Goal: Information Seeking & Learning: Learn about a topic

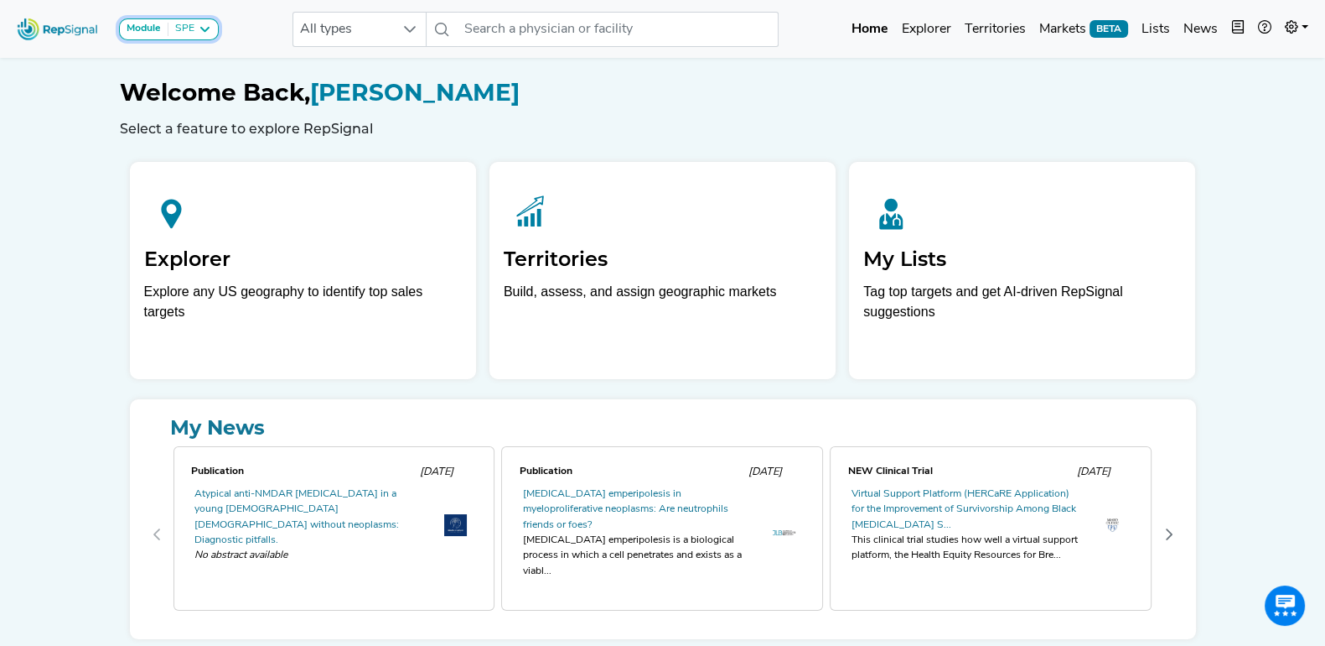
click at [208, 28] on icon at bounding box center [204, 29] width 13 height 13
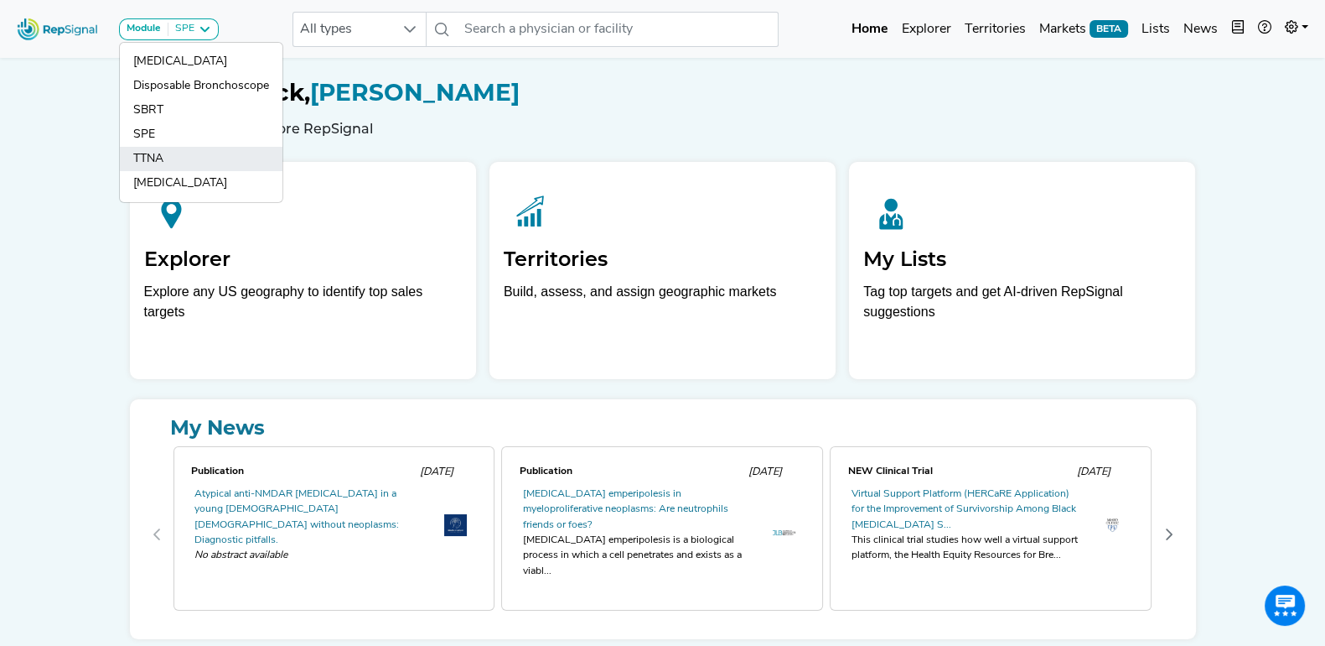
click at [175, 171] on link "TTNA" at bounding box center [201, 183] width 163 height 24
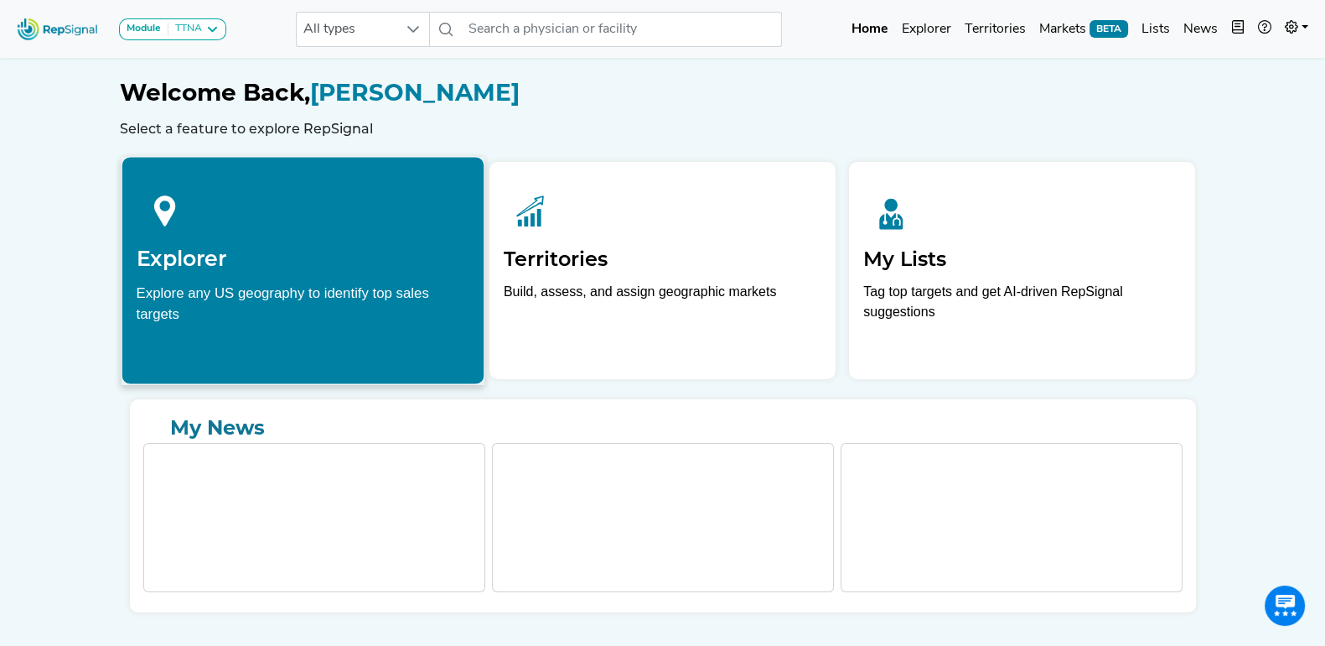
click at [210, 264] on h2 "Explorer" at bounding box center [303, 258] width 334 height 25
click at [220, 251] on h2 "Explorer" at bounding box center [303, 258] width 334 height 25
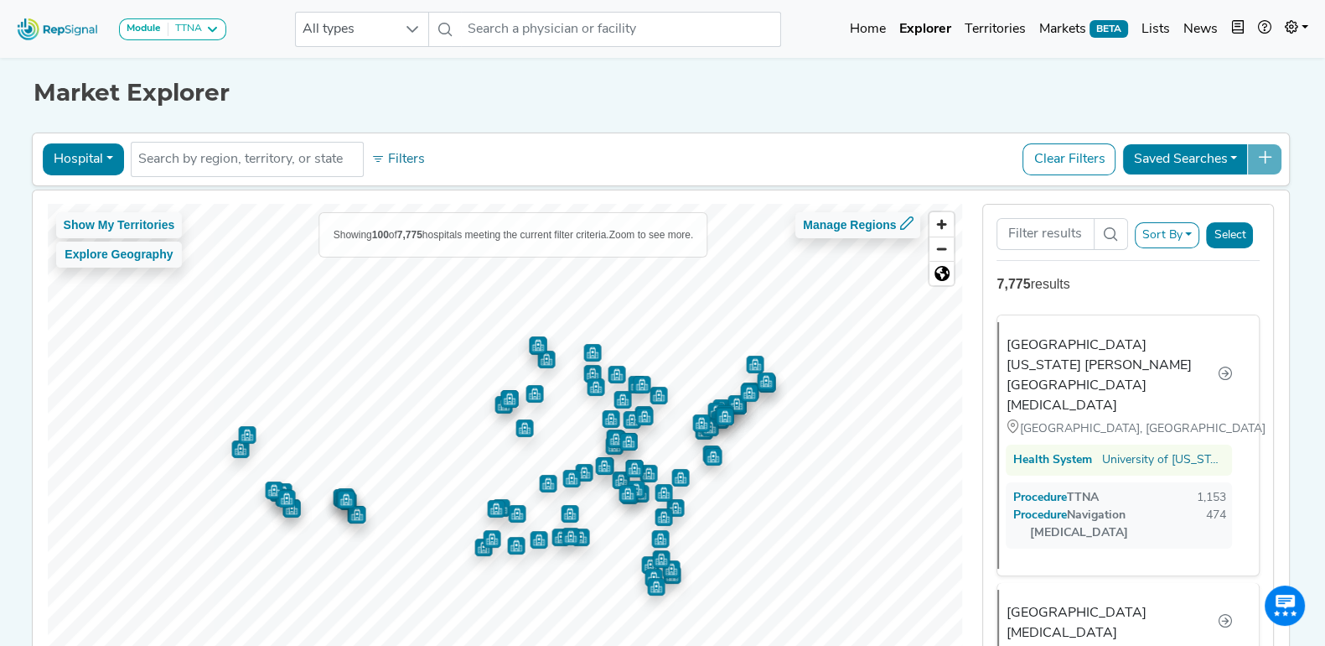
click at [447, 92] on h1 "Market Explorer" at bounding box center [663, 93] width 1259 height 29
click at [202, 33] on div "Module TTNA" at bounding box center [173, 29] width 92 height 13
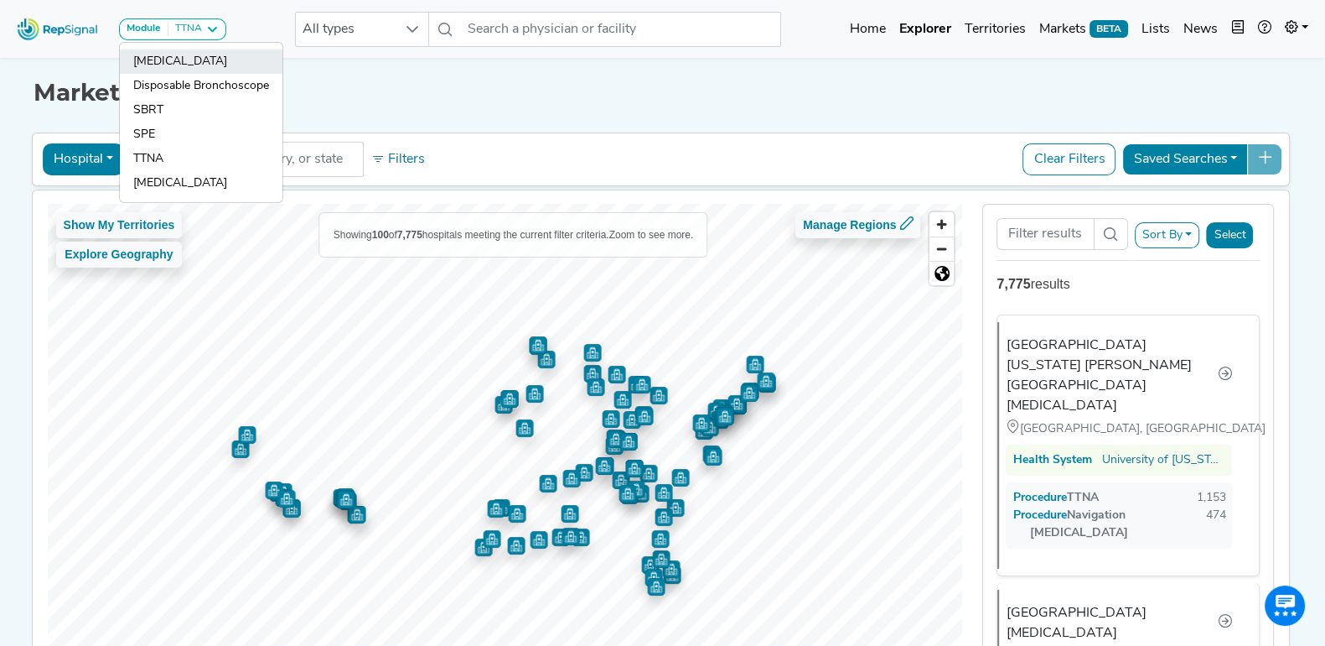
click at [206, 74] on link "[MEDICAL_DATA]" at bounding box center [201, 86] width 163 height 24
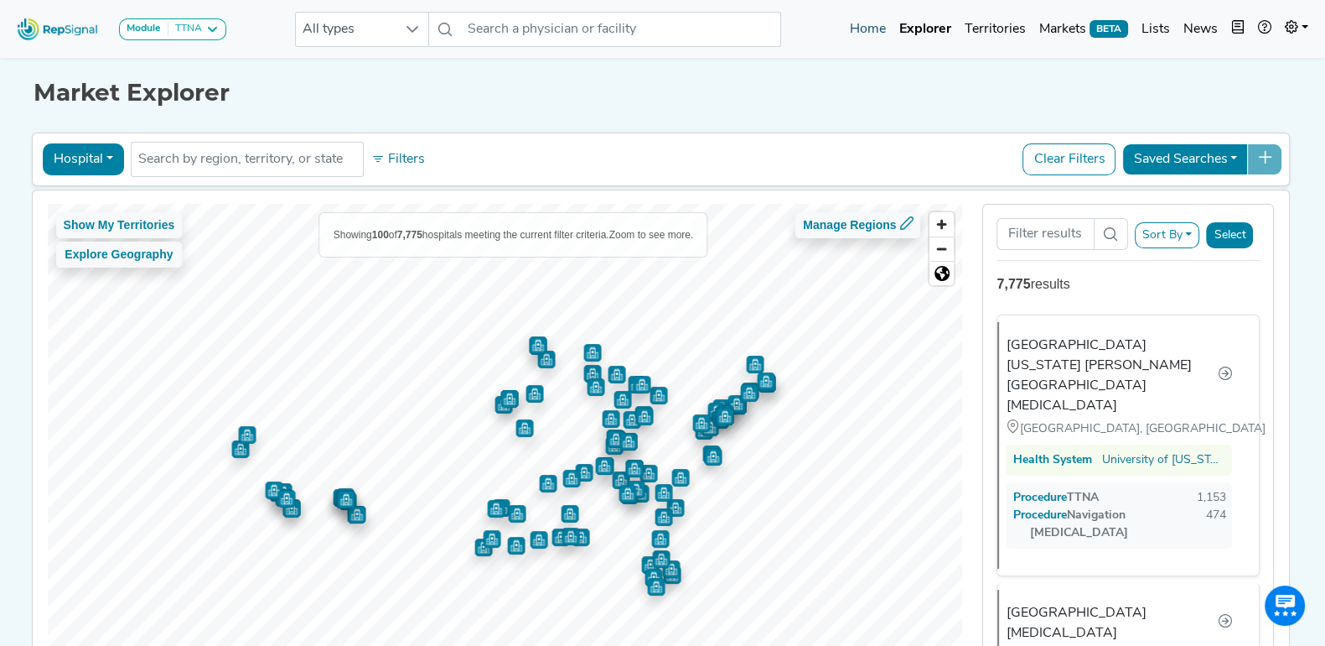
click at [863, 18] on link "Home" at bounding box center [867, 30] width 49 height 34
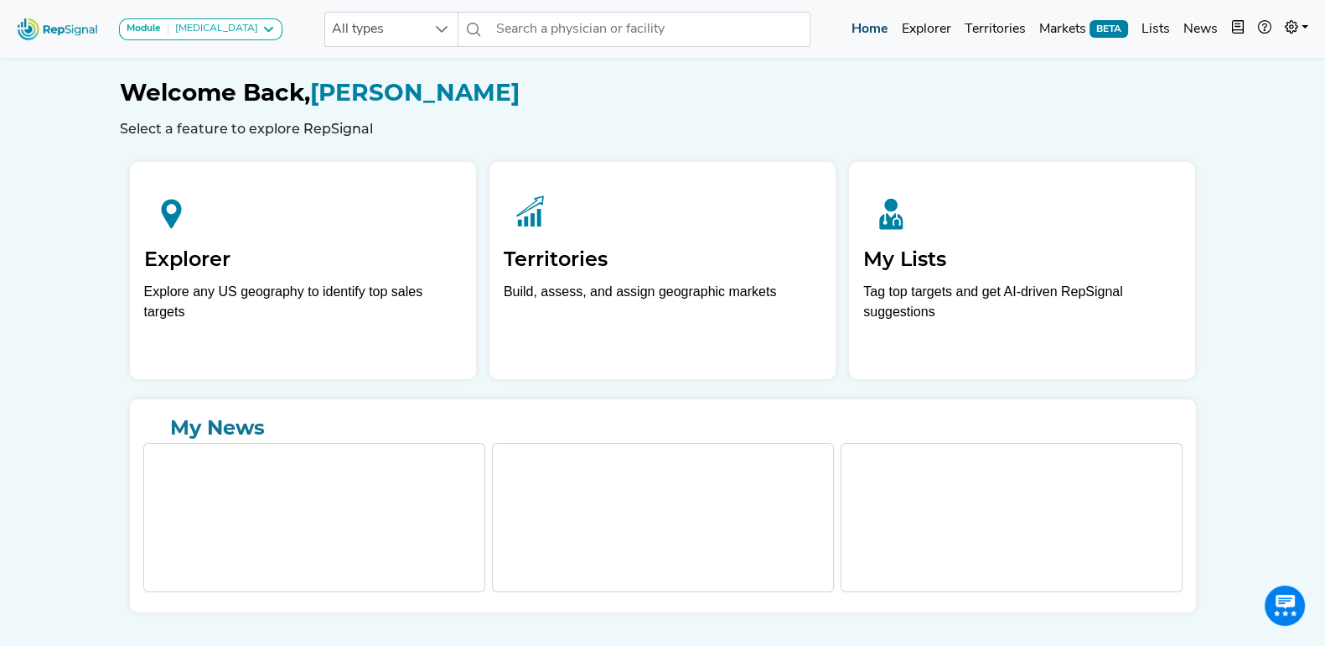
click at [863, 18] on link "Home" at bounding box center [870, 30] width 50 height 34
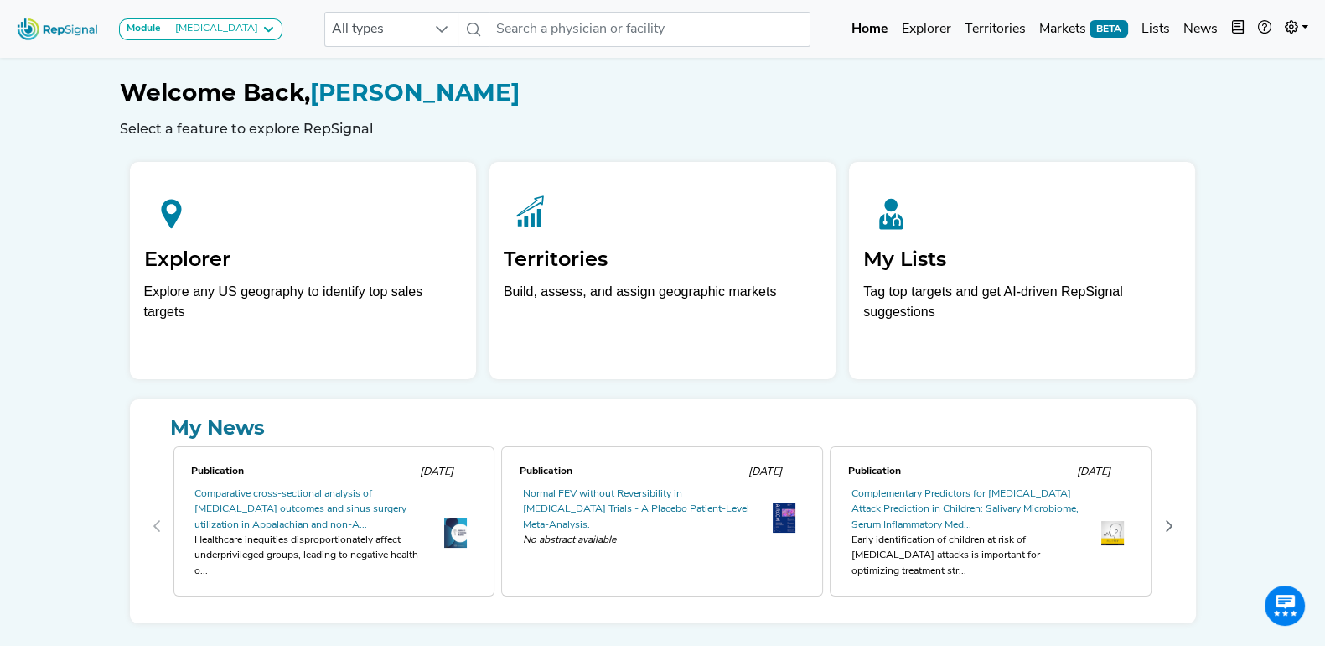
click at [625, 121] on h6 "Select a feature to explore RepSignal" at bounding box center [663, 129] width 1086 height 16
click at [971, 91] on h1 "Welcome Back, Tim Miller" at bounding box center [663, 93] width 1086 height 29
click at [257, 30] on button "Module Bronchoscopy" at bounding box center [200, 29] width 163 height 22
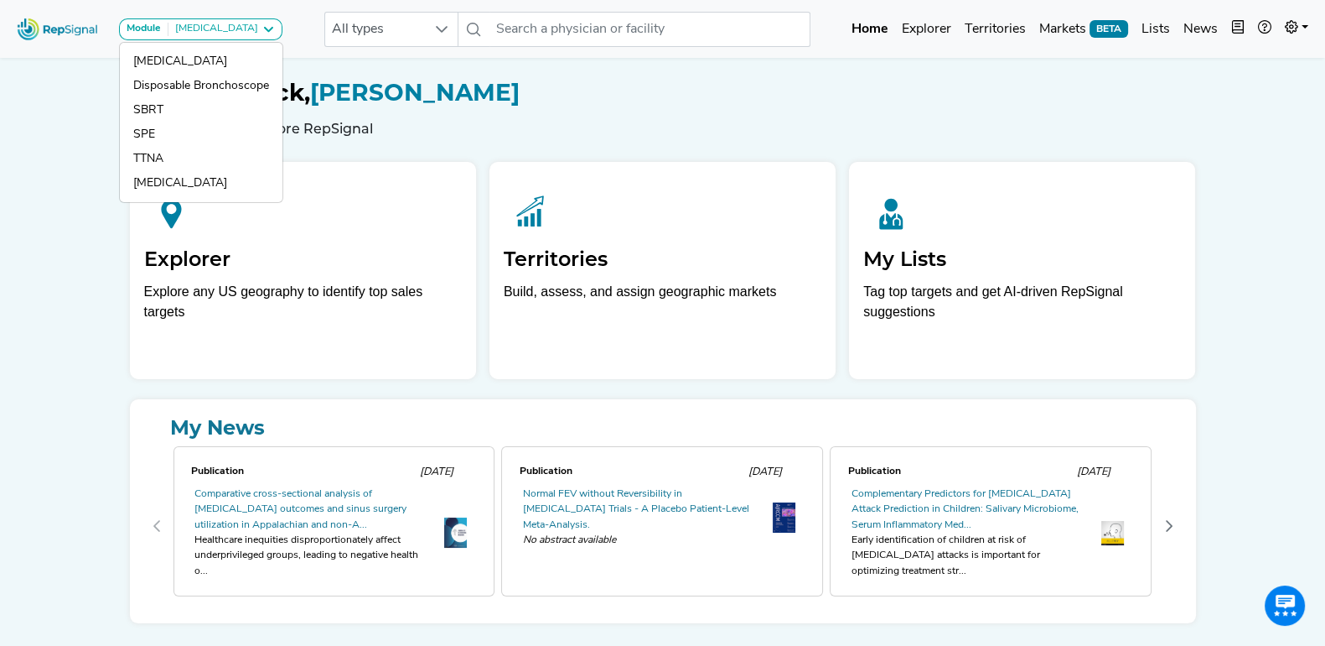
click at [612, 72] on div "Welcome Back, Tim Miller Select a feature to explore RepSignal" at bounding box center [663, 95] width 1086 height 83
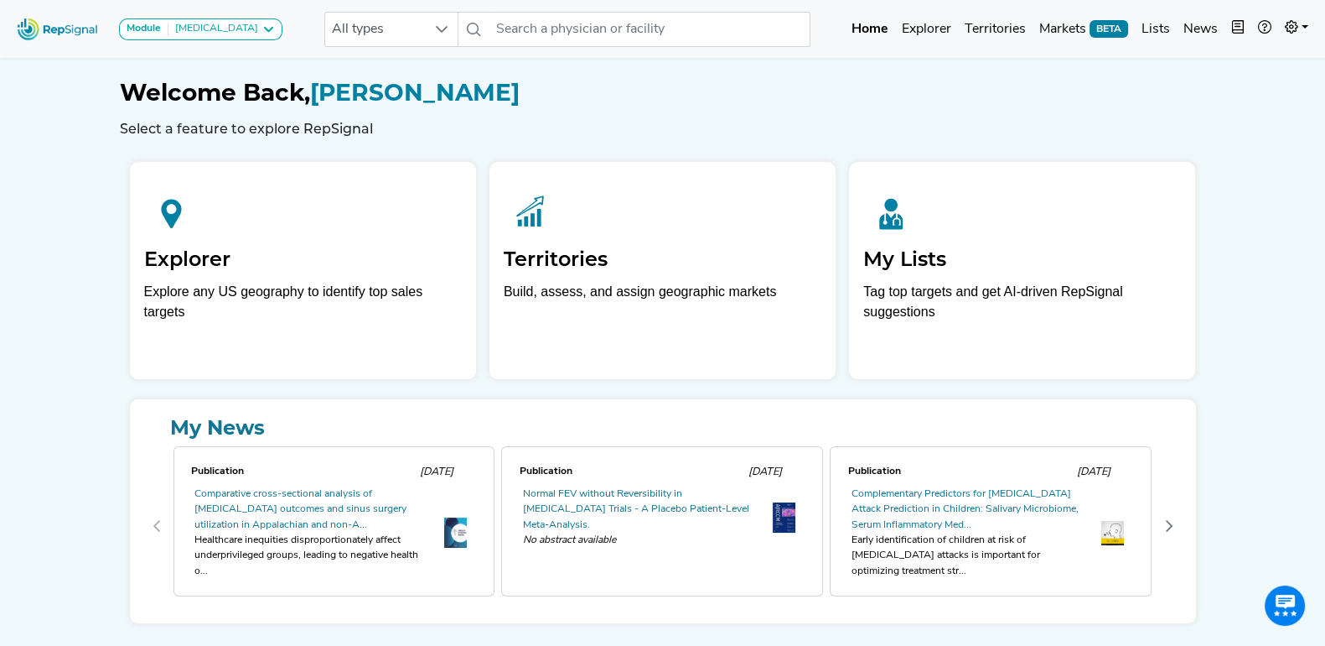
click at [1132, 117] on div "Welcome Back, Tim Miller Select a feature to explore RepSignal" at bounding box center [663, 108] width 1086 height 58
click at [868, 130] on h6 "Select a feature to explore RepSignal" at bounding box center [663, 129] width 1086 height 16
click at [1285, 287] on div "Module Bronchoscopy Bronchoscopy Disposable Bronchoscope SBRT SPE TTNA Thoracic…" at bounding box center [662, 348] width 1325 height 697
click at [61, 215] on div "Module Bronchoscopy Bronchoscopy Disposable Bronchoscope SBRT SPE TTNA Thoracic…" at bounding box center [662, 348] width 1325 height 697
click at [749, 110] on div "Welcome Back, Tim Miller Select a feature to explore RepSignal" at bounding box center [663, 108] width 1086 height 58
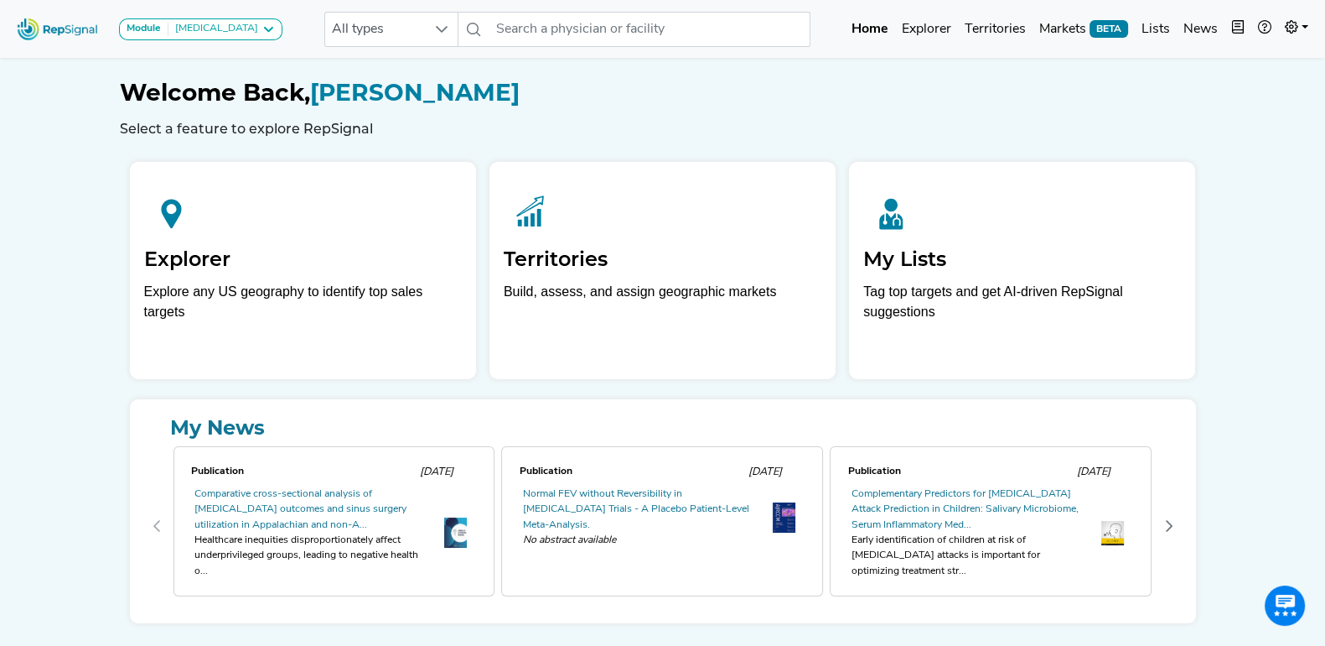
click at [76, 115] on div "Module Bronchoscopy Bronchoscopy Disposable Bronchoscope SBRT SPE TTNA Thoracic…" at bounding box center [662, 348] width 1325 height 697
click at [262, 29] on icon at bounding box center [268, 29] width 13 height 13
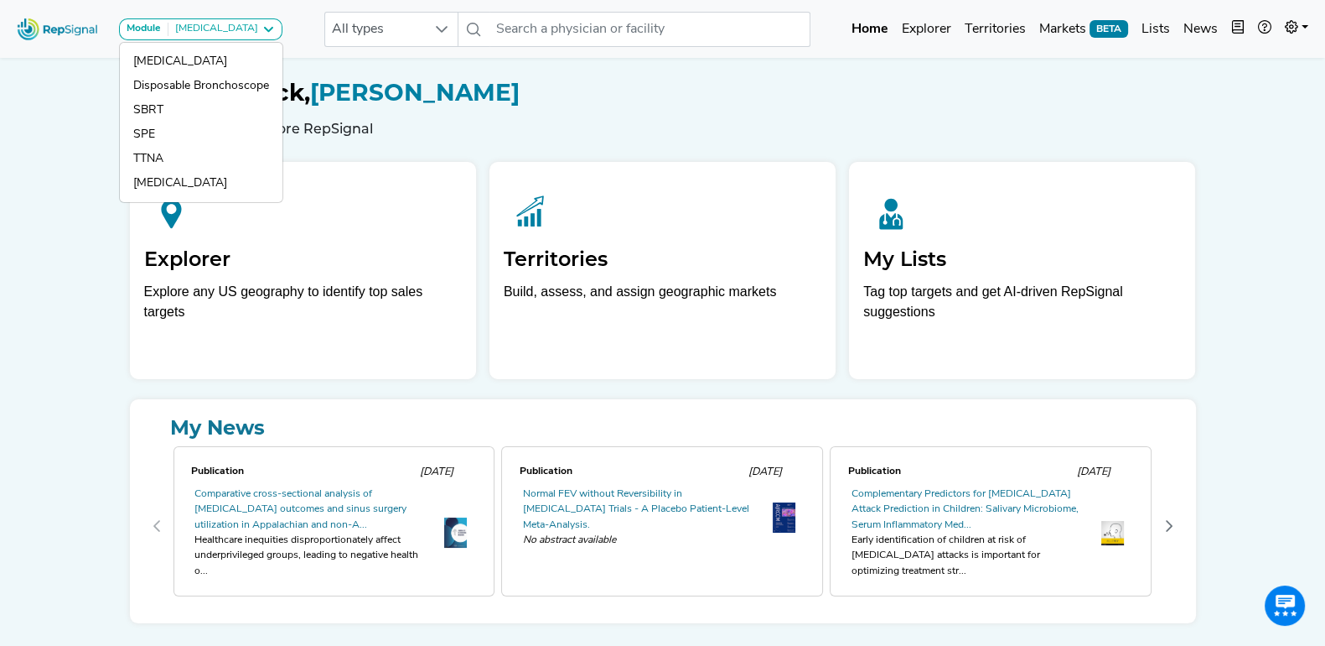
click at [450, 122] on h6 "Select a feature to explore RepSignal" at bounding box center [663, 129] width 1086 height 16
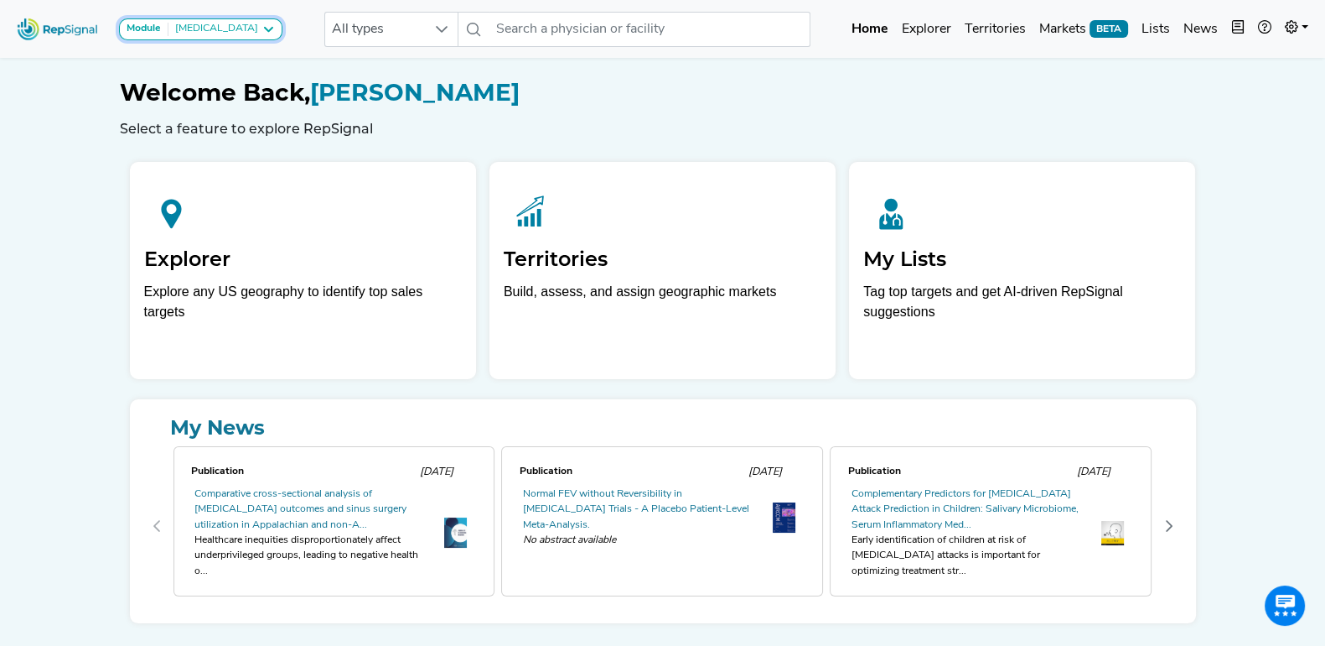
click at [262, 29] on icon at bounding box center [268, 29] width 13 height 13
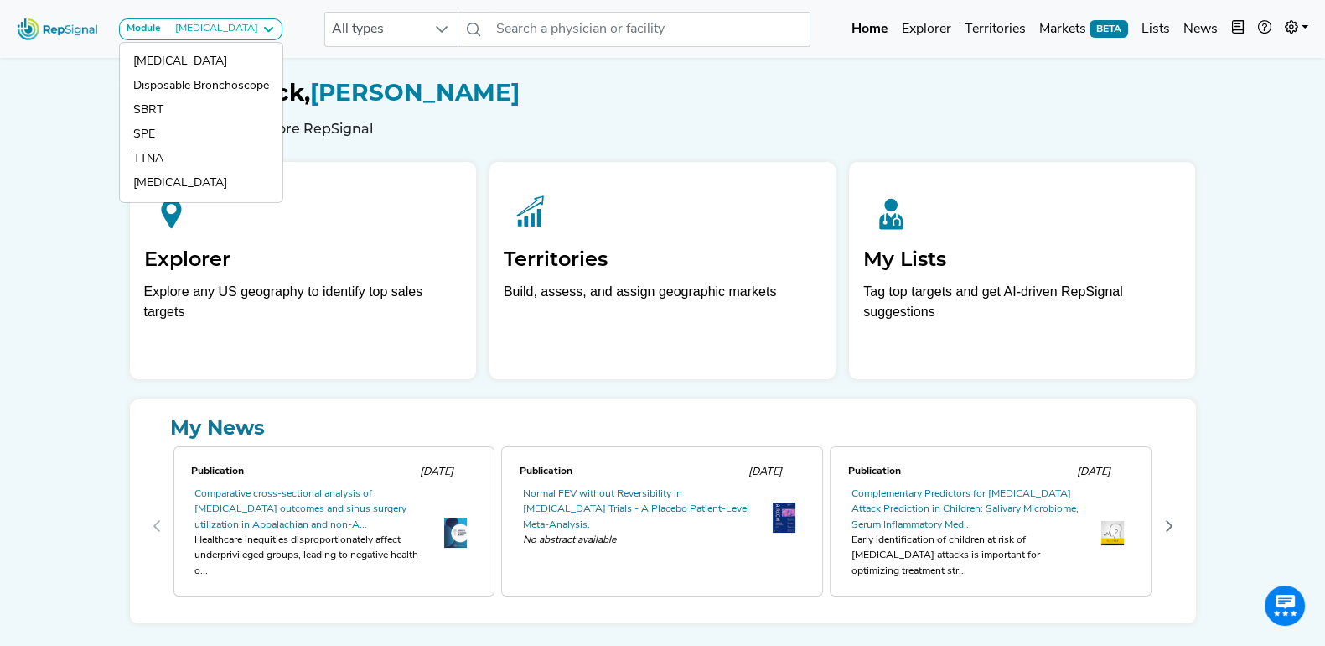
click at [101, 140] on div "Module Bronchoscopy Bronchoscopy Disposable Bronchoscope SBRT SPE TTNA Thoracic…" at bounding box center [662, 348] width 1325 height 697
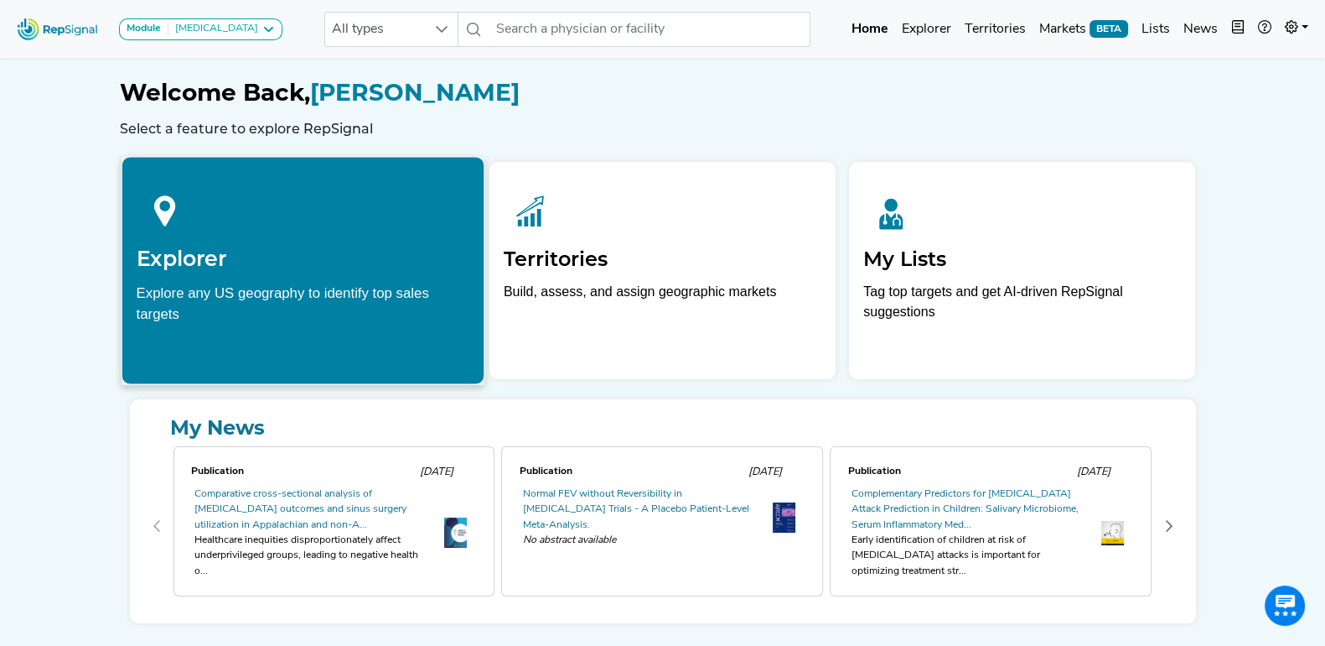
click at [281, 283] on div "Explore any US geography to identify top sales targets" at bounding box center [303, 303] width 334 height 42
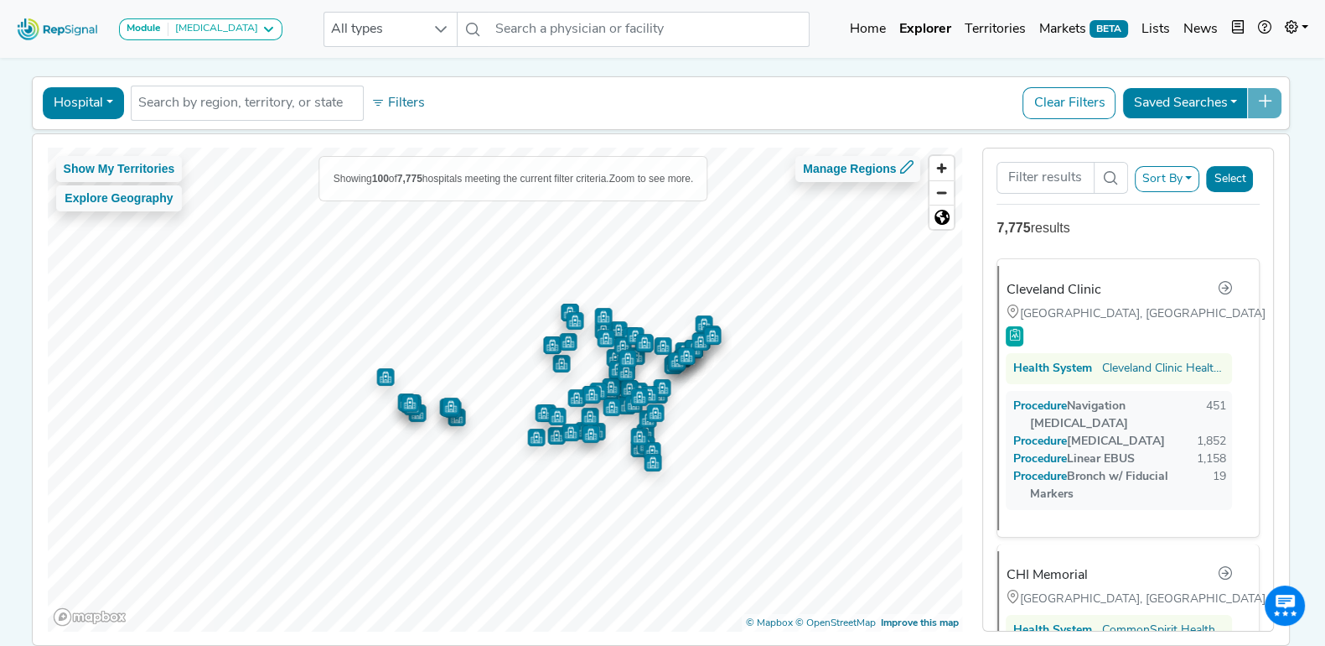
scroll to position [59, 0]
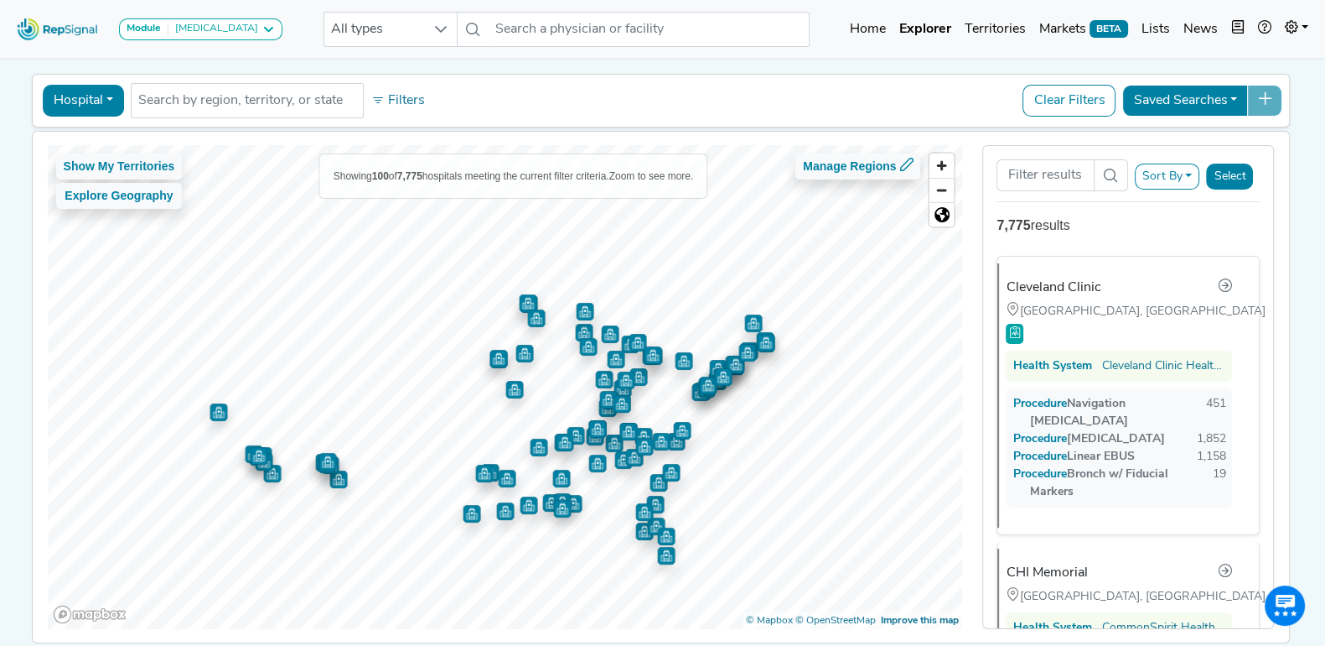
click at [324, 460] on img "Map marker" at bounding box center [328, 462] width 18 height 18
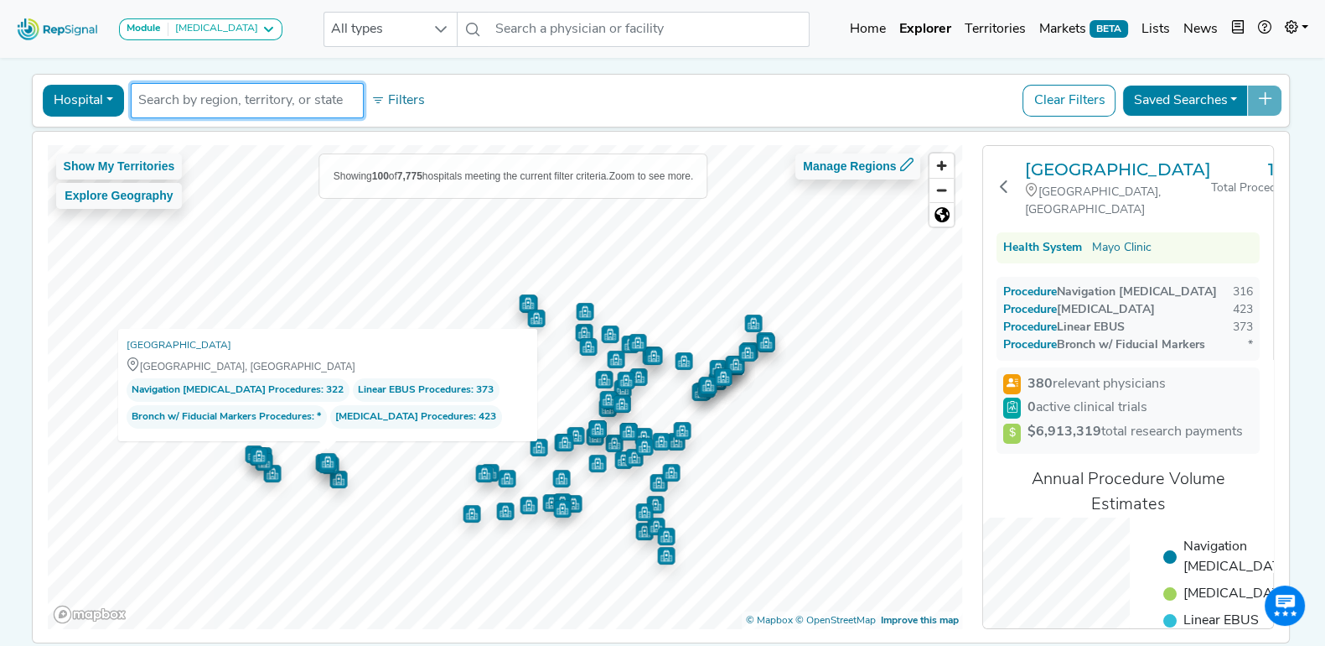
click at [293, 98] on input "text" at bounding box center [247, 101] width 218 height 20
type input "Massachusetts"
click at [281, 134] on li "State Massachusetts" at bounding box center [239, 141] width 233 height 34
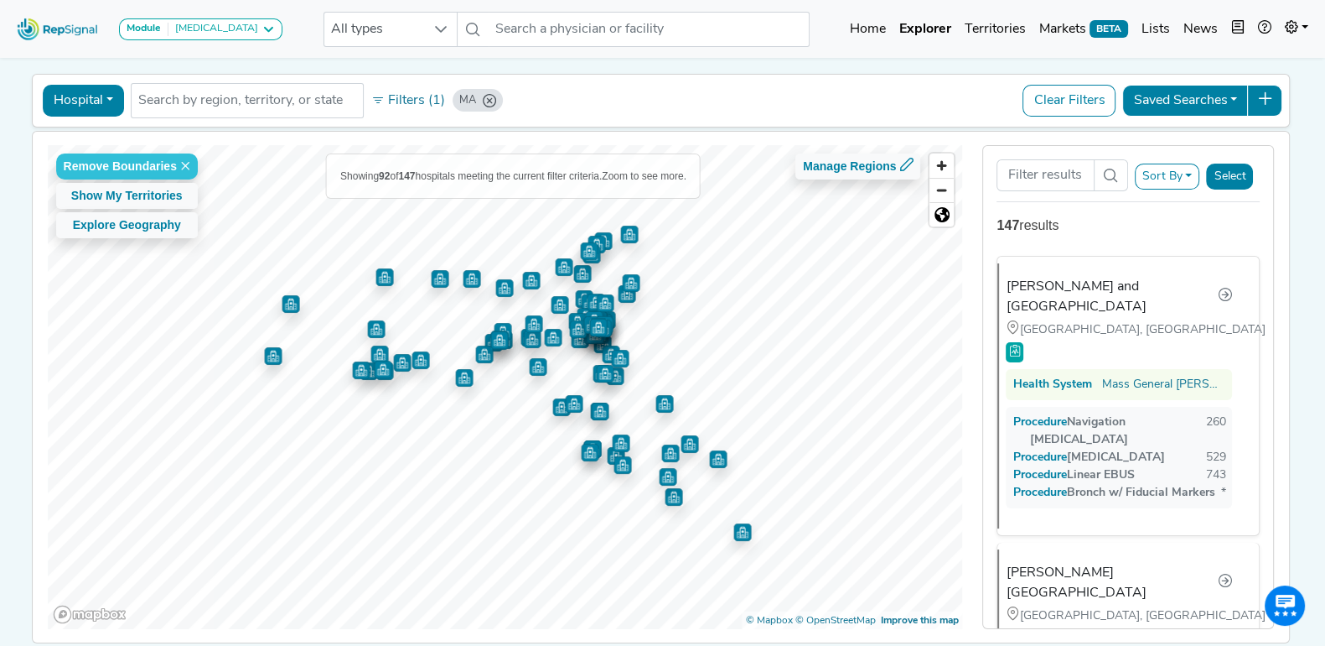
click at [725, 98] on div "Hospital Physician Hospital ASC Office Health System MA No results found Filter…" at bounding box center [661, 100] width 1244 height 39
click at [102, 92] on button "Hospital" at bounding box center [83, 101] width 81 height 32
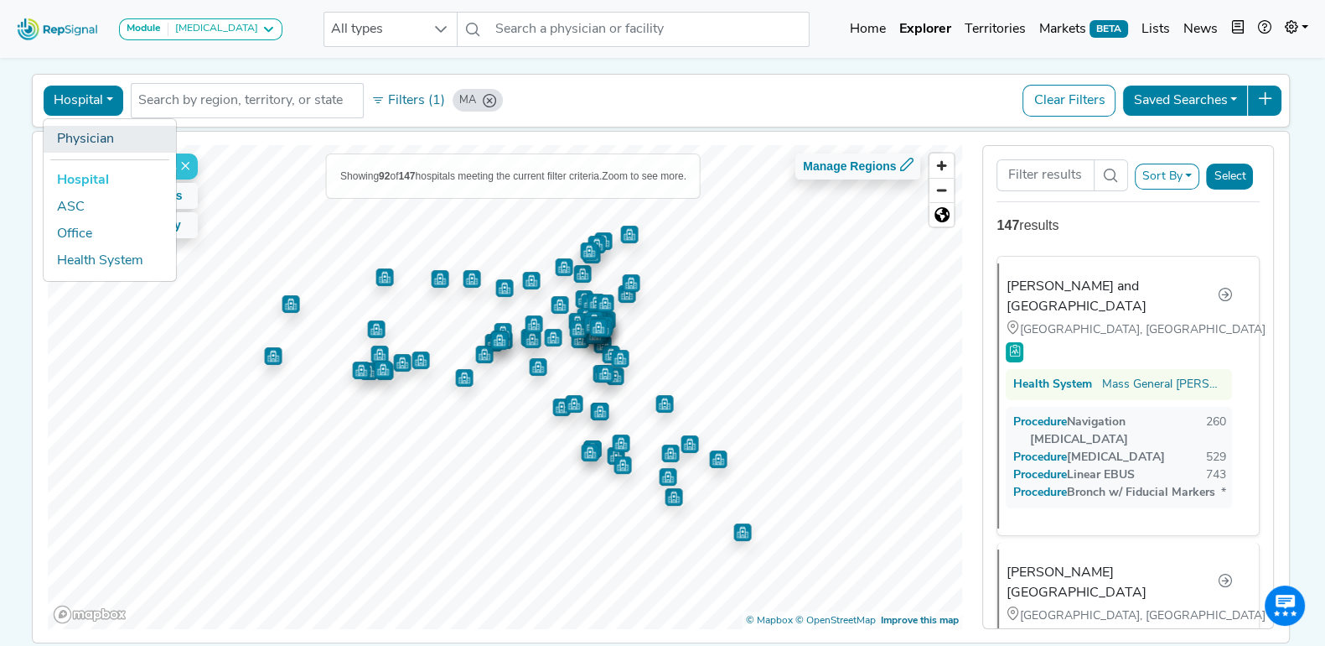
click at [102, 136] on link "Physician" at bounding box center [110, 139] width 132 height 27
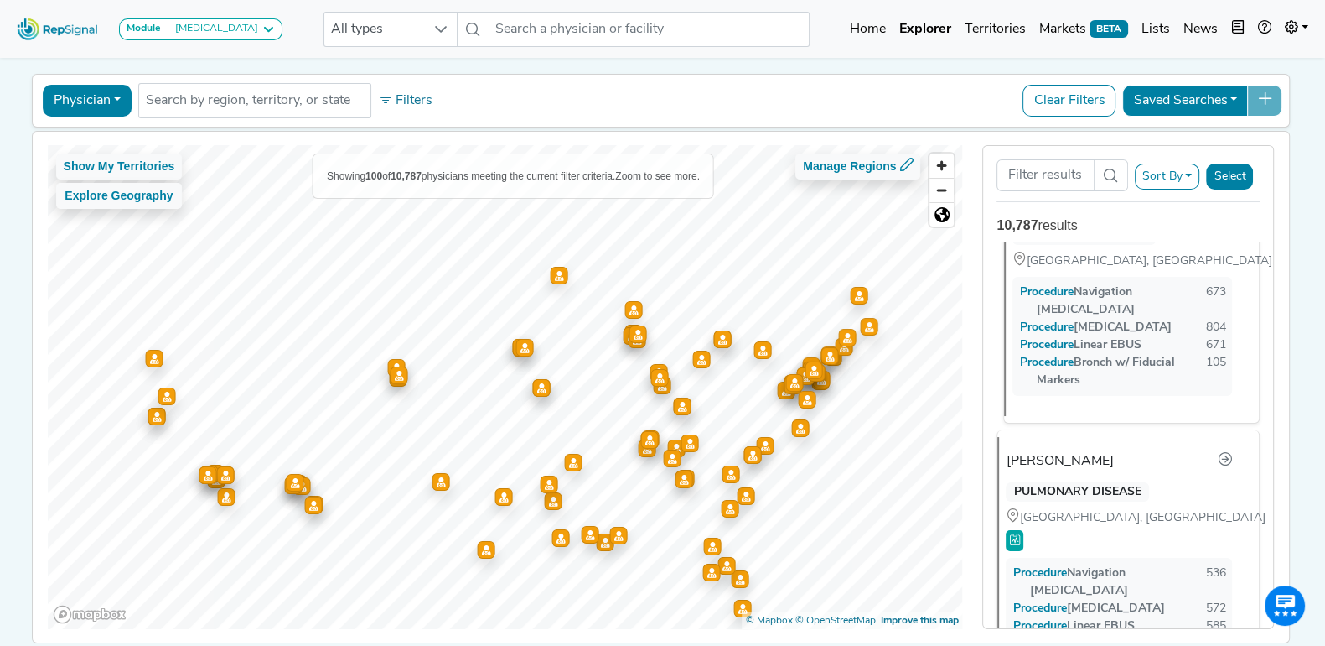
scroll to position [0, 0]
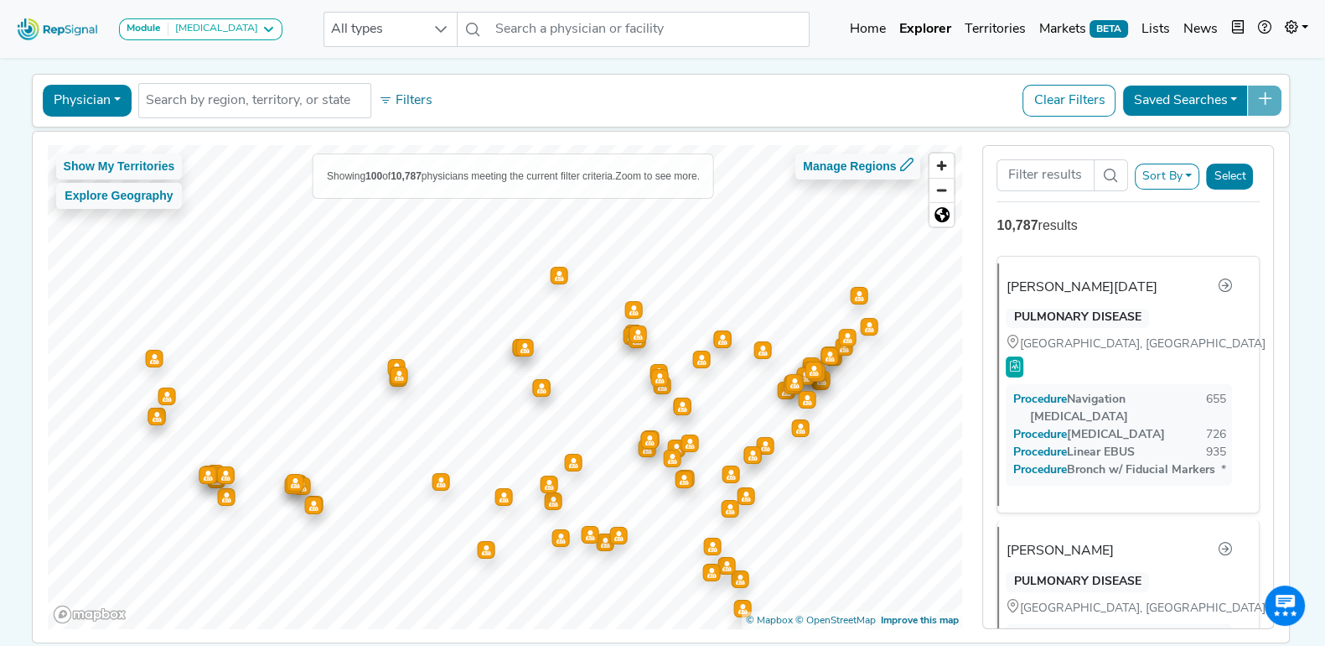
click at [1191, 179] on button "Sort By" at bounding box center [1167, 176] width 65 height 26
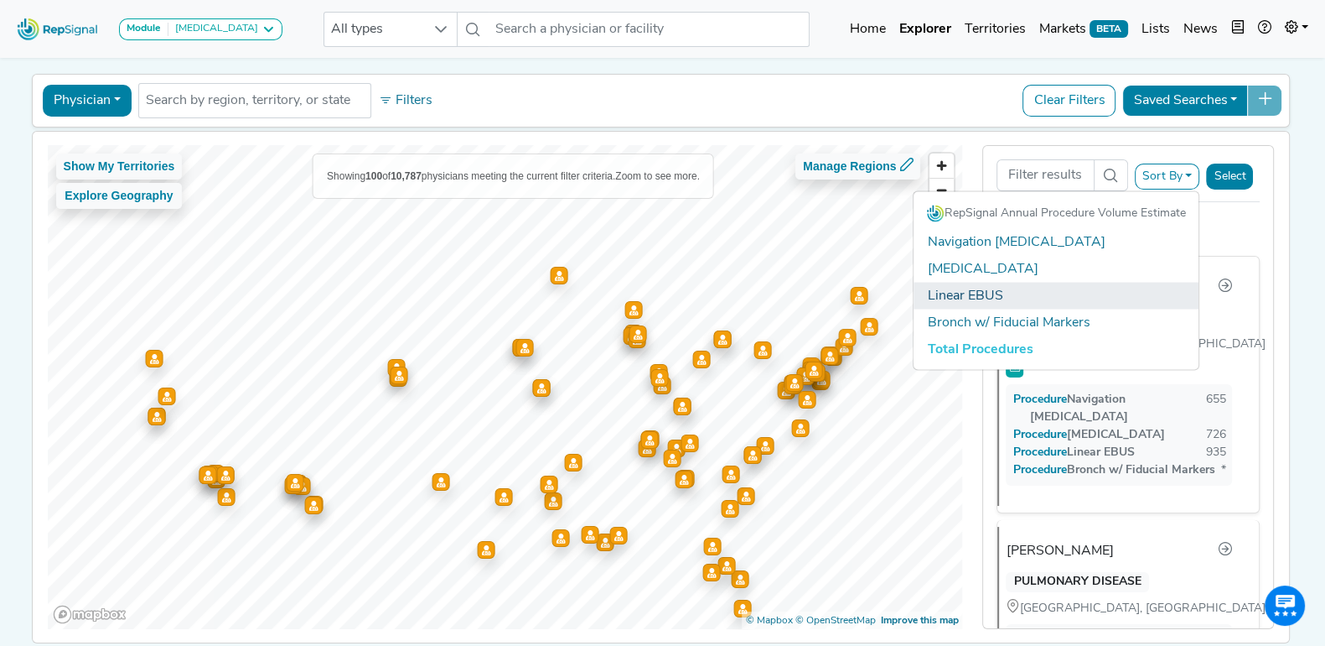
click at [960, 291] on link "Linear EBUS" at bounding box center [1056, 296] width 285 height 27
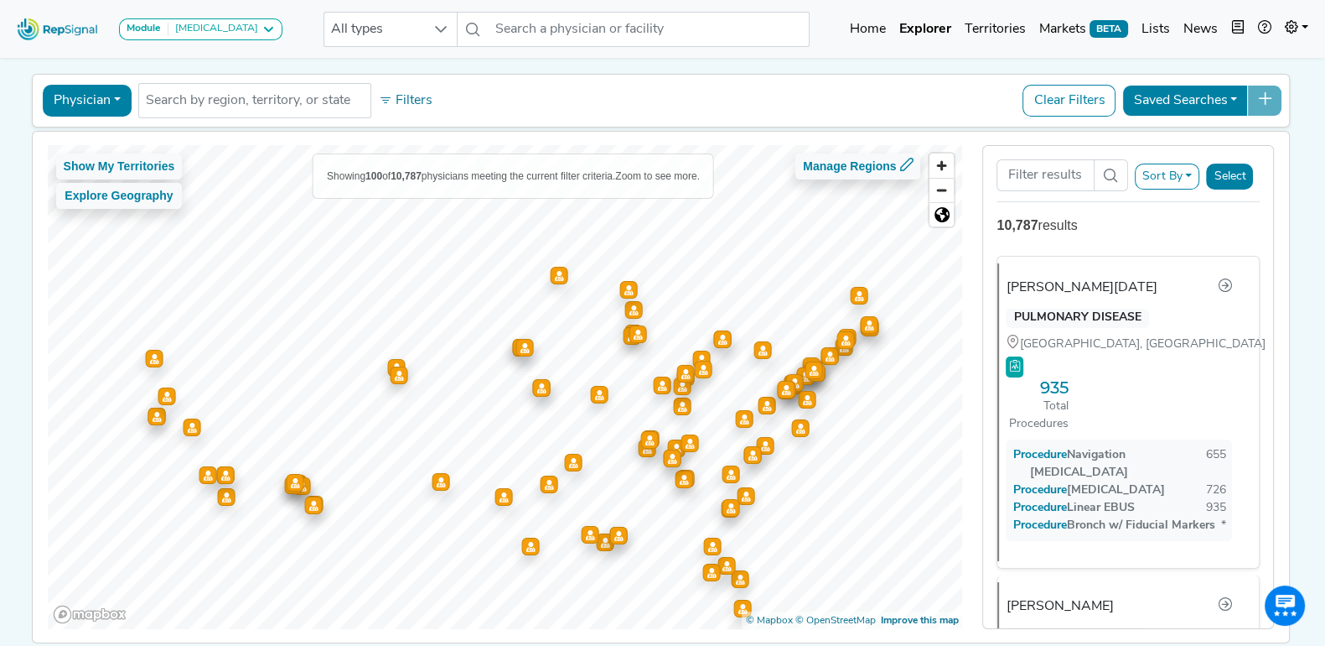
click at [826, 81] on div "Physician Physician Hospital ASC Office Health System No results found Filters …" at bounding box center [661, 100] width 1244 height 39
click at [843, 81] on div "Physician Physician Hospital ASC Office Health System No results found Filters …" at bounding box center [661, 100] width 1244 height 39
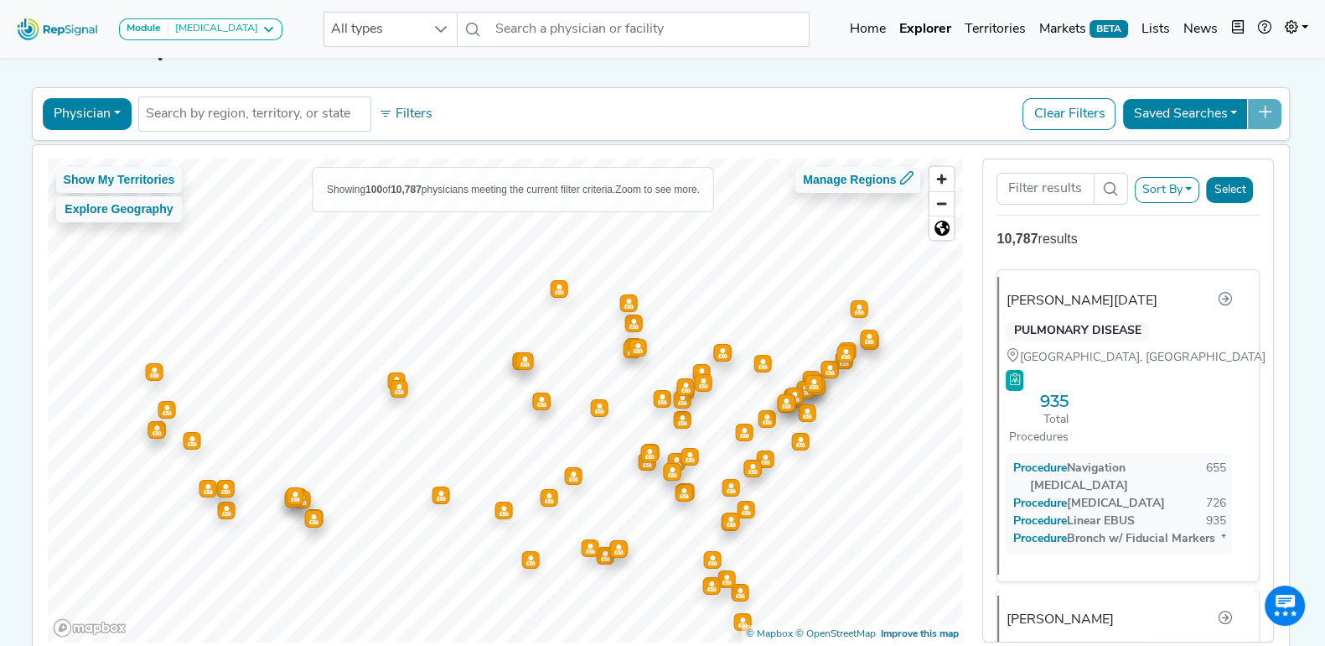
scroll to position [38, 0]
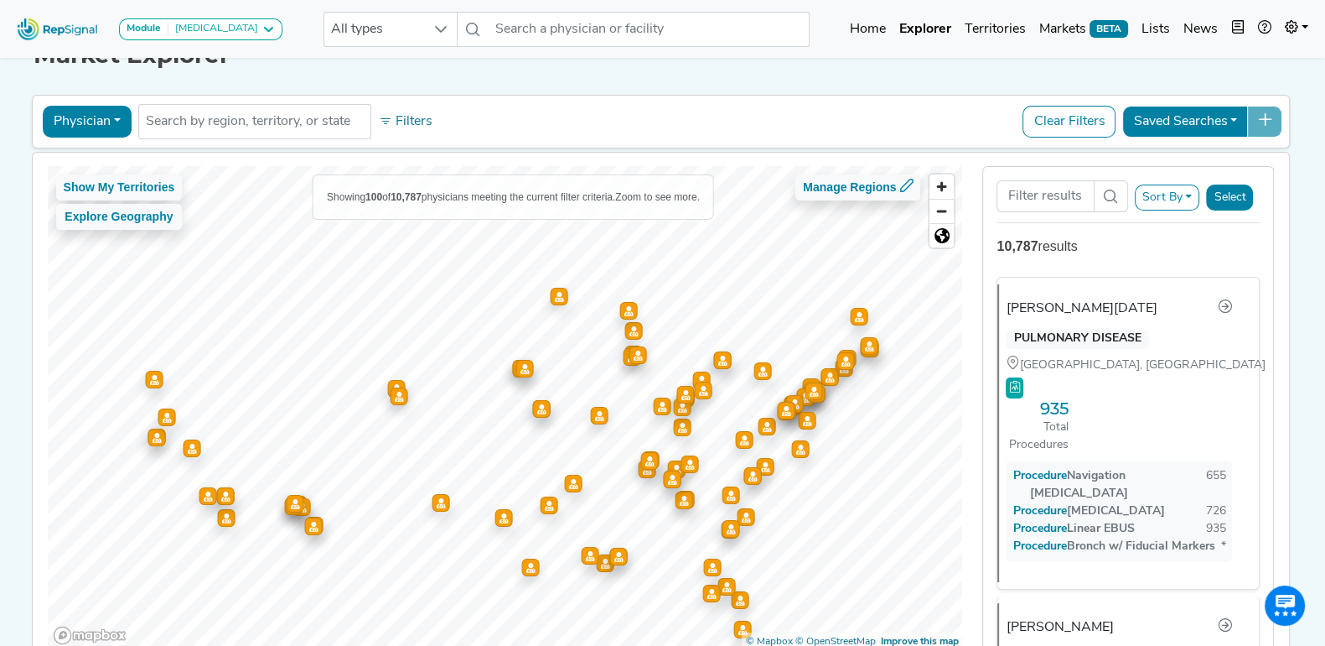
click at [103, 123] on button "Physician" at bounding box center [87, 122] width 89 height 32
click at [90, 195] on link "Hospital" at bounding box center [110, 201] width 132 height 27
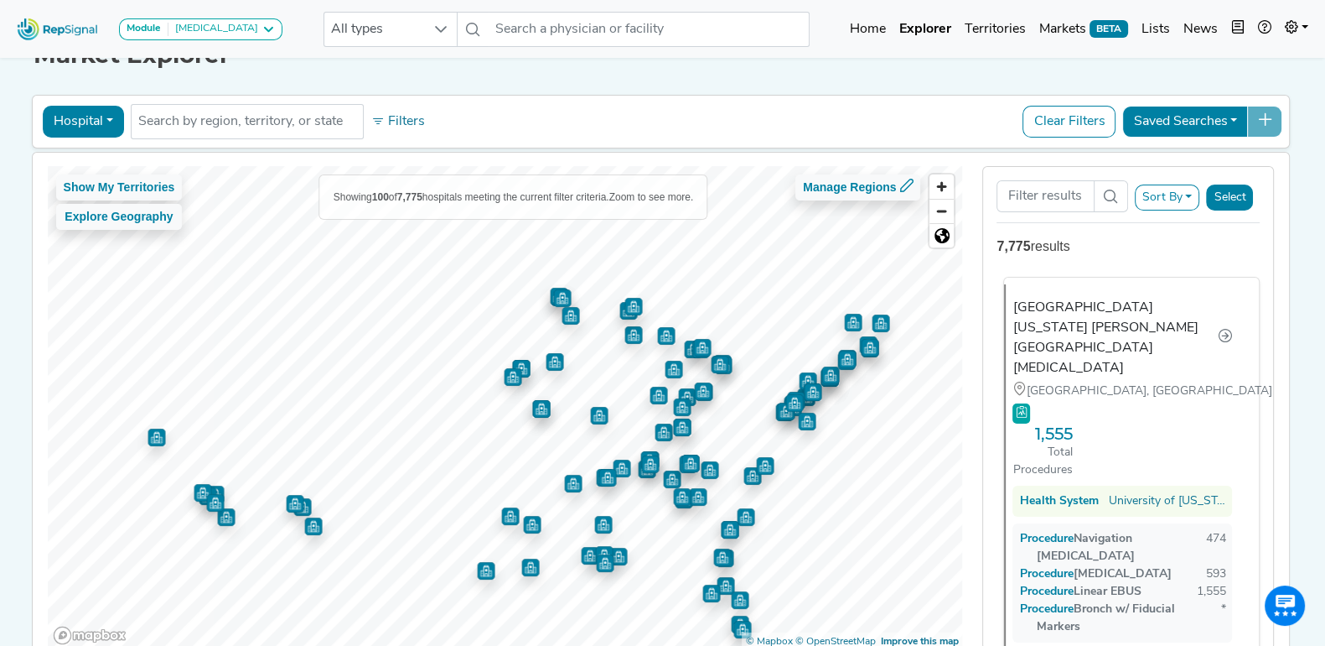
click at [1128, 311] on div "[GEOGRAPHIC_DATA][US_STATE] [PERSON_NAME][GEOGRAPHIC_DATA][MEDICAL_DATA]" at bounding box center [1115, 338] width 205 height 80
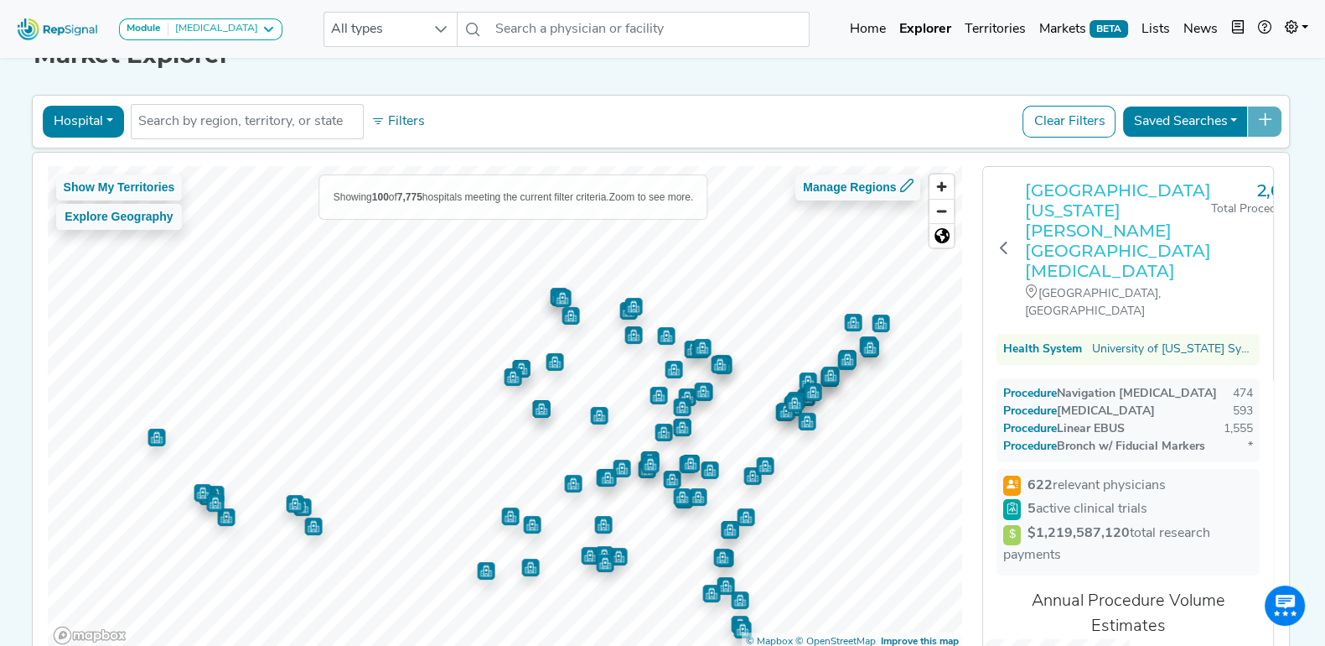
click at [1083, 221] on h3 "[GEOGRAPHIC_DATA][US_STATE] [PERSON_NAME][GEOGRAPHIC_DATA][MEDICAL_DATA]" at bounding box center [1118, 230] width 186 height 101
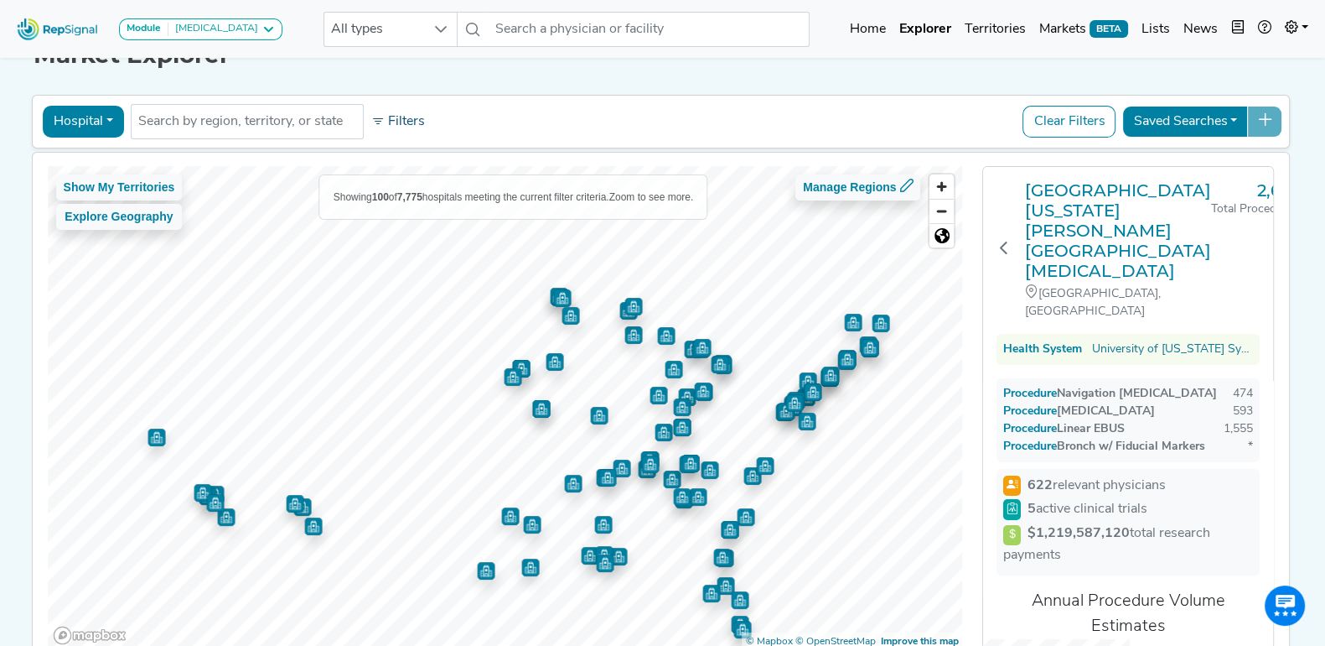
click at [406, 112] on button "Filters" at bounding box center [398, 121] width 62 height 29
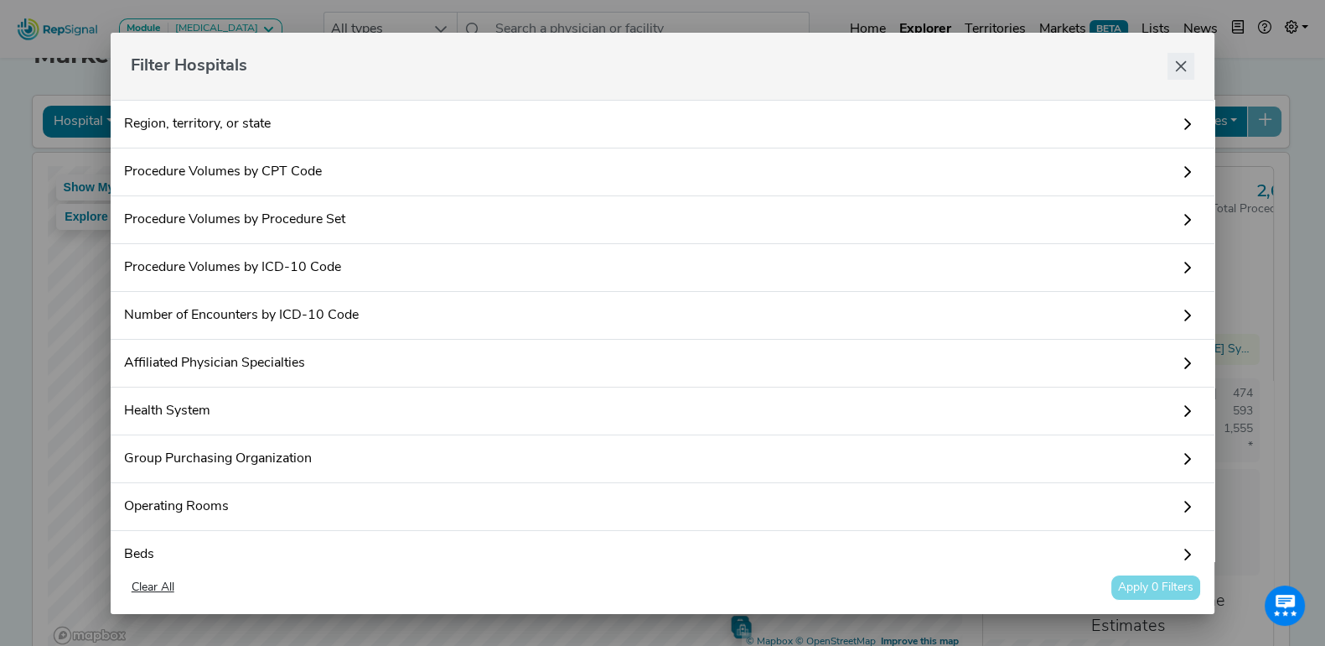
click at [1185, 72] on icon "Close" at bounding box center [1180, 66] width 13 height 13
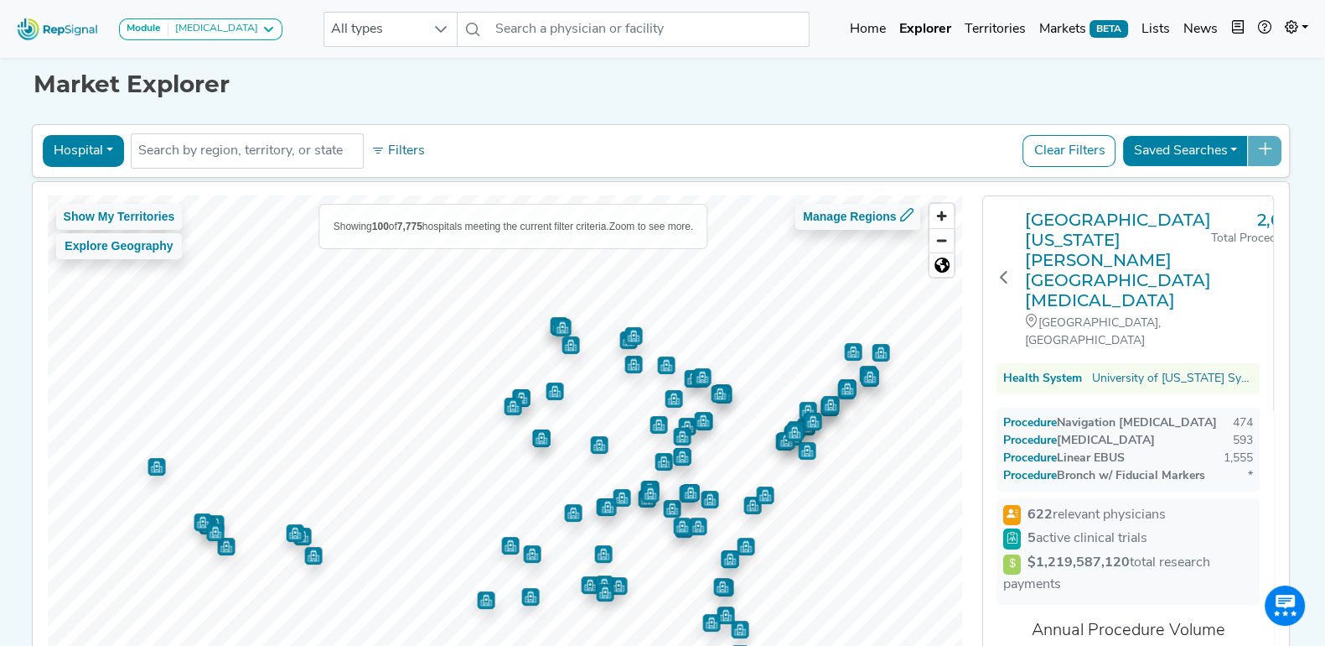
scroll to position [0, 0]
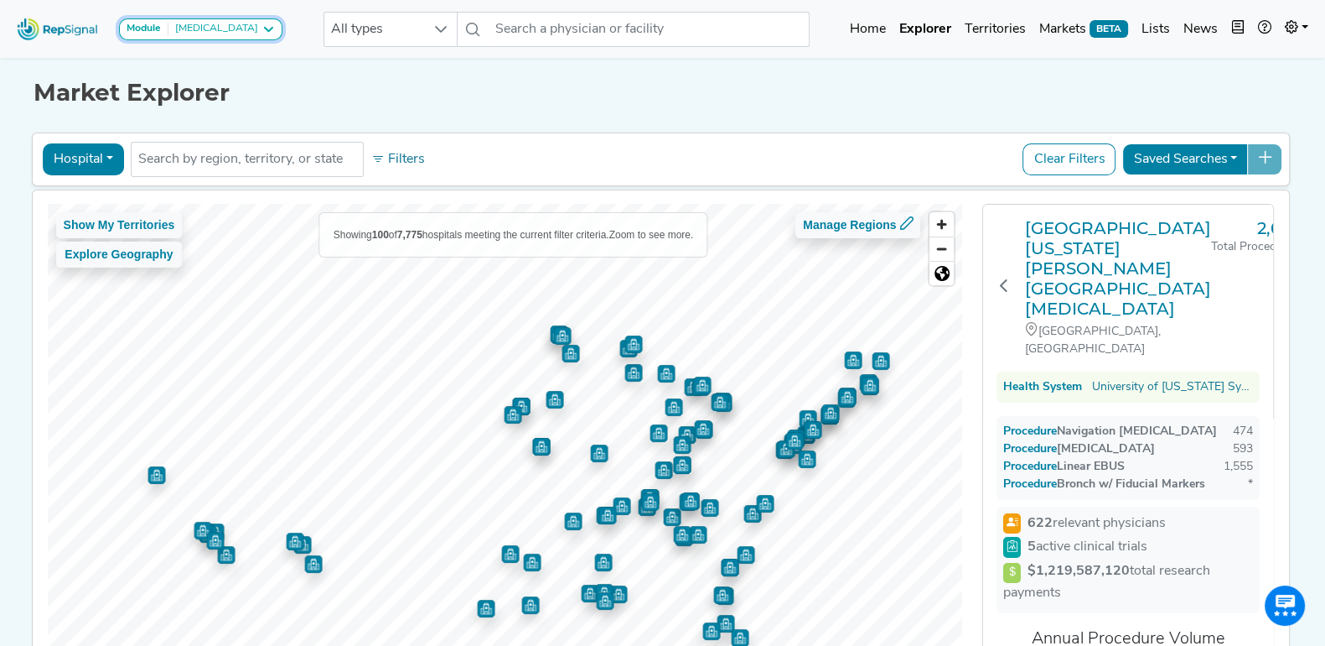
click at [226, 27] on div "[MEDICAL_DATA]" at bounding box center [214, 29] width 90 height 13
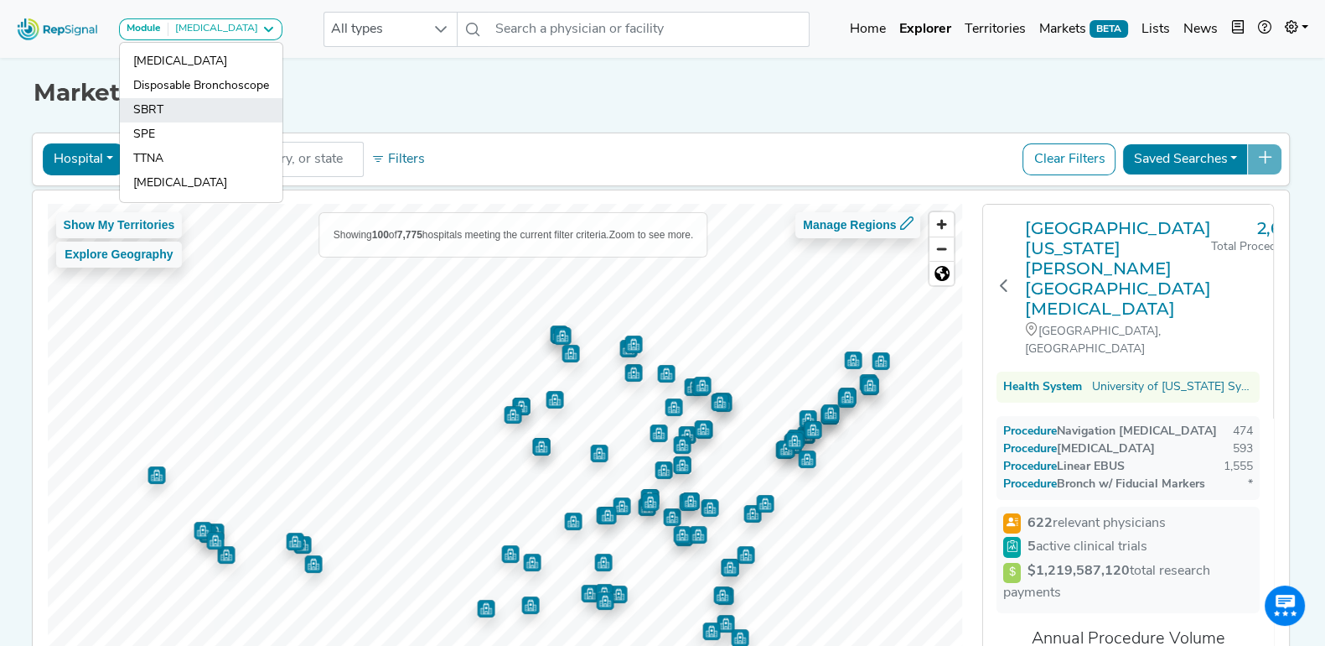
click at [190, 122] on link "SBRT" at bounding box center [201, 134] width 163 height 24
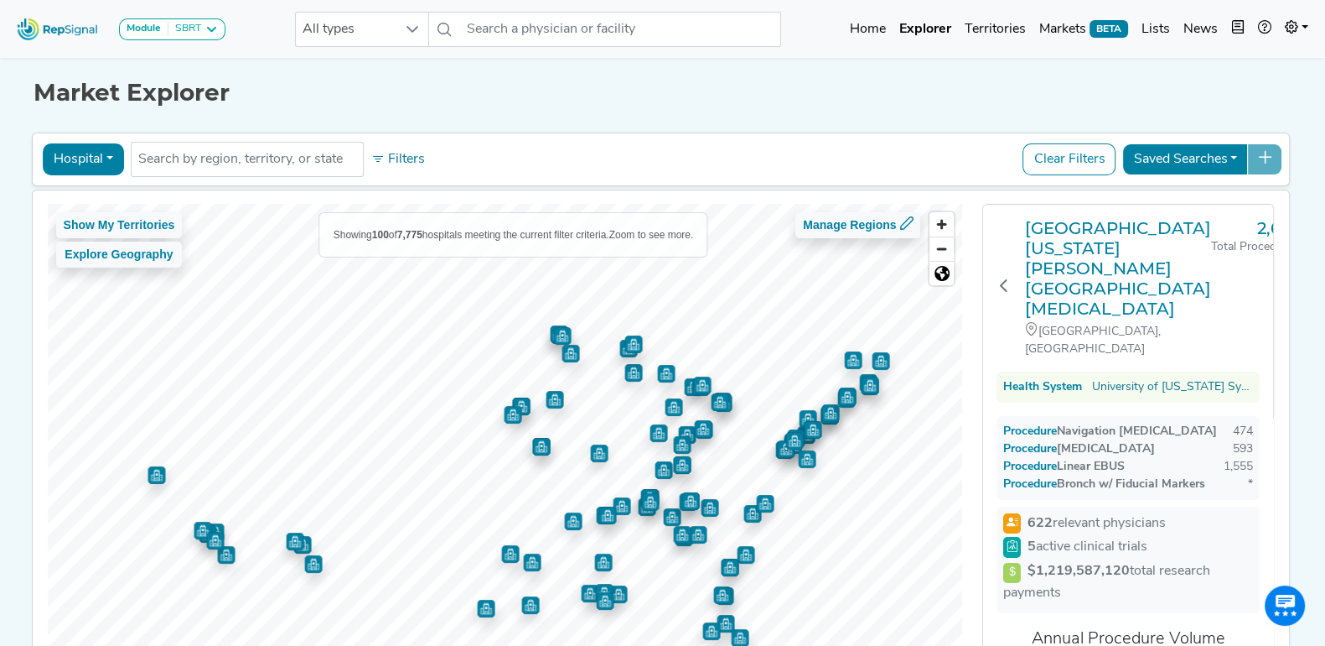
click at [315, 91] on h1 "Market Explorer" at bounding box center [663, 93] width 1259 height 29
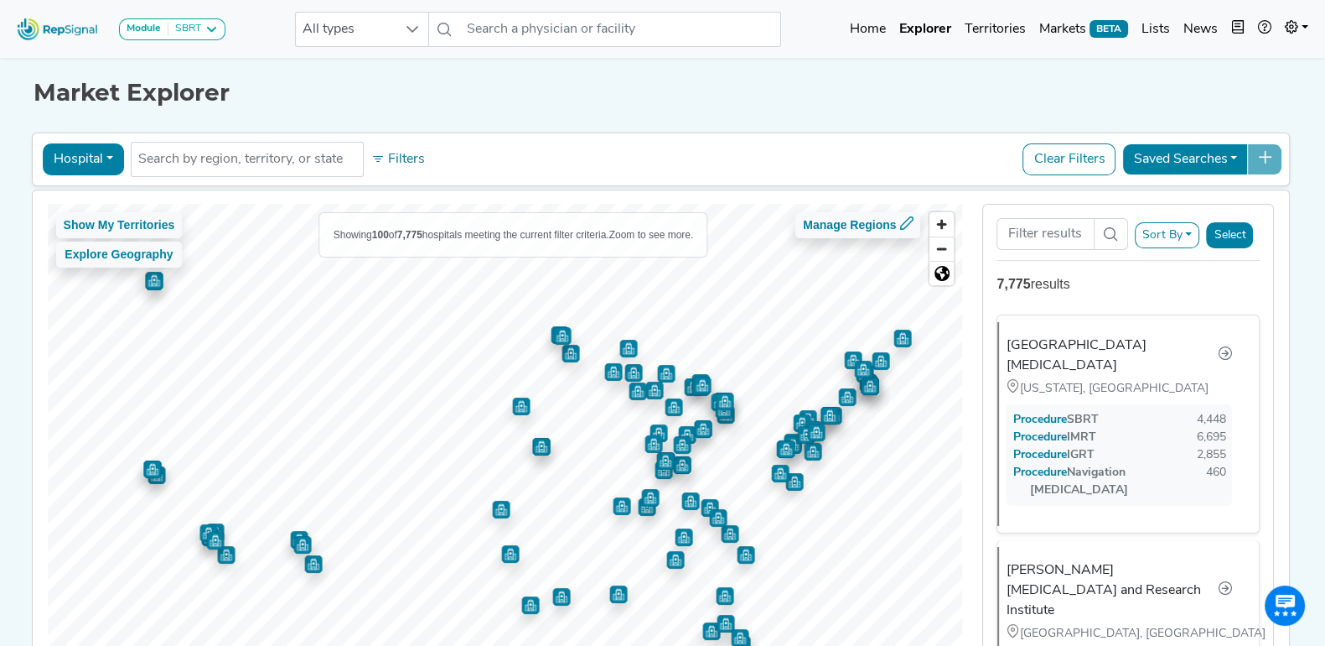
click at [1295, 267] on div "Show My Territories Explore Geography Showing 100 of 7,775 hospitals meeting th…" at bounding box center [661, 445] width 1274 height 511
click at [946, 117] on div "Market Explorer Hospital Physician Hospital ASC Office Health System No results…" at bounding box center [663, 378] width 1107 height 648
click at [101, 160] on button "Hospital" at bounding box center [83, 159] width 81 height 32
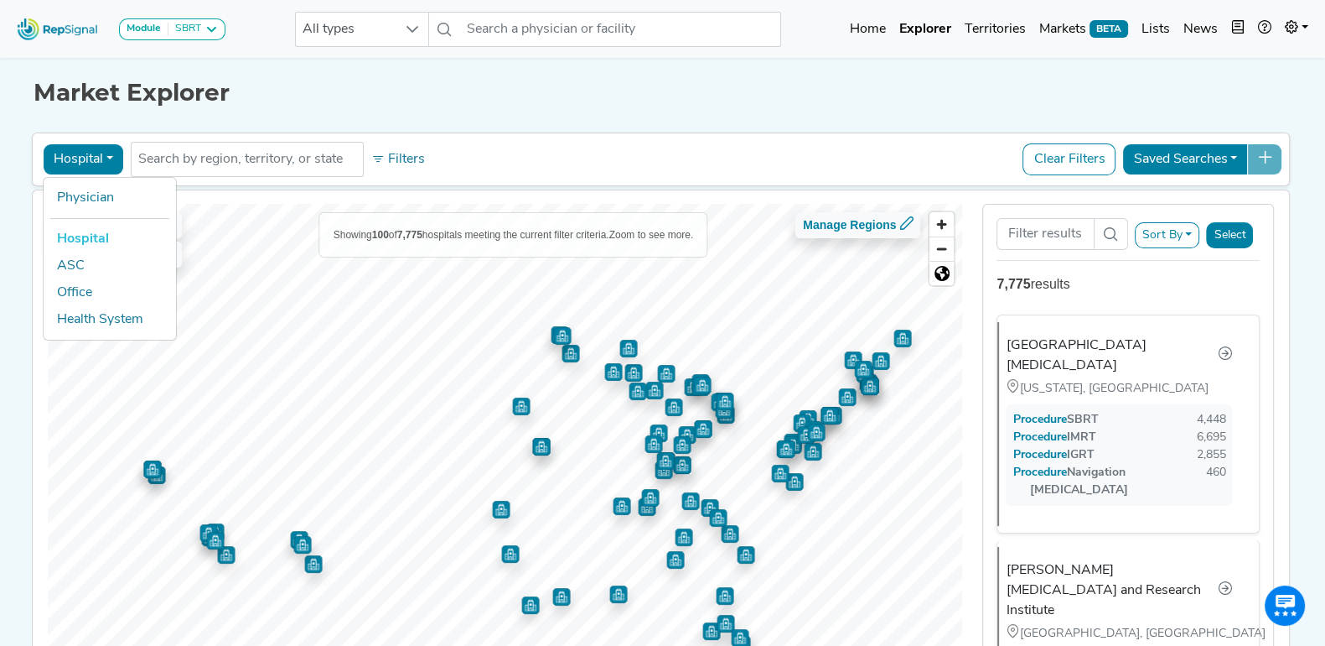
click at [95, 232] on link "Hospital" at bounding box center [110, 239] width 132 height 27
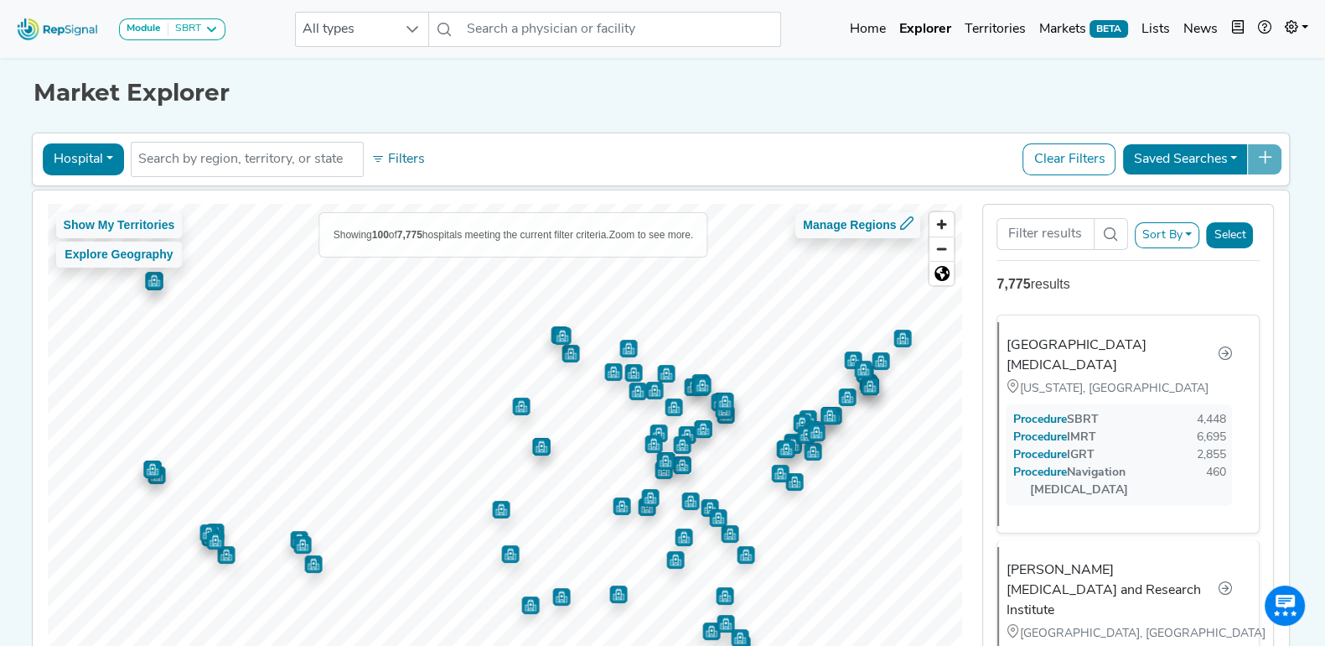
click at [600, 130] on div "Hospital Physician Hospital ASC Office Health System No results found Filters C…" at bounding box center [661, 415] width 1259 height 573
click at [602, 120] on div "Market Explorer Hospital Physician Hospital ASC Office Health System No results…" at bounding box center [663, 378] width 1107 height 648
click at [599, 117] on div "Market Explorer Hospital Physician Hospital ASC Office Health System No results…" at bounding box center [663, 378] width 1107 height 648
click at [599, 118] on div "Market Explorer Hospital Physician Hospital ASC Office Health System No results…" at bounding box center [663, 378] width 1107 height 648
click at [599, 117] on div "Market Explorer Hospital Physician Hospital ASC Office Health System No results…" at bounding box center [663, 378] width 1107 height 648
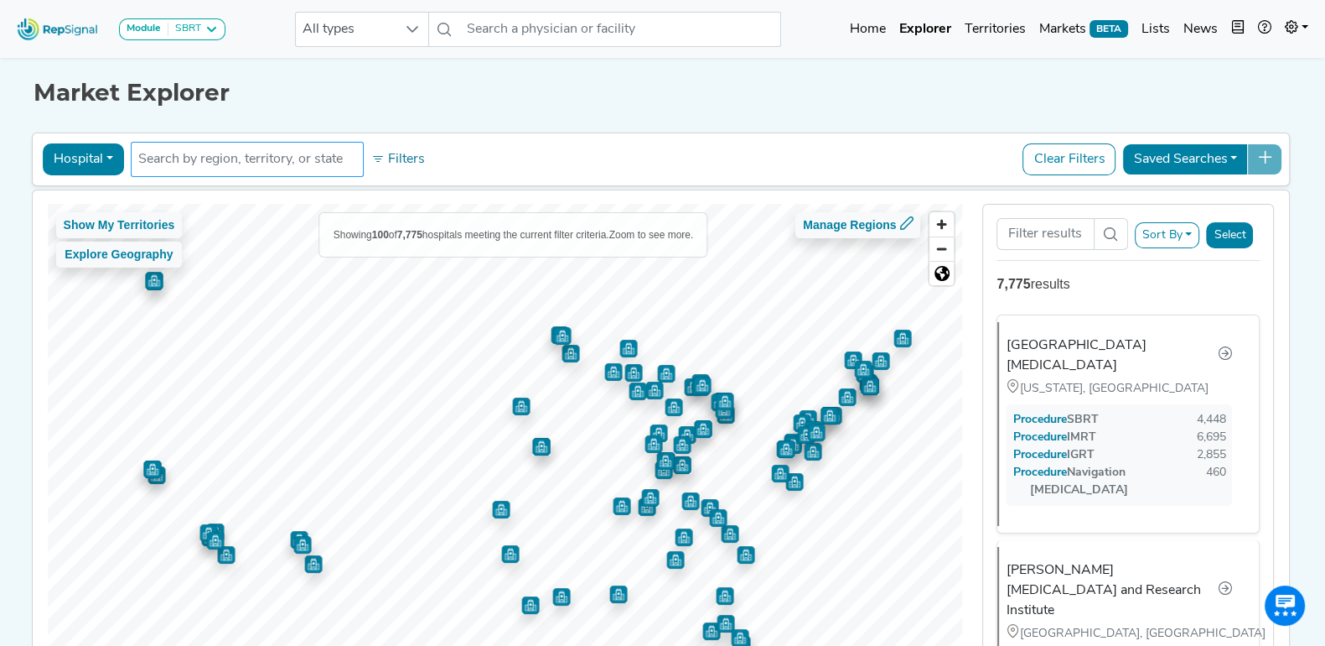
click at [337, 150] on input "text" at bounding box center [247, 159] width 218 height 20
click at [332, 158] on input "text" at bounding box center [247, 159] width 218 height 20
click at [507, 98] on h1 "Market Explorer" at bounding box center [663, 93] width 1259 height 29
click at [302, 155] on input "text" at bounding box center [247, 159] width 218 height 20
click at [100, 157] on button "Hospital" at bounding box center [83, 159] width 81 height 32
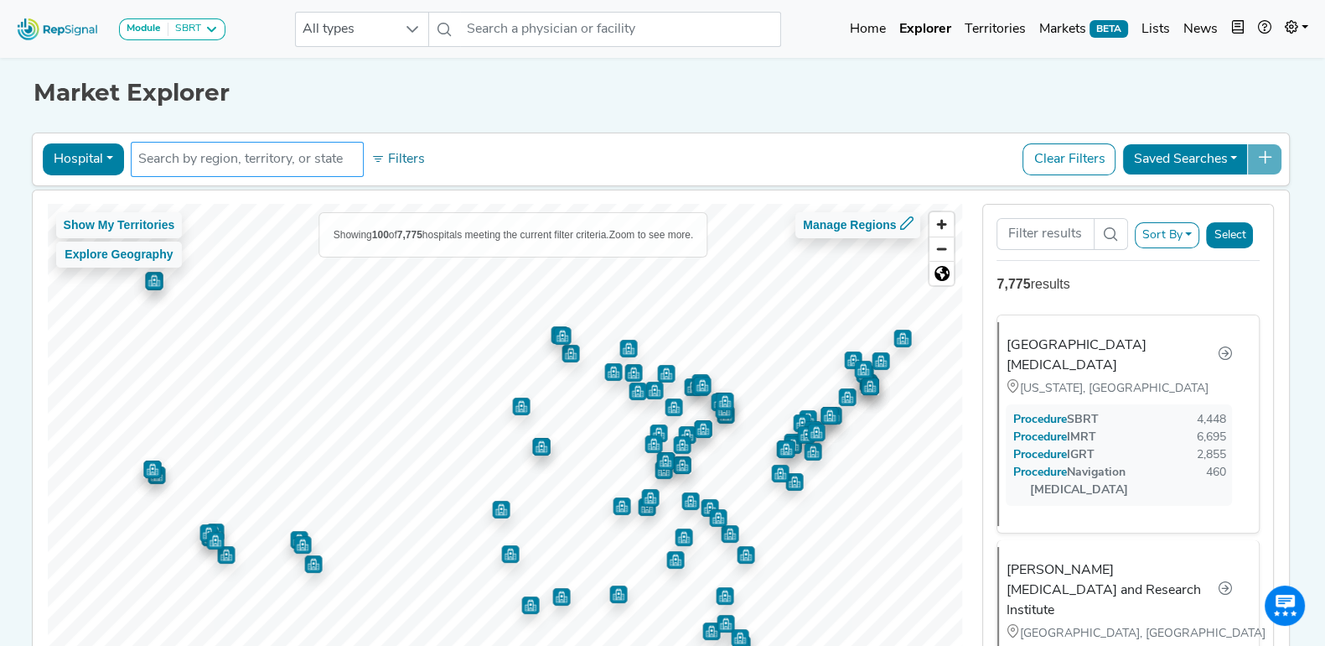
click at [555, 96] on h1 "Market Explorer" at bounding box center [663, 93] width 1259 height 29
click at [311, 158] on input "text" at bounding box center [247, 159] width 218 height 20
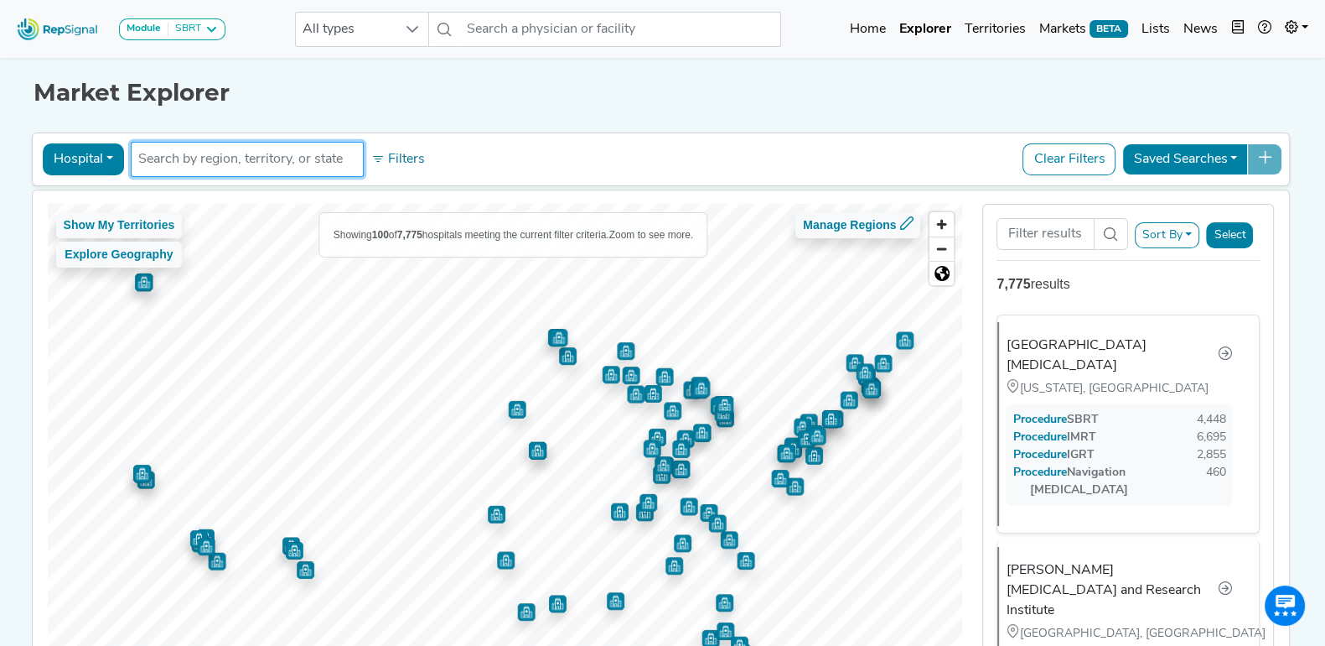
click at [311, 158] on input "text" at bounding box center [247, 159] width 218 height 20
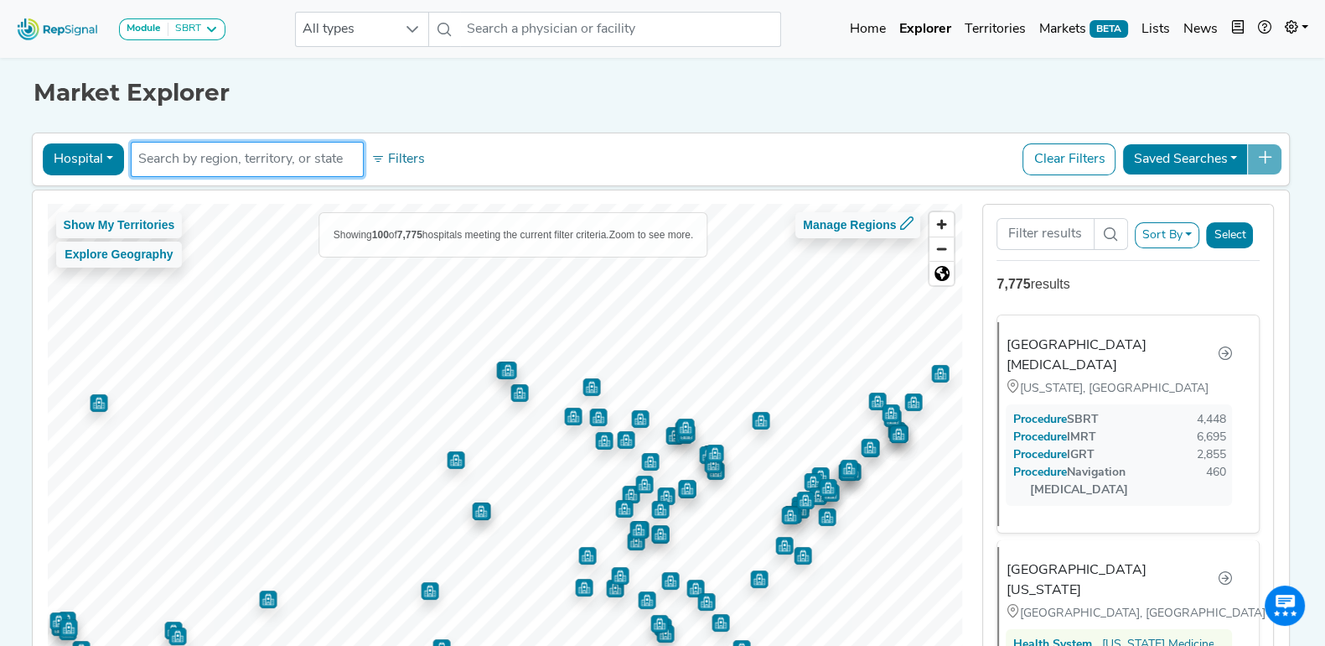
click at [313, 159] on input "text" at bounding box center [247, 159] width 218 height 20
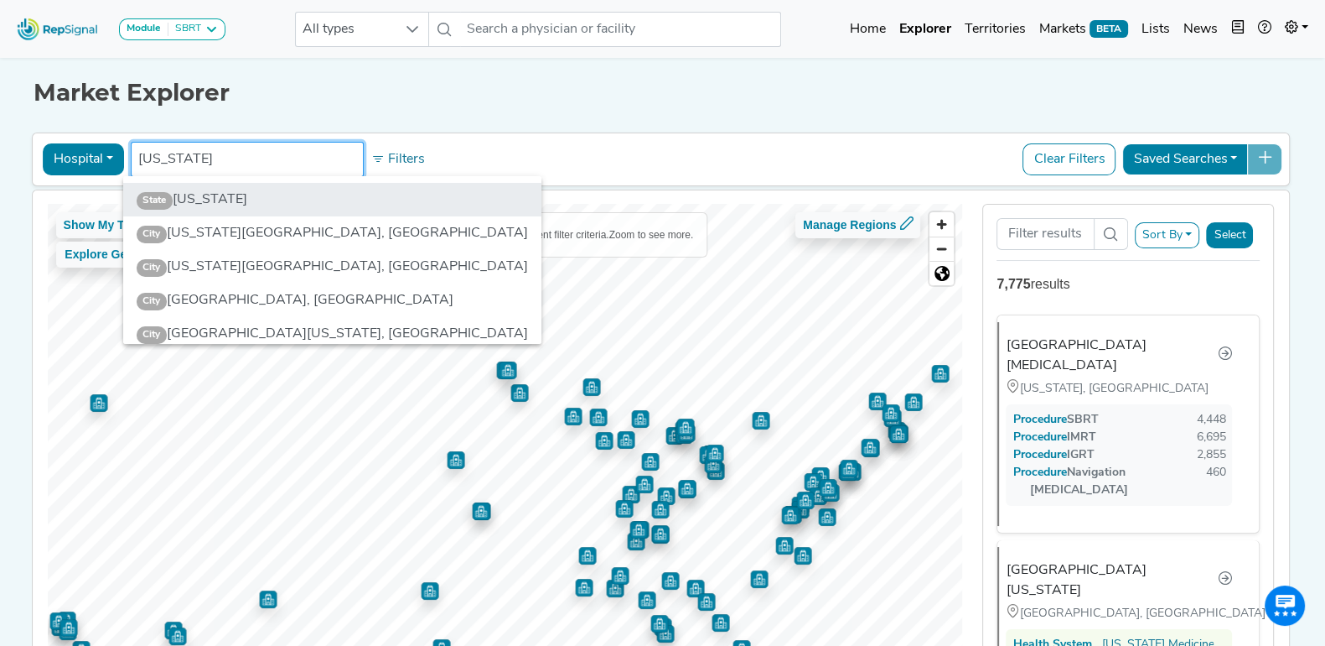
type input "Michigan"
click at [239, 201] on li "State Michigan" at bounding box center [332, 200] width 419 height 34
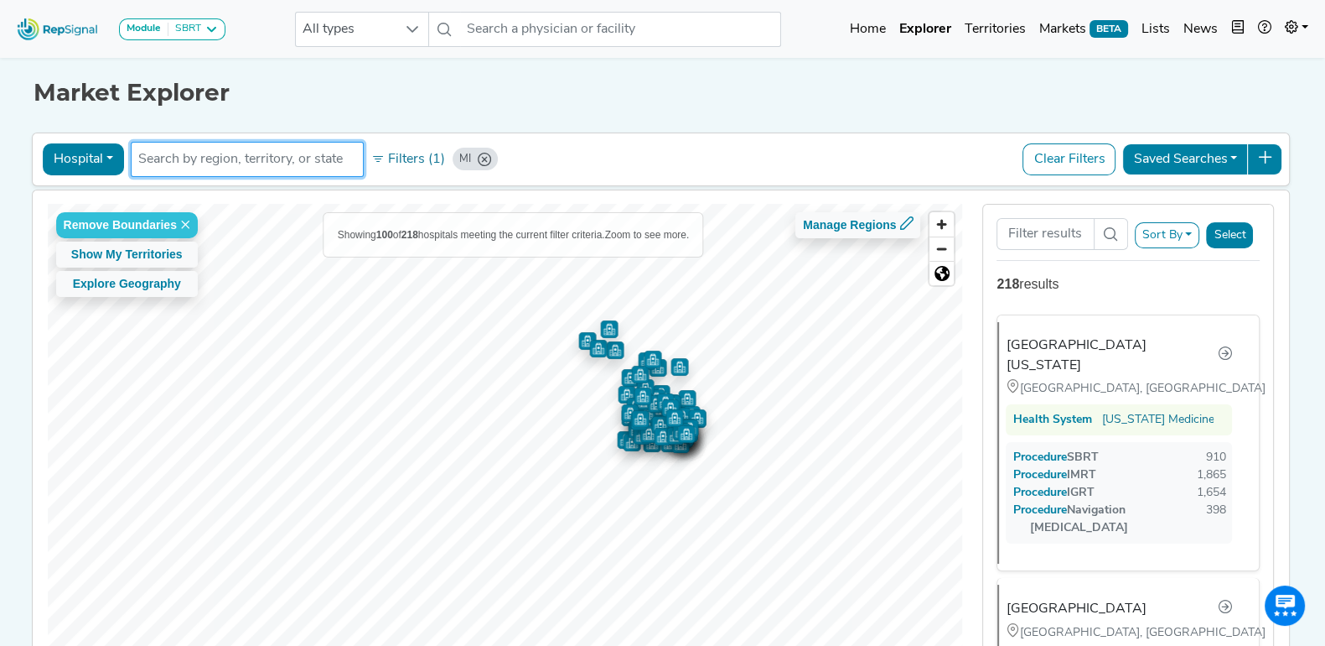
click at [675, 98] on h1 "Market Explorer" at bounding box center [663, 93] width 1259 height 29
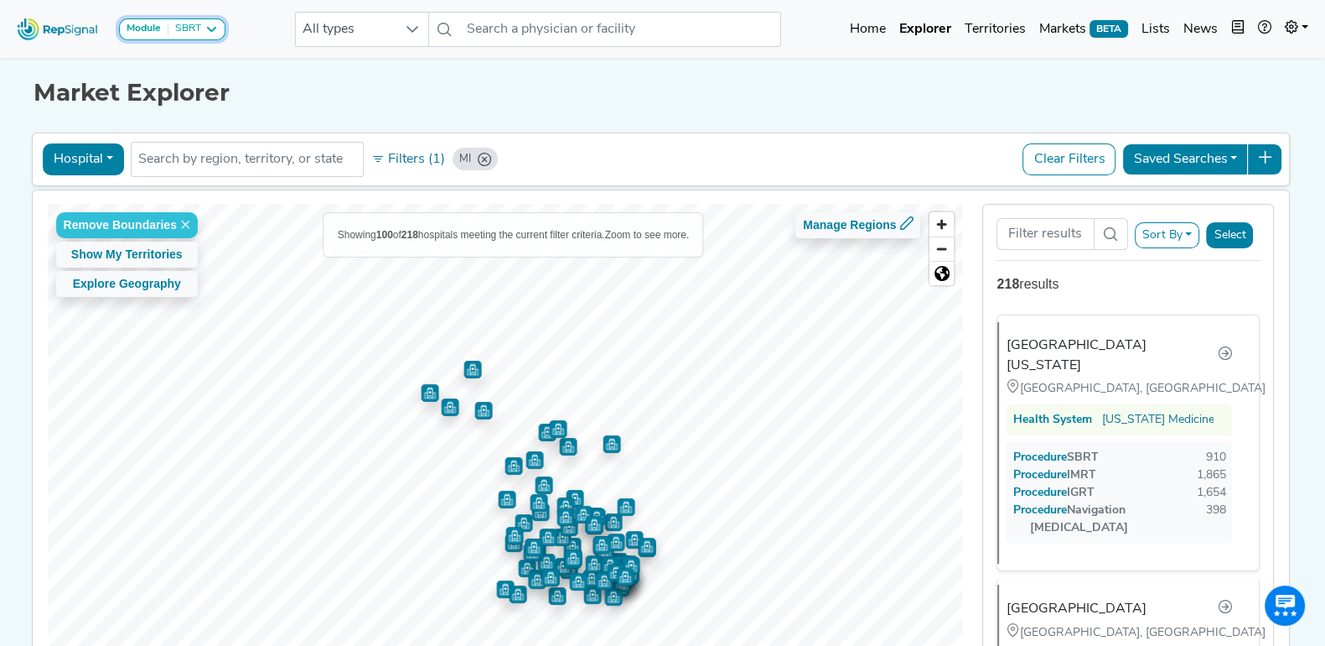
click at [214, 34] on icon at bounding box center [211, 29] width 13 height 13
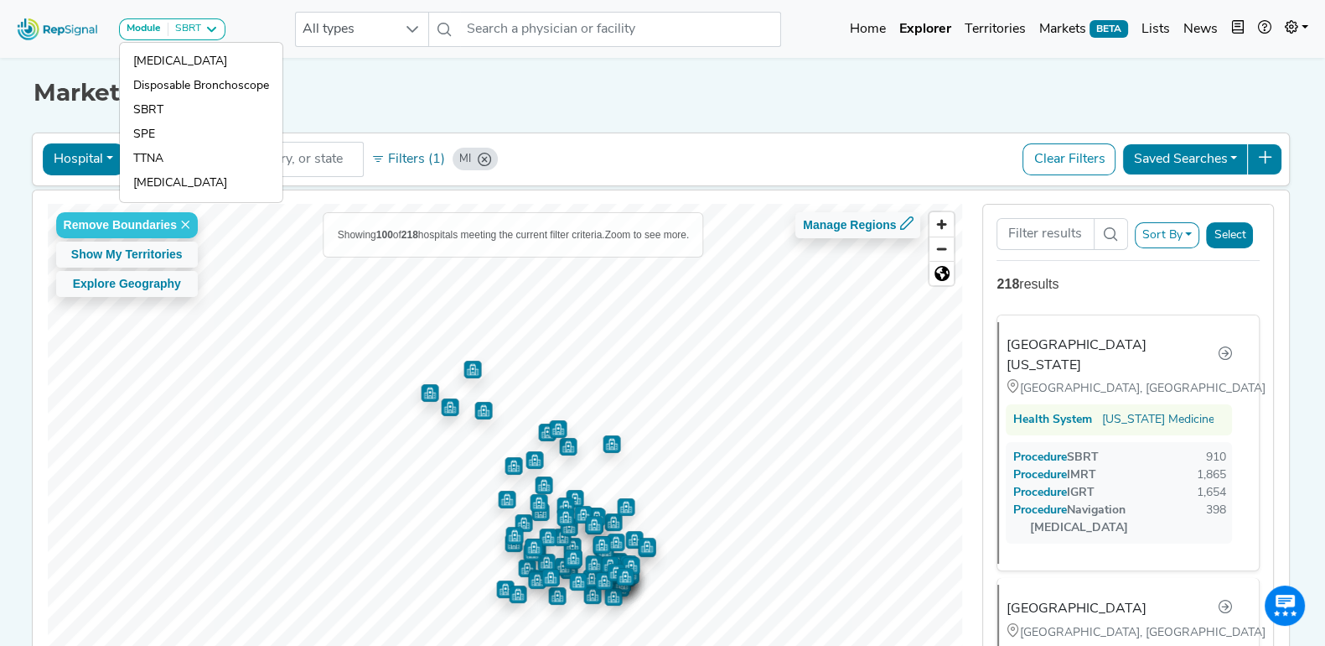
click at [469, 73] on div "Market Explorer" at bounding box center [663, 81] width 1259 height 54
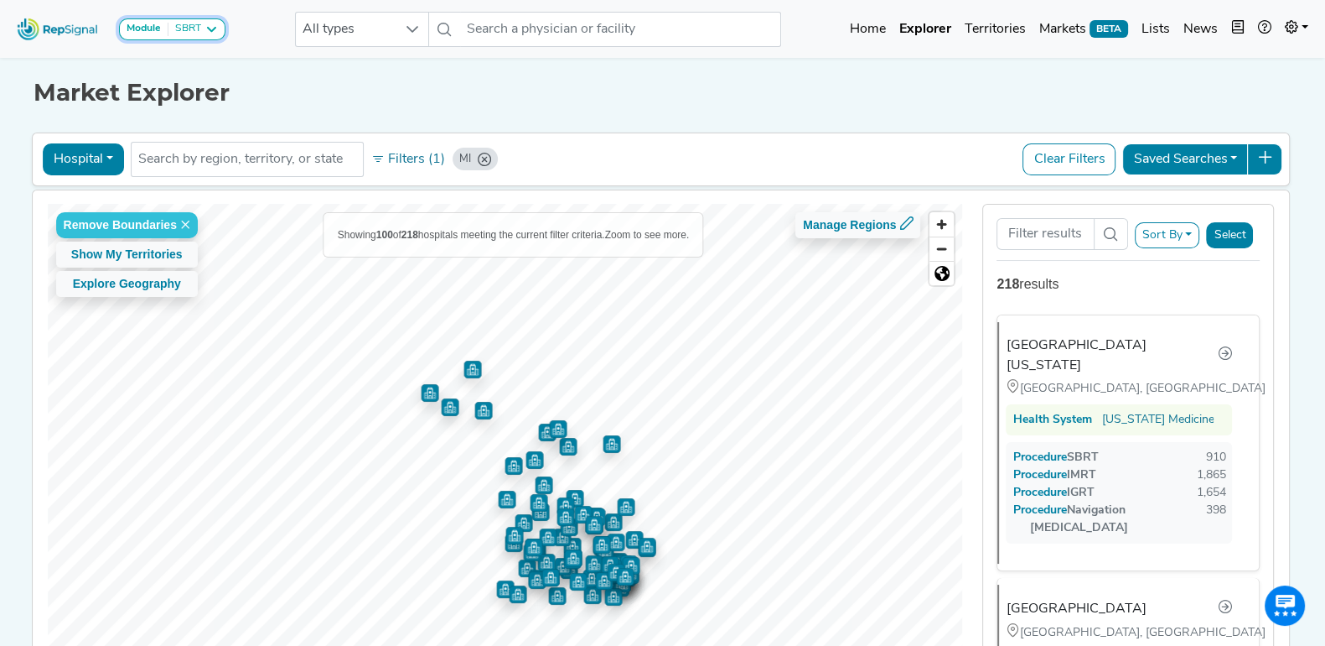
click at [205, 31] on icon at bounding box center [211, 29] width 13 height 13
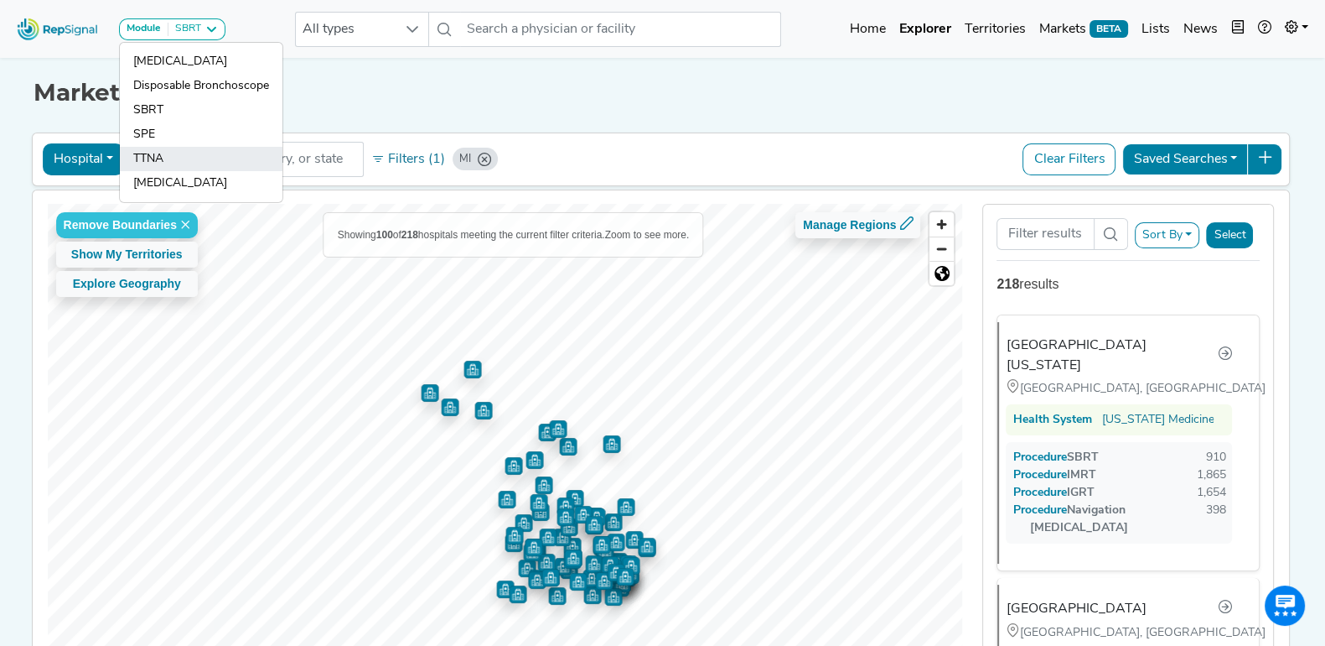
click at [176, 171] on link "TTNA" at bounding box center [201, 183] width 163 height 24
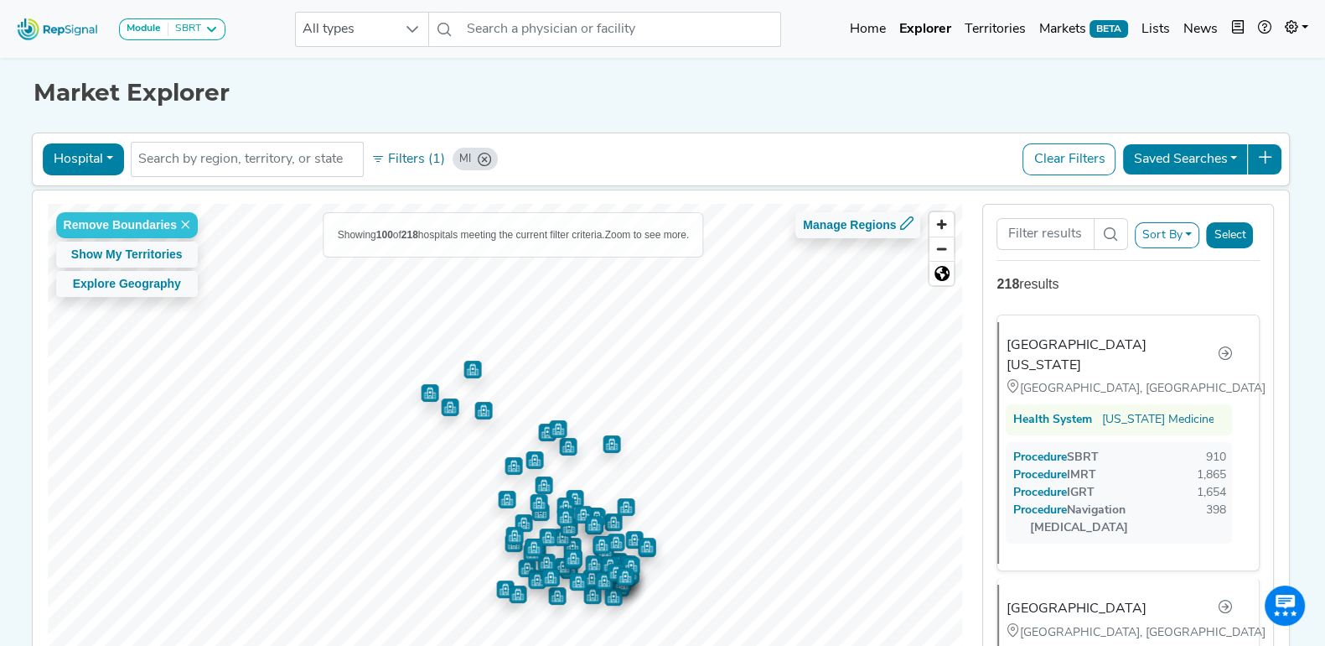
click at [264, 89] on div "Market Explorer" at bounding box center [663, 81] width 1259 height 54
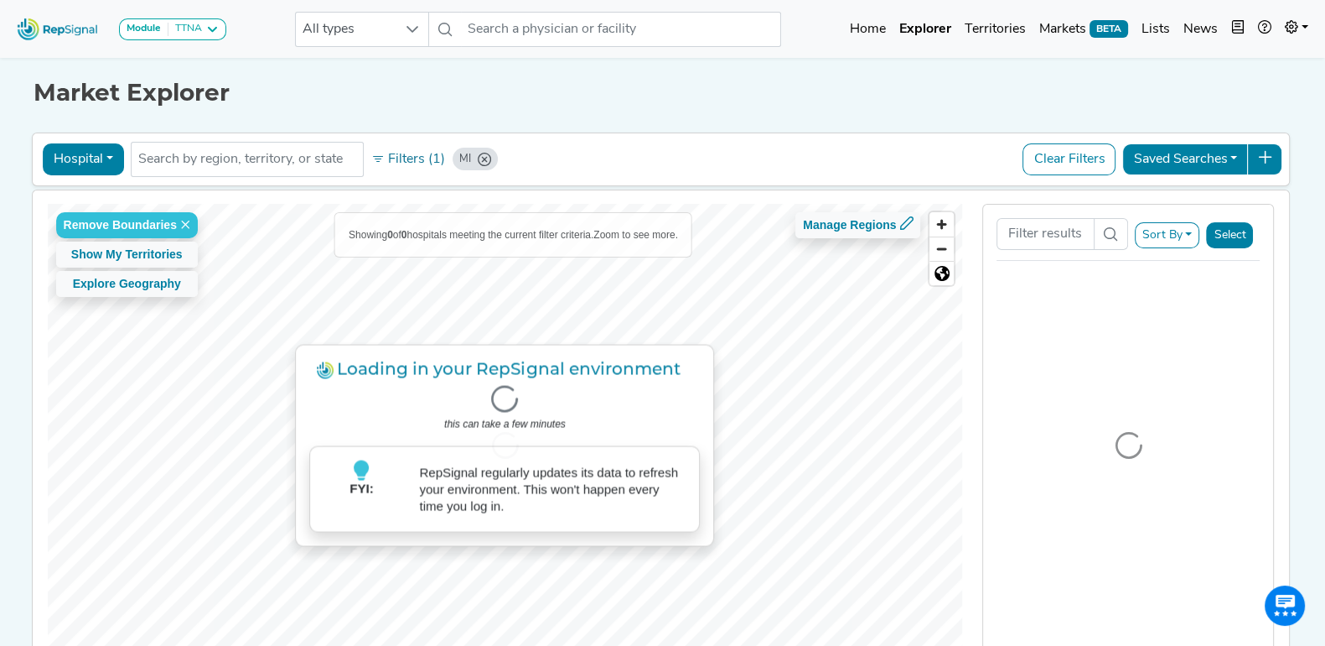
click at [299, 75] on div "Market Explorer" at bounding box center [663, 81] width 1259 height 54
click at [206, 26] on icon at bounding box center [211, 29] width 13 height 13
click at [0, 0] on link "SBRT" at bounding box center [0, 0] width 0 height 0
click at [143, 126] on div "Market Explorer Hospital Physician Hospital ASC Office Health System MI No resu…" at bounding box center [663, 378] width 1107 height 648
click at [202, 30] on div "Module TTNA" at bounding box center [173, 29] width 92 height 13
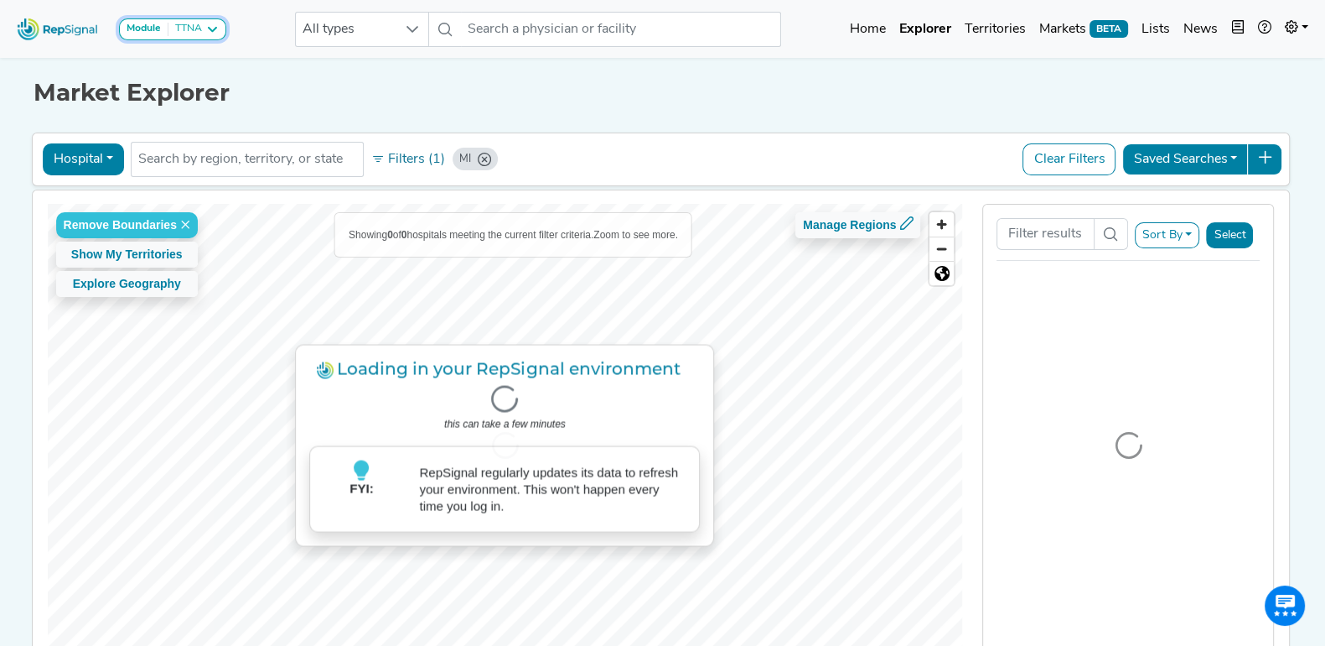
click at [0, 0] on link "SPE" at bounding box center [0, 0] width 0 height 0
click at [143, 127] on div "Market Explorer Hospital Physician Hospital ASC Office Health System MI No resu…" at bounding box center [663, 378] width 1107 height 648
drag, startPoint x: 143, startPoint y: 126, endPoint x: 485, endPoint y: 67, distance: 347.9
click at [143, 126] on div "Market Explorer Hospital Physician Hospital ASC Office Health System MI No resu…" at bounding box center [663, 378] width 1107 height 648
click at [203, 26] on icon at bounding box center [204, 29] width 13 height 13
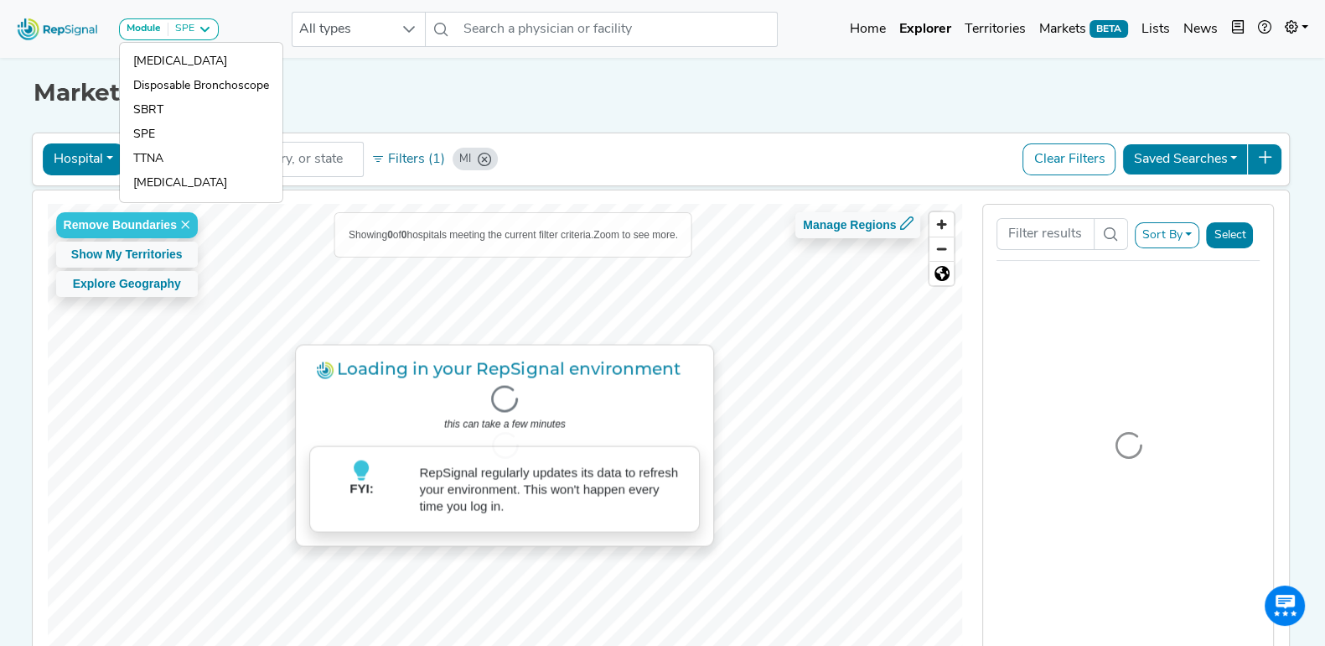
click at [486, 66] on div "Market Explorer" at bounding box center [663, 81] width 1259 height 54
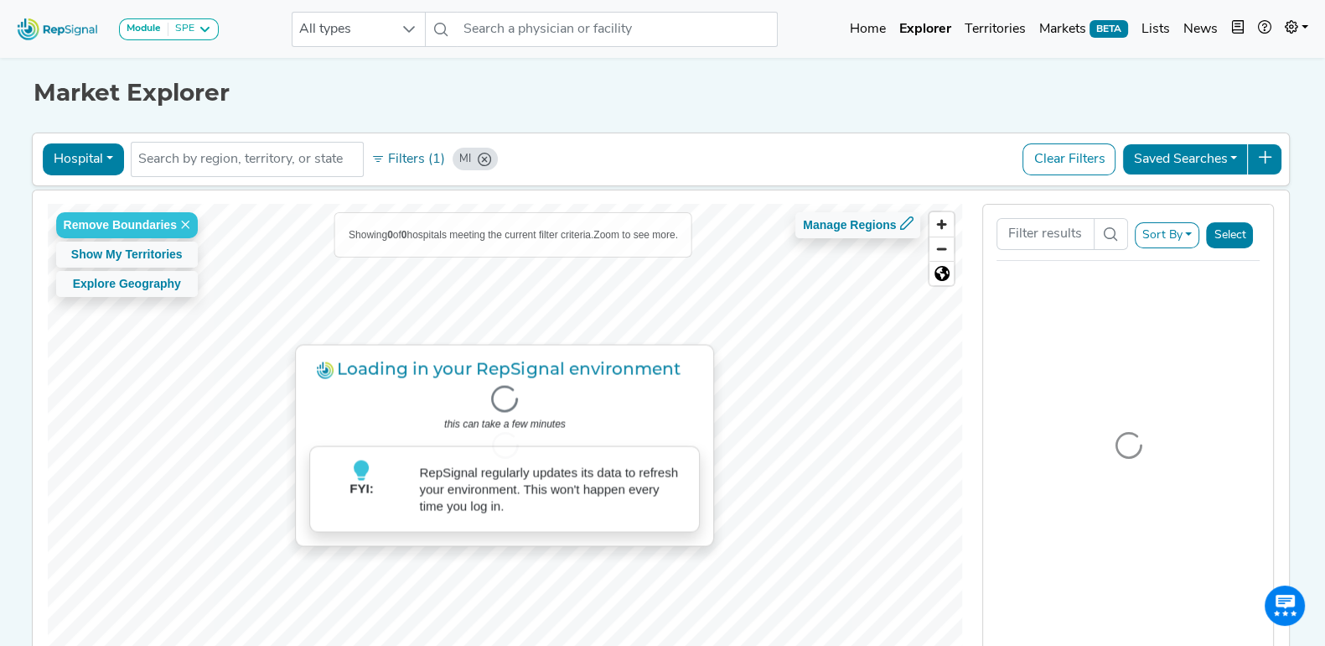
click at [1300, 23] on link at bounding box center [1296, 30] width 37 height 34
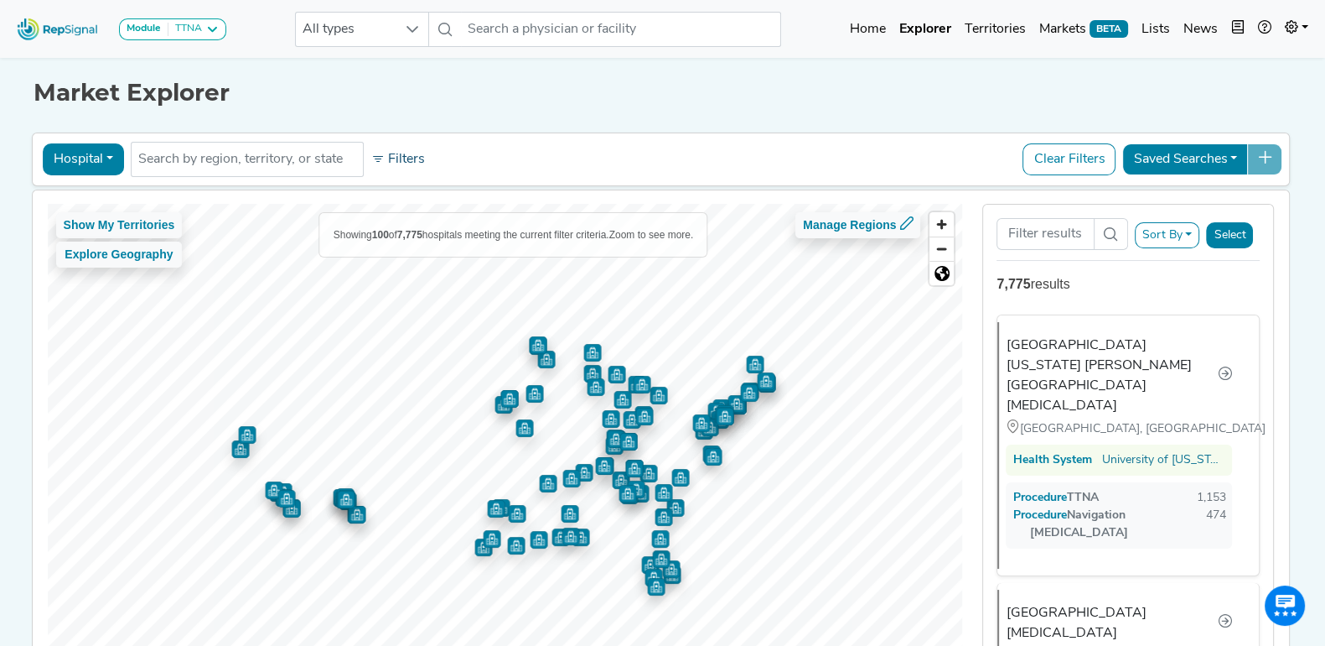
click at [384, 154] on button "Filters" at bounding box center [398, 159] width 62 height 29
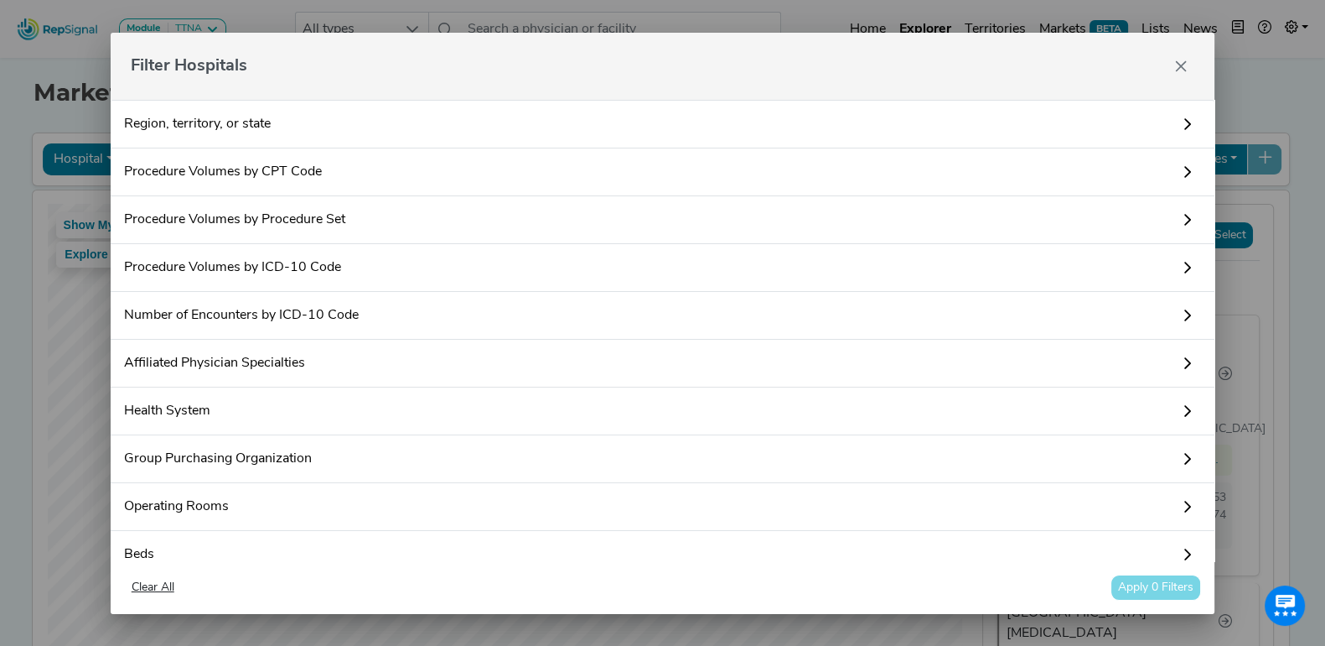
click at [346, 217] on link "Procedure Volumes by Procedure Set" at bounding box center [663, 220] width 1105 height 48
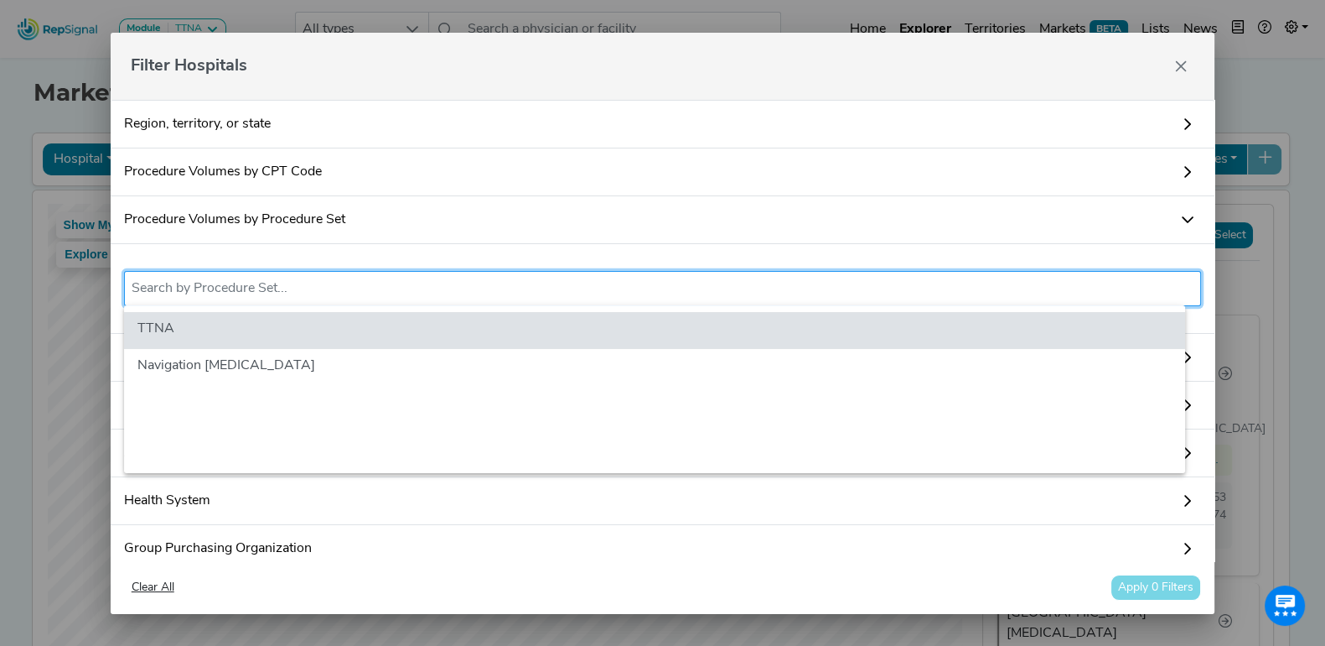
click at [278, 291] on input "text" at bounding box center [663, 288] width 1063 height 20
click at [1174, 65] on icon "Close" at bounding box center [1180, 66] width 13 height 13
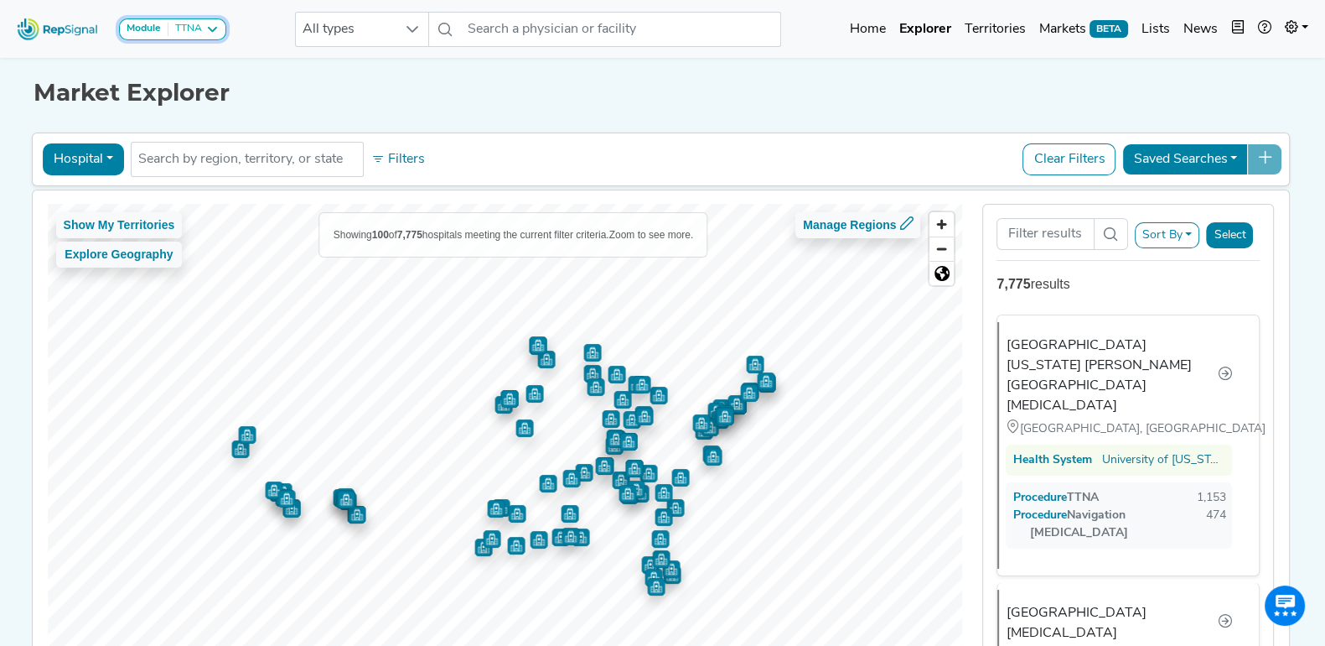
click at [210, 38] on button "Module TTNA" at bounding box center [172, 29] width 107 height 22
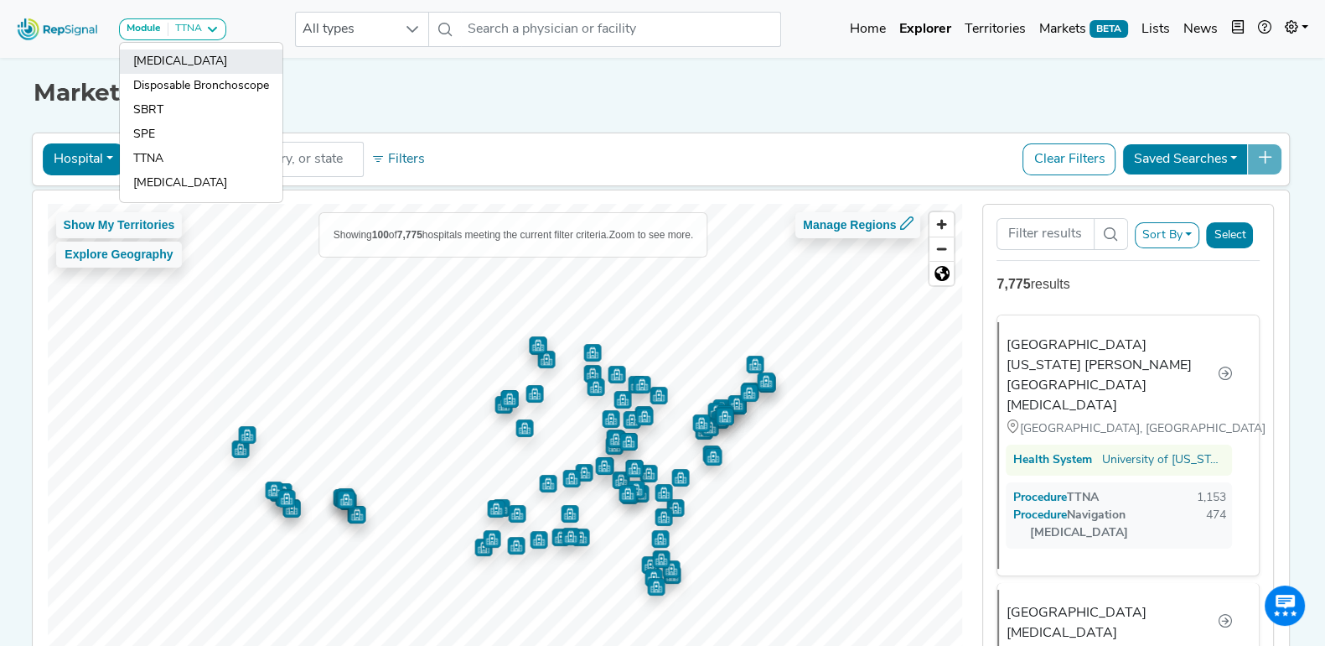
click at [209, 74] on link "[MEDICAL_DATA]" at bounding box center [201, 86] width 163 height 24
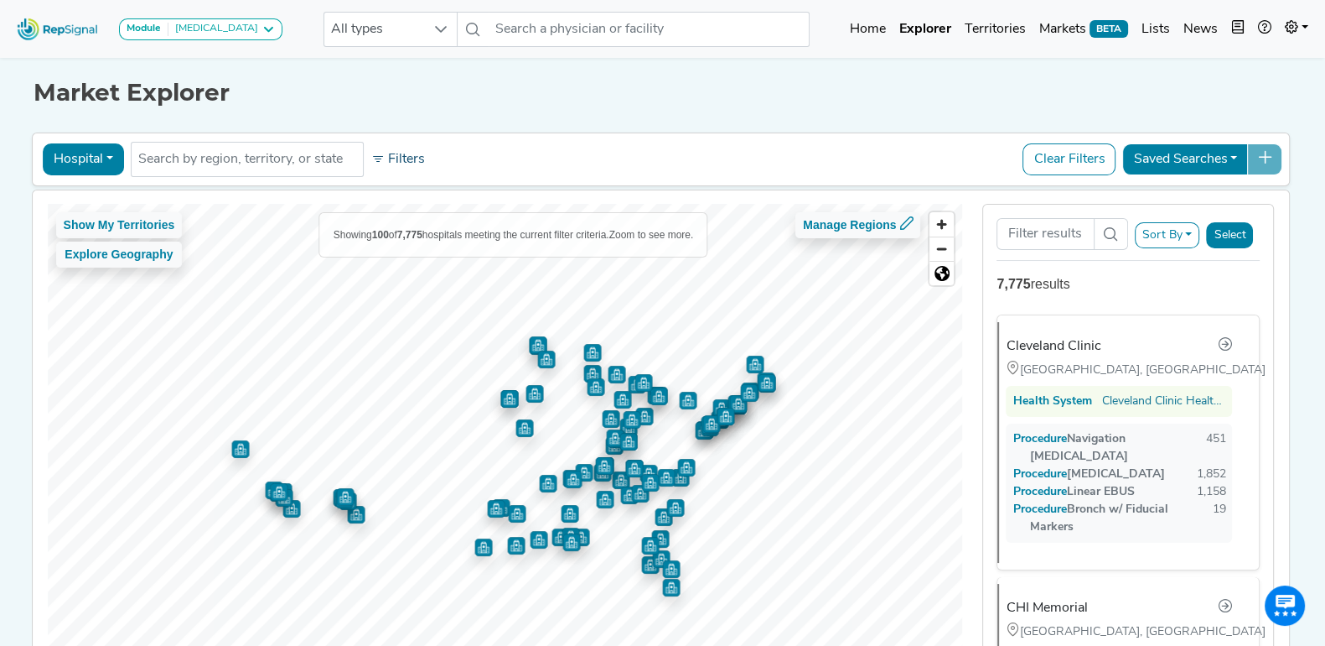
click at [417, 161] on button "Filters" at bounding box center [398, 159] width 62 height 29
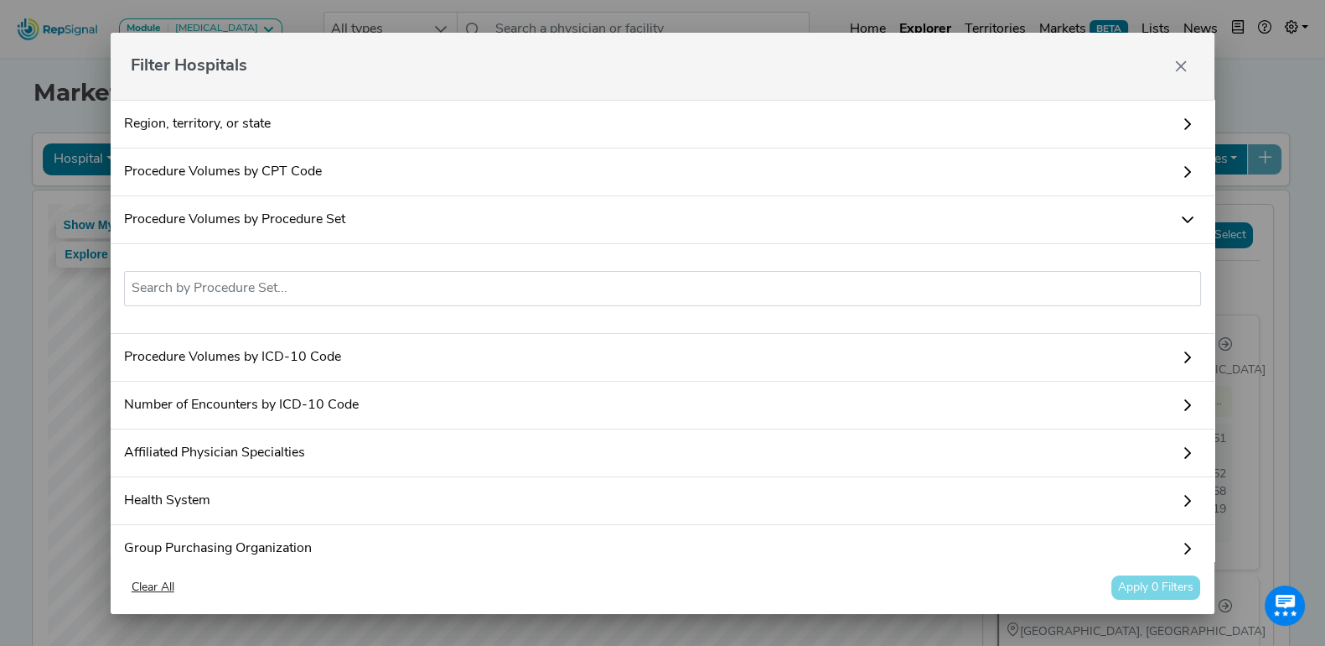
click at [388, 204] on link "Procedure Volumes by Procedure Set" at bounding box center [663, 220] width 1105 height 48
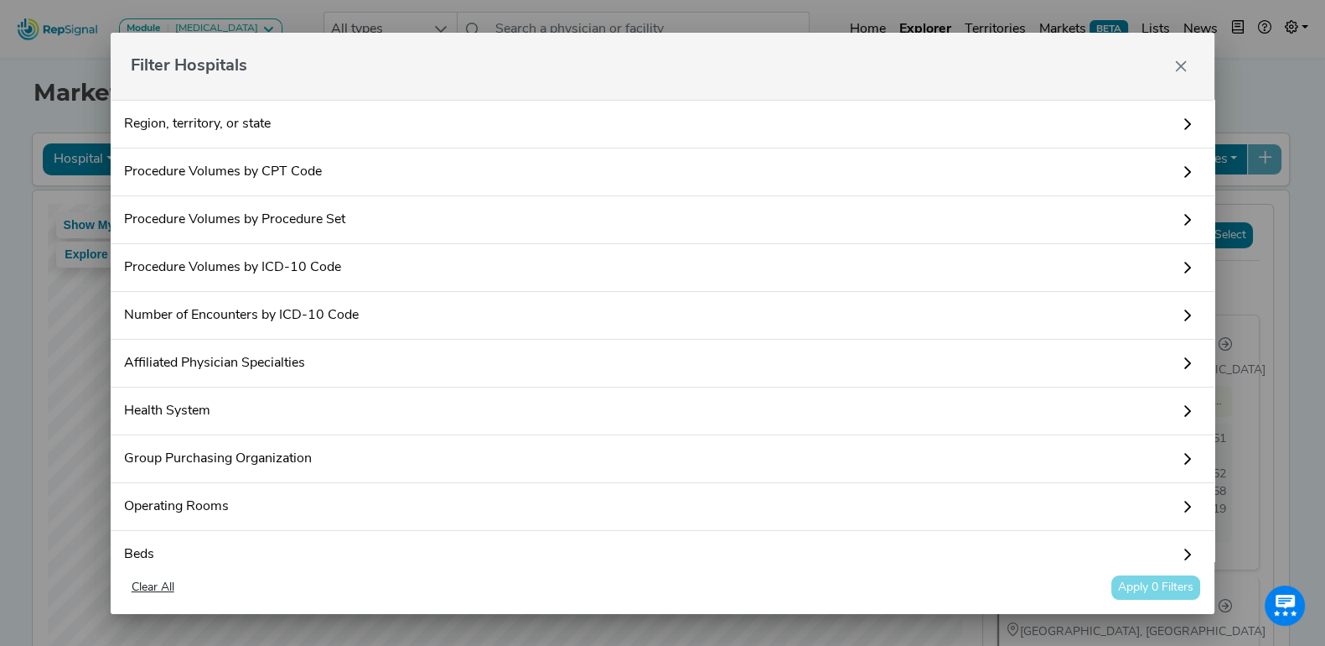
click at [388, 204] on link "Procedure Volumes by Procedure Set" at bounding box center [663, 220] width 1105 height 48
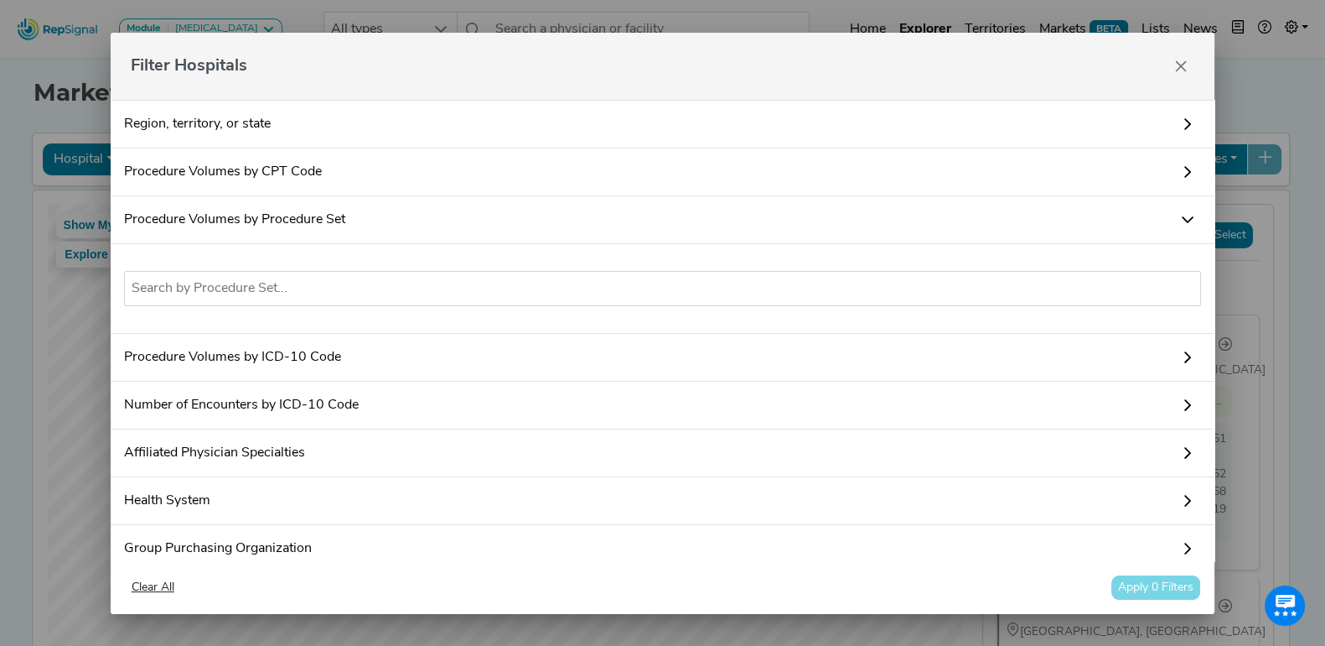
click at [308, 266] on div "No results found" at bounding box center [663, 289] width 1105 height 90
click at [276, 288] on input "text" at bounding box center [663, 288] width 1063 height 20
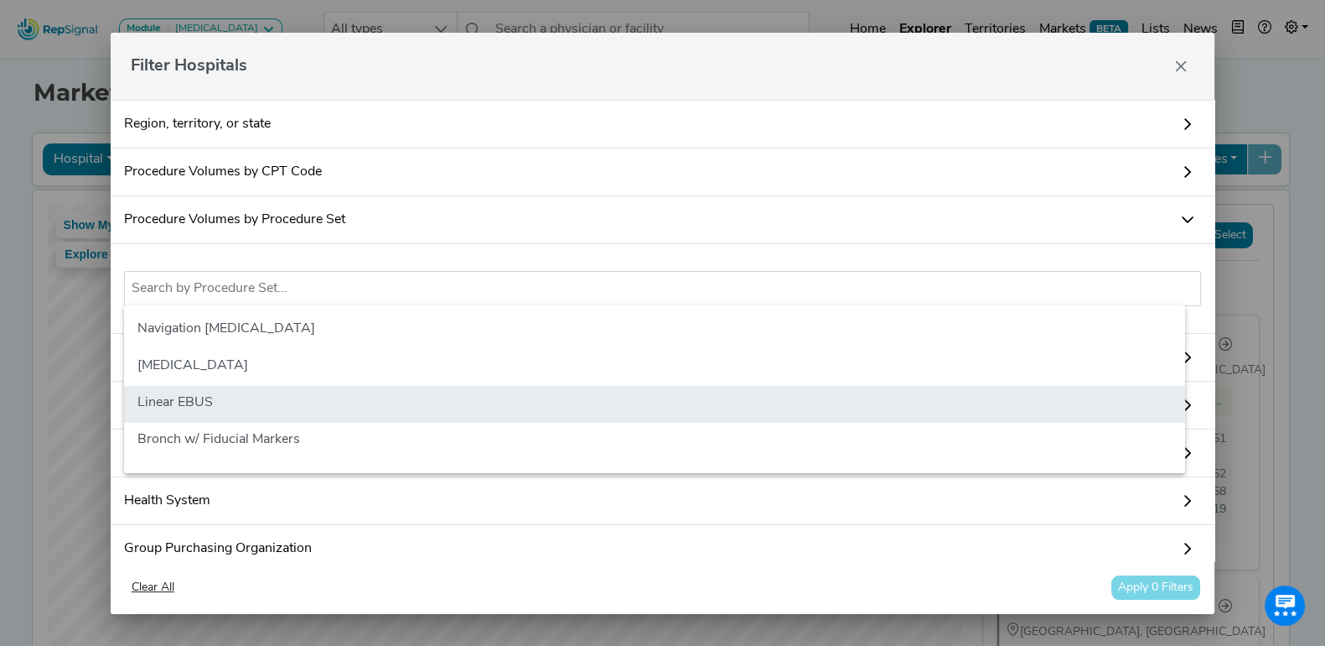
click at [241, 393] on li "Linear EBUS" at bounding box center [654, 404] width 1061 height 37
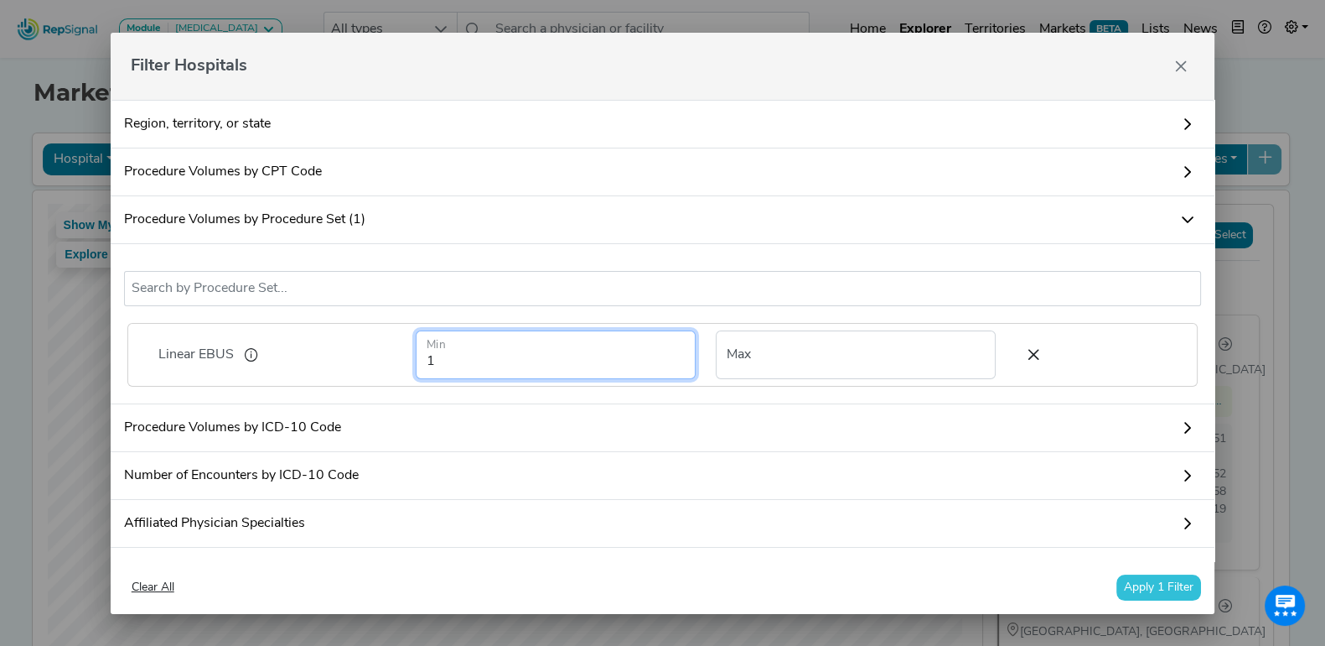
click at [496, 366] on input "1" at bounding box center [556, 354] width 280 height 49
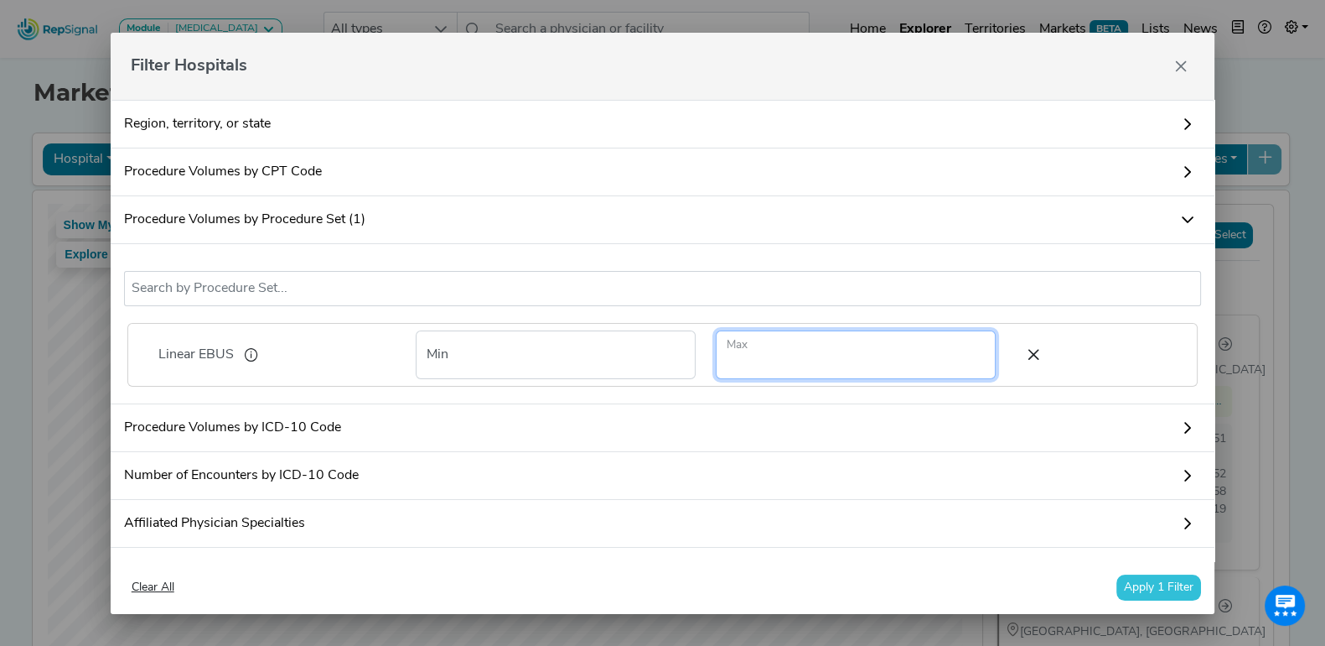
click at [769, 340] on input "number" at bounding box center [856, 354] width 280 height 49
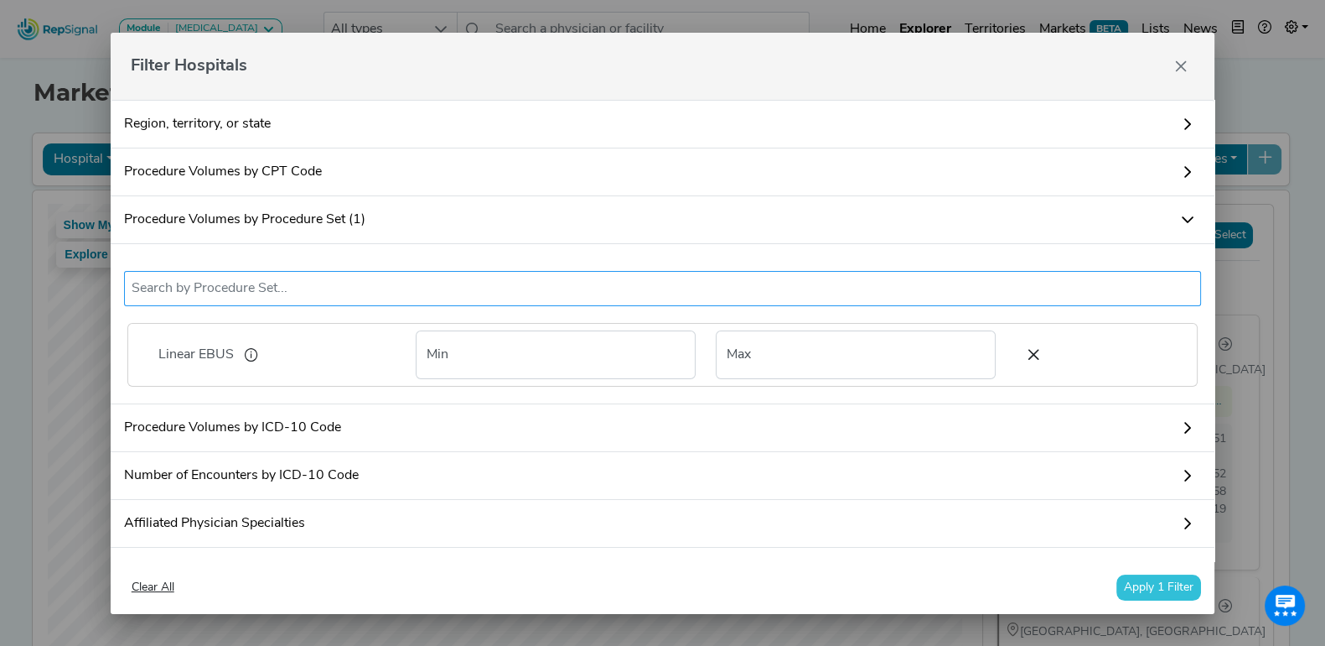
click at [450, 284] on input "text" at bounding box center [663, 288] width 1063 height 20
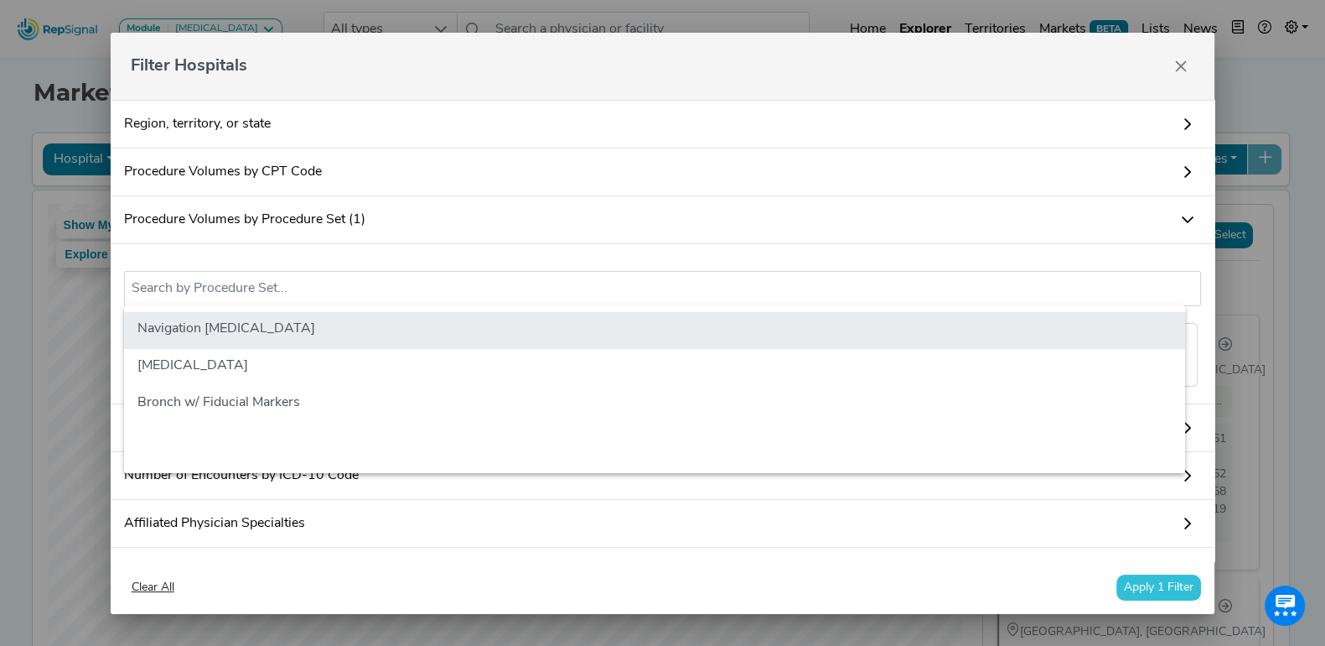
click at [305, 323] on li "Navigation [MEDICAL_DATA]" at bounding box center [654, 330] width 1061 height 37
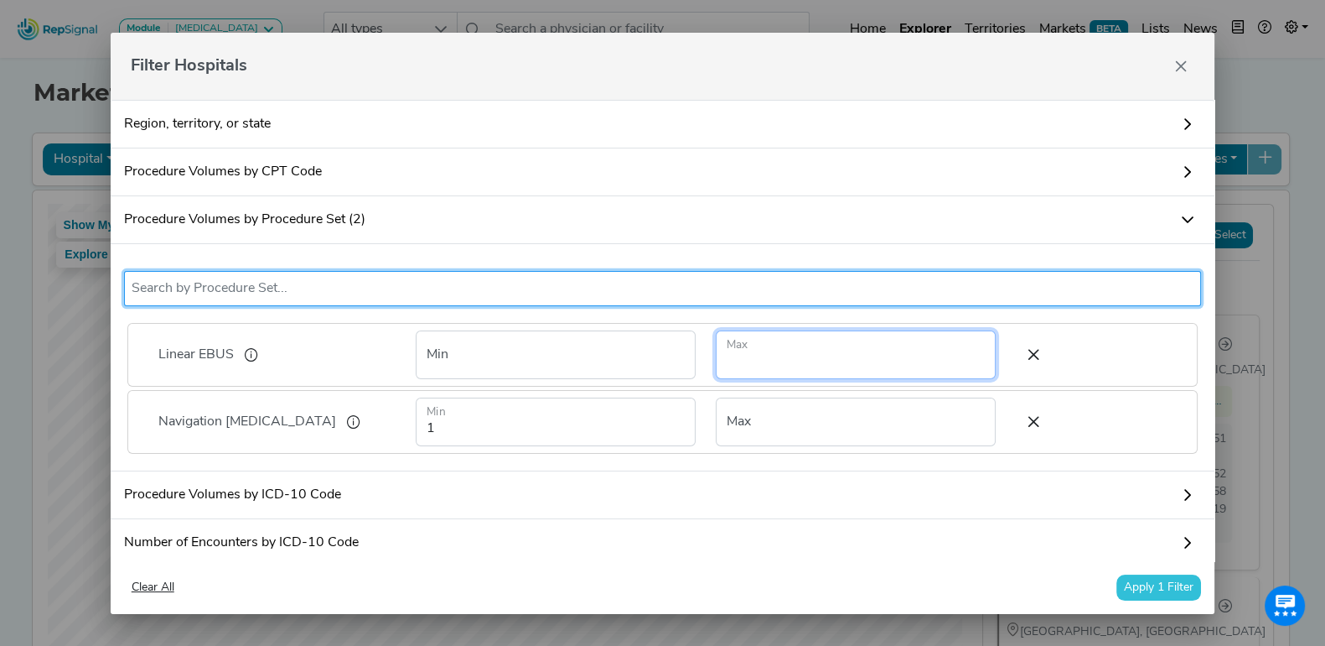
click at [792, 358] on input "number" at bounding box center [856, 354] width 280 height 49
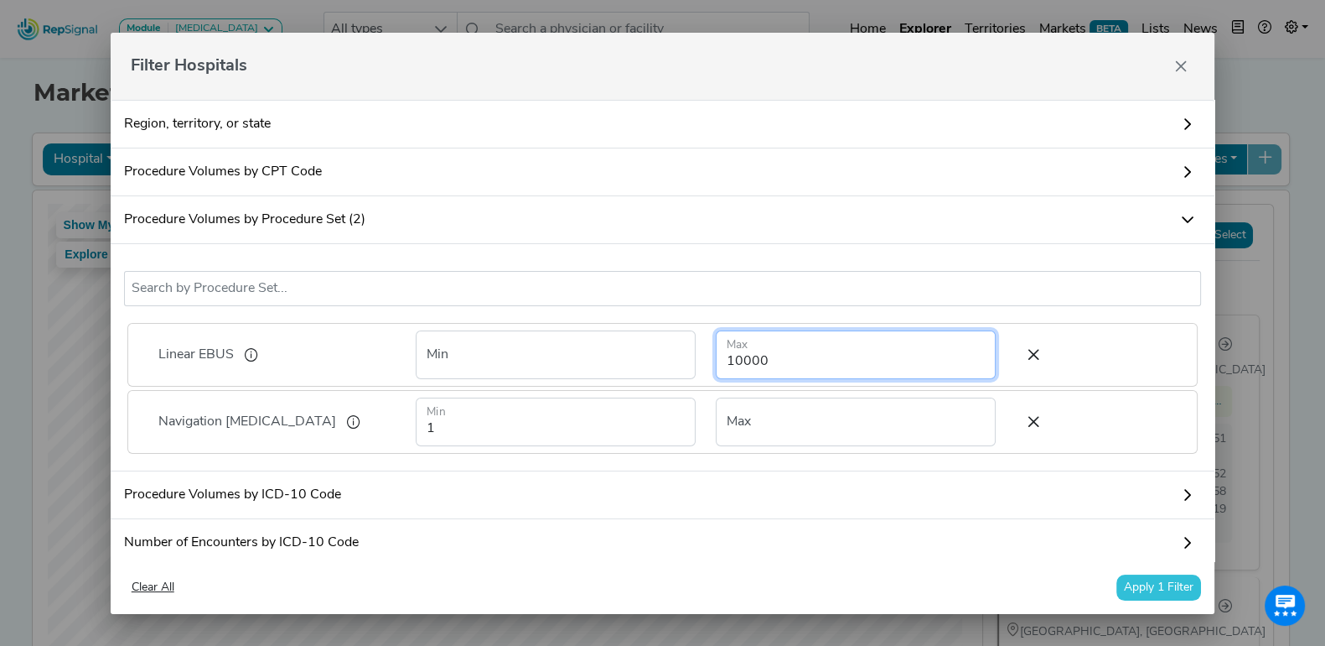
type input "10000"
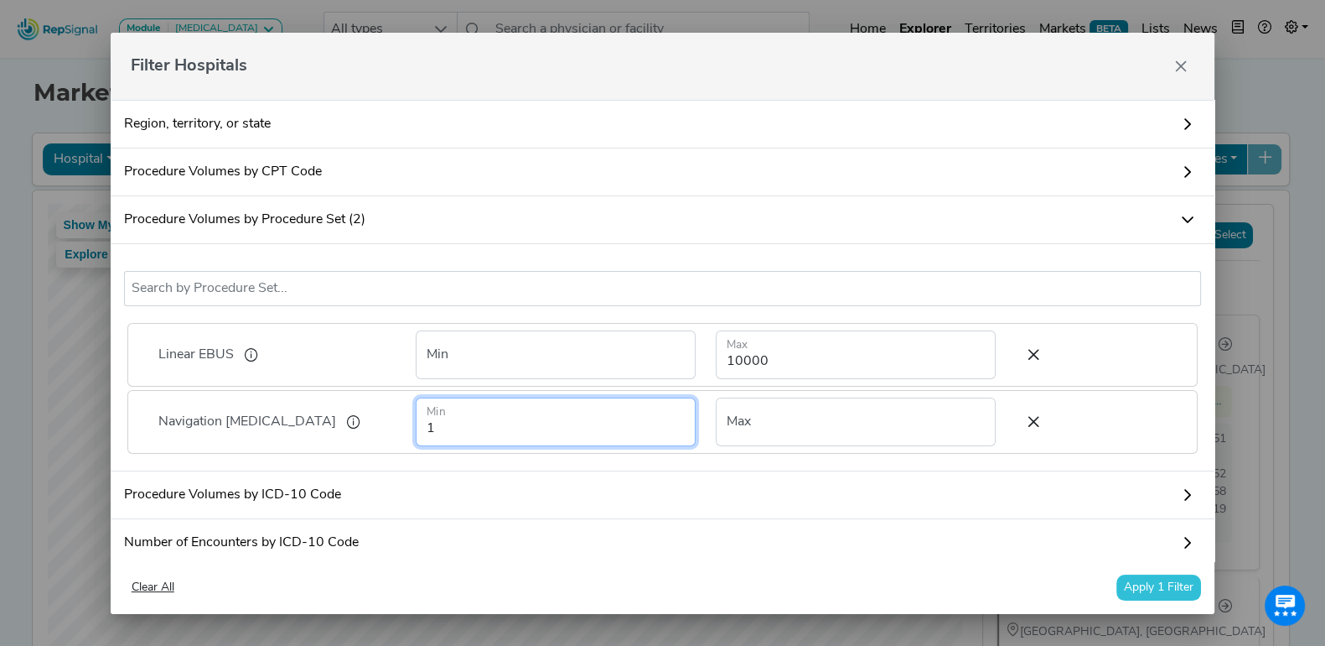
click at [599, 429] on input "1" at bounding box center [556, 421] width 280 height 49
click at [1153, 593] on button "Apply 1 Filter" at bounding box center [1159, 587] width 85 height 26
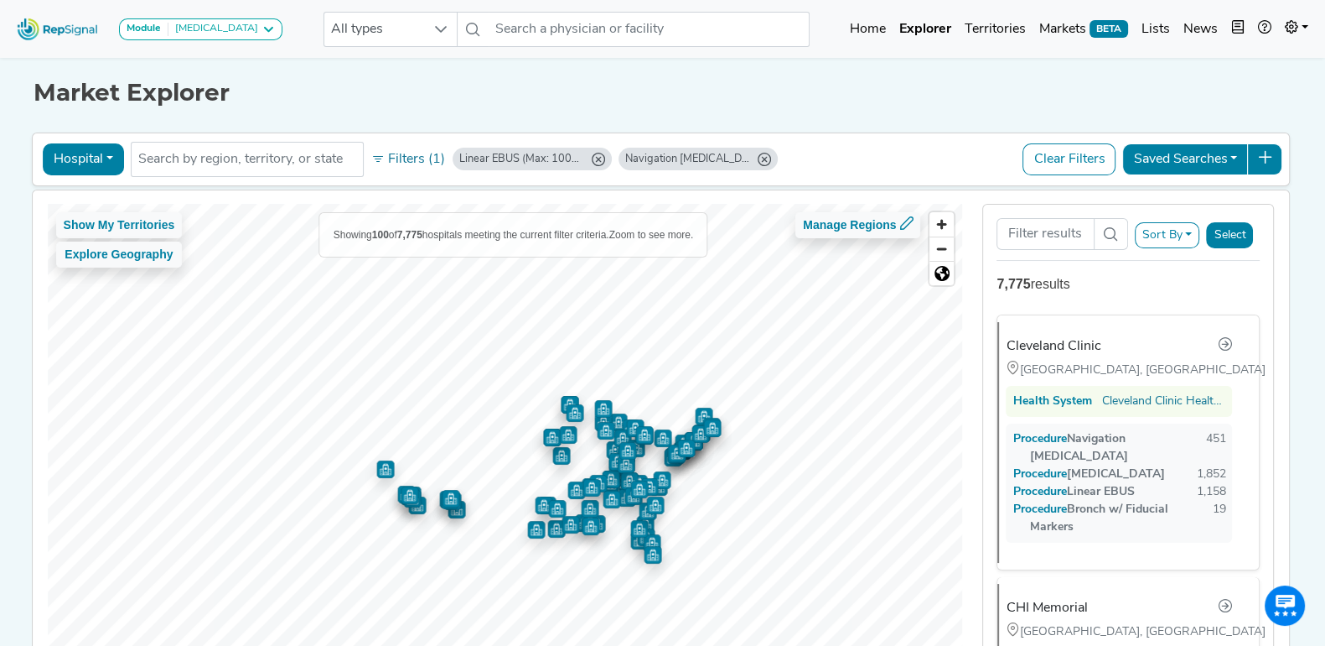
click at [1183, 229] on button "Sort By" at bounding box center [1167, 235] width 65 height 26
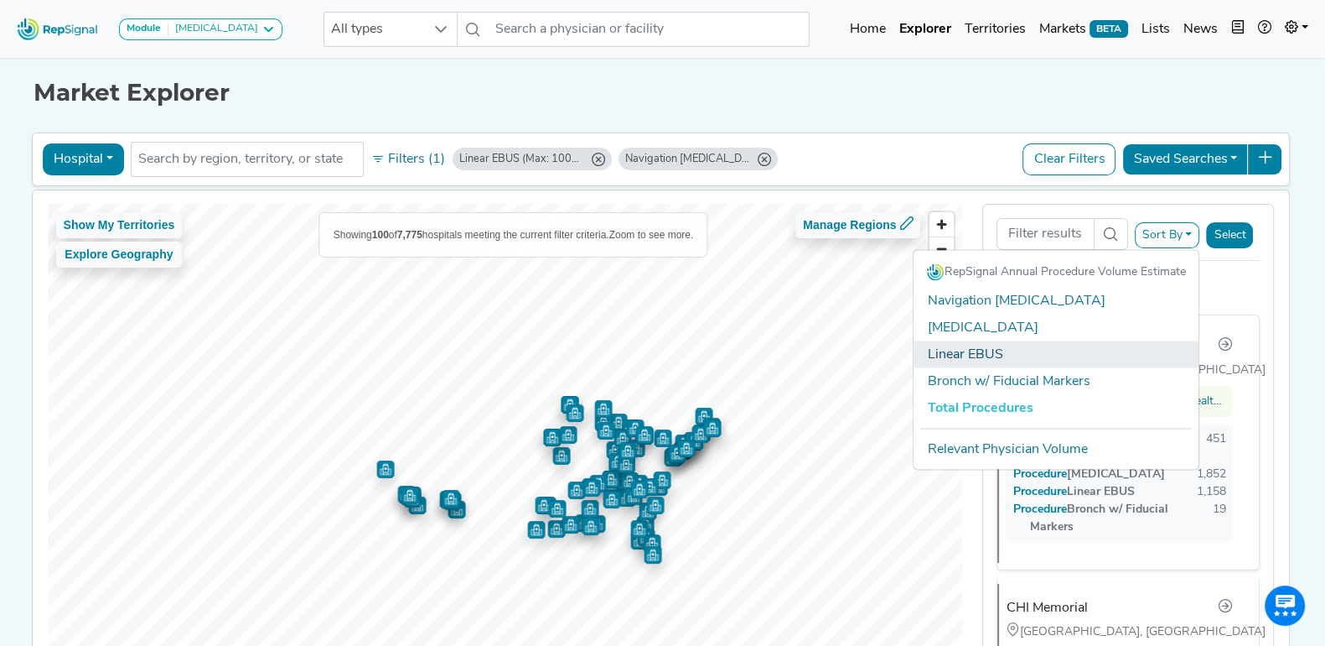
click at [993, 354] on link "Linear EBUS" at bounding box center [1056, 354] width 285 height 27
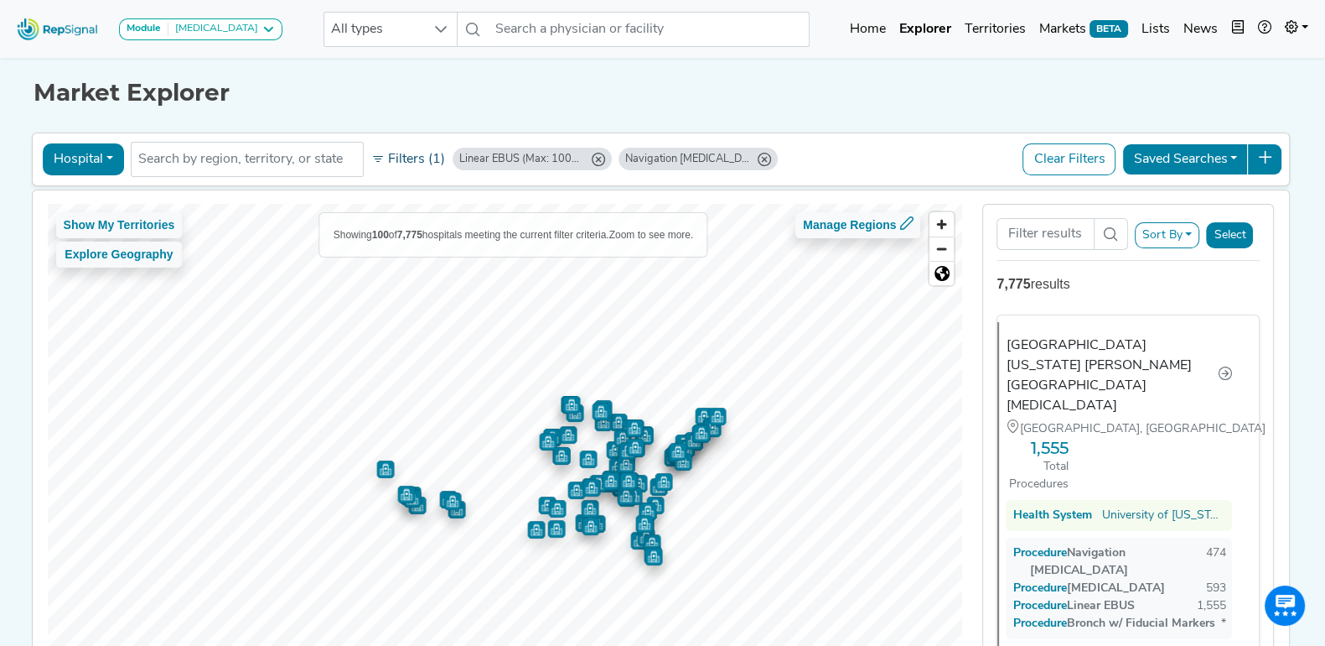
click at [402, 153] on button "Filters (1)" at bounding box center [408, 159] width 82 height 29
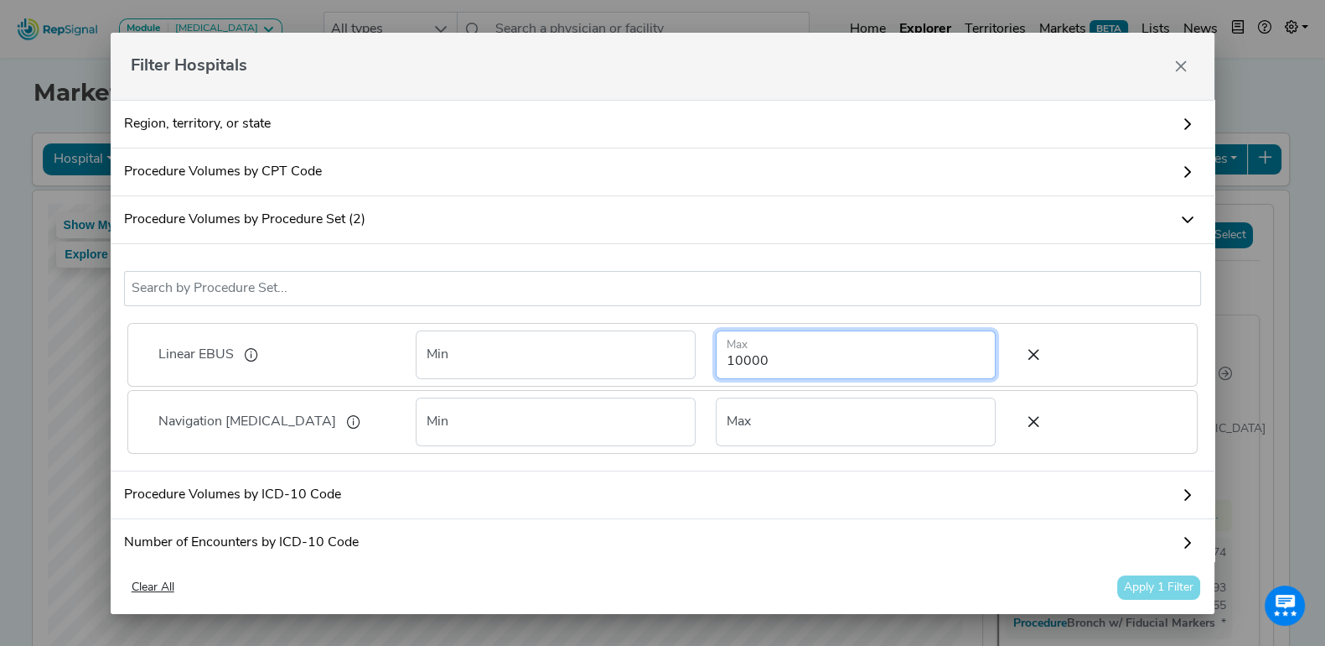
drag, startPoint x: 746, startPoint y: 358, endPoint x: 588, endPoint y: 362, distance: 158.5
click at [588, 362] on form "Min 10000 Max" at bounding box center [706, 354] width 600 height 49
type input "100000"
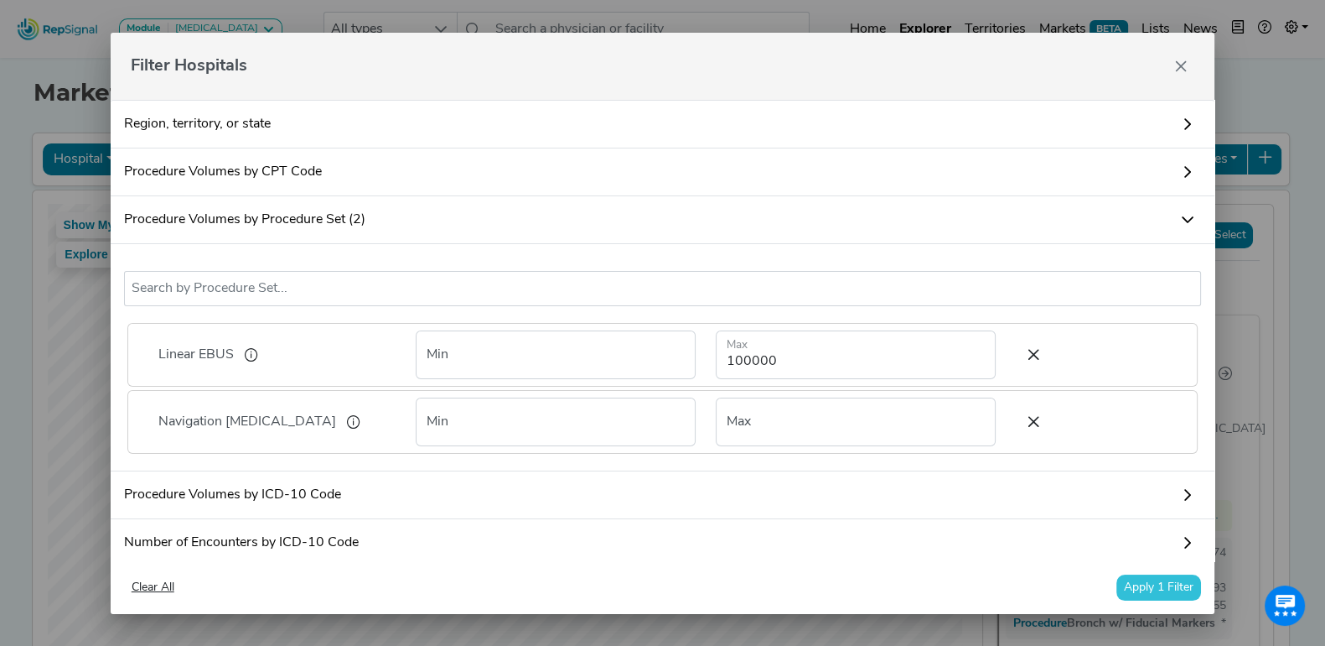
click at [1164, 580] on button "Apply 1 Filter" at bounding box center [1159, 587] width 85 height 26
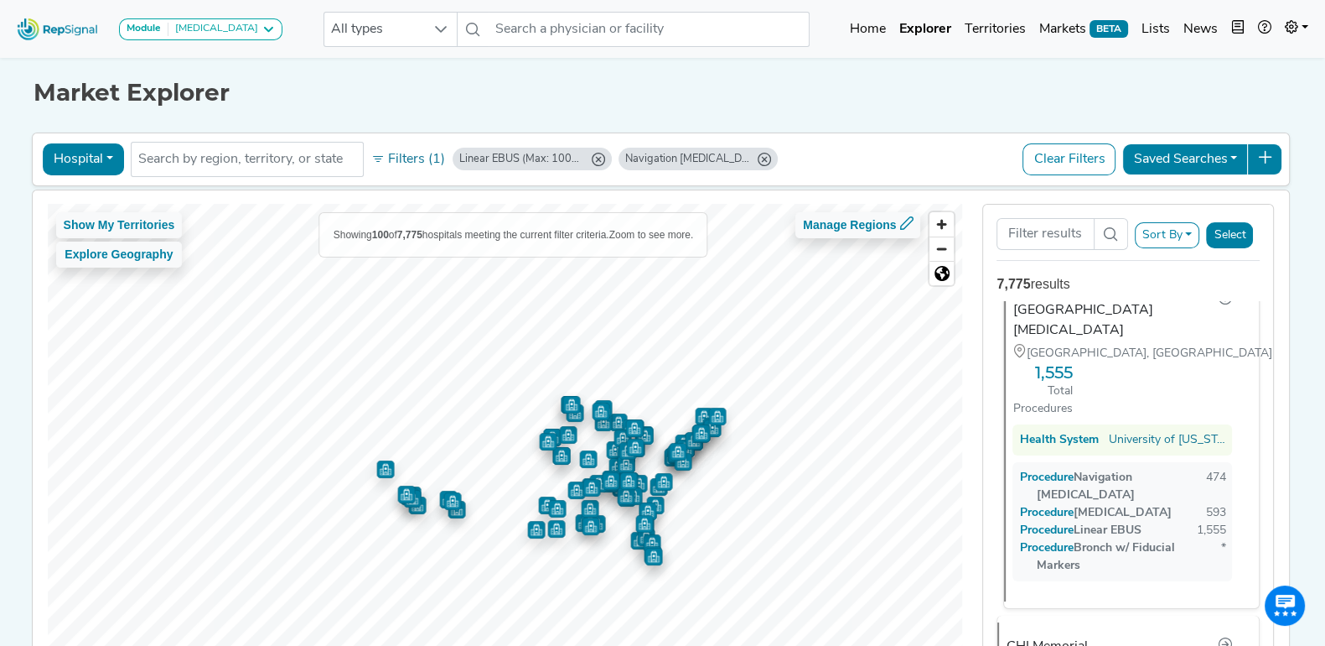
scroll to position [76, 0]
click at [1190, 218] on div "Sort By RepSignal Annual Procedure Volume Estimate Navigation Bronchoscopy Tran…" at bounding box center [1128, 235] width 263 height 35
click at [1185, 234] on button "Sort By" at bounding box center [1167, 235] width 65 height 26
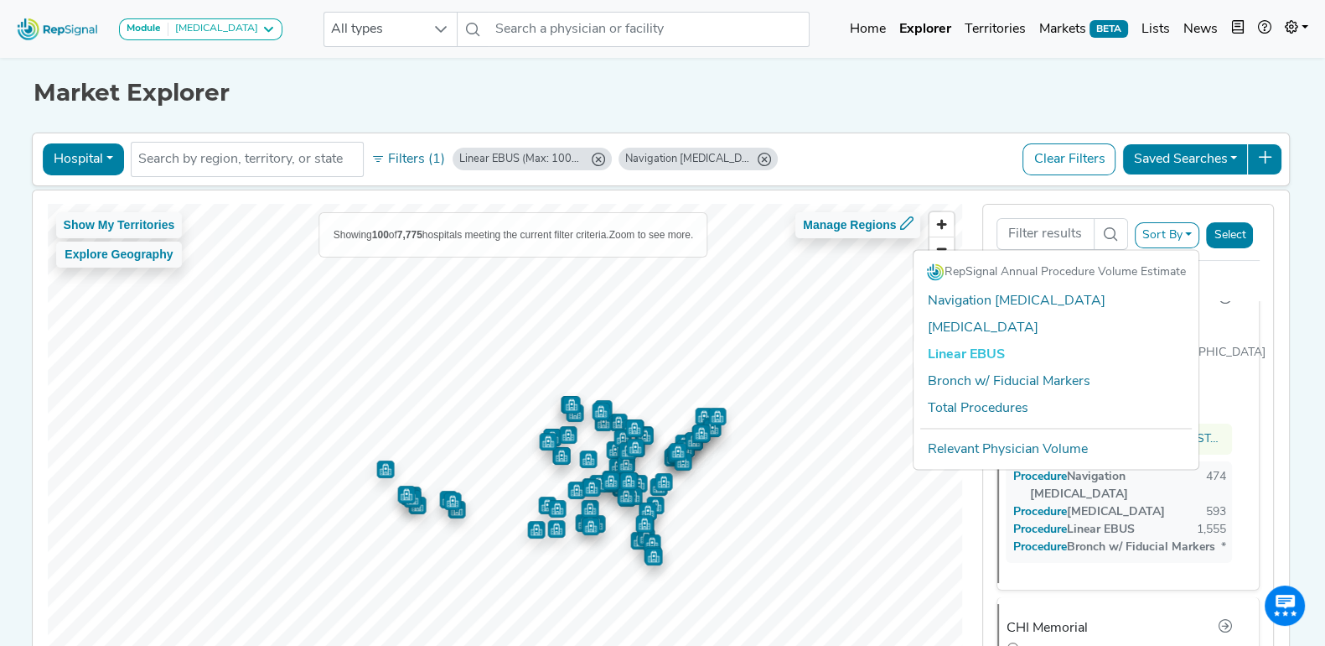
click at [965, 349] on link "Linear EBUS" at bounding box center [1056, 354] width 285 height 27
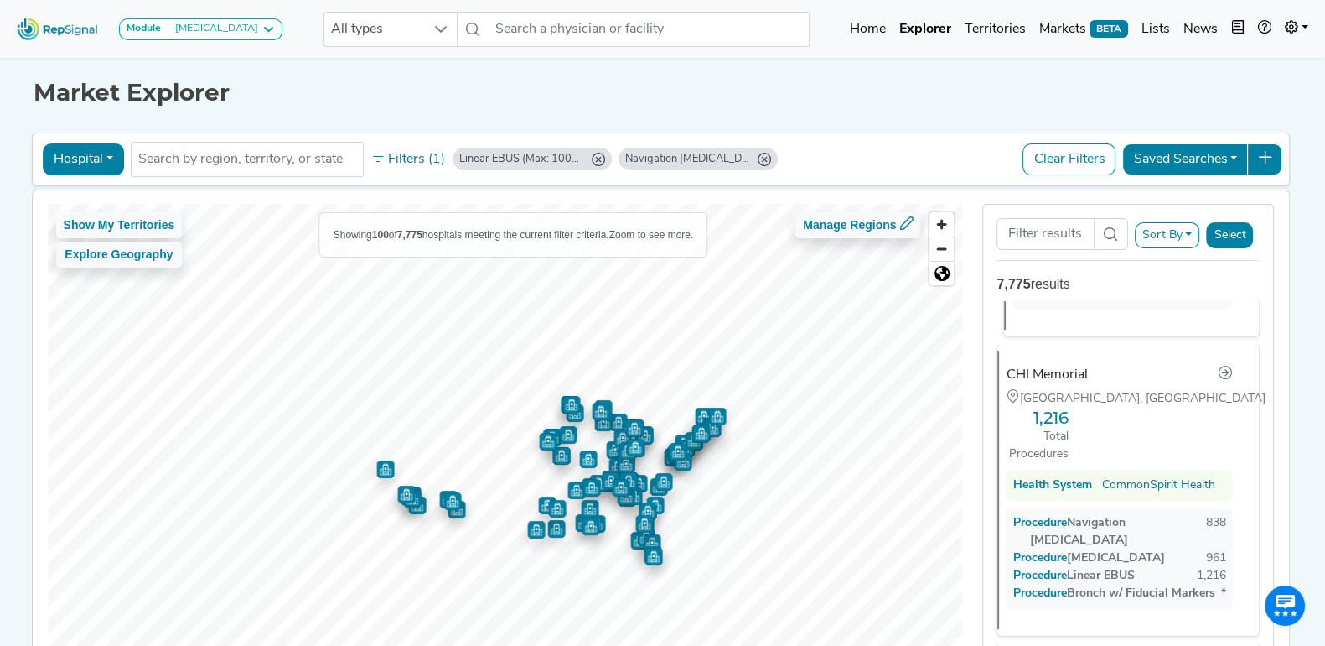
scroll to position [350, 0]
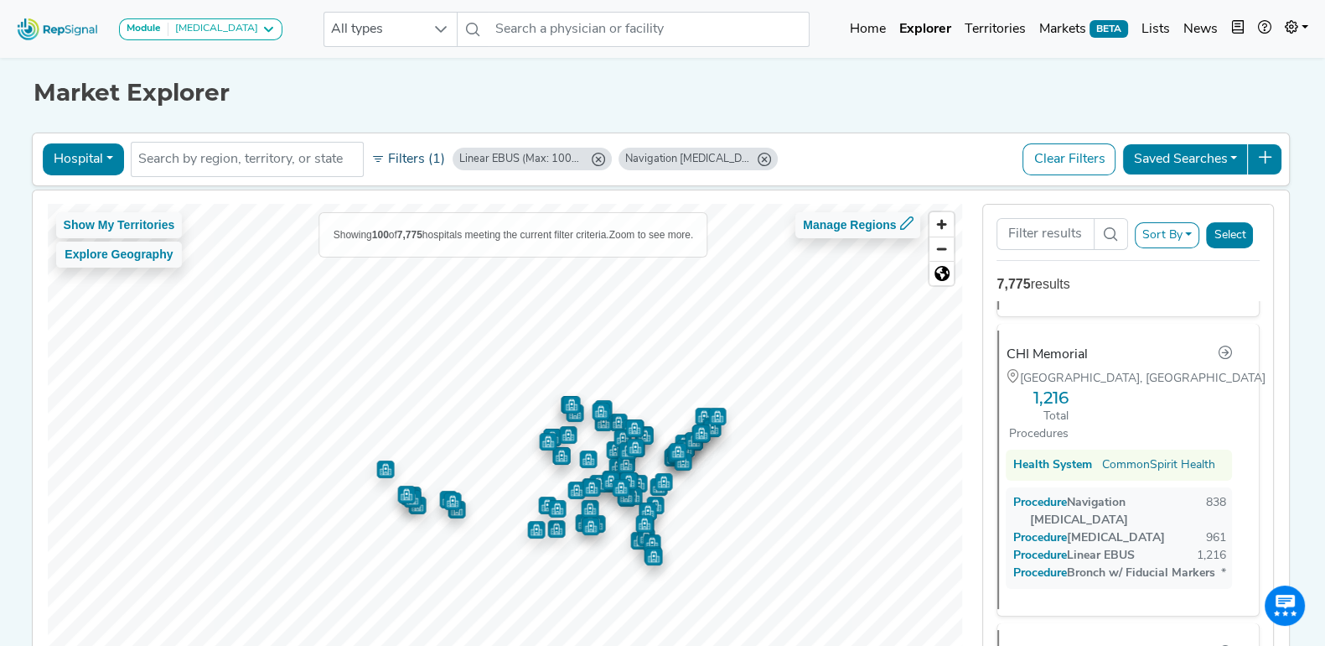
click at [407, 158] on button "Filters (1)" at bounding box center [408, 159] width 82 height 29
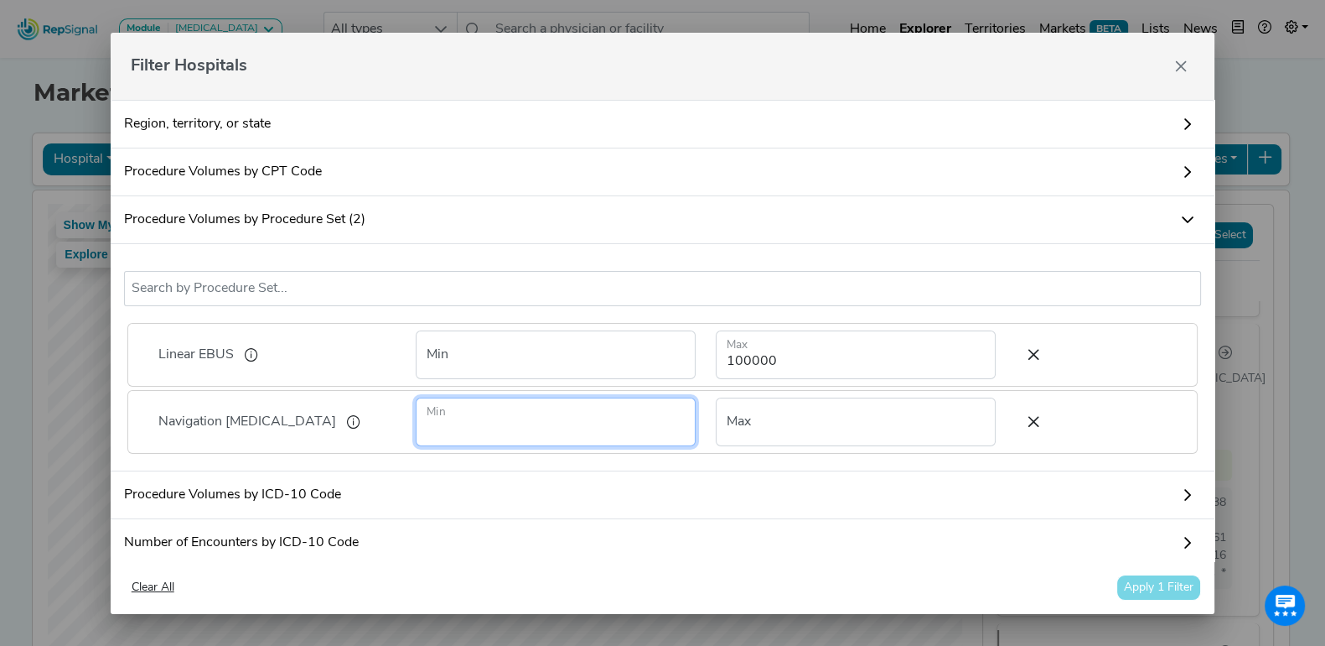
click at [474, 421] on input "number" at bounding box center [556, 421] width 280 height 49
type input "1"
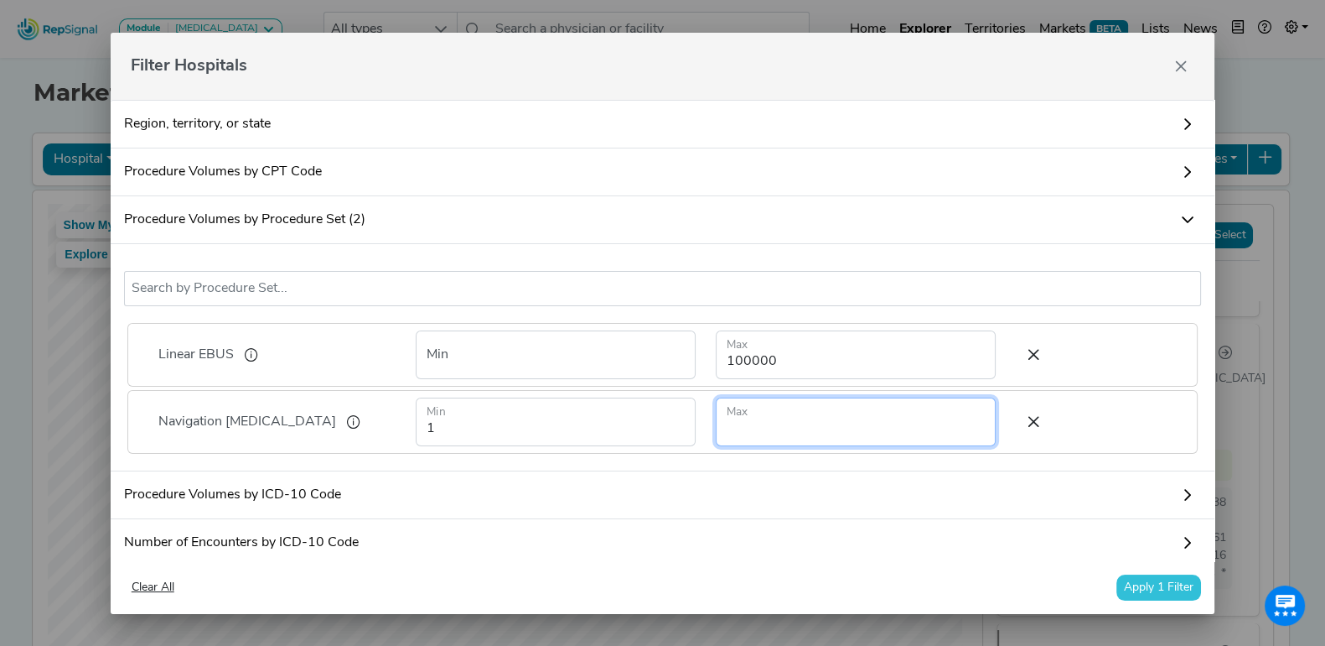
click at [759, 428] on input "number" at bounding box center [856, 421] width 280 height 49
type input "10"
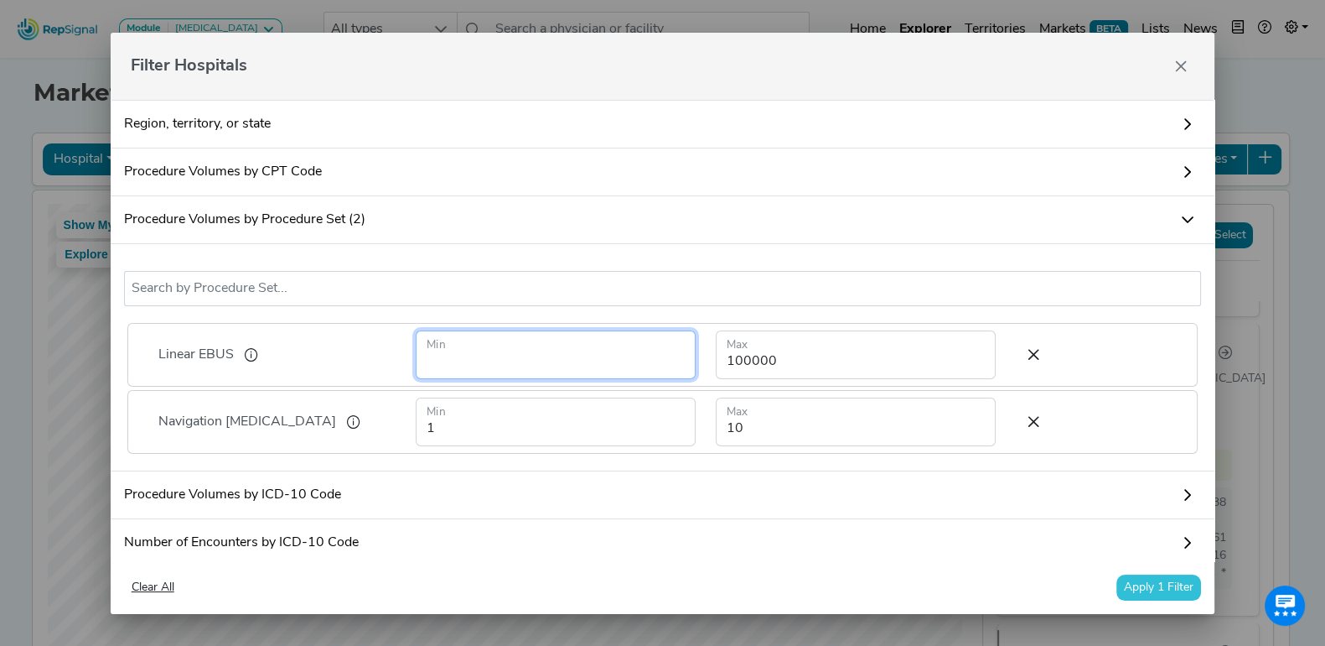
click at [553, 369] on input "number" at bounding box center [556, 354] width 280 height 49
type input "1"
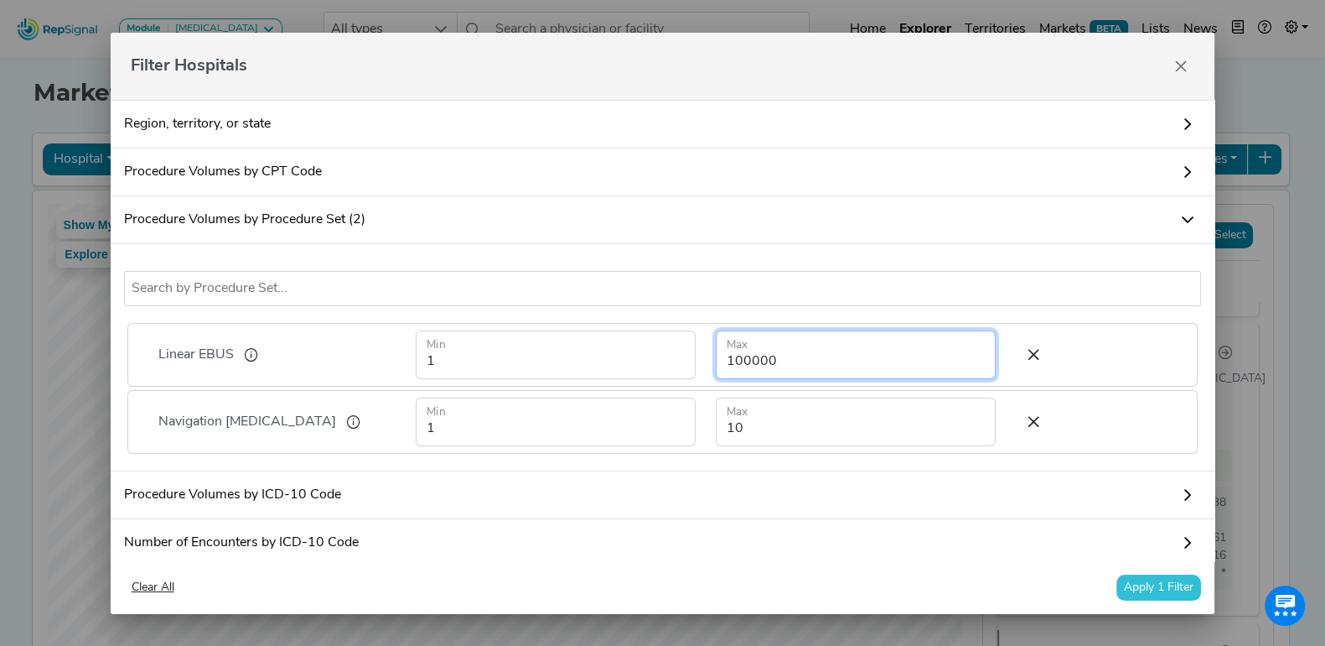
drag, startPoint x: 780, startPoint y: 357, endPoint x: 558, endPoint y: 364, distance: 222.3
click at [558, 364] on form "1 Min 100000 Max" at bounding box center [706, 354] width 600 height 49
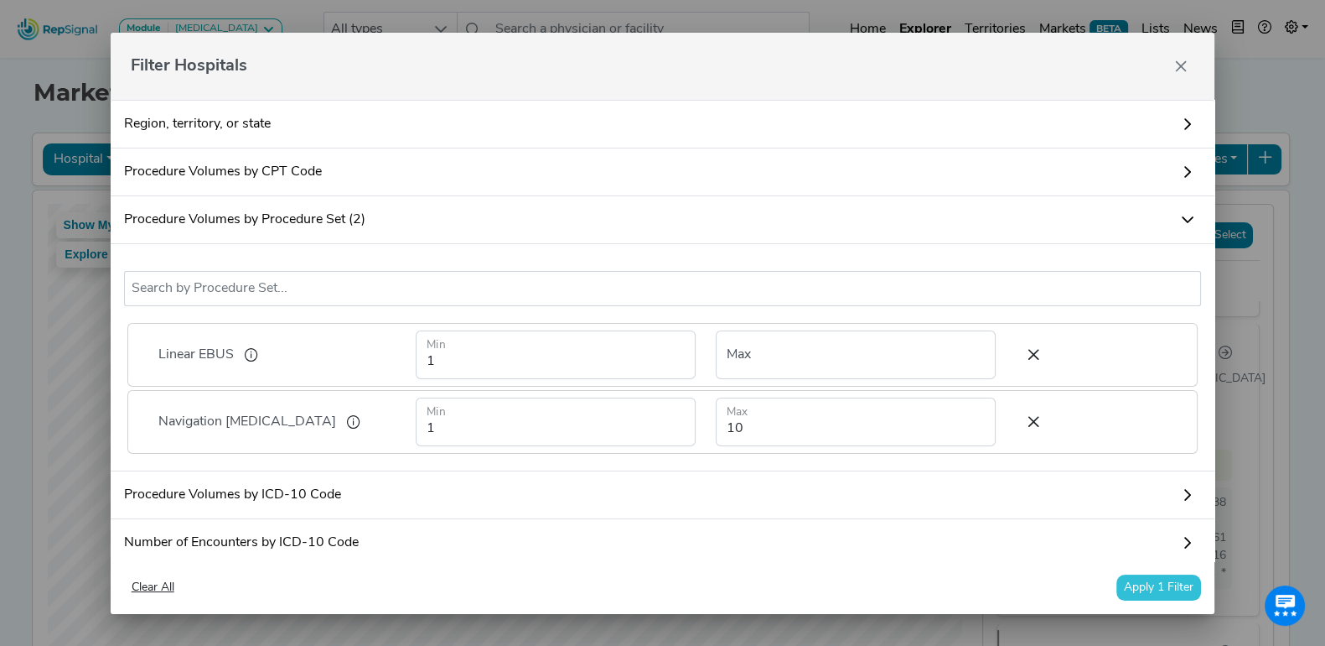
click at [1165, 578] on button "Apply 1 Filter" at bounding box center [1159, 587] width 85 height 26
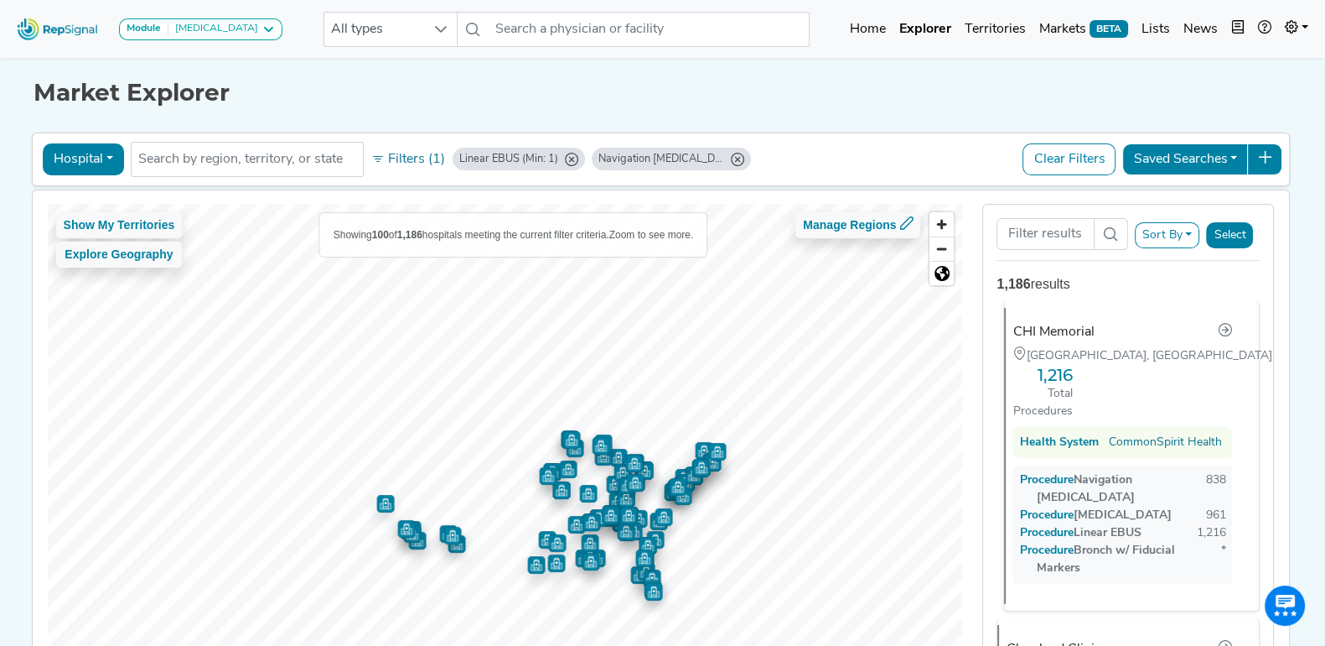
scroll to position [0, 0]
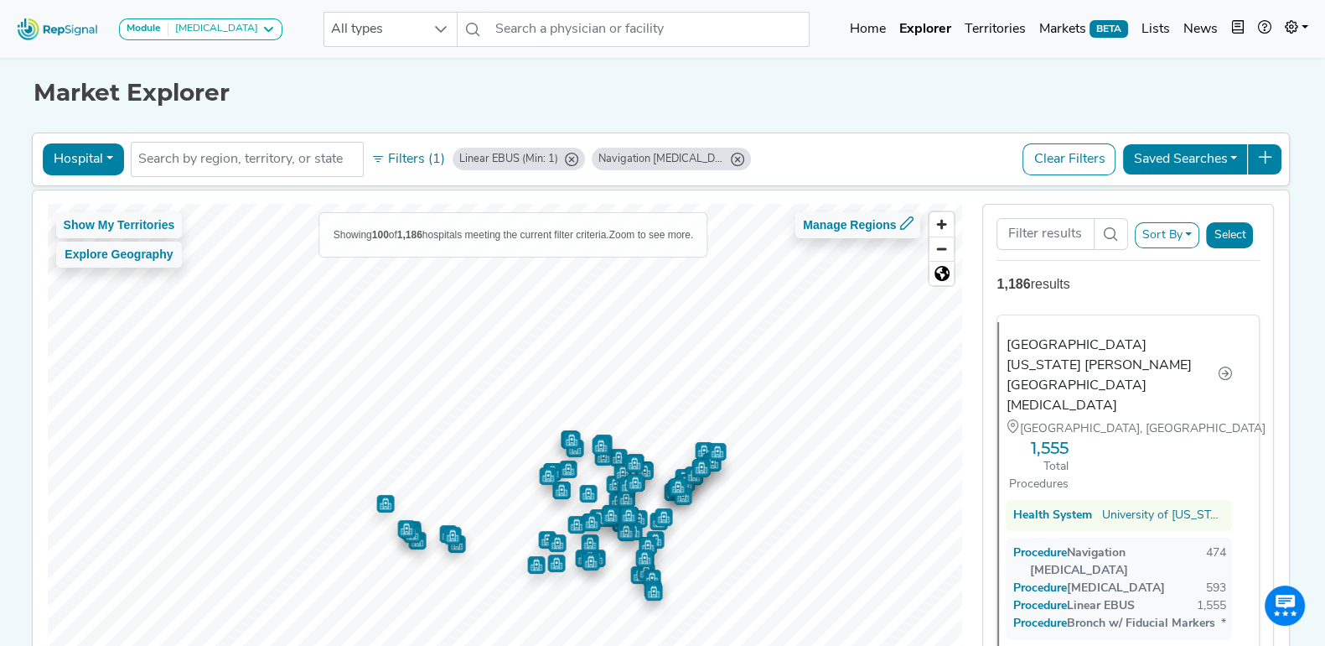
click at [1174, 246] on div "Sort By RepSignal Annual Procedure Volume Estimate Navigation Bronchoscopy Tran…" at bounding box center [1167, 235] width 65 height 26
click at [1184, 230] on button "Sort By" at bounding box center [1167, 235] width 65 height 26
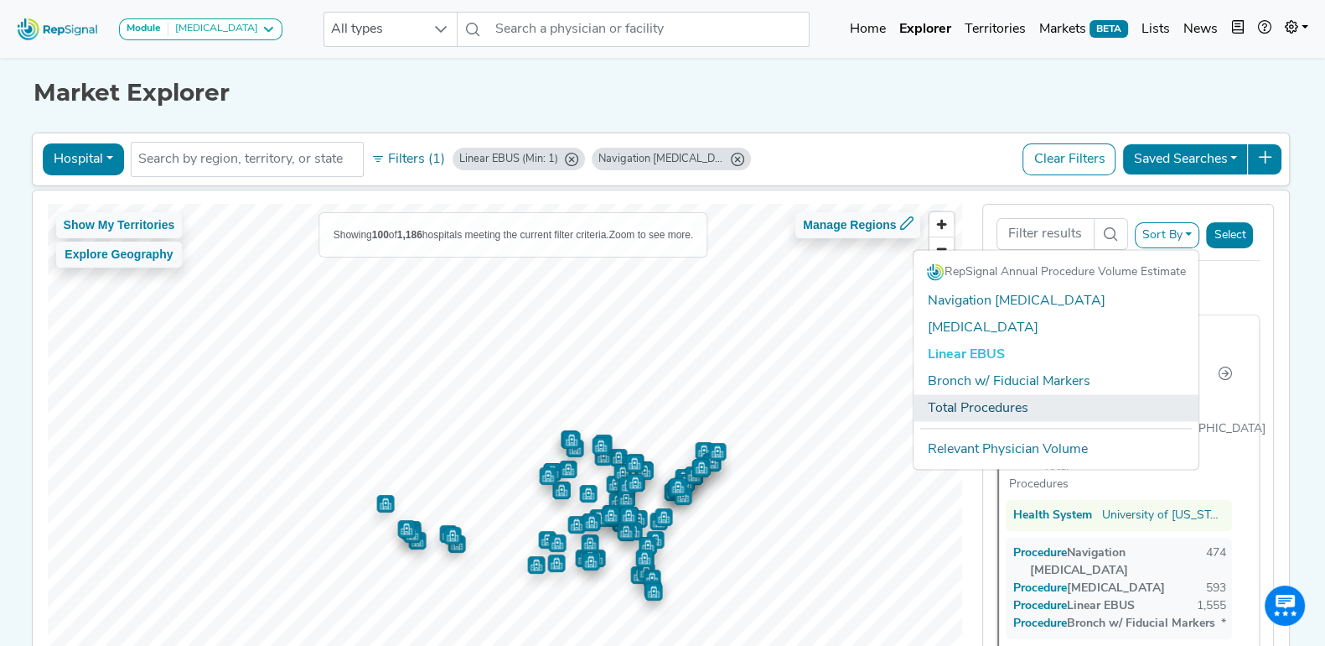
click at [1010, 402] on link "Total Procedures" at bounding box center [1056, 408] width 285 height 27
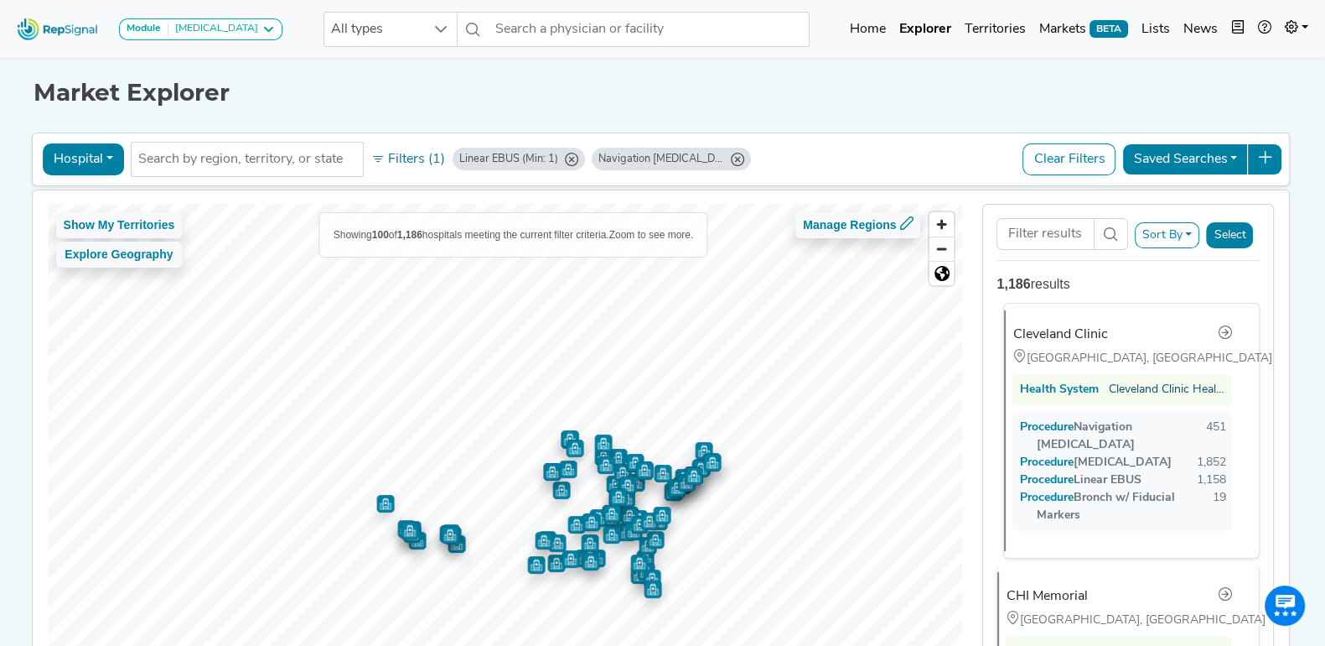
scroll to position [13, 0]
click at [700, 156] on div "Navigation Bronchoscopy (Min: 1, Max: 10)" at bounding box center [662, 159] width 126 height 16
click at [413, 162] on button "Filters (1)" at bounding box center [408, 159] width 82 height 29
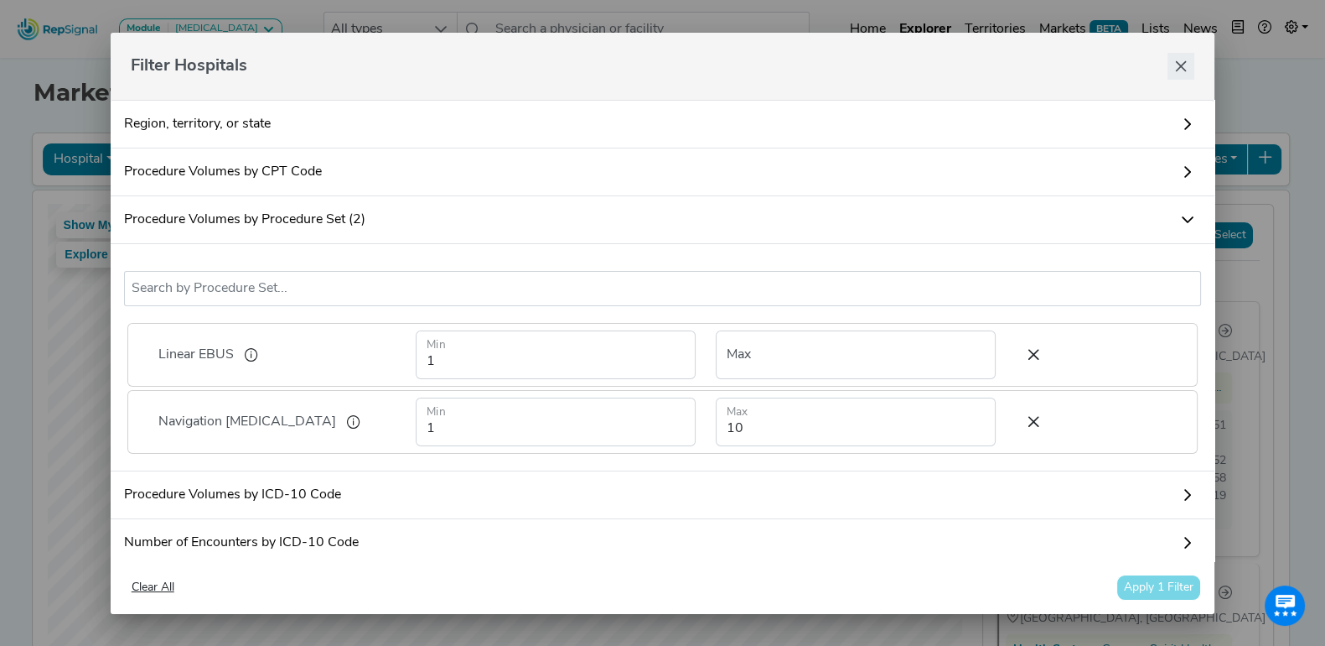
click at [1181, 60] on icon "Close" at bounding box center [1180, 66] width 13 height 13
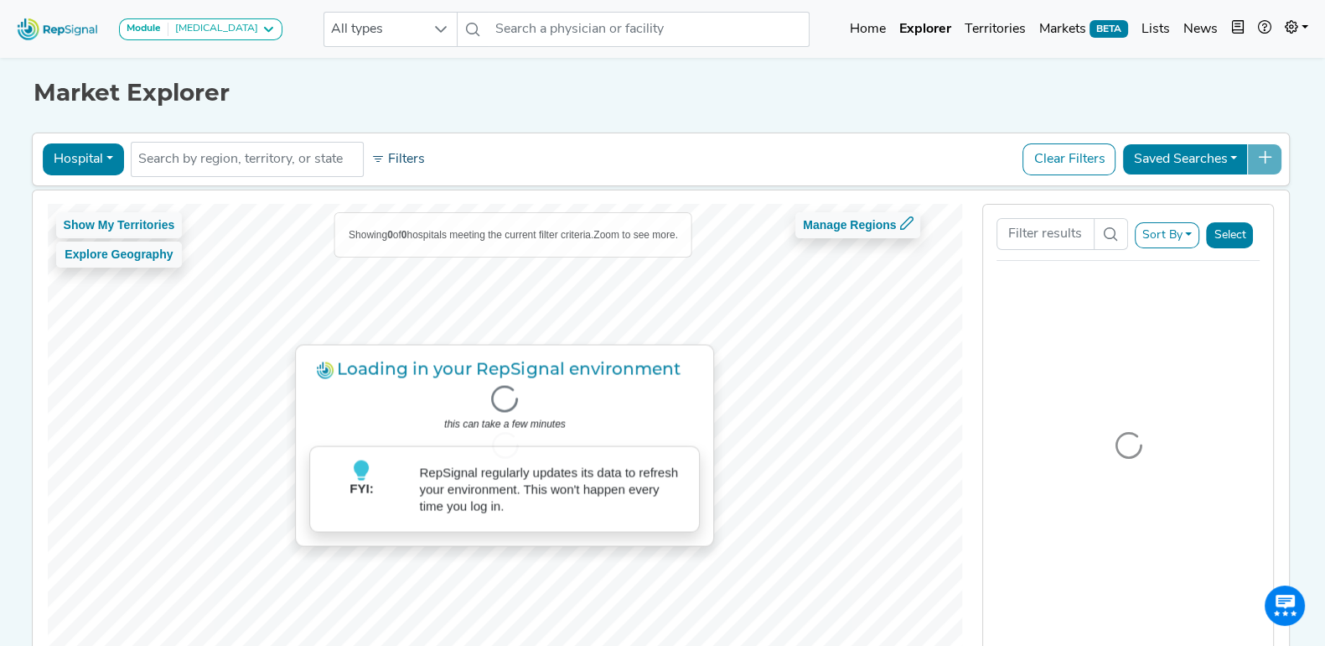
click at [390, 153] on button "Filters" at bounding box center [398, 159] width 62 height 29
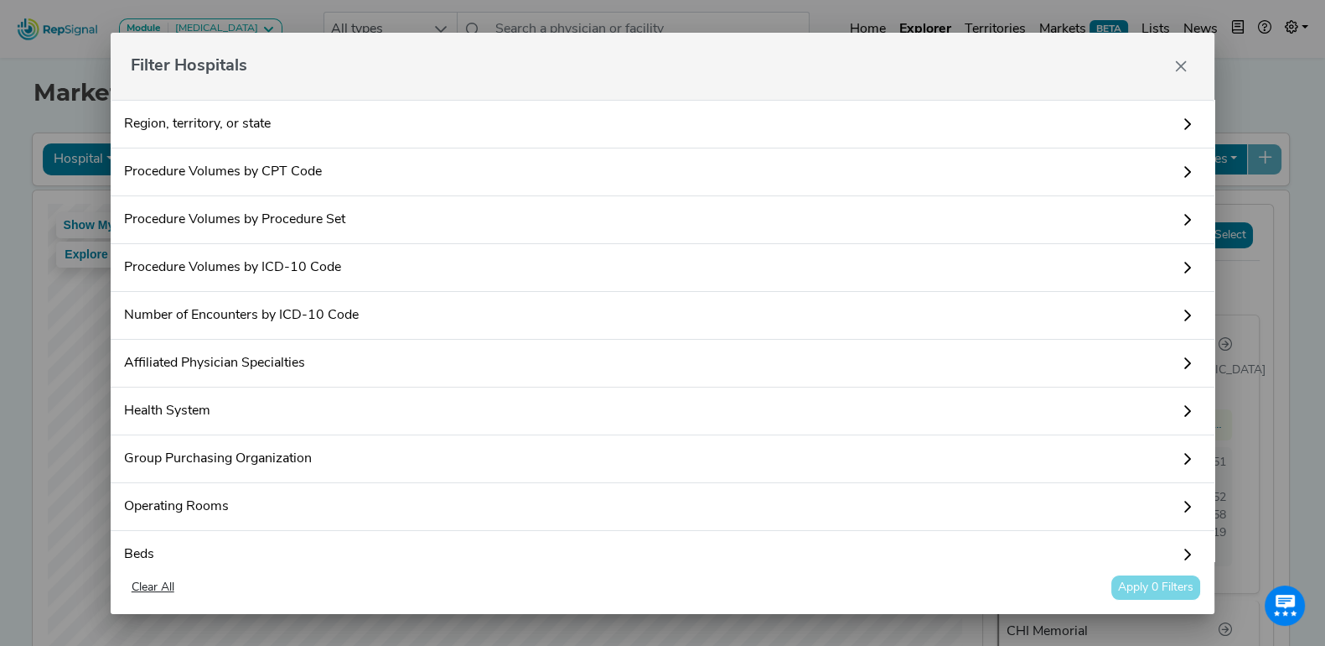
click at [329, 209] on link "Procedure Volumes by Procedure Set" at bounding box center [663, 220] width 1105 height 48
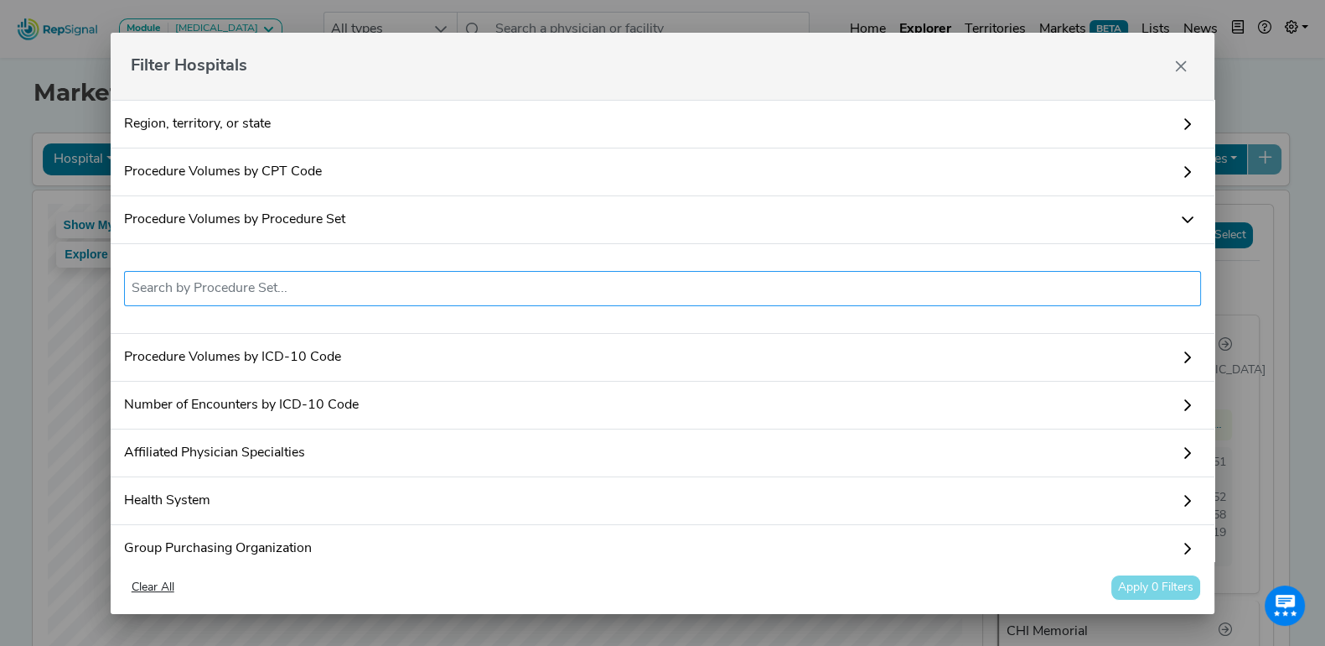
click at [354, 298] on li at bounding box center [663, 288] width 1063 height 27
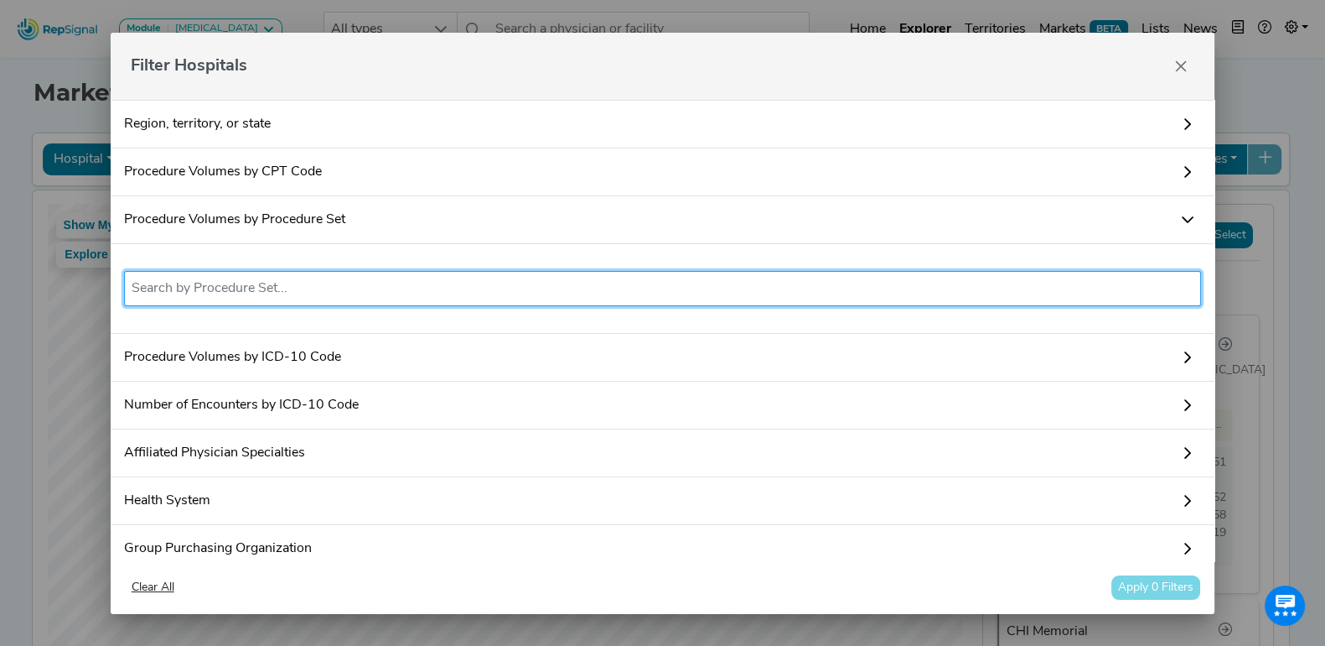
click at [354, 298] on li at bounding box center [663, 288] width 1063 height 27
click at [205, 244] on div "No results found" at bounding box center [663, 289] width 1105 height 90
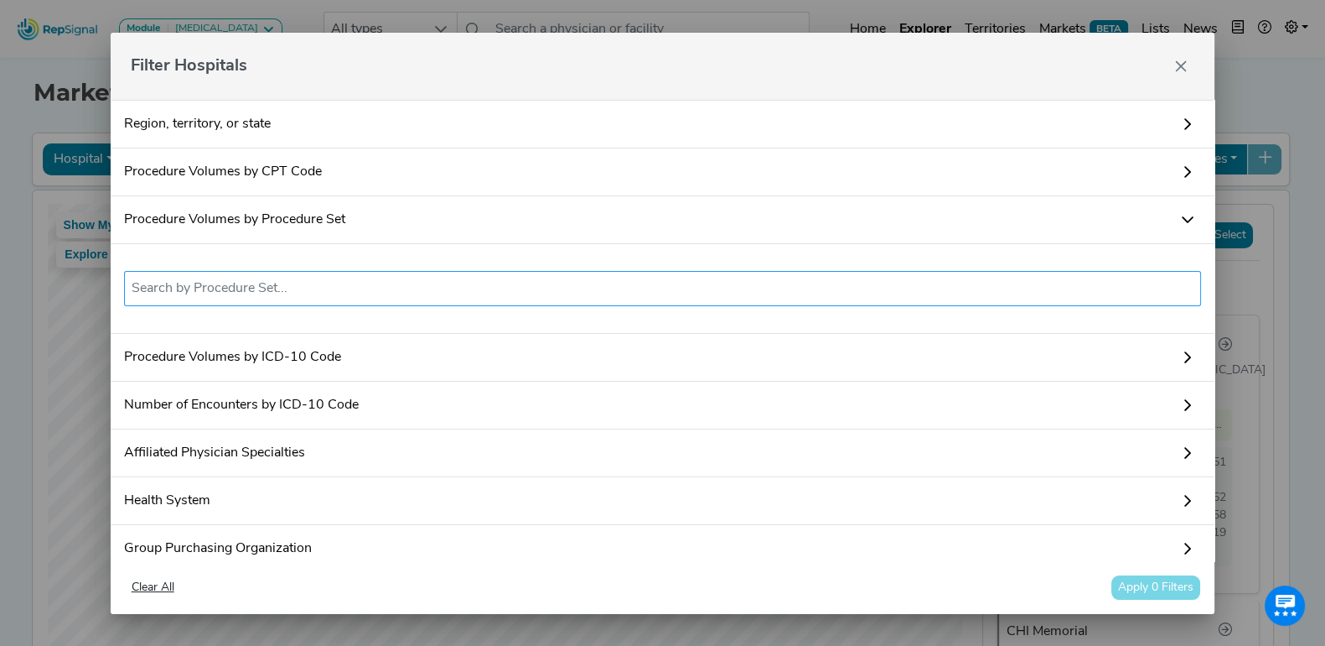
click at [206, 288] on input "text" at bounding box center [663, 288] width 1063 height 20
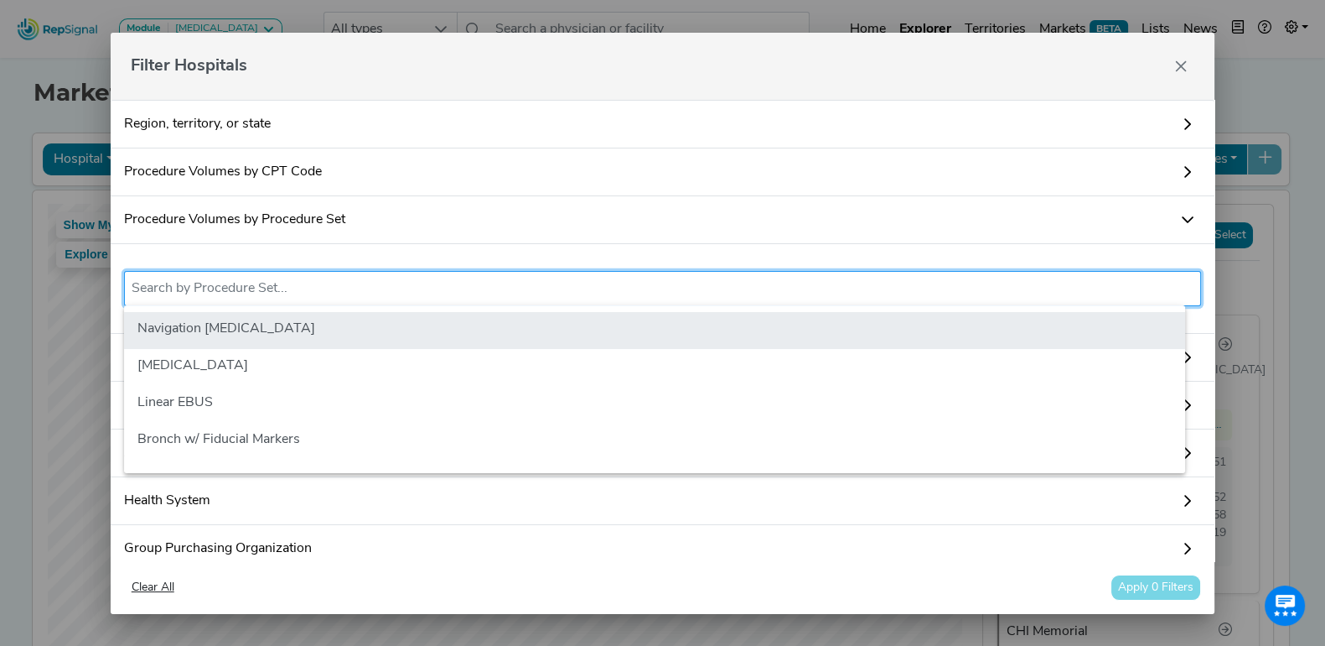
click at [252, 328] on li "Navigation [MEDICAL_DATA]" at bounding box center [654, 330] width 1061 height 37
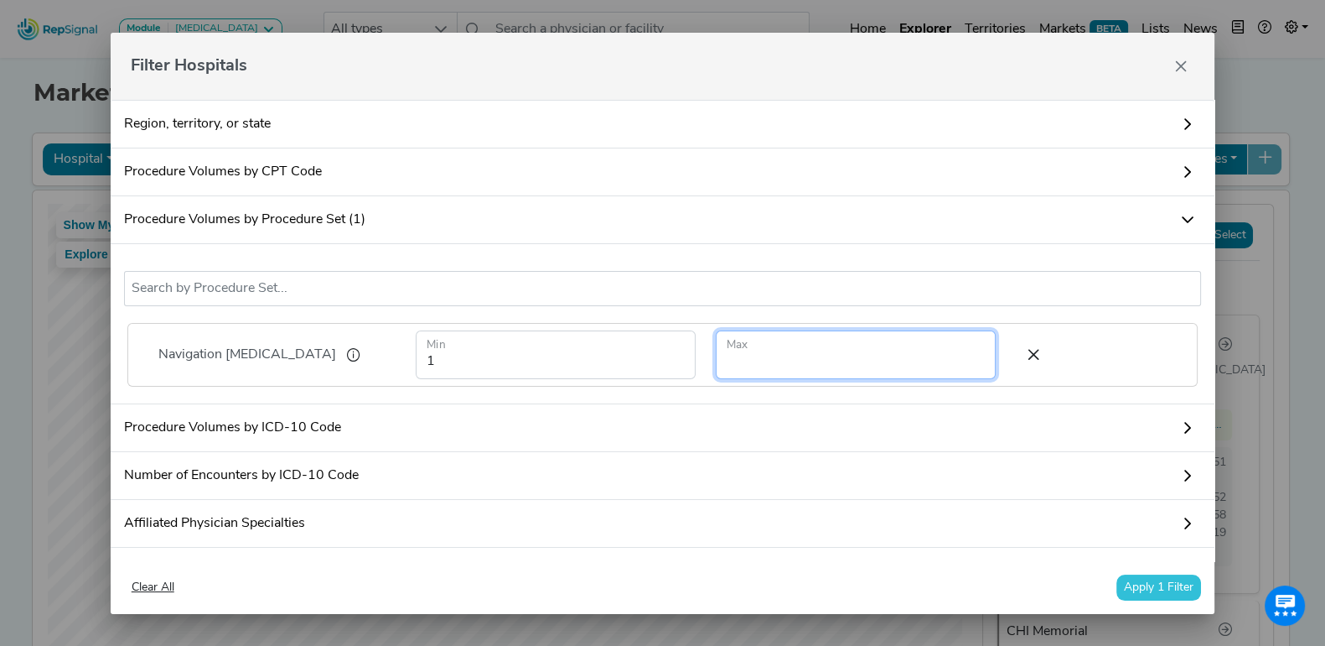
click at [768, 342] on input "number" at bounding box center [856, 354] width 280 height 49
type input "10"
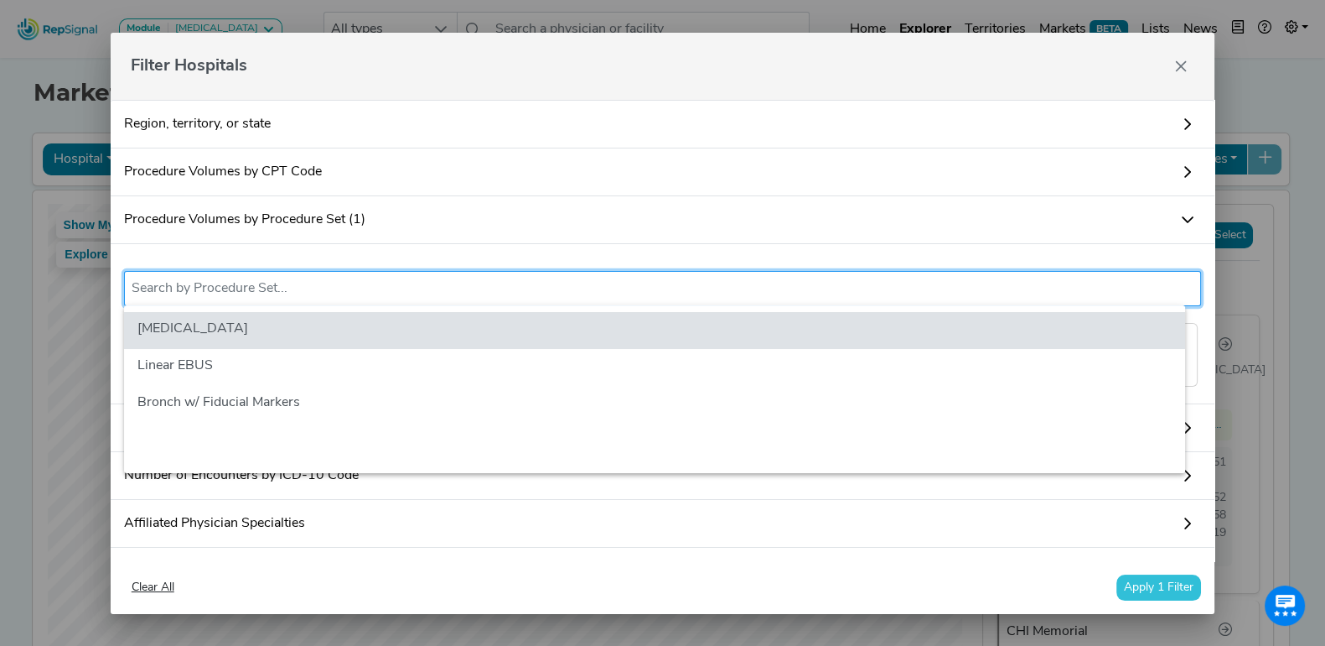
click at [594, 285] on input "text" at bounding box center [663, 288] width 1063 height 20
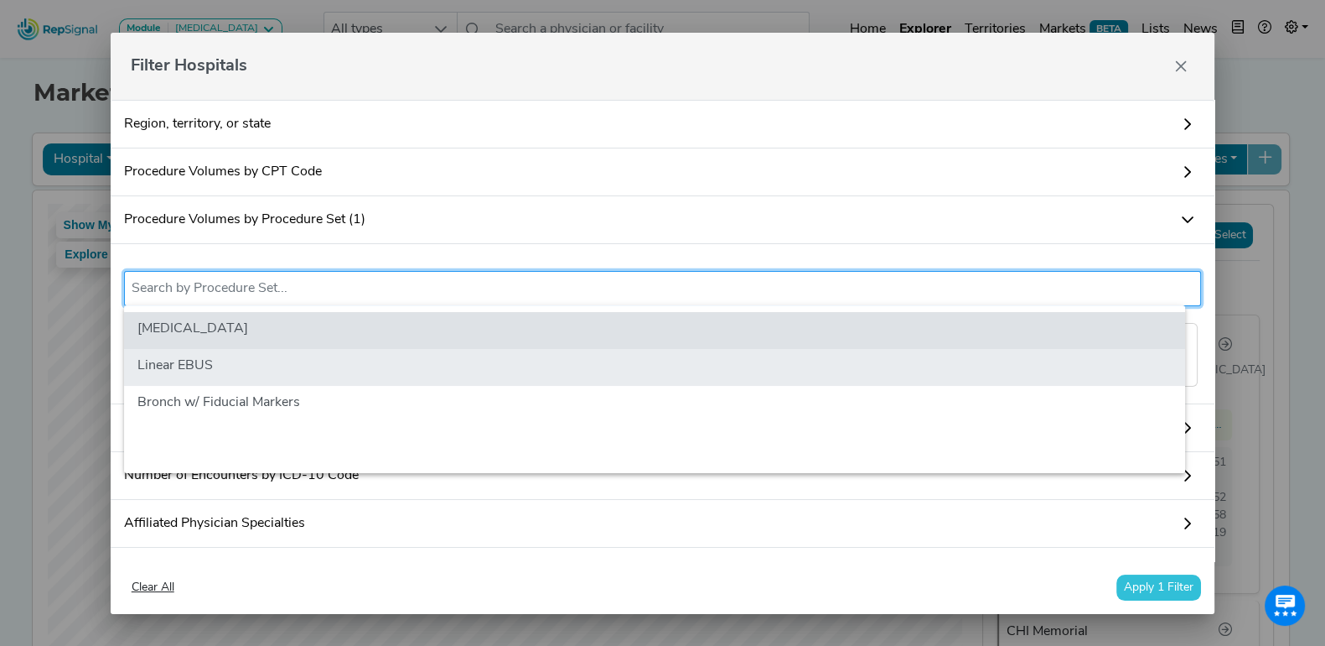
click at [472, 349] on li "Linear EBUS" at bounding box center [654, 367] width 1061 height 37
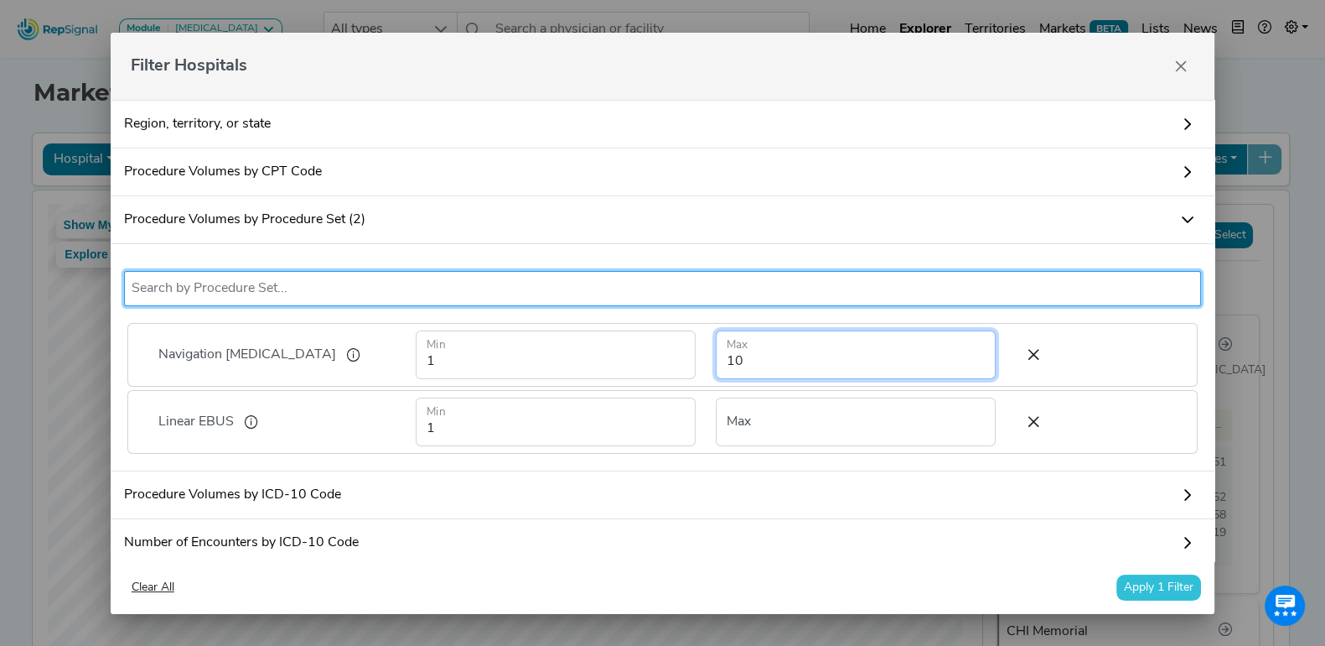
click at [772, 360] on input "10" at bounding box center [856, 354] width 280 height 49
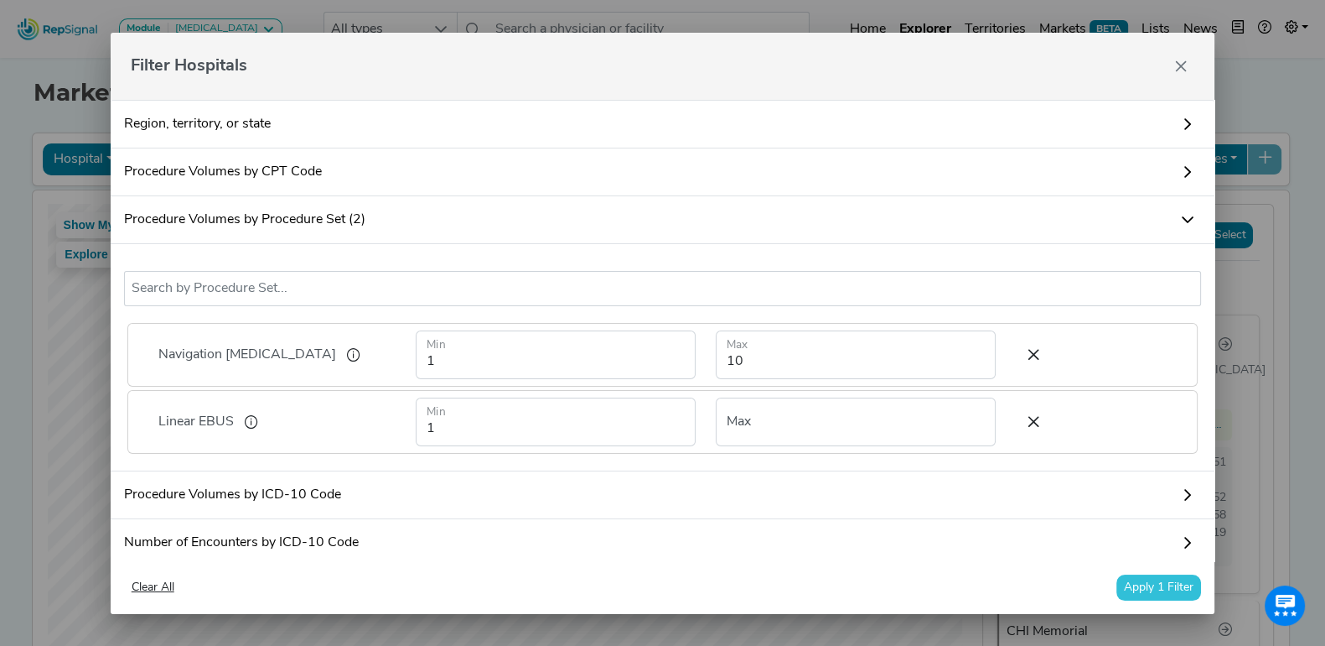
click at [1161, 581] on button "Apply 1 Filter" at bounding box center [1159, 587] width 85 height 26
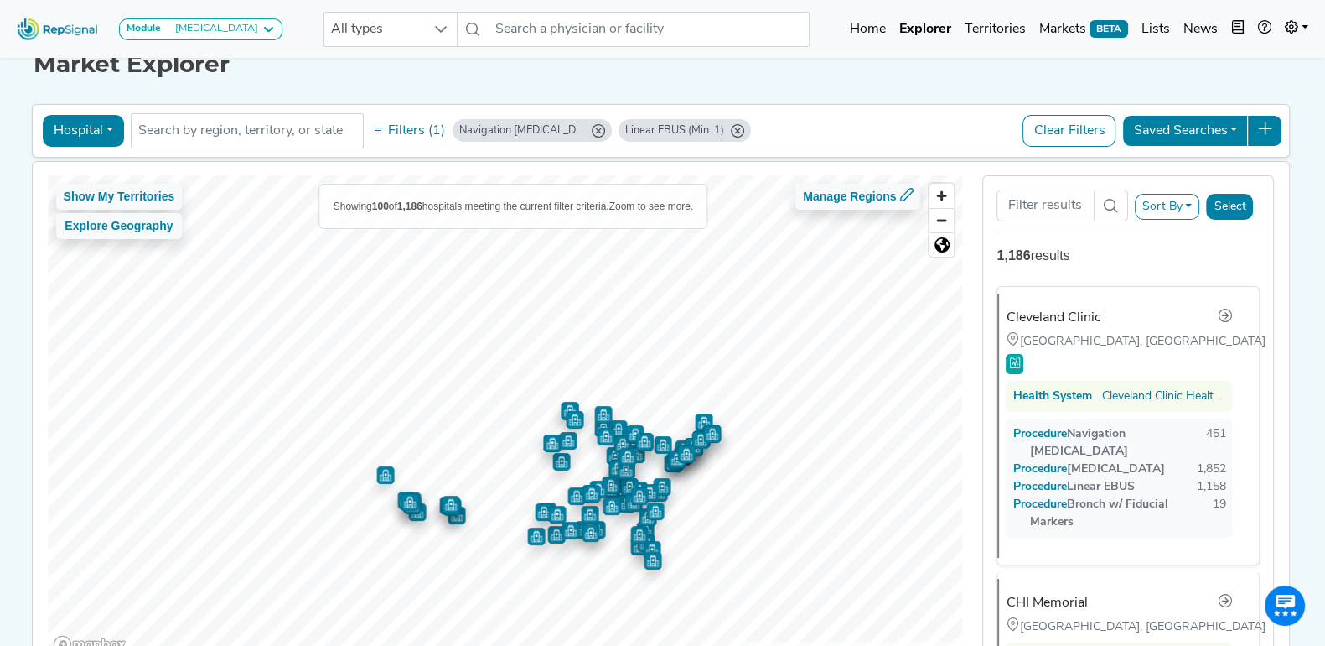
scroll to position [20, 0]
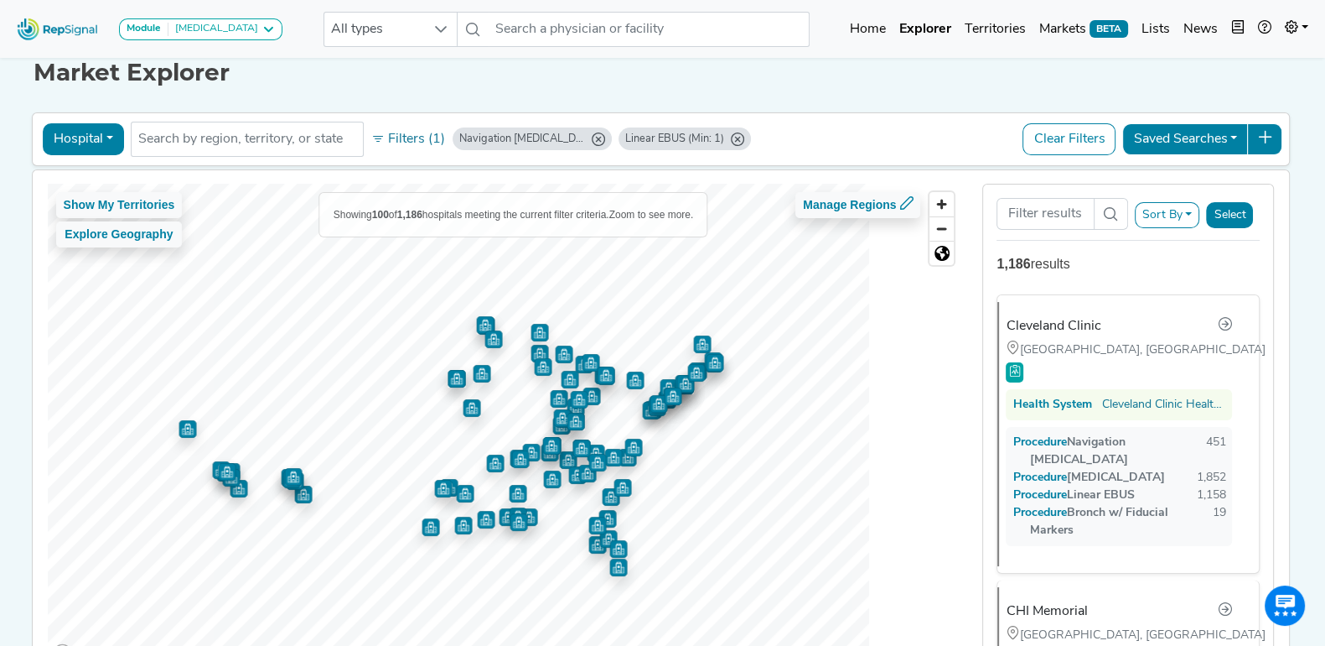
click at [549, 135] on div "Navigation Bronchoscopy (Min: 1, Max: 10)" at bounding box center [522, 139] width 126 height 16
click at [404, 132] on button "Filters (1)" at bounding box center [408, 139] width 82 height 29
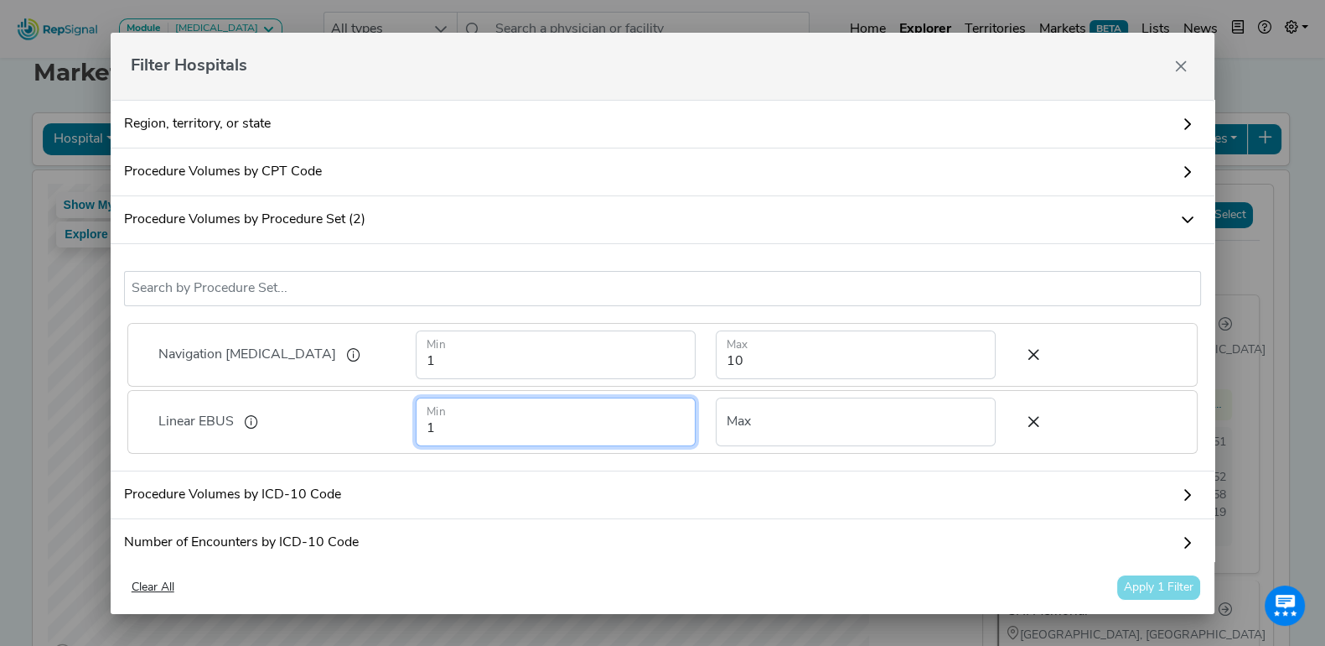
click at [474, 418] on input "1" at bounding box center [556, 421] width 280 height 49
type input "5000"
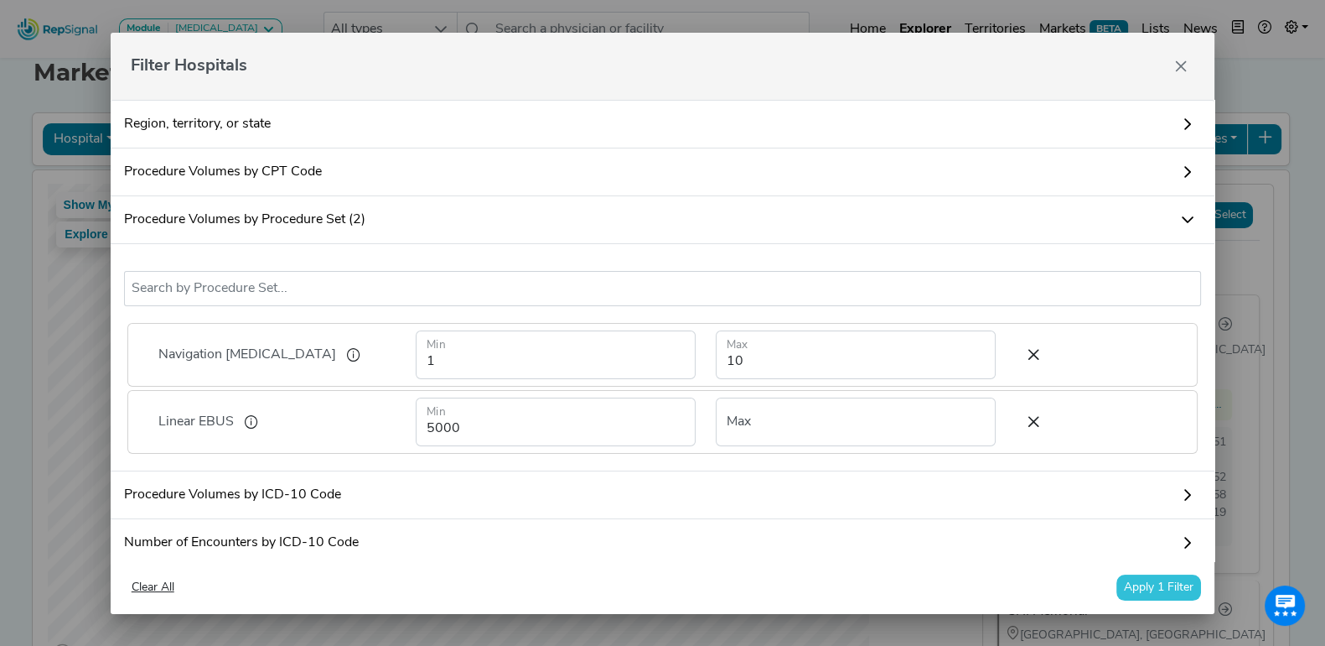
click at [1157, 583] on button "Apply 1 Filter" at bounding box center [1159, 587] width 85 height 26
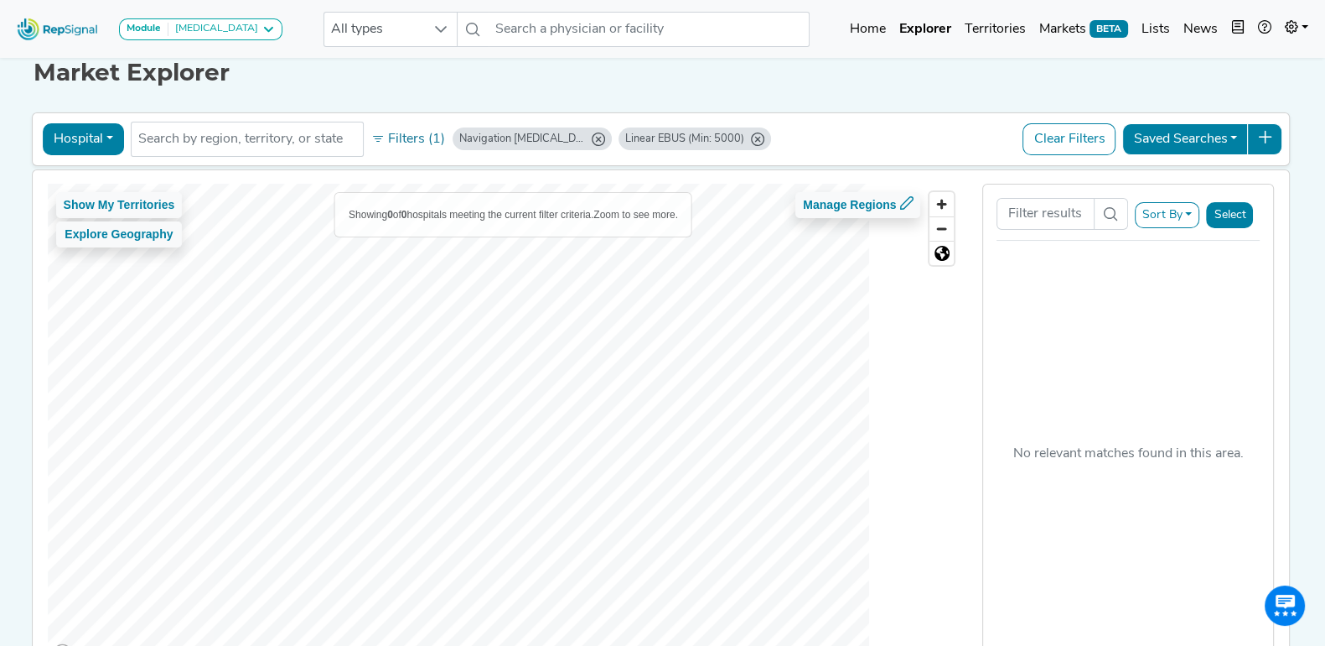
click at [534, 136] on div "Navigation Bronchoscopy (Min: 1, Max: 10)" at bounding box center [522, 139] width 126 height 16
click at [592, 134] on icon "Navigation Bronchoscopy (Min: 1, Max: 10)" at bounding box center [598, 138] width 13 height 13
click at [499, 139] on div "Linear EBUS (Min: 5000)" at bounding box center [518, 139] width 119 height 16
click at [407, 131] on button "Filters (1)" at bounding box center [408, 139] width 82 height 29
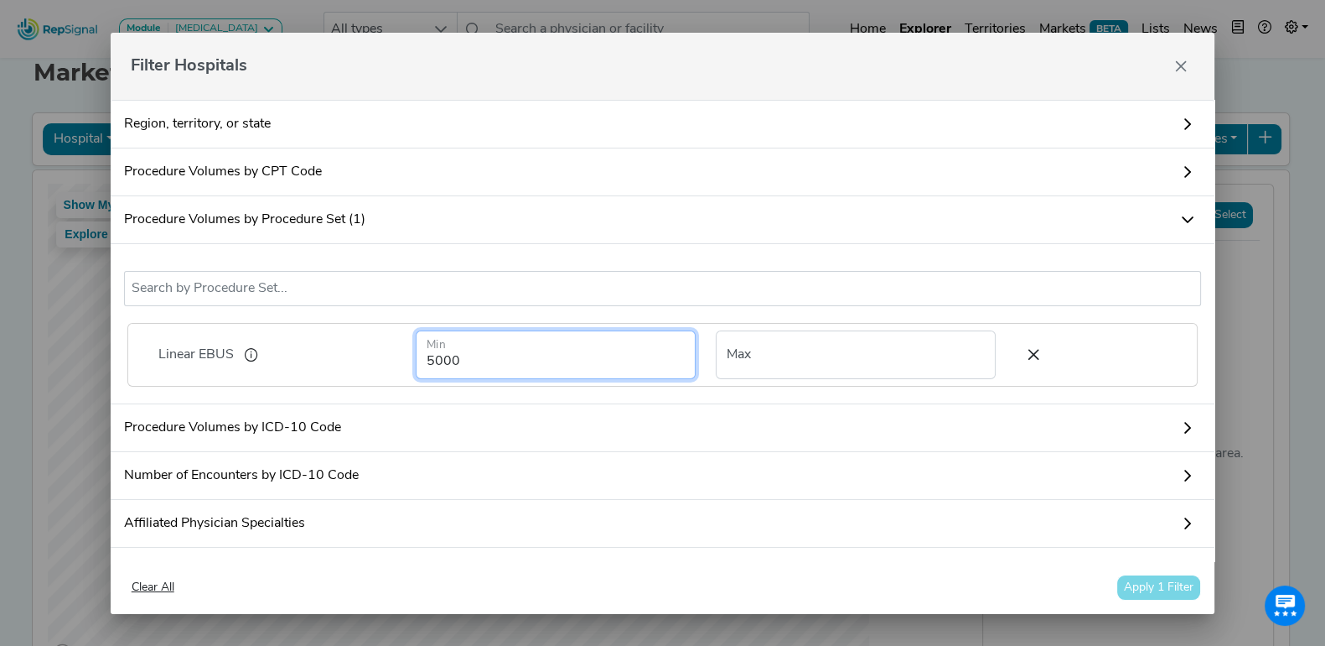
drag, startPoint x: 483, startPoint y: 351, endPoint x: 331, endPoint y: 344, distance: 151.9
click at [331, 344] on div "Linear EBUS 5000 Min Max" at bounding box center [663, 355] width 1043 height 62
type input "1000"
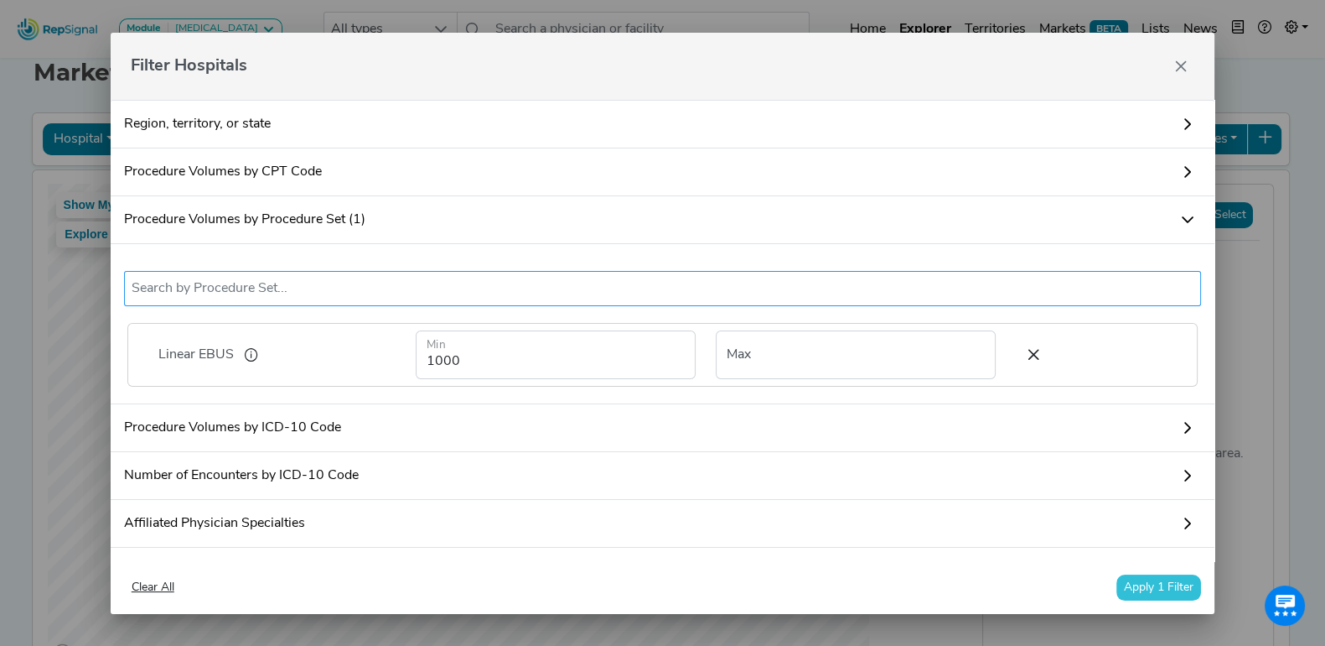
click at [335, 285] on input "text" at bounding box center [663, 288] width 1063 height 20
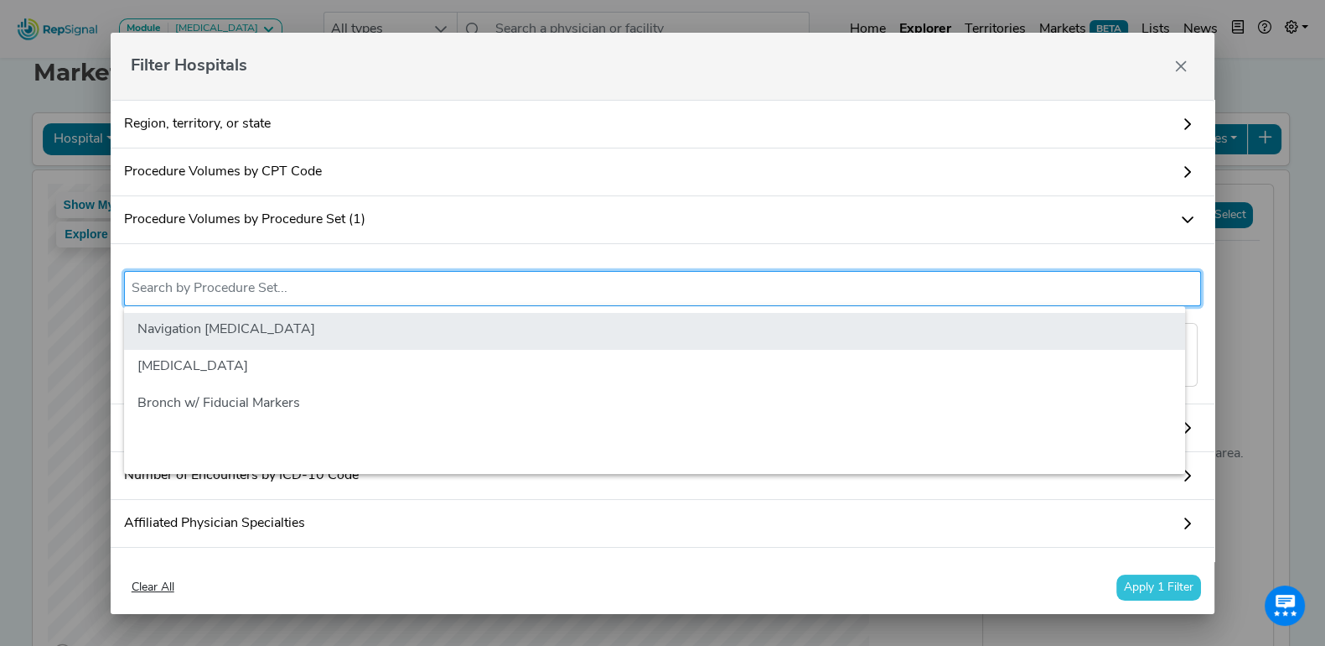
click at [317, 336] on li "Navigation [MEDICAL_DATA]" at bounding box center [654, 331] width 1061 height 37
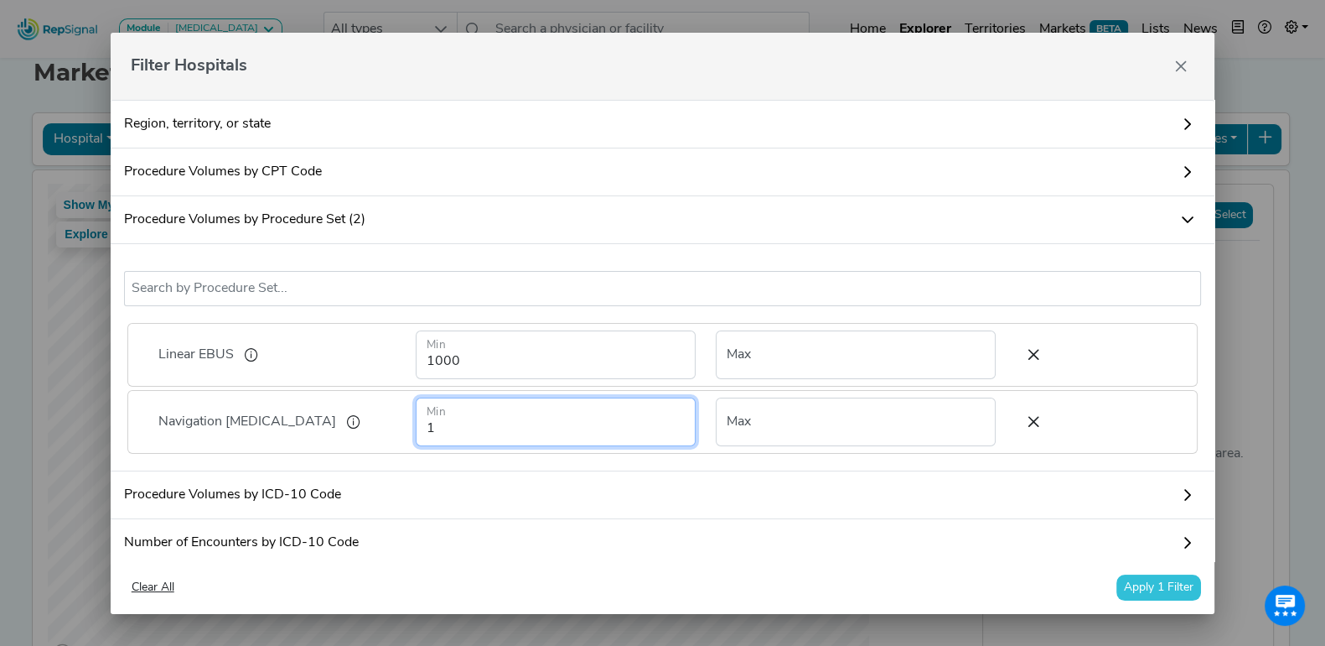
click at [495, 435] on input "1" at bounding box center [556, 421] width 280 height 49
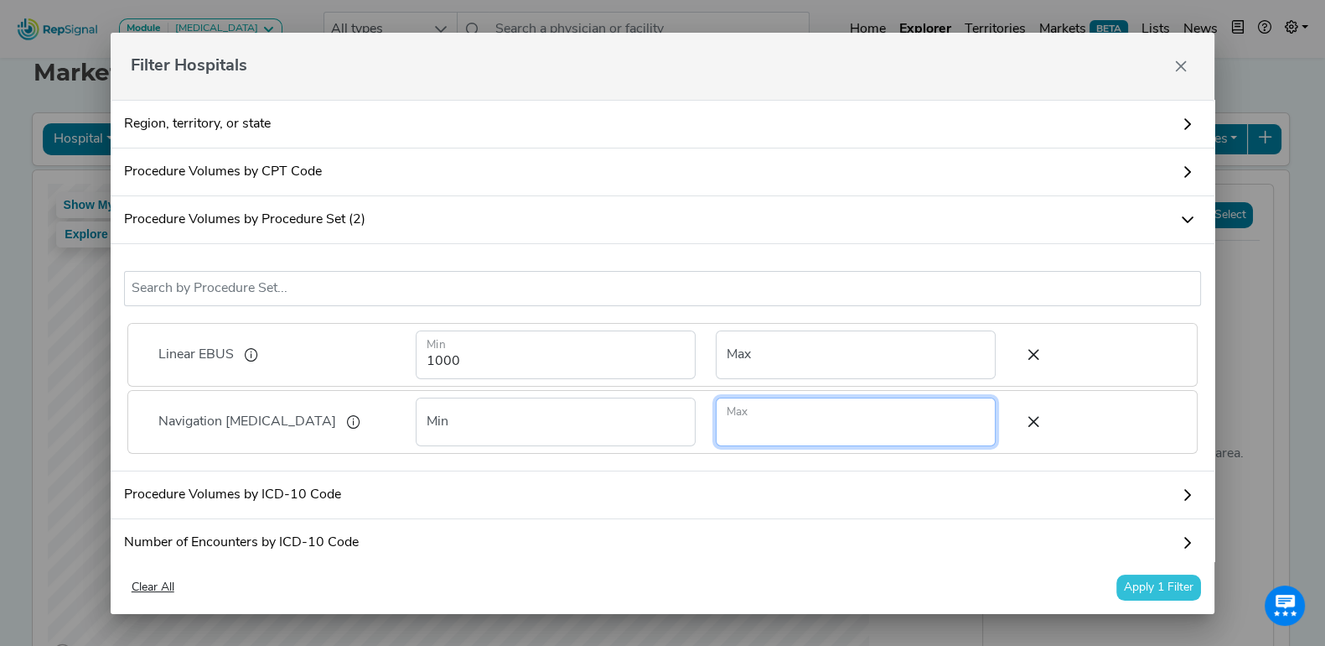
click at [826, 430] on input "number" at bounding box center [856, 421] width 280 height 49
type input "1"
click at [1175, 581] on button "Apply 1 Filter" at bounding box center [1159, 587] width 85 height 26
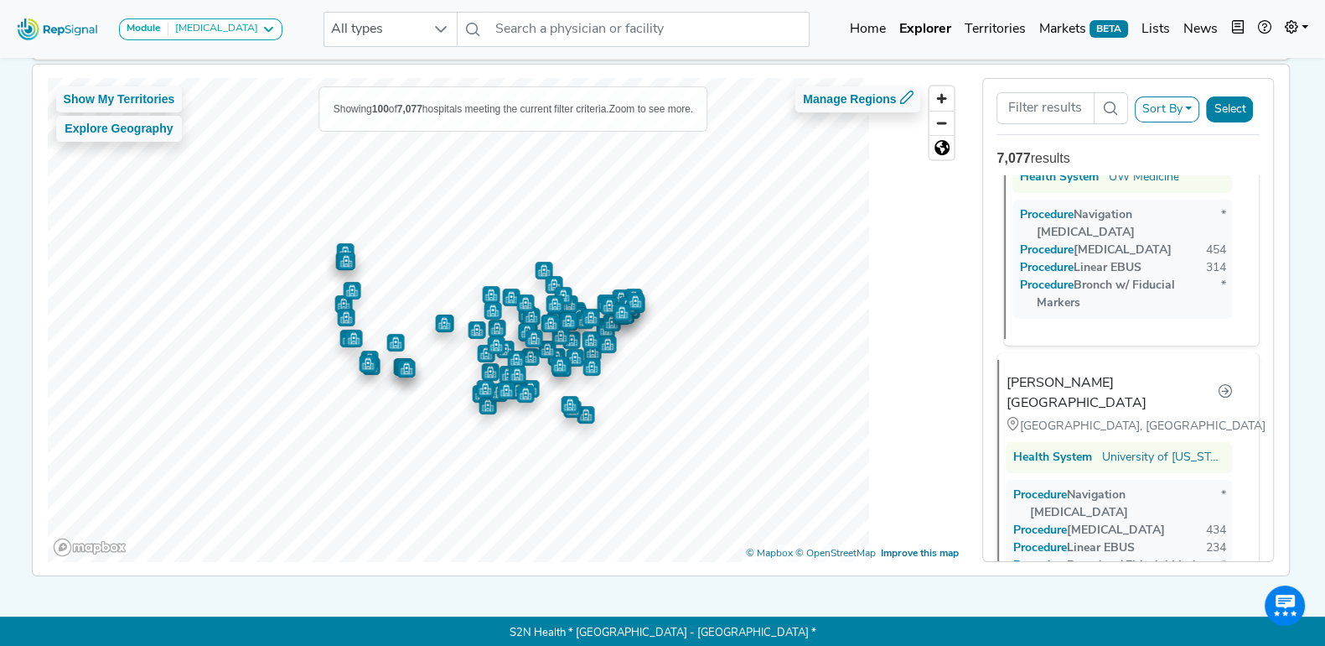
scroll to position [1676, 0]
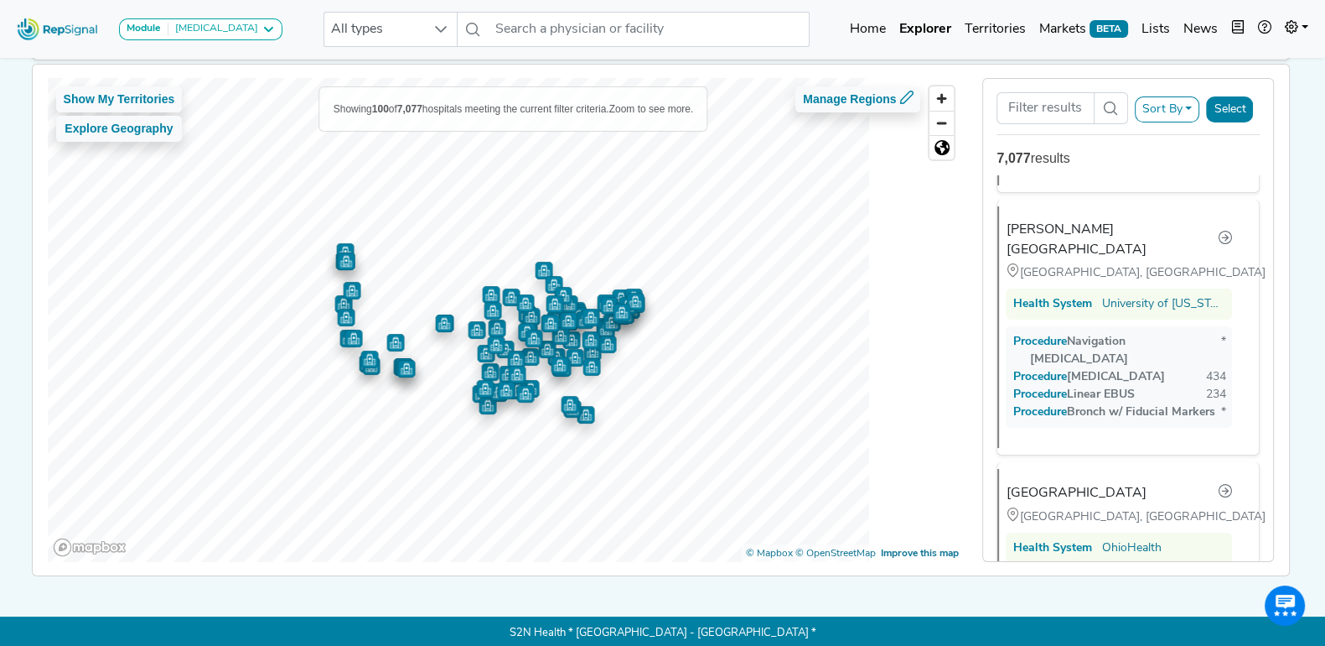
click at [1182, 110] on button "Sort By" at bounding box center [1167, 109] width 65 height 26
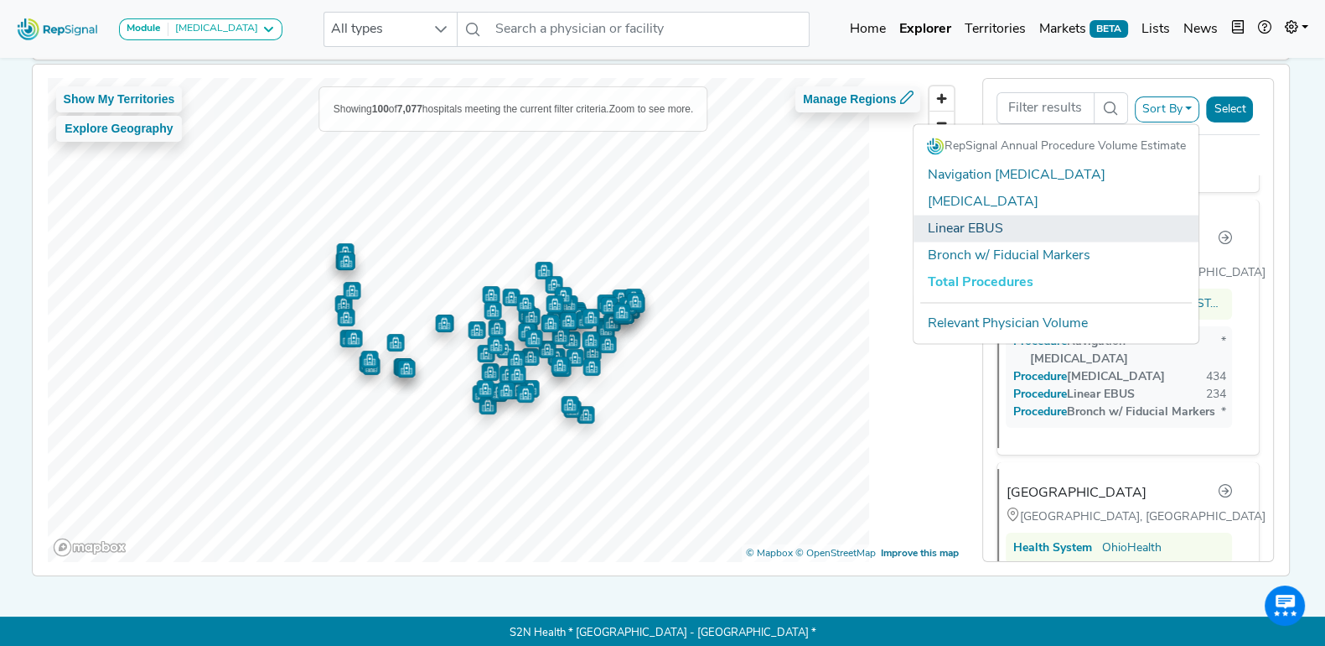
click at [995, 232] on link "Linear EBUS" at bounding box center [1056, 228] width 285 height 27
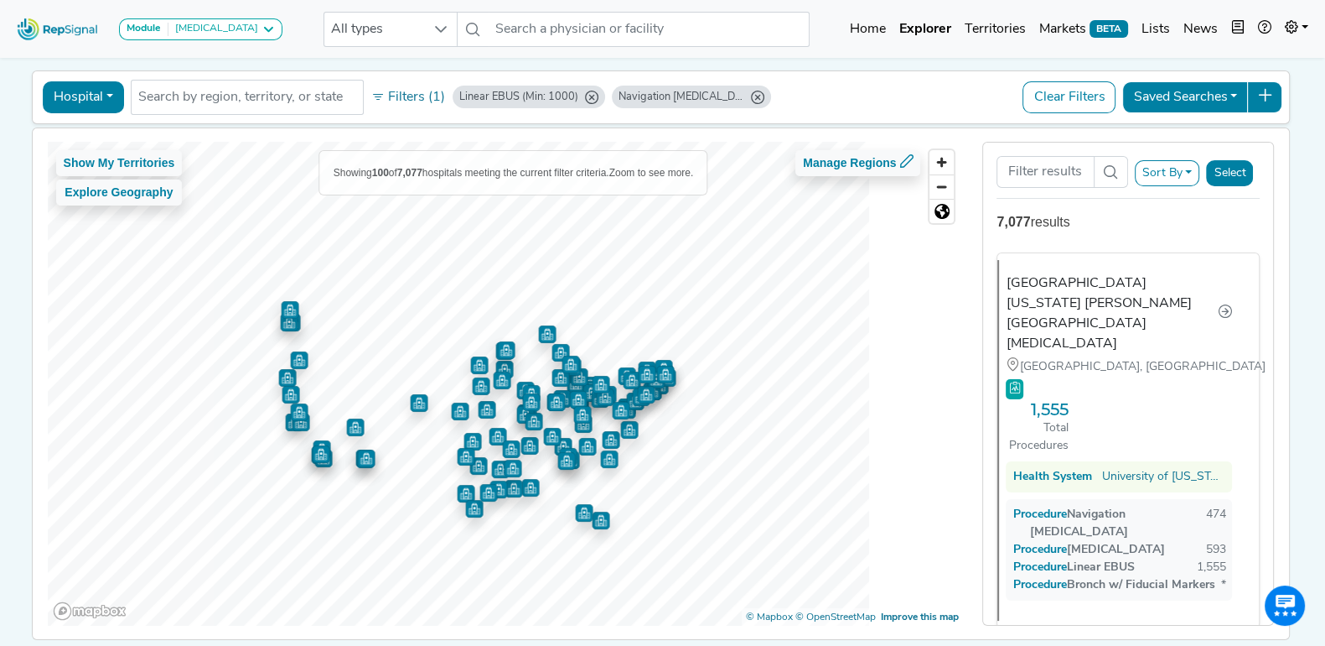
scroll to position [0, 0]
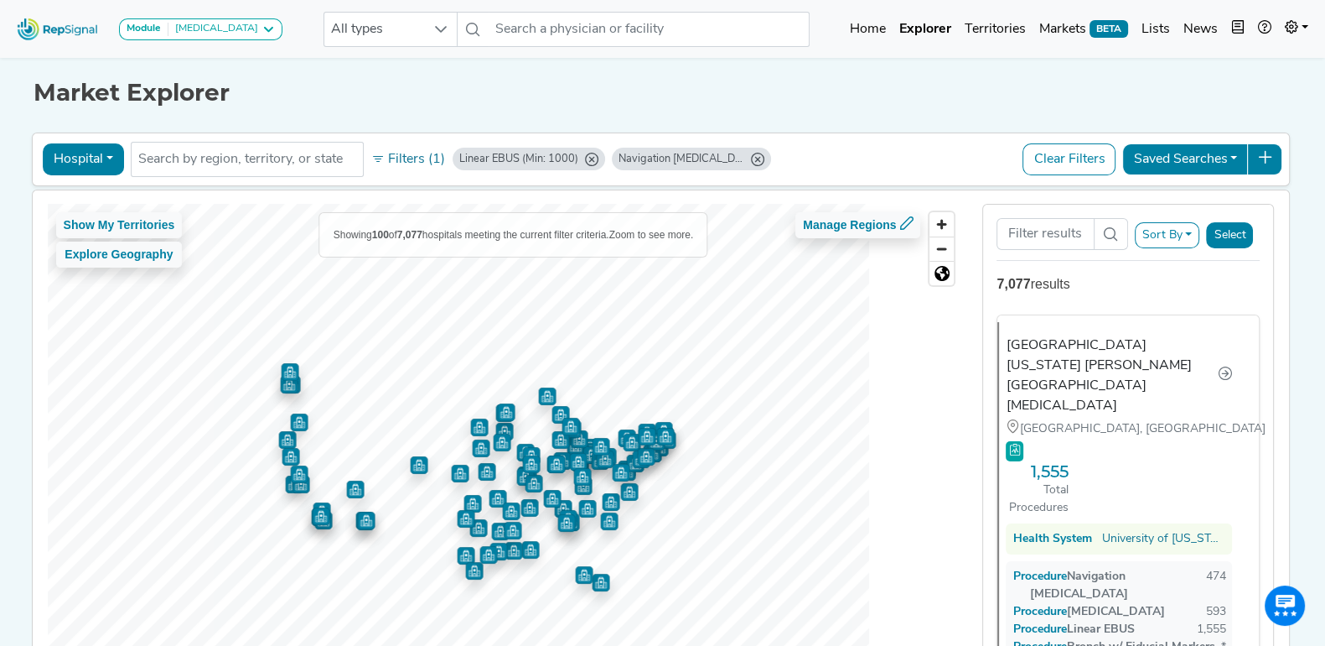
click at [397, 161] on button "Filters (1)" at bounding box center [408, 159] width 82 height 29
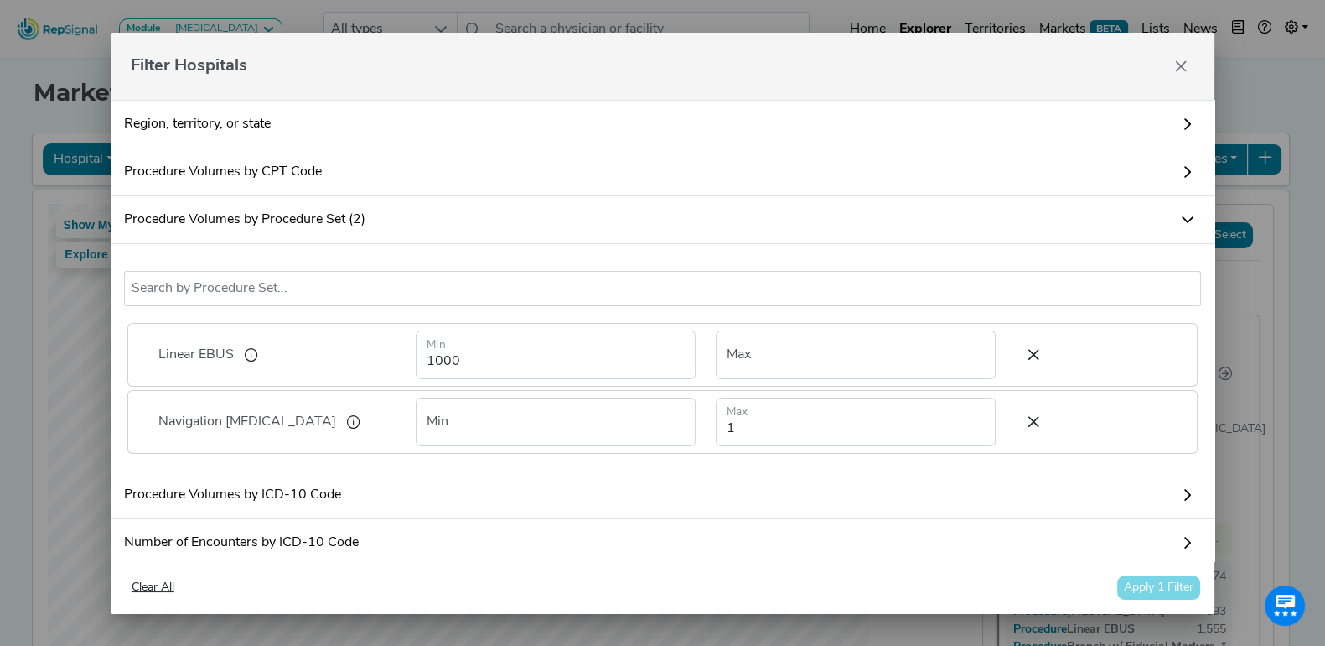
click at [397, 220] on link "Procedure Volumes by Procedure Set (2)" at bounding box center [663, 220] width 1105 height 48
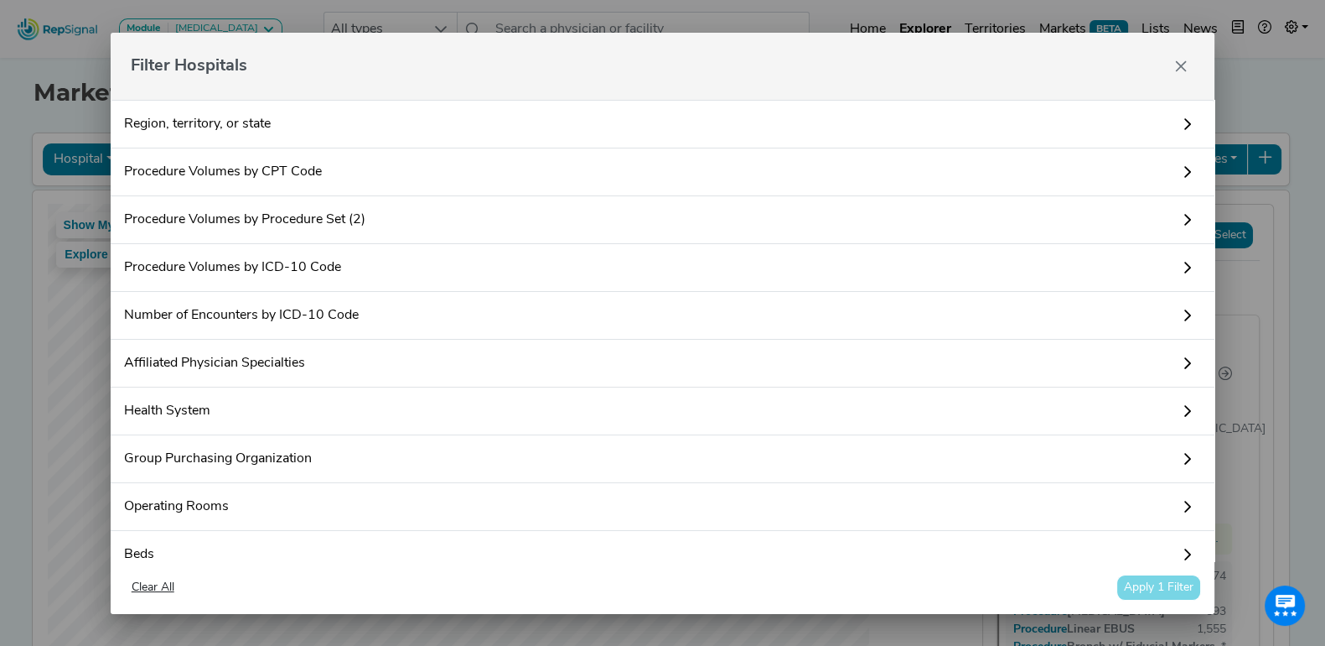
click at [411, 220] on link "Procedure Volumes by Procedure Set (2)" at bounding box center [663, 220] width 1105 height 48
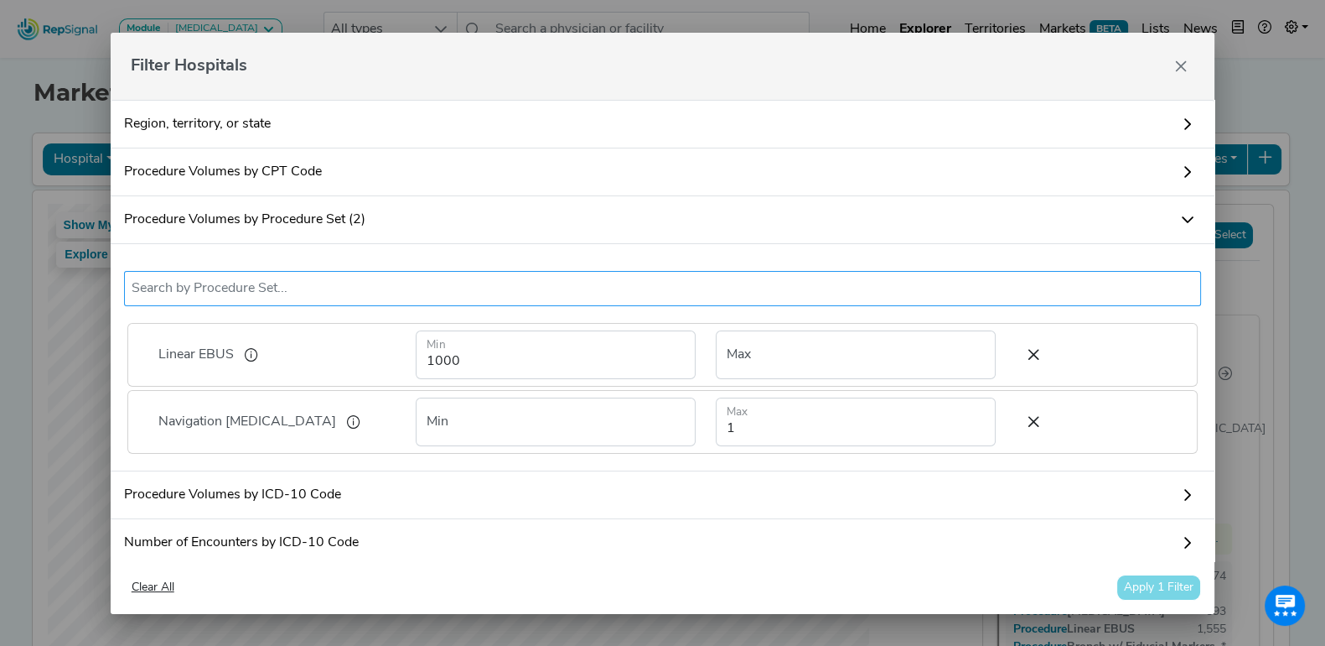
click at [357, 298] on li at bounding box center [663, 288] width 1063 height 27
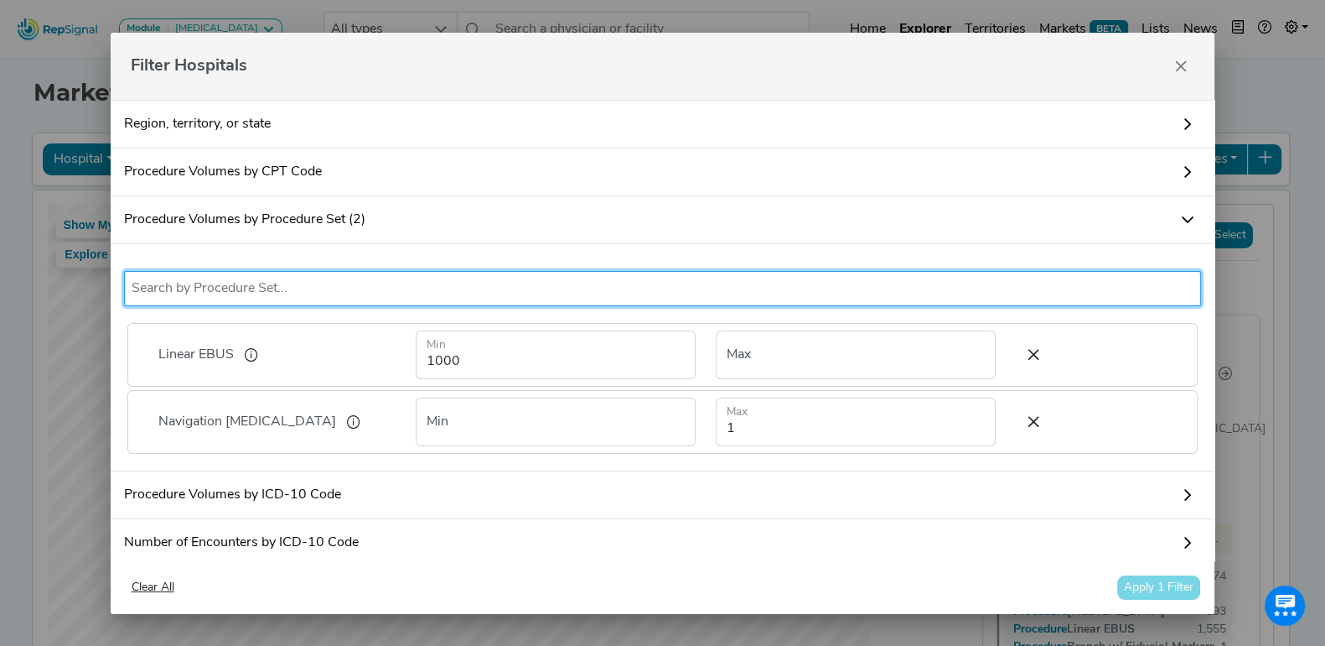
click at [368, 287] on input "text" at bounding box center [663, 288] width 1063 height 20
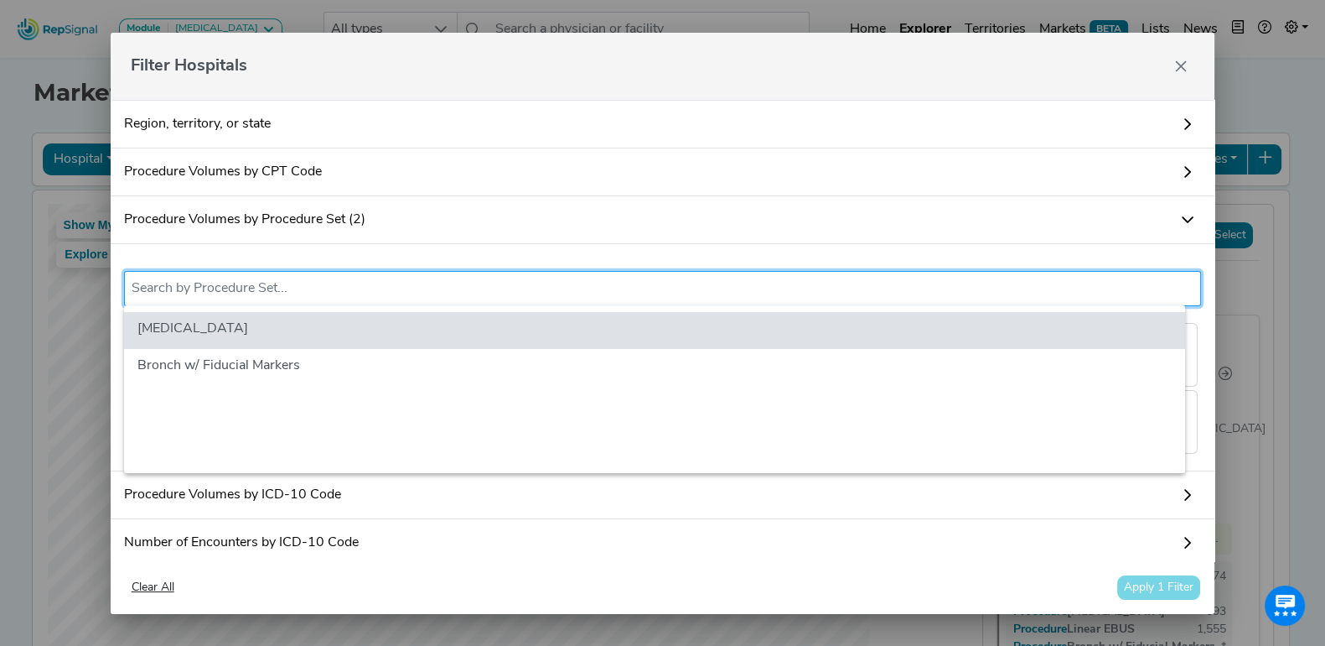
click at [449, 248] on div "Linear EBUS Navigation Bronchoscopy 2 results are available Linear EBUS 1000 Mi…" at bounding box center [663, 357] width 1105 height 227
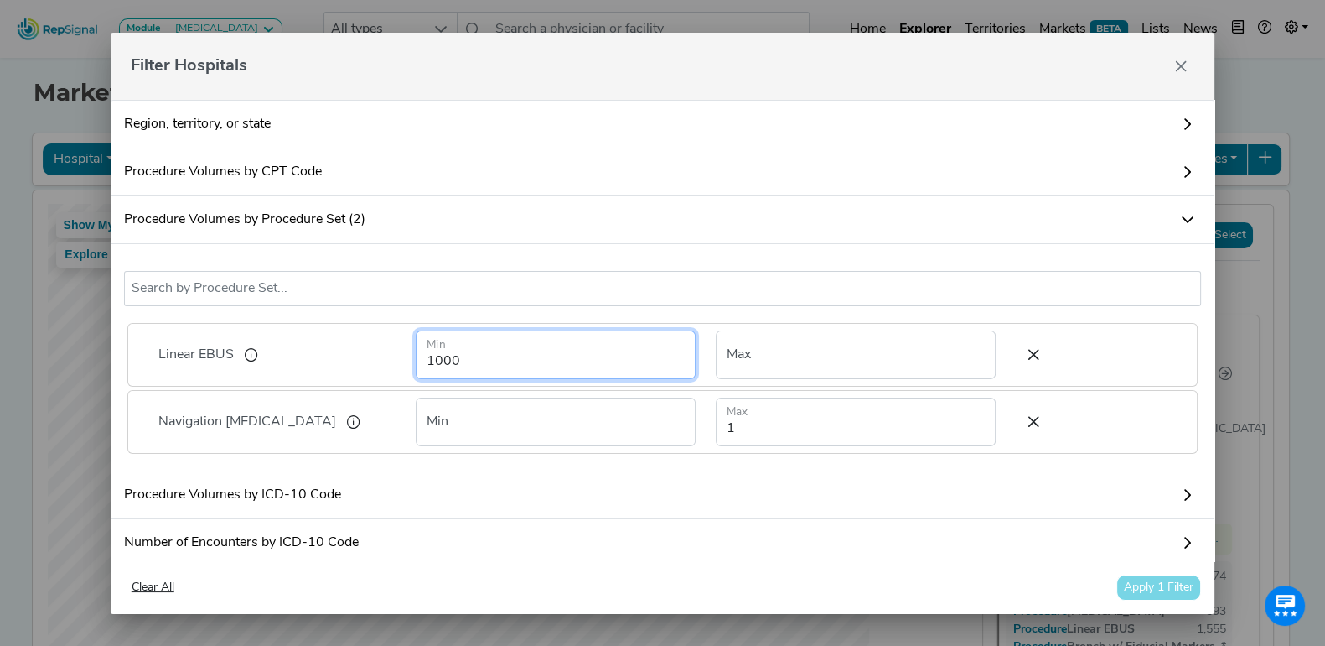
drag, startPoint x: 510, startPoint y: 366, endPoint x: 334, endPoint y: 349, distance: 176.1
click at [334, 349] on div "Linear EBUS 1000 Min Max" at bounding box center [663, 355] width 1043 height 62
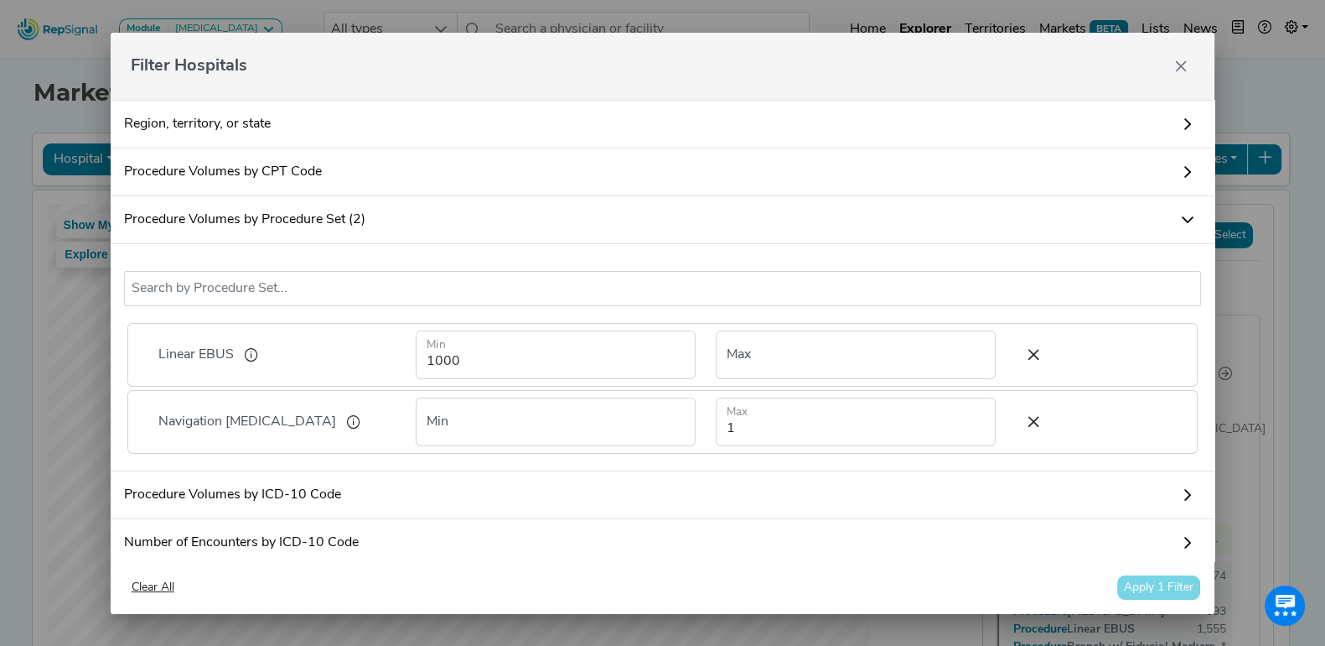
click at [480, 218] on link "Procedure Volumes by Procedure Set (2)" at bounding box center [663, 220] width 1105 height 48
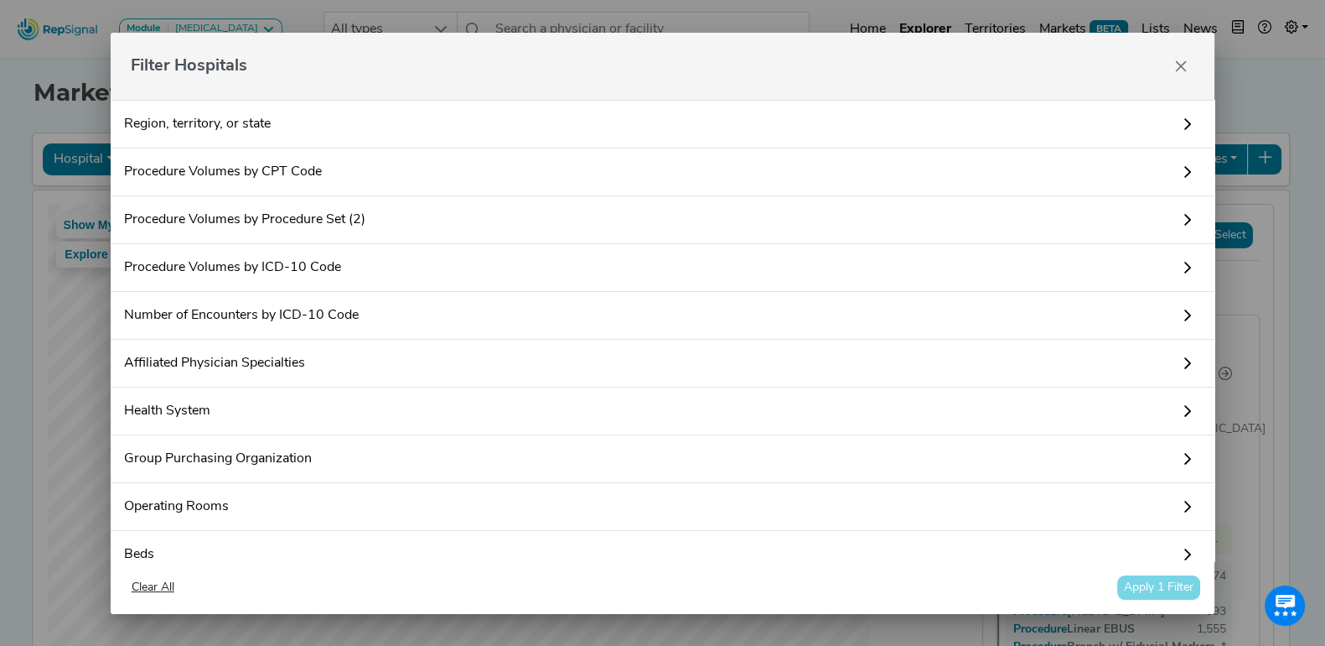
click at [343, 117] on link "Region, territory, or state" at bounding box center [663, 124] width 1105 height 49
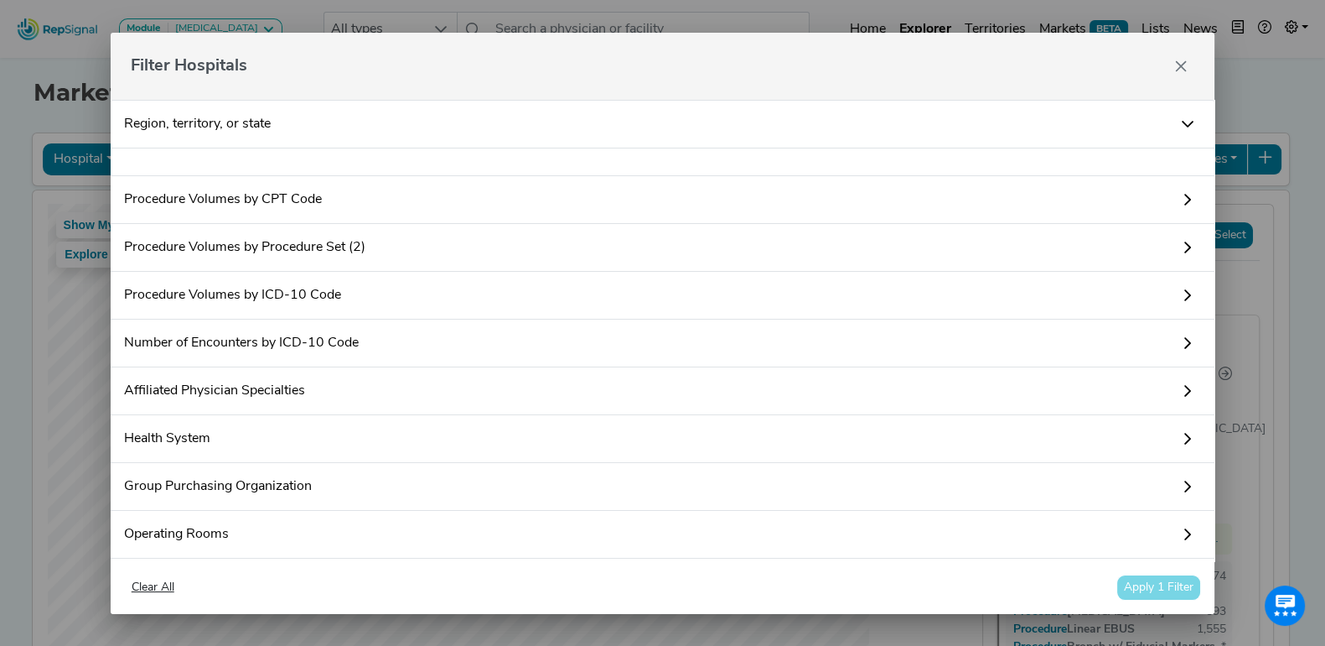
click at [343, 118] on link "Region, territory, or state" at bounding box center [663, 124] width 1105 height 49
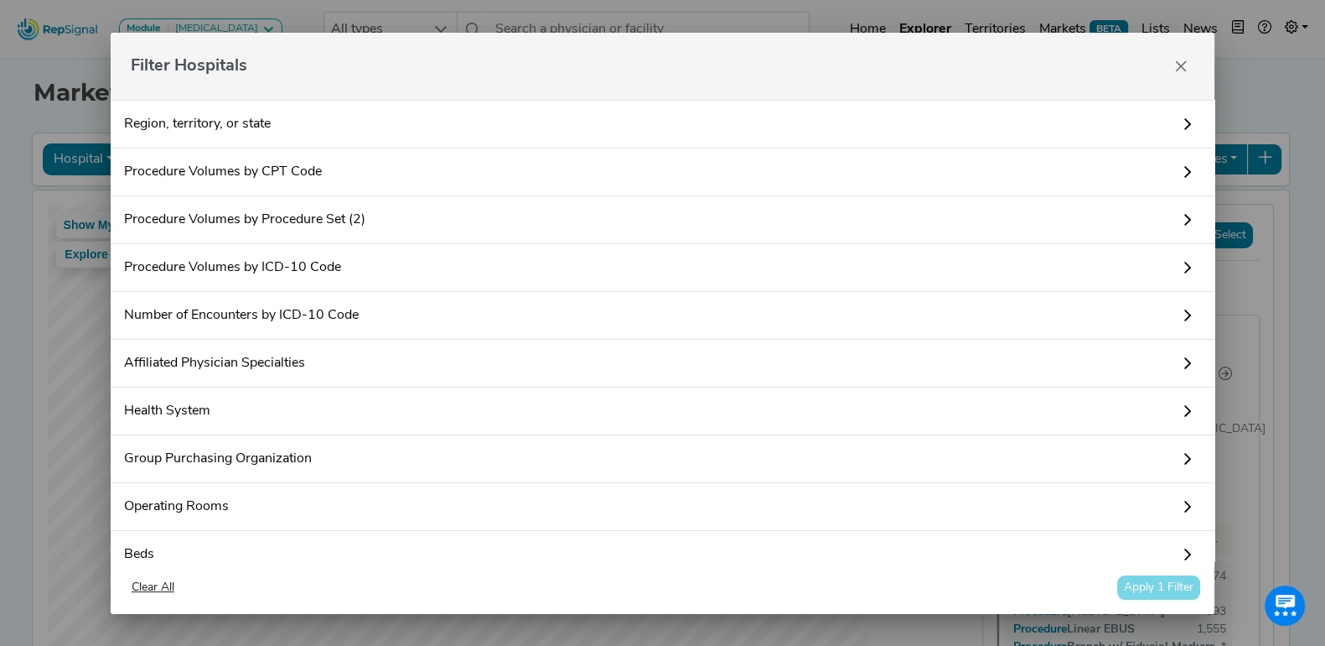
click at [366, 164] on link "Procedure Volumes by CPT Code" at bounding box center [663, 172] width 1105 height 48
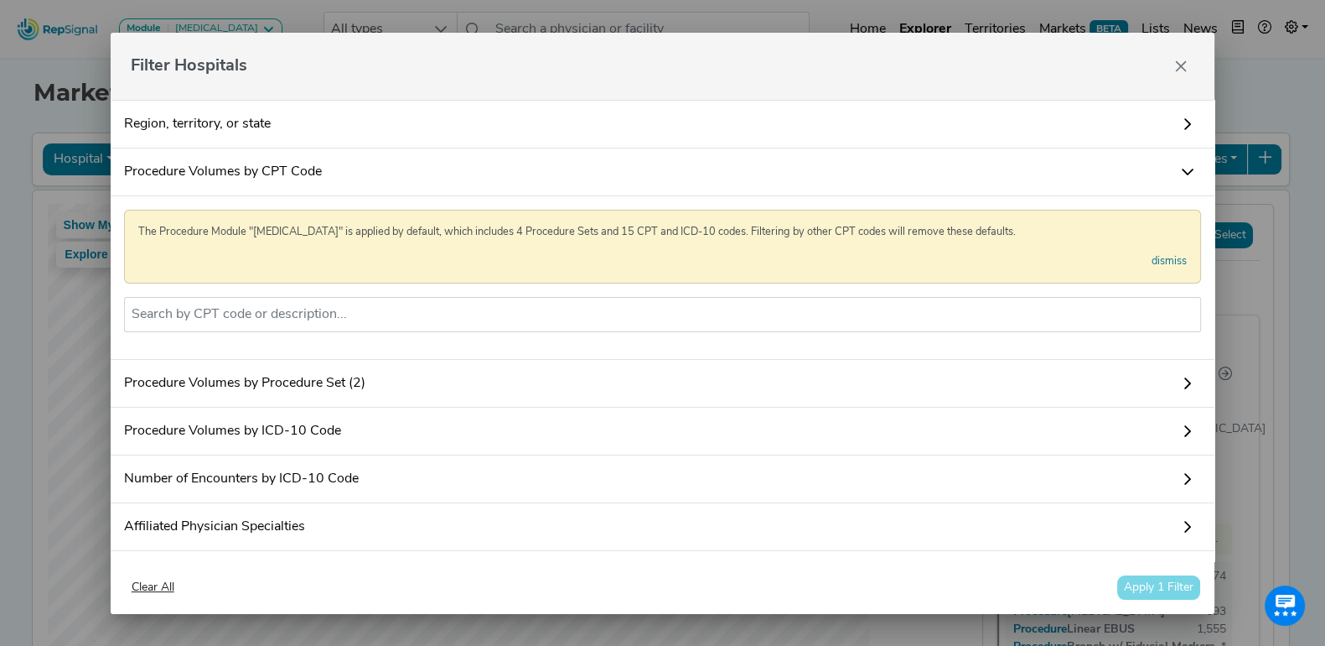
click at [366, 164] on link "Procedure Volumes by CPT Code" at bounding box center [663, 172] width 1105 height 48
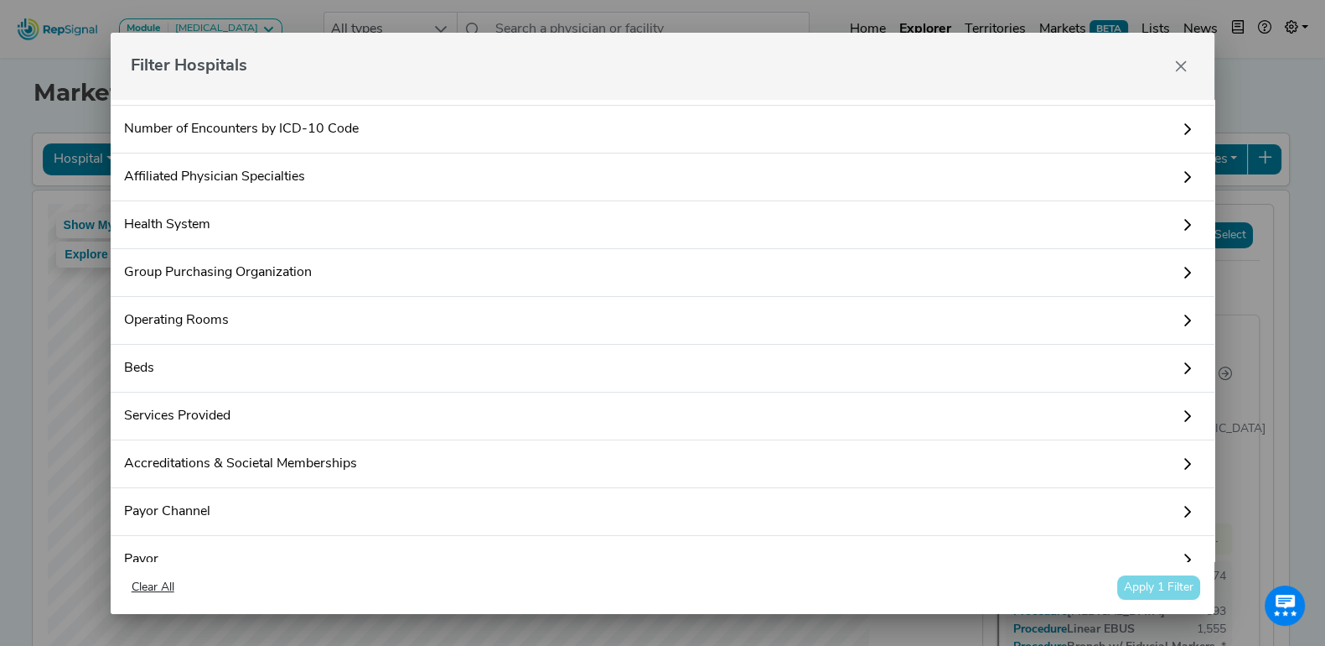
scroll to position [141, 0]
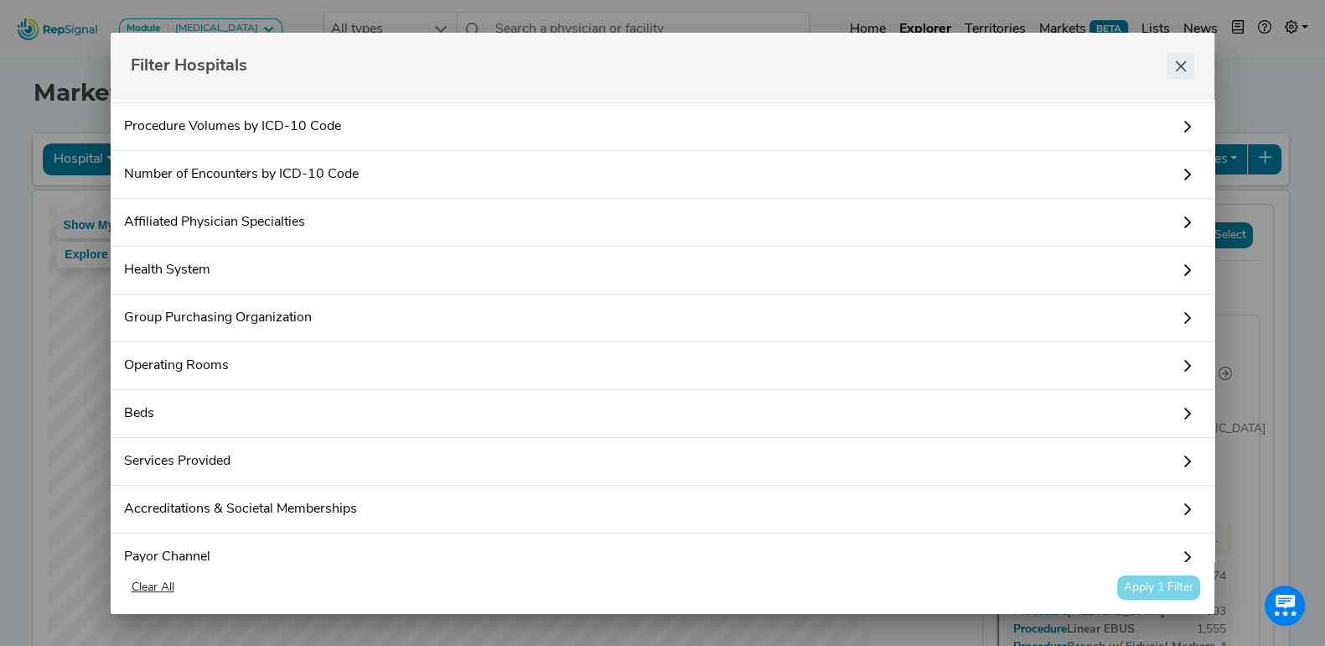
click at [1174, 60] on button "Close" at bounding box center [1181, 66] width 27 height 27
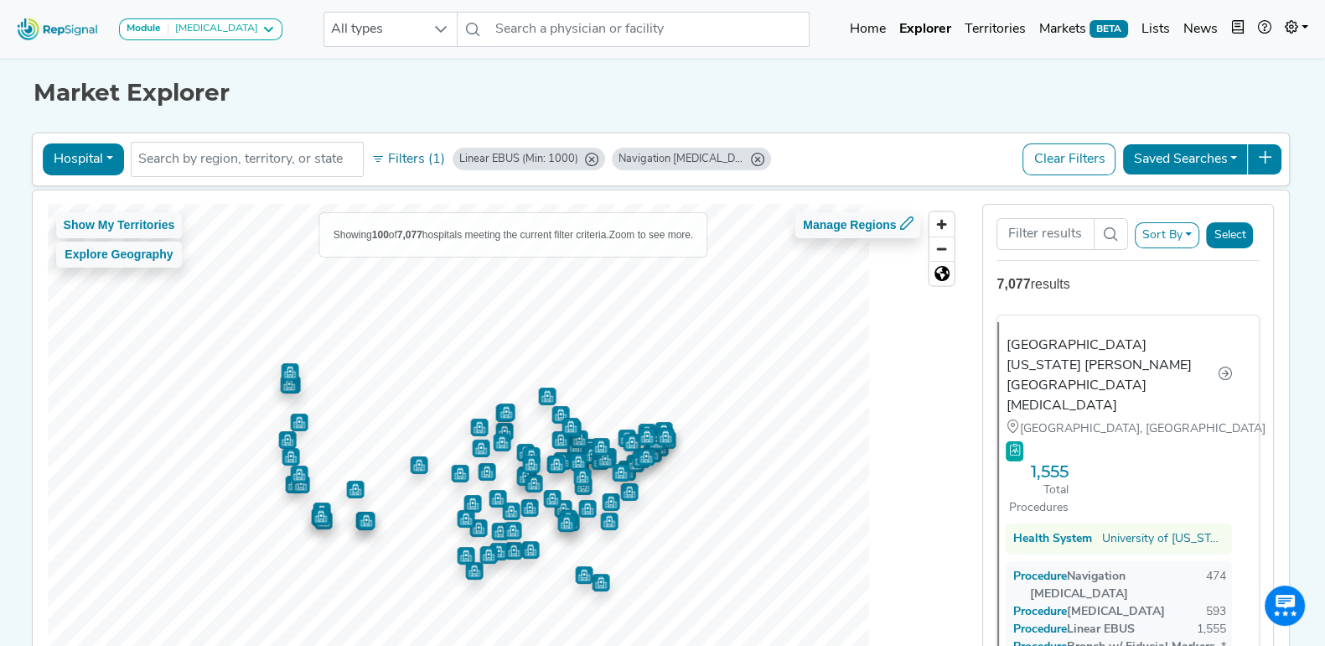
click at [585, 157] on icon "Linear EBUS (Min: 1000)" at bounding box center [591, 159] width 13 height 13
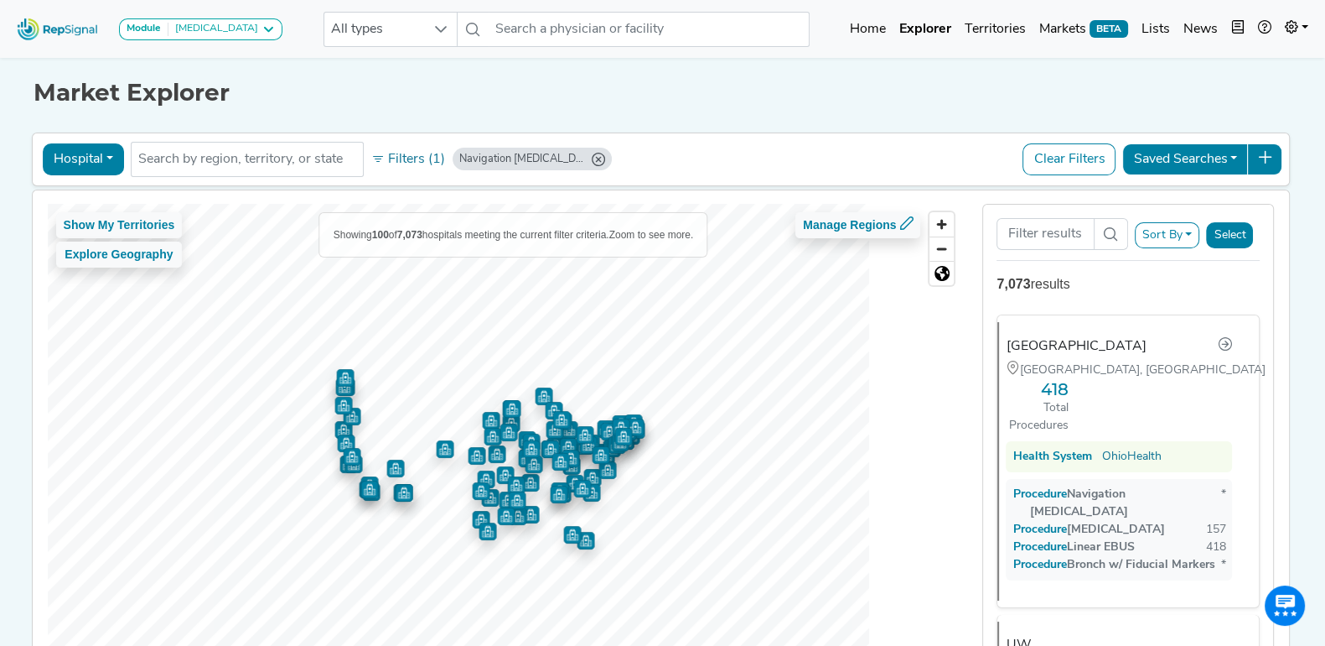
click at [592, 157] on icon "Navigation Bronchoscopy (Max: 1)" at bounding box center [598, 159] width 13 height 13
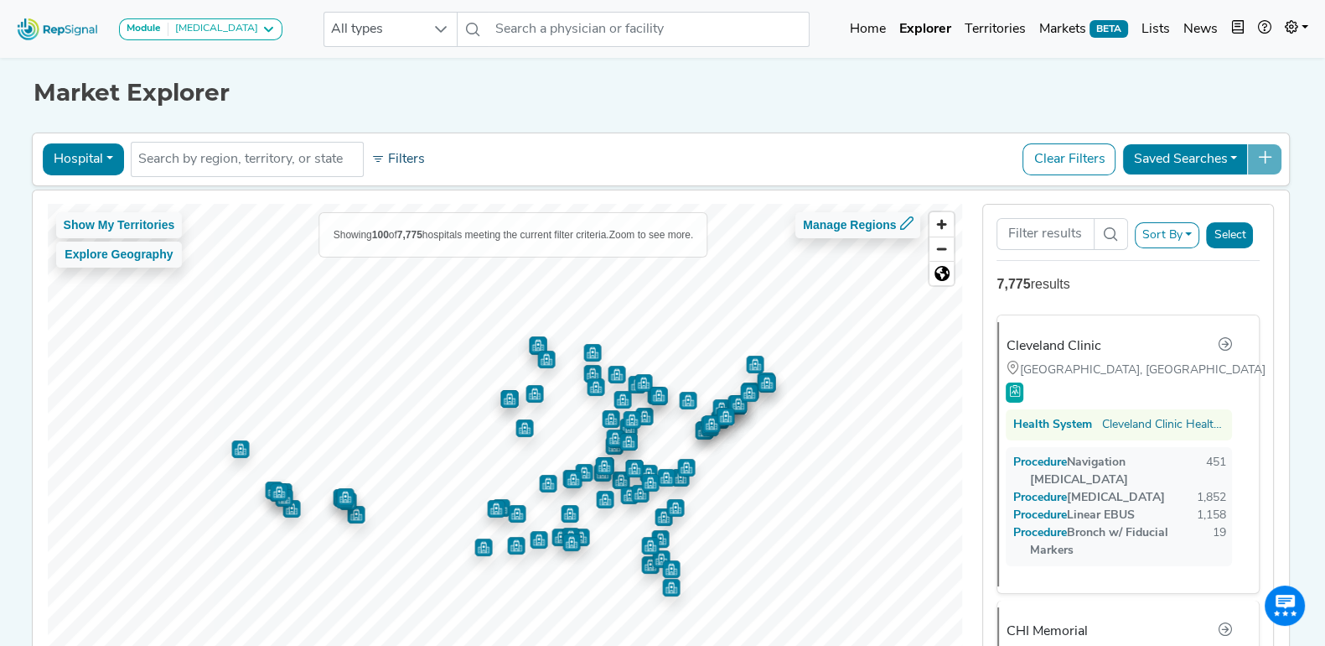
click at [386, 152] on button "Filters" at bounding box center [398, 159] width 62 height 29
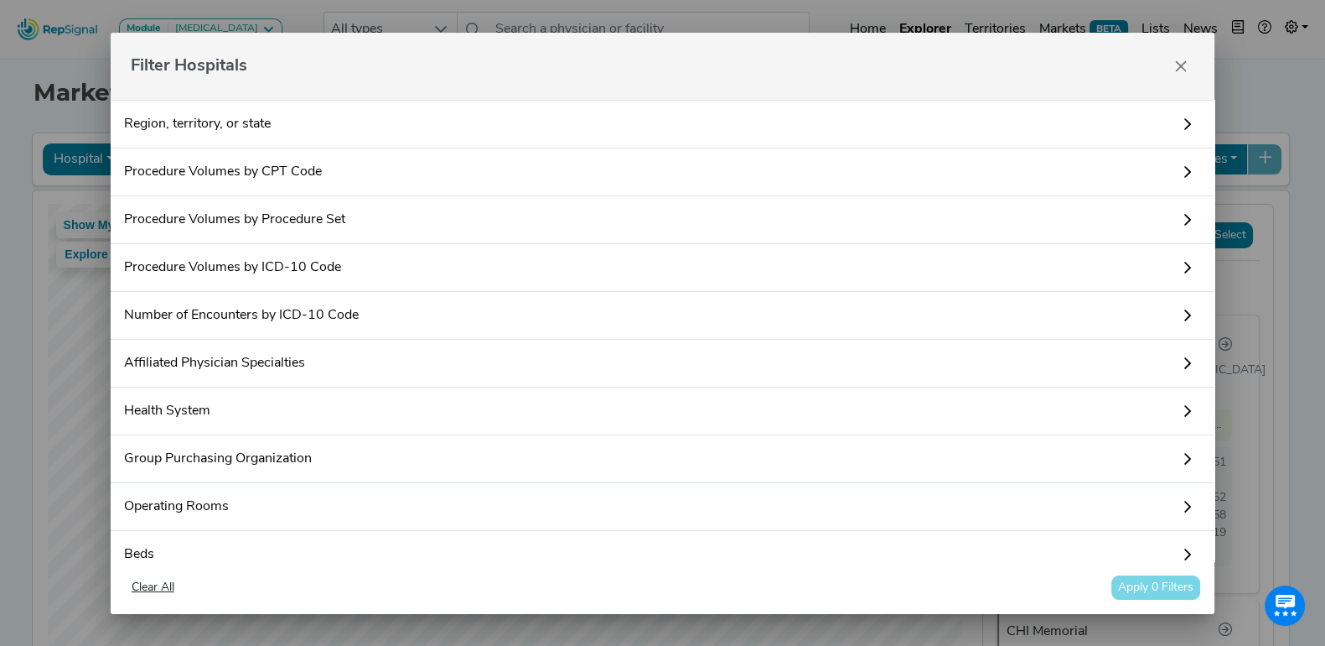
click at [339, 220] on link "Procedure Volumes by Procedure Set" at bounding box center [663, 220] width 1105 height 48
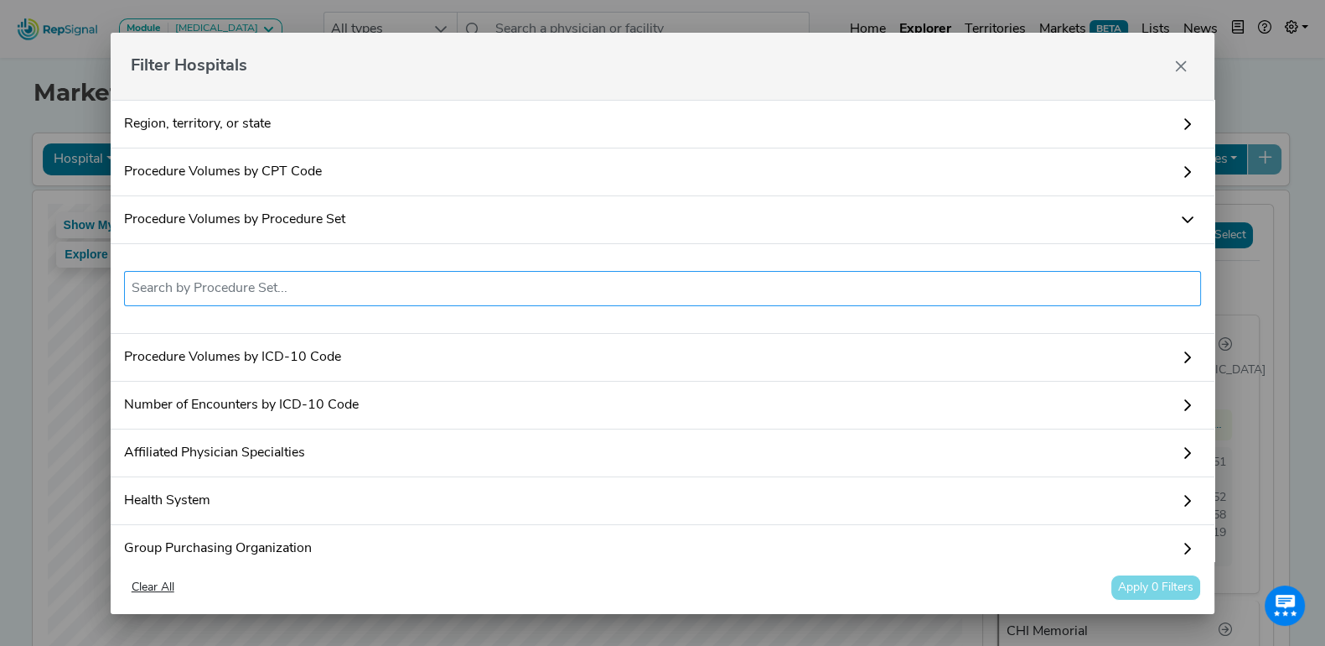
click at [257, 285] on input "text" at bounding box center [663, 288] width 1063 height 20
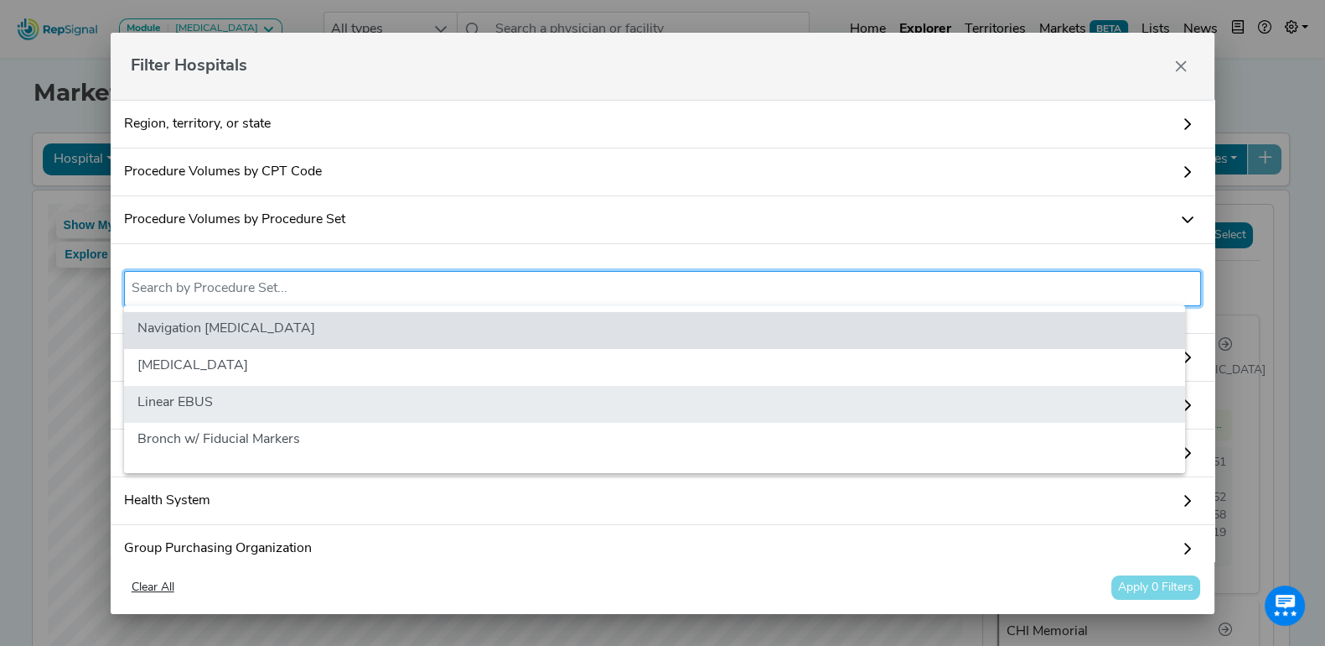
click at [247, 390] on li "Linear EBUS" at bounding box center [654, 404] width 1061 height 37
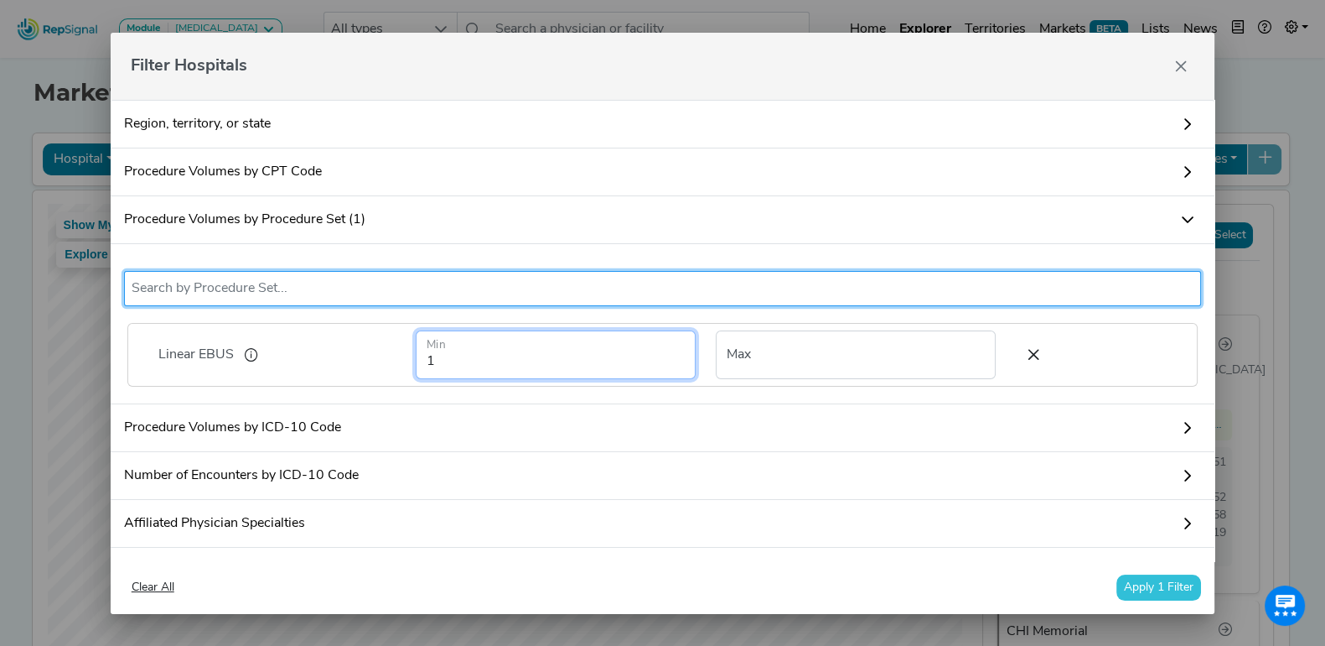
click at [511, 363] on input "1" at bounding box center [556, 354] width 280 height 49
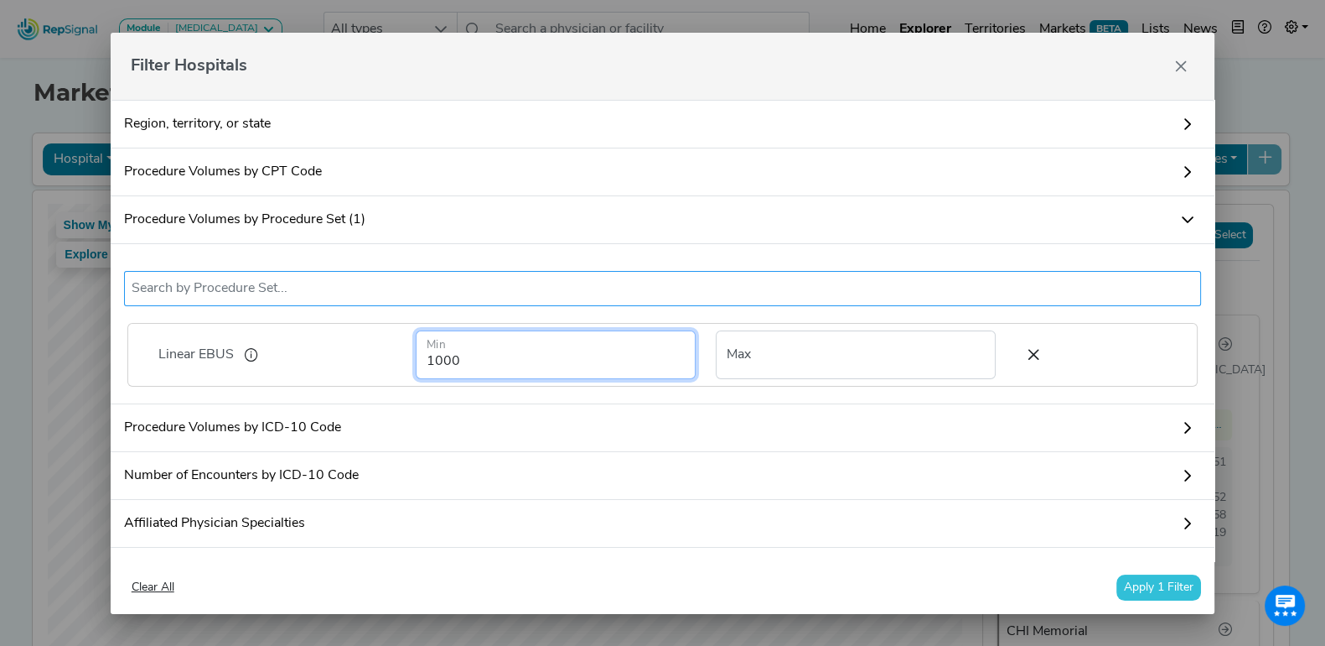
type input "1000"
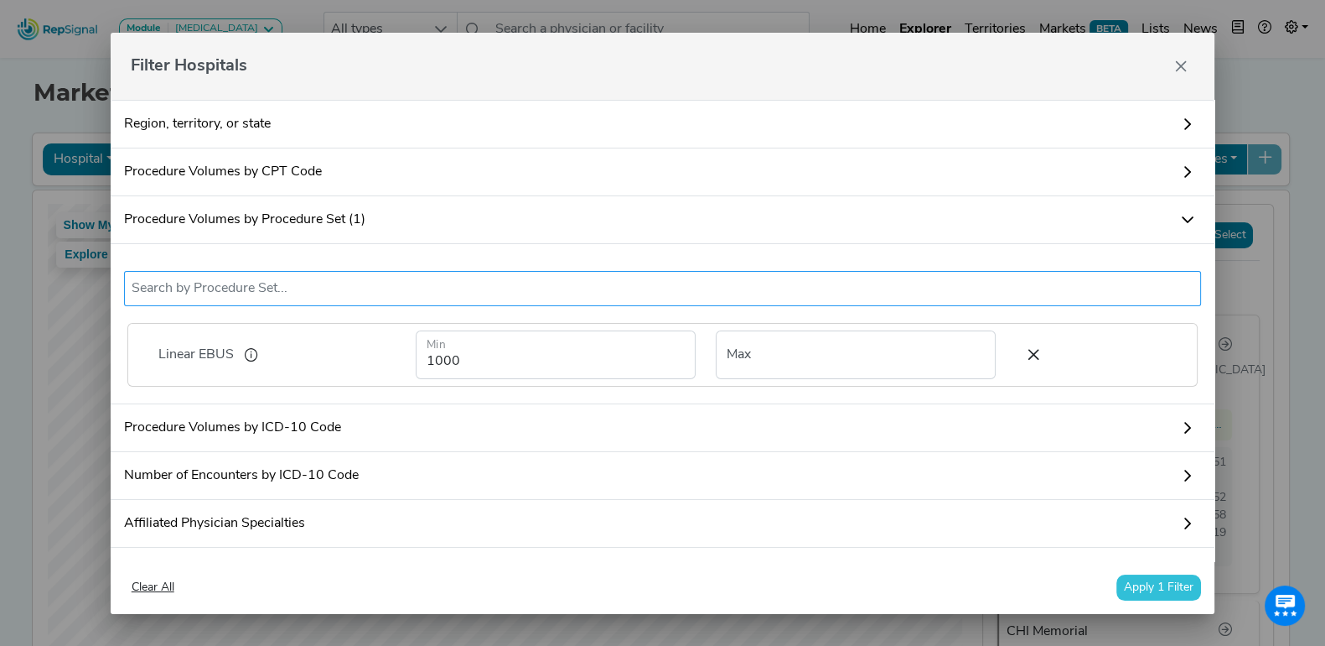
click at [355, 278] on input "text" at bounding box center [663, 288] width 1063 height 20
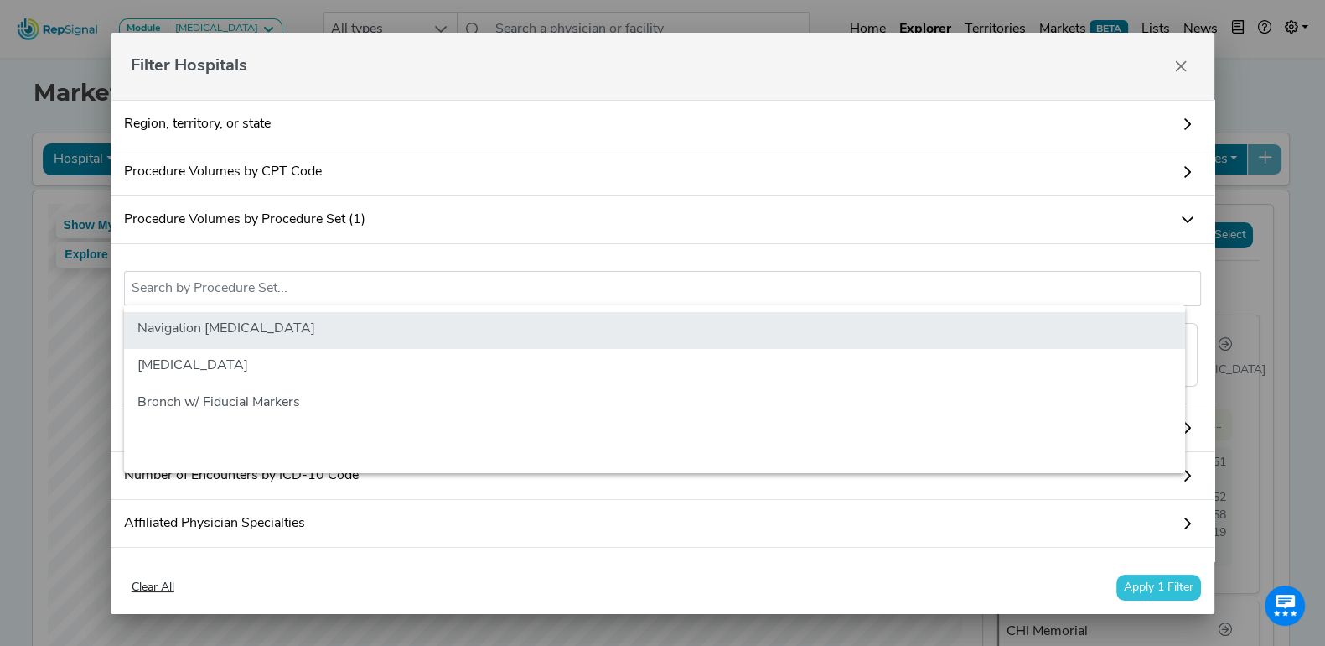
click at [321, 320] on li "Navigation [MEDICAL_DATA]" at bounding box center [654, 330] width 1061 height 37
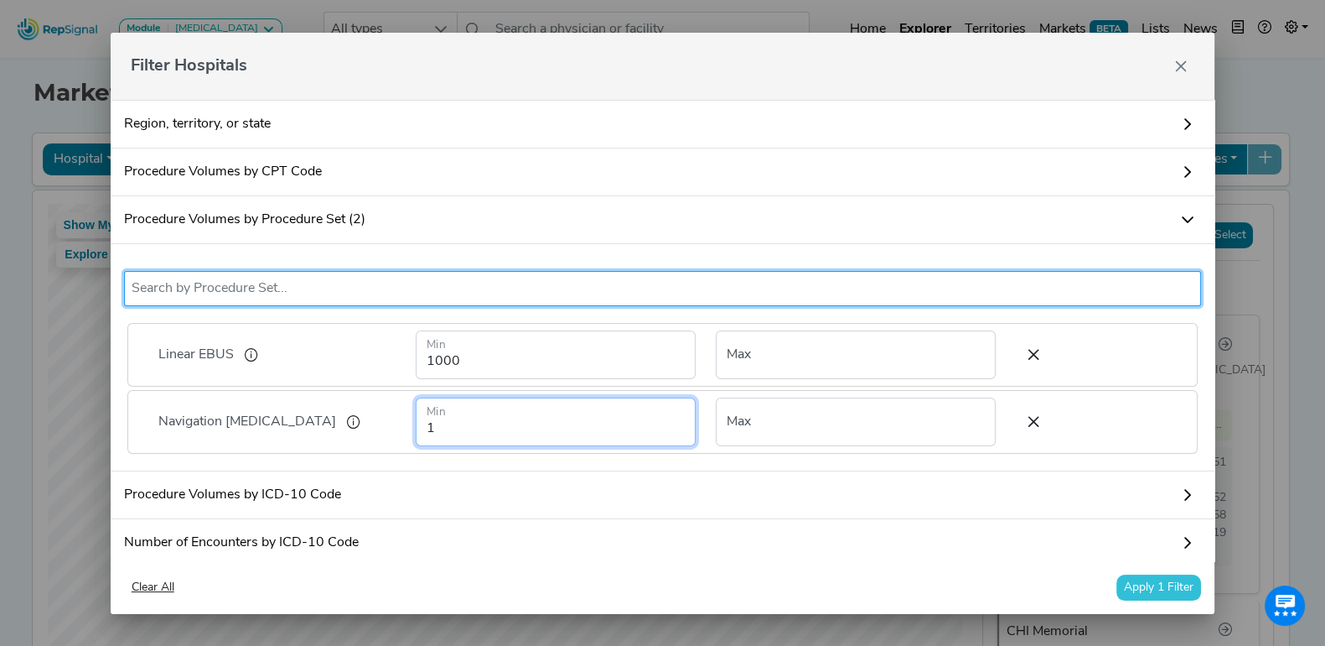
click at [456, 427] on input "1" at bounding box center [556, 421] width 280 height 49
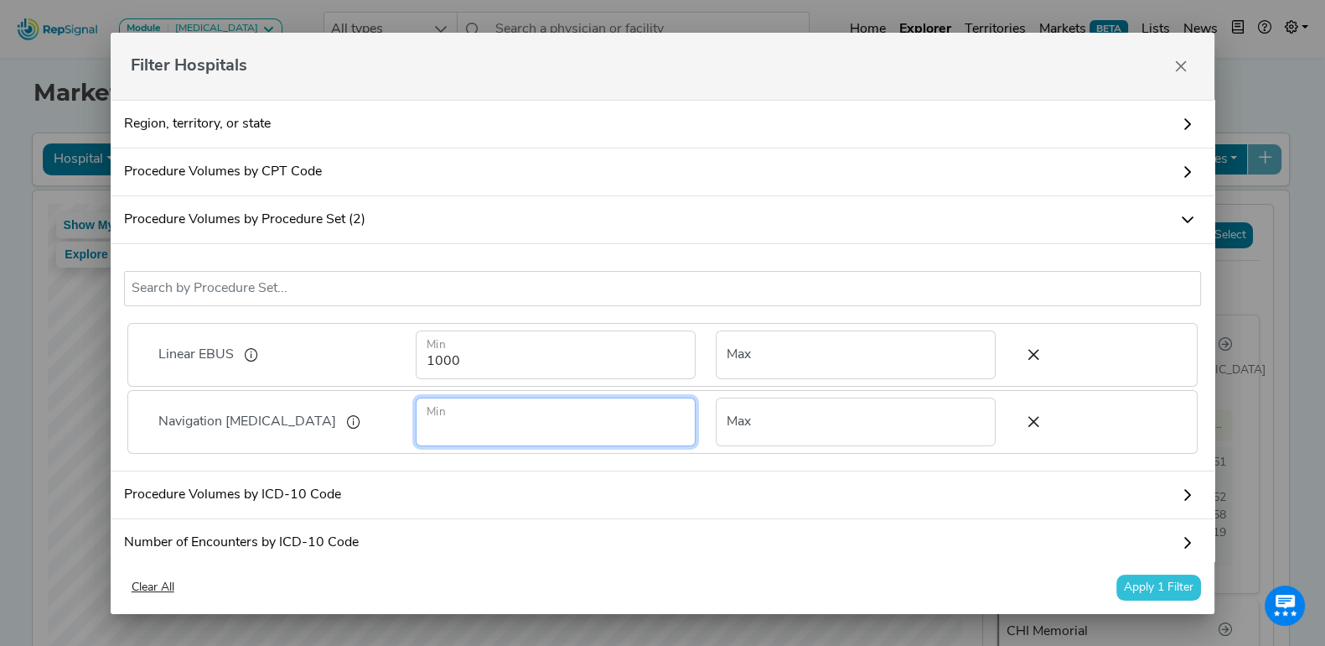
type input "1"
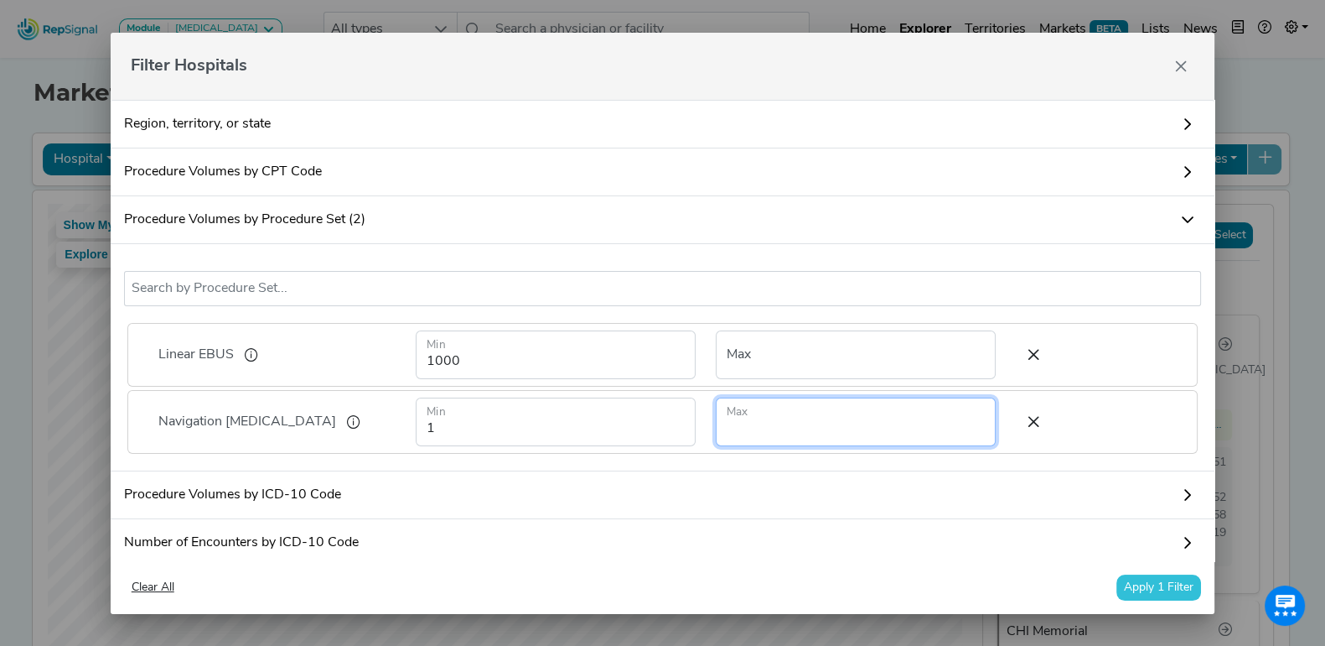
click at [747, 421] on input "number" at bounding box center [856, 421] width 280 height 49
click at [1064, 471] on div "Linear EBUS Navigation [MEDICAL_DATA] No results found Linear EBUS 1000 Min Max…" at bounding box center [663, 357] width 1105 height 227
click at [843, 424] on input "1" at bounding box center [856, 421] width 280 height 49
type input "100"
click at [122, 384] on div "Linear EBUS Navigation [MEDICAL_DATA] No results found Linear EBUS 1000 Min Max…" at bounding box center [663, 357] width 1105 height 227
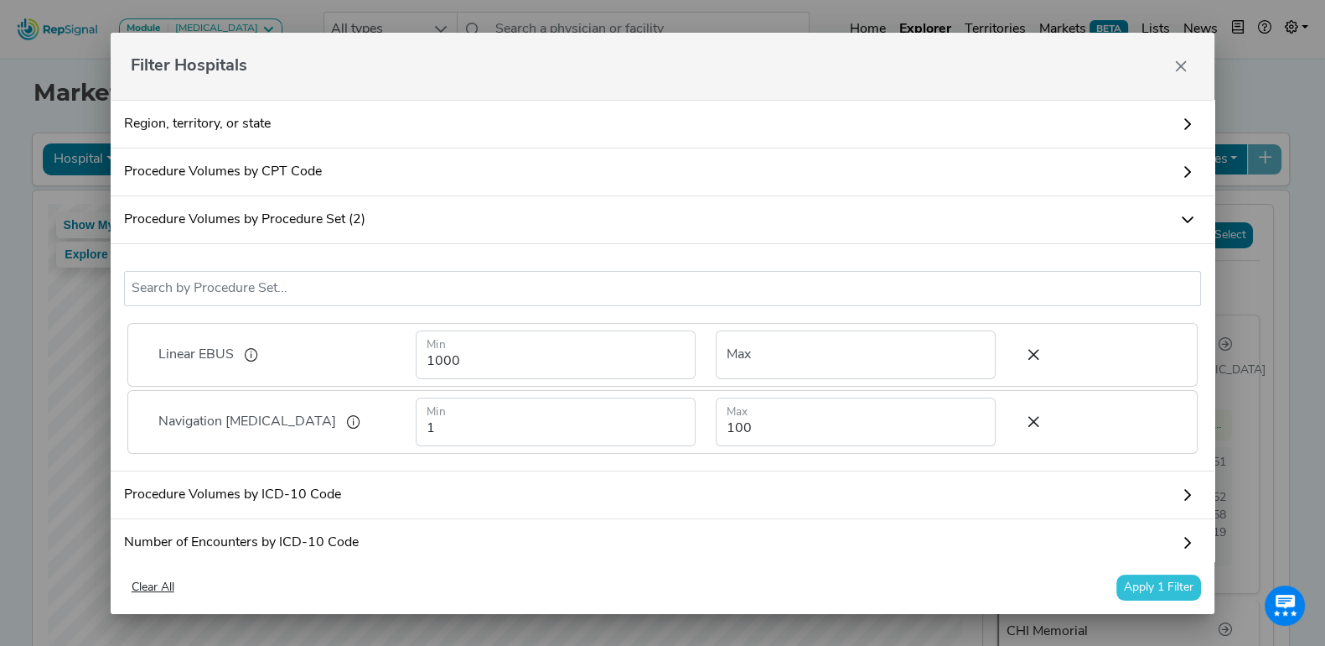
click at [1169, 577] on button "Apply 1 Filter" at bounding box center [1159, 587] width 85 height 26
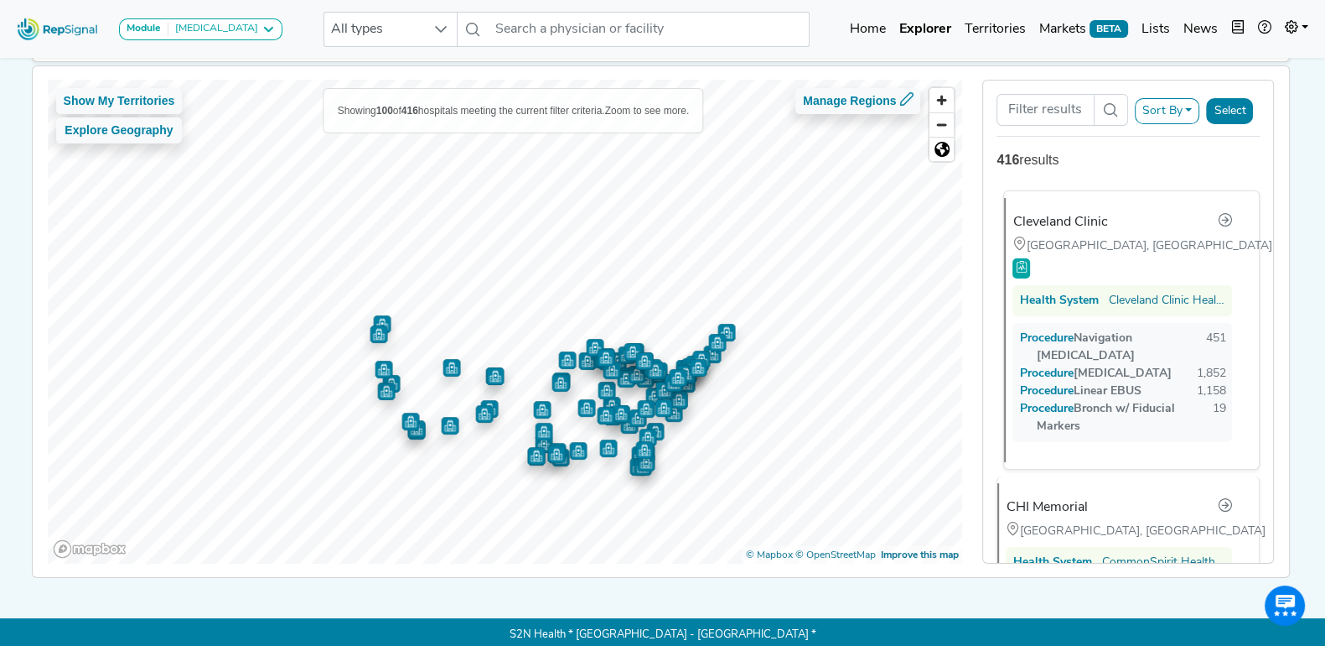
scroll to position [127, 0]
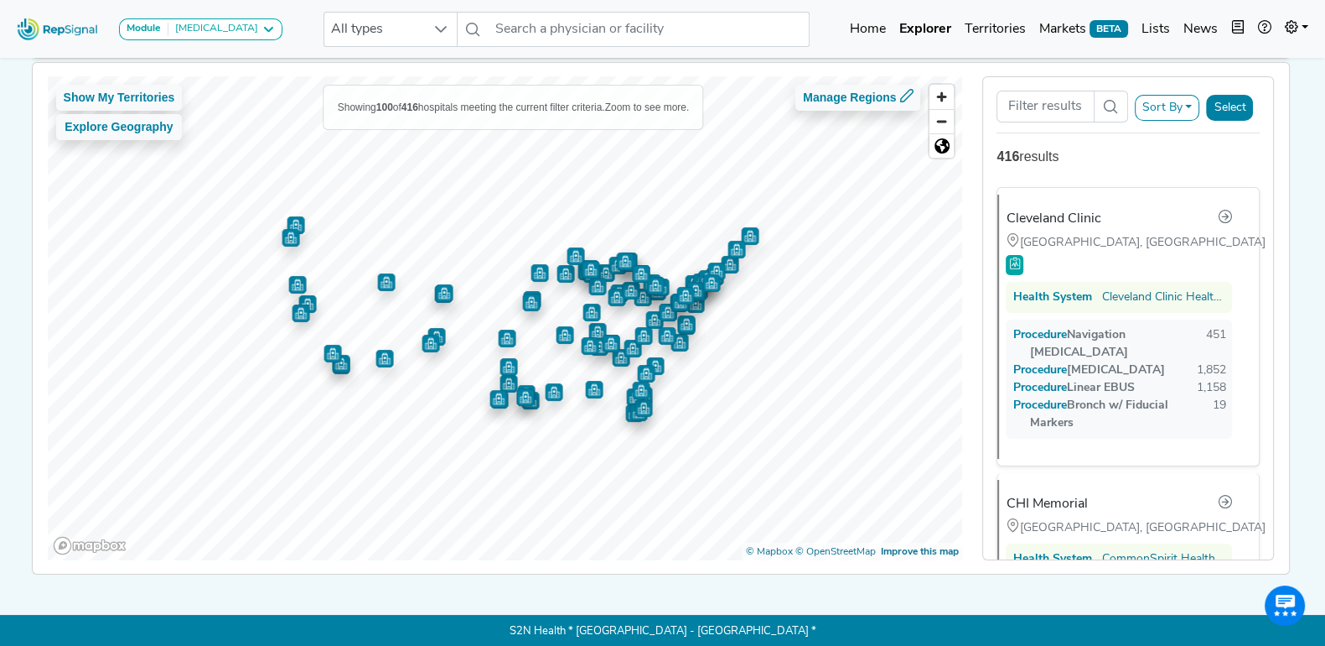
drag, startPoint x: 697, startPoint y: 412, endPoint x: 637, endPoint y: 333, distance: 99.9
click at [637, 333] on img "Map marker" at bounding box center [644, 336] width 18 height 18
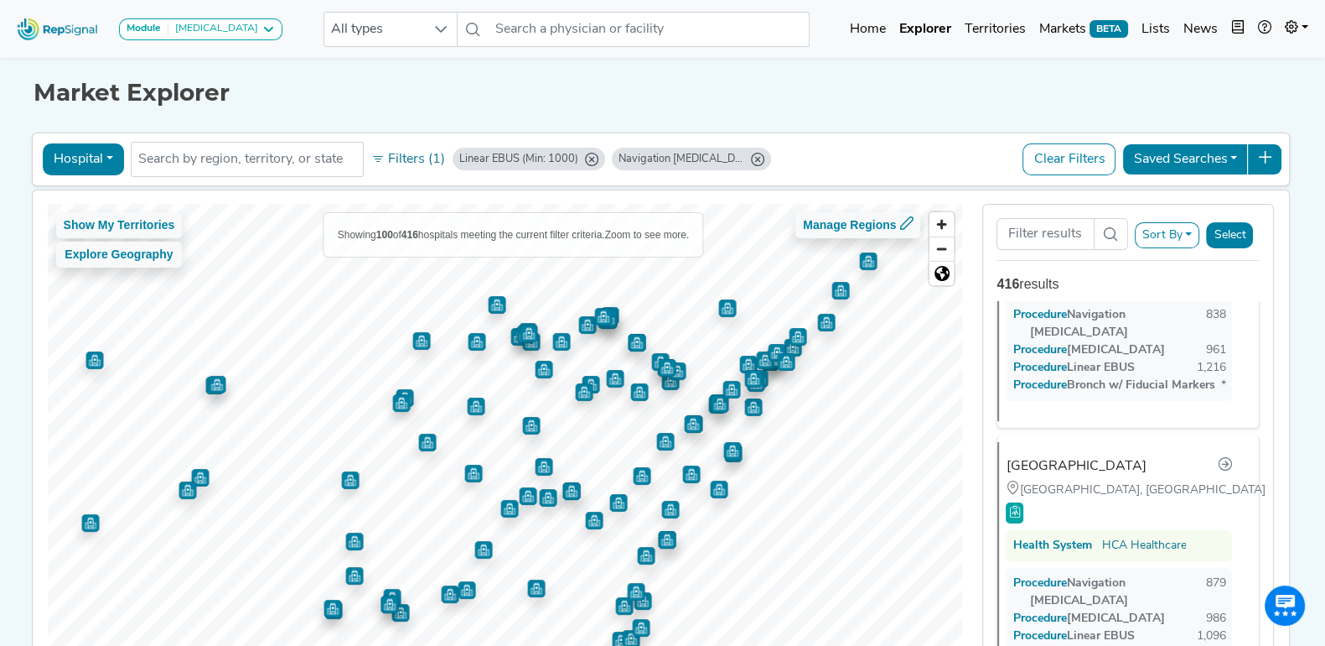
scroll to position [418, 0]
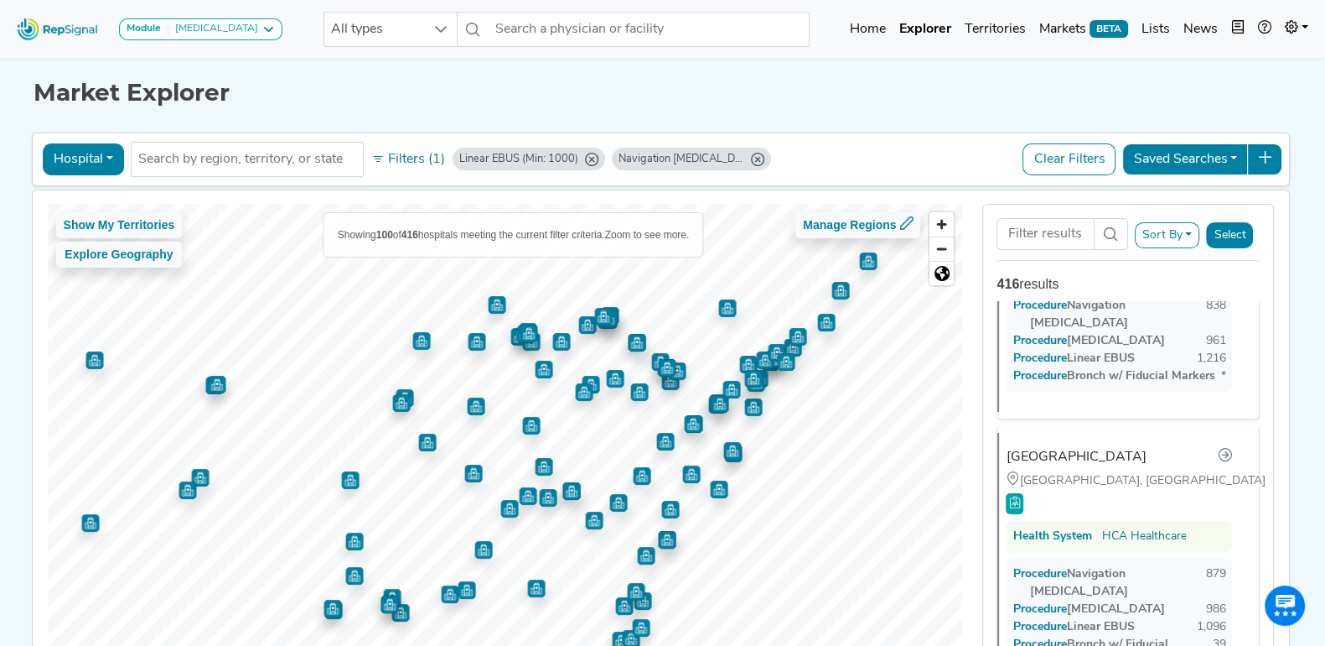
click at [585, 159] on icon "Linear EBUS (Min: 1000)" at bounding box center [591, 159] width 13 height 13
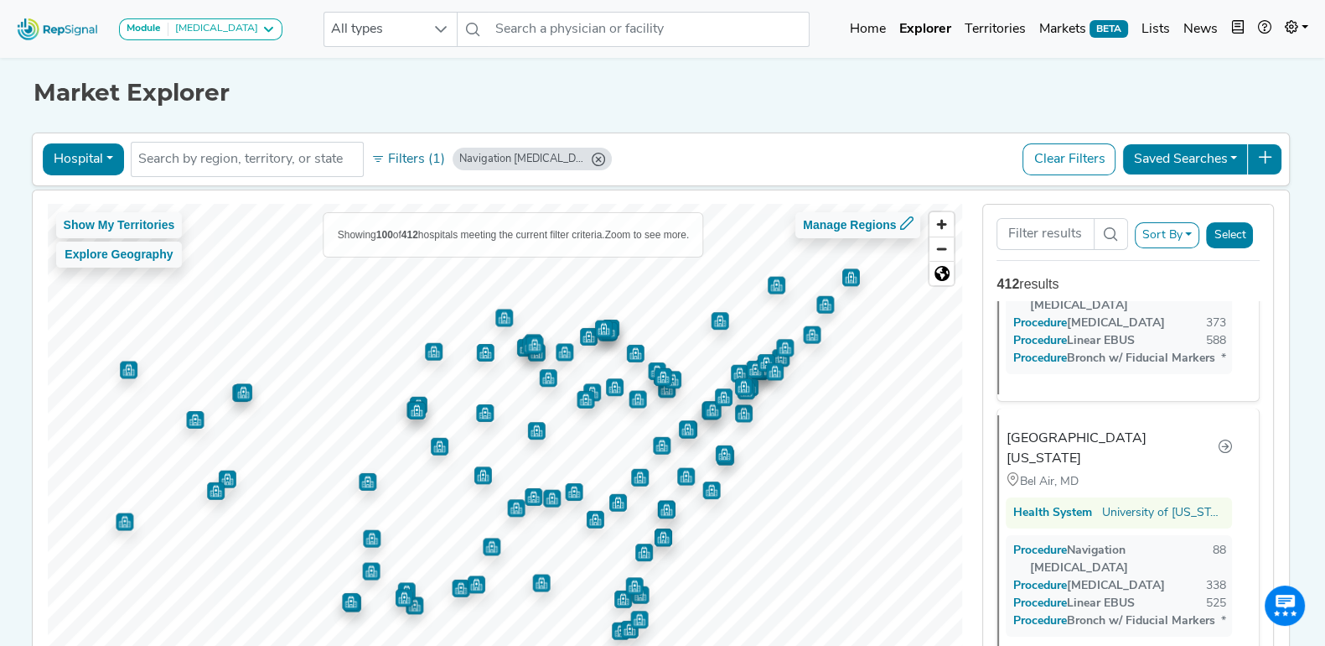
scroll to position [420, 0]
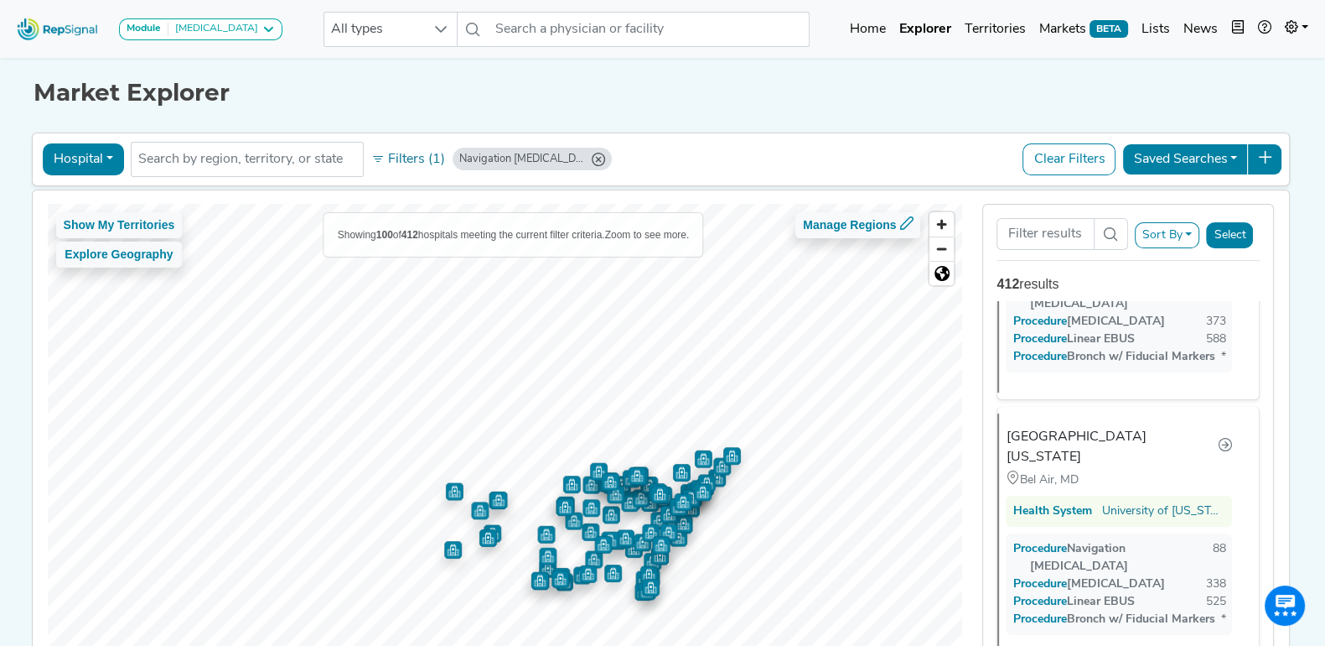
click at [592, 159] on icon "Navigation Bronchoscopy (Min: 1, Max: 100)" at bounding box center [598, 159] width 13 height 13
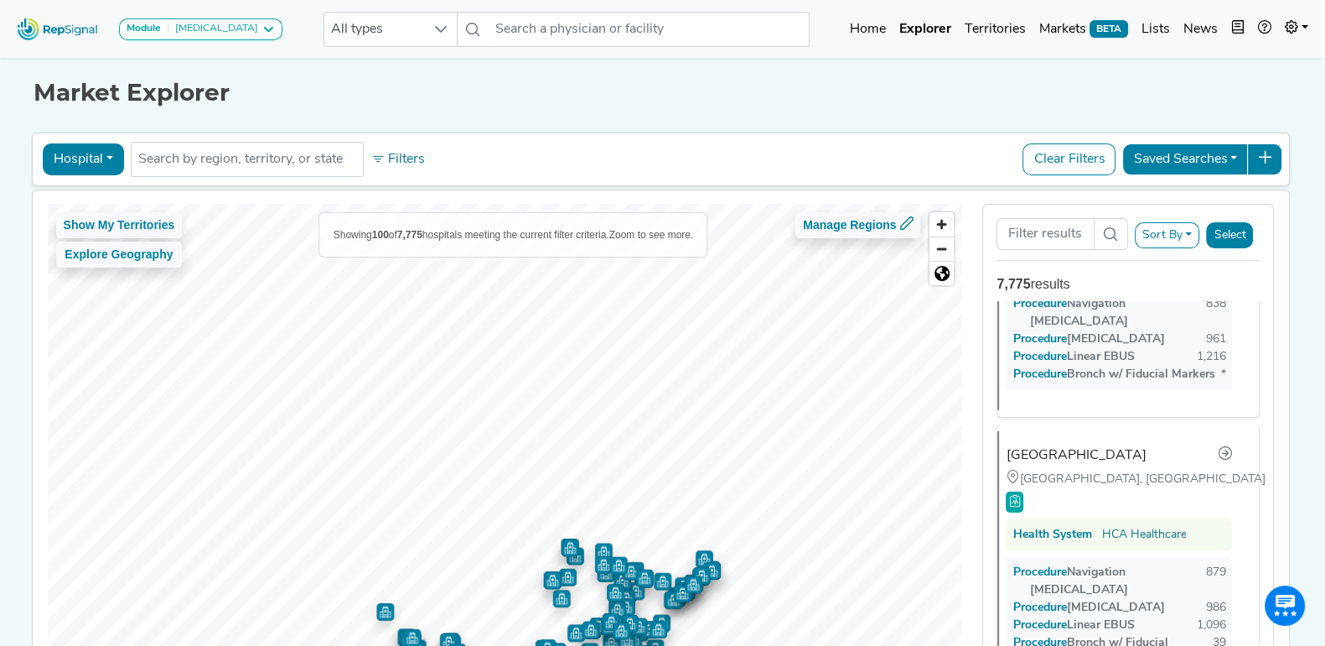
scroll to position [0, 0]
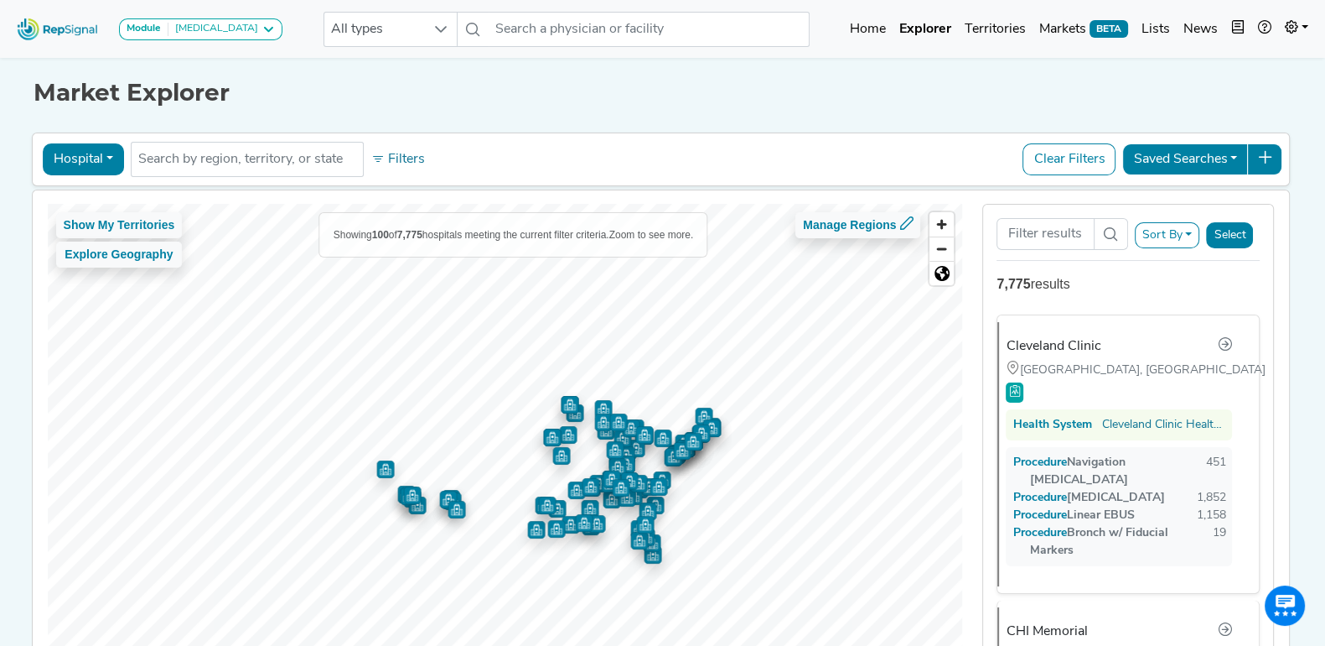
click at [583, 161] on div "Hospital Physician Hospital ASC Office Health System No results found Filters C…" at bounding box center [661, 159] width 1244 height 39
click at [384, 149] on button "Filters" at bounding box center [398, 159] width 62 height 29
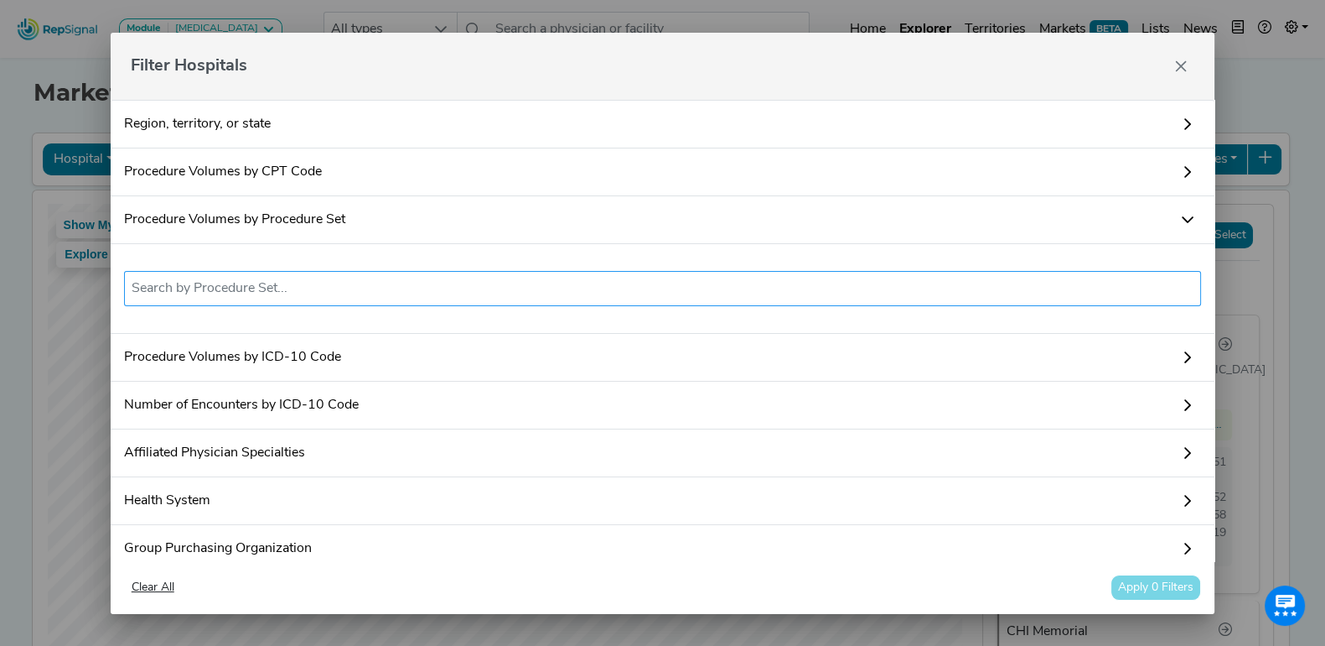
click at [353, 288] on input "text" at bounding box center [663, 288] width 1063 height 20
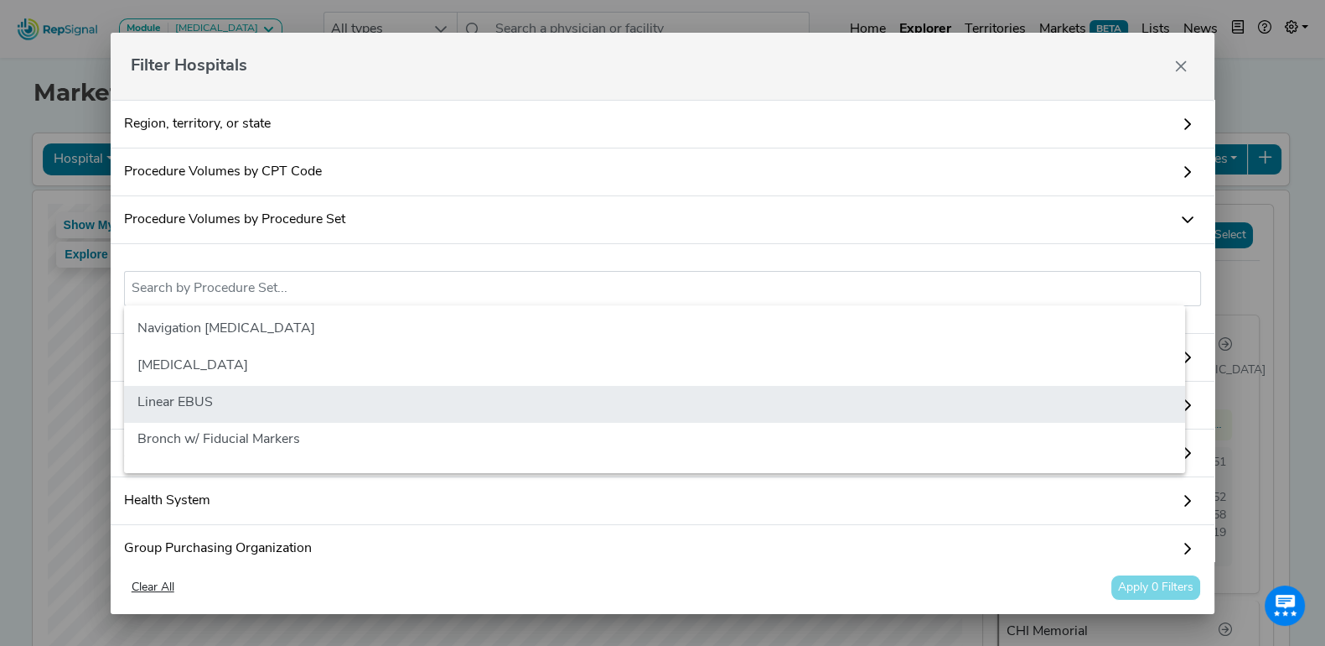
click at [374, 410] on li "Linear EBUS" at bounding box center [654, 404] width 1061 height 37
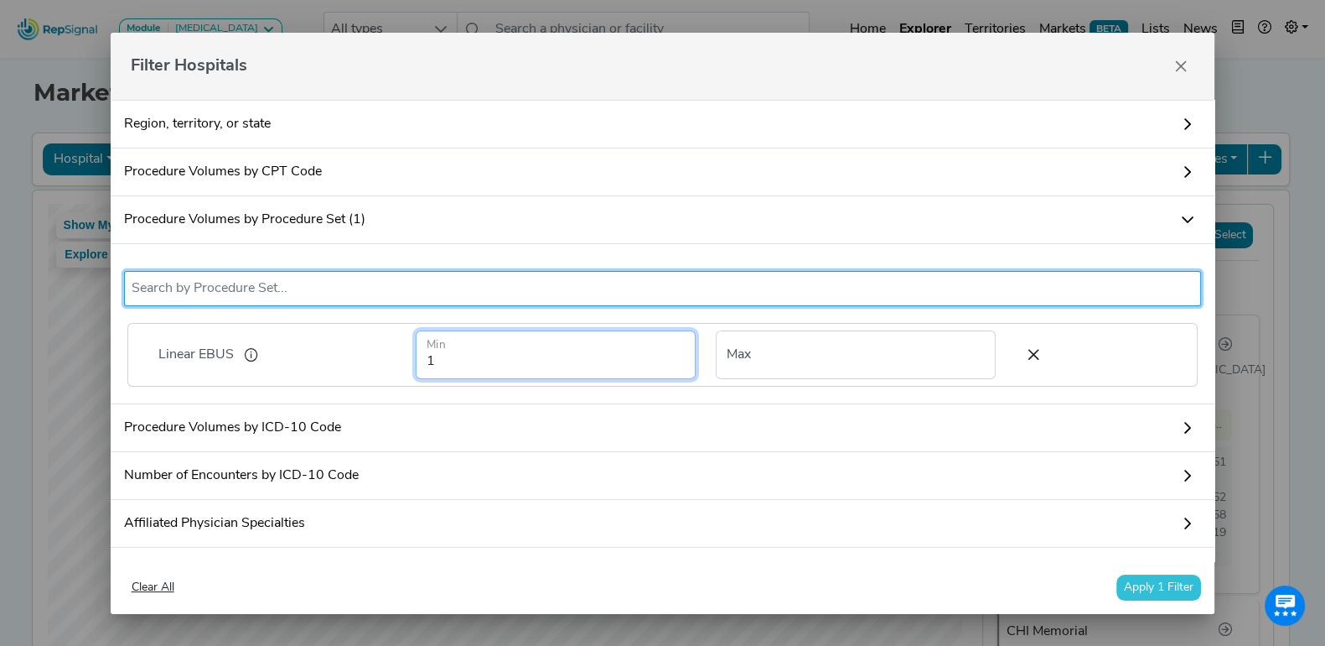
click at [427, 362] on input "1" at bounding box center [556, 354] width 280 height 49
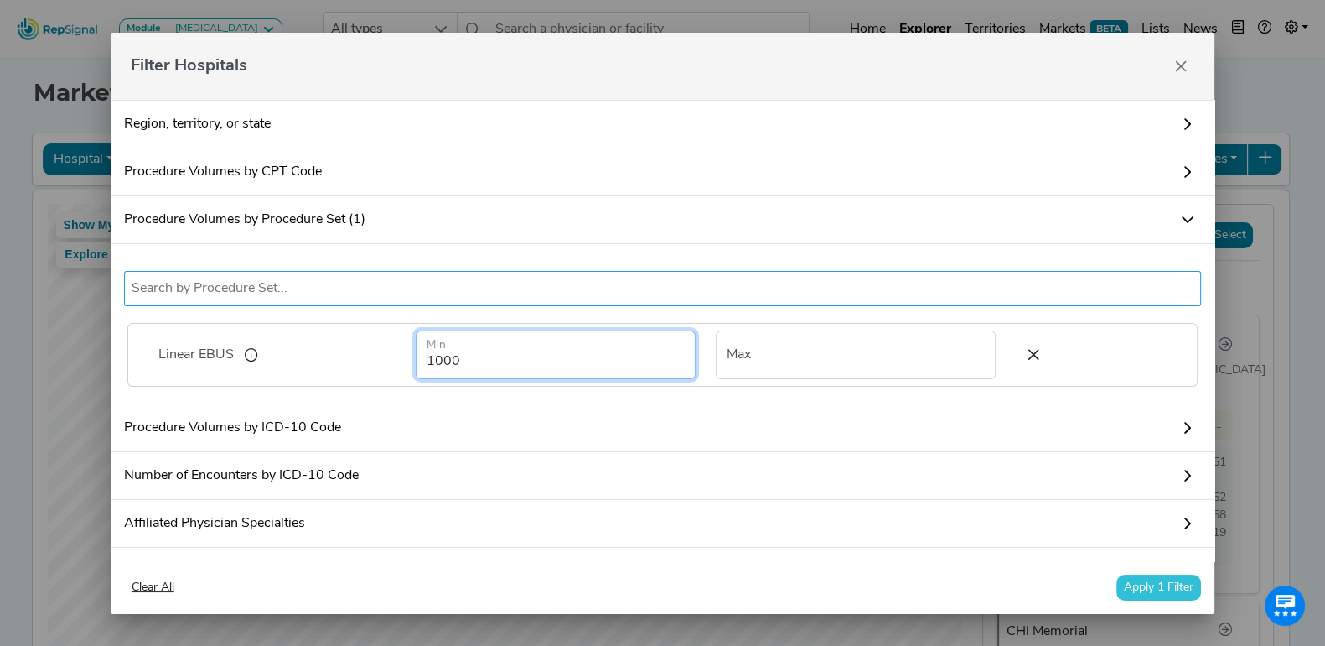
type input "1000"
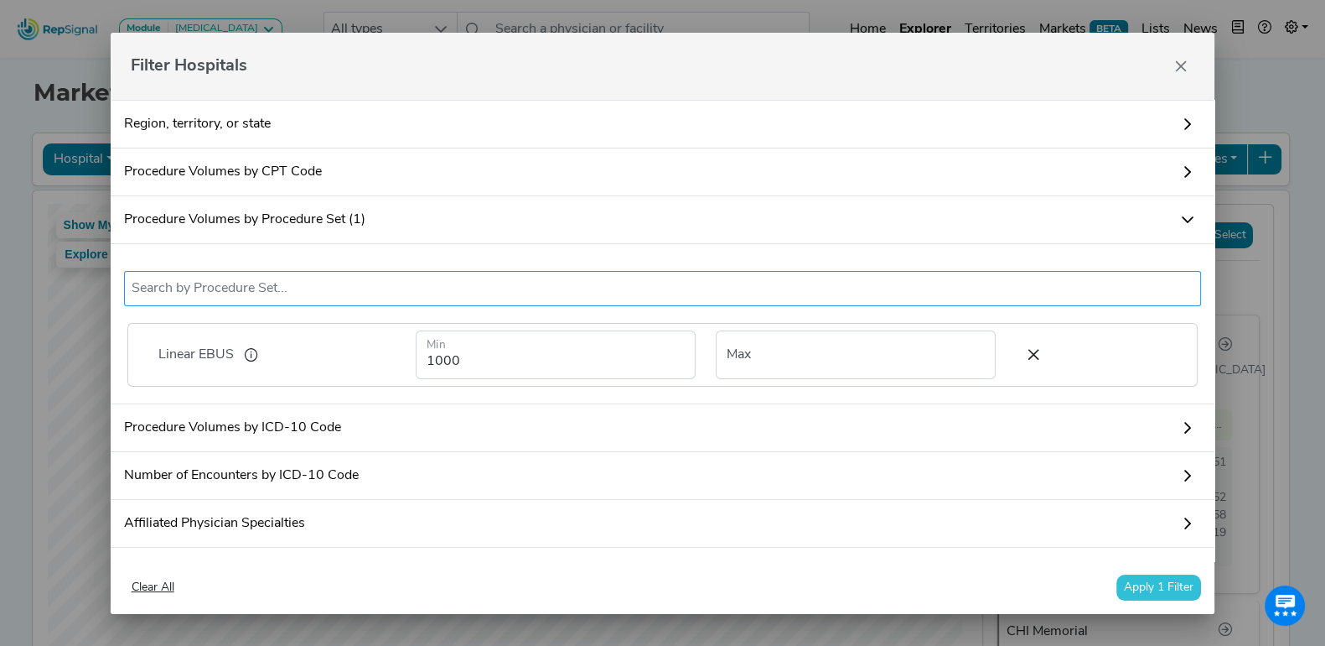
click at [293, 282] on input "text" at bounding box center [663, 288] width 1063 height 20
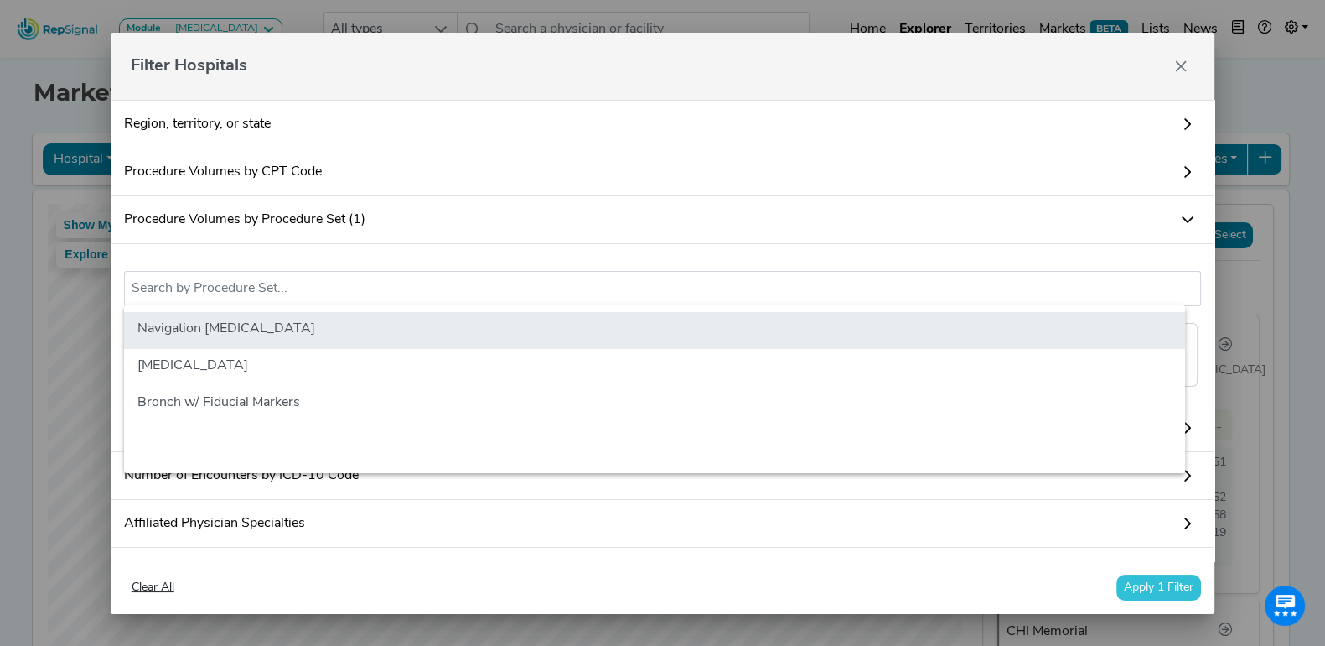
click at [312, 327] on li "Navigation [MEDICAL_DATA]" at bounding box center [654, 330] width 1061 height 37
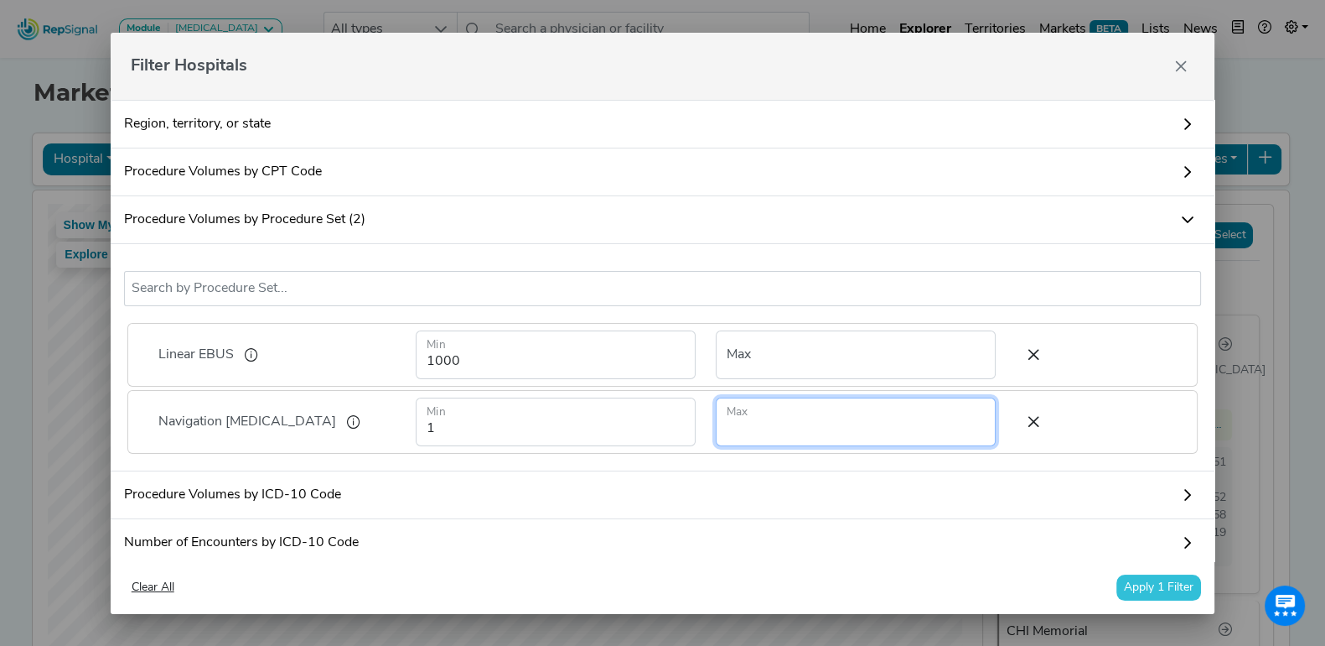
click at [742, 424] on input "number" at bounding box center [856, 421] width 280 height 49
type input "100"
click at [1175, 580] on button "Apply 1 Filter" at bounding box center [1159, 587] width 85 height 26
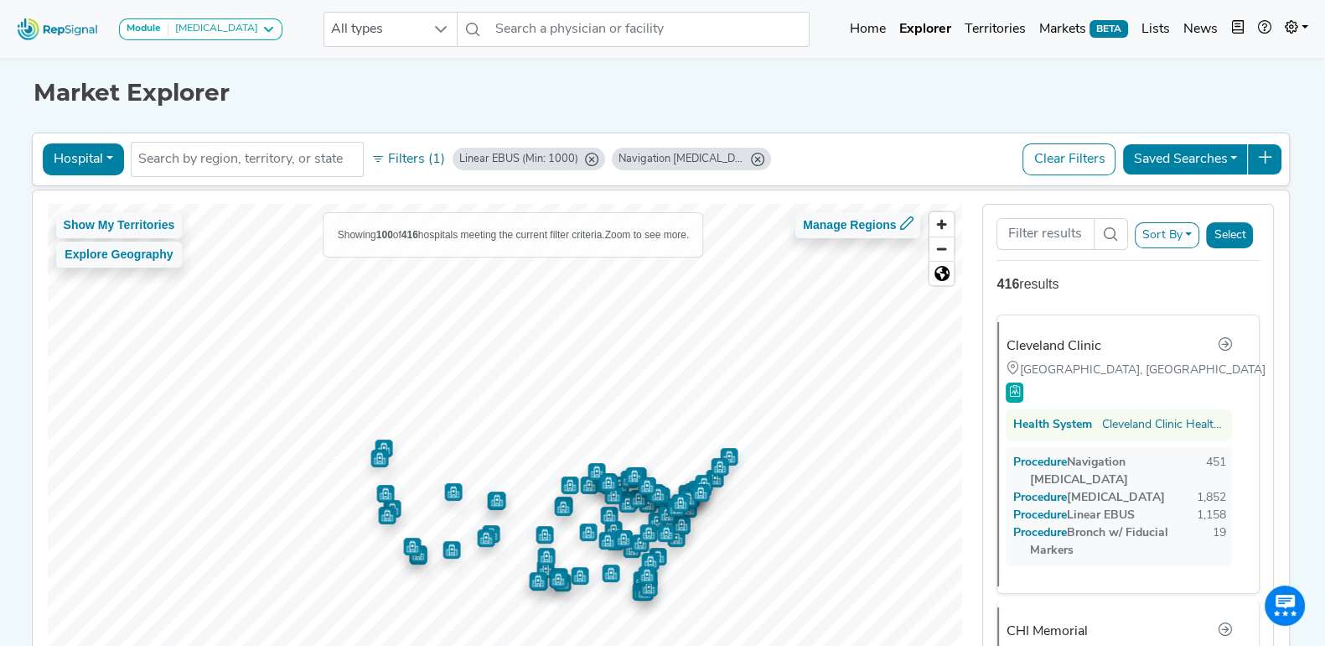
click at [1197, 222] on button "Sort By" at bounding box center [1167, 235] width 65 height 26
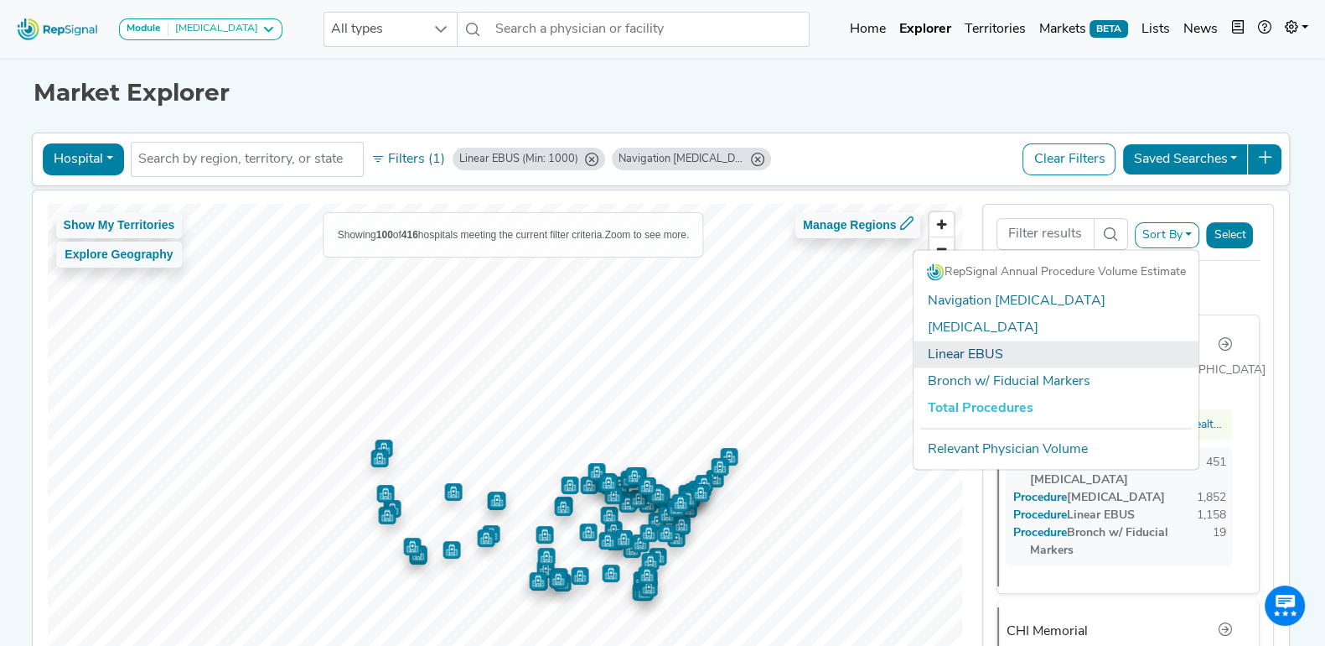
click at [993, 345] on link "Linear EBUS" at bounding box center [1056, 354] width 285 height 27
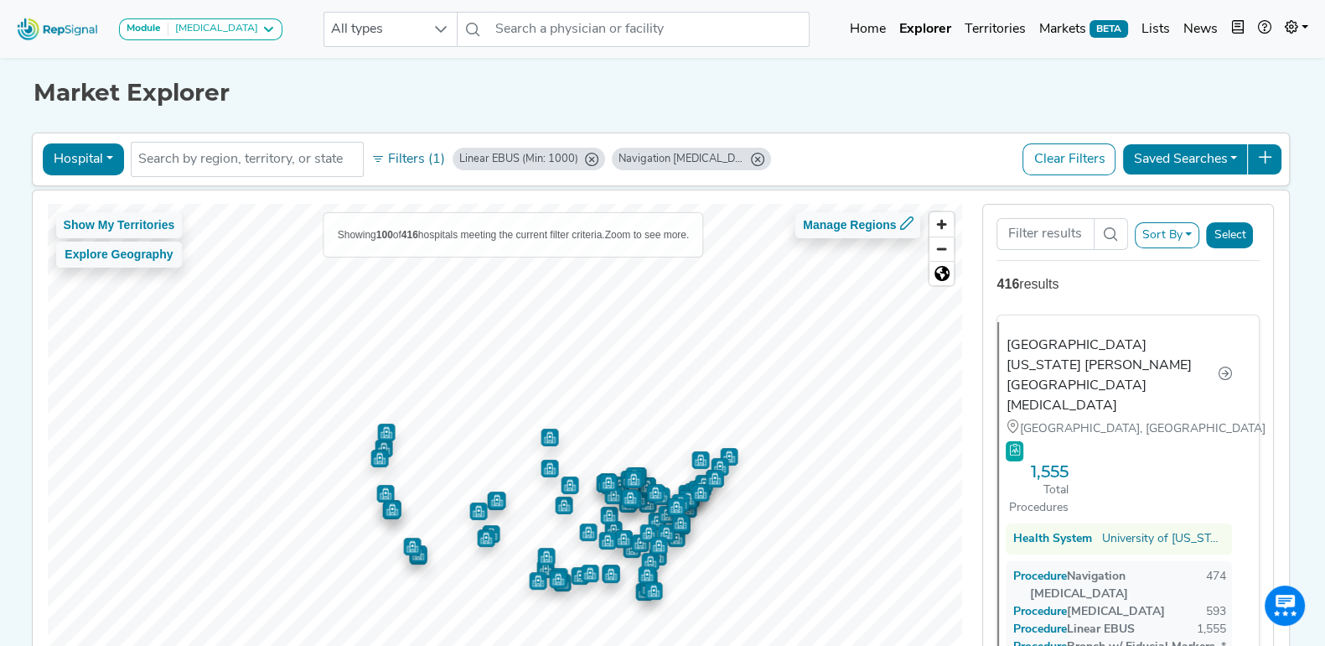
click at [1185, 236] on button "Sort By" at bounding box center [1167, 235] width 65 height 26
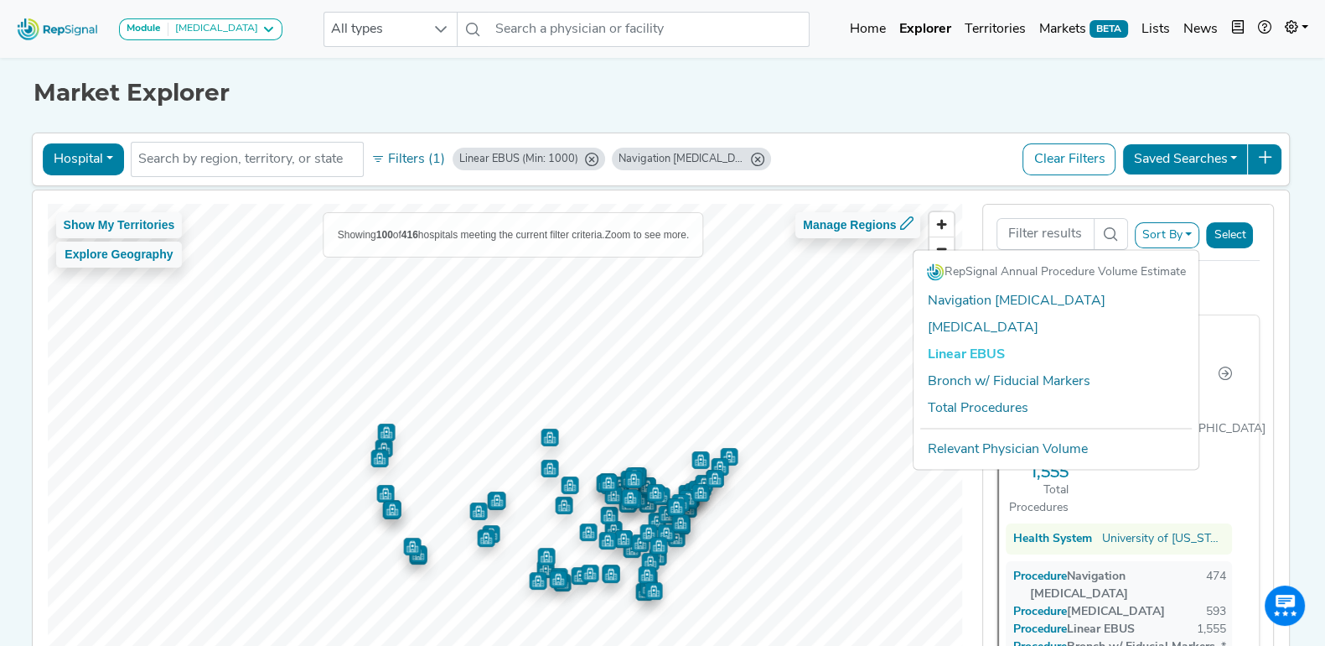
click at [982, 351] on link "Linear EBUS" at bounding box center [1056, 354] width 285 height 27
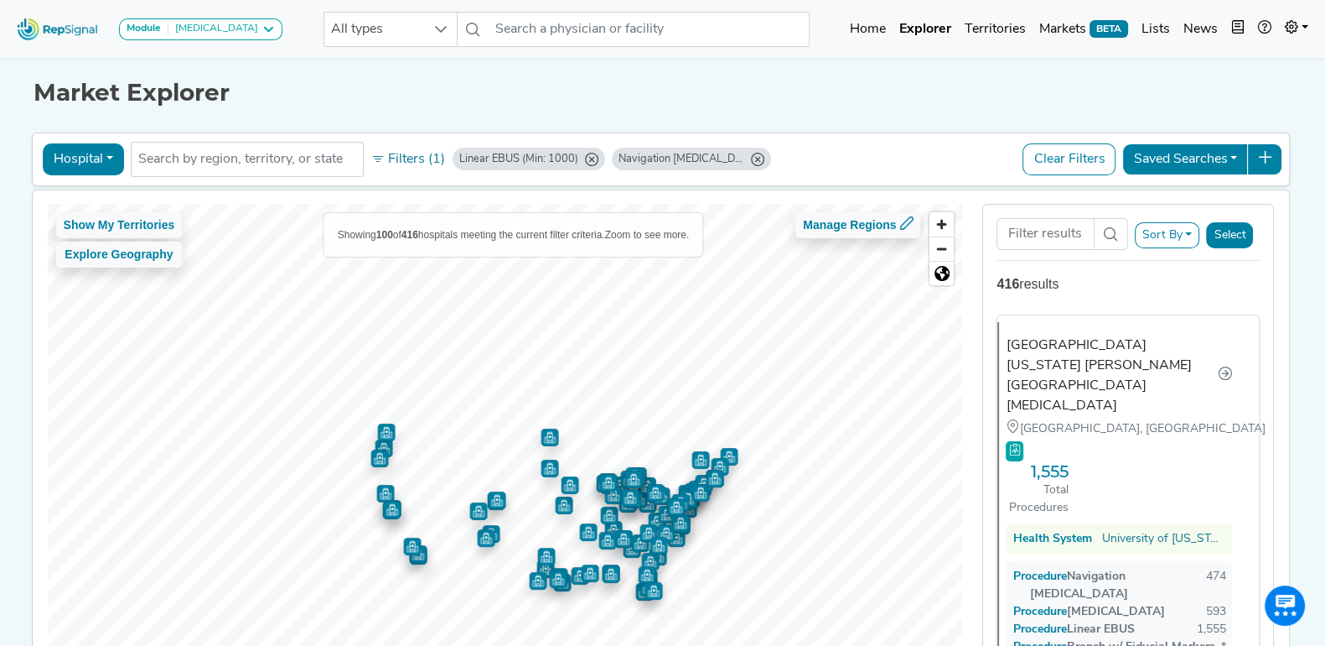
click at [1237, 236] on button "Select" at bounding box center [1229, 235] width 47 height 26
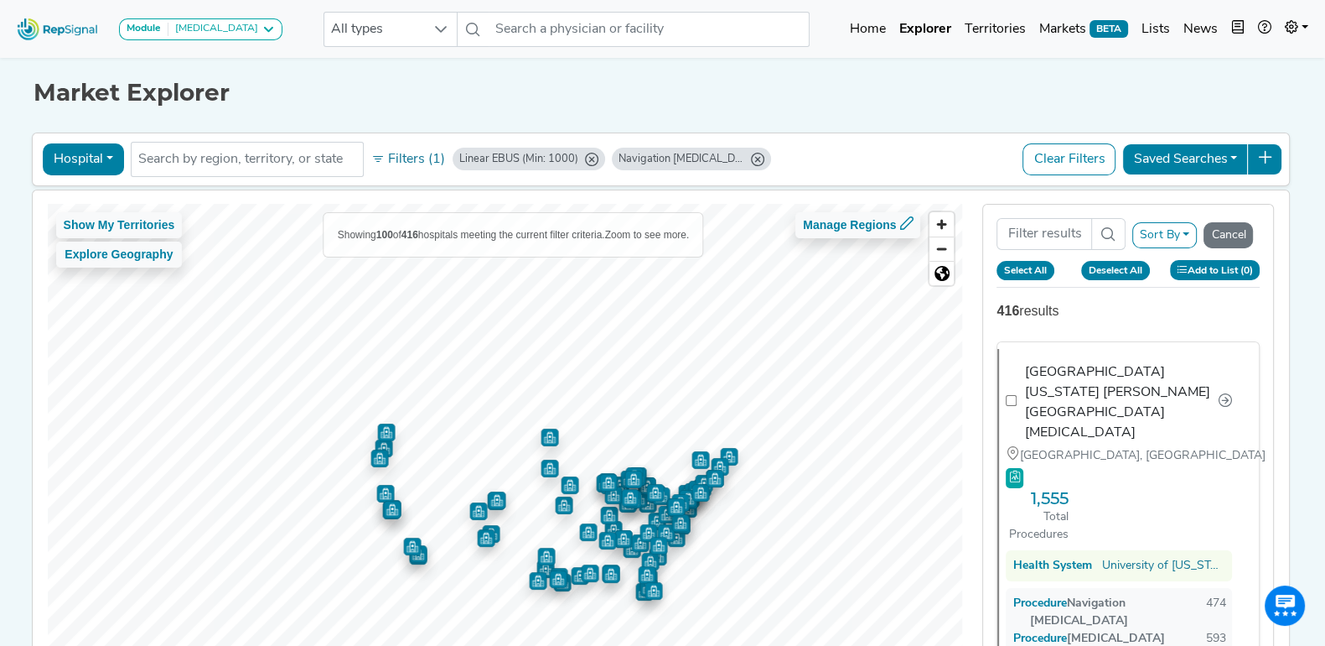
click at [1210, 270] on button "Add to List (0)" at bounding box center [1215, 269] width 91 height 19
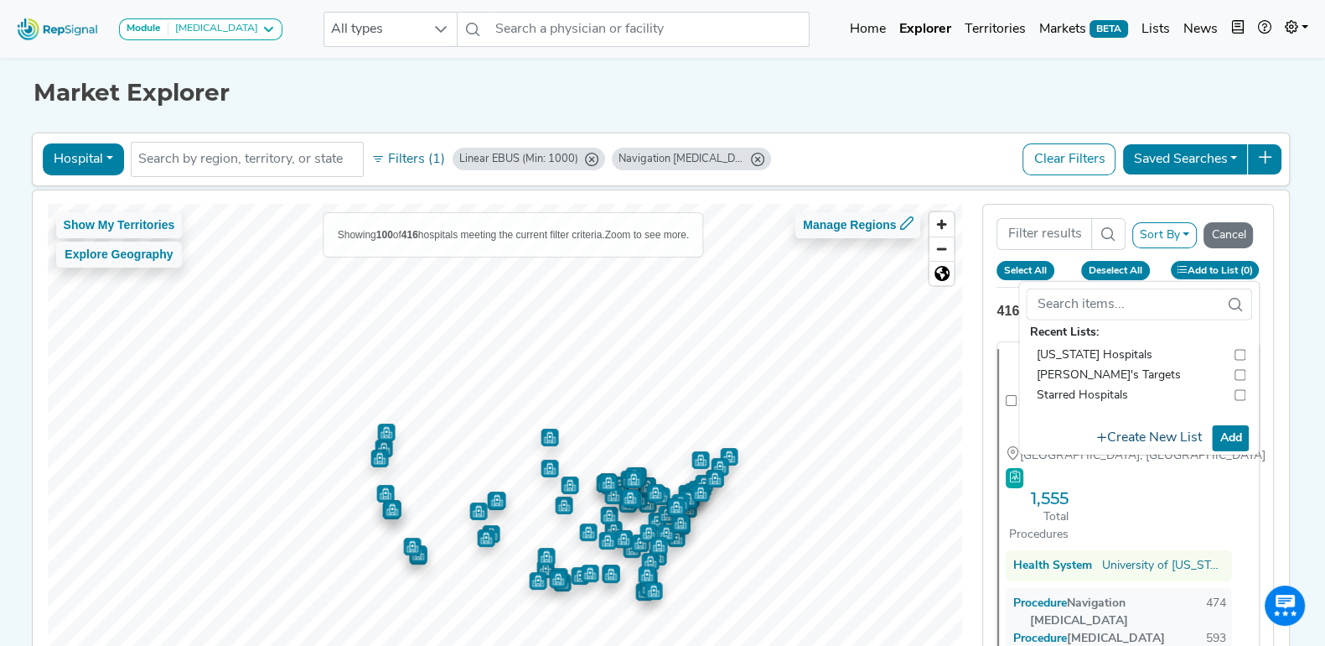
click at [1174, 431] on button "Create New List" at bounding box center [1150, 437] width 120 height 33
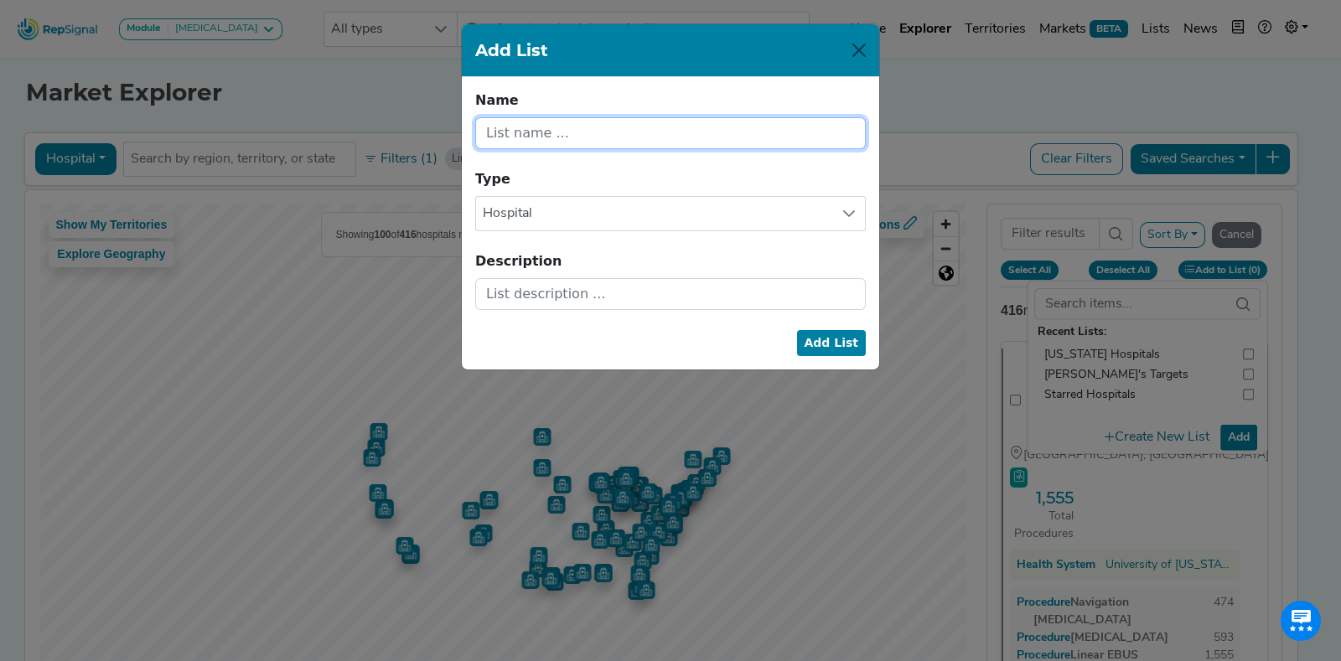
click at [640, 132] on input "text" at bounding box center [670, 133] width 391 height 32
type input "High Linear EBUS"
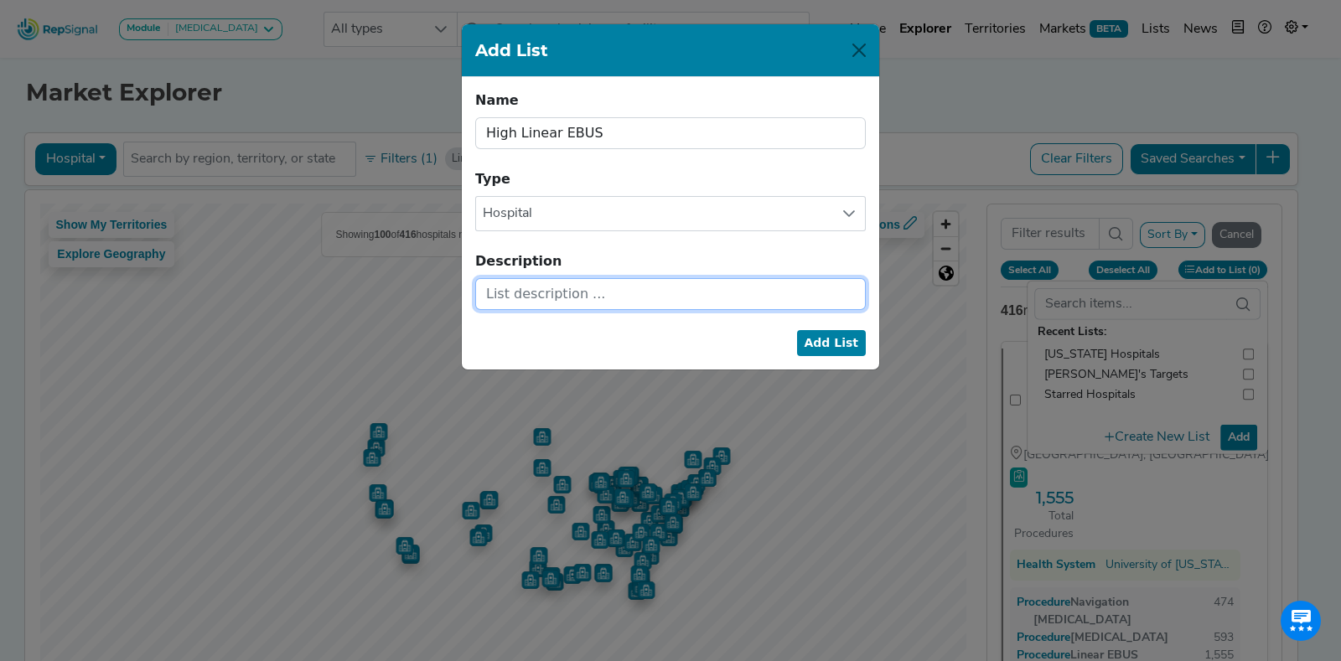
click at [596, 281] on input "text" at bounding box center [670, 294] width 391 height 32
click at [829, 339] on button "Add List" at bounding box center [832, 343] width 70 height 26
checkbox input "false"
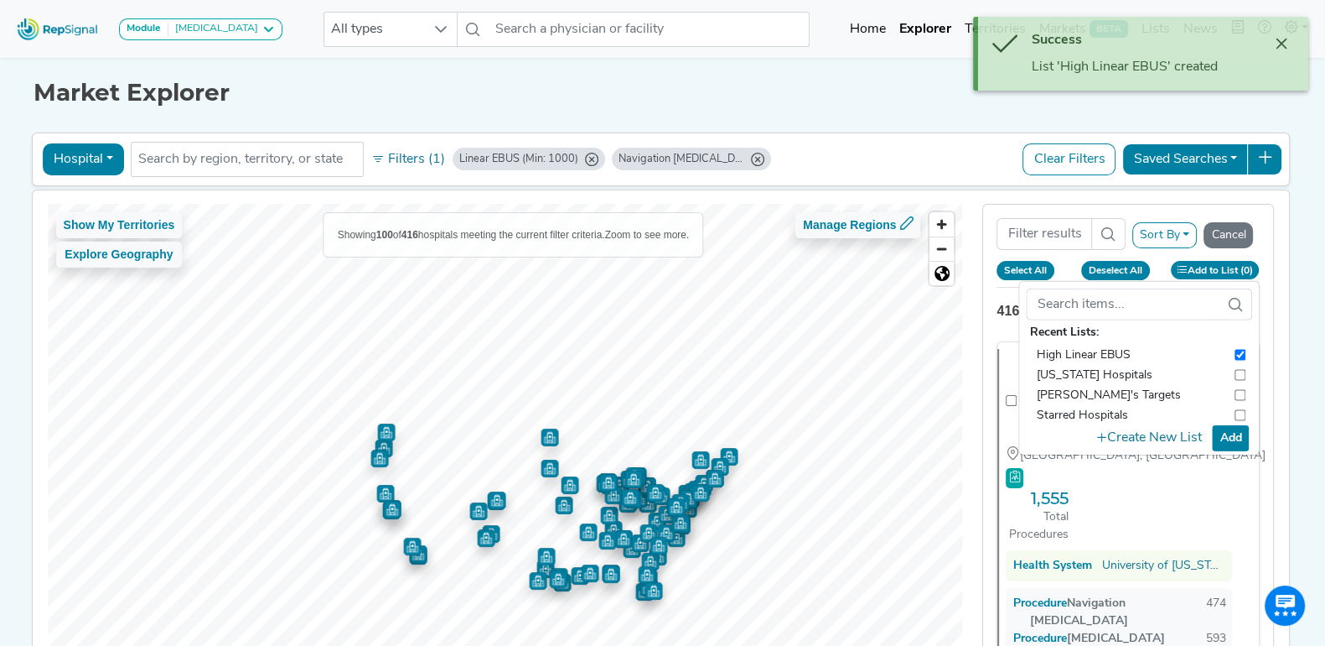
checkbox input "false"
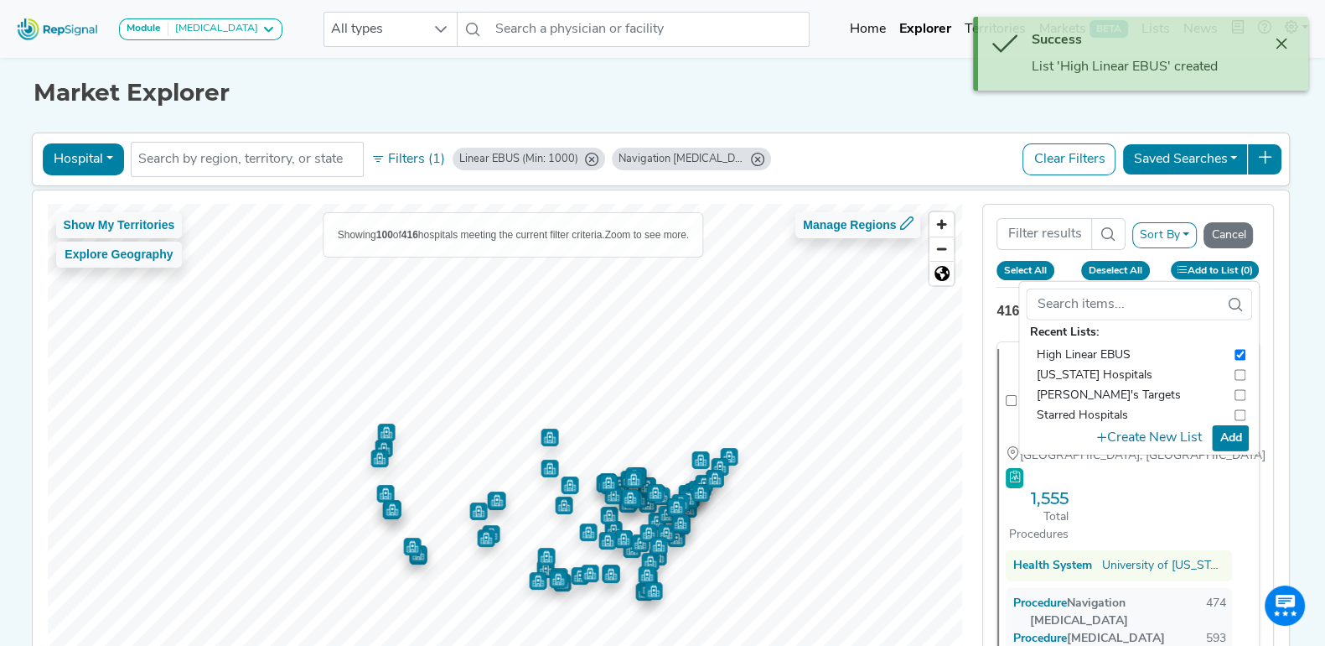
checkbox input "false"
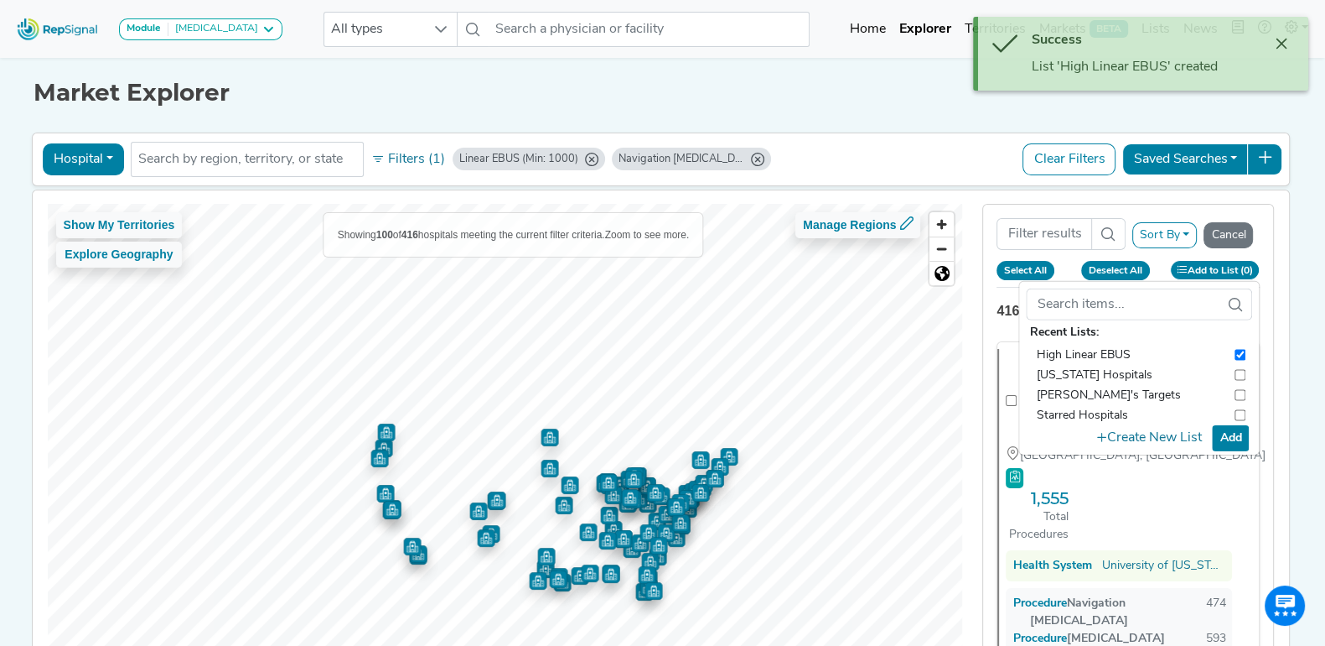
checkbox input "false"
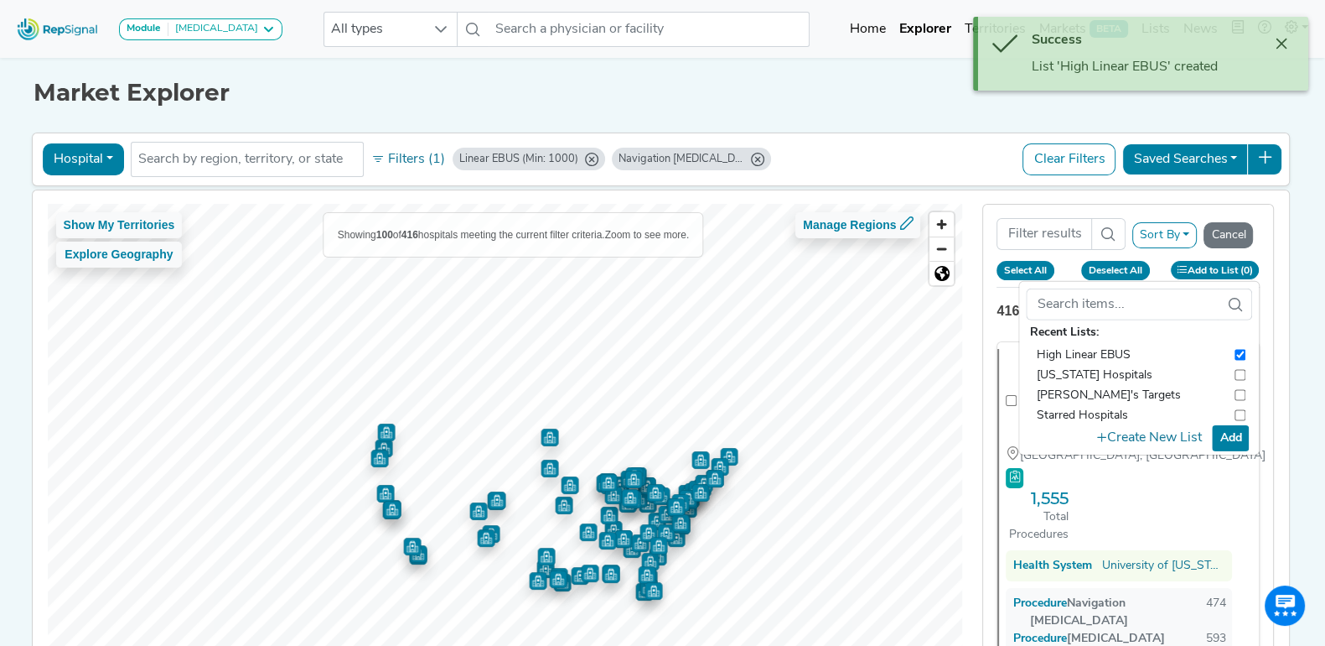
checkbox input "false"
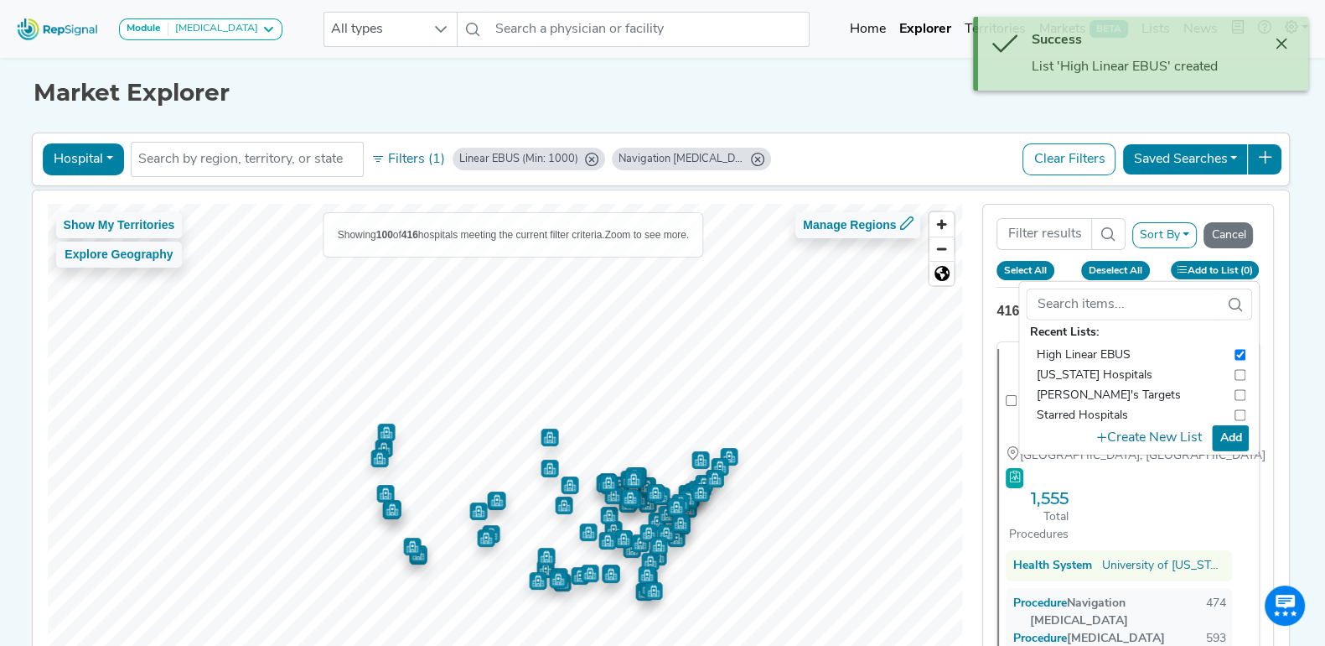
checkbox input "false"
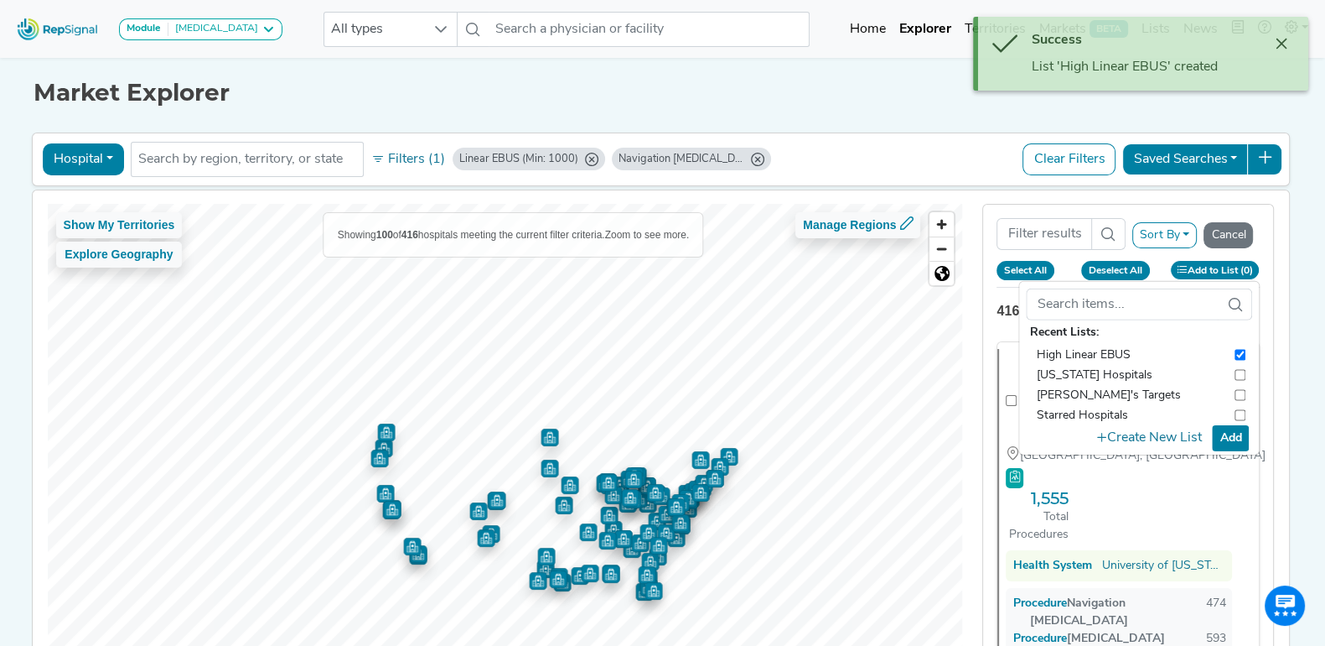
checkbox input "false"
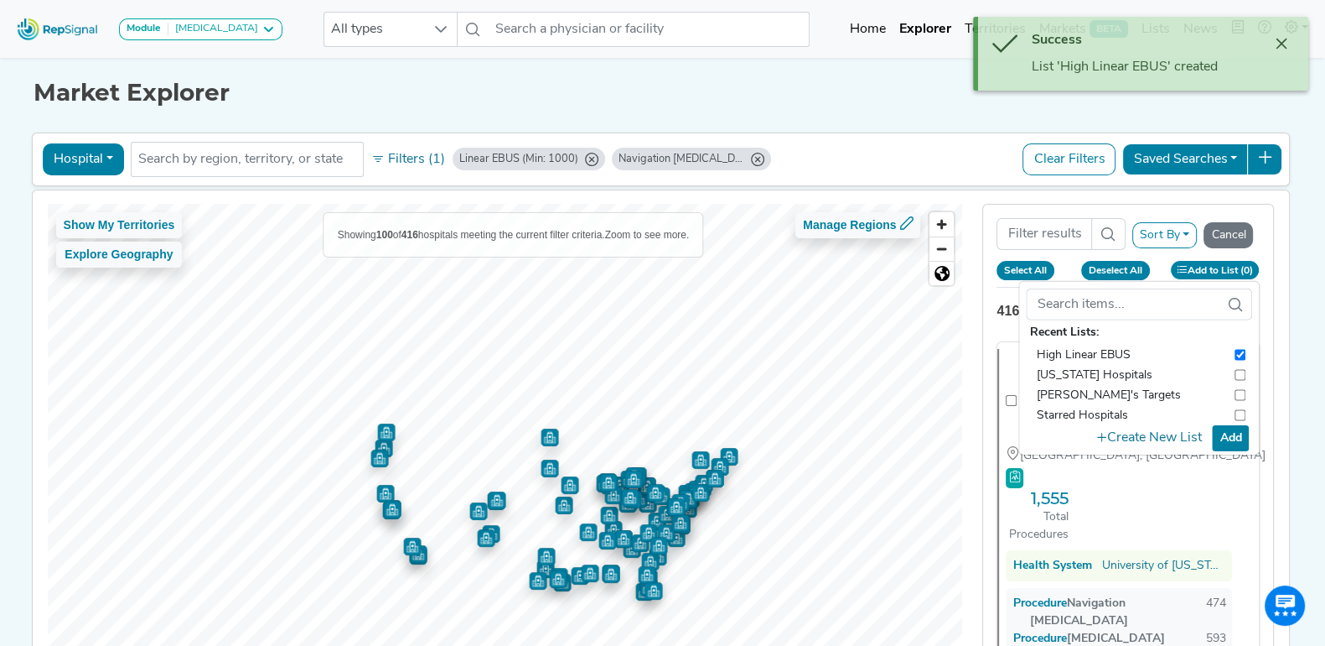
checkbox input "false"
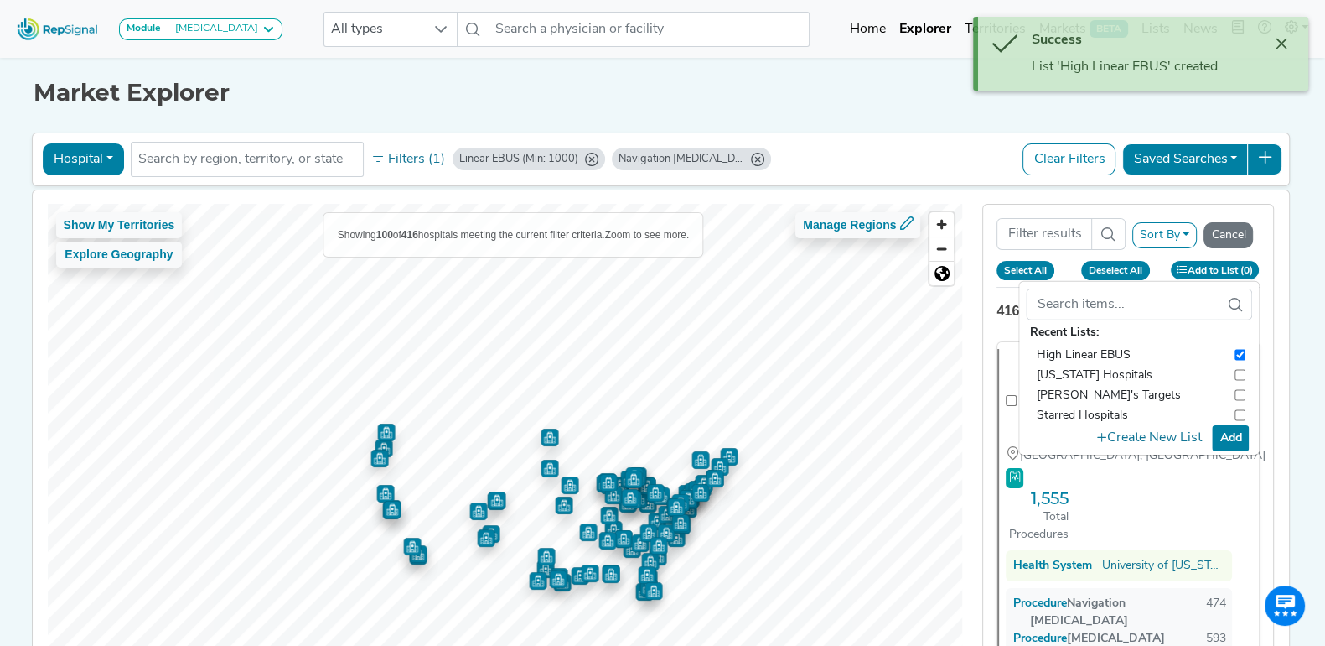
checkbox input "false"
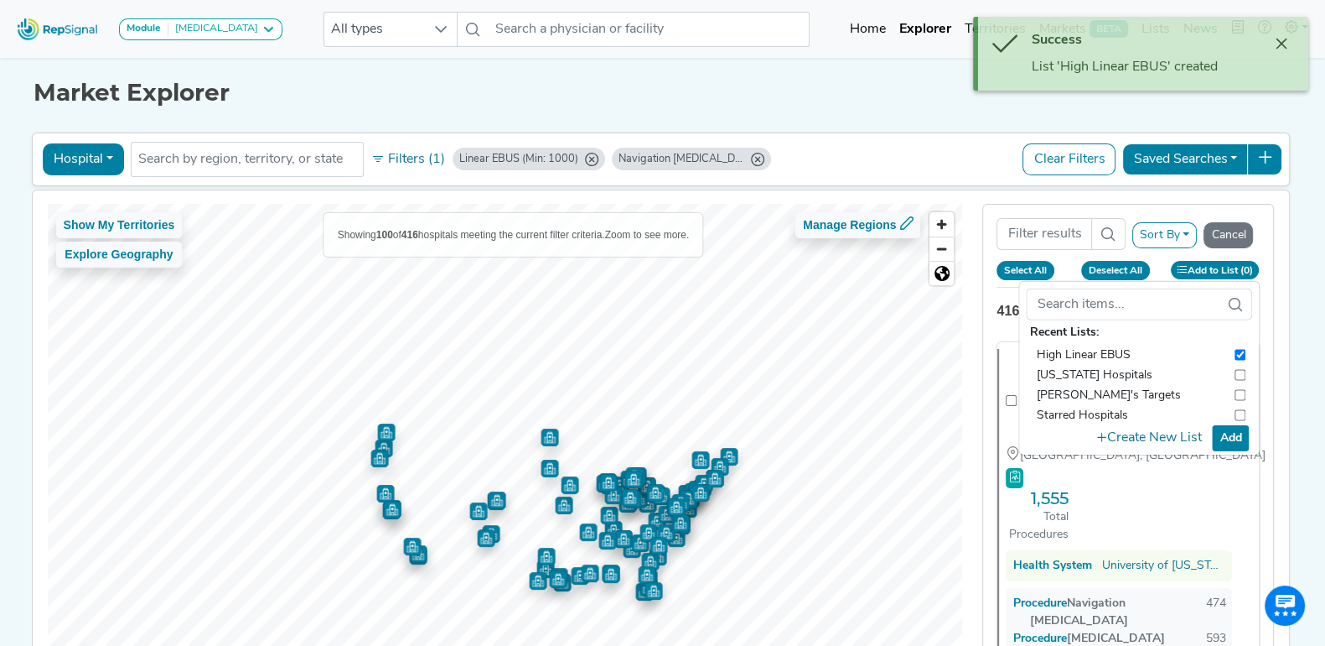
checkbox input "false"
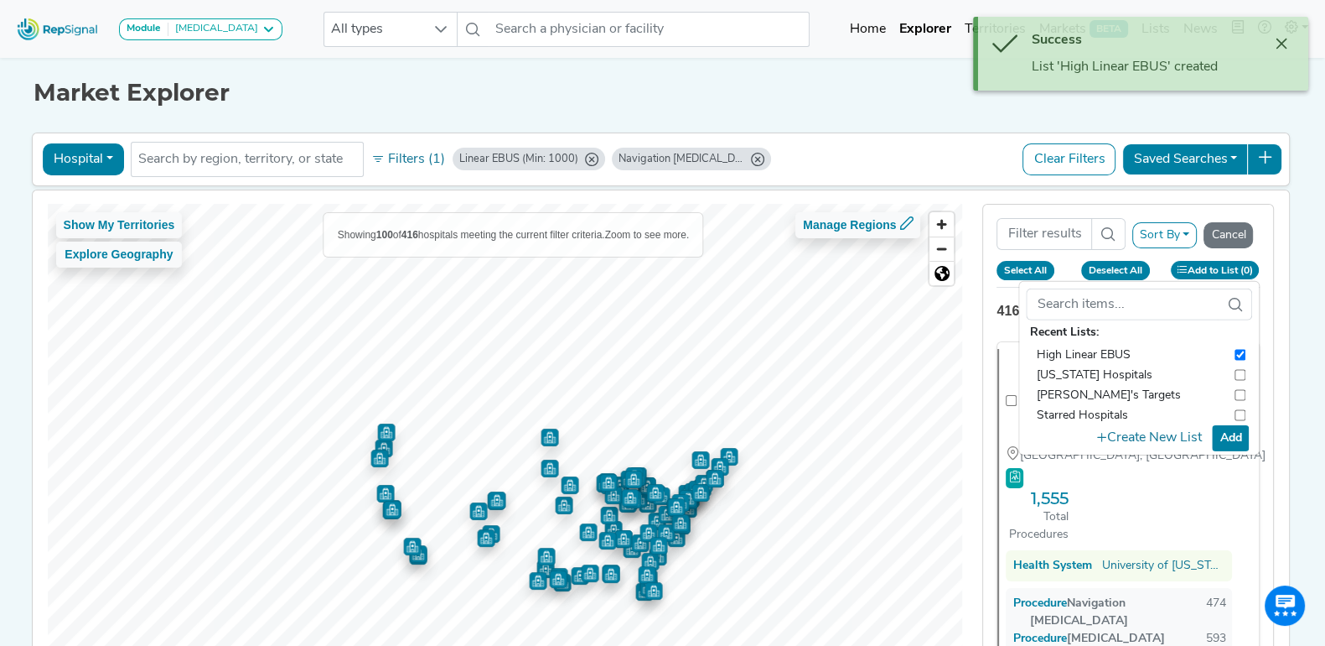
checkbox input "false"
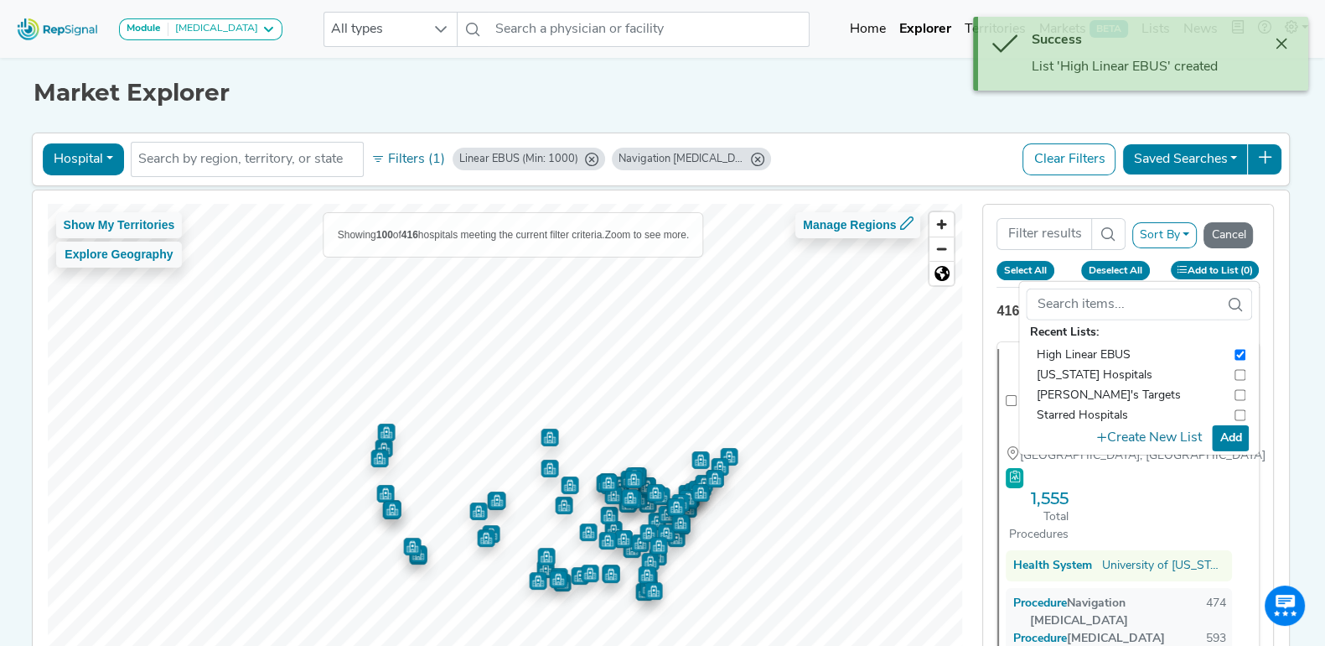
checkbox input "false"
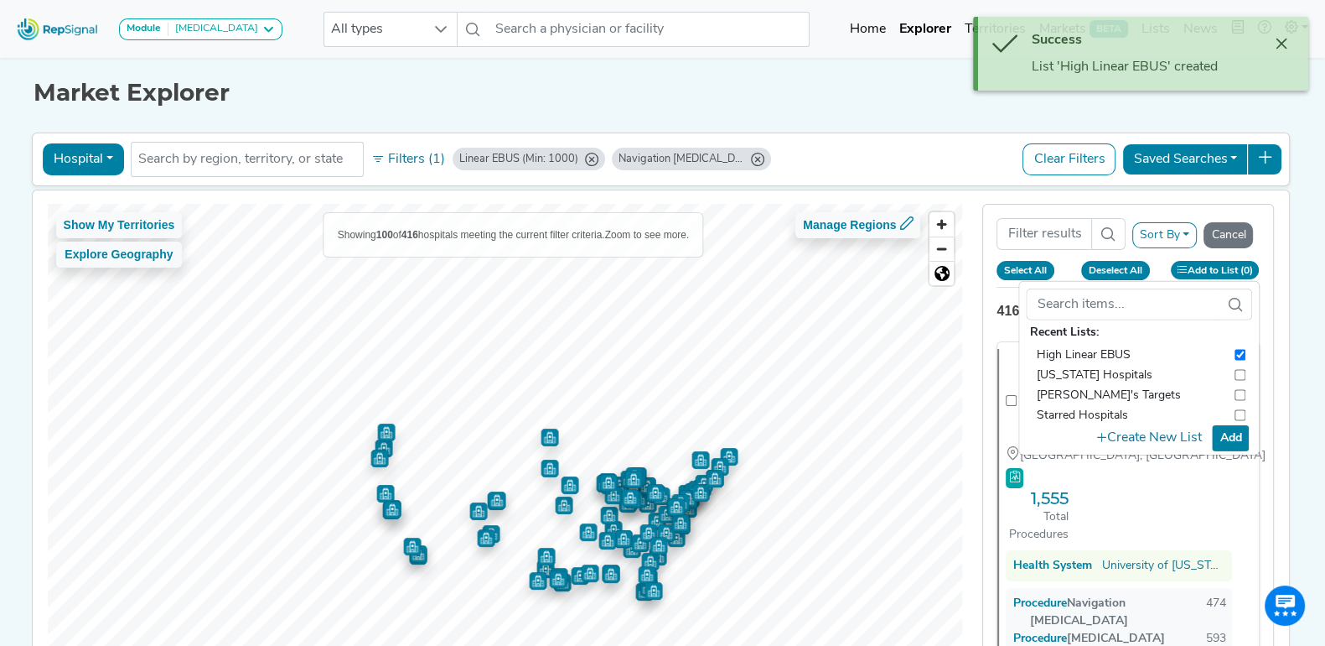
checkbox input "false"
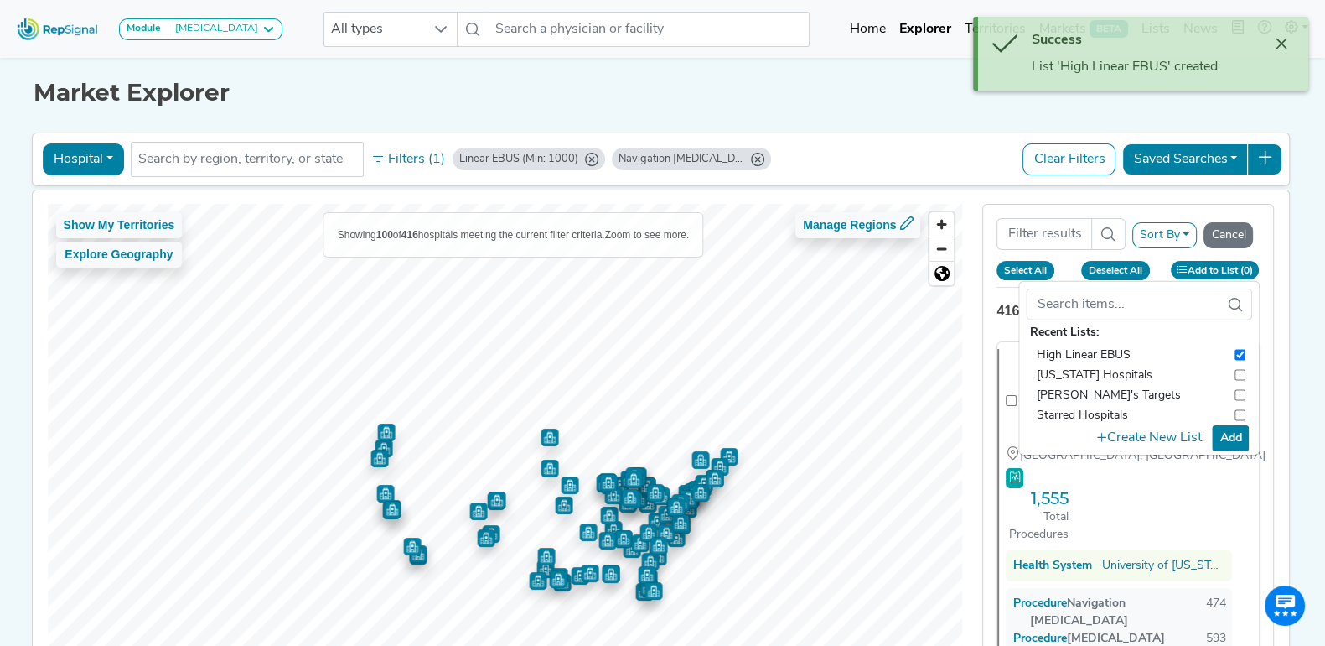
checkbox input "false"
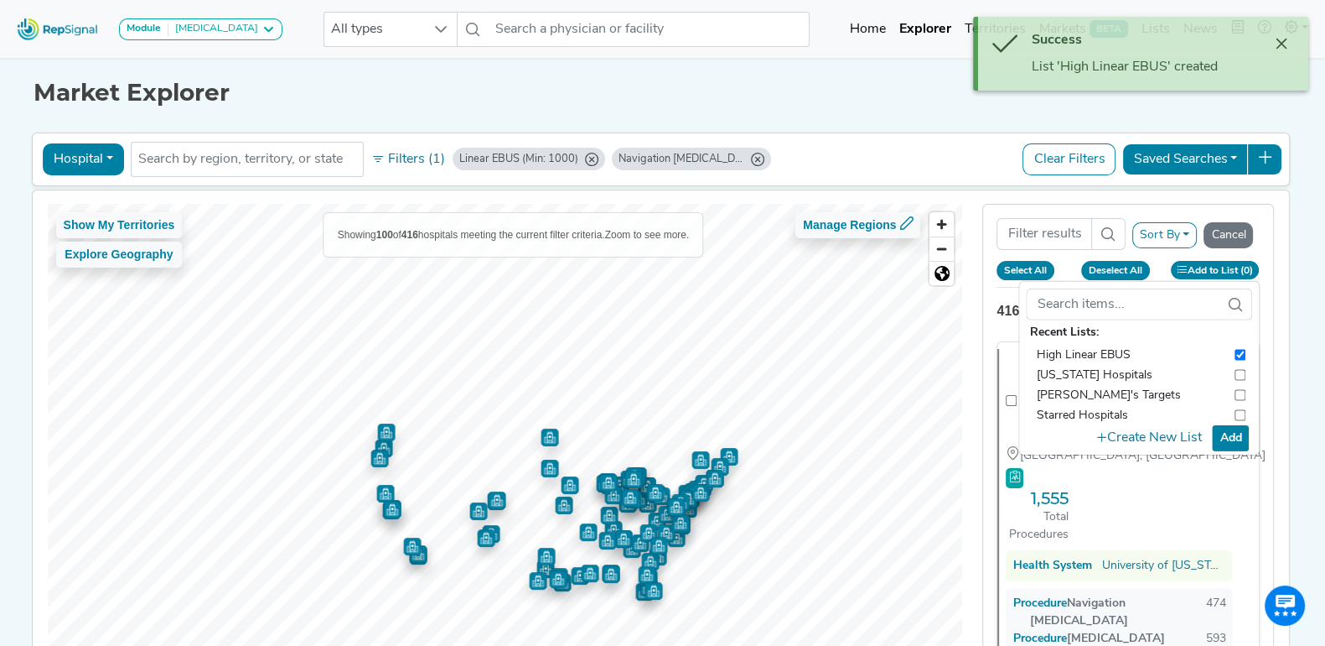
checkbox input "false"
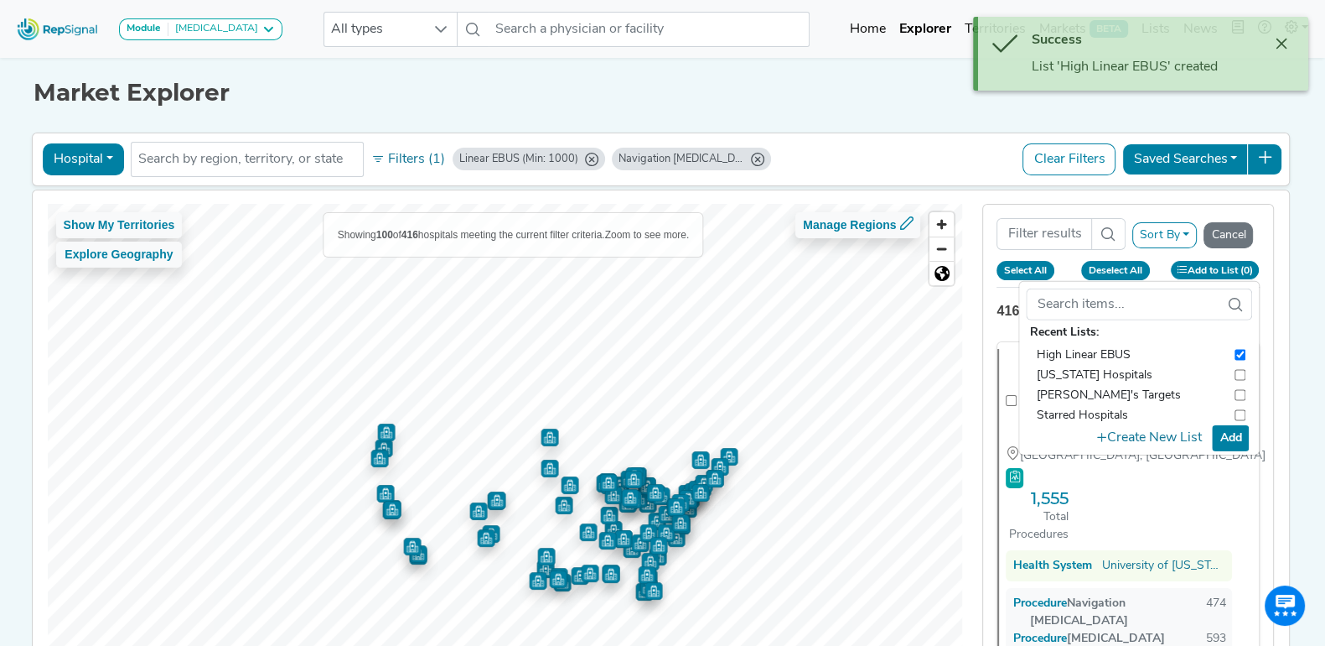
checkbox input "false"
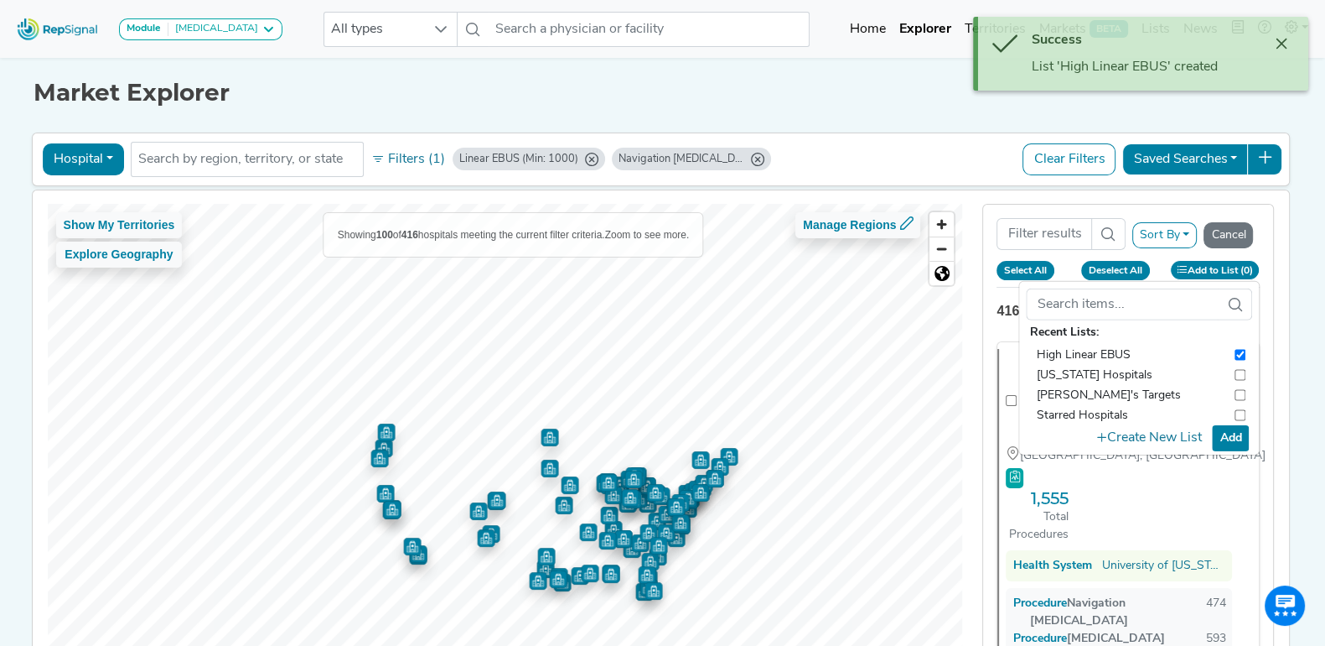
checkbox input "false"
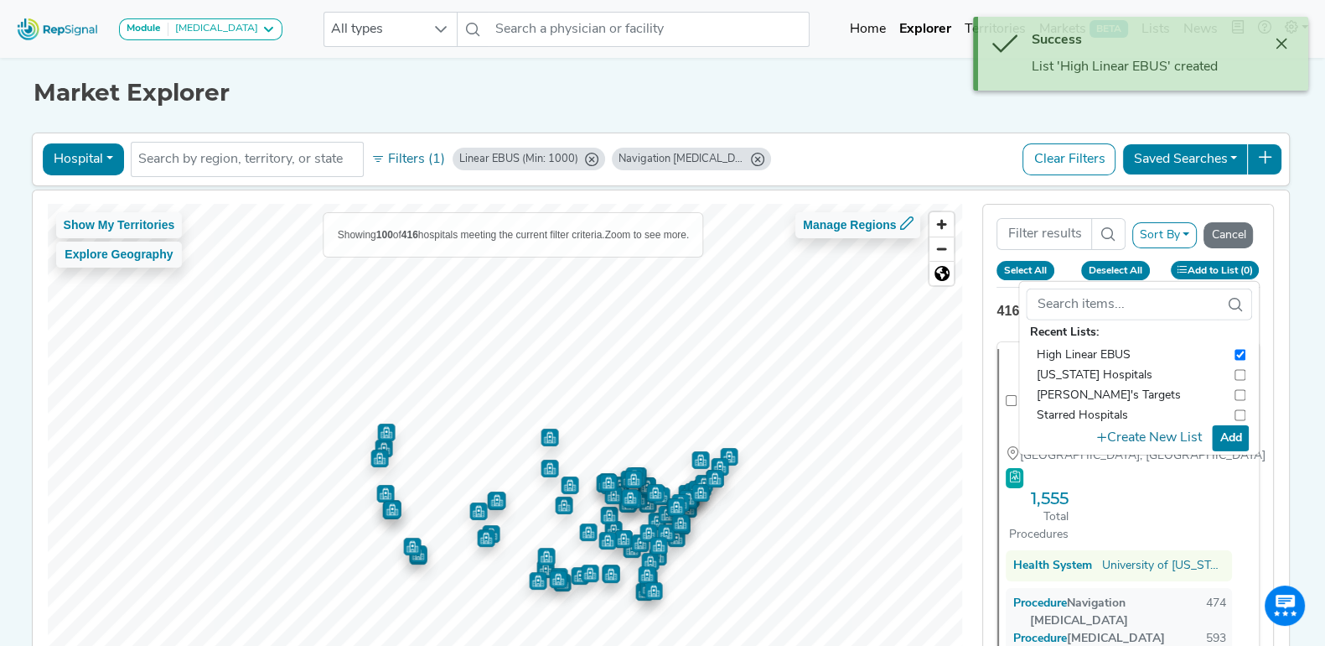
checkbox input "false"
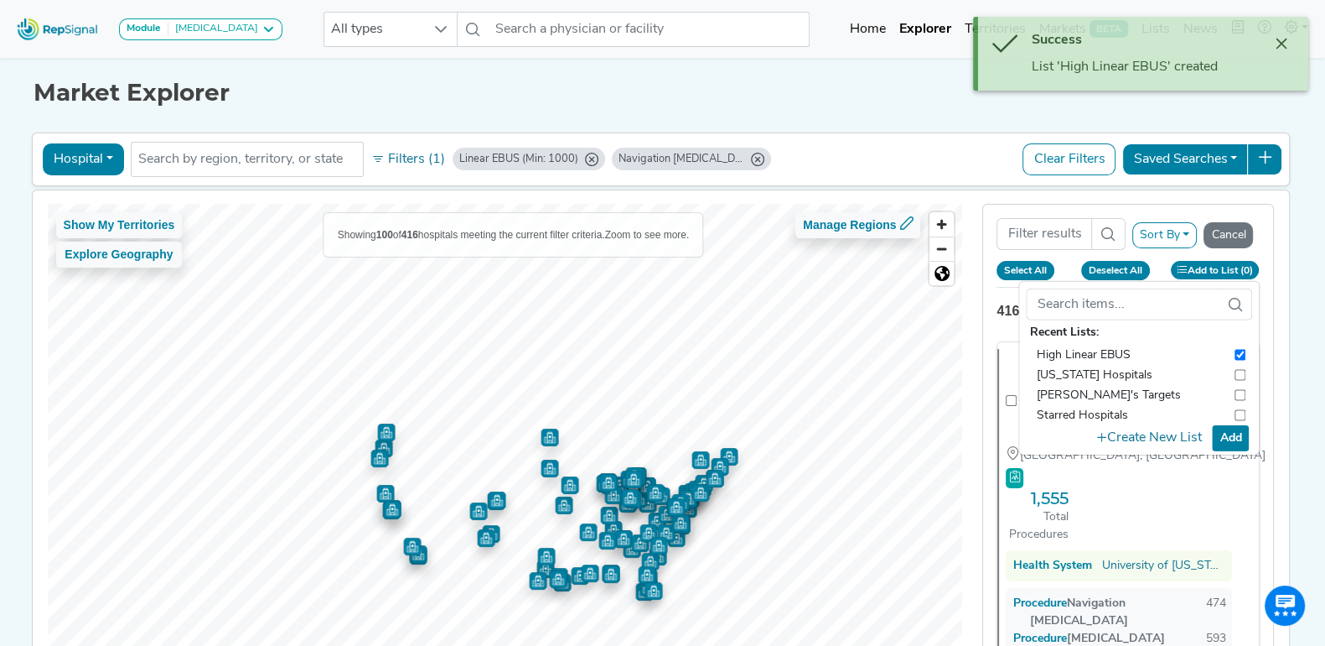
checkbox input "false"
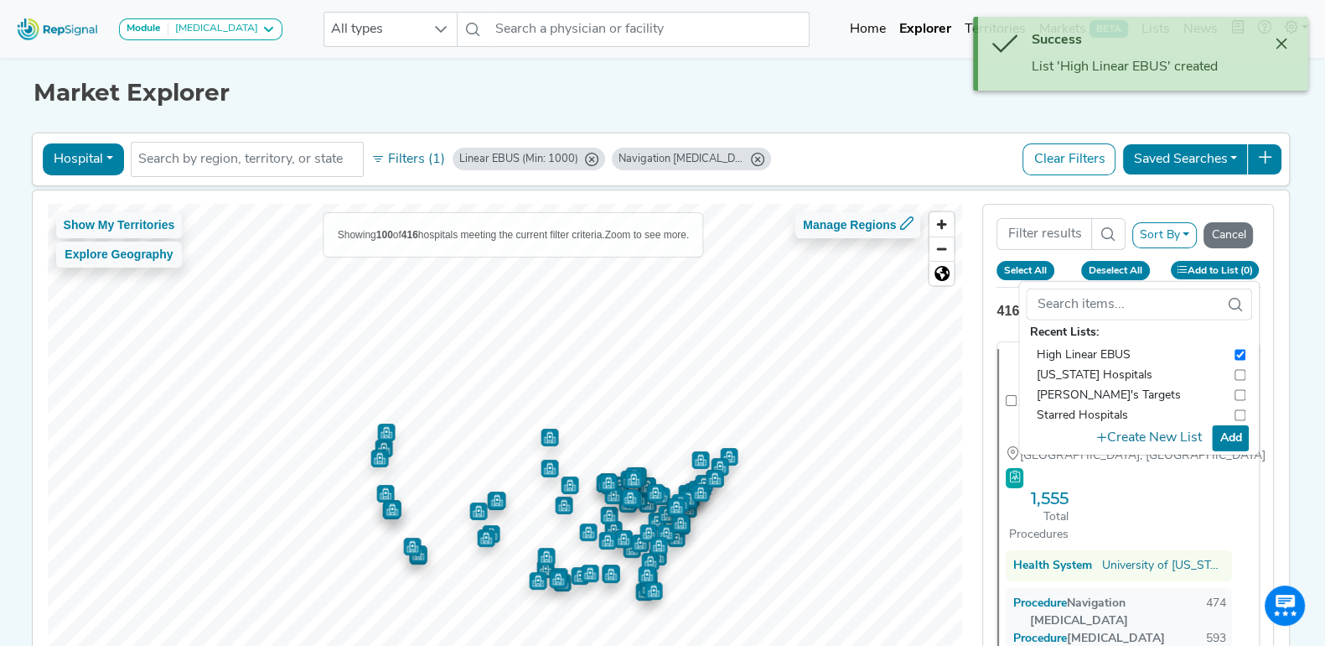
checkbox input "false"
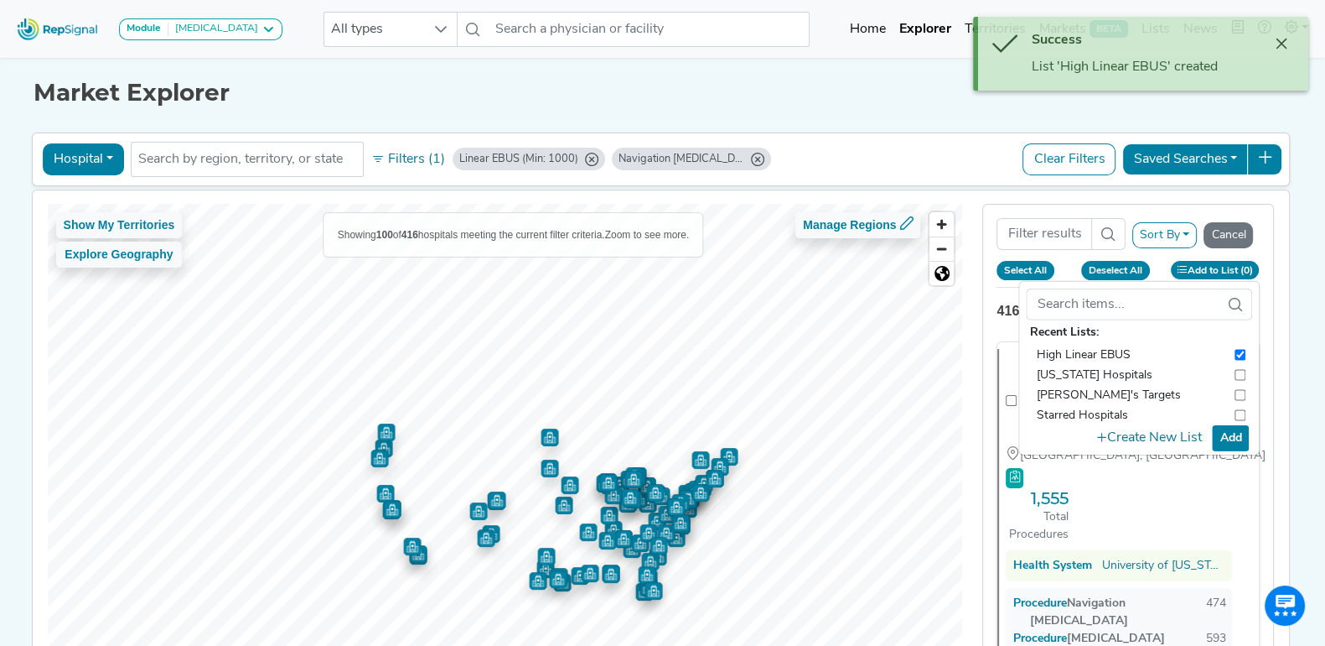
checkbox input "false"
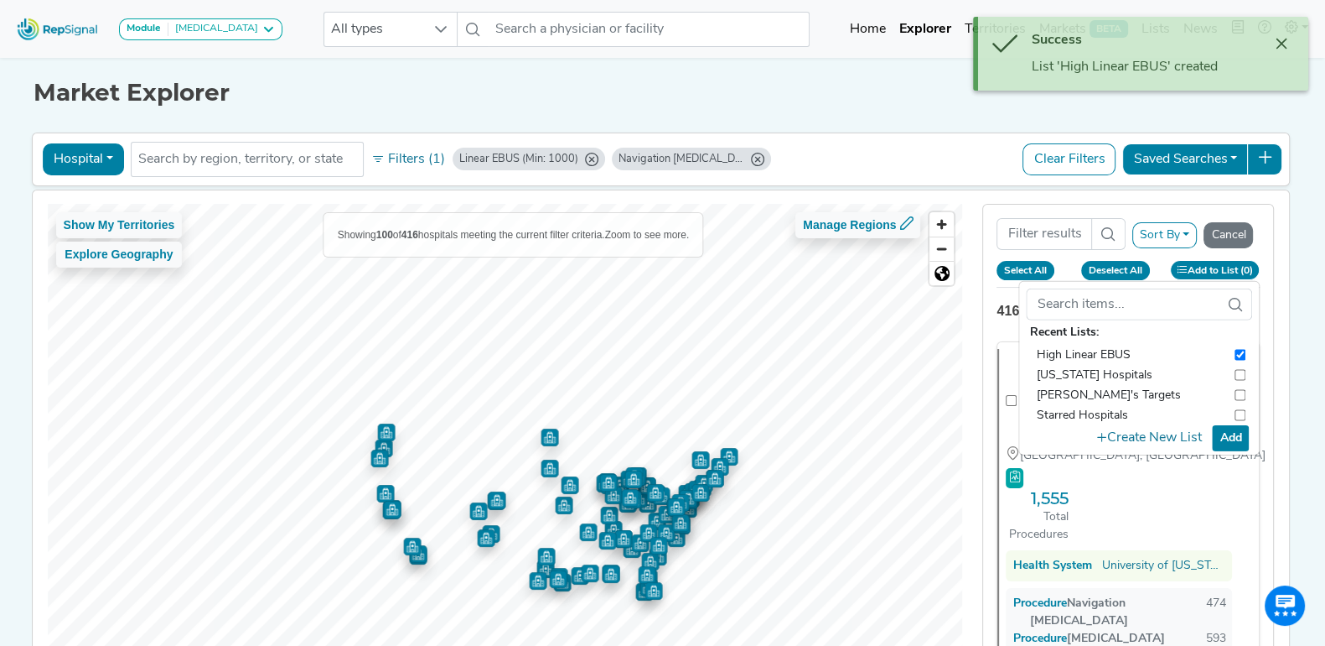
checkbox input "false"
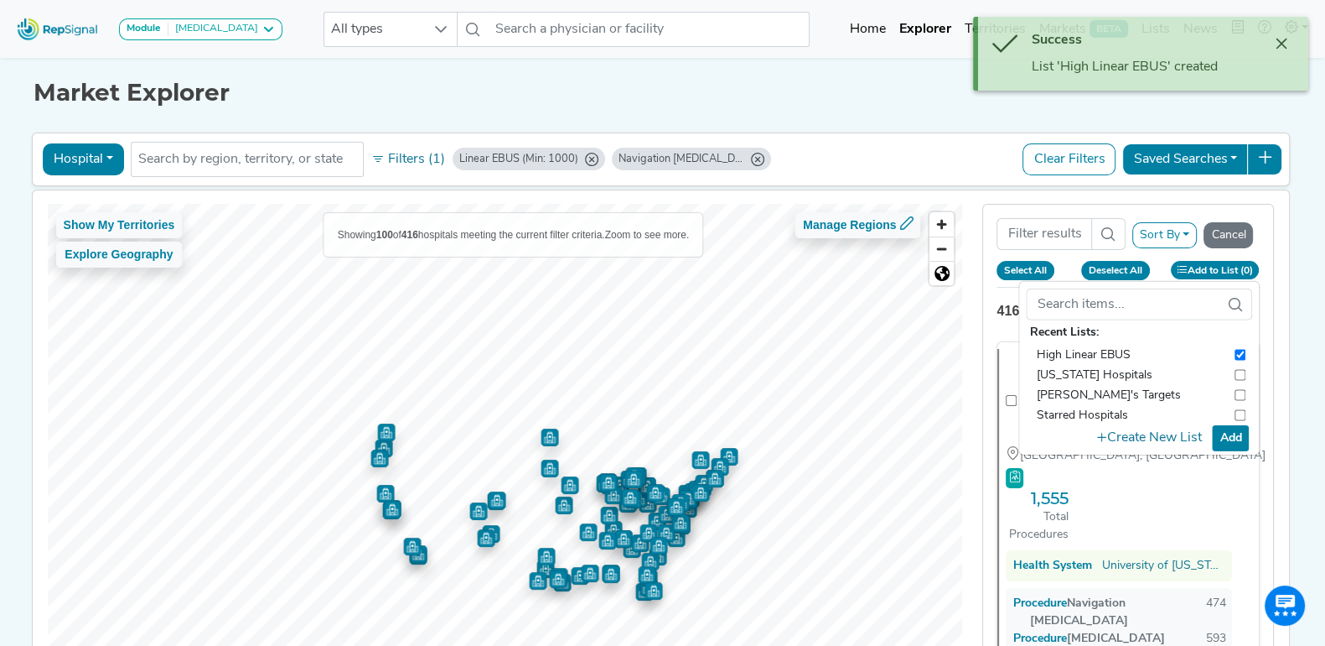
checkbox input "false"
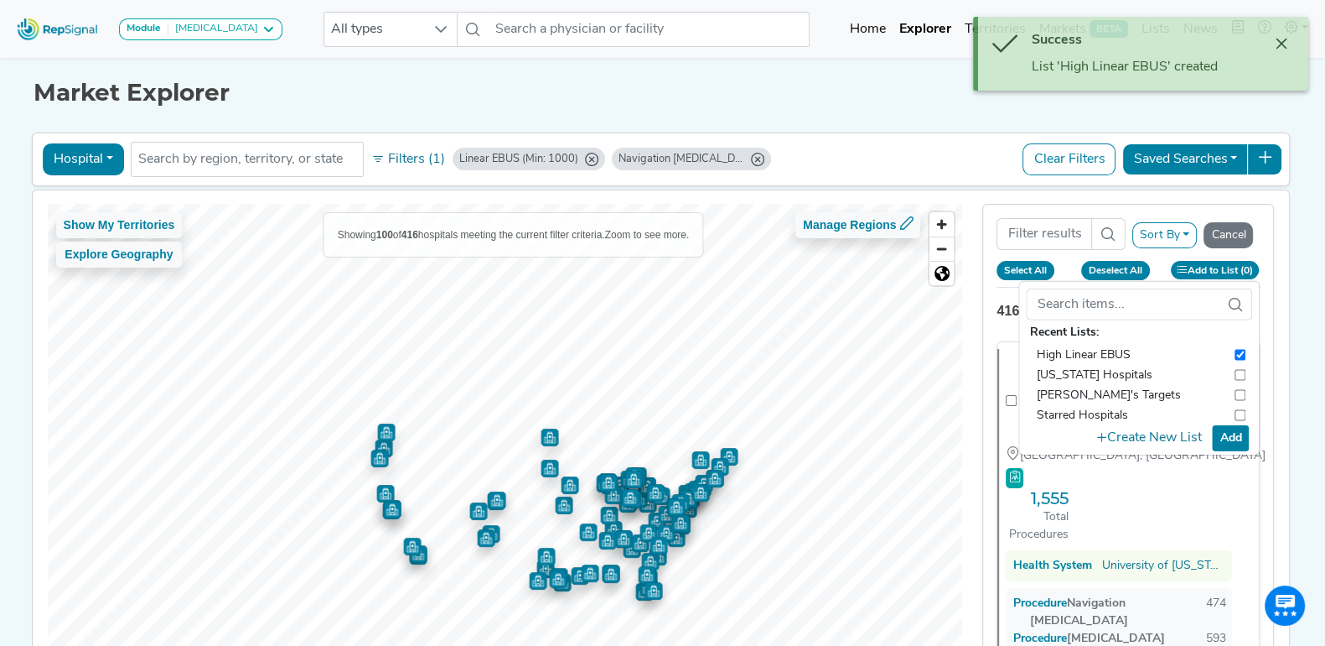
checkbox input "false"
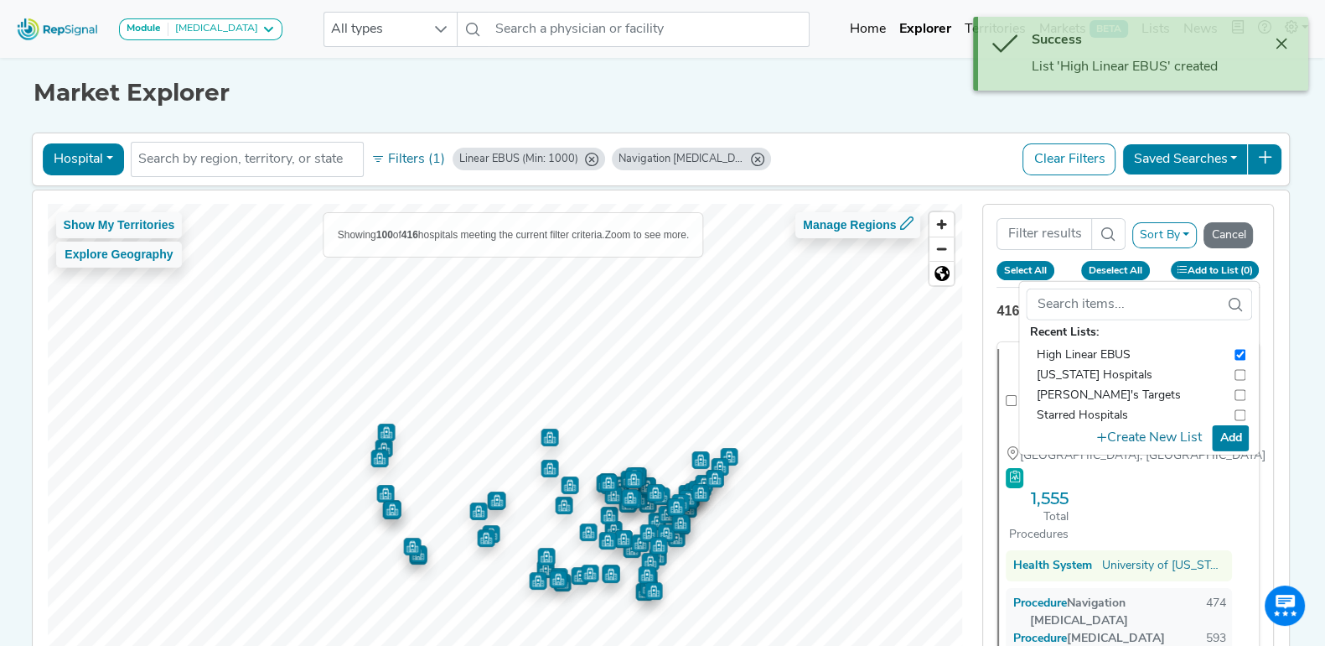
checkbox input "false"
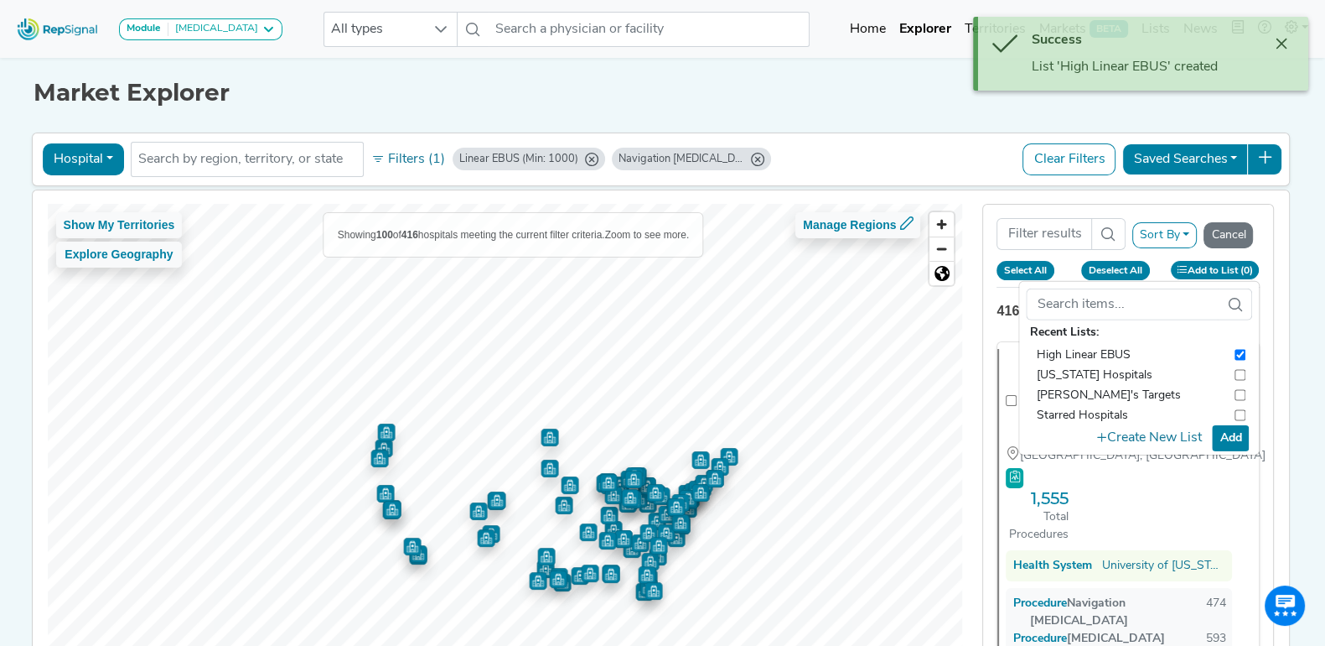
checkbox input "false"
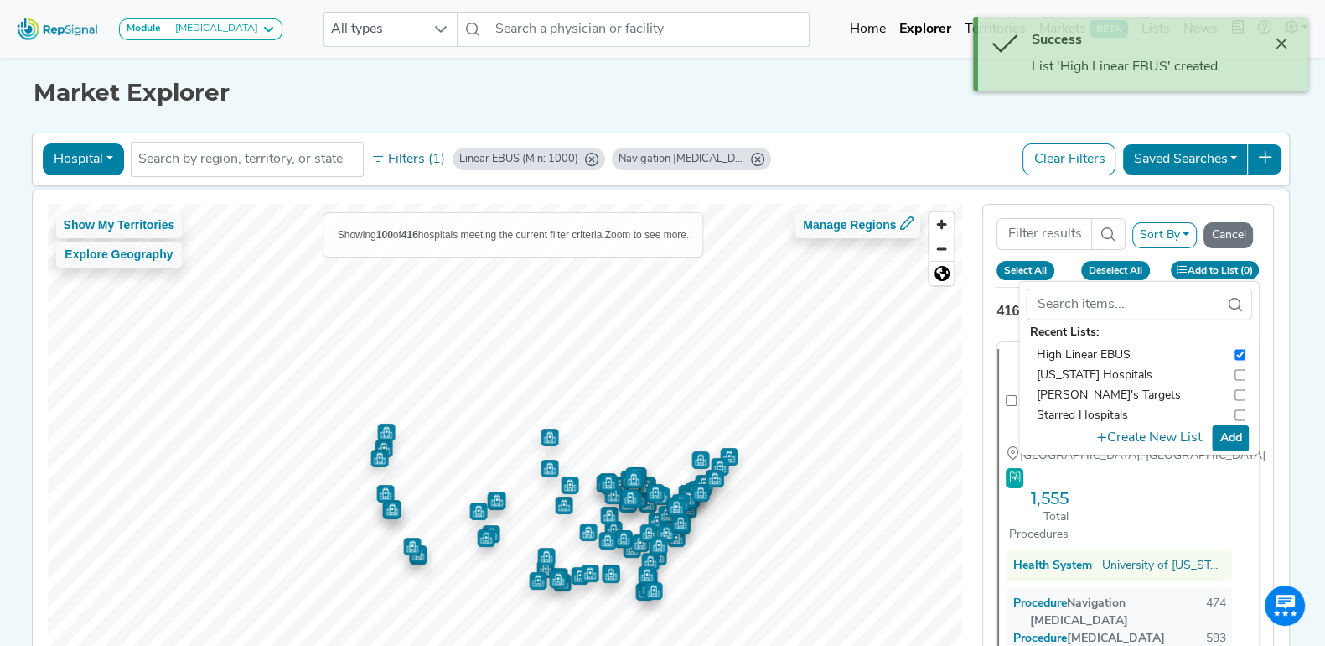
checkbox input "false"
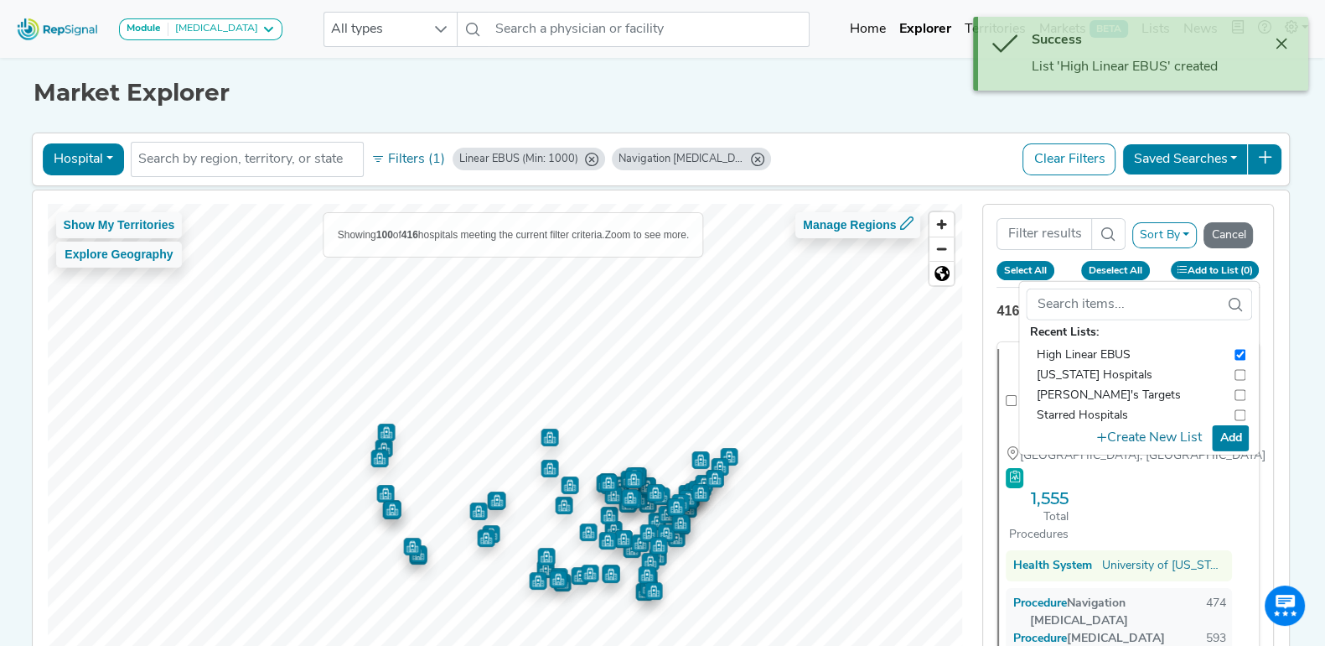
checkbox input "false"
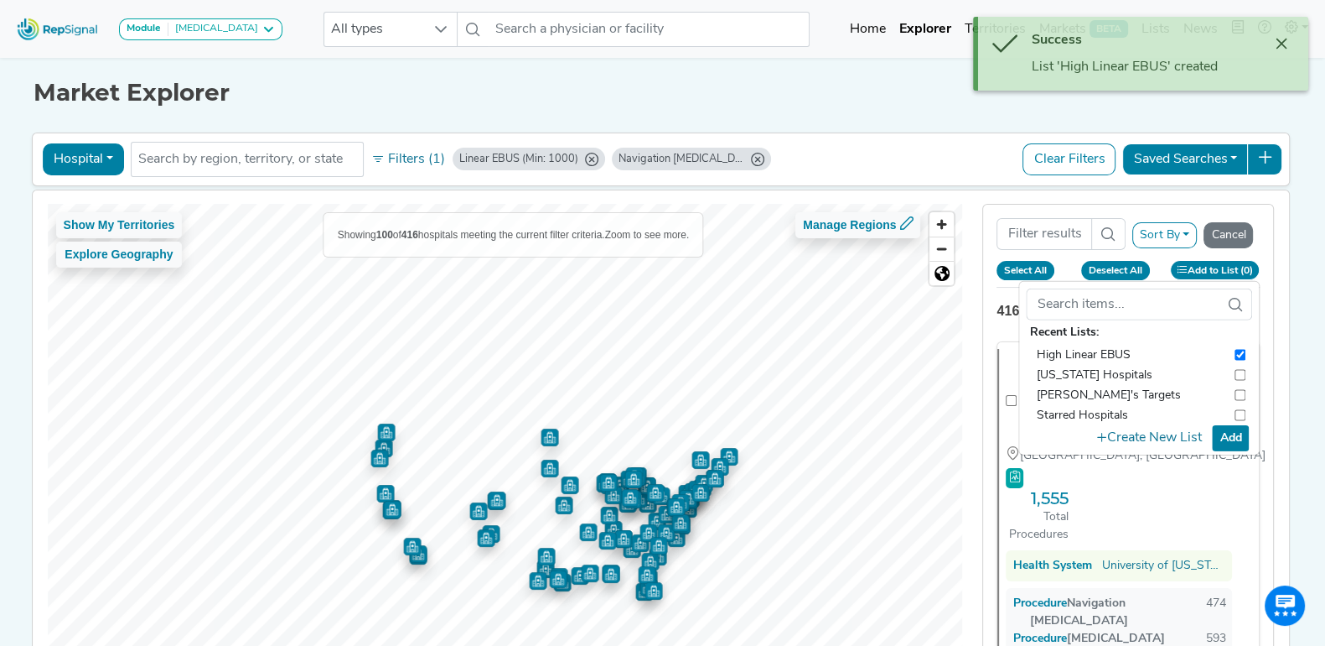
checkbox input "false"
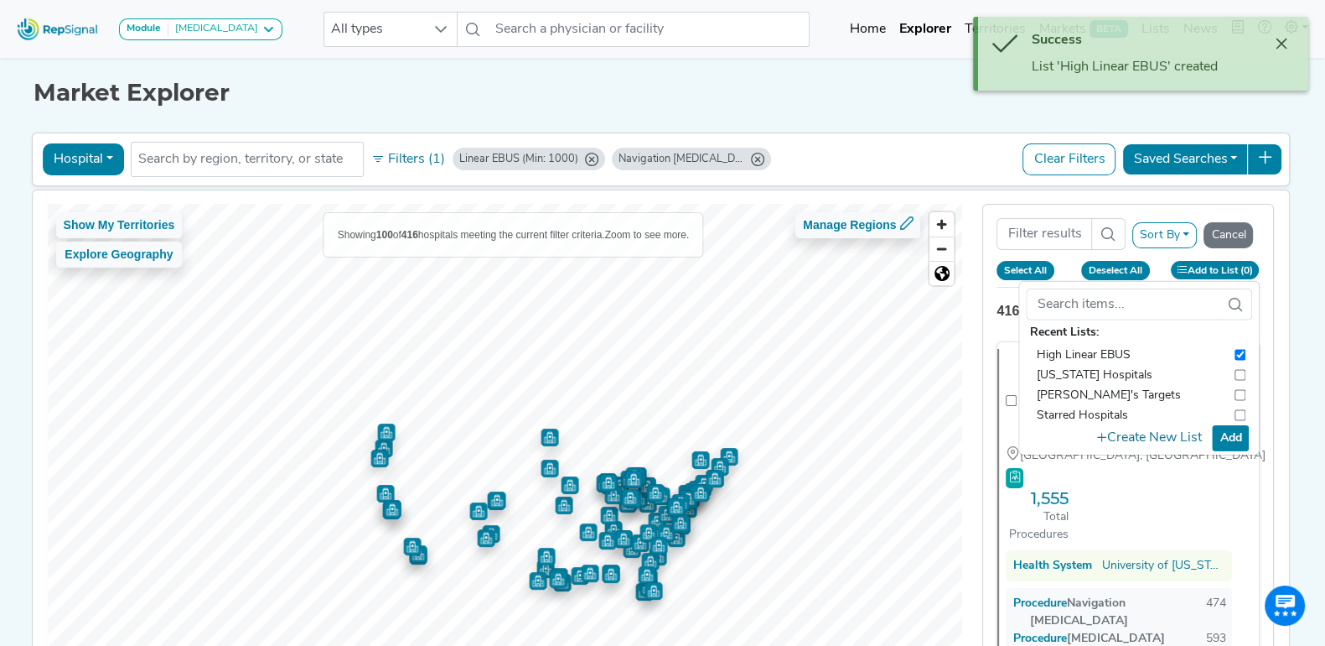
checkbox input "false"
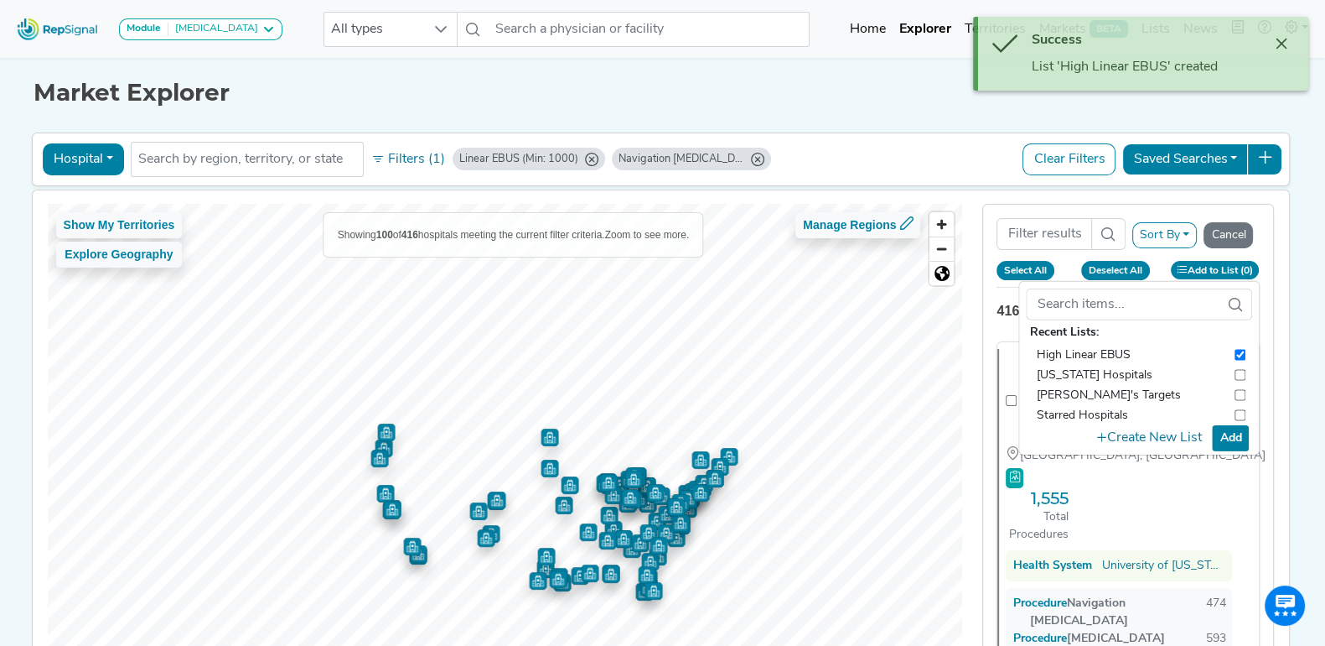
checkbox input "false"
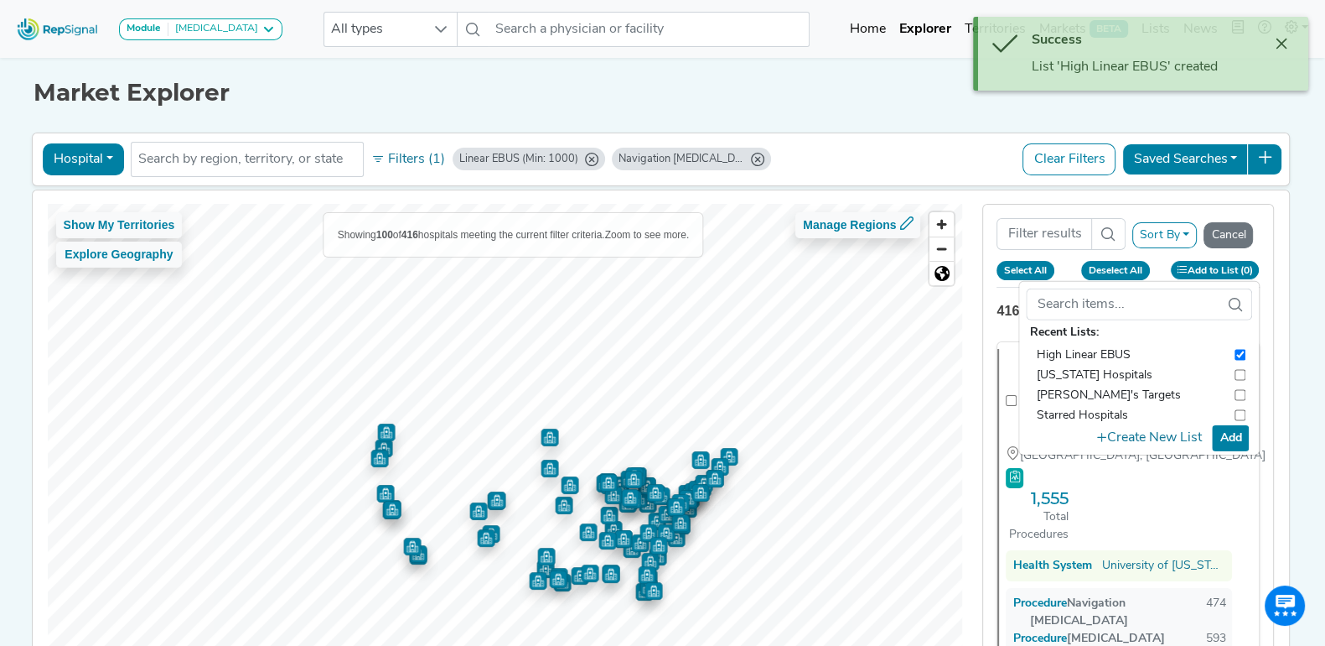
checkbox input "false"
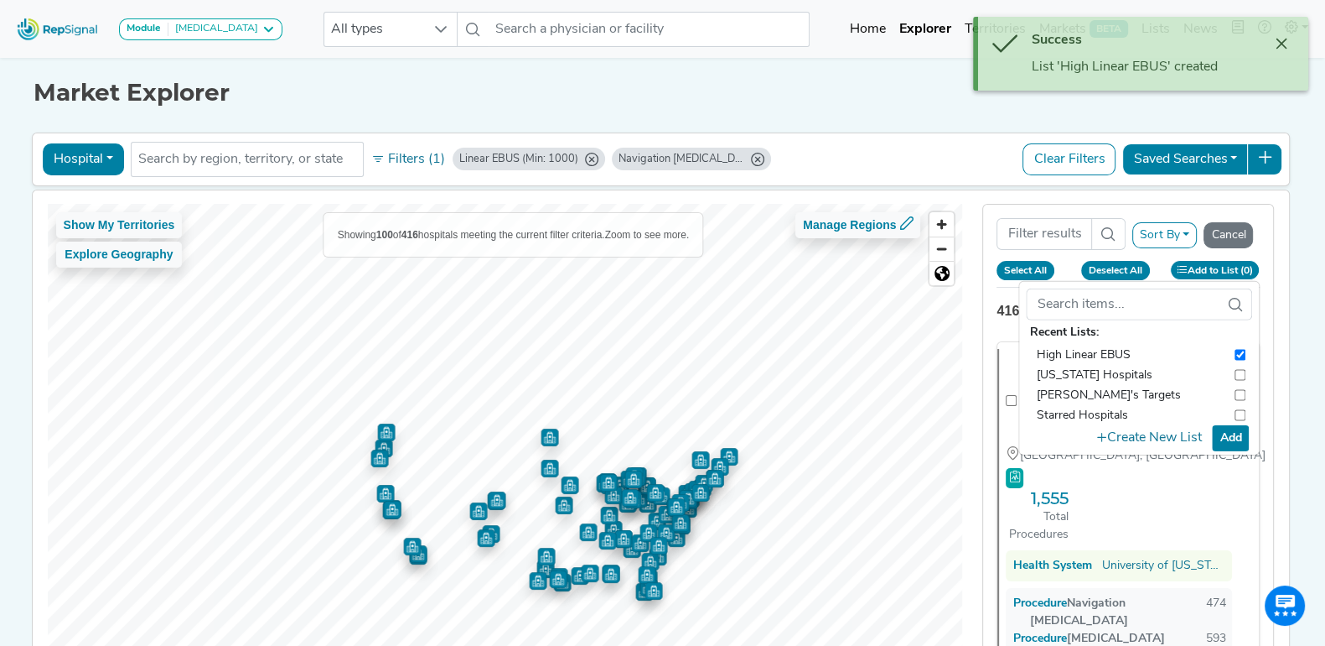
checkbox input "false"
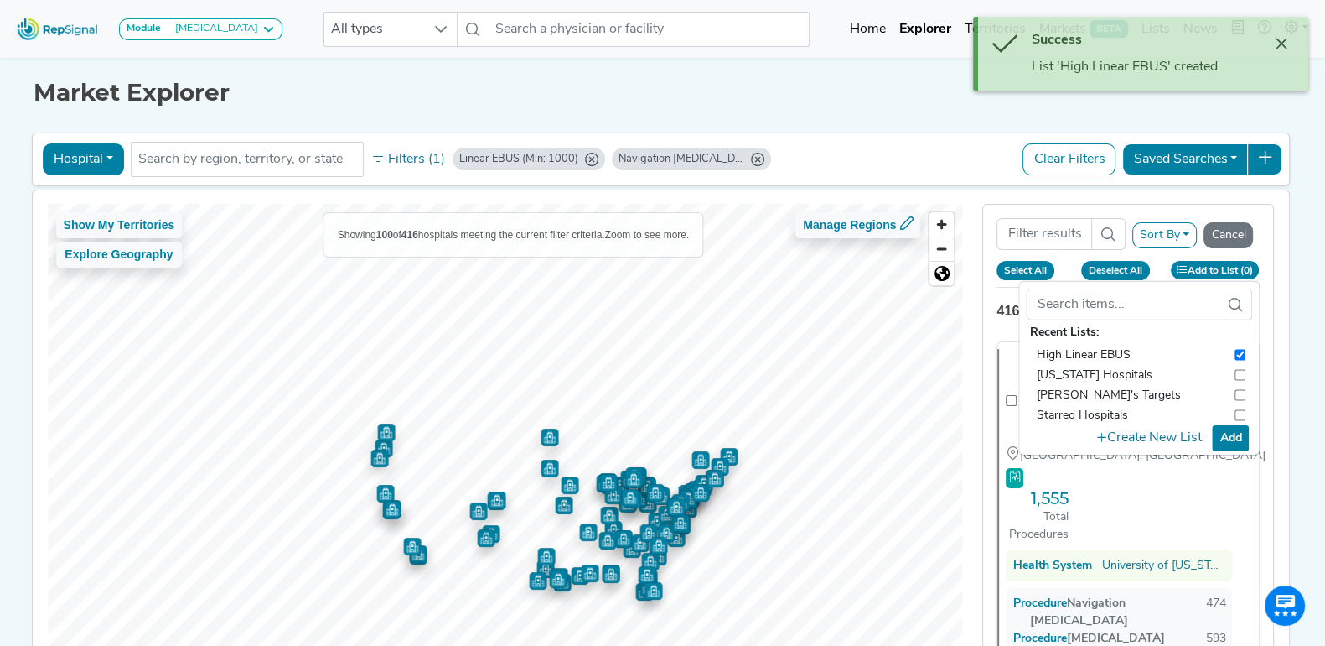
checkbox input "false"
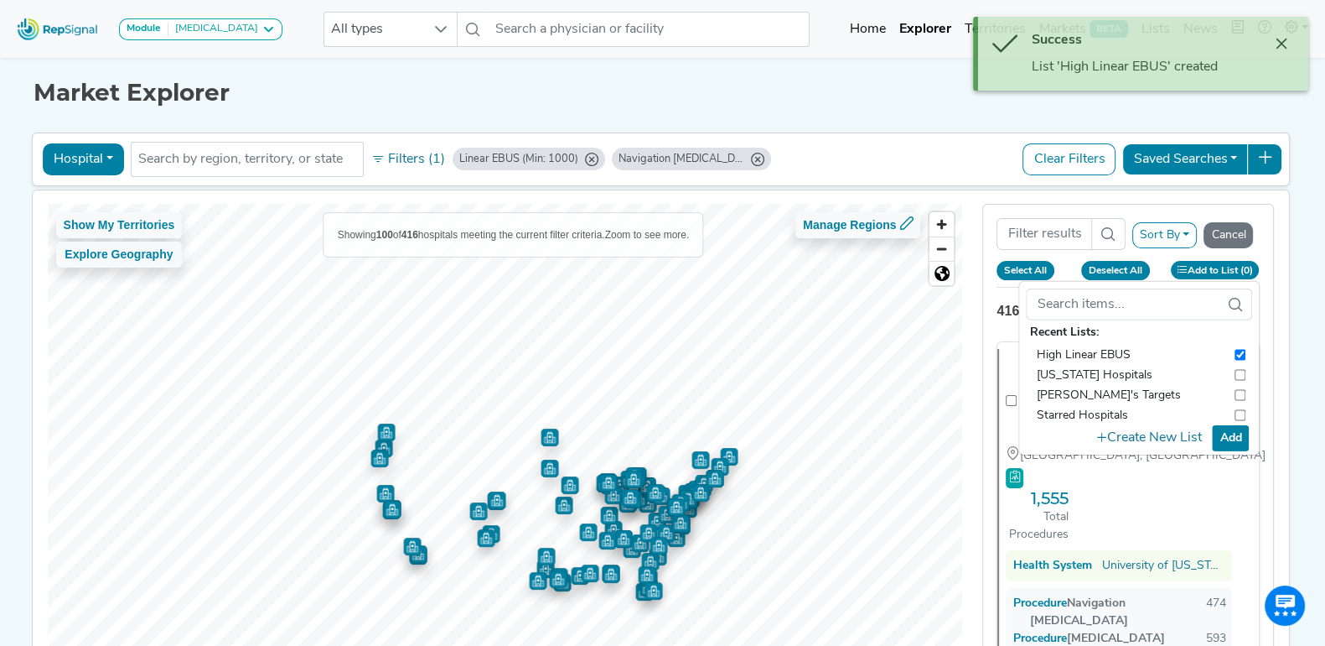
checkbox input "false"
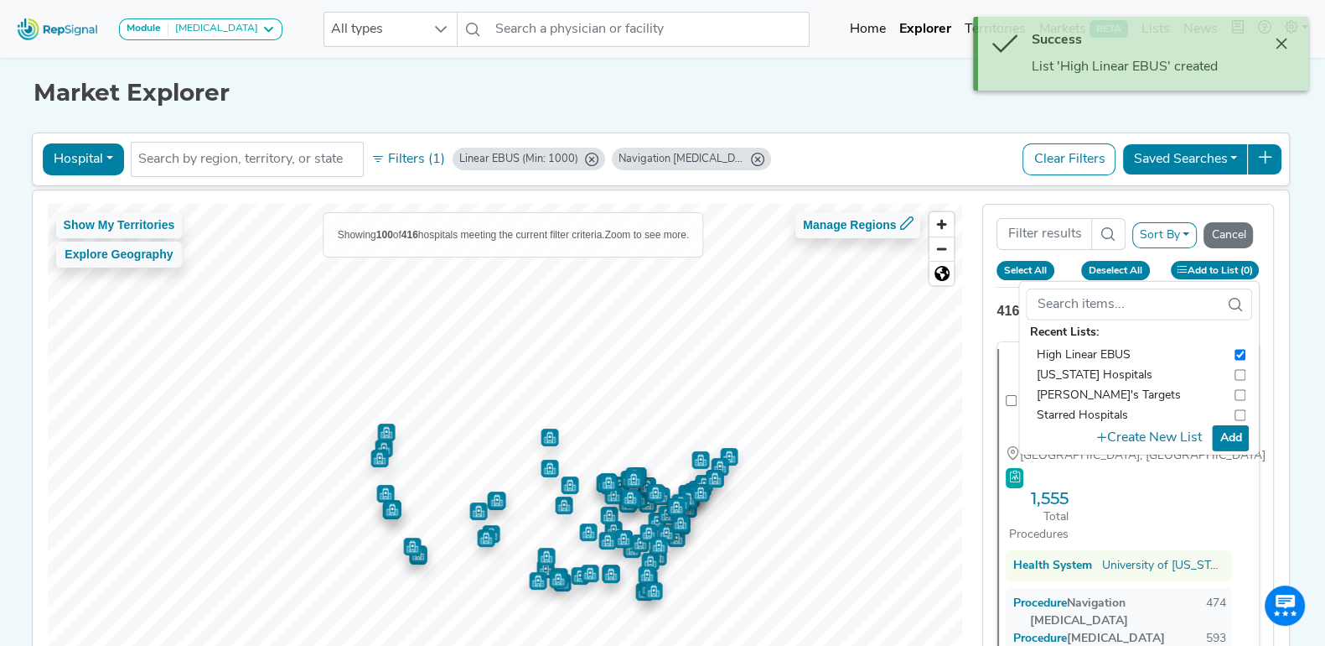
checkbox input "false"
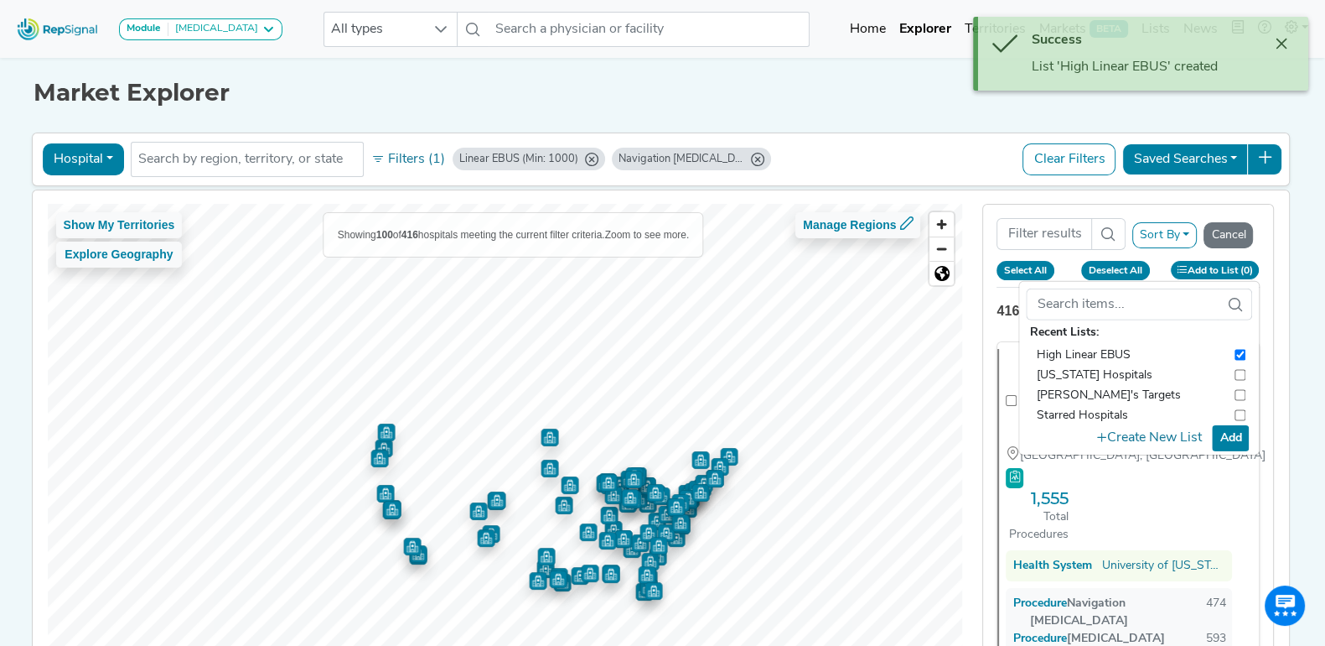
checkbox input "false"
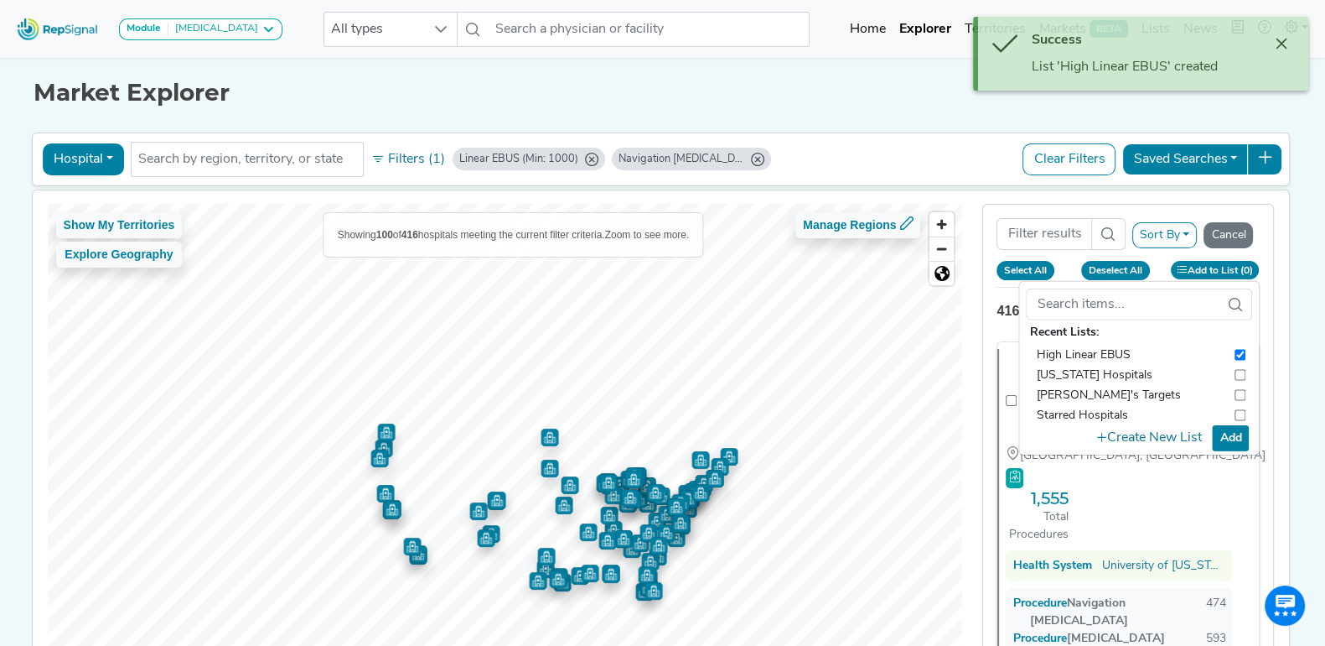
checkbox input "false"
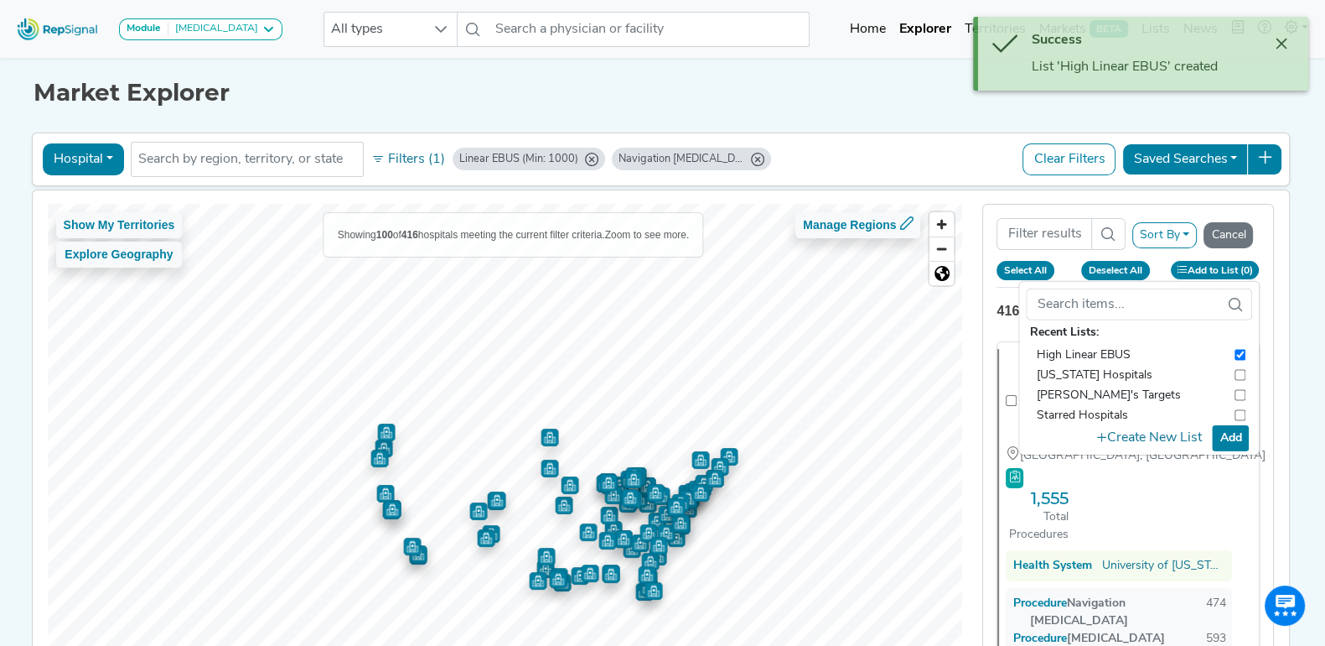
checkbox input "false"
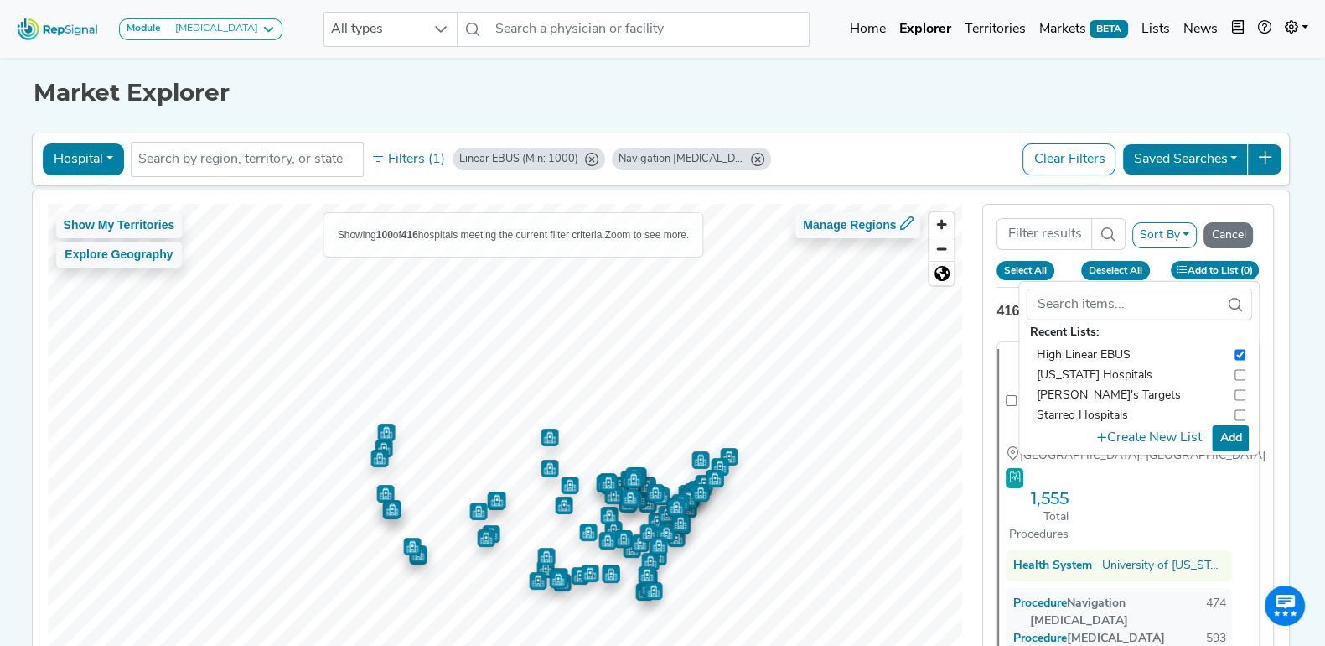
click at [1236, 350] on input "checkbox" at bounding box center [1241, 354] width 11 height 20
click at [1299, 363] on div "Show My Territories Explore Geography Showing 100 of 416 hospitals meeting the …" at bounding box center [661, 445] width 1274 height 511
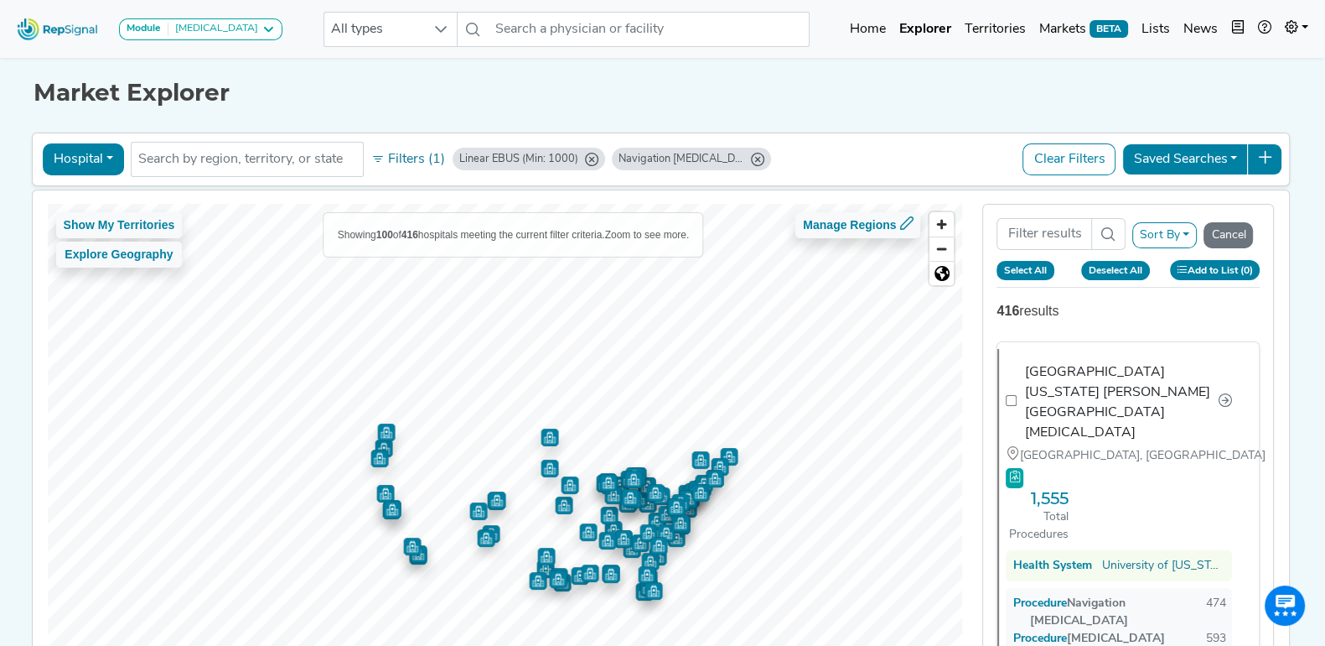
click at [1040, 269] on button "Select All" at bounding box center [1026, 270] width 58 height 18
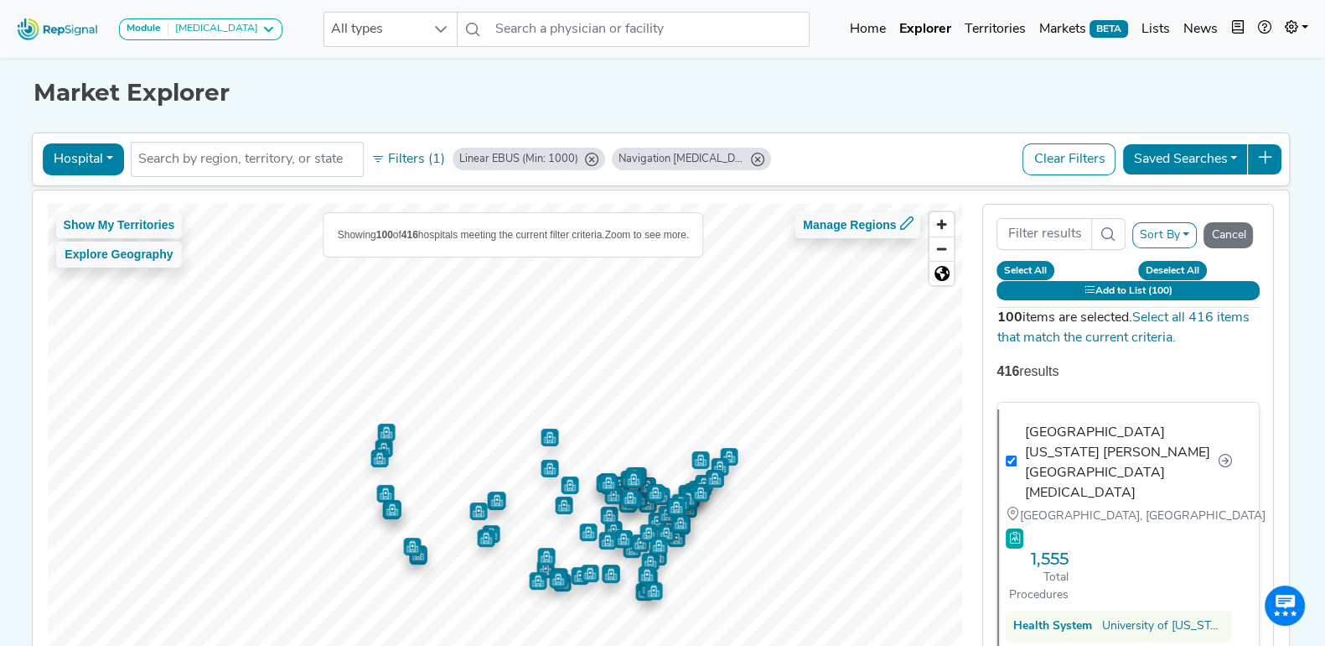
click at [1126, 290] on button "Add to List (100)" at bounding box center [1128, 290] width 263 height 19
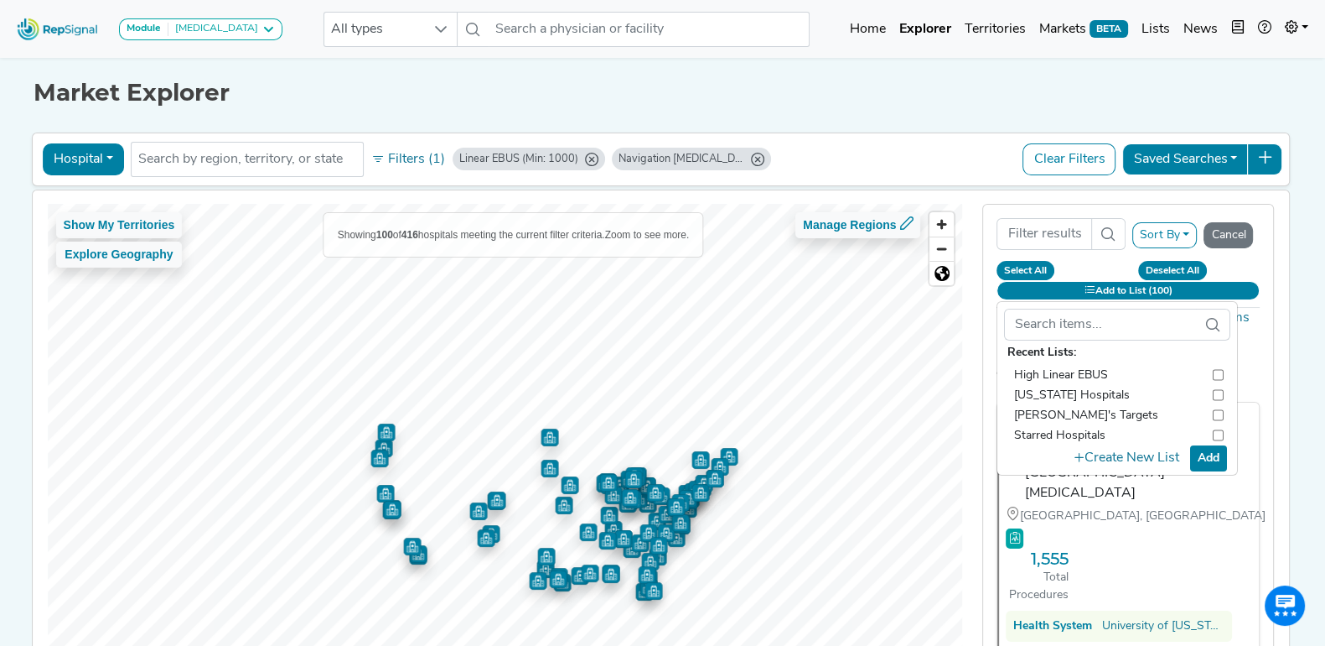
click at [1213, 371] on input "checkbox" at bounding box center [1218, 375] width 11 height 20
click at [1211, 452] on button "Add" at bounding box center [1208, 458] width 37 height 26
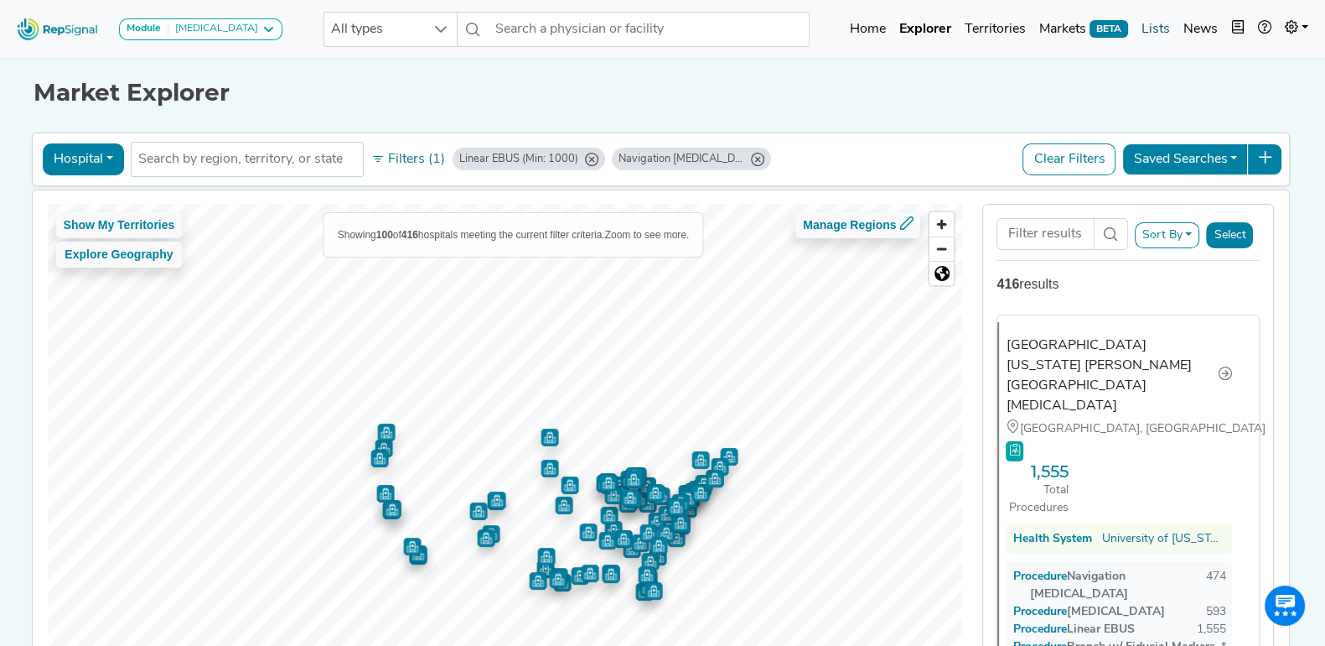
click at [1150, 26] on link "Lists" at bounding box center [1156, 30] width 42 height 34
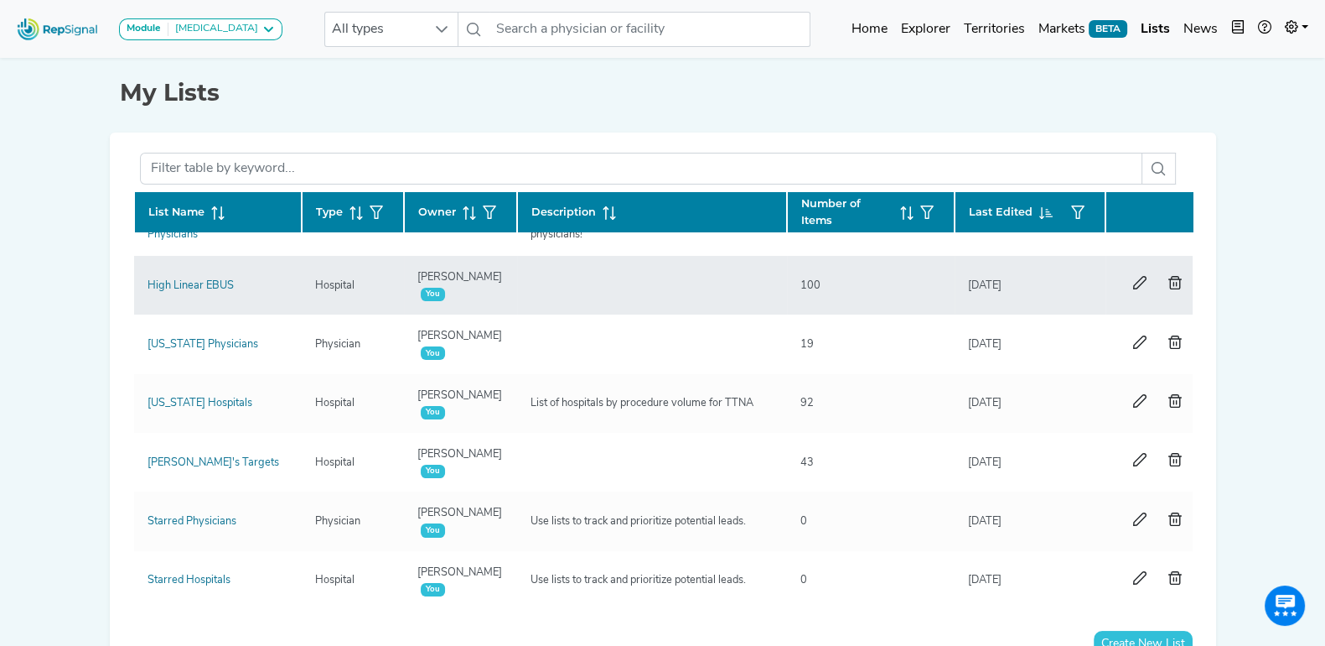
scroll to position [96, 0]
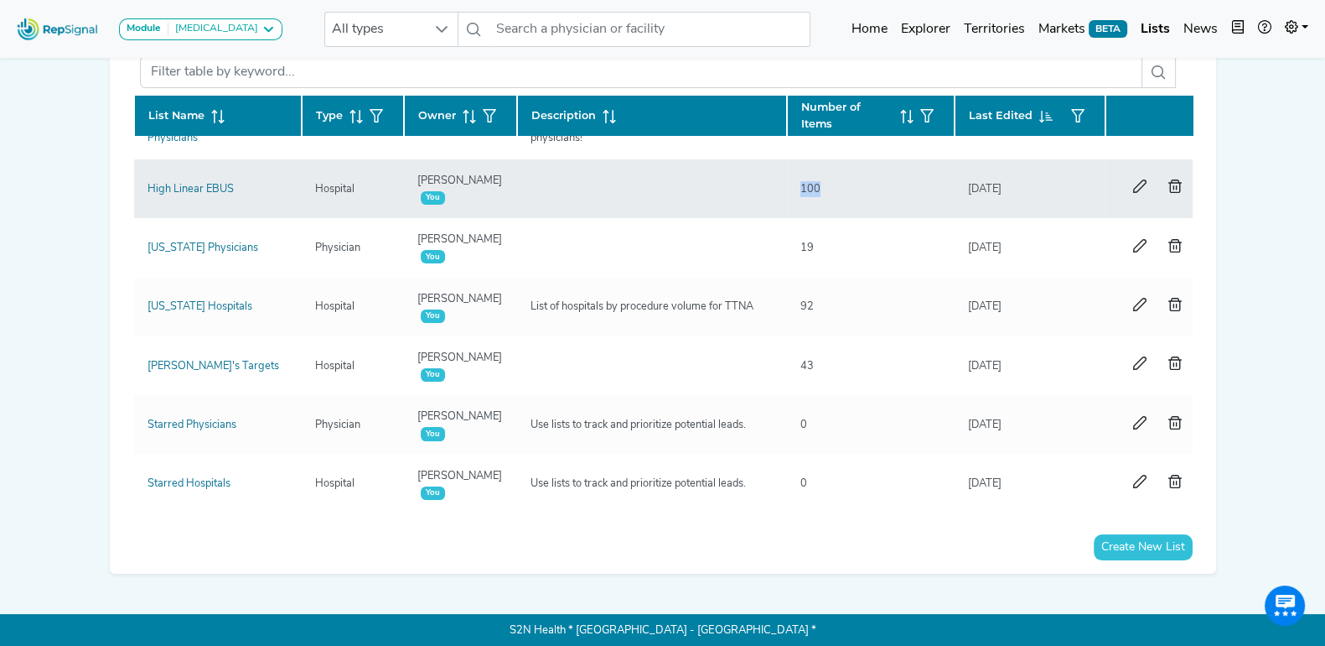
drag, startPoint x: 827, startPoint y: 175, endPoint x: 784, endPoint y: 178, distance: 43.7
click at [784, 395] on tr "High Linear EBUS Hospital Tim Miller You 100 8/20/2025" at bounding box center [670, 424] width 1072 height 59
click at [203, 184] on link "High Linear EBUS" at bounding box center [191, 189] width 86 height 11
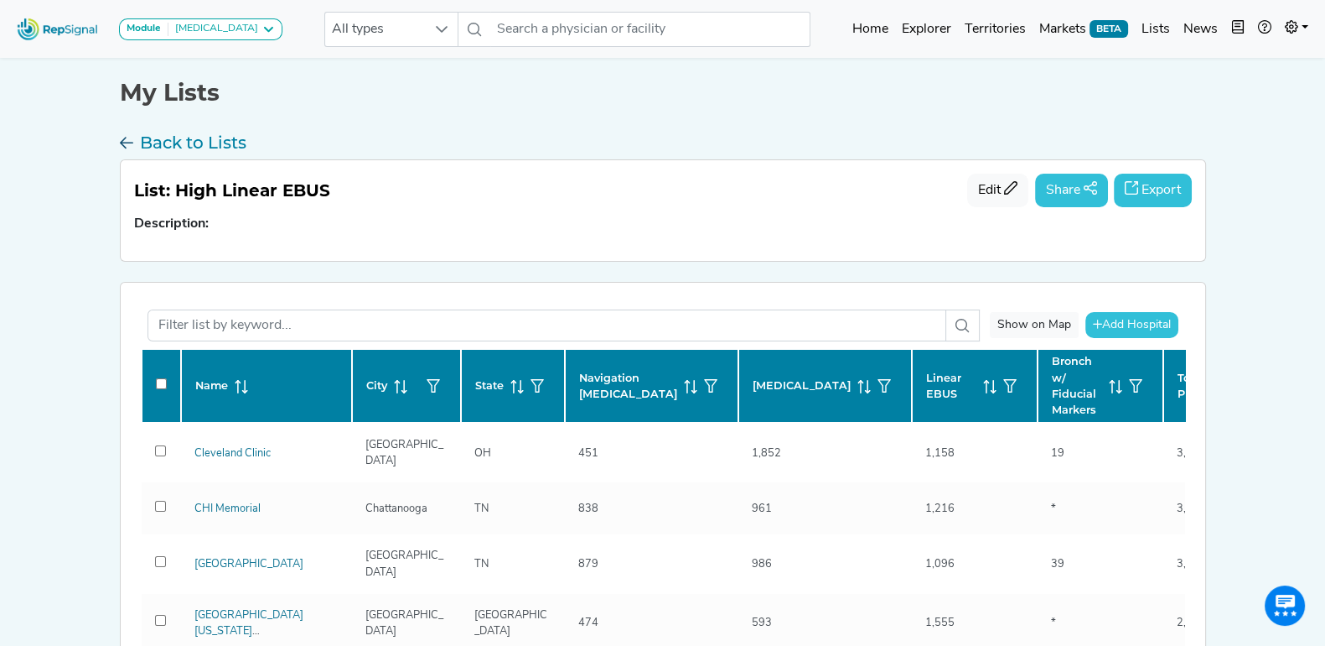
click at [161, 137] on h3 "Back to Lists" at bounding box center [193, 142] width 106 height 20
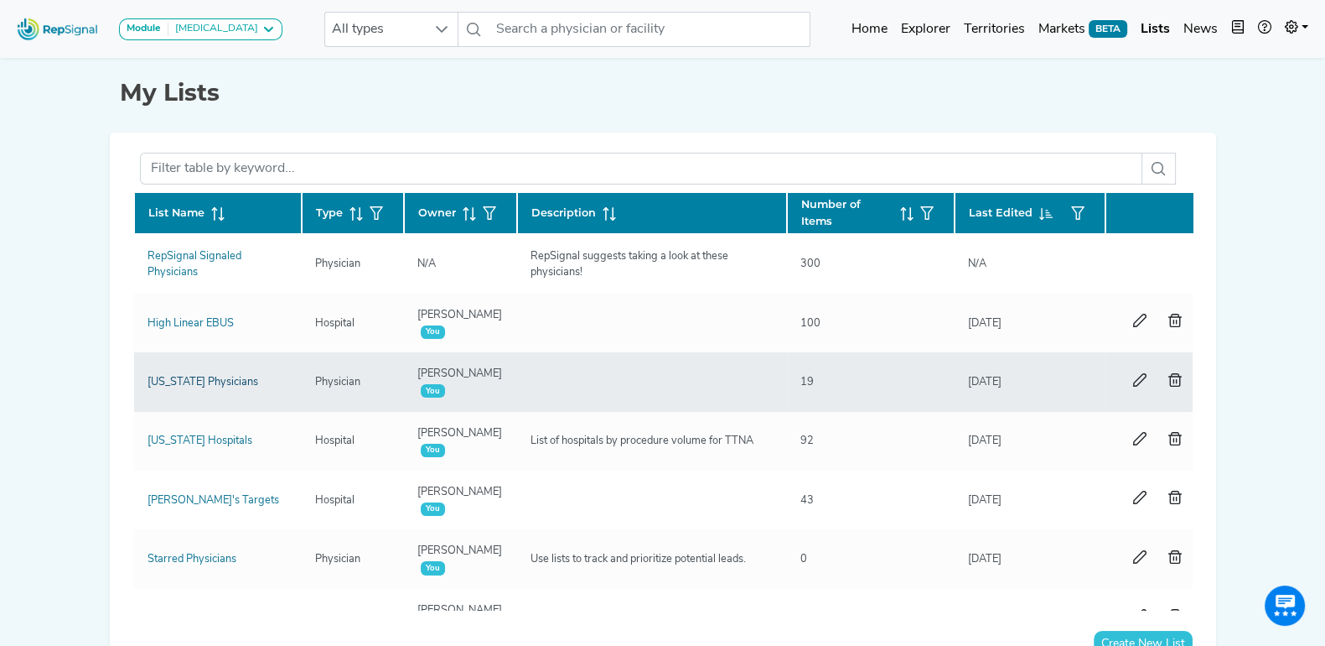
click at [217, 377] on link "[US_STATE] Physicians" at bounding box center [203, 381] width 111 height 11
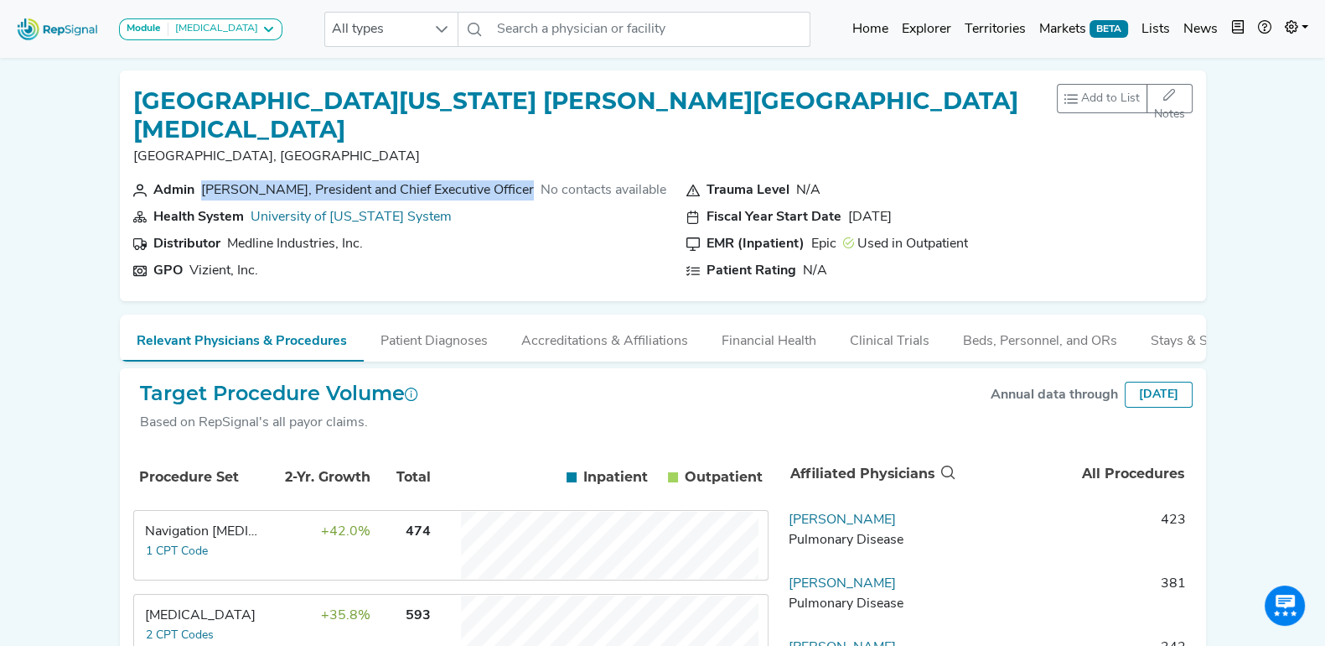
drag, startPoint x: 197, startPoint y: 163, endPoint x: 509, endPoint y: 153, distance: 312.0
click at [509, 180] on section "Admin [PERSON_NAME], President and Chief Executive Officer No contacts available" at bounding box center [399, 190] width 533 height 20
click at [490, 234] on section "Distributor Medline Industries, Inc." at bounding box center [399, 244] width 533 height 20
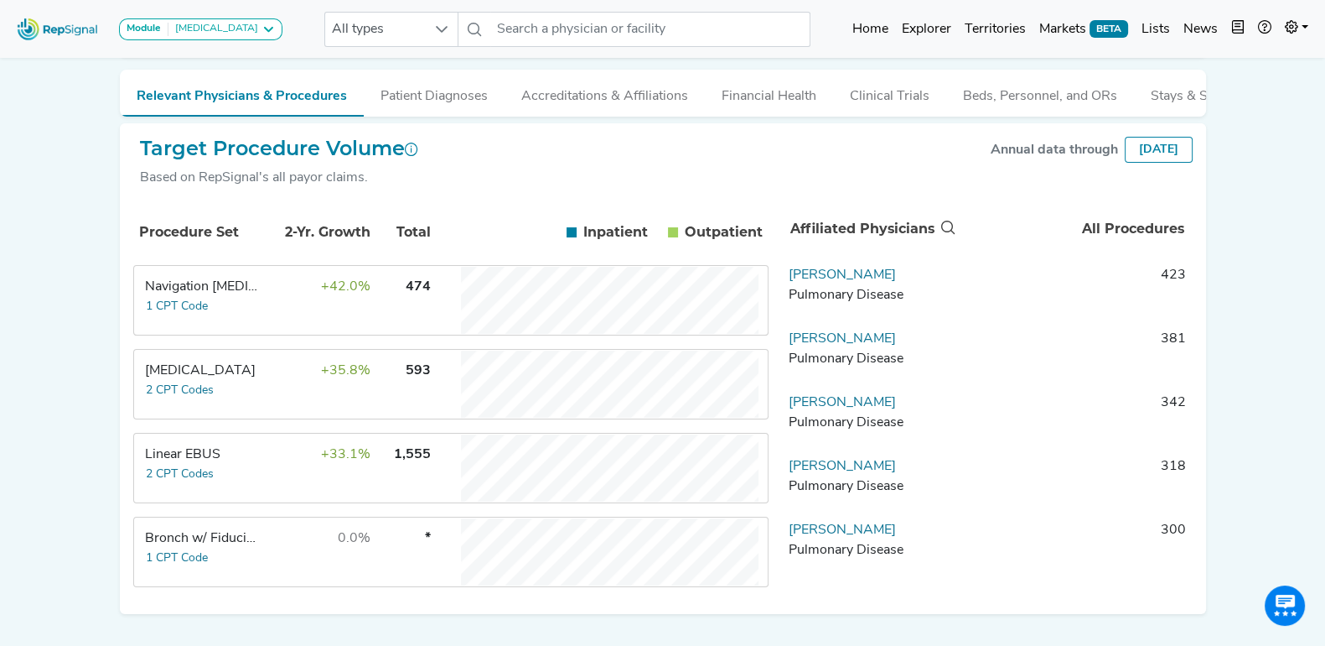
scroll to position [273, 0]
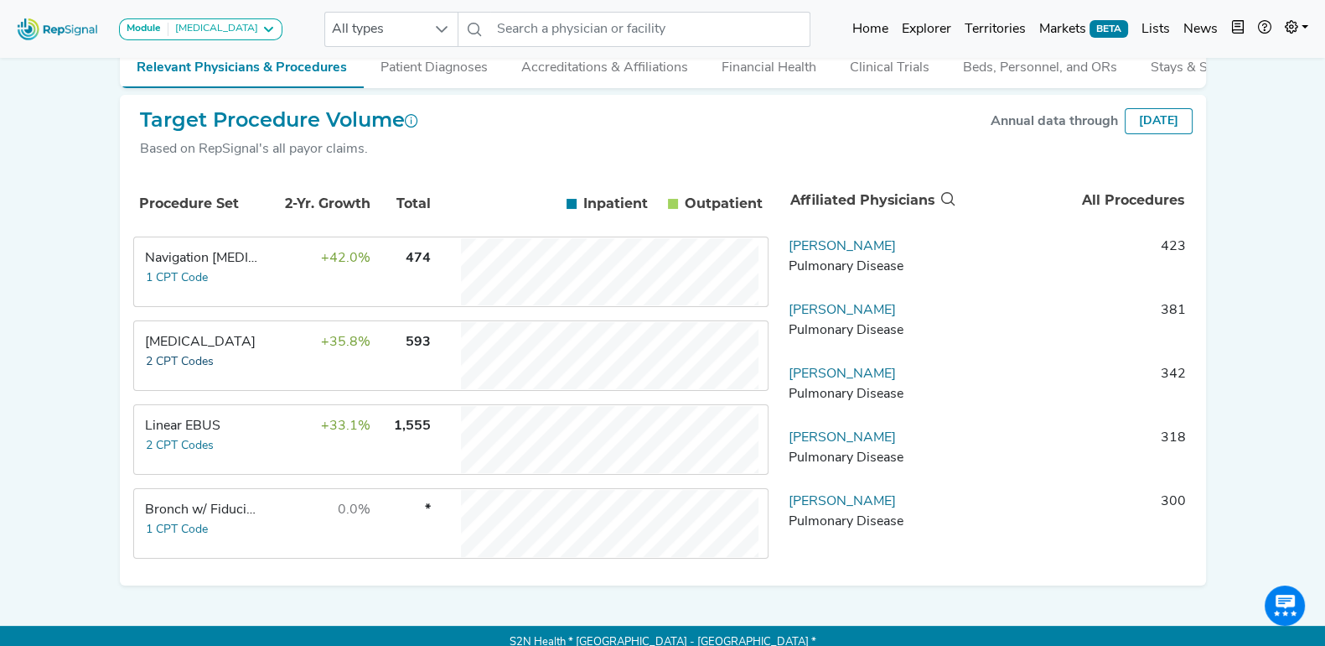
click at [194, 352] on button "2 CPT Codes" at bounding box center [180, 361] width 70 height 19
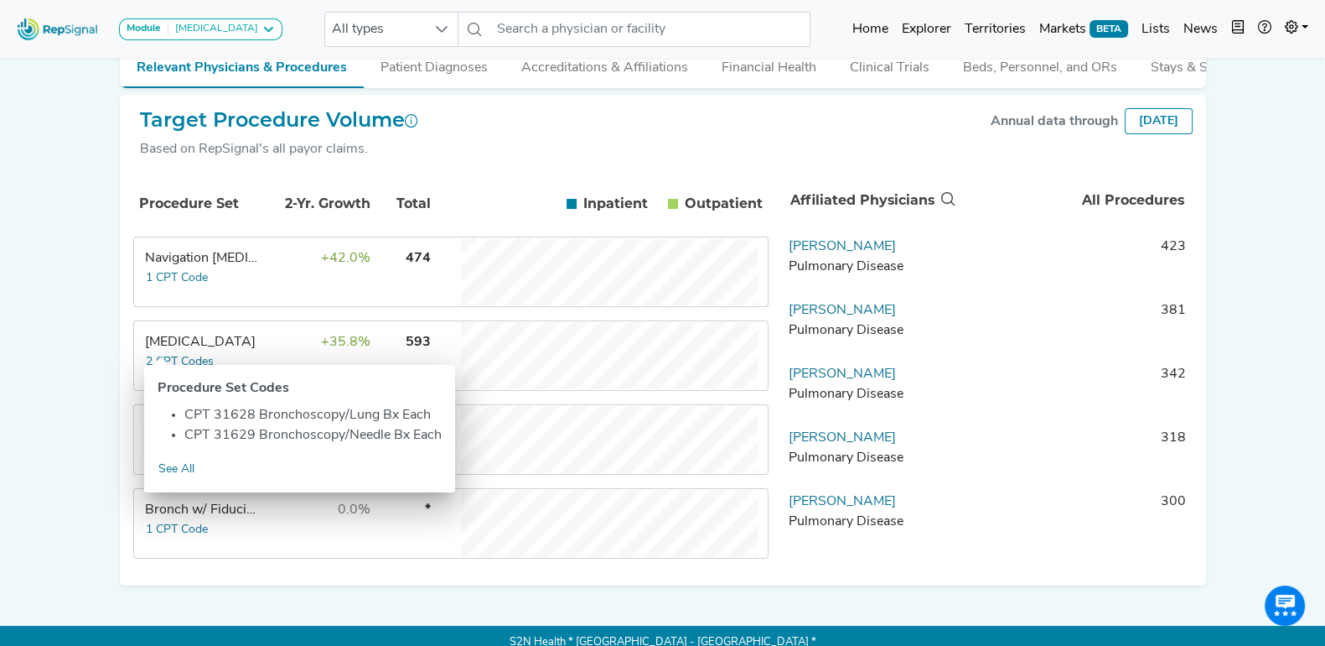
click at [53, 246] on div "Module [MEDICAL_DATA] [MEDICAL_DATA] Disposable Bronchoscope SBRT SPE TTNA [MED…" at bounding box center [662, 193] width 1325 height 932
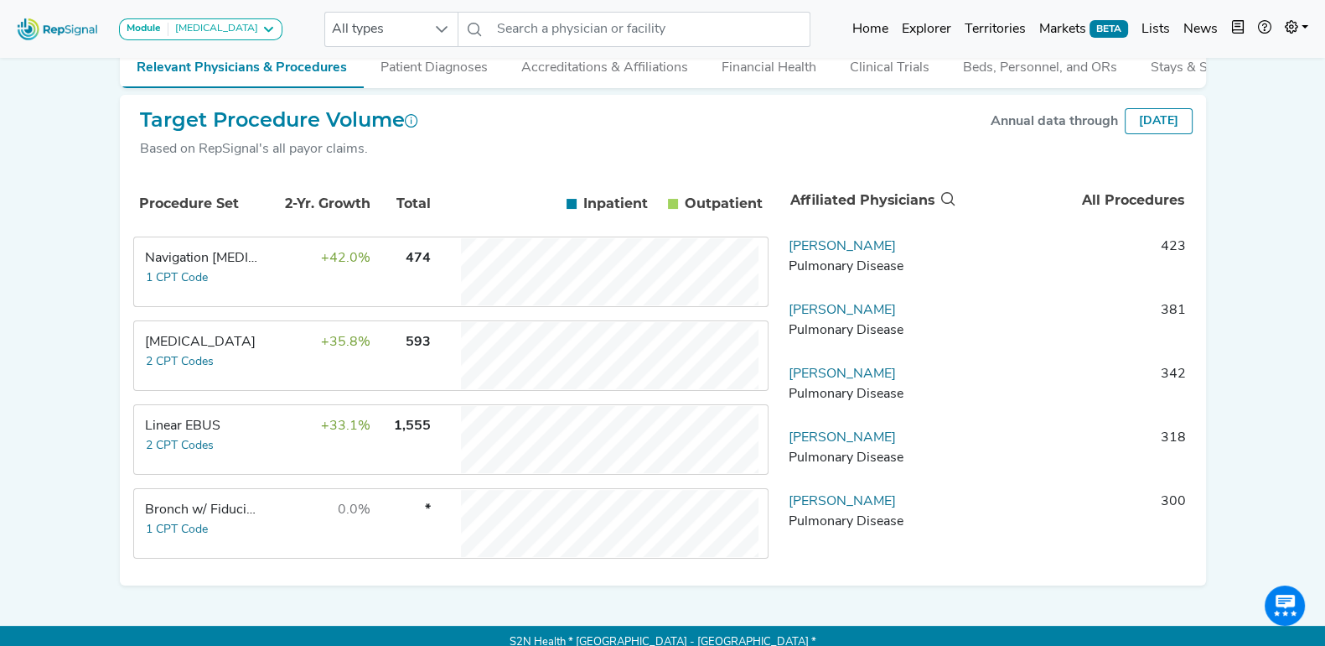
scroll to position [169, 0]
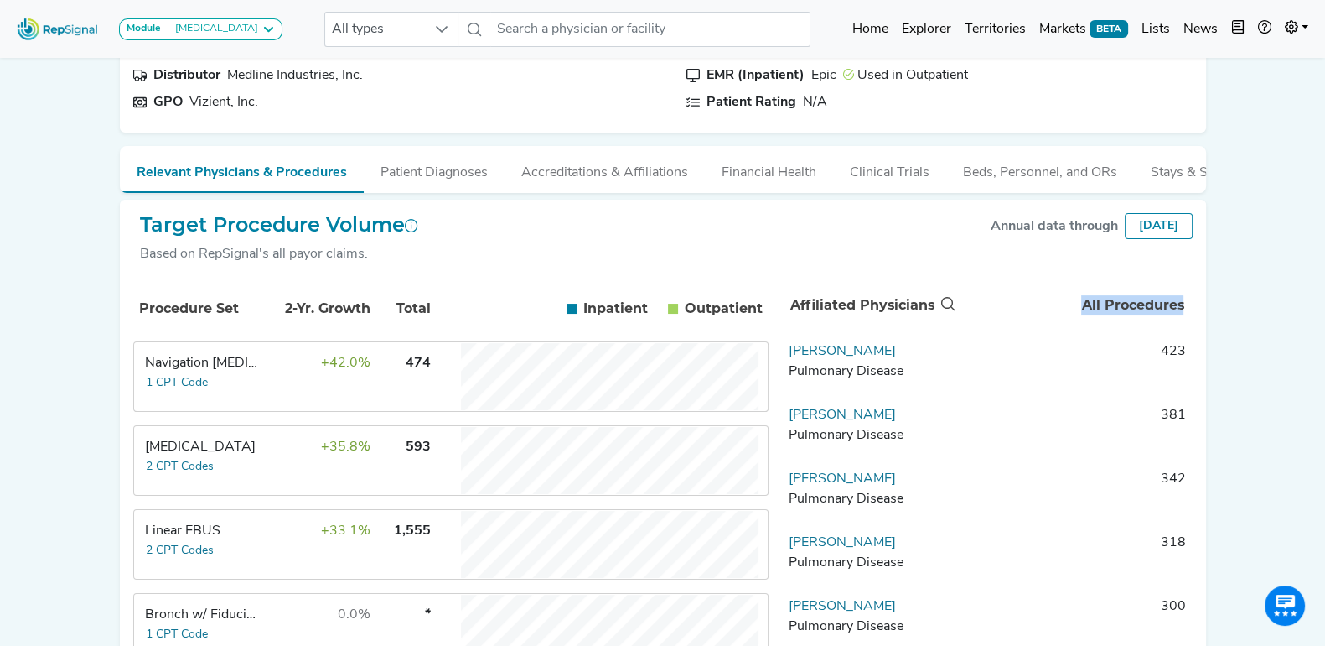
drag, startPoint x: 1081, startPoint y: 287, endPoint x: 1195, endPoint y: 285, distance: 113.2
click at [1199, 288] on div "Affiliated Physicians All Procedures [PERSON_NAME] Pulmonary Disease 423 [PERSO…" at bounding box center [994, 476] width 424 height 399
click at [1240, 283] on div "Module [MEDICAL_DATA] [MEDICAL_DATA] Disposable Bronchoscope SBRT SPE TTNA [MED…" at bounding box center [662, 297] width 1325 height 932
drag, startPoint x: 1139, startPoint y: 336, endPoint x: 1174, endPoint y: 343, distance: 35.0
click at [1174, 343] on td "423" at bounding box center [1075, 366] width 235 height 50
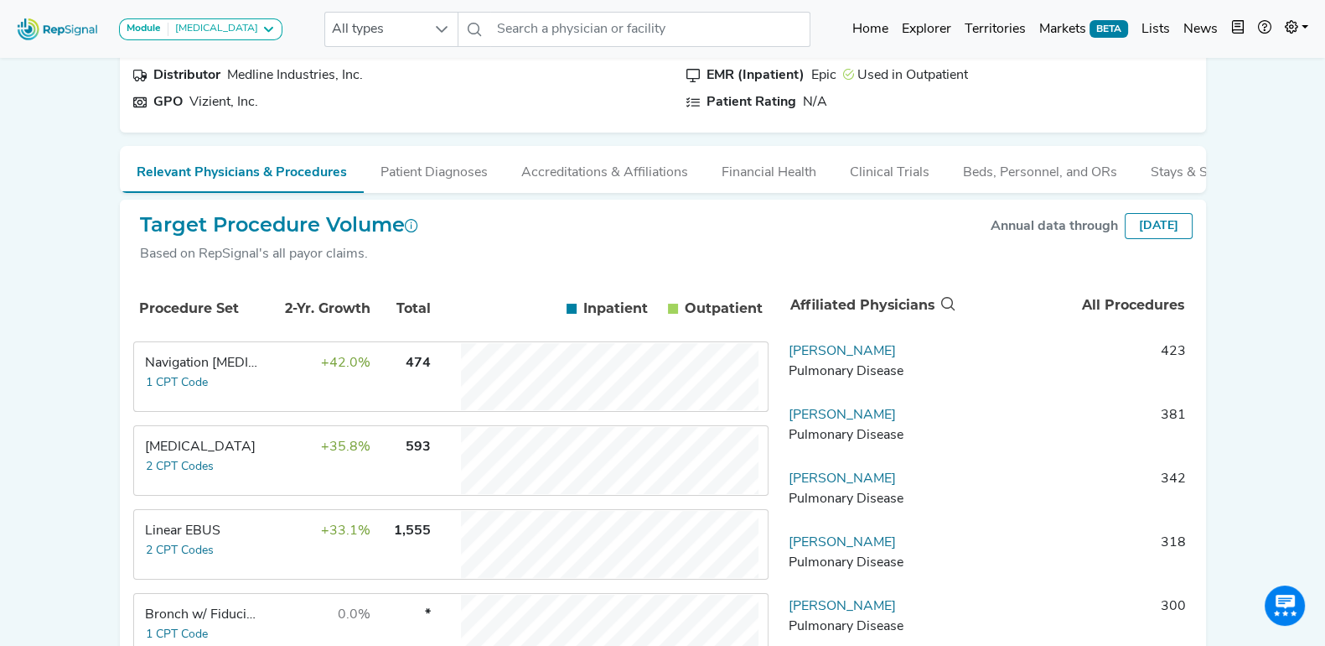
click at [1238, 324] on div "Module [MEDICAL_DATA] [MEDICAL_DATA] Disposable Bronchoscope SBRT SPE TTNA [MED…" at bounding box center [662, 297] width 1325 height 932
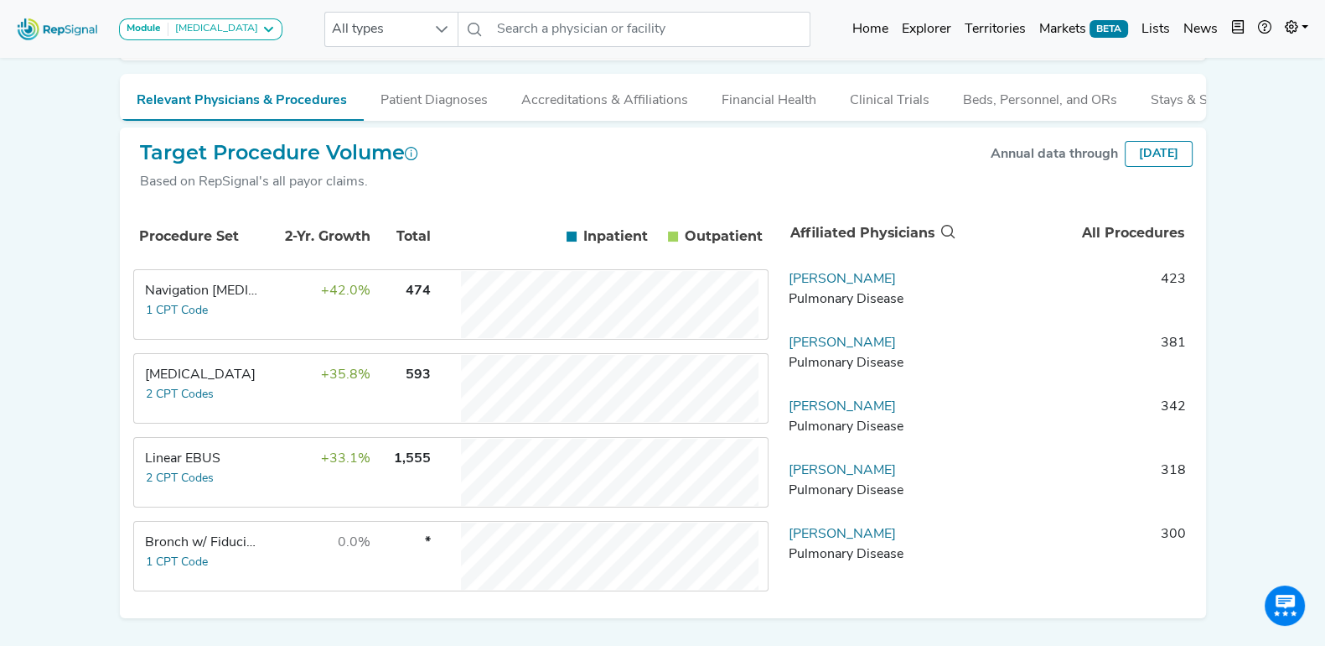
scroll to position [273, 0]
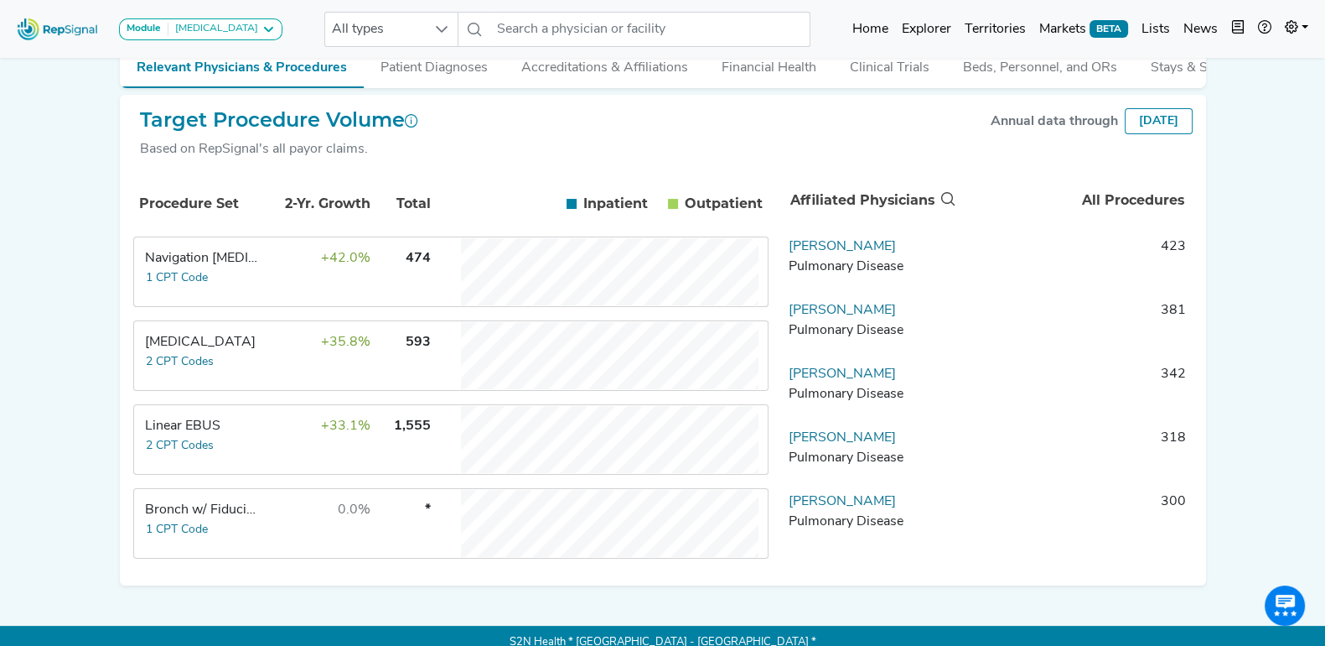
click at [283, 420] on td "+33.1%" at bounding box center [316, 439] width 109 height 67
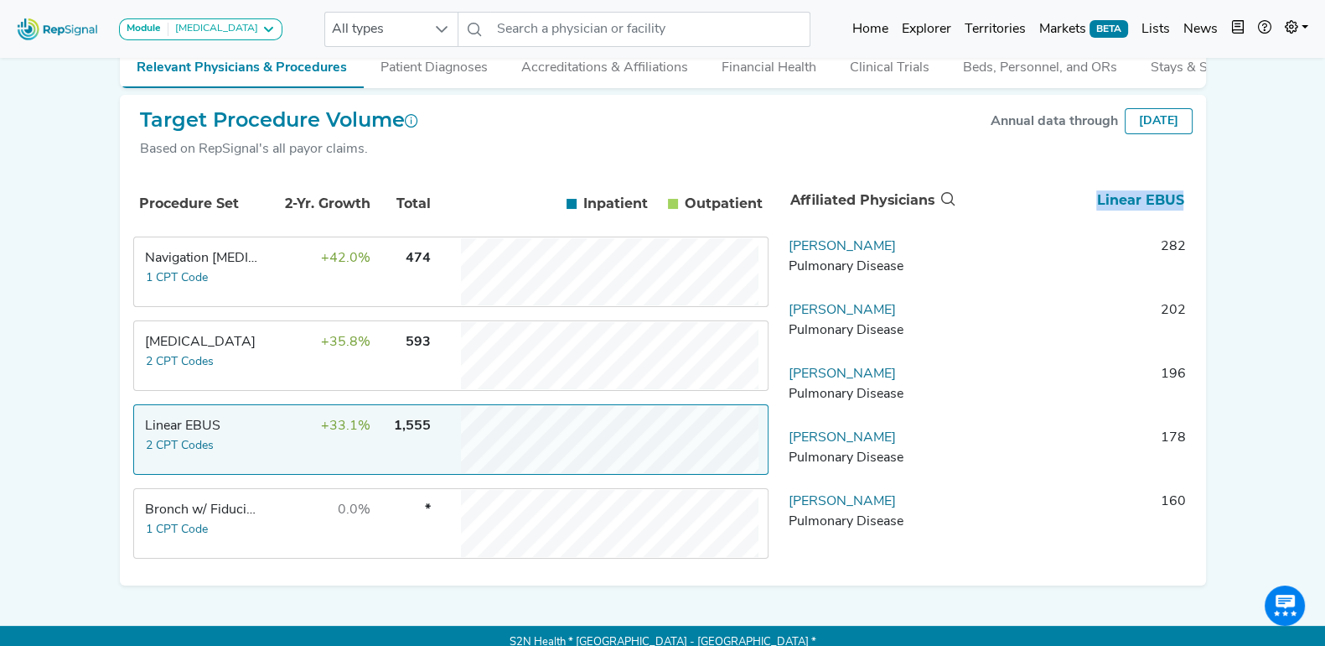
drag, startPoint x: 1097, startPoint y: 181, endPoint x: 1195, endPoint y: 179, distance: 97.3
click at [1196, 179] on div "Affiliated Physicians Linear EBUS Horiana Grosu Pulmonary Disease 282 [PERSON_N…" at bounding box center [994, 372] width 424 height 399
click at [1195, 179] on div "Affiliated Physicians Linear EBUS Horiana Grosu Pulmonary Disease 282 [PERSON_N…" at bounding box center [994, 372] width 424 height 399
click at [272, 425] on td "+33.1%" at bounding box center [316, 439] width 109 height 67
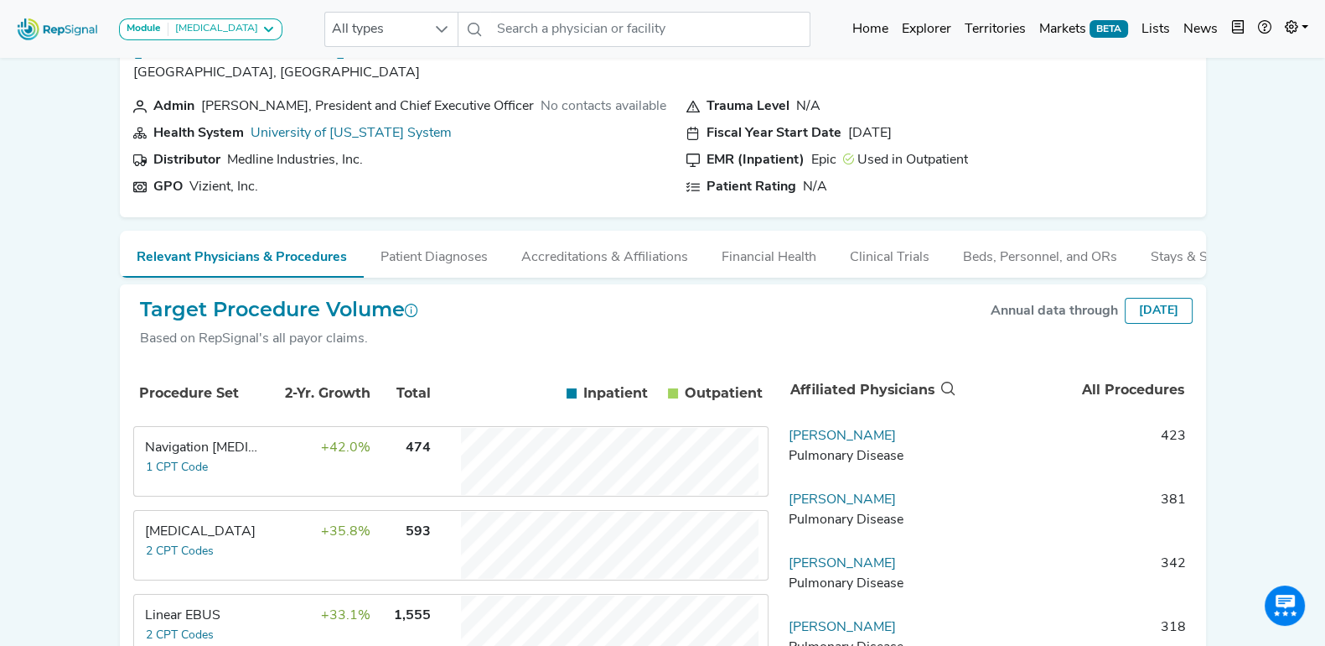
scroll to position [0, 0]
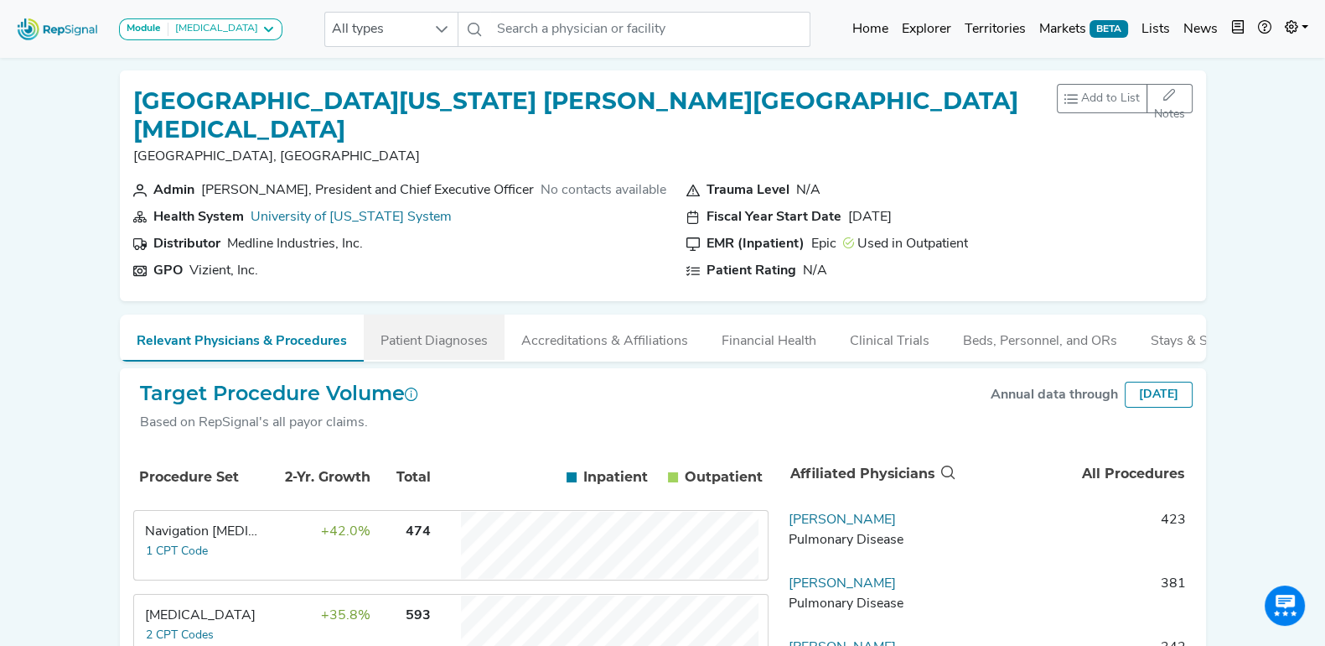
click at [426, 314] on button "Patient Diagnoses" at bounding box center [434, 336] width 141 height 45
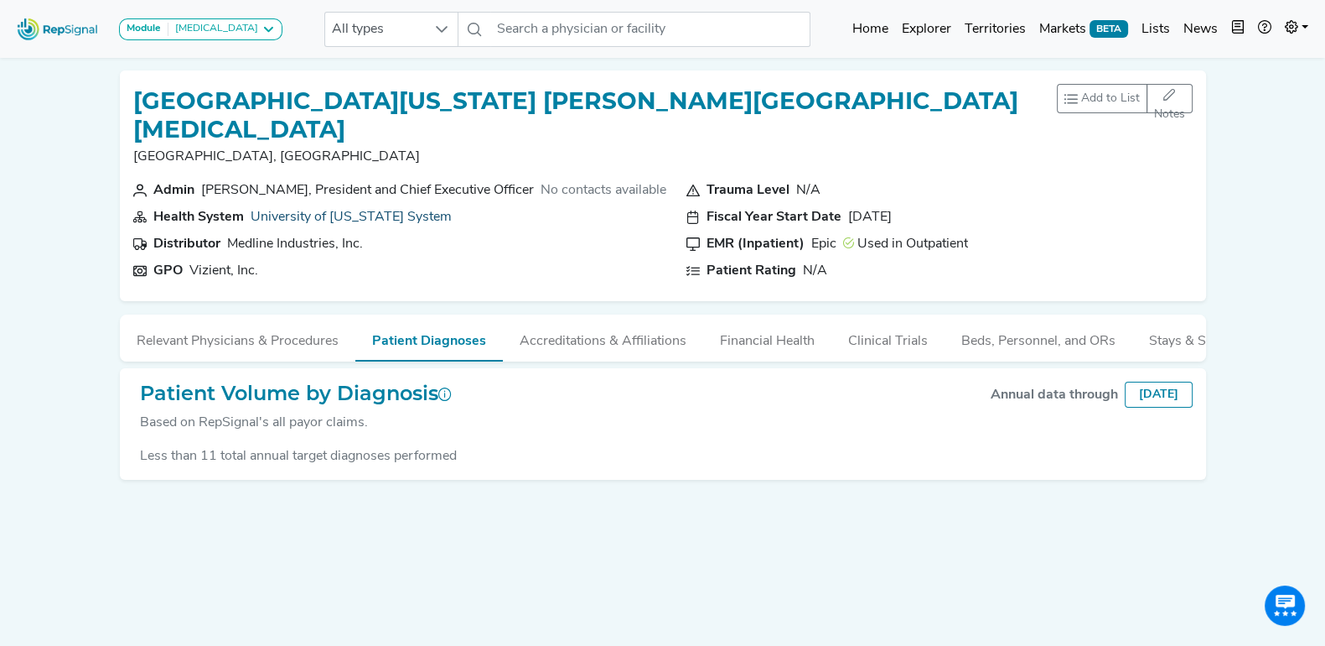
click at [357, 210] on link "University of [US_STATE] System" at bounding box center [351, 216] width 201 height 13
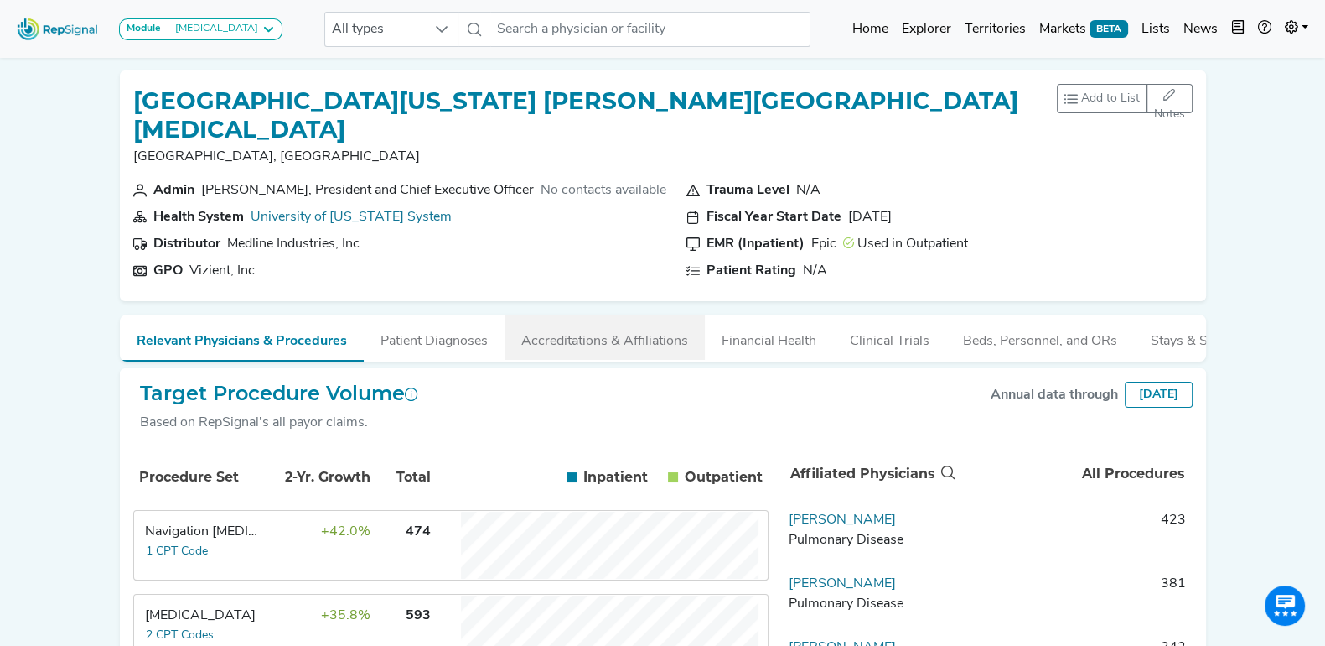
click at [573, 314] on button "Accreditations & Affiliations" at bounding box center [605, 336] width 200 height 45
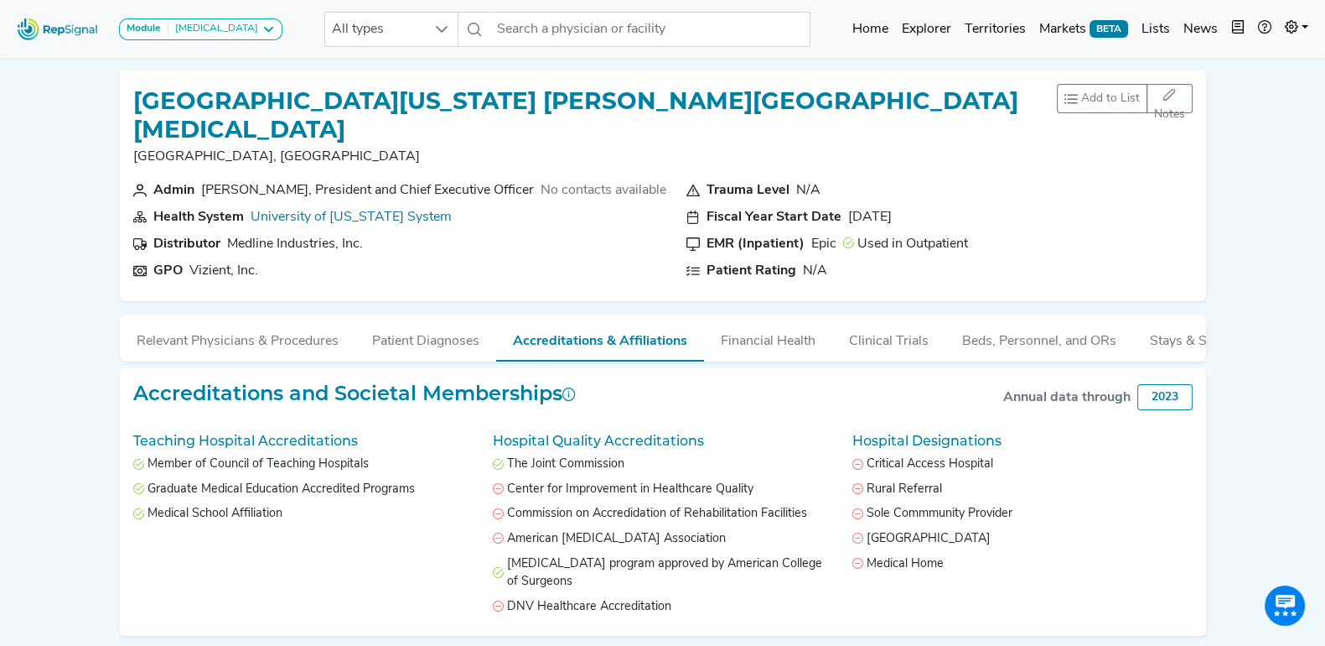
scroll to position [47, 0]
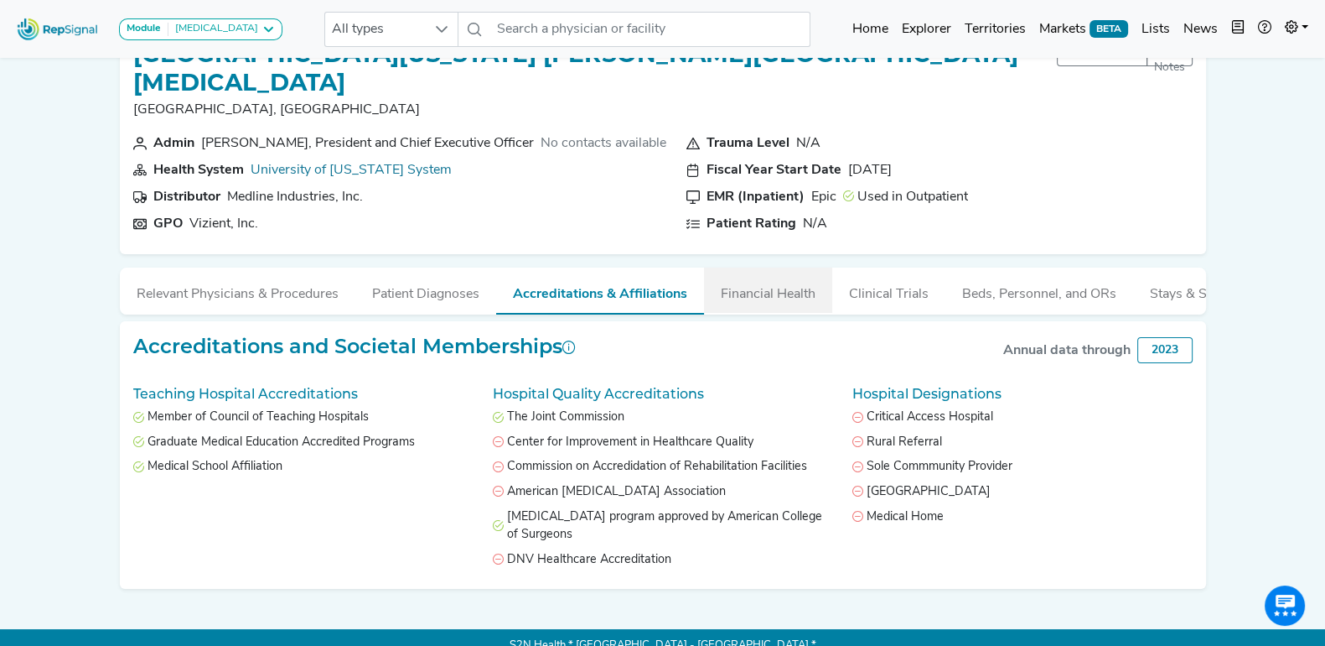
click at [749, 270] on button "Financial Health" at bounding box center [768, 289] width 128 height 45
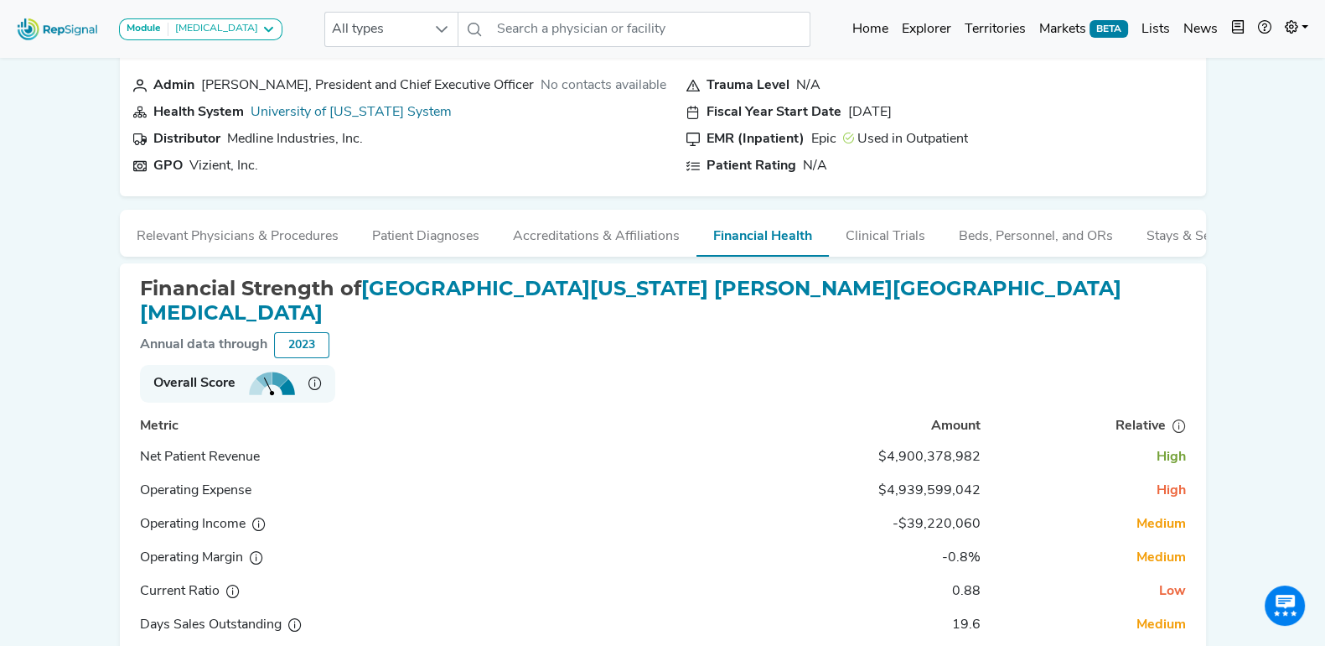
scroll to position [152, 0]
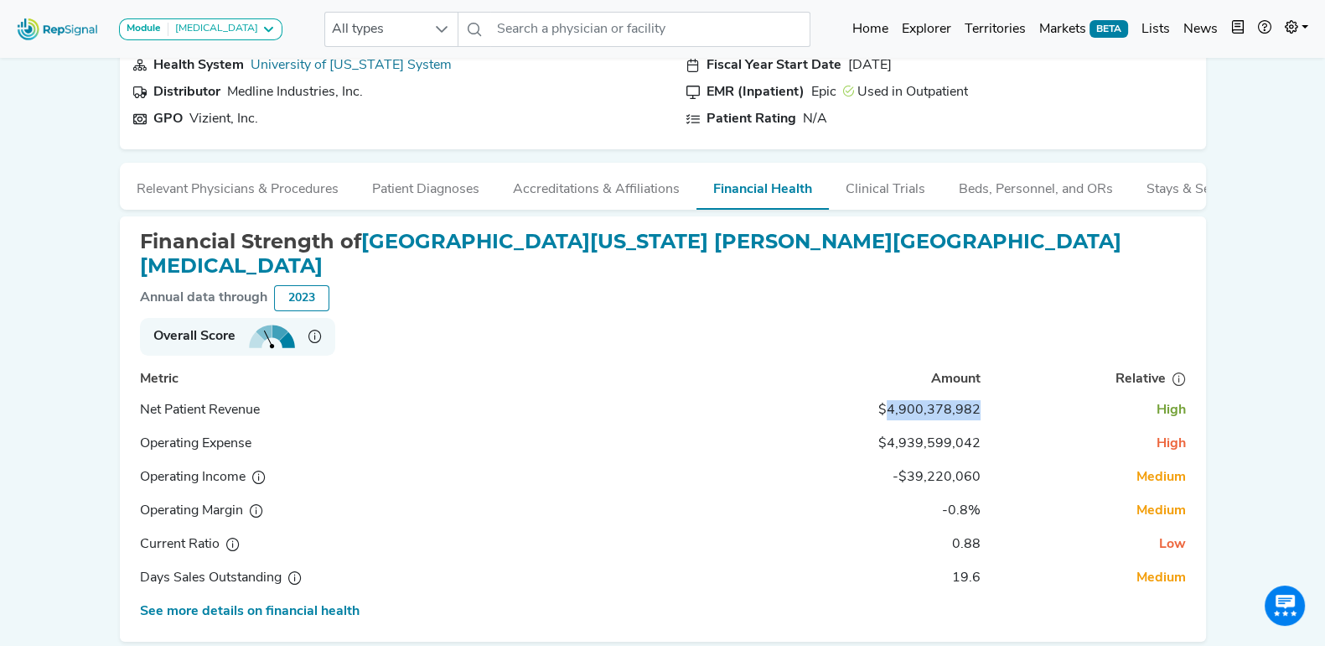
drag, startPoint x: 888, startPoint y: 329, endPoint x: 989, endPoint y: 327, distance: 101.5
click at [989, 427] on tr "Net Patient Revenue $4,900,378,982 High" at bounding box center [663, 444] width 1060 height 34
click at [989, 393] on td "High" at bounding box center [1090, 410] width 205 height 34
drag, startPoint x: 950, startPoint y: 467, endPoint x: 992, endPoint y: 470, distance: 42.0
click at [992, 561] on tr "Current Ratio 0.88 Low" at bounding box center [663, 578] width 1060 height 34
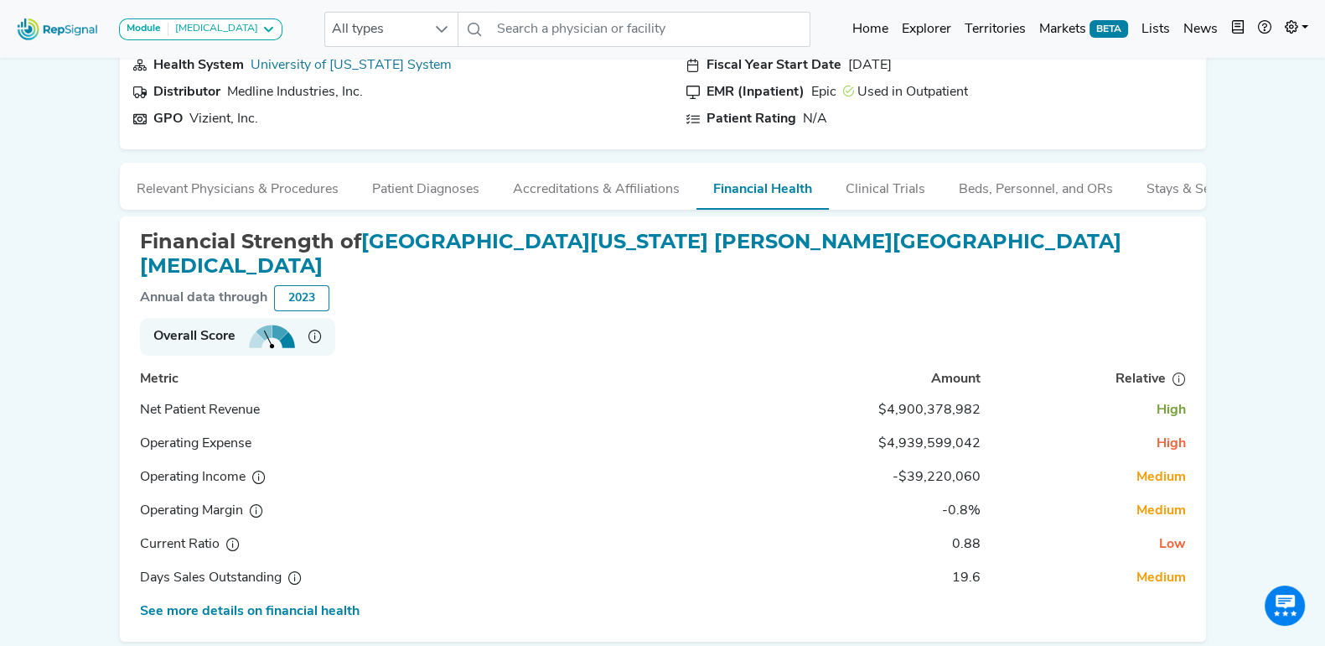
click at [1060, 494] on td "Medium" at bounding box center [1090, 511] width 205 height 34
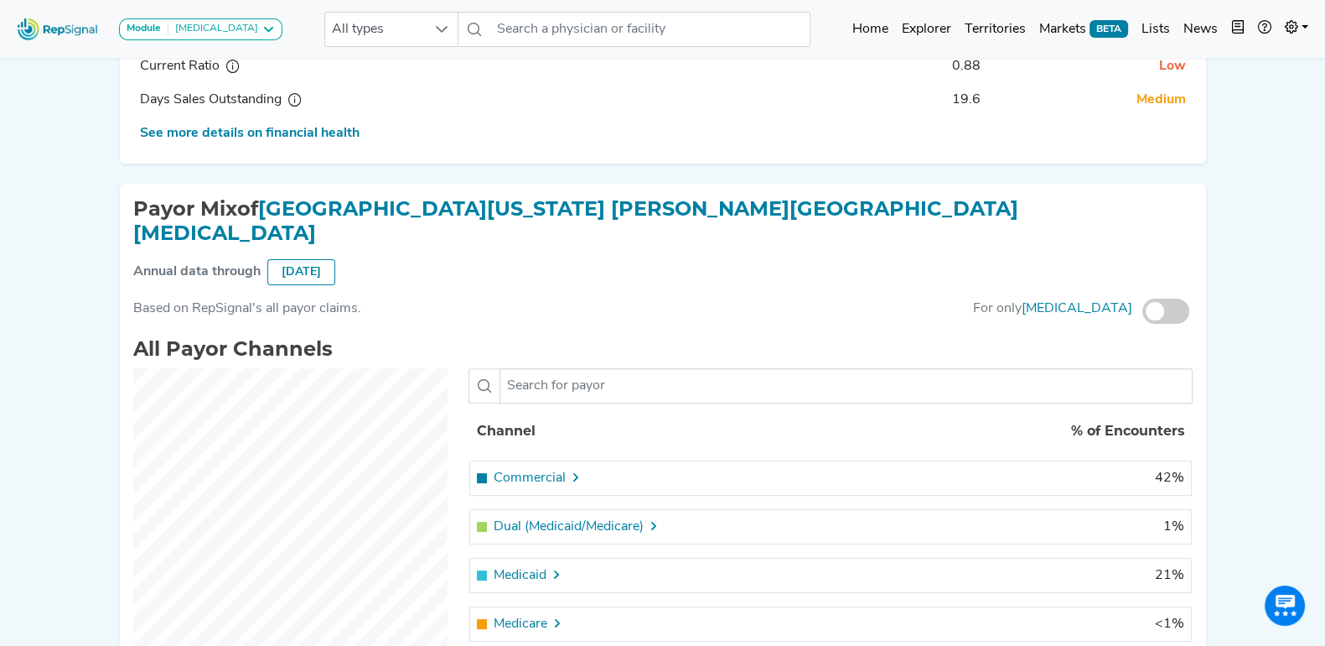
scroll to position [630, 0]
click at [583, 467] on div "Commercial" at bounding box center [613, 477] width 272 height 20
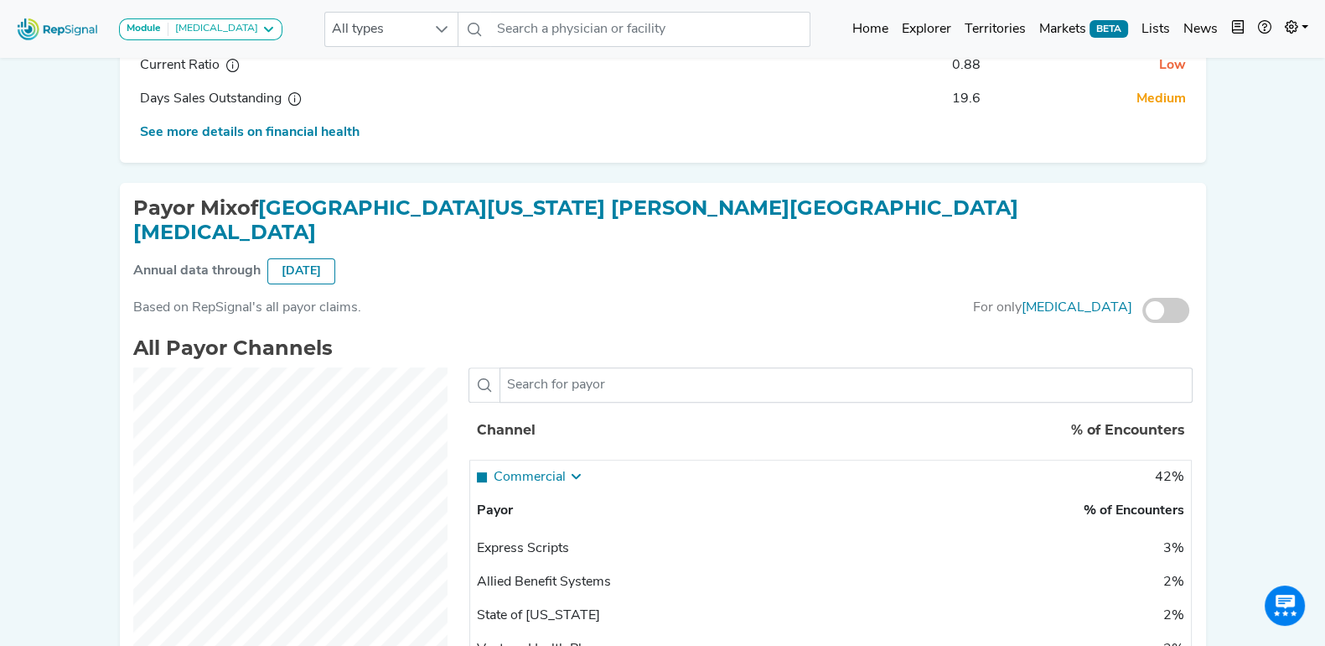
scroll to position [0, 0]
click at [838, 402] on th "% % of Encounters" at bounding box center [973, 429] width 438 height 55
click at [573, 469] on icon at bounding box center [575, 475] width 13 height 13
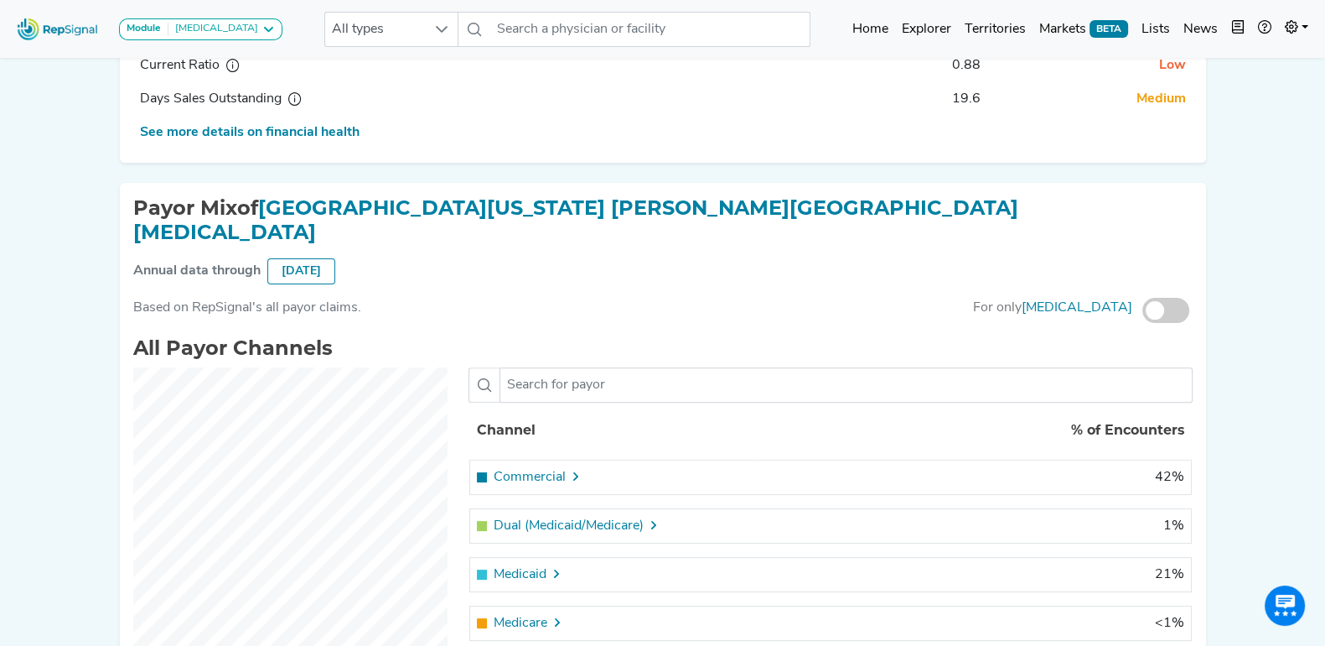
click at [1178, 298] on span at bounding box center [1166, 310] width 47 height 25
click at [1143, 311] on input "checkbox" at bounding box center [1143, 311] width 0 height 0
click at [1153, 298] on span at bounding box center [1166, 310] width 47 height 25
click at [1143, 311] on input "checkbox" at bounding box center [1143, 311] width 0 height 0
click at [1171, 298] on span at bounding box center [1166, 310] width 47 height 25
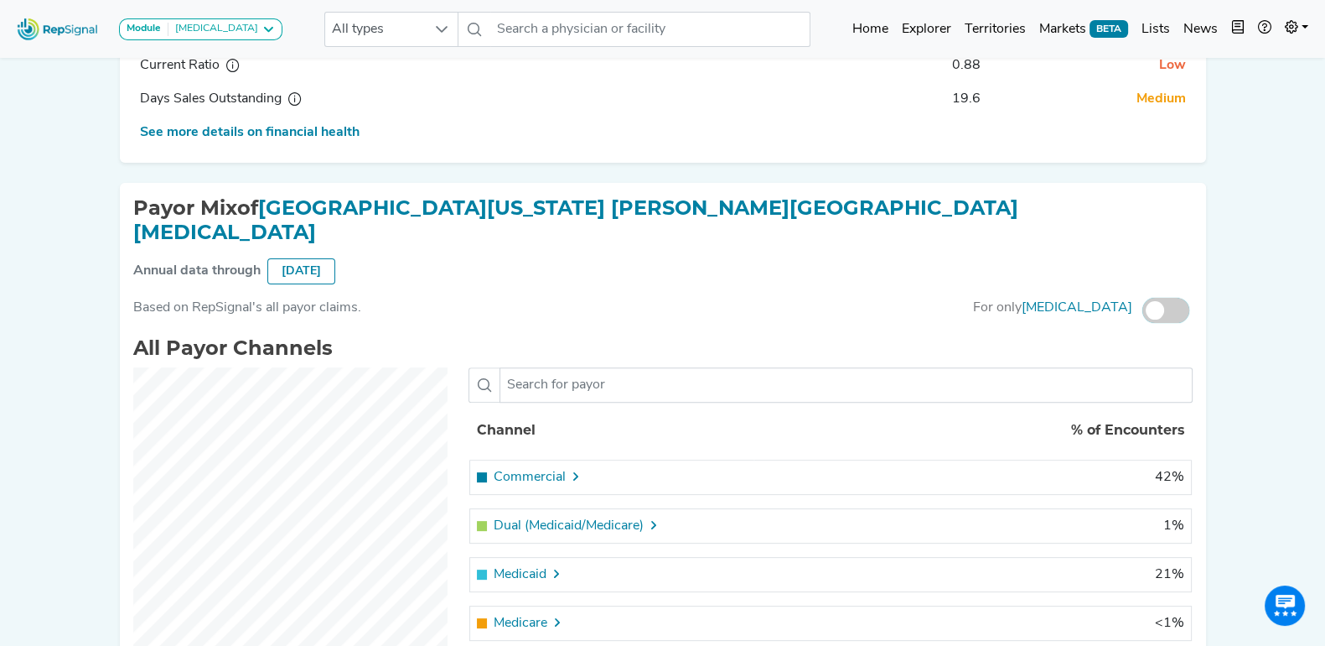
click at [1143, 311] on input "checkbox" at bounding box center [1143, 311] width 0 height 0
click at [570, 469] on icon at bounding box center [575, 475] width 13 height 13
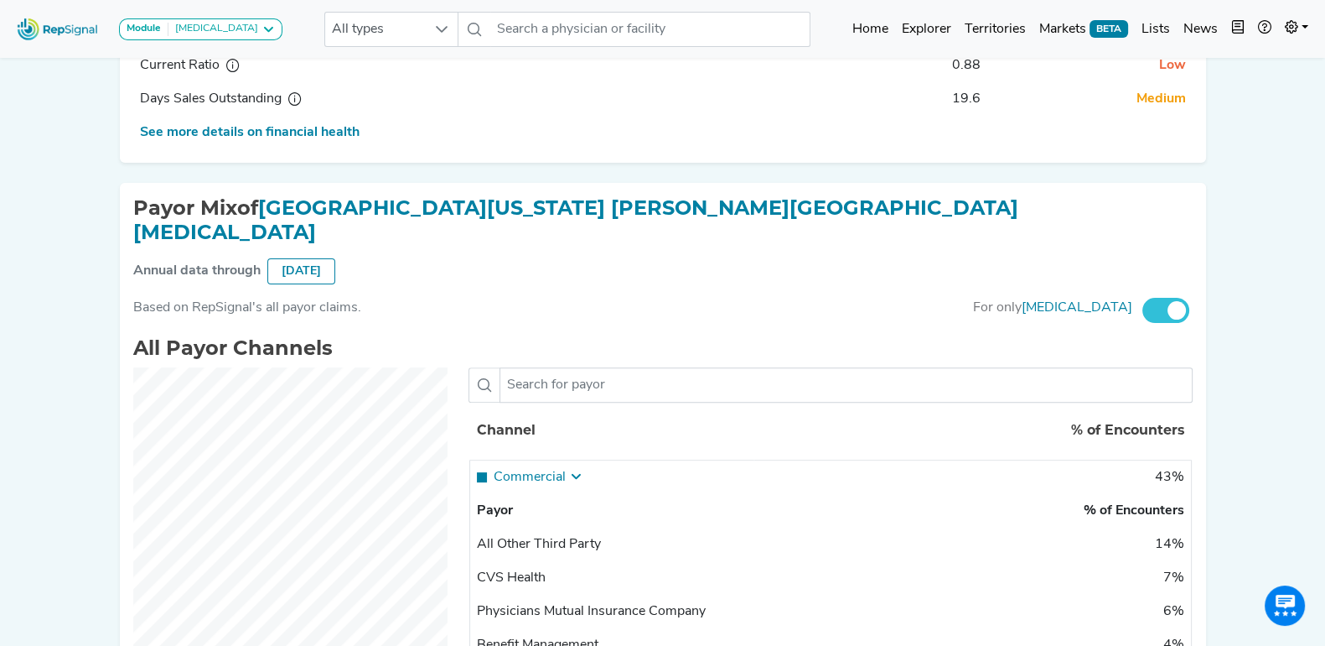
click at [571, 469] on icon at bounding box center [575, 475] width 13 height 13
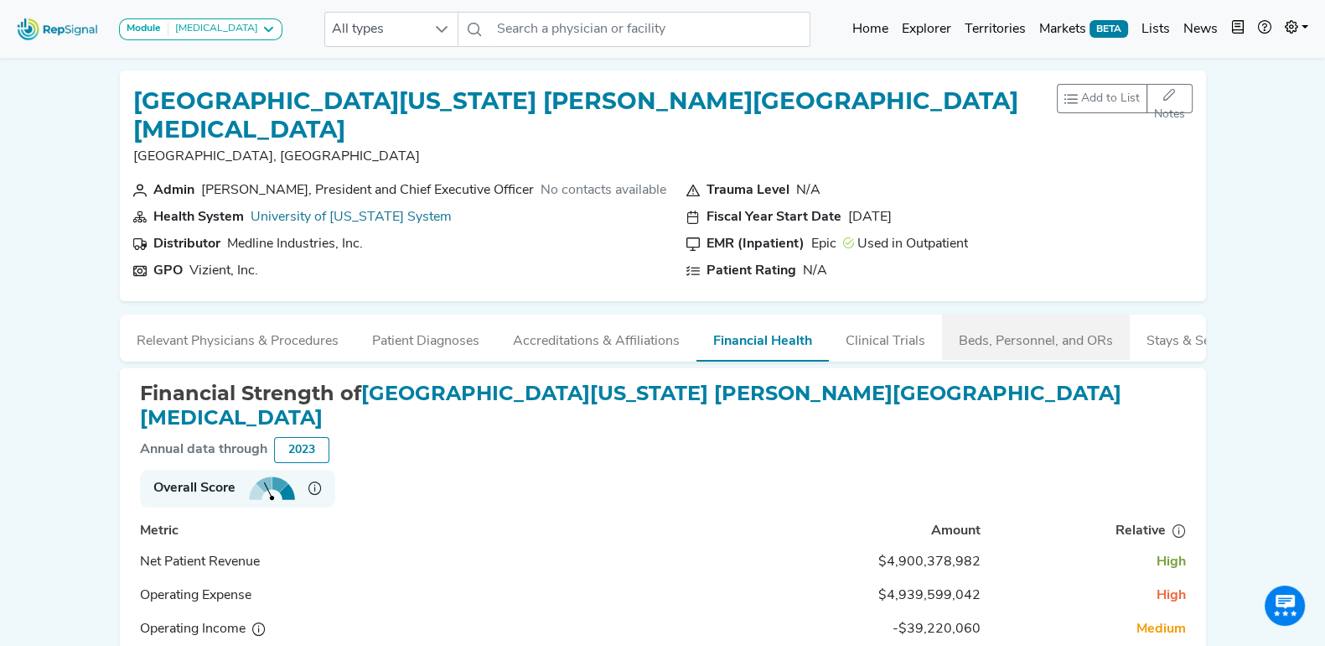
click at [987, 314] on button "Beds, Personnel, and ORs" at bounding box center [1036, 336] width 188 height 45
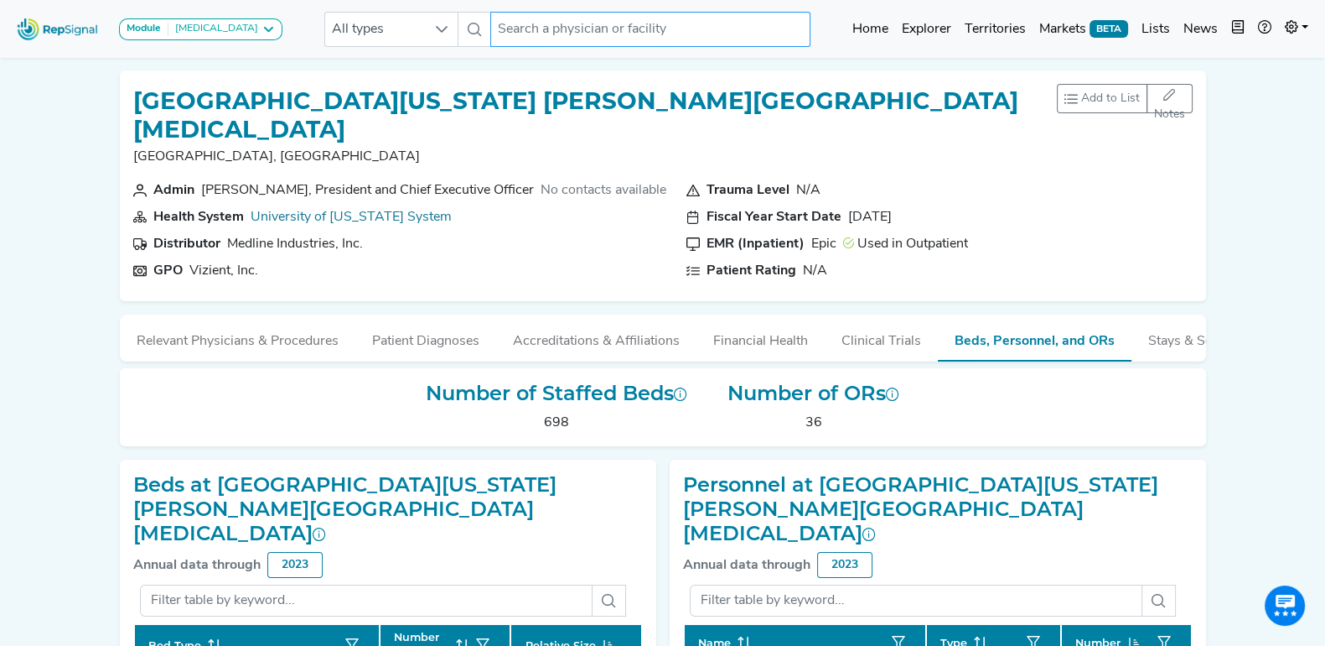
drag, startPoint x: 662, startPoint y: 32, endPoint x: 617, endPoint y: 32, distance: 45.3
click at [656, 32] on input "text" at bounding box center [650, 29] width 320 height 35
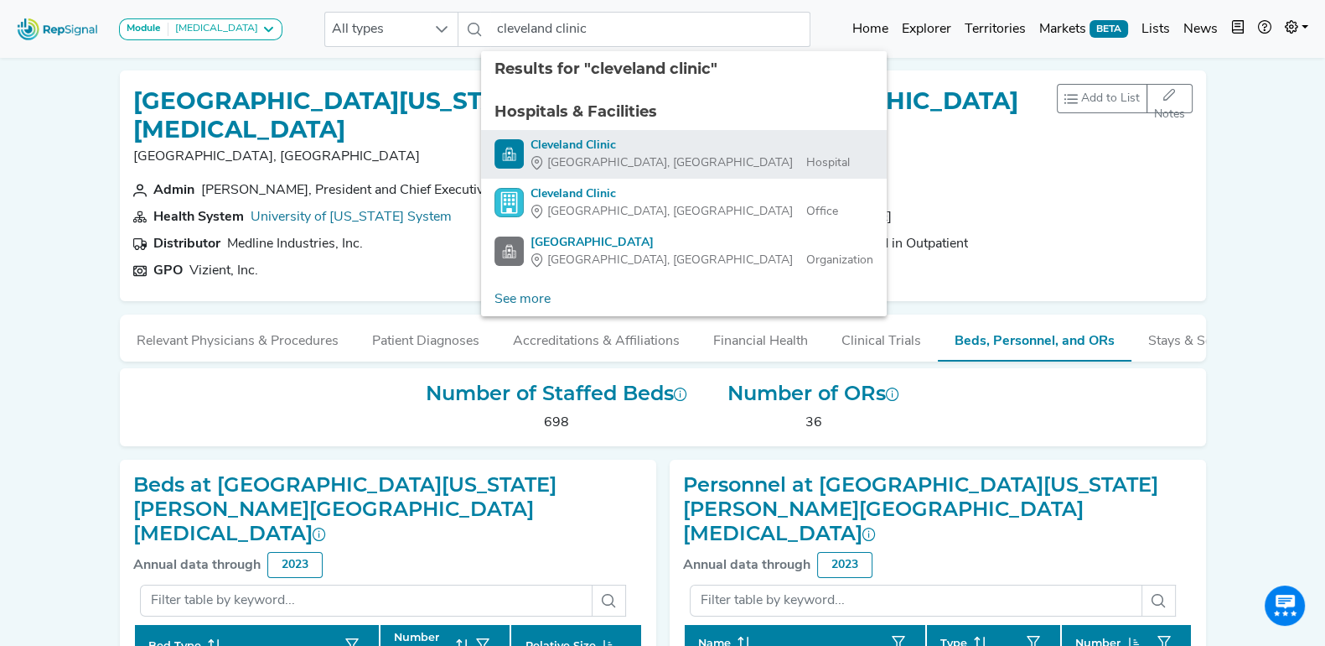
click at [632, 150] on div "Cleveland Clinic" at bounding box center [690, 146] width 319 height 18
type input "Cleveland Clinic"
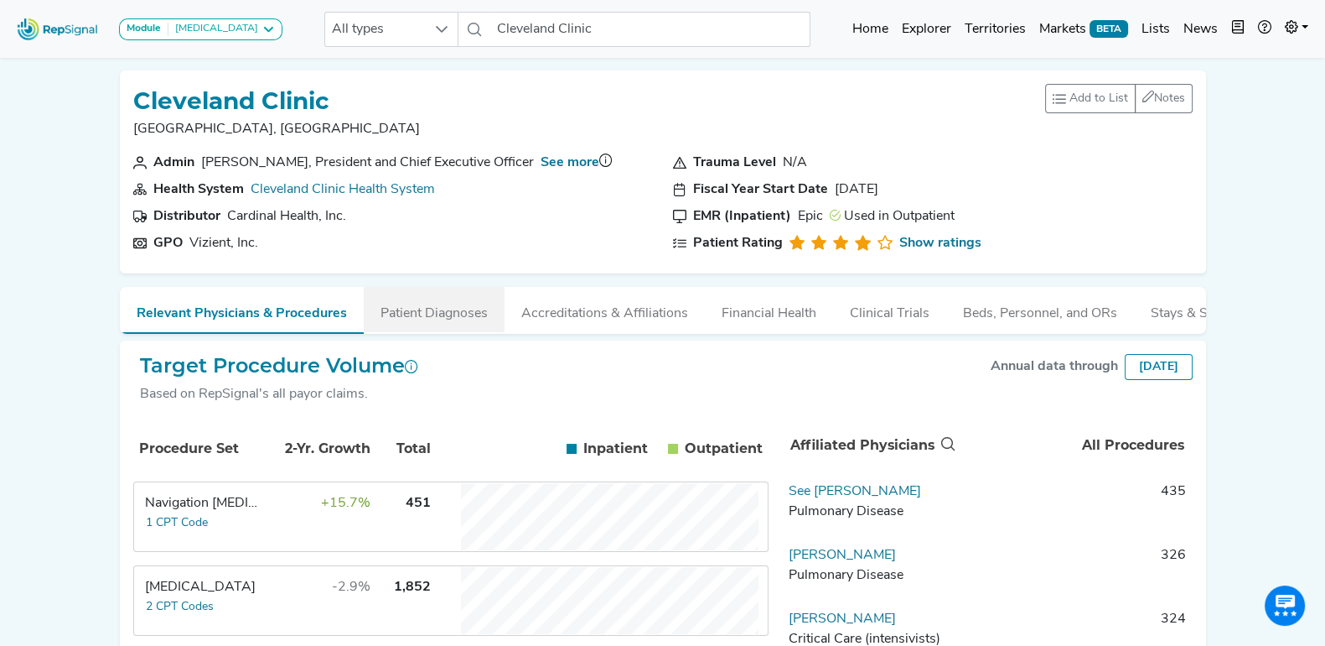
click at [439, 311] on button "Patient Diagnoses" at bounding box center [434, 309] width 141 height 45
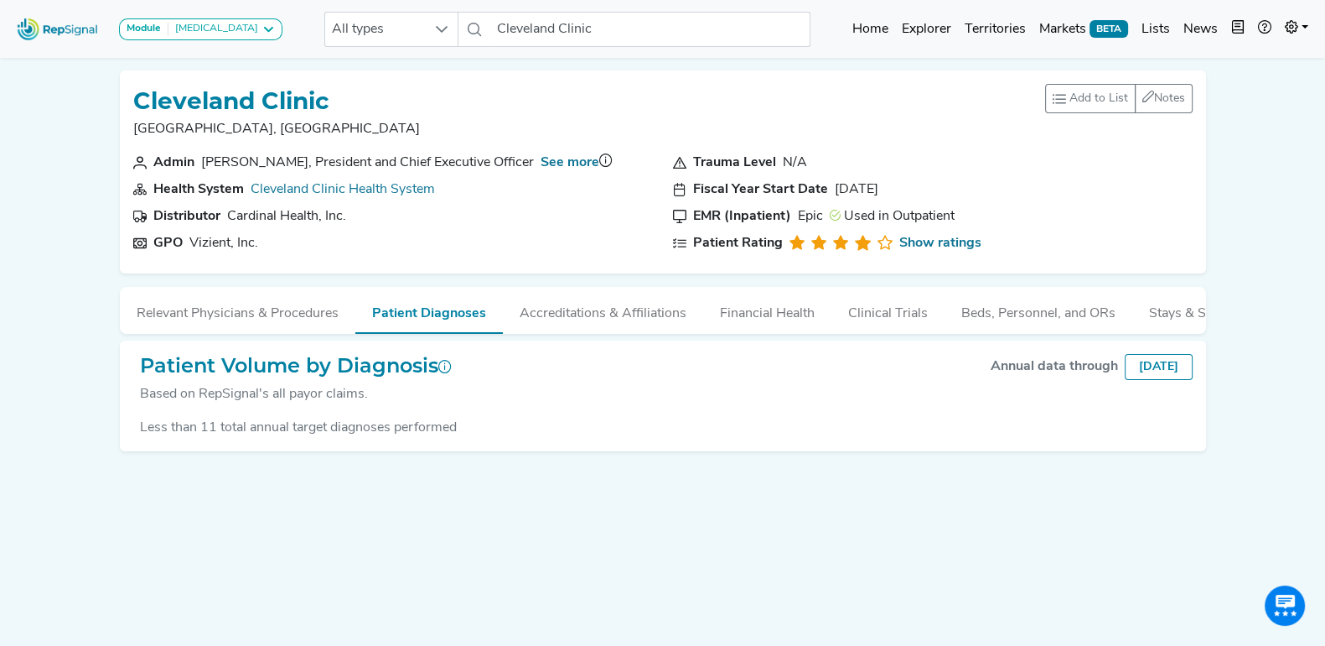
click at [287, 418] on div "Patient Volume by Diagnosis Based on RepSignal's all payor claims." at bounding box center [292, 386] width 319 height 65
click at [289, 309] on button "Relevant Physicians & Procedures" at bounding box center [238, 309] width 236 height 45
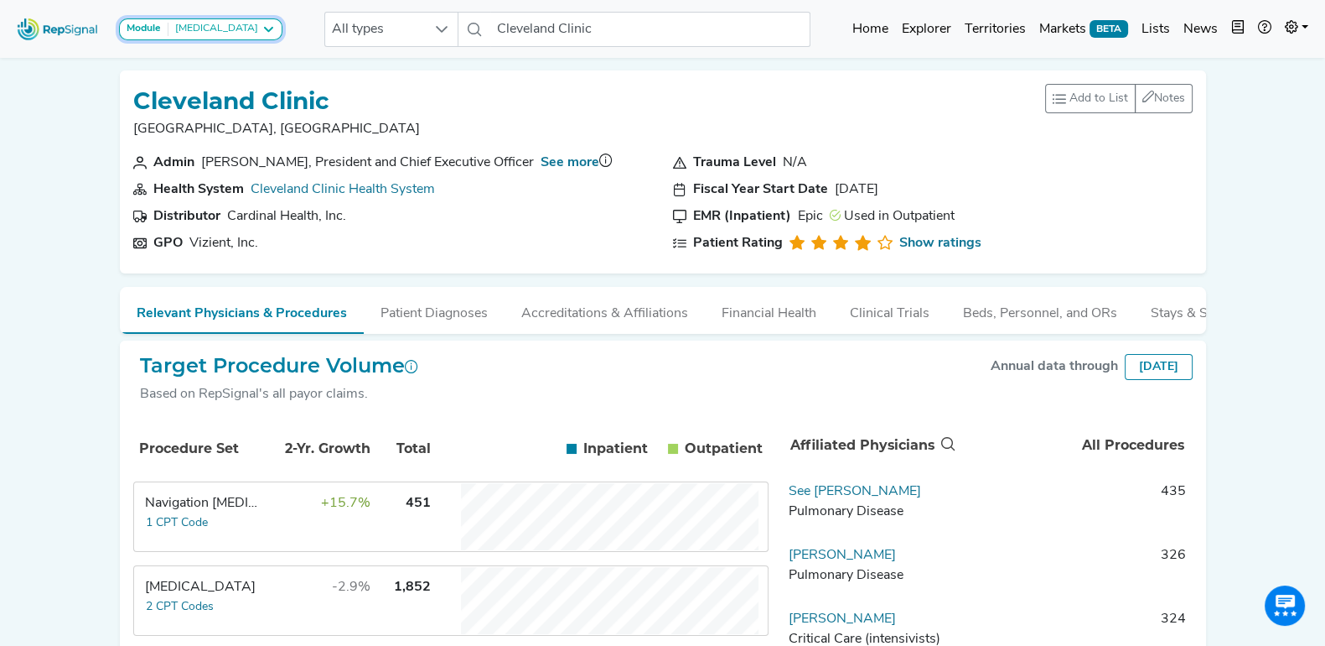
click at [231, 24] on div "[MEDICAL_DATA]" at bounding box center [214, 29] width 90 height 13
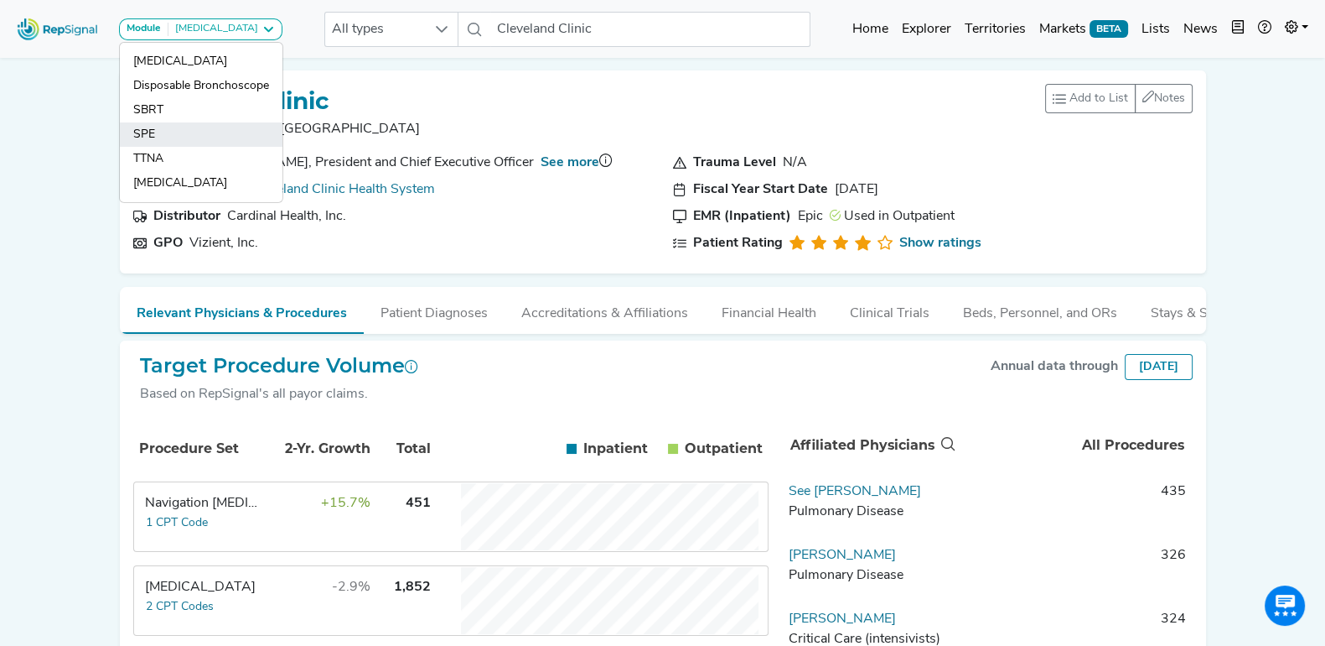
click at [156, 147] on link "SPE" at bounding box center [201, 159] width 163 height 24
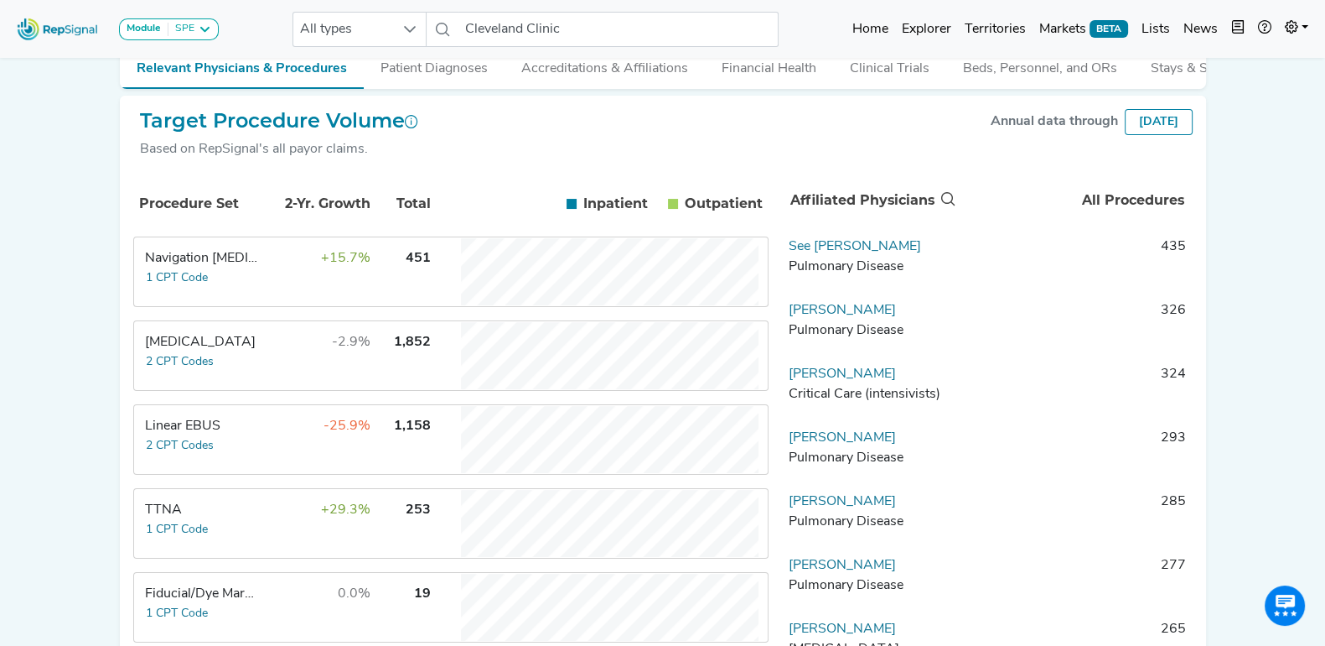
scroll to position [184, 0]
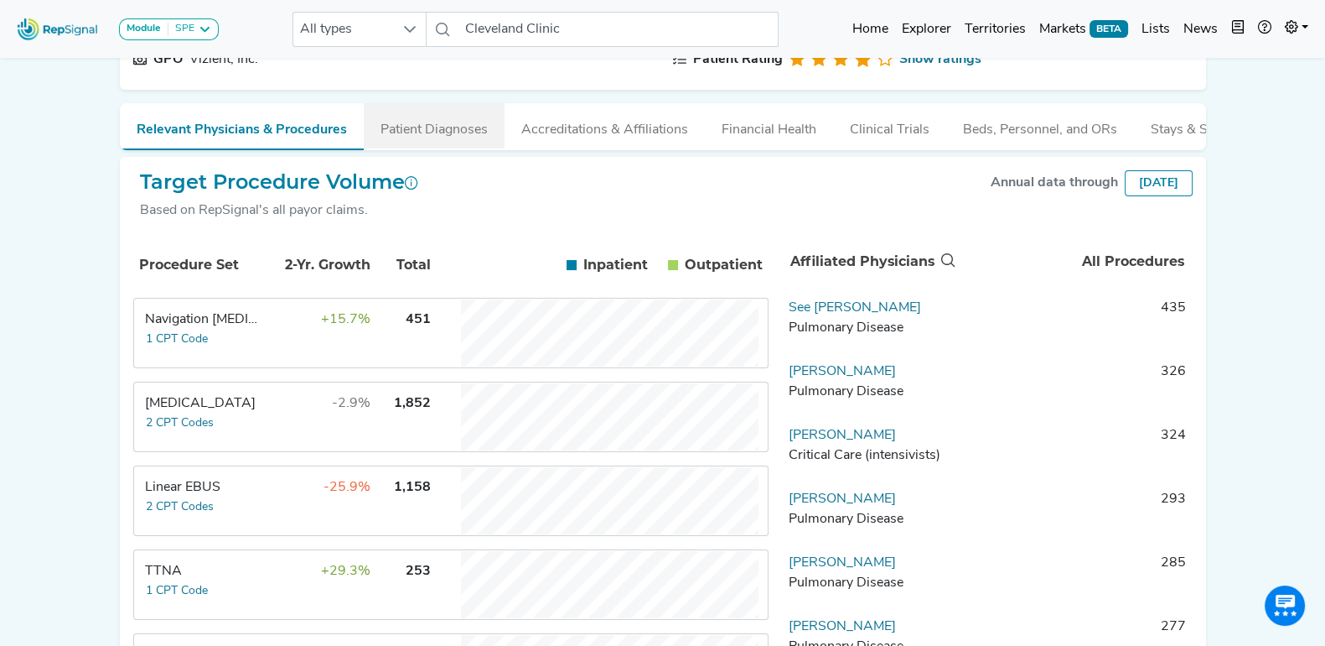
click at [427, 130] on button "Patient Diagnoses" at bounding box center [434, 125] width 141 height 45
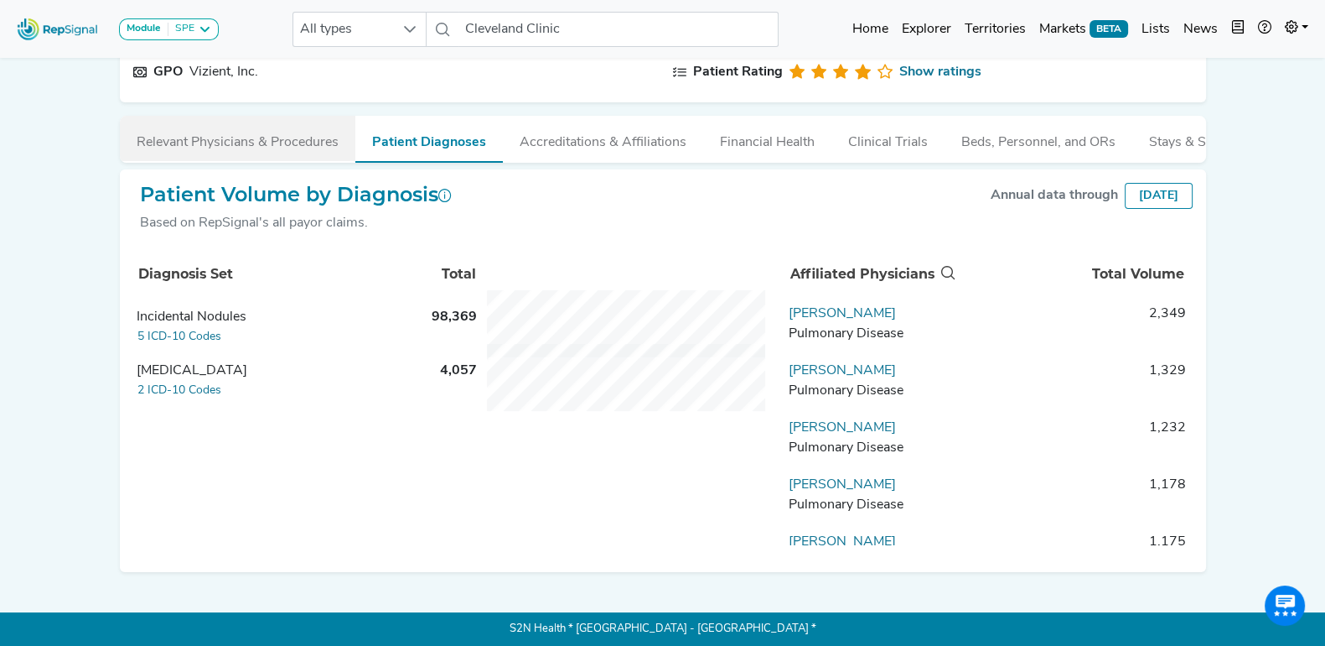
click at [262, 127] on button "Relevant Physicians & Procedures" at bounding box center [238, 138] width 236 height 45
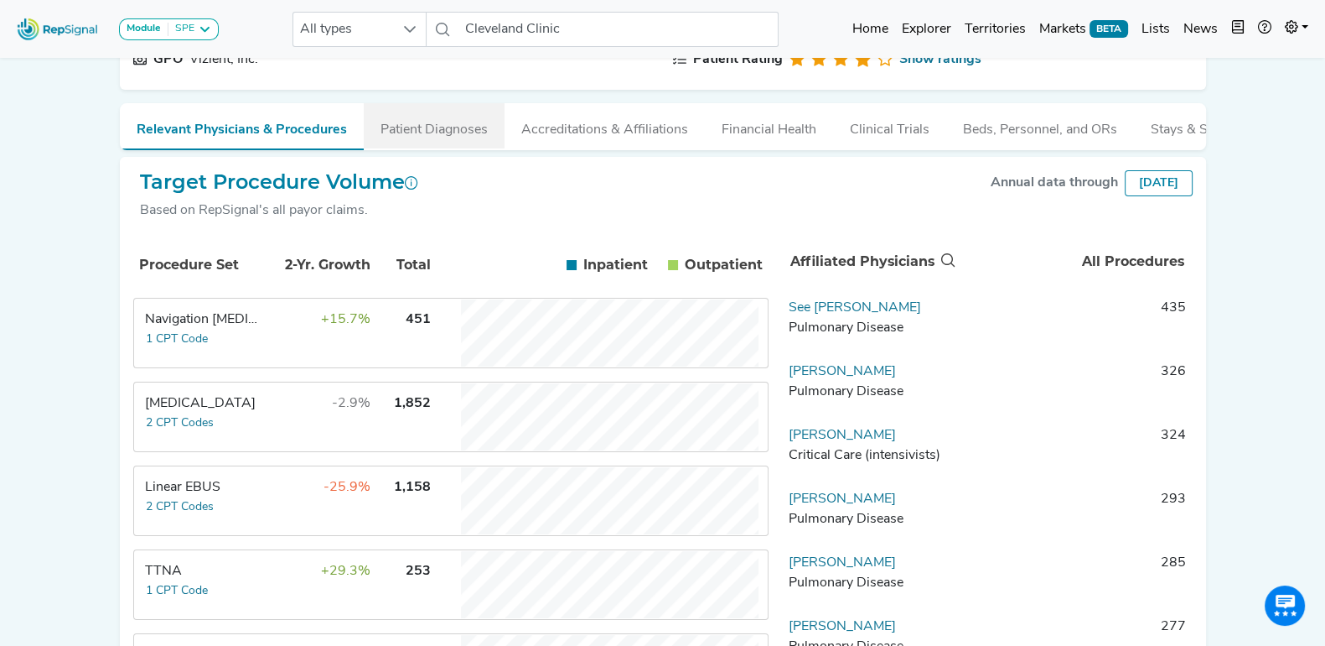
click at [398, 134] on button "Patient Diagnoses" at bounding box center [434, 125] width 141 height 45
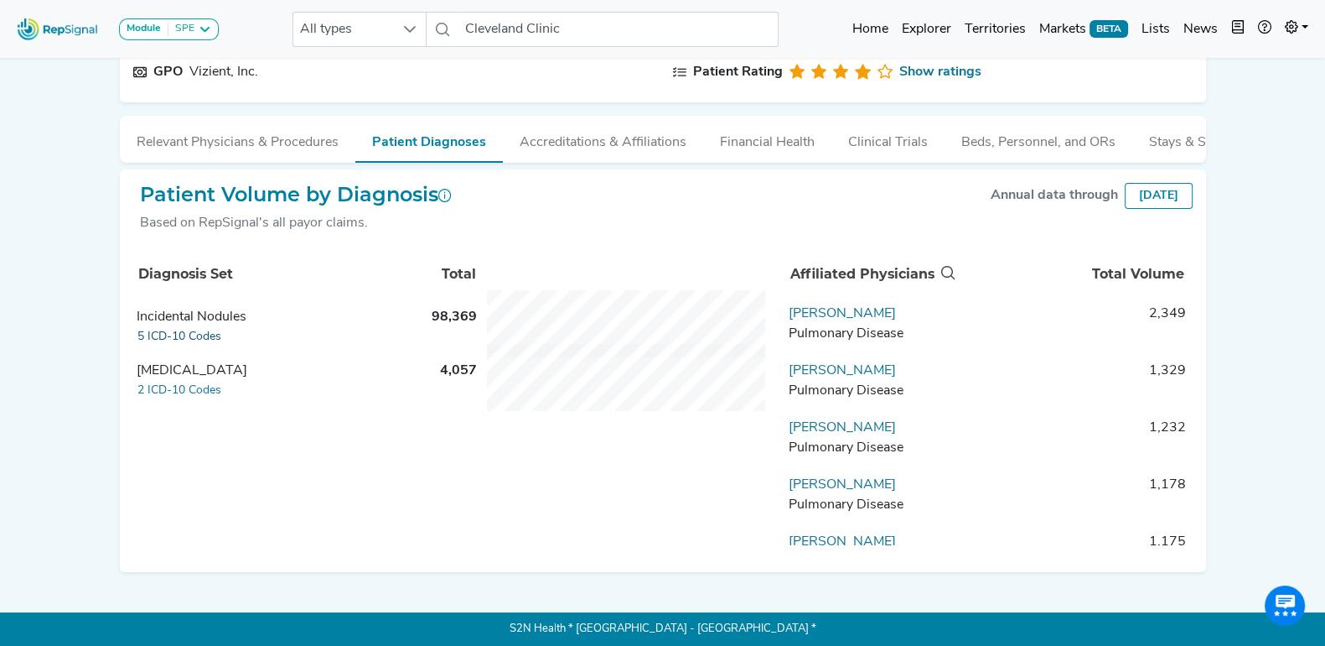
click at [179, 340] on button "5 ICD-10 Codes" at bounding box center [180, 336] width 86 height 19
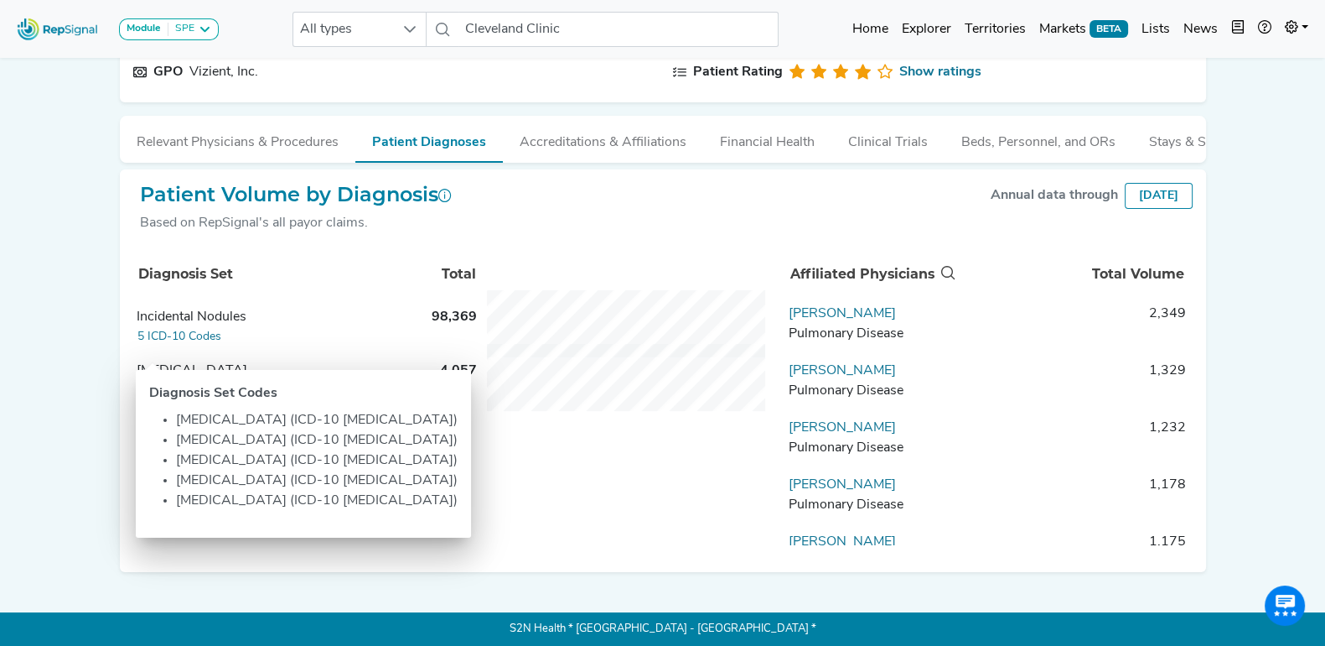
click at [54, 272] on div "Module SPE [MEDICAL_DATA] Disposable Bronchoscope SBRT SPE TTNA [MEDICAL_DATA] …" at bounding box center [662, 237] width 1325 height 817
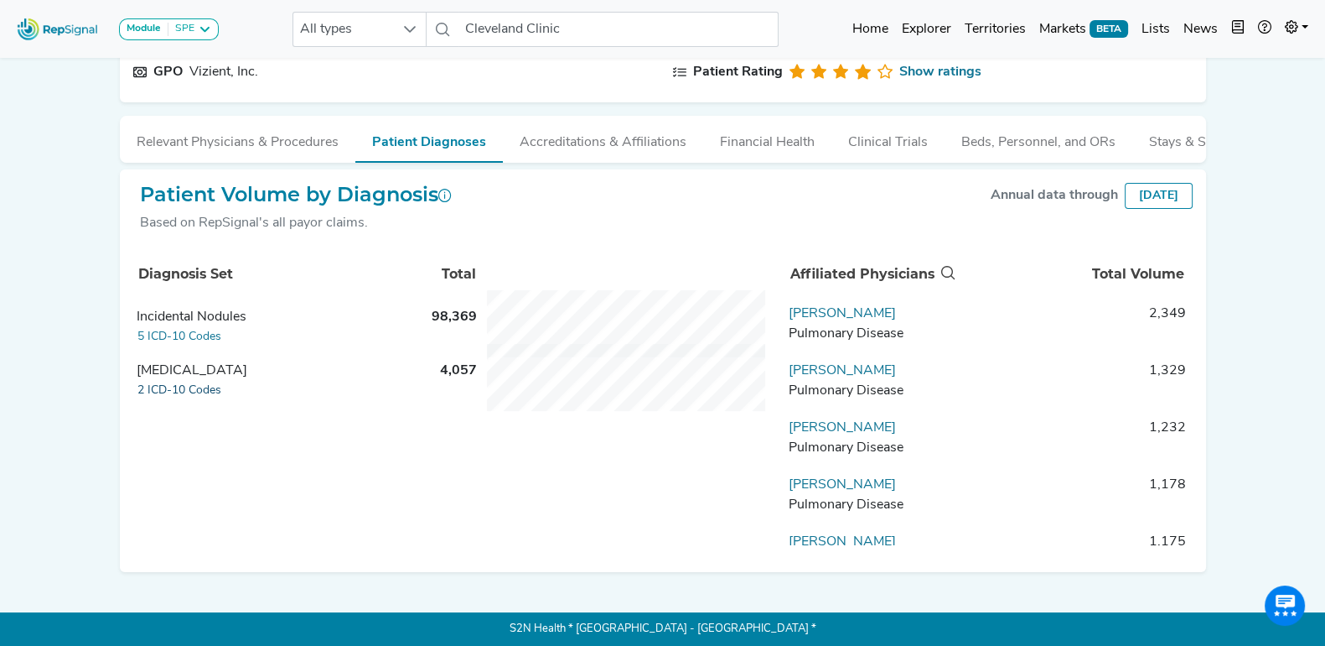
click at [156, 382] on button "2 ICD-10 Codes" at bounding box center [180, 390] width 86 height 19
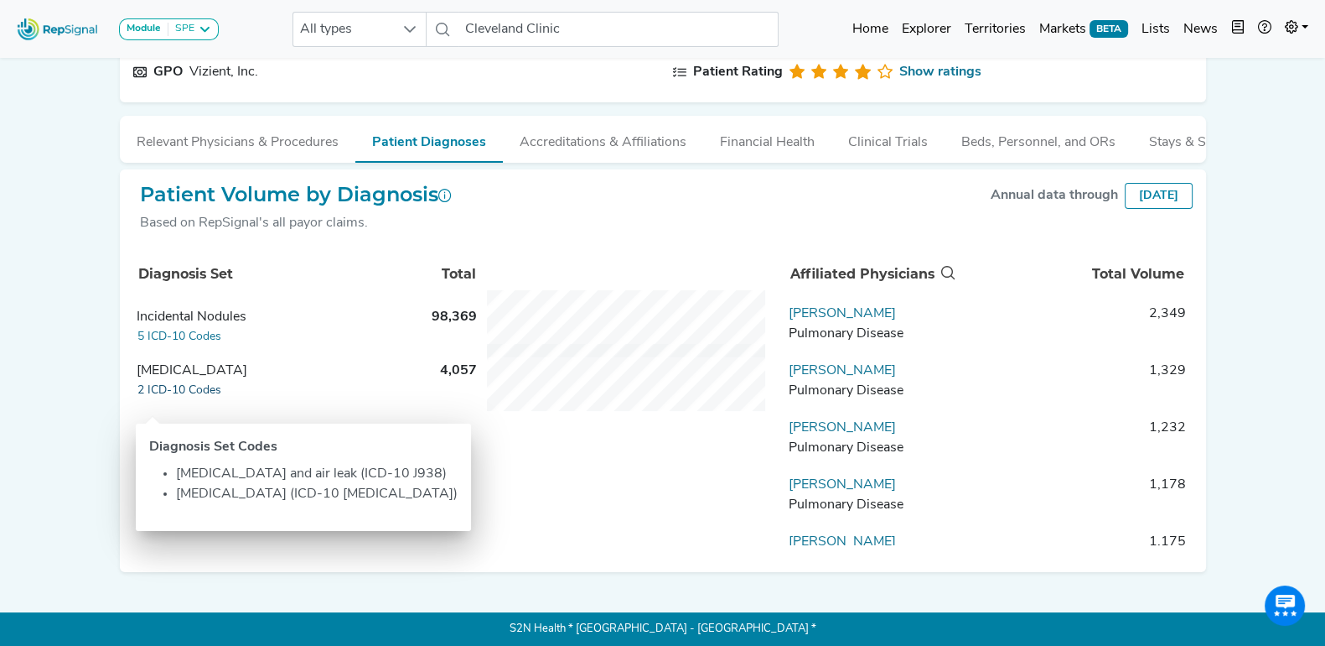
click at [156, 382] on button "2 ICD-10 Codes" at bounding box center [180, 390] width 86 height 19
click at [951, 342] on td "[PERSON_NAME] Pulmonary Disease" at bounding box center [870, 328] width 176 height 50
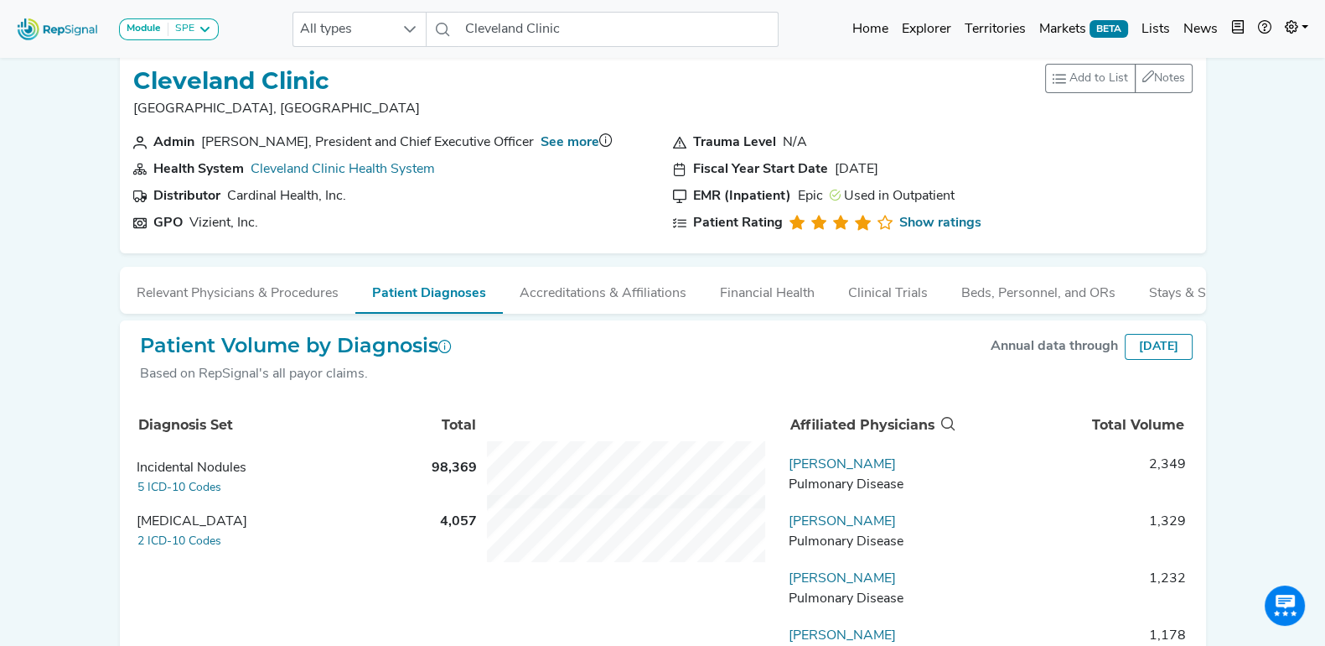
scroll to position [0, 0]
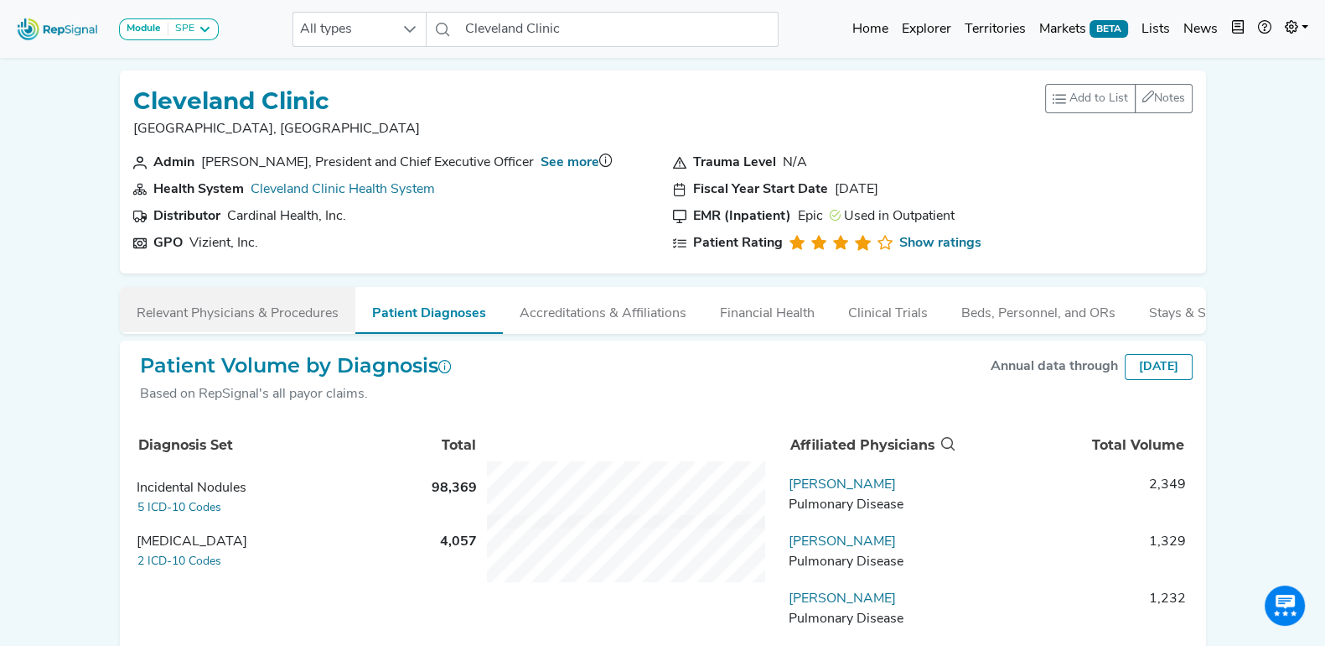
click at [309, 313] on button "Relevant Physicians & Procedures" at bounding box center [238, 309] width 236 height 45
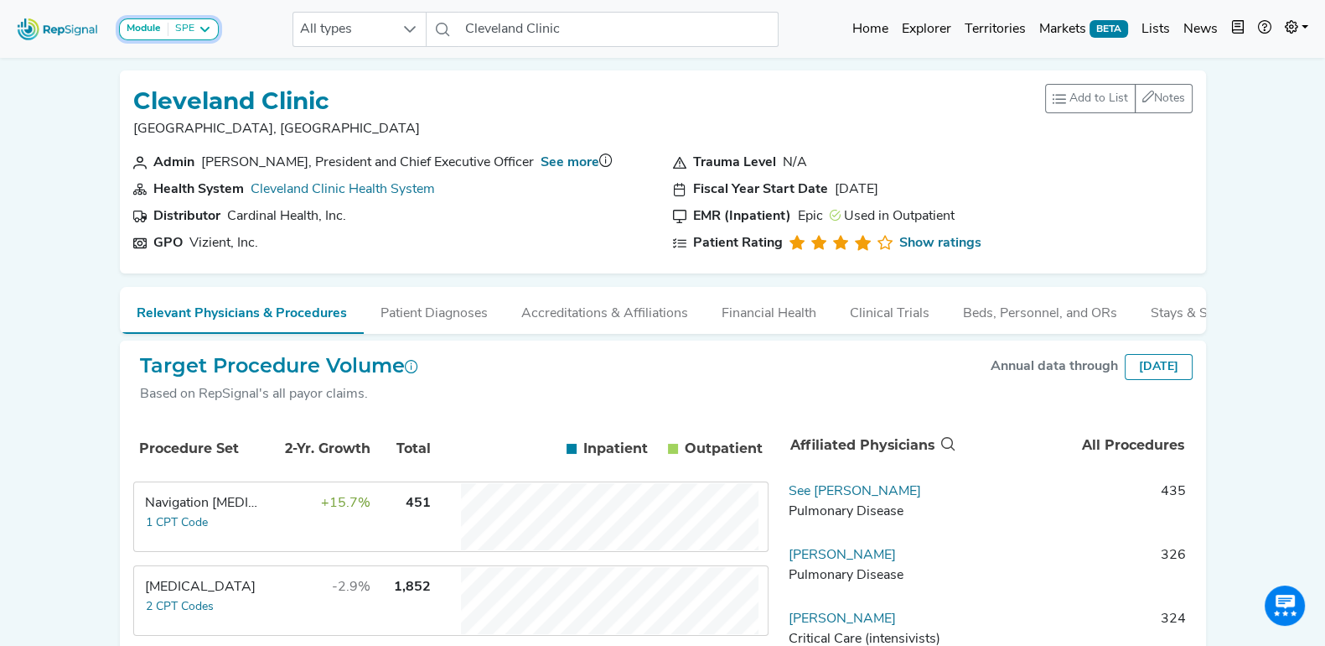
click at [201, 23] on icon at bounding box center [204, 29] width 13 height 13
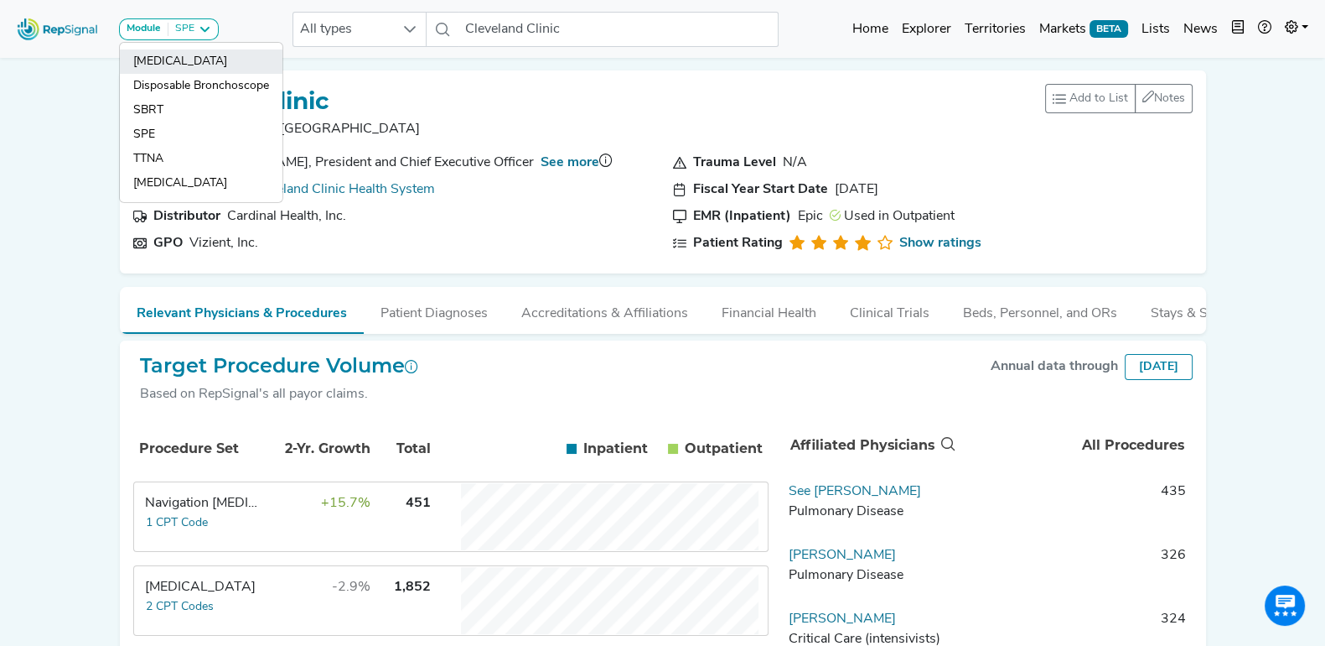
click at [193, 74] on link "[MEDICAL_DATA]" at bounding box center [201, 86] width 163 height 24
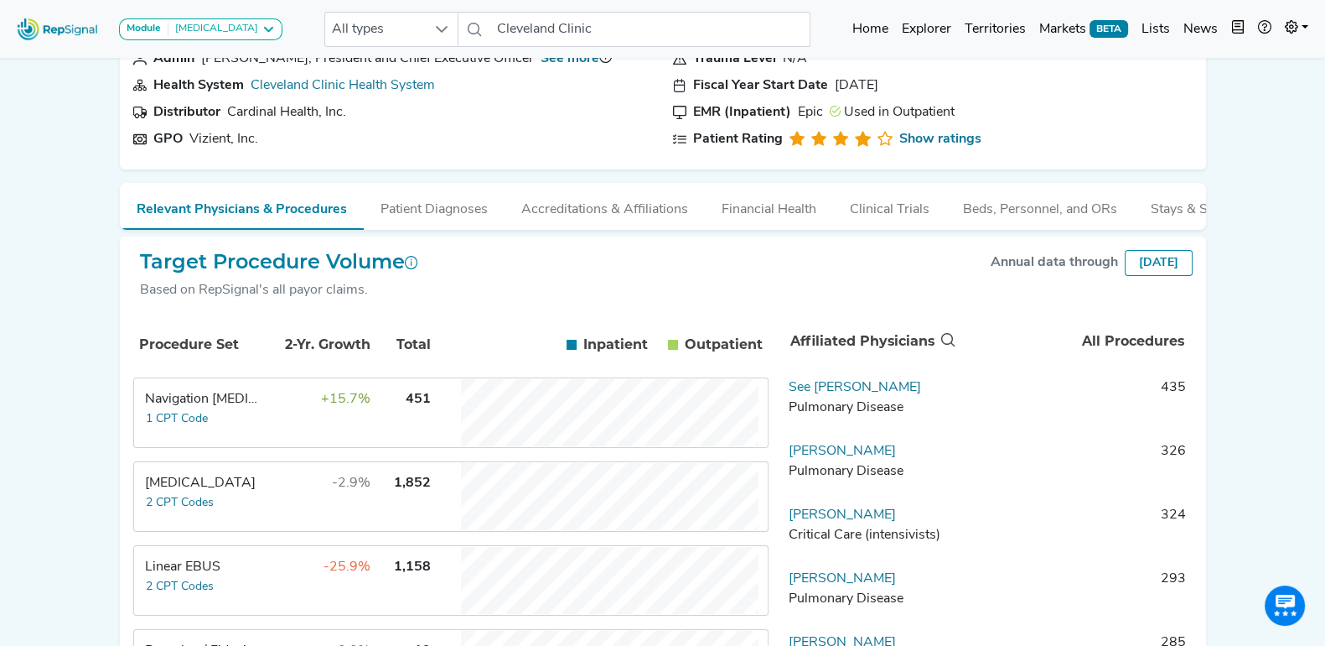
scroll to position [104, 0]
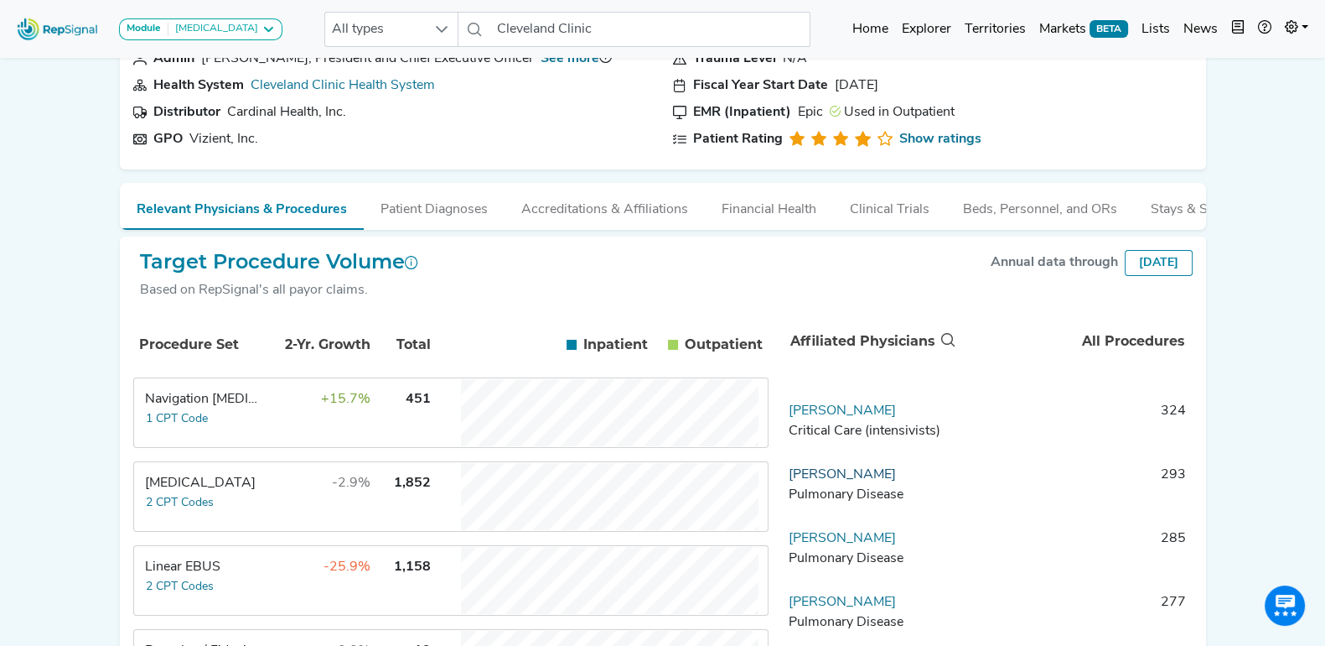
click at [865, 481] on link "[PERSON_NAME]" at bounding box center [842, 474] width 107 height 13
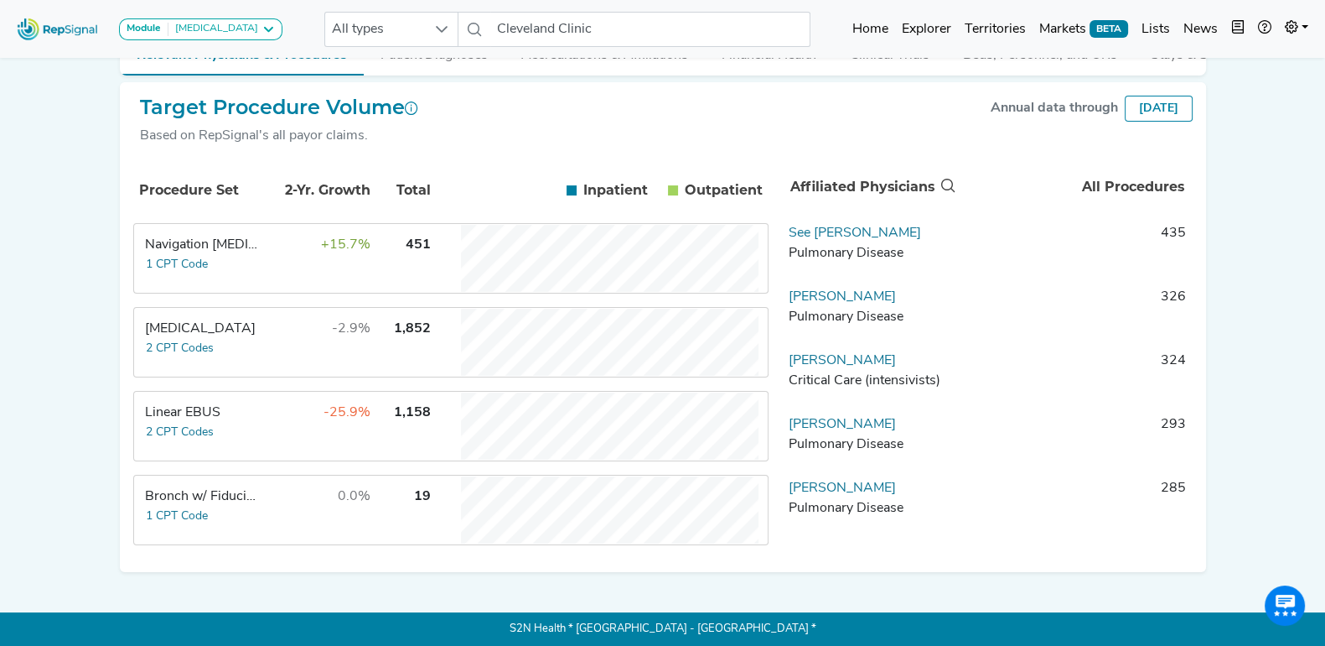
scroll to position [273, 0]
click at [277, 411] on td "-25.9%" at bounding box center [316, 425] width 109 height 67
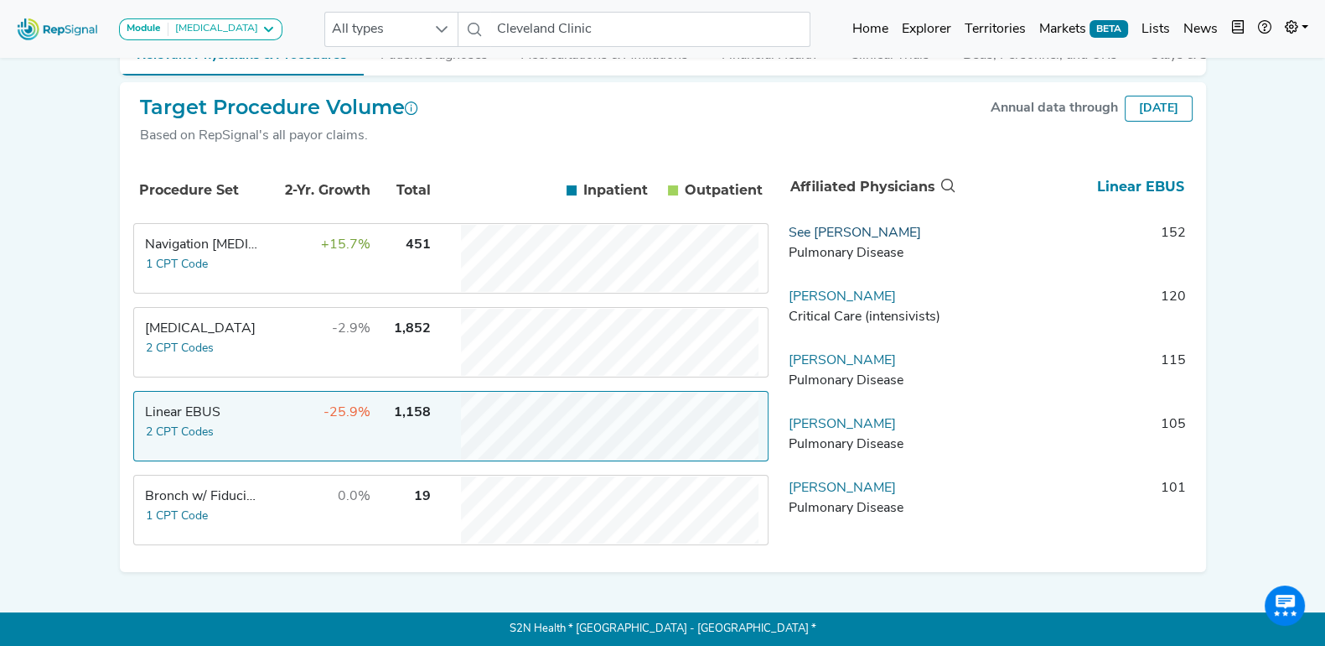
click at [827, 231] on link "See [PERSON_NAME]" at bounding box center [855, 232] width 132 height 13
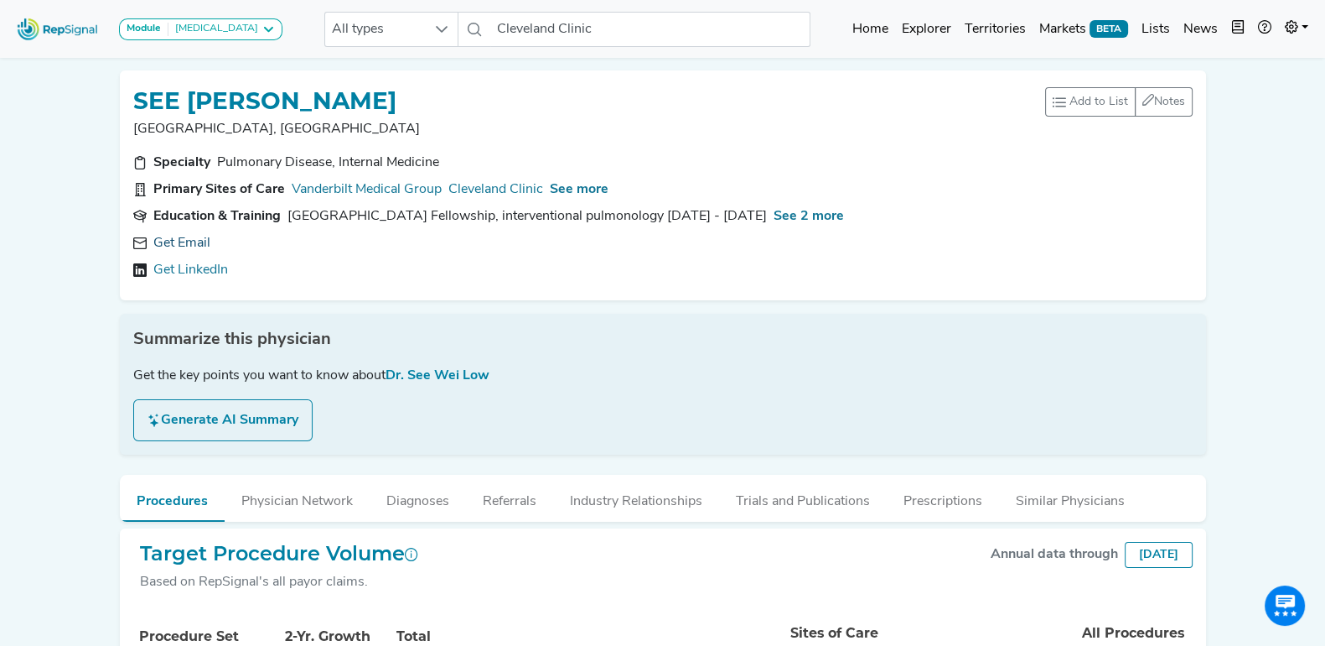
click at [197, 242] on link "Get Email" at bounding box center [181, 243] width 57 height 20
drag, startPoint x: 277, startPoint y: 241, endPoint x: 148, endPoint y: 243, distance: 130.0
click at [148, 243] on div "No email available." at bounding box center [663, 243] width 1060 height 20
drag, startPoint x: 284, startPoint y: 268, endPoint x: 148, endPoint y: 270, distance: 136.7
click at [148, 270] on div "No LinkedIn available." at bounding box center [663, 270] width 1060 height 20
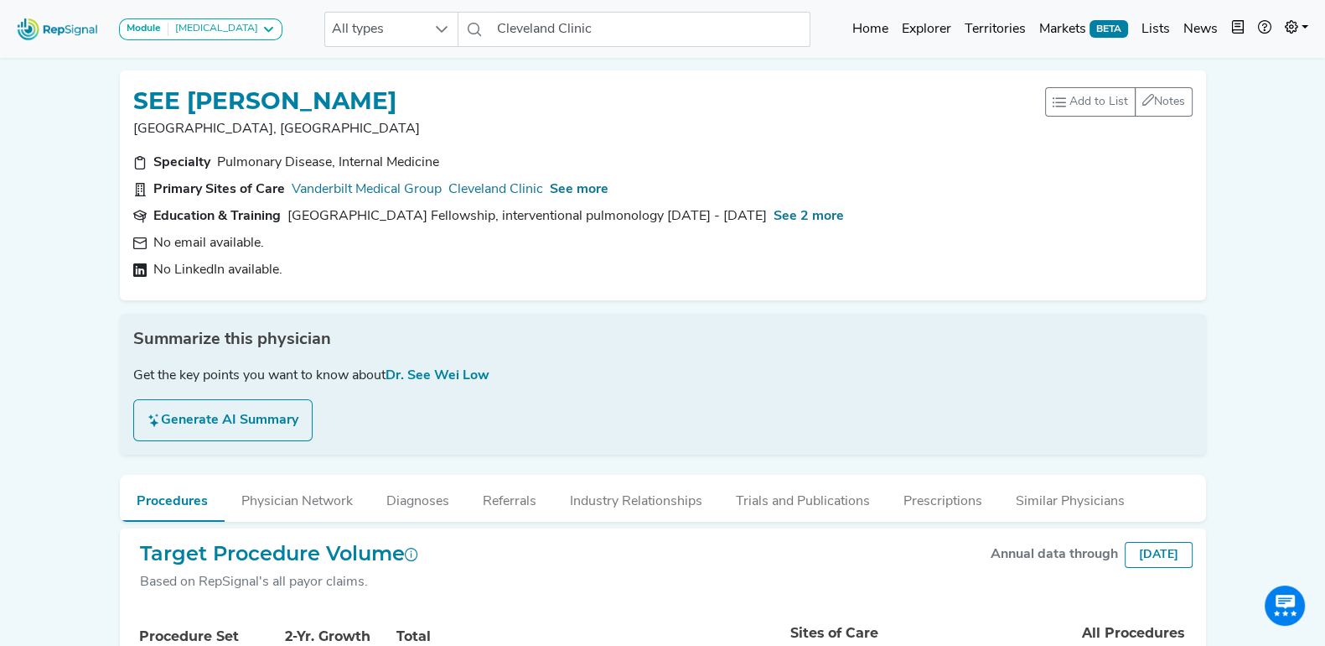
click at [343, 247] on div "No email available." at bounding box center [663, 243] width 1060 height 20
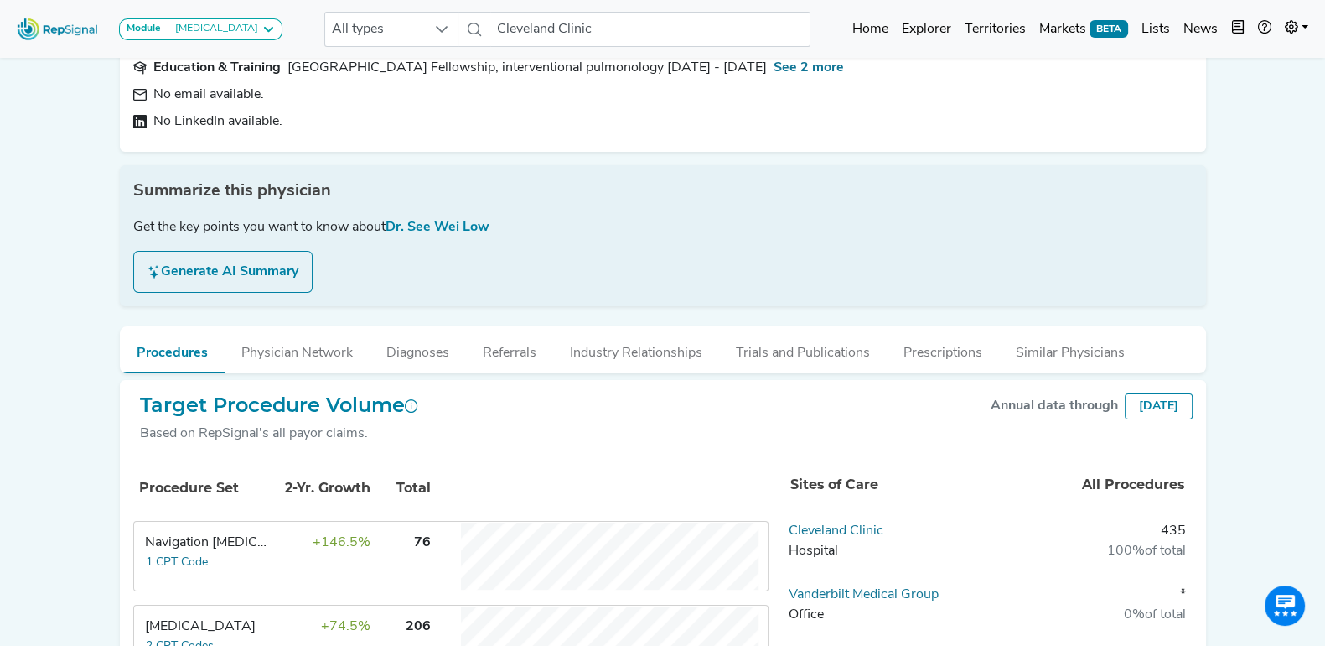
scroll to position [209, 0]
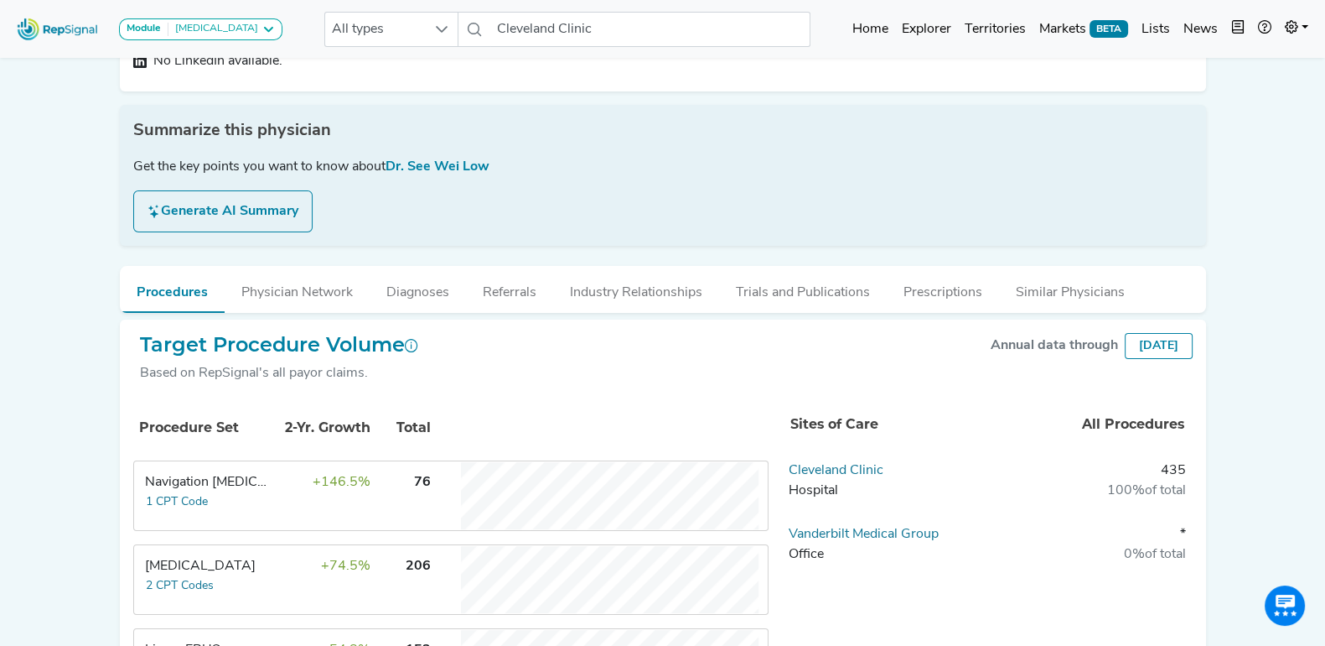
click at [214, 204] on button "Generate AI Summary" at bounding box center [222, 211] width 179 height 42
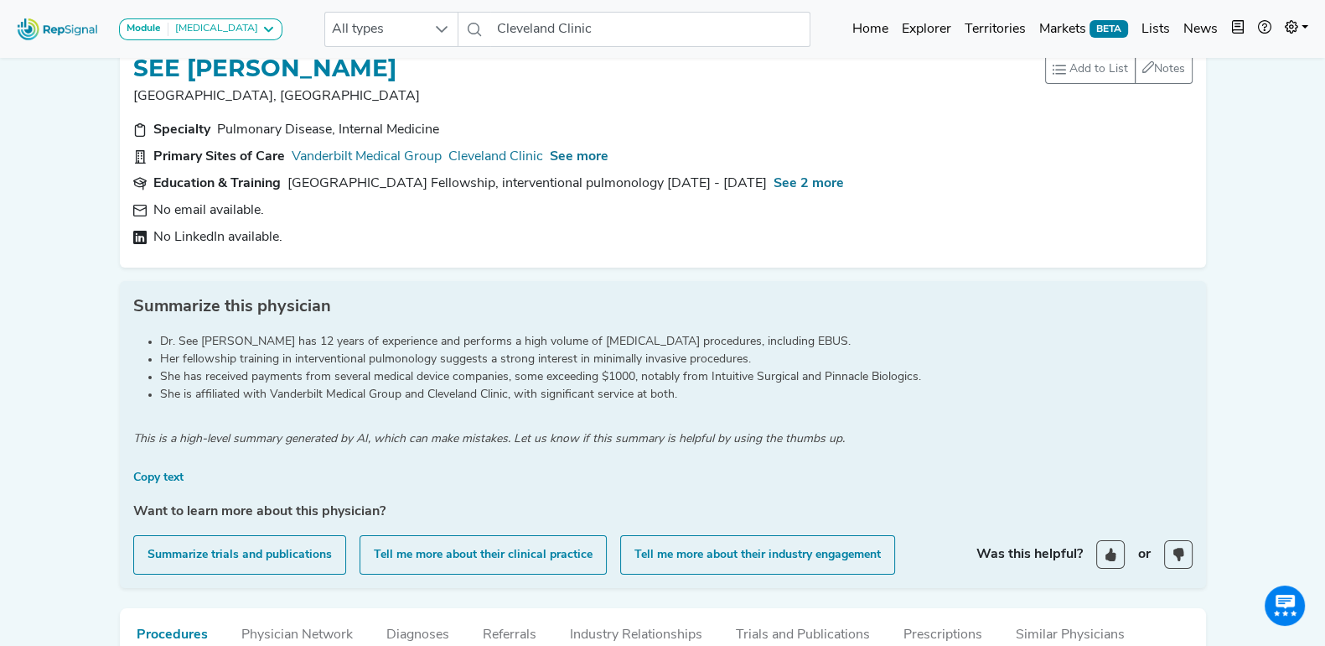
scroll to position [0, 0]
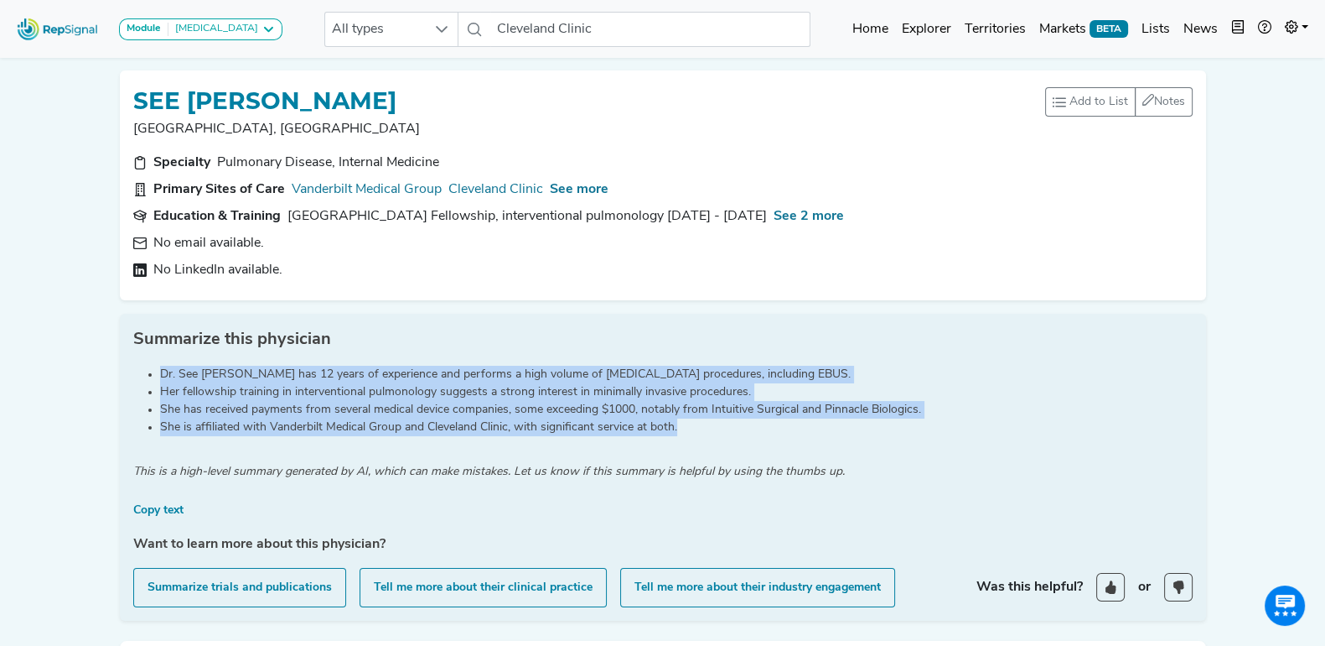
drag, startPoint x: 683, startPoint y: 431, endPoint x: 159, endPoint y: 380, distance: 526.4
click at [159, 380] on ul "Dr. See [PERSON_NAME] has 12 years of experience and performs a high volume of …" at bounding box center [663, 401] width 1060 height 70
click at [303, 388] on li "Her fellowship training in interventional pulmonology suggests a strong interes…" at bounding box center [676, 392] width 1033 height 18
click at [70, 355] on div "Module [MEDICAL_DATA] [MEDICAL_DATA] Disposable Bronchoscope SBRT SPE TTNA [MED…" at bounding box center [662, 645] width 1325 height 1291
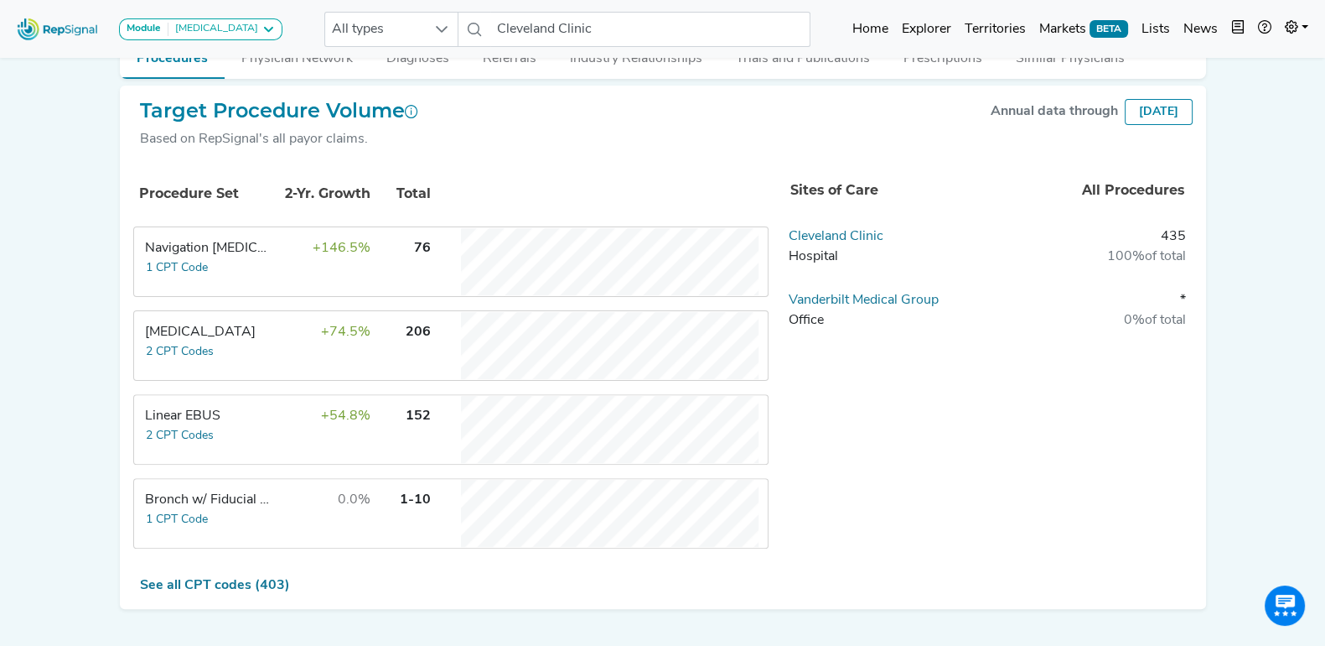
scroll to position [629, 0]
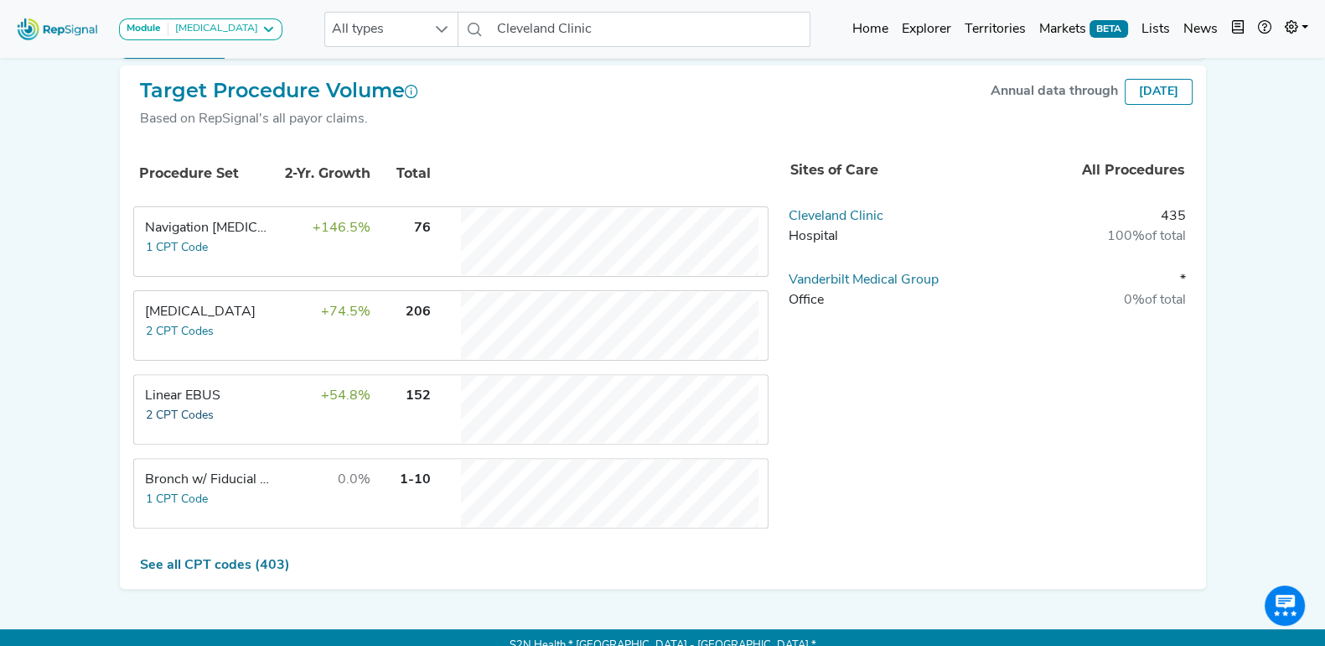
click at [193, 406] on button "2 CPT Codes" at bounding box center [180, 415] width 70 height 19
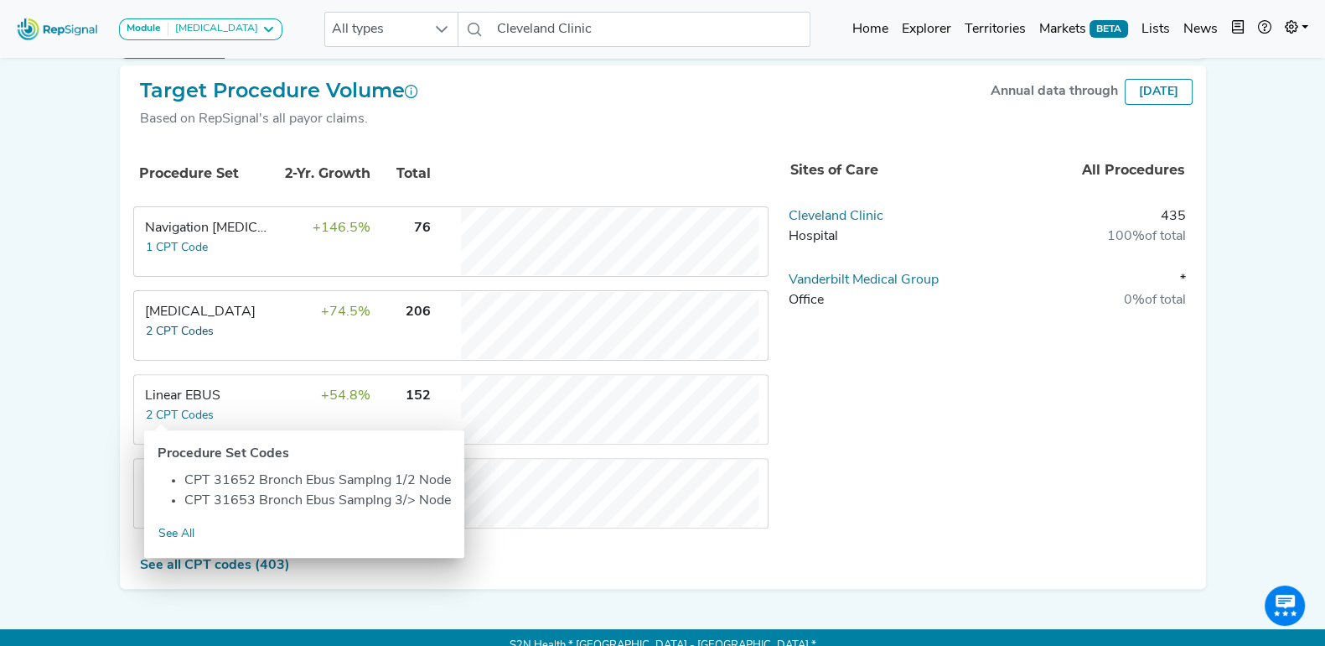
click at [199, 326] on button "2 CPT Codes" at bounding box center [180, 331] width 70 height 19
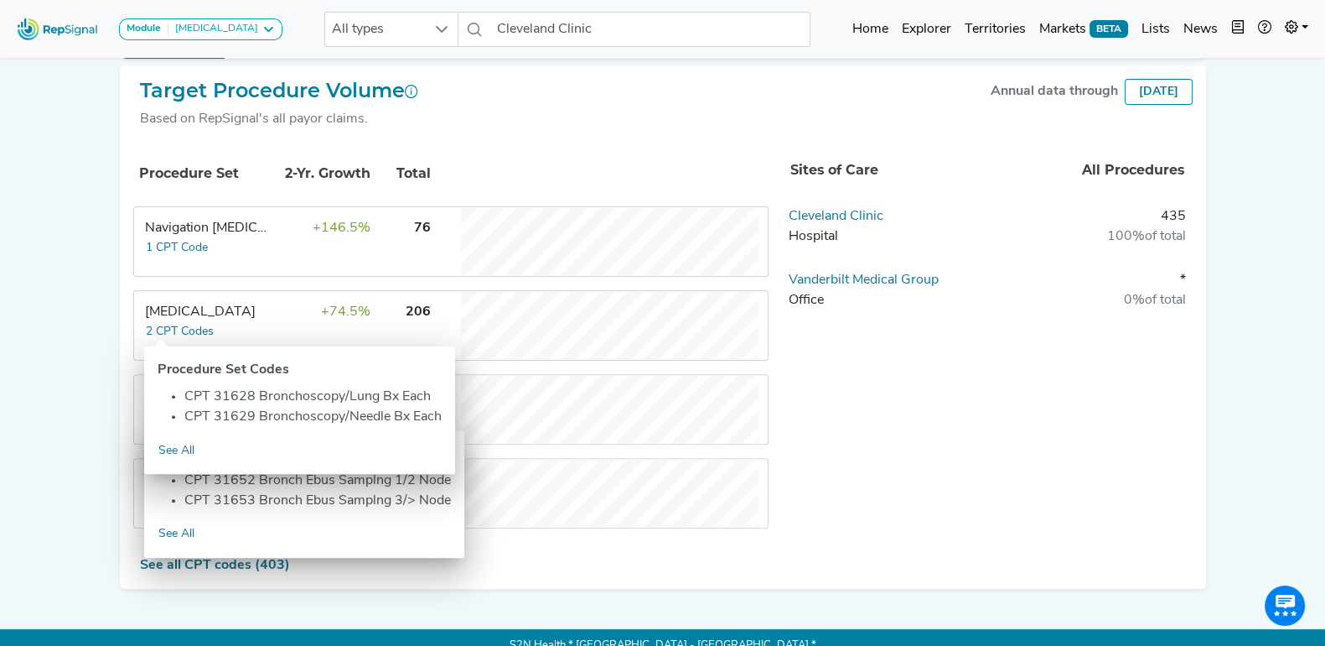
click at [966, 136] on div "Target Procedure Volume Based on RepSignal's all payor claims. Annual data thro…" at bounding box center [663, 111] width 1060 height 65
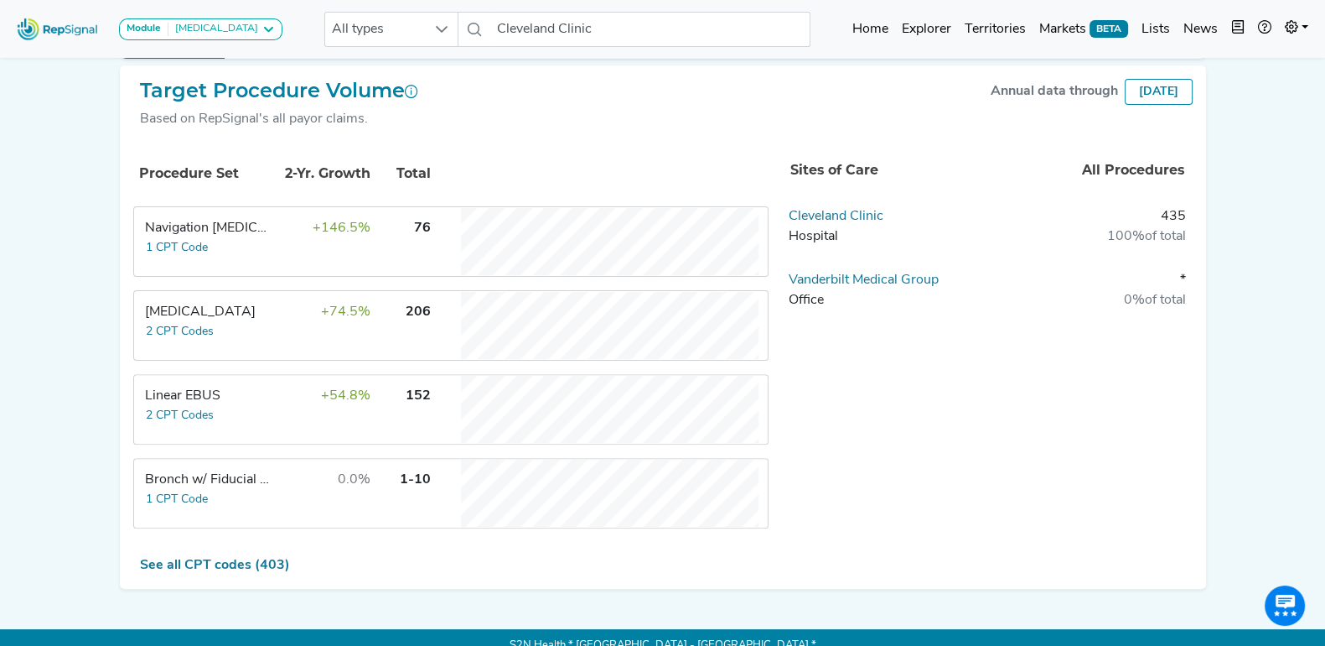
drag, startPoint x: 246, startPoint y: 554, endPoint x: 289, endPoint y: 276, distance: 281.7
click at [245, 558] on link "See all CPT codes (403)" at bounding box center [215, 564] width 150 height 13
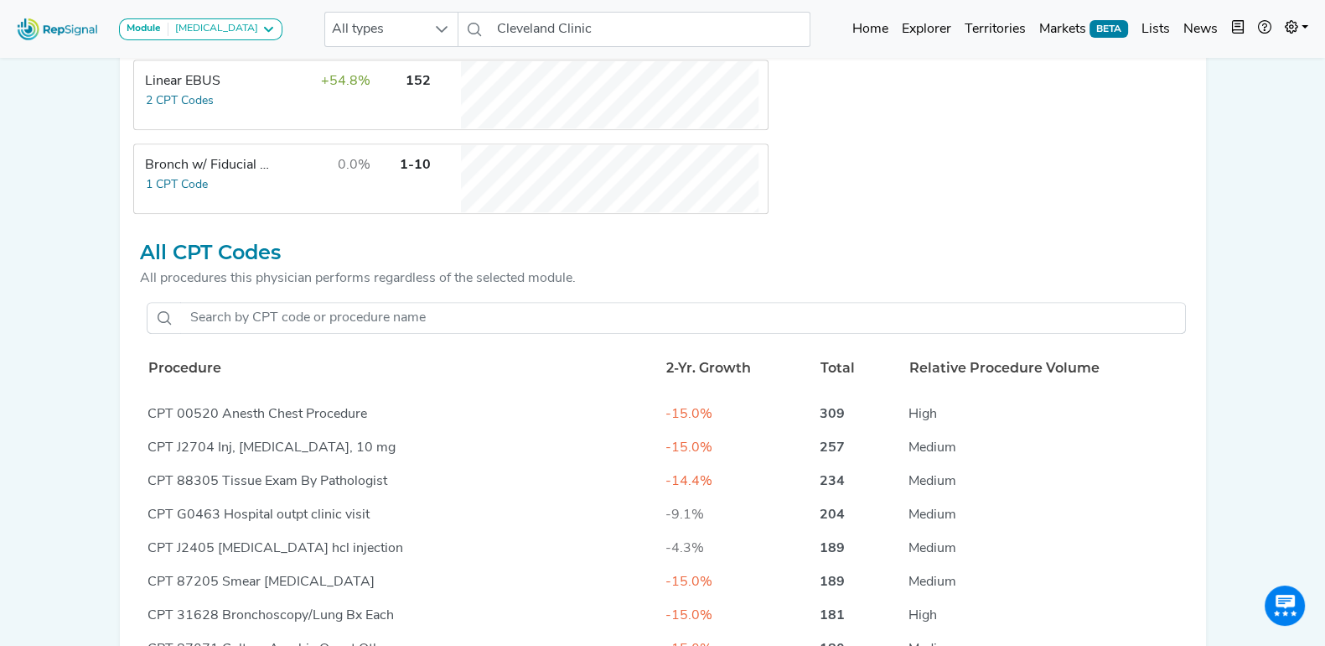
scroll to position [1048, 0]
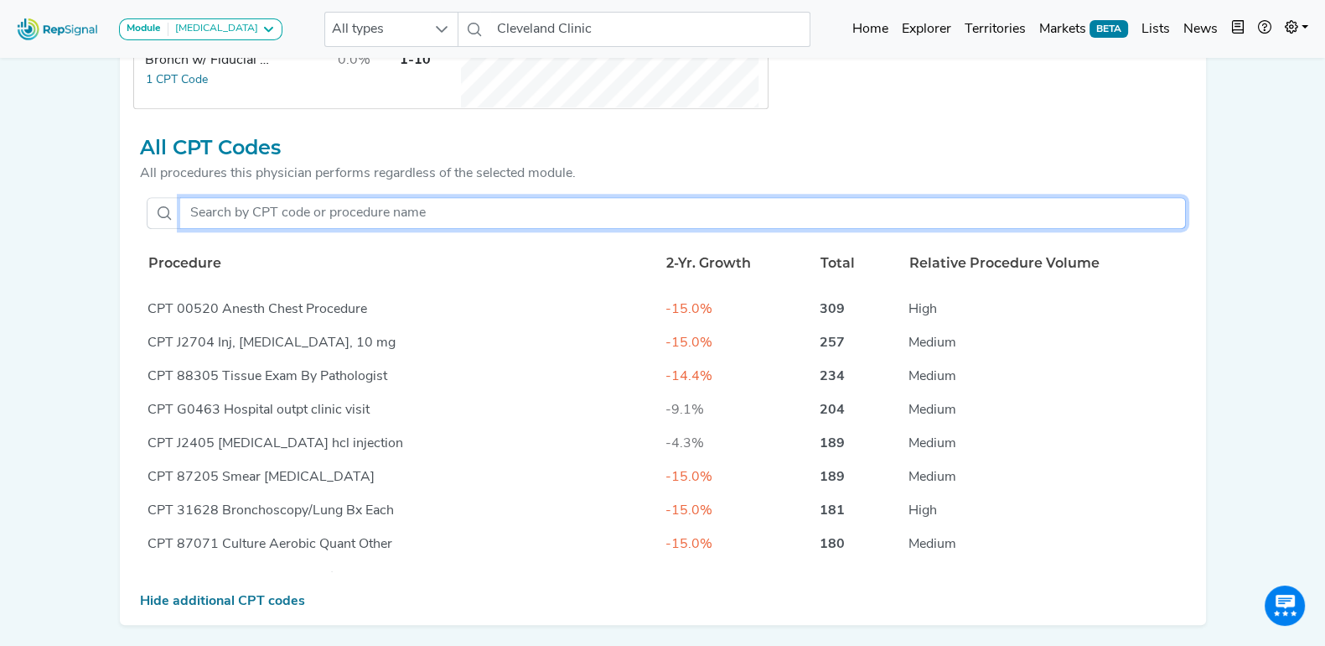
click at [329, 210] on input "text" at bounding box center [683, 213] width 1006 height 32
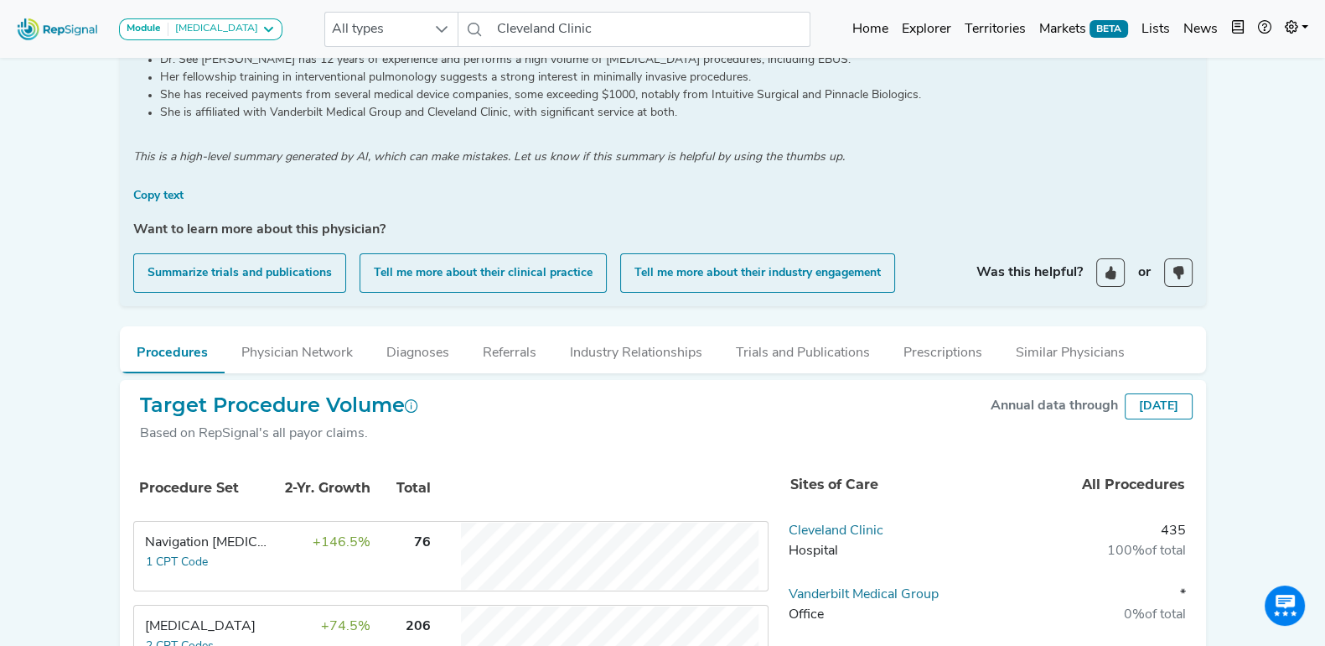
scroll to position [314, 0]
click at [318, 359] on button "Physician Network" at bounding box center [297, 348] width 145 height 45
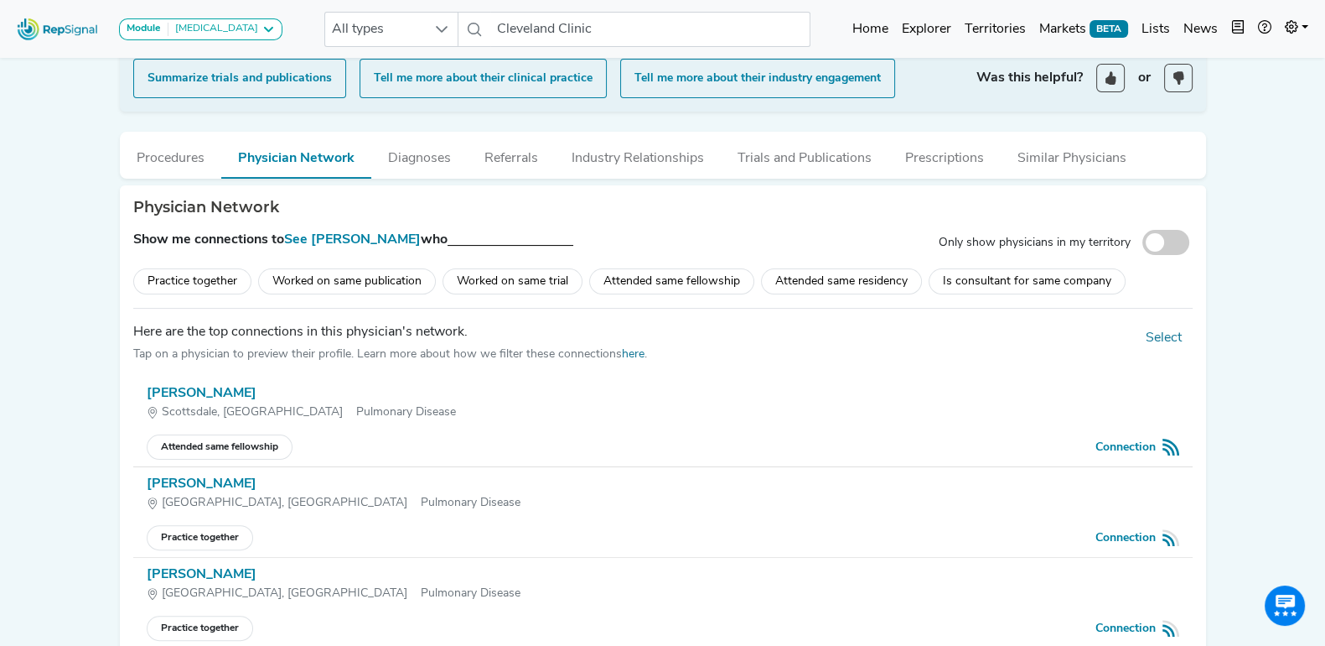
scroll to position [524, 0]
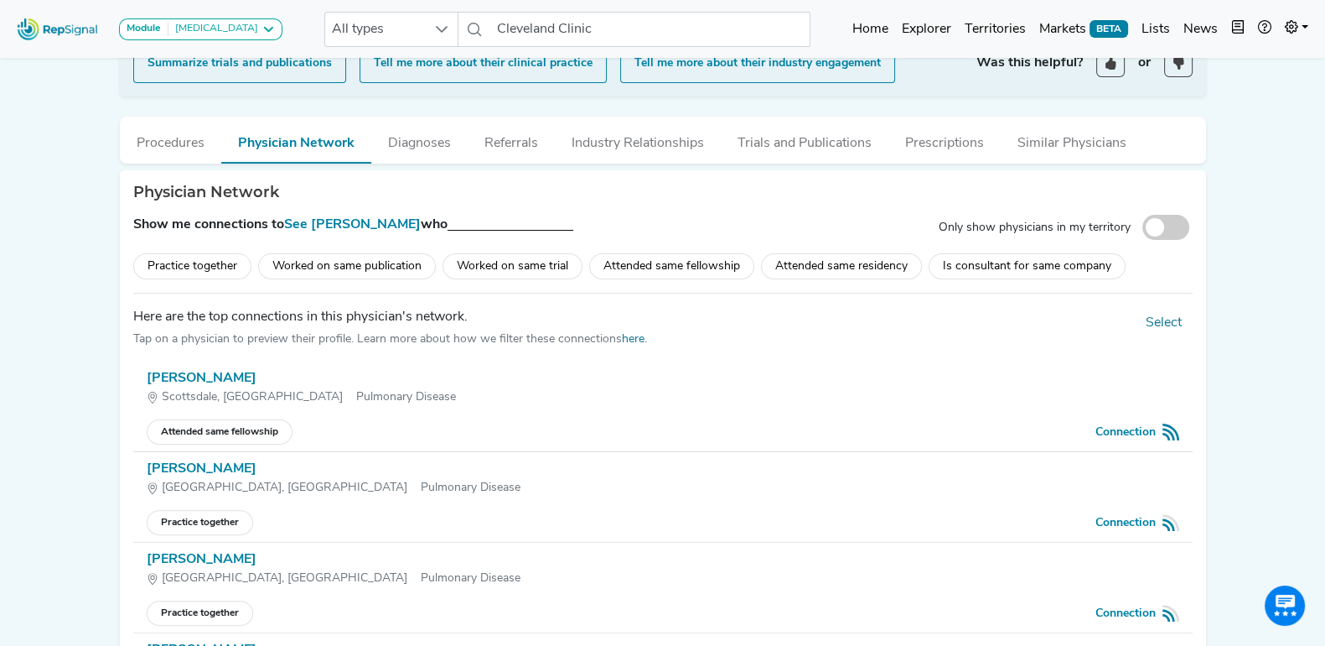
click at [198, 253] on div "Practice together" at bounding box center [192, 266] width 118 height 26
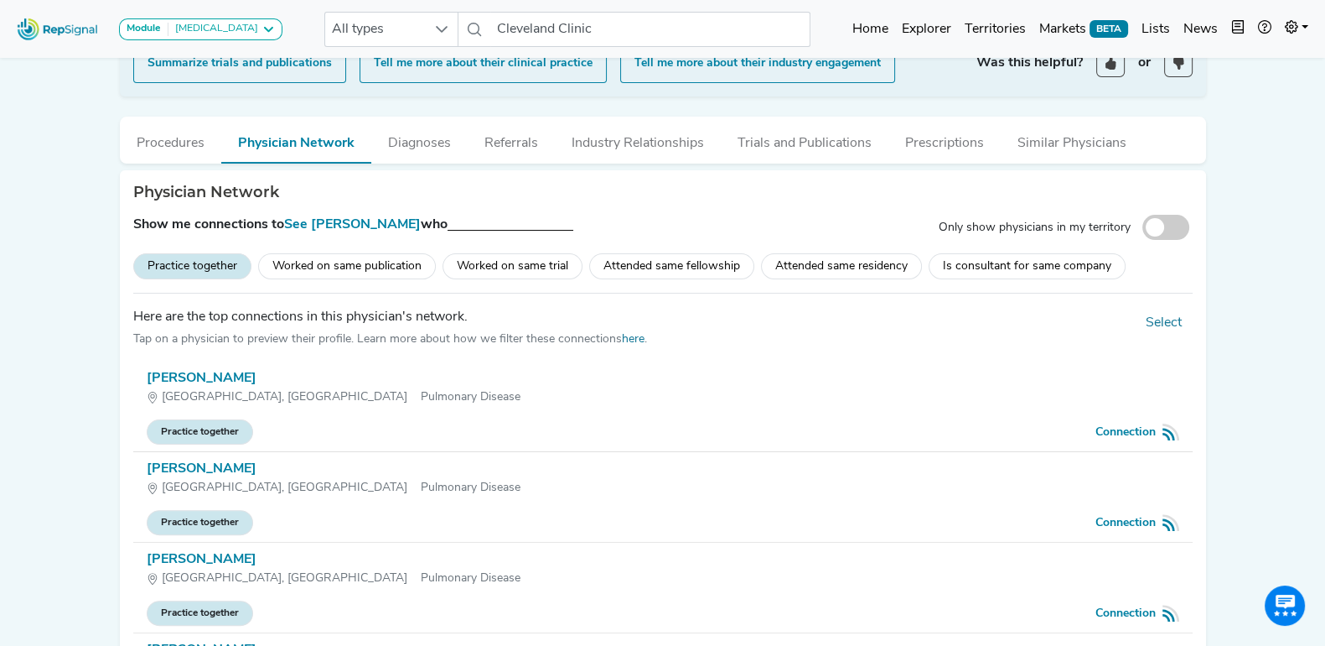
click at [201, 264] on div "Practice together" at bounding box center [192, 266] width 118 height 26
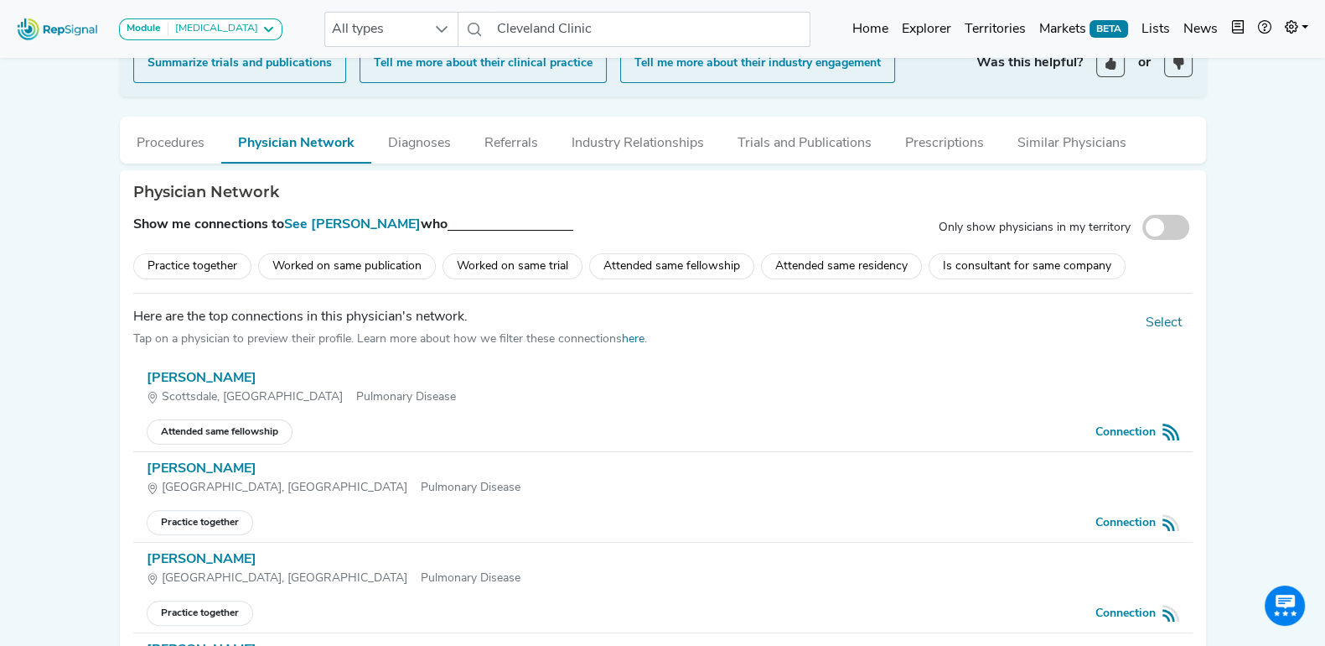
click at [495, 267] on div "Worked on same trial" at bounding box center [513, 266] width 140 height 26
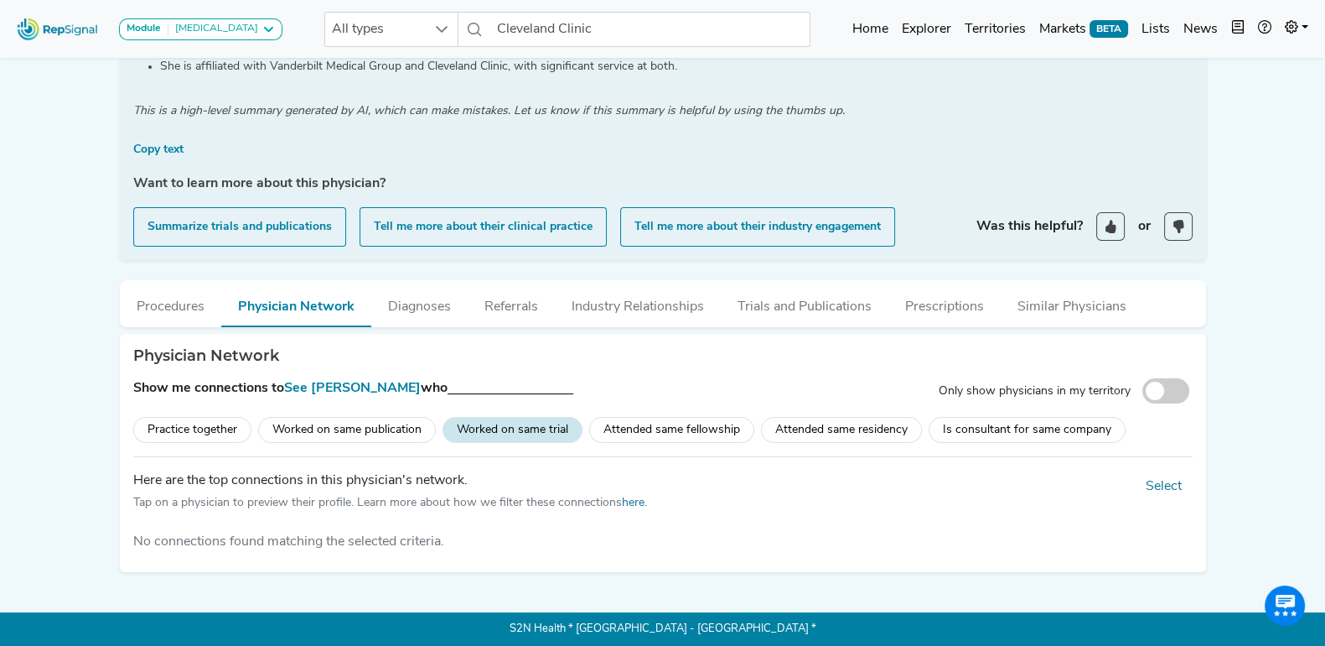
scroll to position [359, 0]
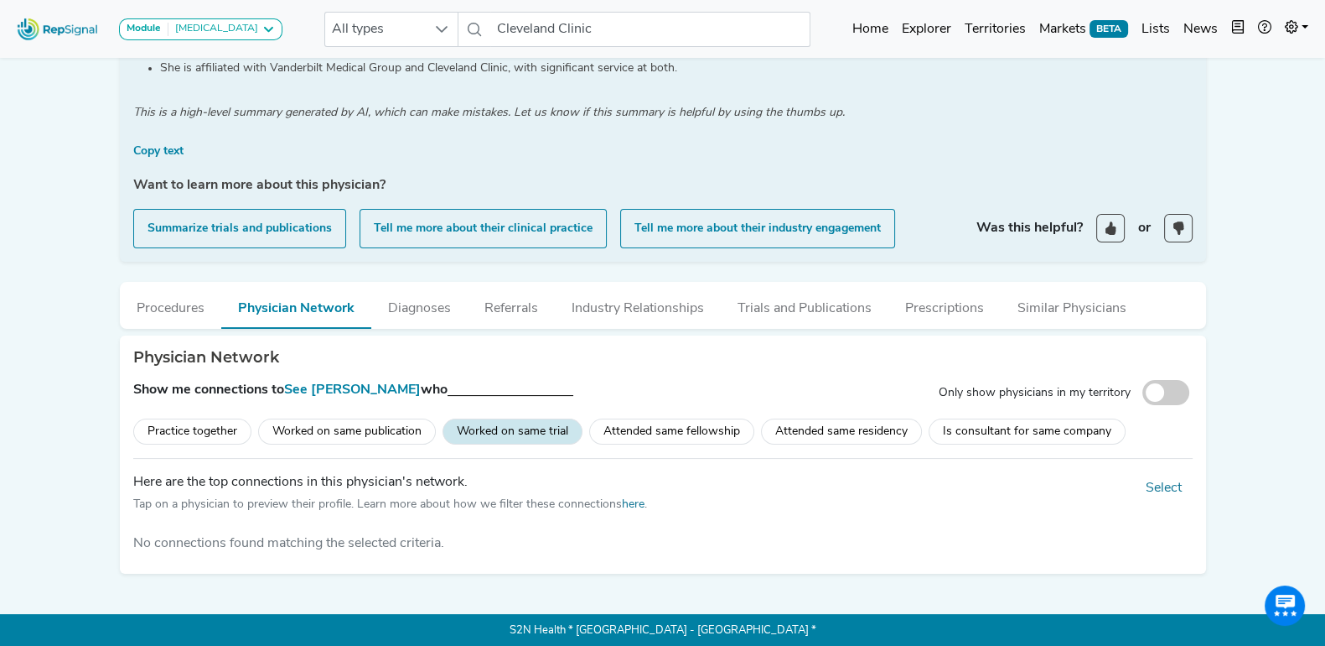
click at [366, 441] on div "Worked on same publication" at bounding box center [347, 431] width 178 height 26
click at [495, 433] on div "Worked on same trial" at bounding box center [513, 431] width 140 height 26
click at [403, 429] on div "Worked on same publication" at bounding box center [347, 431] width 178 height 26
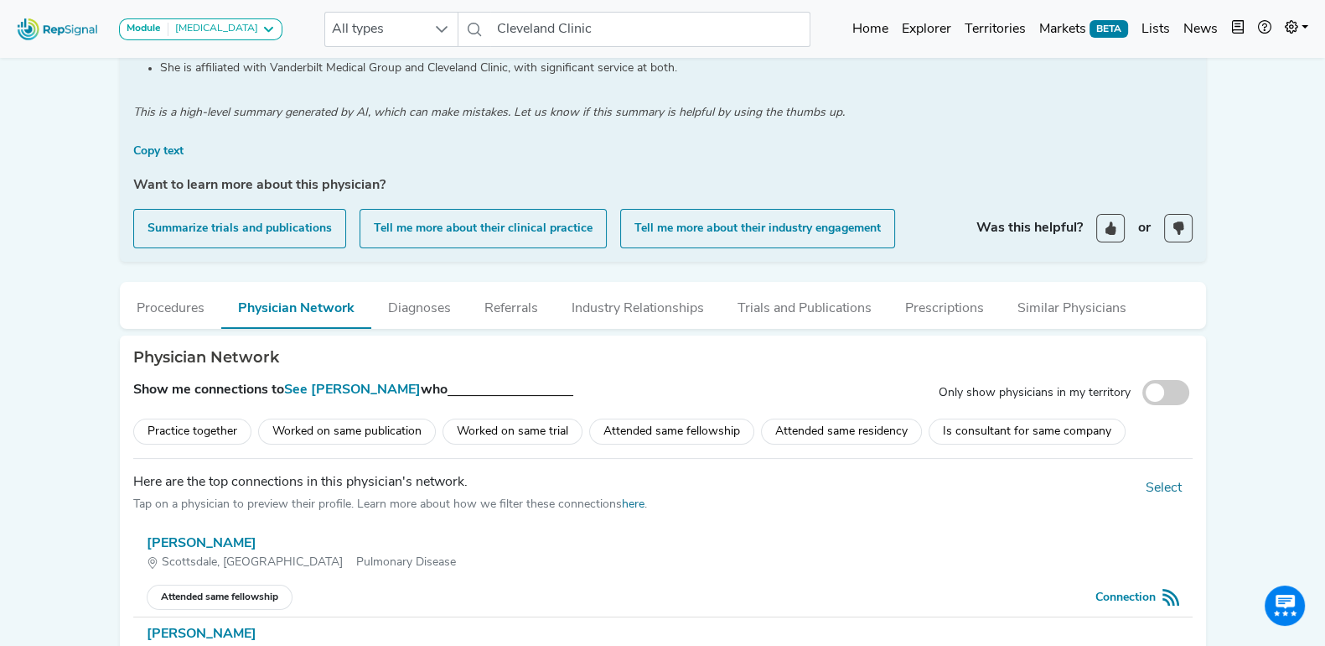
scroll to position [524, 0]
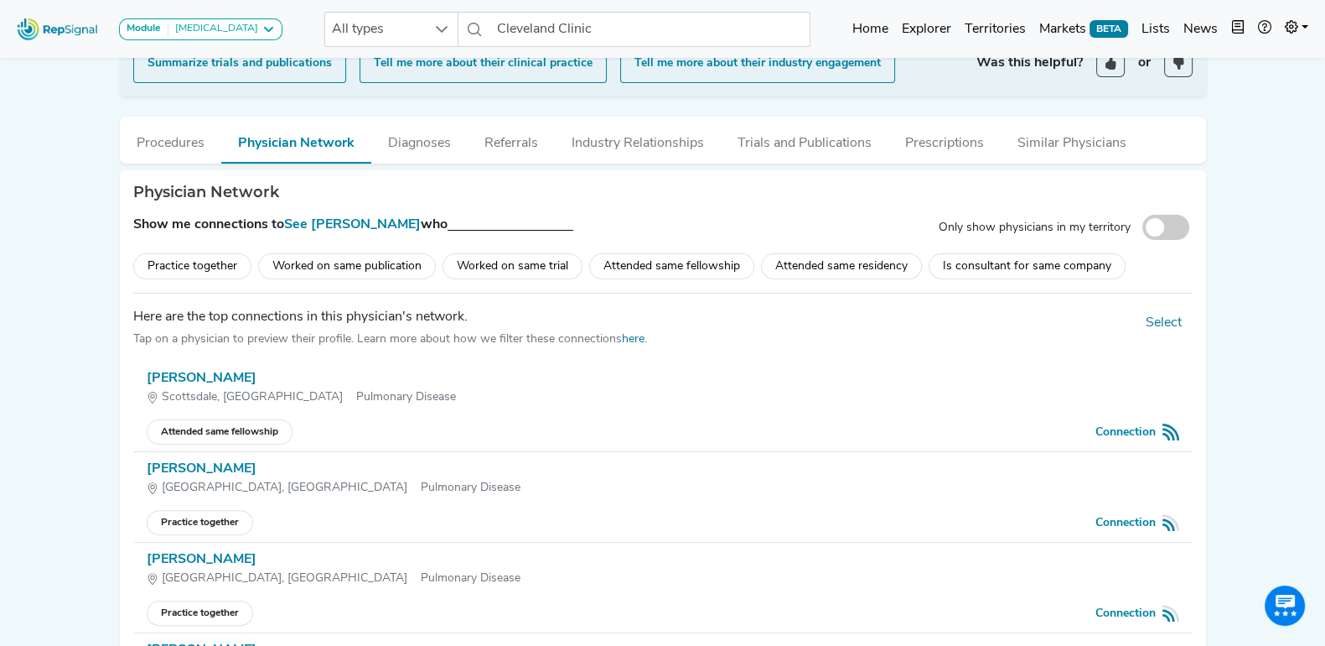
click at [369, 274] on div "Worked on same publication" at bounding box center [347, 266] width 178 height 26
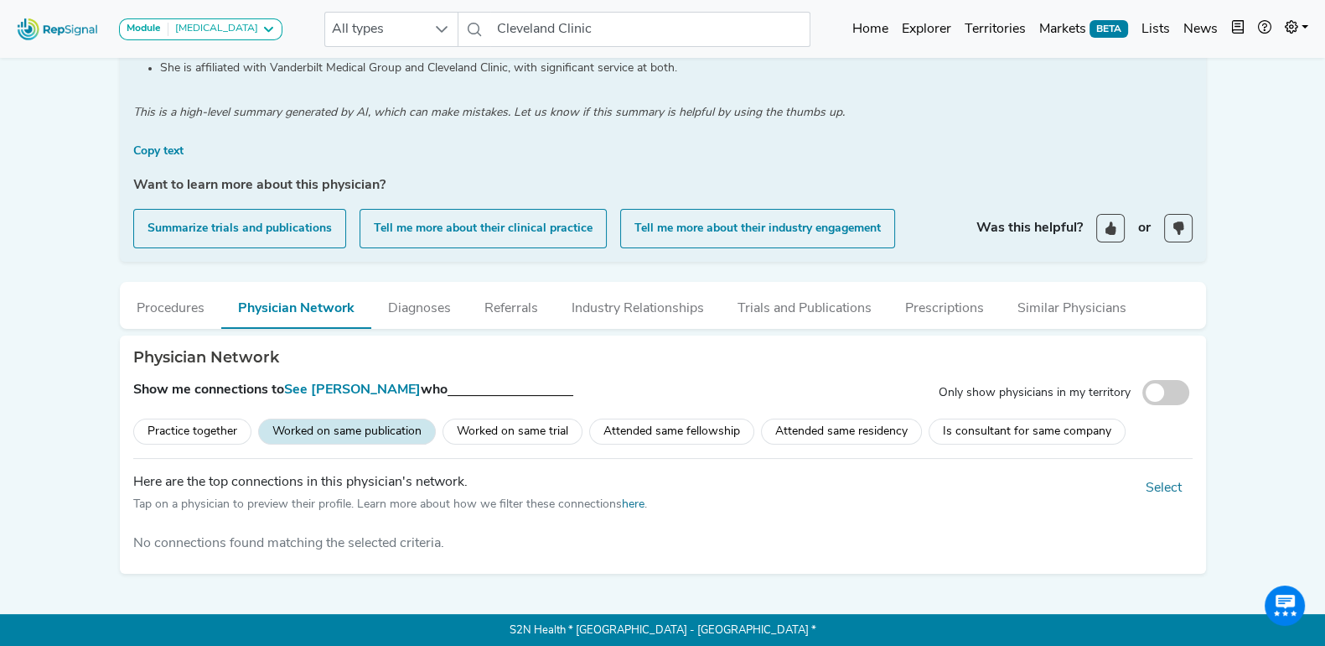
click at [682, 432] on div "Attended same fellowship" at bounding box center [671, 431] width 165 height 26
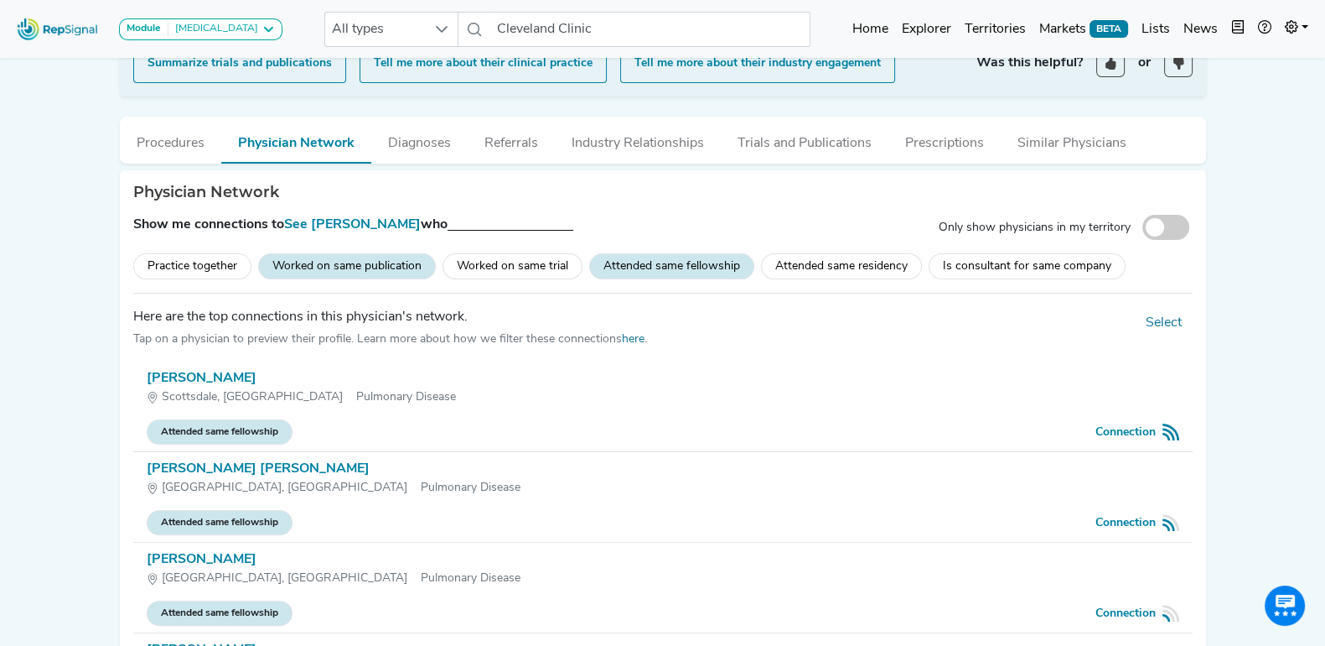
click at [345, 265] on div "Worked on same publication" at bounding box center [347, 266] width 178 height 26
click at [212, 267] on div "Practice together" at bounding box center [192, 266] width 118 height 26
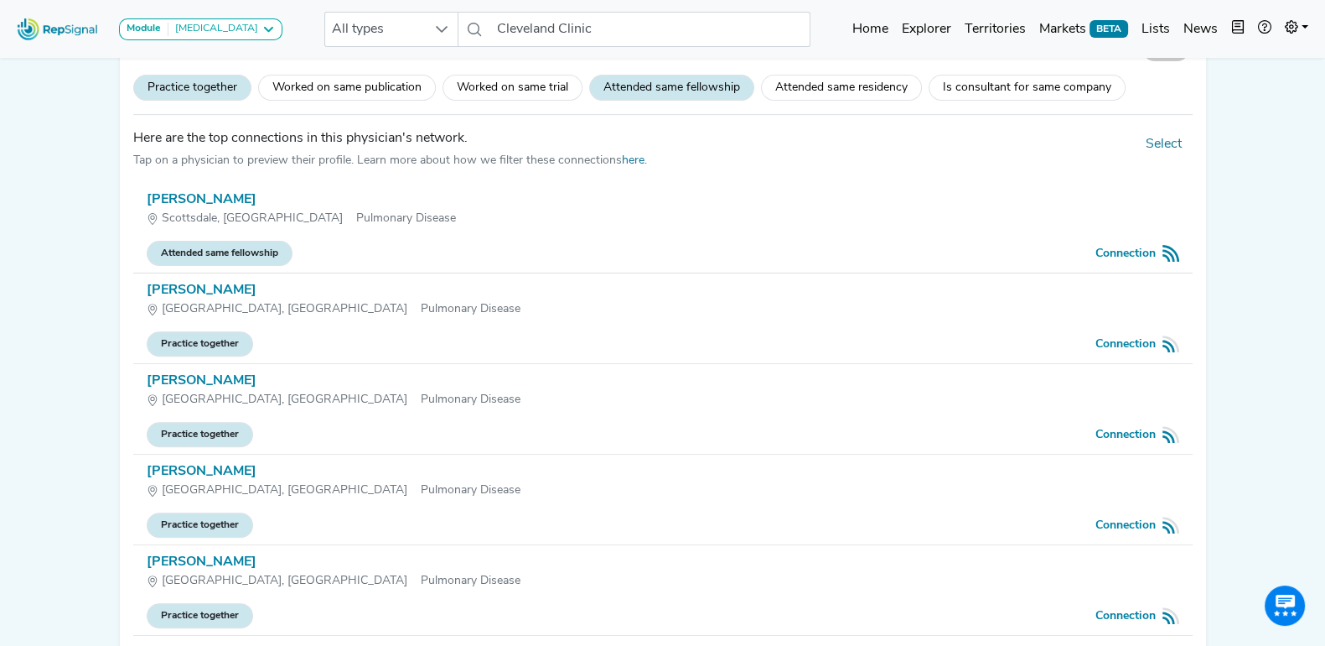
scroll to position [733, 0]
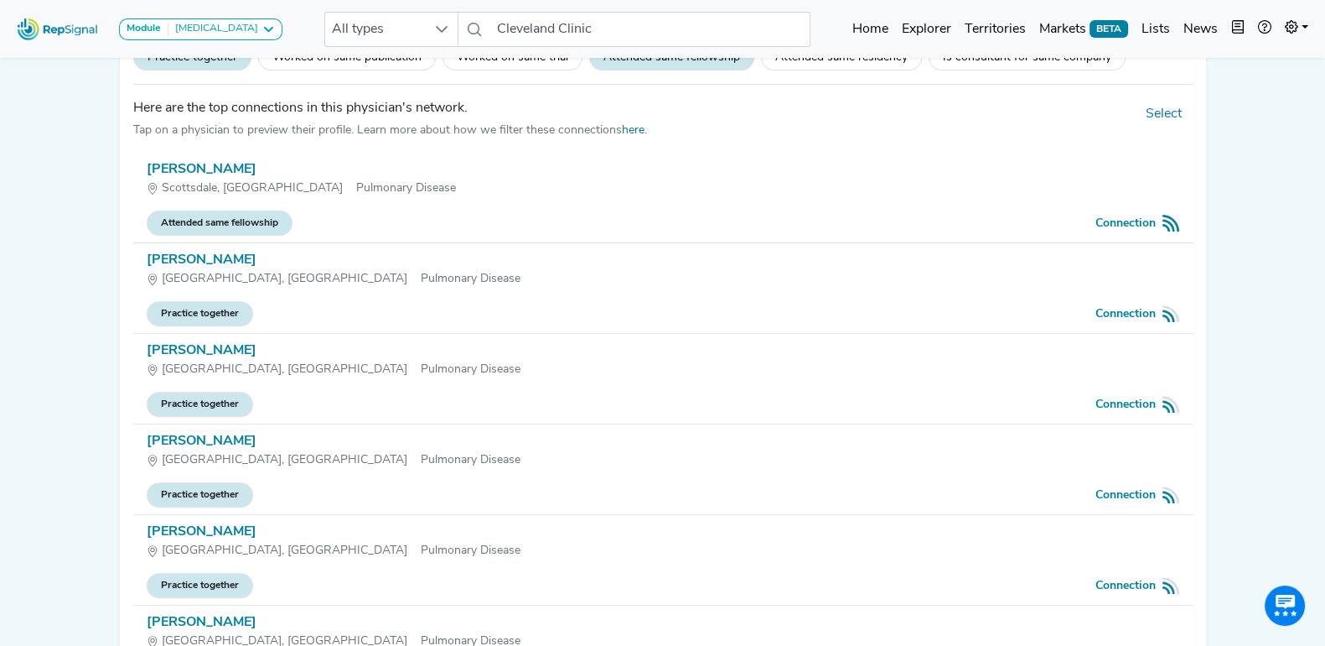
click at [1133, 215] on div "Connection" at bounding box center [1126, 224] width 60 height 18
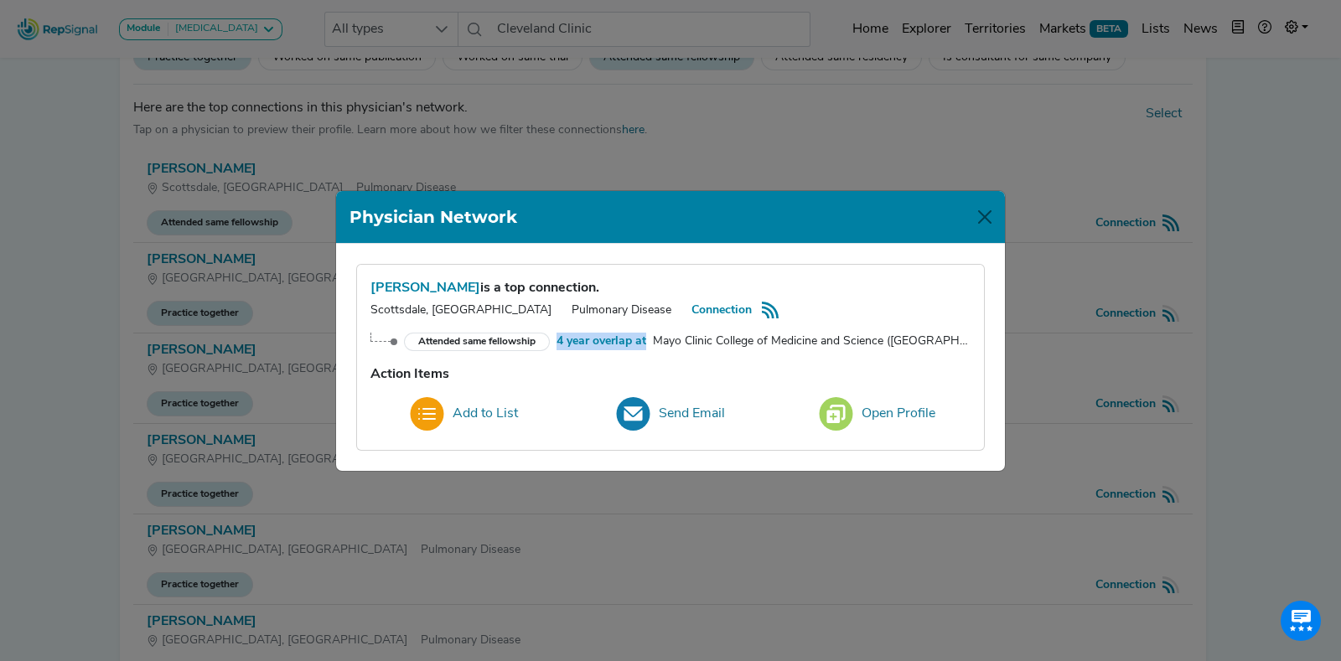
drag, startPoint x: 561, startPoint y: 340, endPoint x: 648, endPoint y: 341, distance: 87.2
click at [646, 341] on strong "4 year overlap at" at bounding box center [602, 342] width 90 height 18
click at [738, 361] on div "[PERSON_NAME] is a top connection. [GEOGRAPHIC_DATA], AZ Pulmonary Disease Conn…" at bounding box center [670, 357] width 627 height 185
click at [983, 228] on button "Close" at bounding box center [985, 217] width 27 height 27
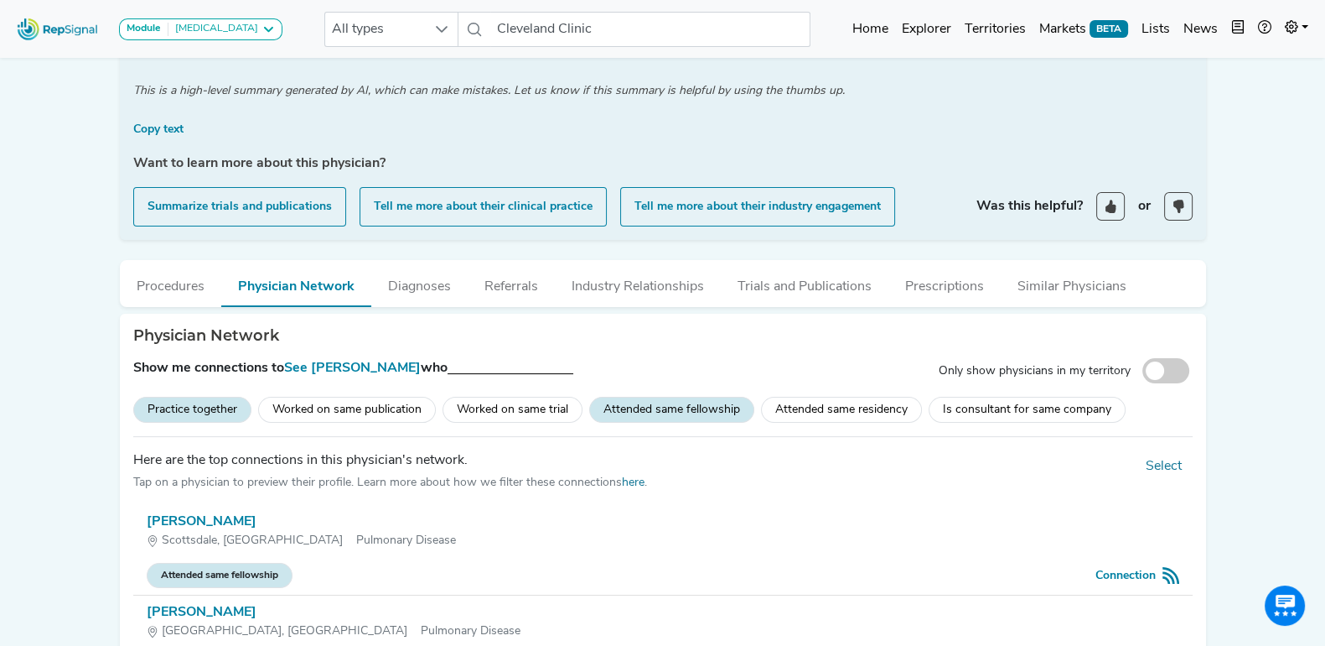
scroll to position [418, 0]
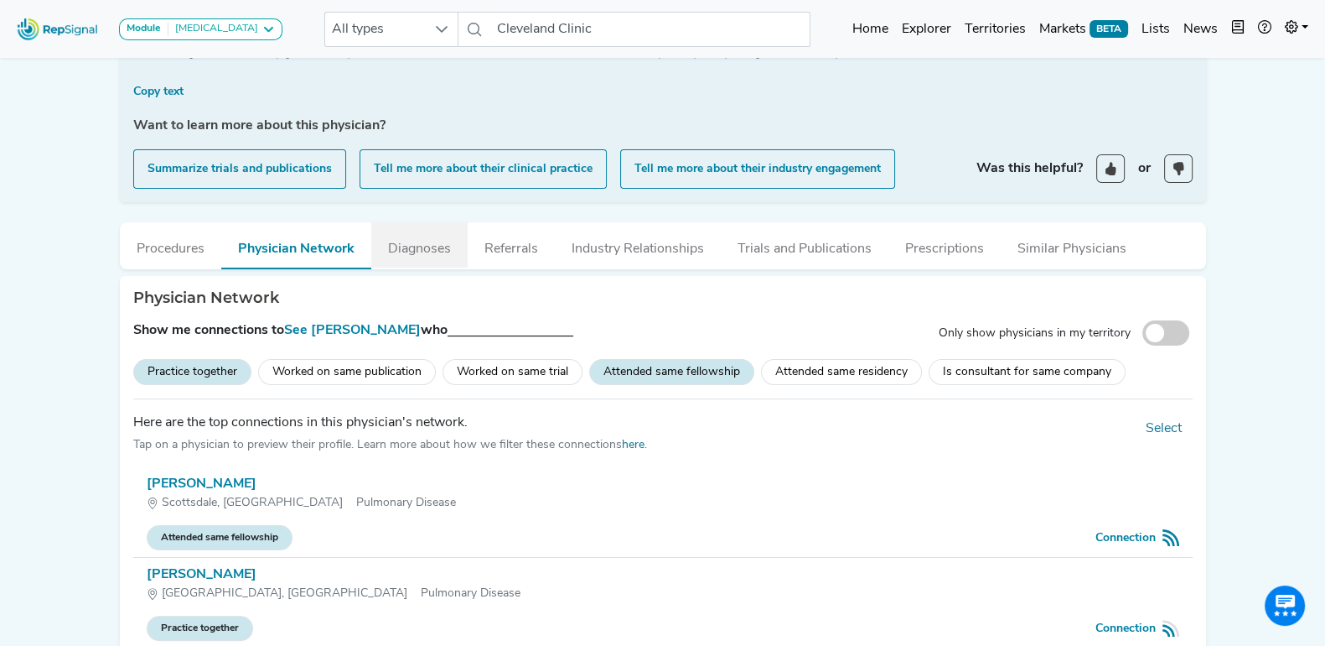
click at [407, 253] on button "Diagnoses" at bounding box center [419, 244] width 96 height 45
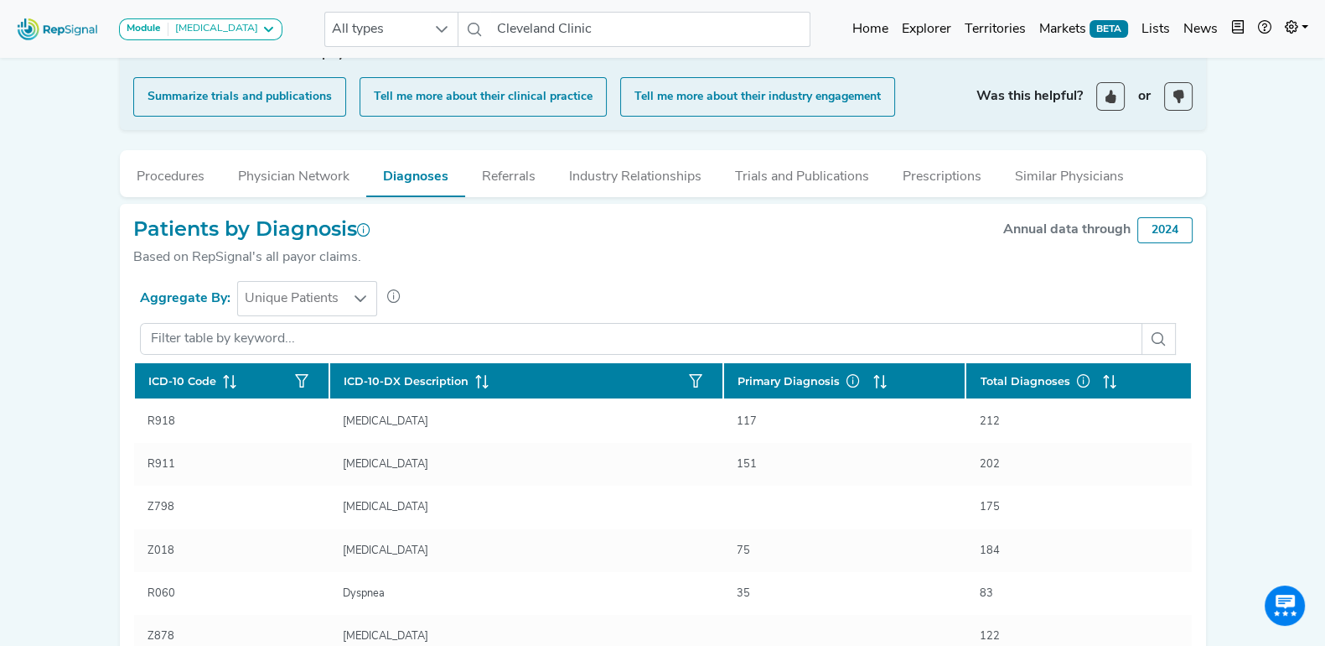
scroll to position [524, 0]
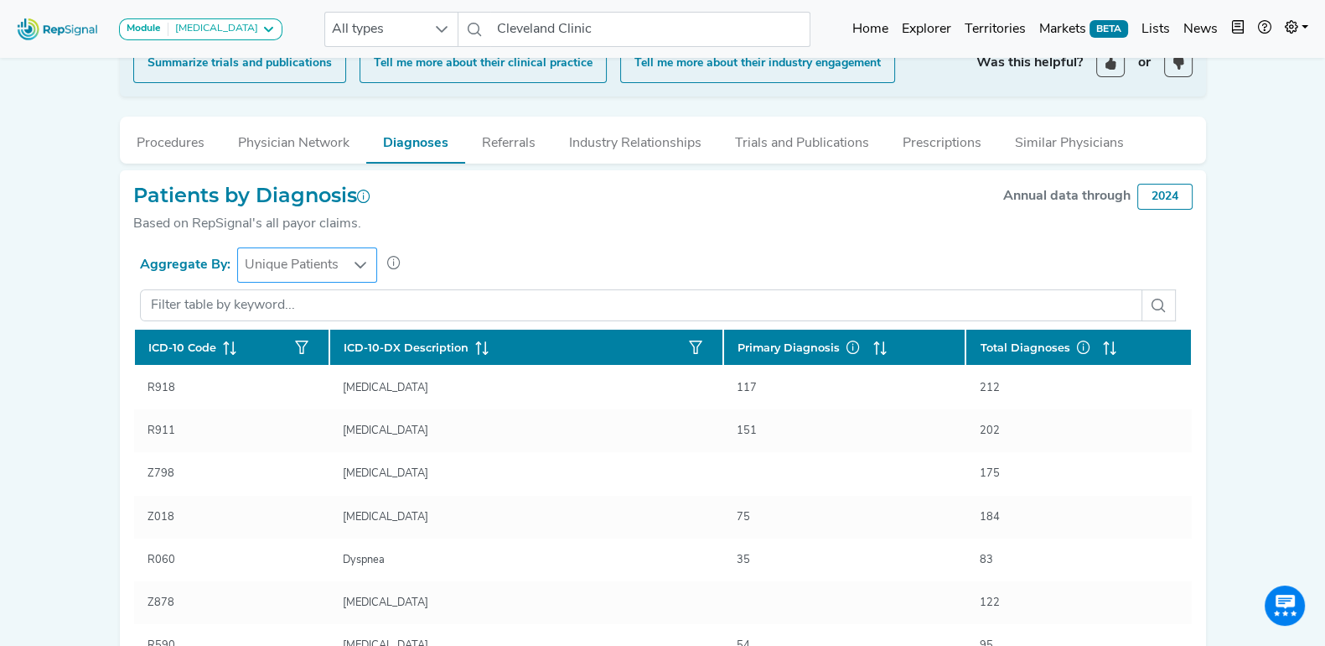
click at [352, 262] on div at bounding box center [361, 265] width 32 height 34
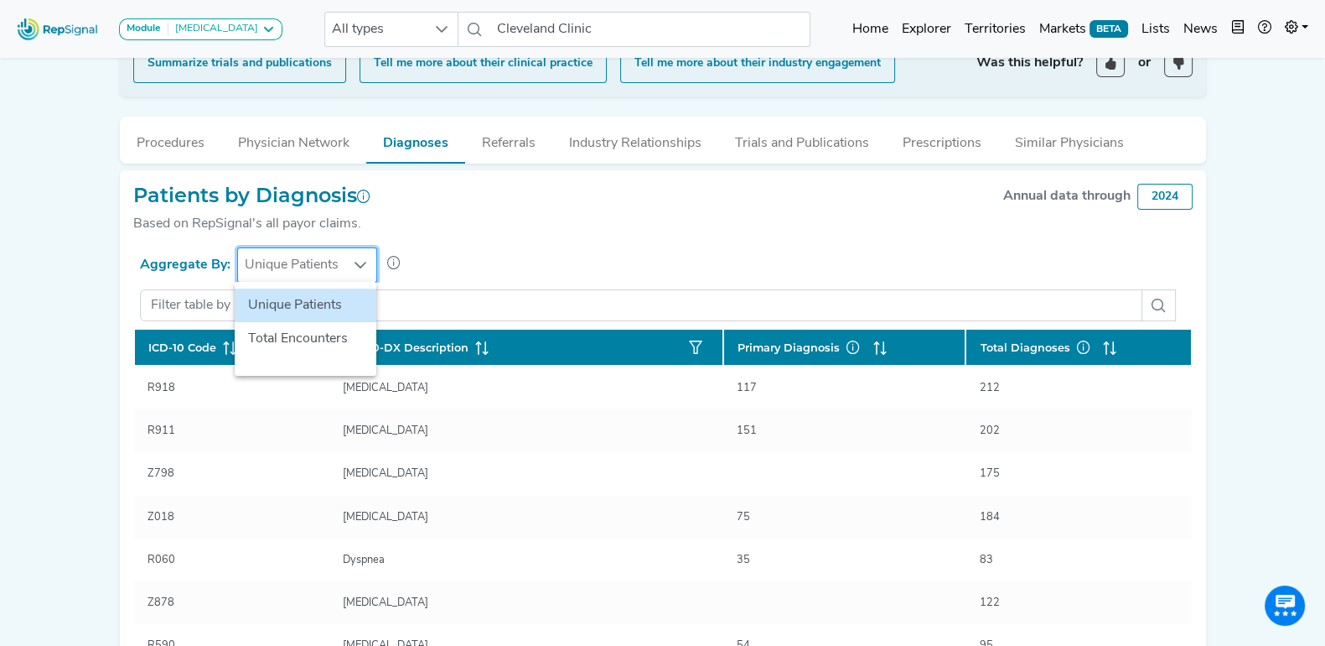
scroll to position [524, 16]
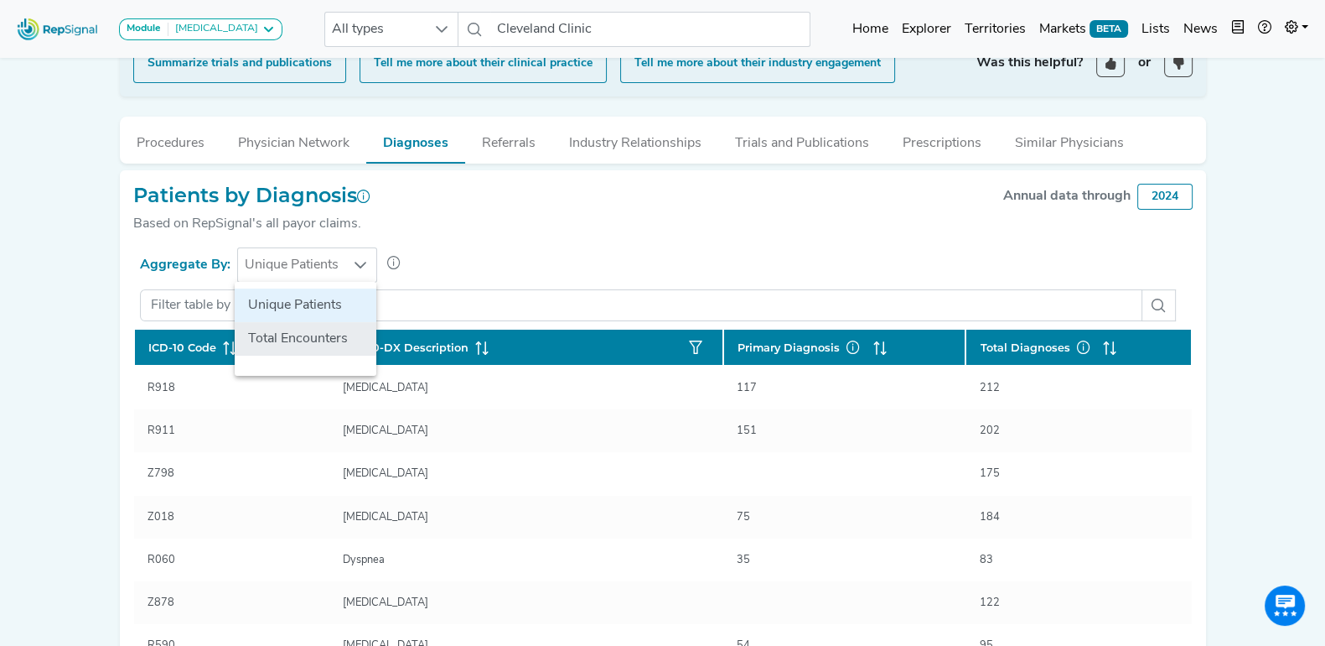
click at [307, 330] on li "Total Encounters" at bounding box center [306, 339] width 142 height 34
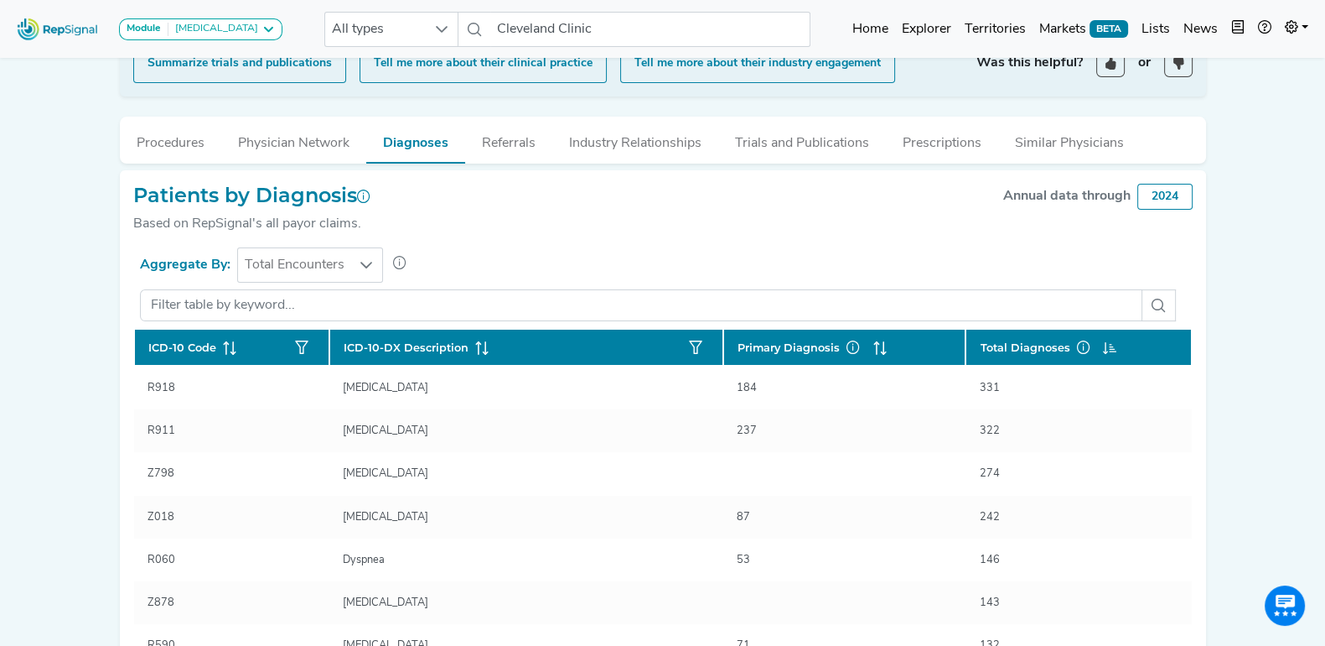
click at [512, 232] on div "Patients by Diagnosis Based on RepSignal's all payor claims. Annual data throug…" at bounding box center [663, 216] width 1060 height 65
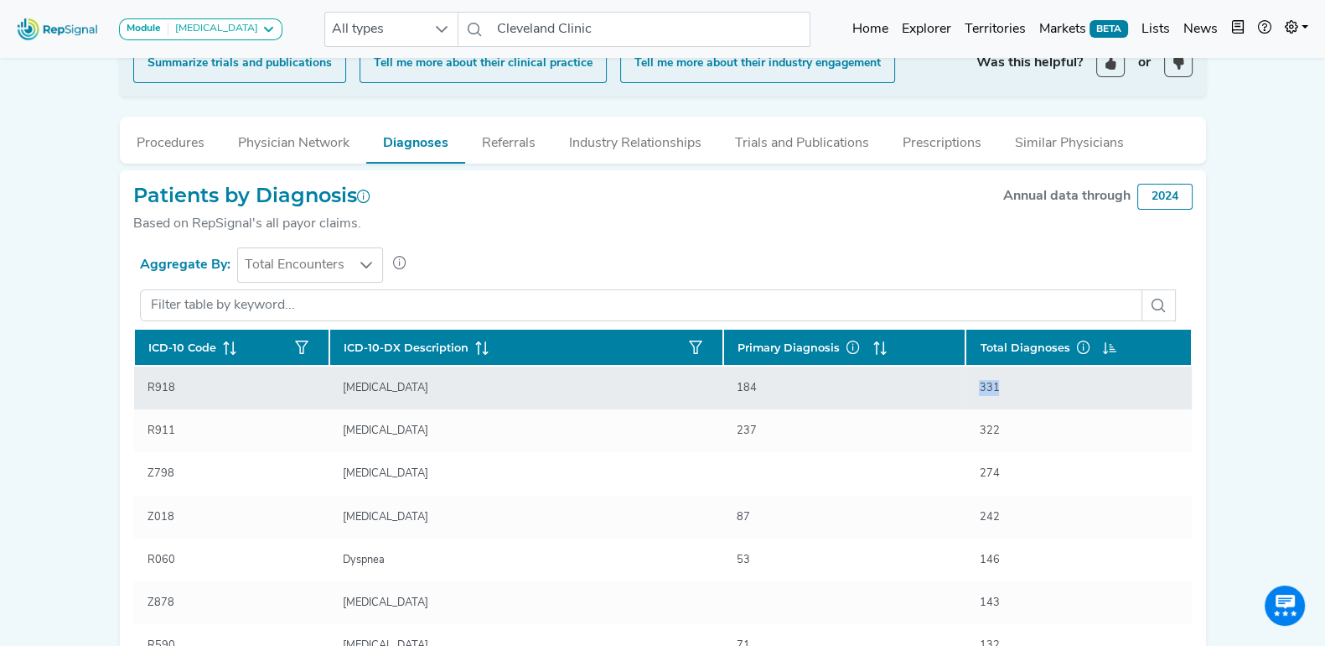
drag, startPoint x: 1000, startPoint y: 389, endPoint x: 926, endPoint y: 388, distance: 74.6
click at [926, 452] on tr "[MEDICAL_DATA] 184 331" at bounding box center [663, 473] width 1058 height 43
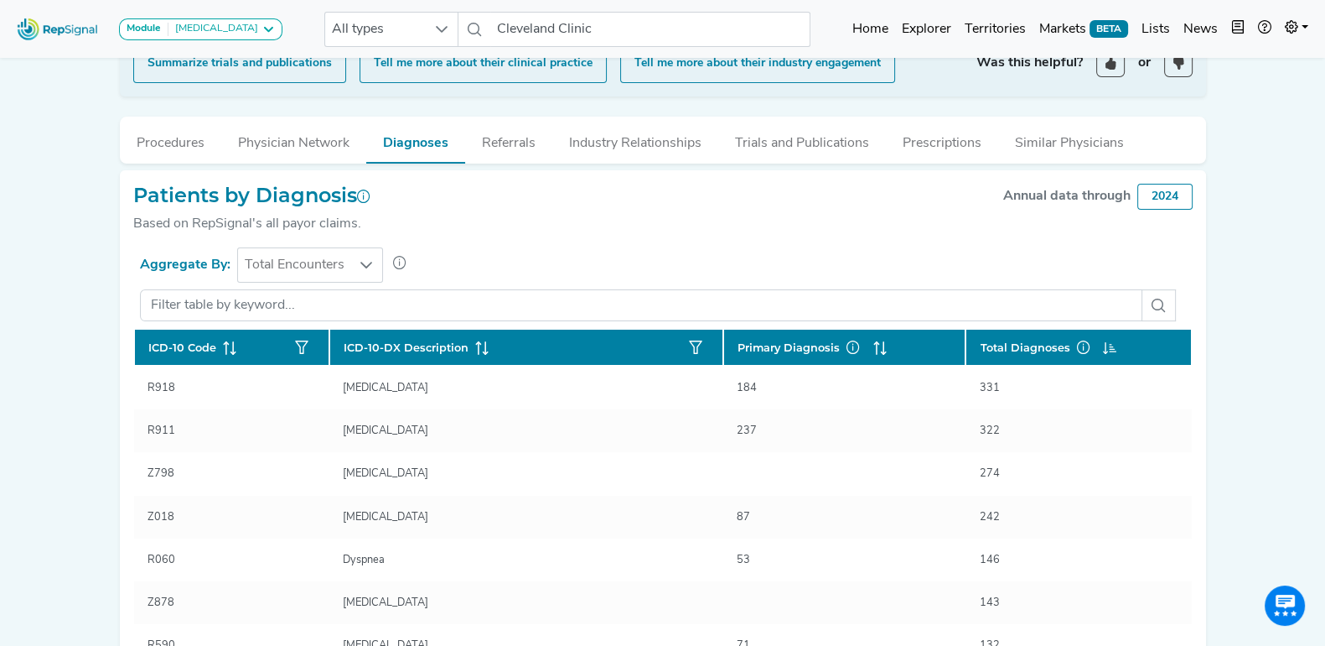
click at [599, 229] on div "Patients by Diagnosis Based on RepSignal's all payor claims. Annual data throug…" at bounding box center [663, 216] width 1060 height 65
click at [351, 270] on div at bounding box center [367, 265] width 32 height 34
click at [542, 199] on div "Patients by Diagnosis Based on RepSignal's all payor claims. Annual data throug…" at bounding box center [663, 216] width 1060 height 65
click at [519, 151] on button "Referrals" at bounding box center [508, 139] width 87 height 45
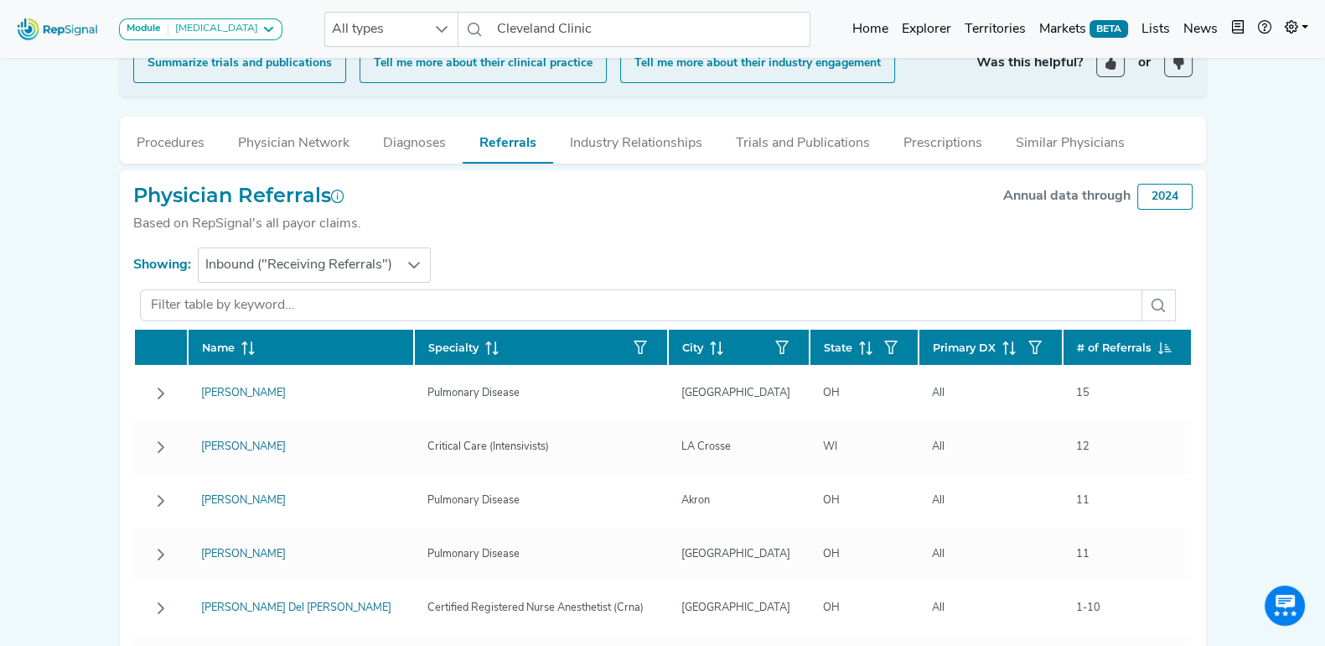
click at [527, 256] on section "Showing: Inbound ("Receiving Referrals")" at bounding box center [663, 264] width 1060 height 35
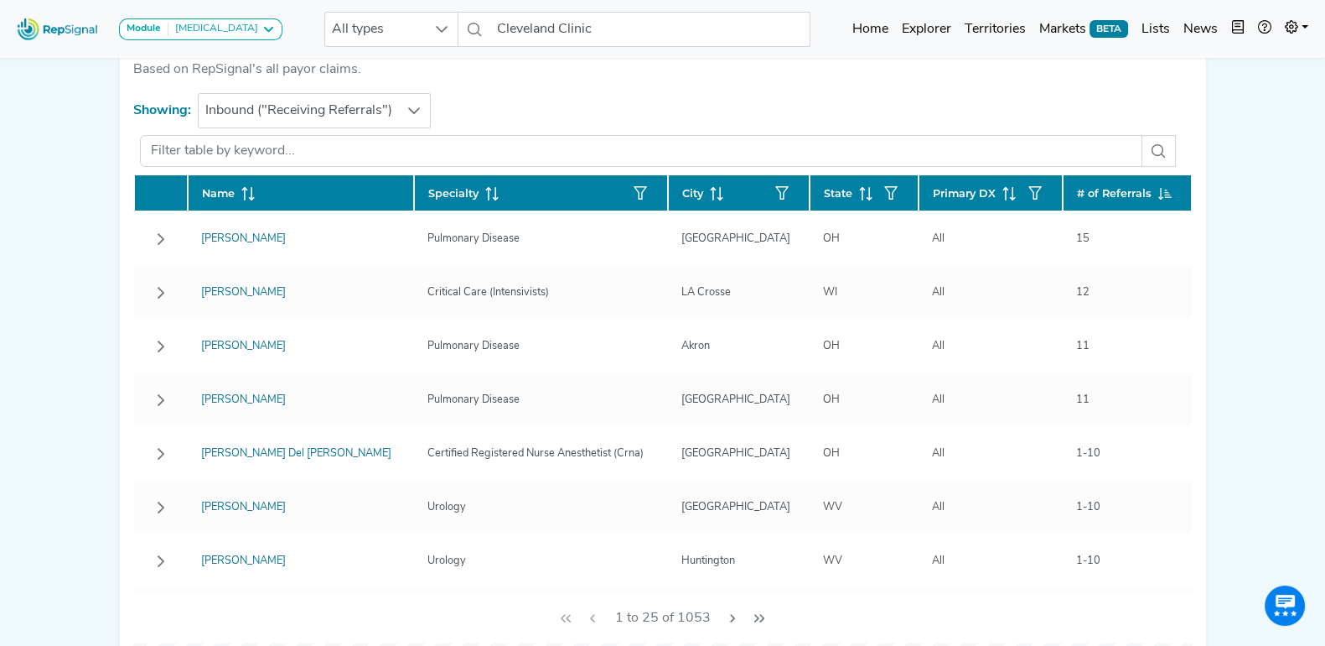
scroll to position [680, 16]
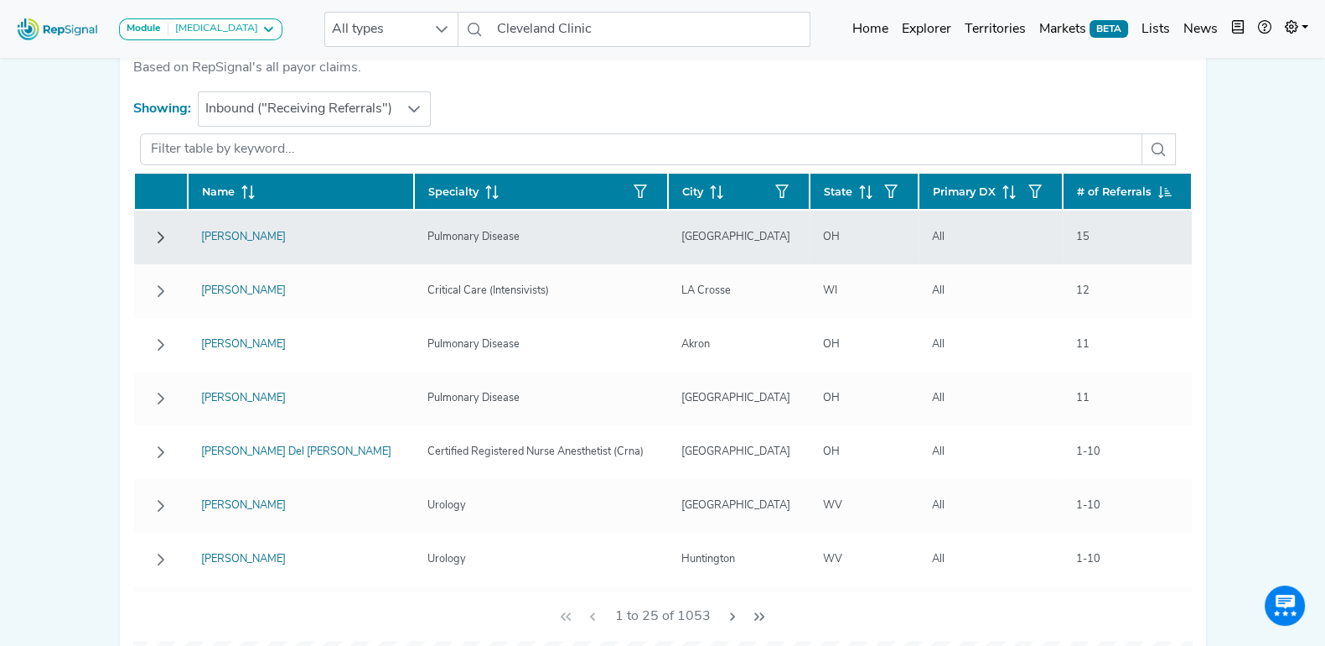
click at [154, 231] on icon "Row Collapsed" at bounding box center [160, 237] width 13 height 13
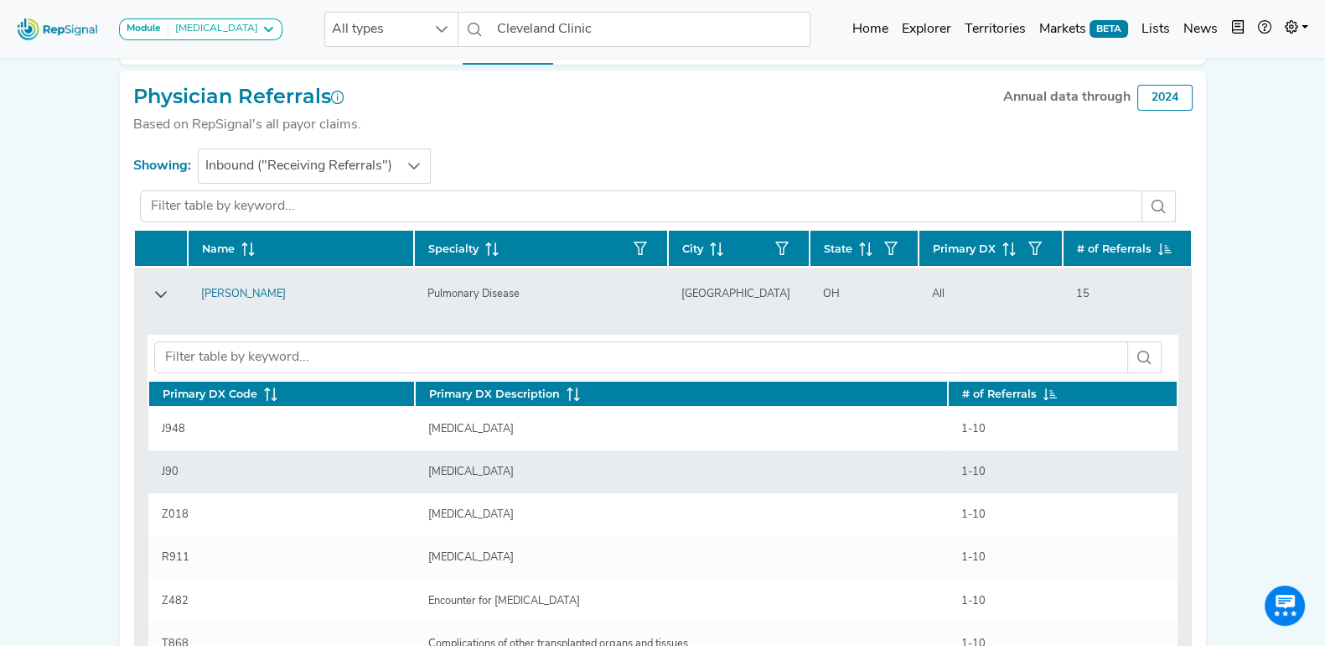
scroll to position [575, 16]
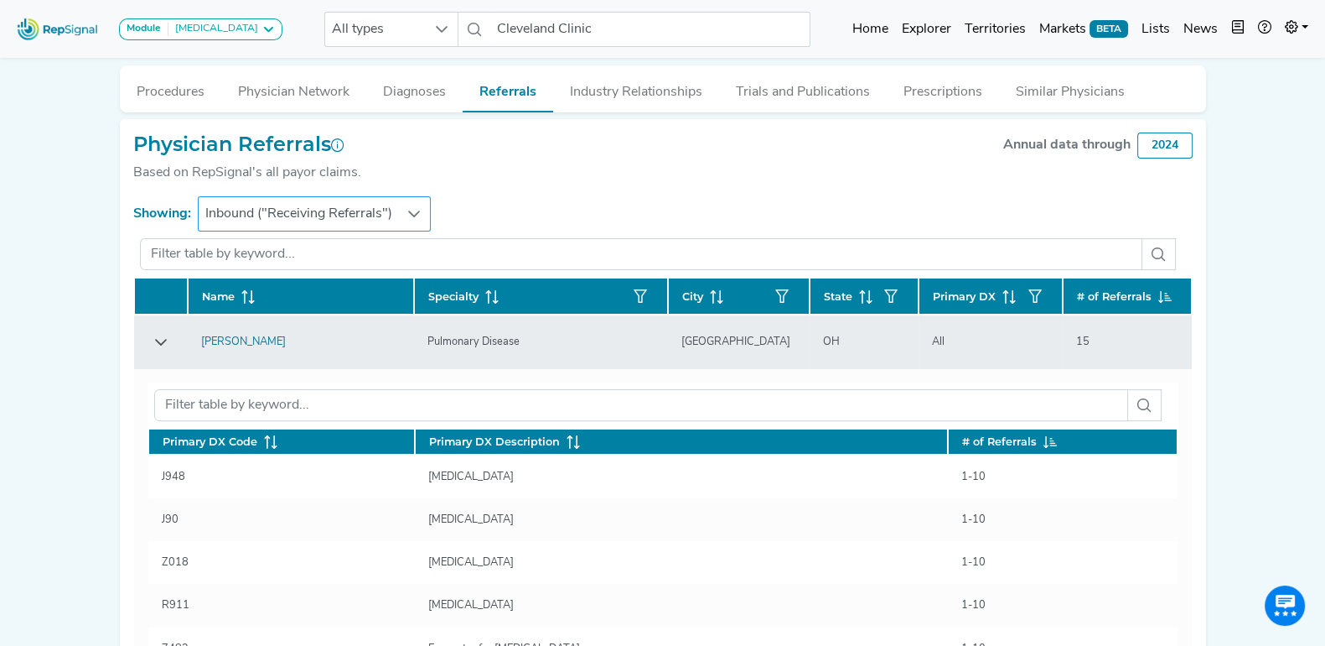
click at [399, 205] on div at bounding box center [415, 214] width 32 height 34
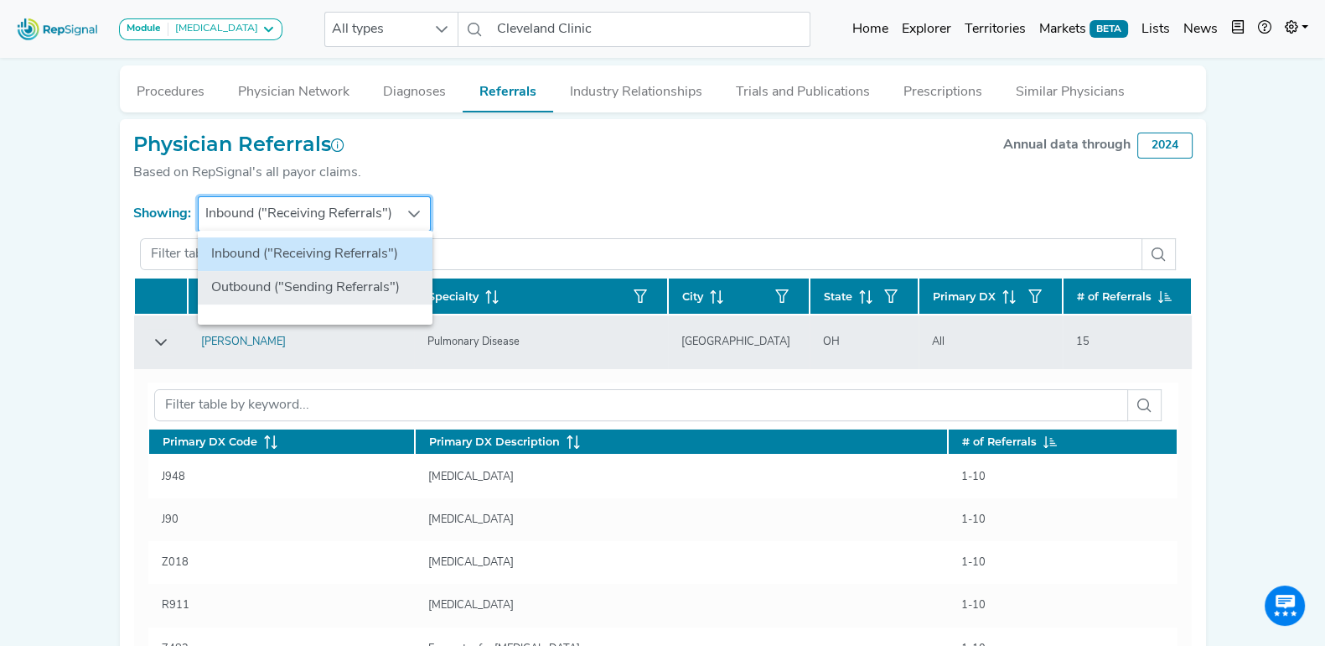
click at [334, 291] on li "Outbound ("Sending Referrals")" at bounding box center [315, 288] width 235 height 34
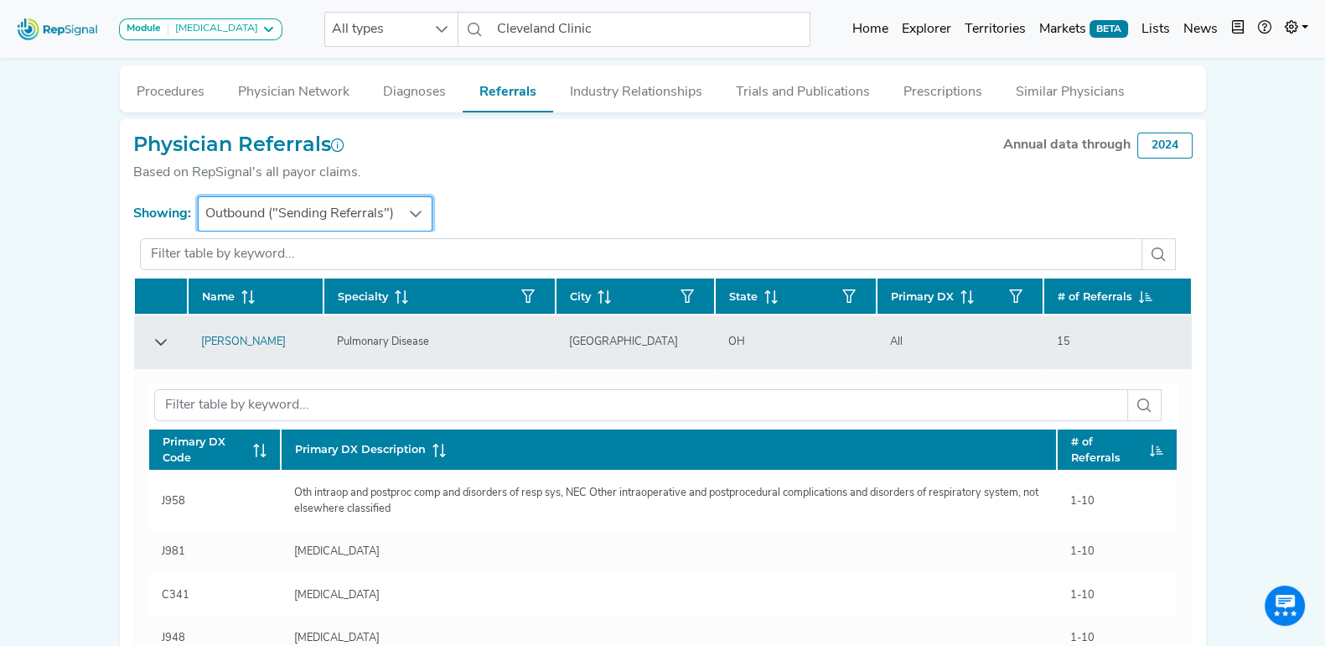
scroll to position [680, 16]
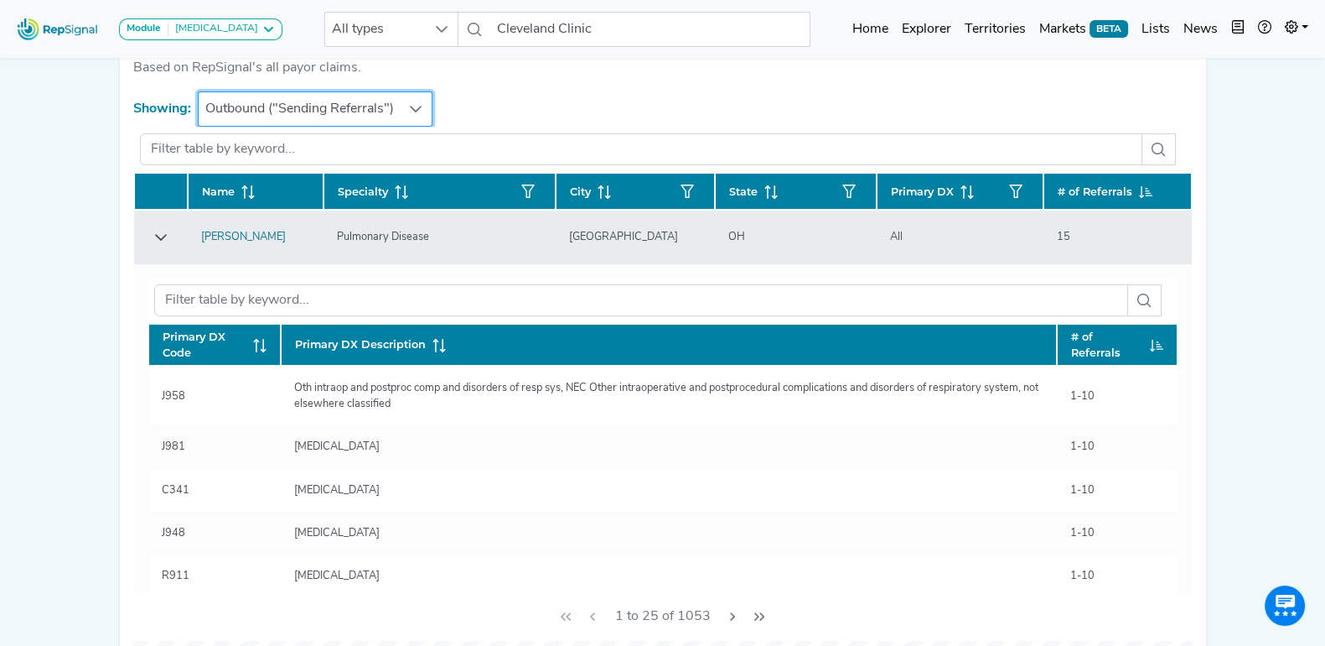
click at [148, 226] on button "Row Expanded" at bounding box center [161, 237] width 27 height 27
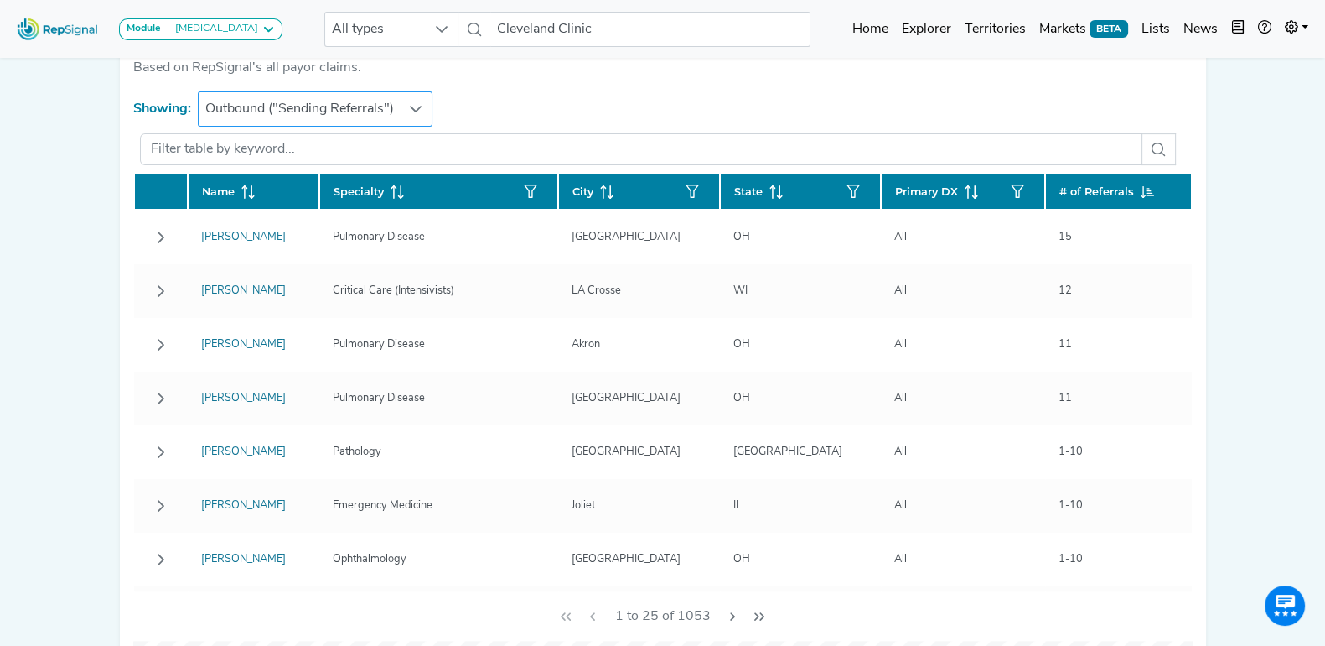
click at [274, 102] on span "Outbound ("Sending Referrals")" at bounding box center [300, 109] width 202 height 34
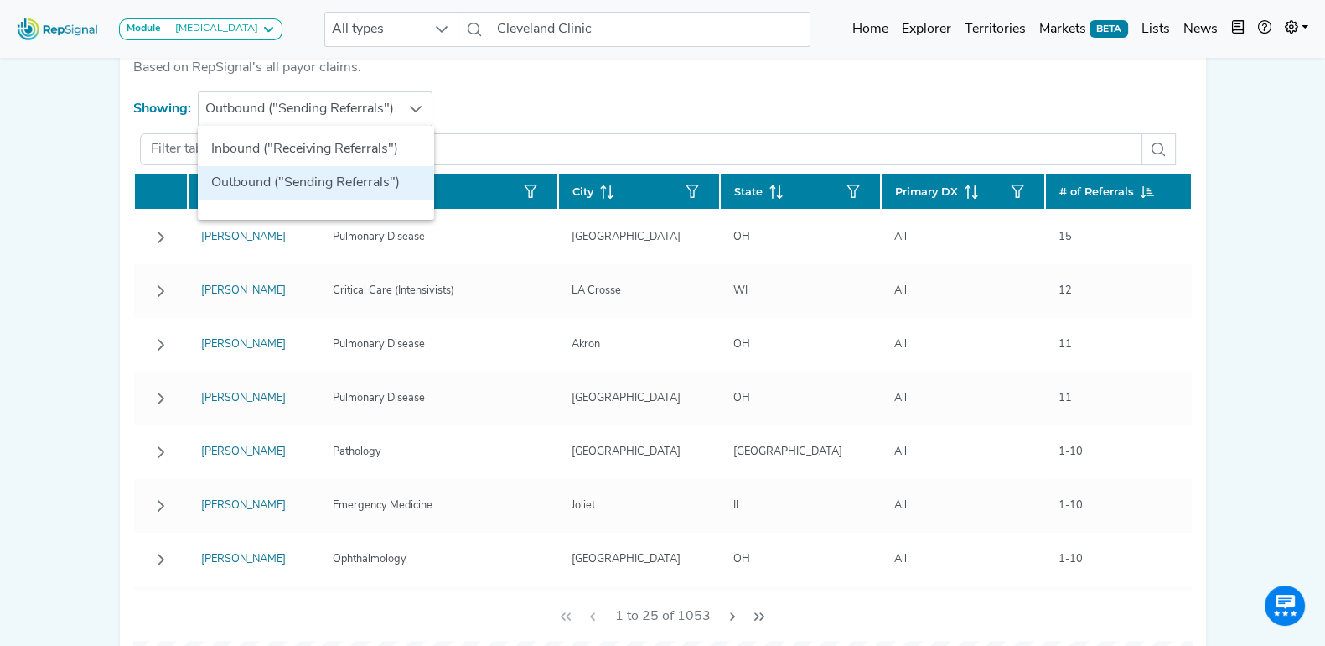
click at [288, 172] on li "Outbound ("Sending Referrals")" at bounding box center [316, 183] width 236 height 34
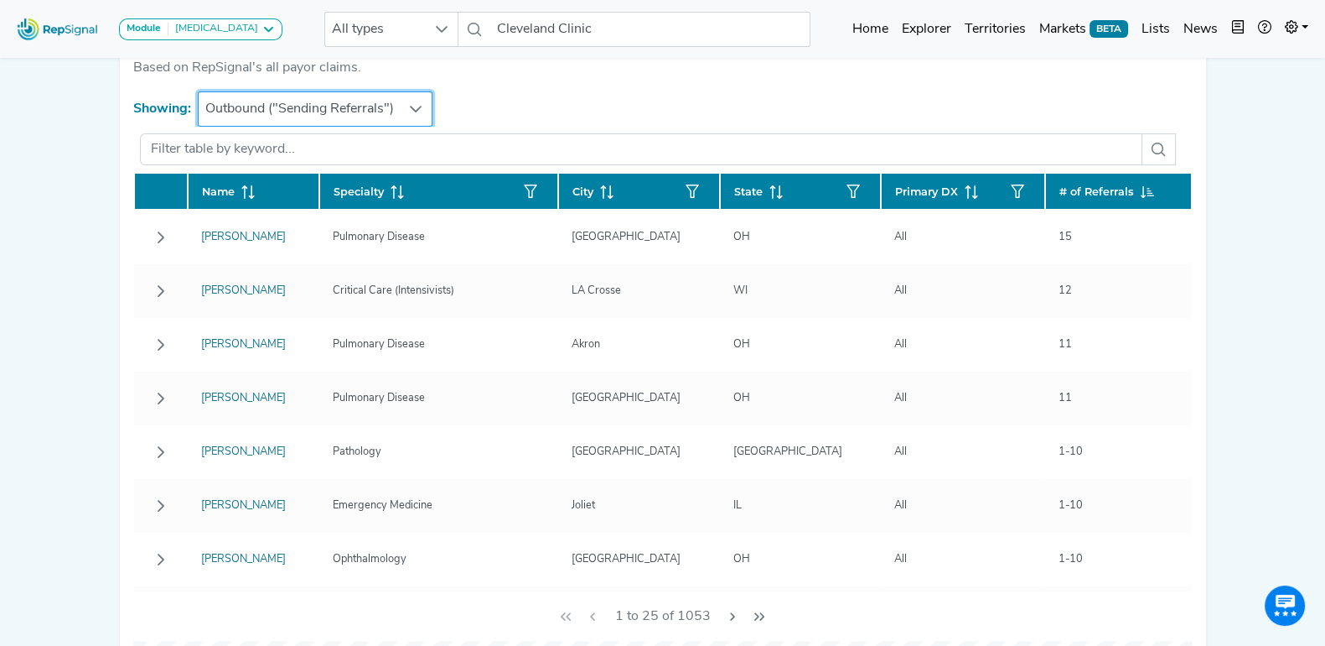
scroll to position [366, 16]
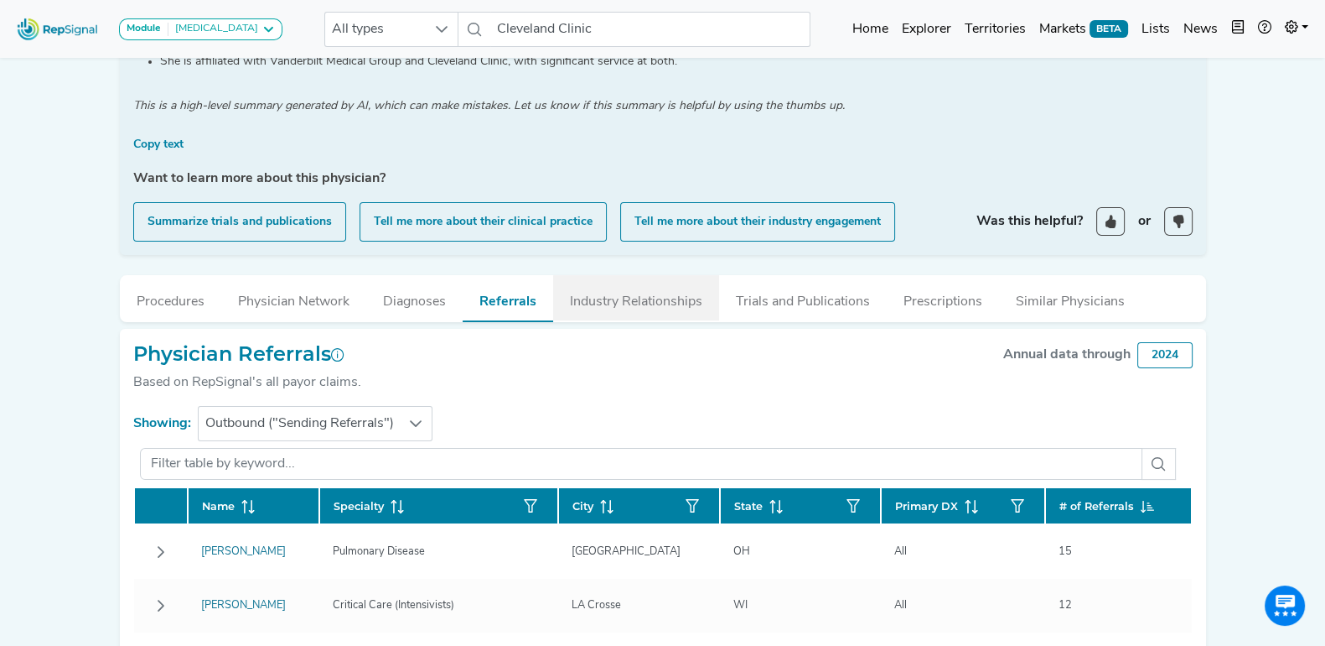
click at [603, 295] on button "Industry Relationships" at bounding box center [636, 297] width 166 height 45
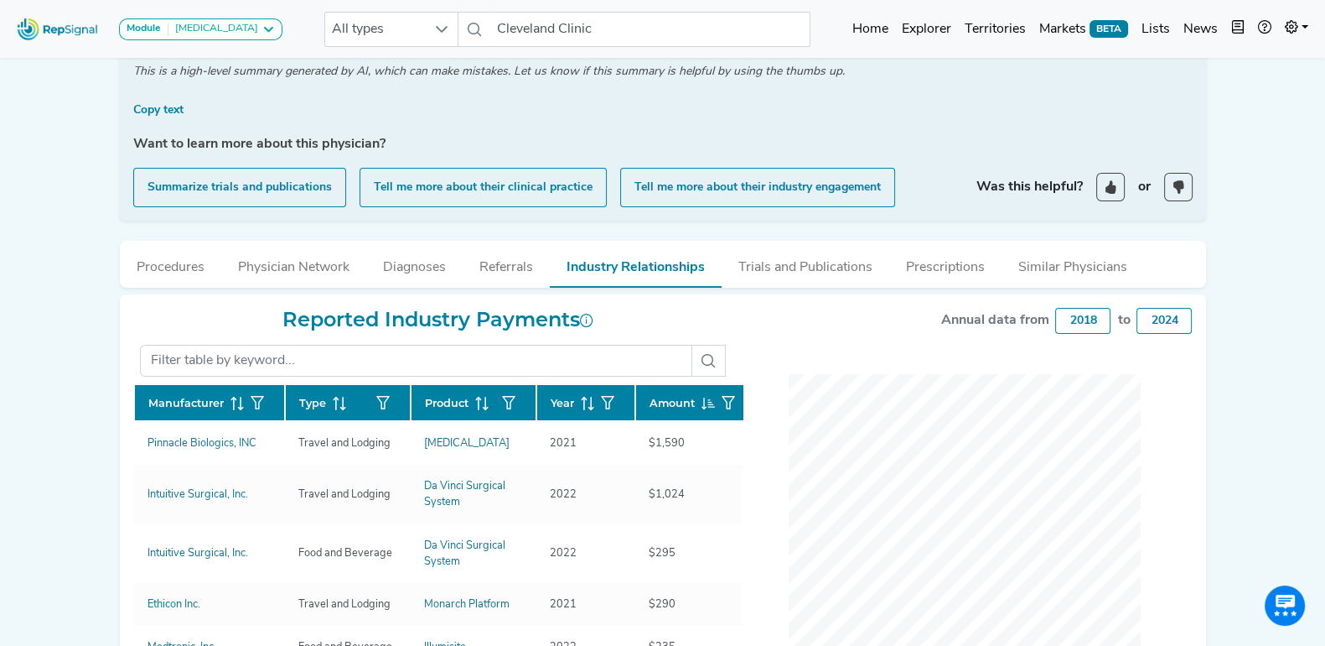
scroll to position [447, 16]
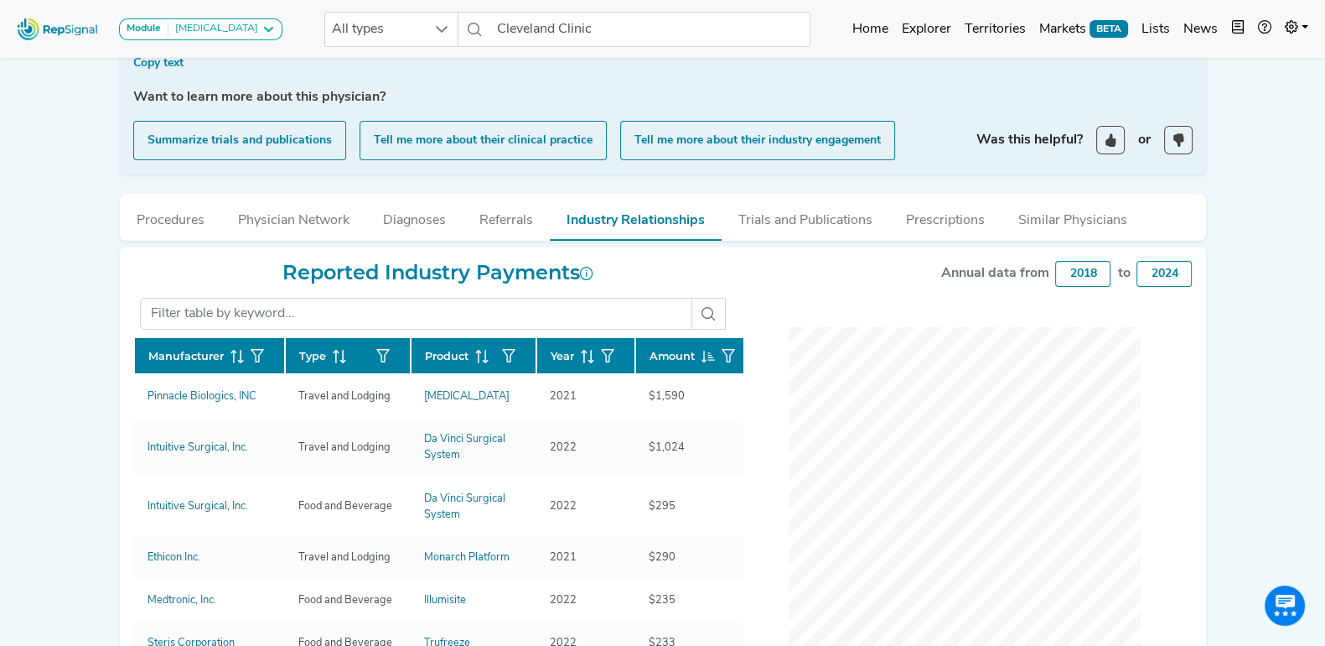
click at [47, 236] on div "Module [MEDICAL_DATA] [MEDICAL_DATA] Disposable Bronchoscope SBRT SPE TTNA [MED…" at bounding box center [662, 204] width 1325 height 1303
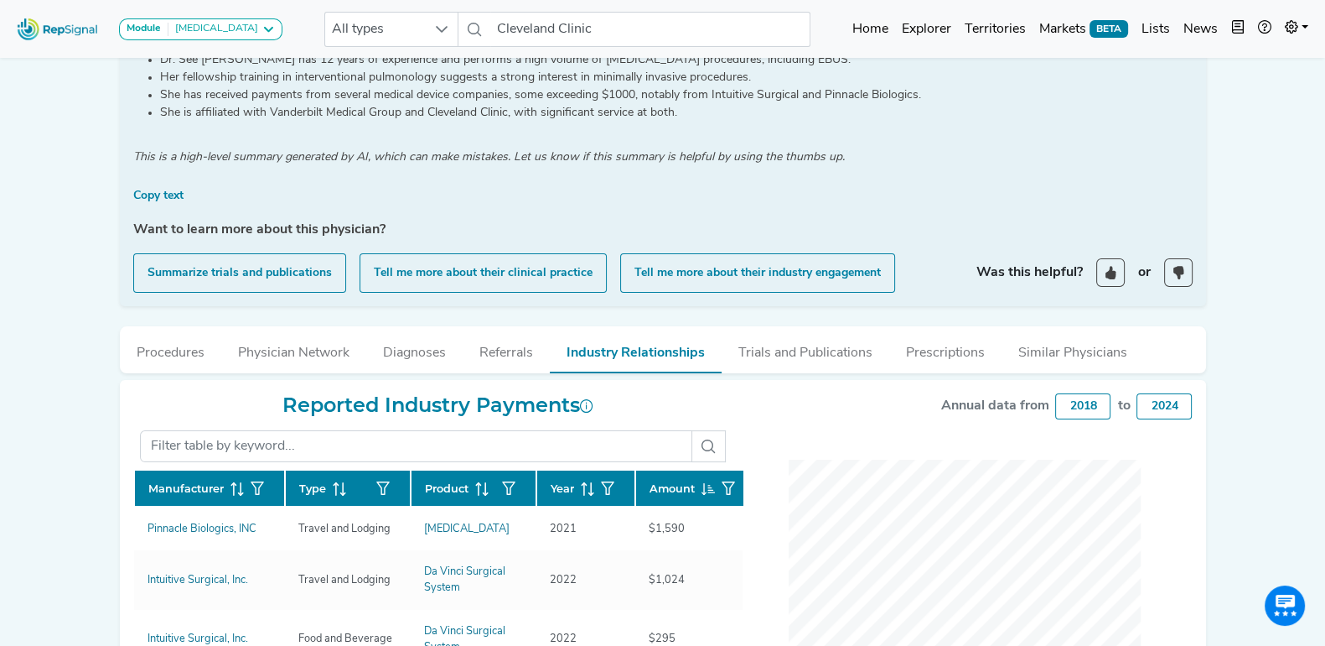
scroll to position [418, 16]
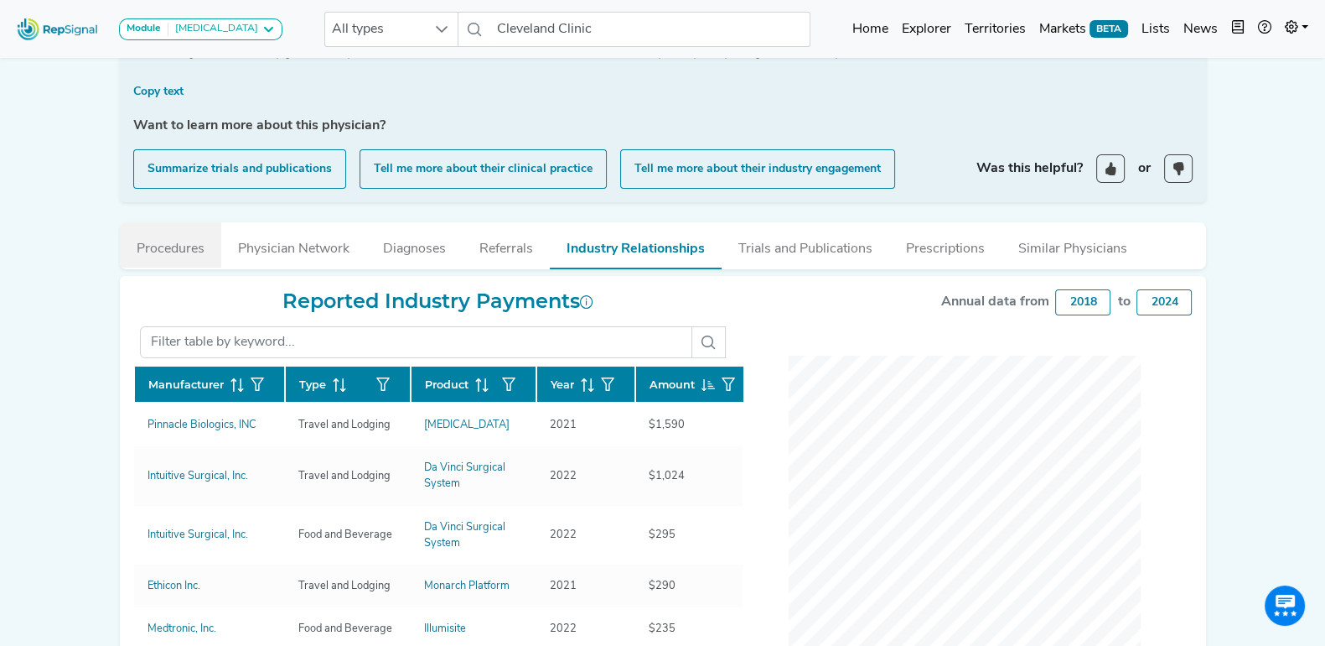
click at [169, 248] on button "Procedures" at bounding box center [170, 244] width 101 height 45
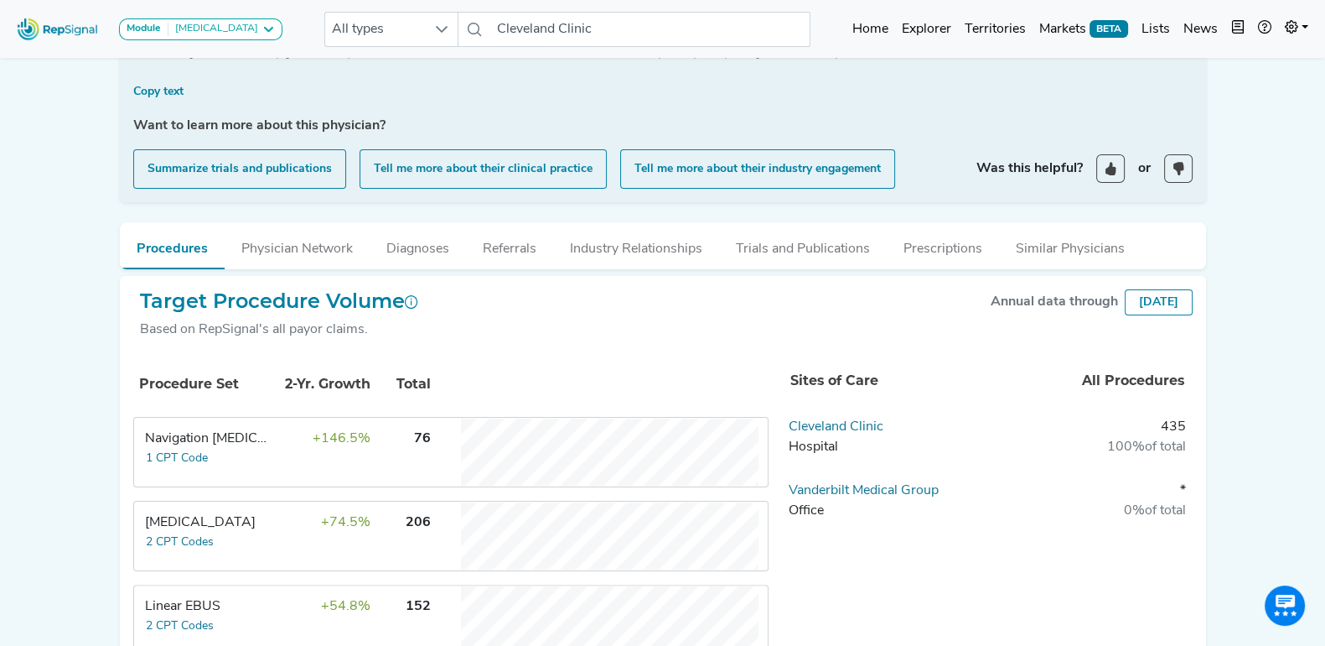
click at [51, 193] on div "Module [MEDICAL_DATA] [MEDICAL_DATA] Disposable Bronchoscope SBRT SPE TTNA [MED…" at bounding box center [662, 455] width 1325 height 1746
click at [43, 208] on div "Module [MEDICAL_DATA] [MEDICAL_DATA] Disposable Bronchoscope SBRT SPE TTNA [MED…" at bounding box center [662, 455] width 1325 height 1746
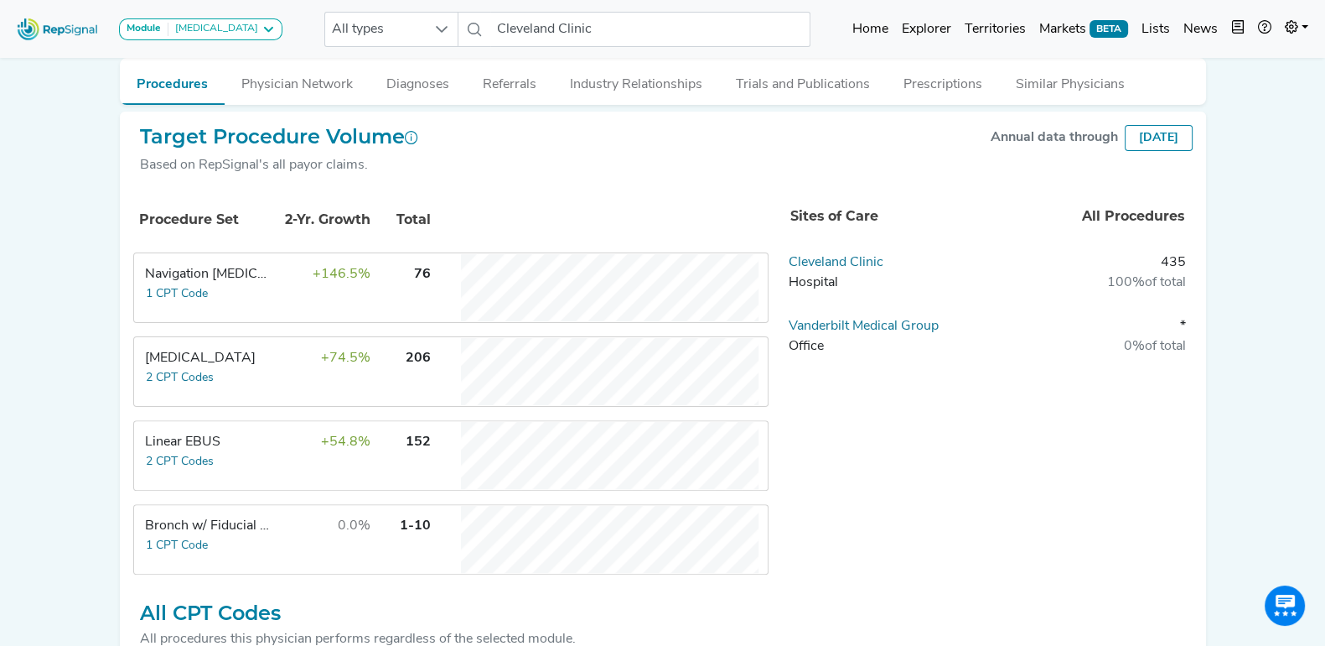
scroll to position [580, 16]
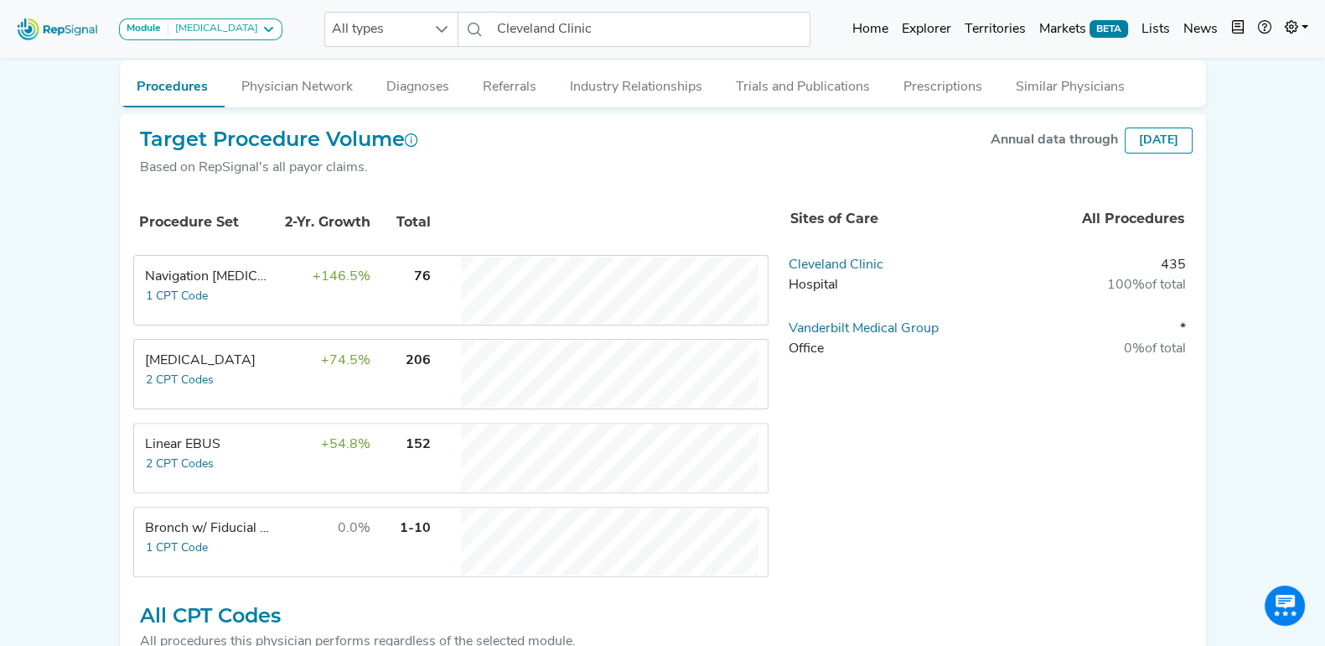
click at [925, 370] on tbody "[GEOGRAPHIC_DATA] 435 100% of total Vanderbilt Medical Group Office * 0% of tot…" at bounding box center [987, 318] width 411 height 127
click at [929, 371] on tbody "[GEOGRAPHIC_DATA] 435 100% of total Vanderbilt Medical Group Office * 0% of tot…" at bounding box center [987, 318] width 411 height 127
click at [838, 485] on div "Sites of Care All Procedures [GEOGRAPHIC_DATA] 435 100% of total Vanderbilt Med…" at bounding box center [994, 390] width 424 height 399
click at [927, 462] on div "Sites of Care All Procedures [GEOGRAPHIC_DATA] 435 100% of total Vanderbilt Med…" at bounding box center [994, 390] width 424 height 399
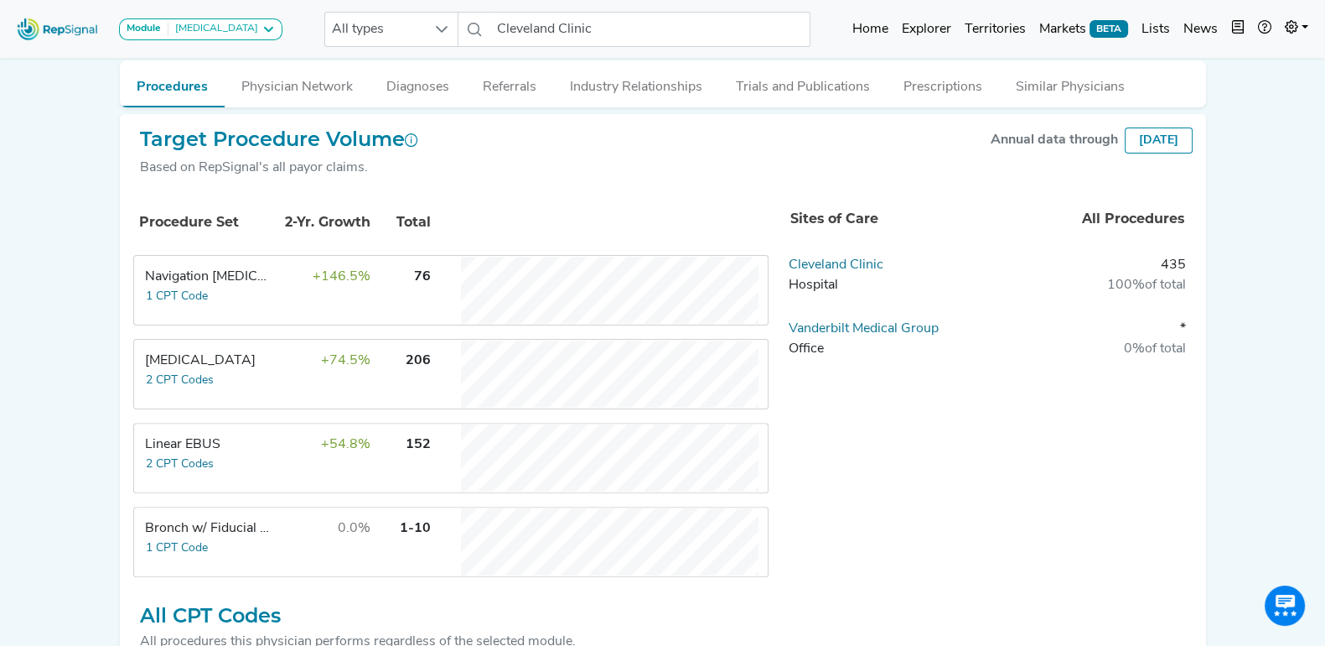
click at [538, 164] on div "Target Procedure Volume Based on RepSignal's all payor claims. Annual data thro…" at bounding box center [663, 159] width 1060 height 65
click at [228, 23] on div "[MEDICAL_DATA]" at bounding box center [214, 29] width 90 height 13
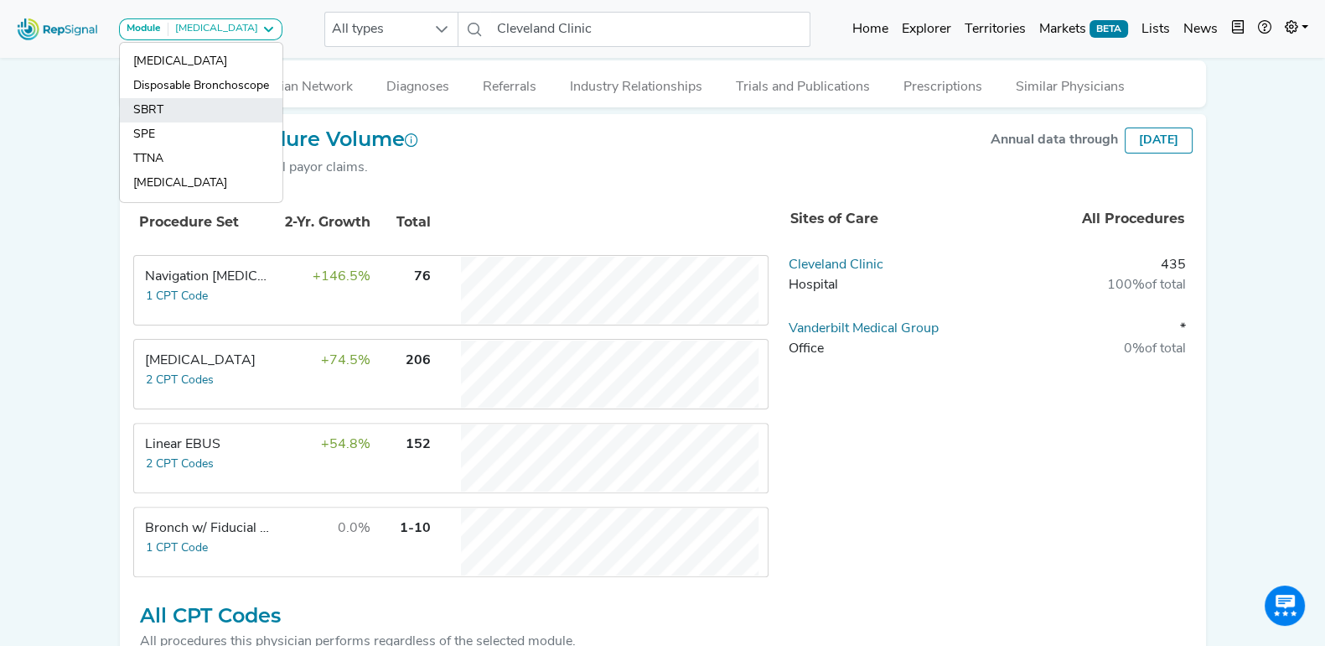
click at [200, 122] on link "SBRT" at bounding box center [201, 134] width 163 height 24
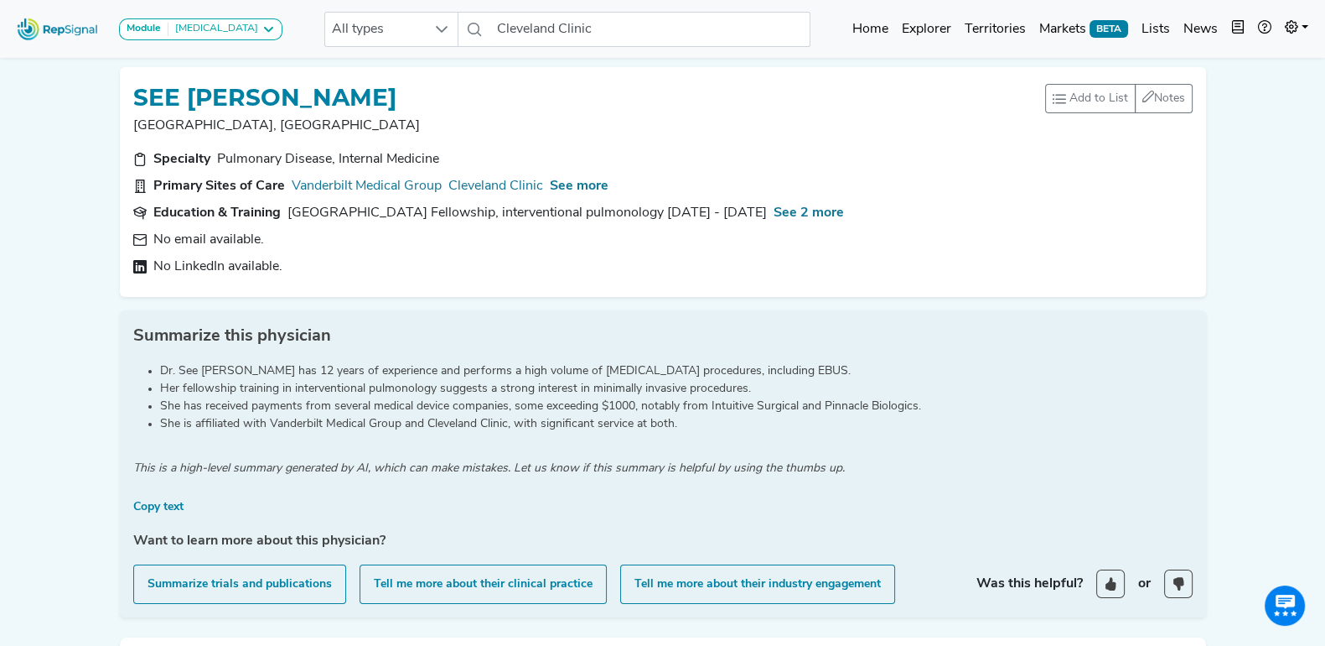
scroll to position [0, 0]
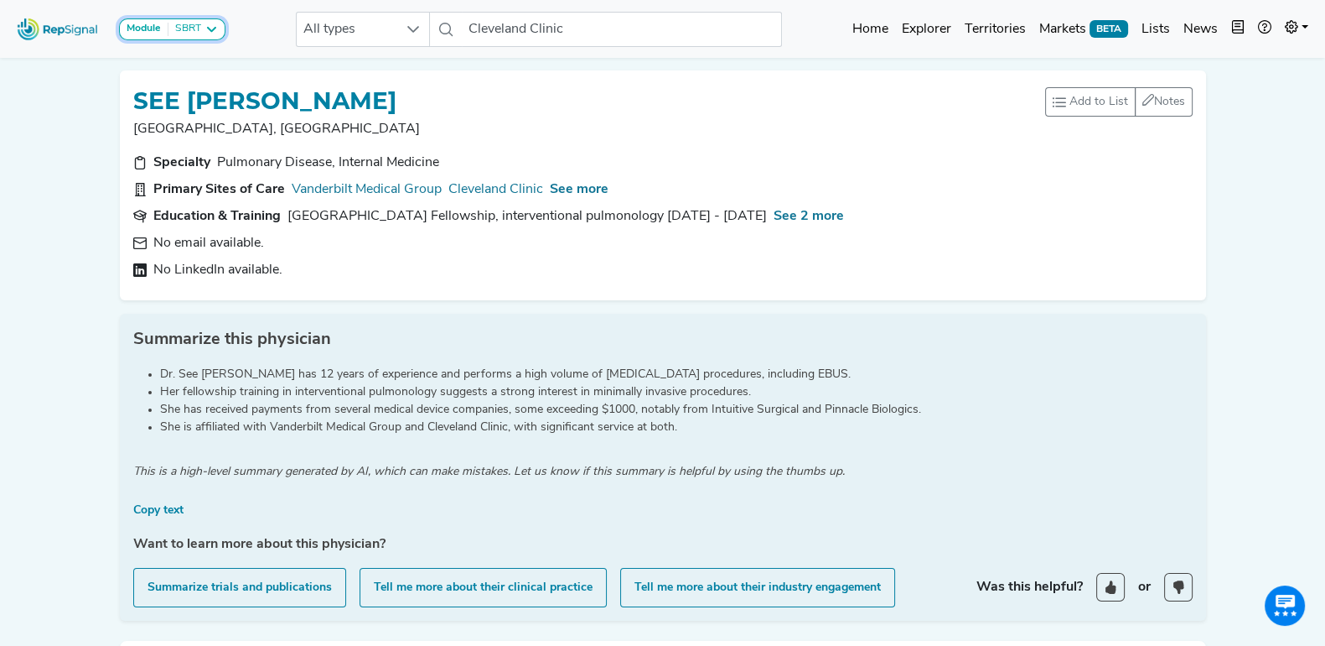
click at [205, 27] on icon at bounding box center [211, 29] width 13 height 13
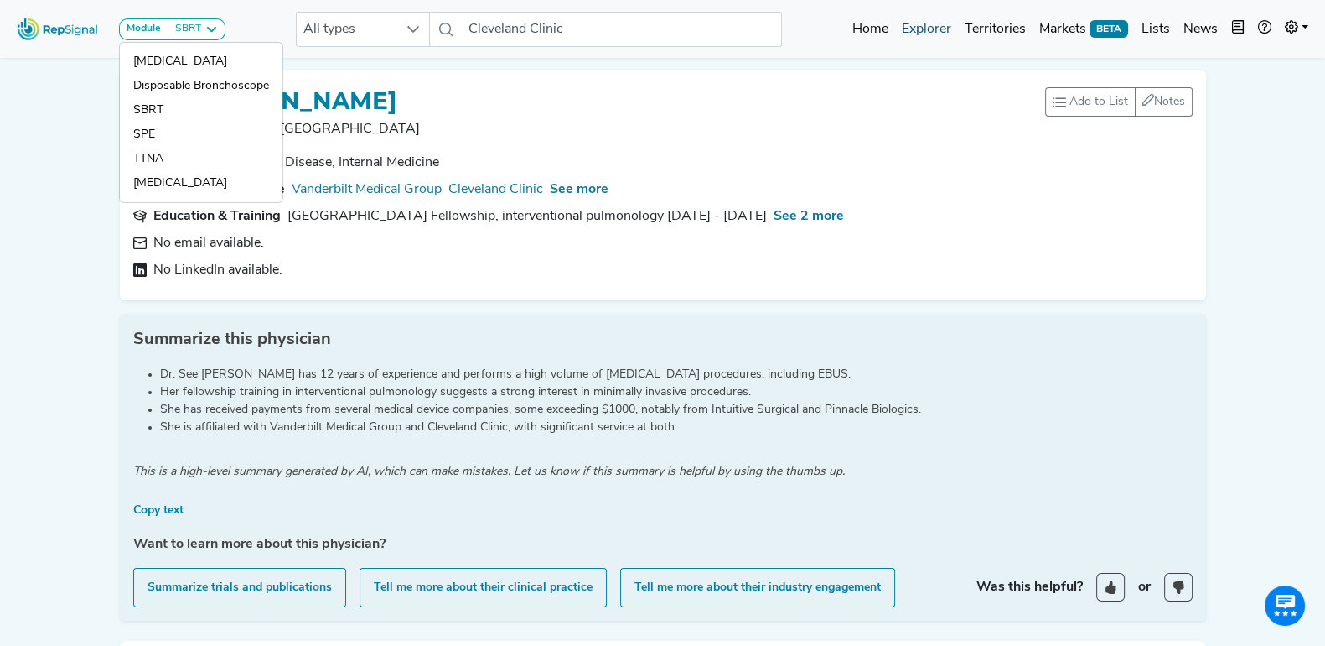
click at [926, 23] on link "Explorer" at bounding box center [926, 30] width 63 height 34
